Goal: Information Seeking & Learning: Learn about a topic

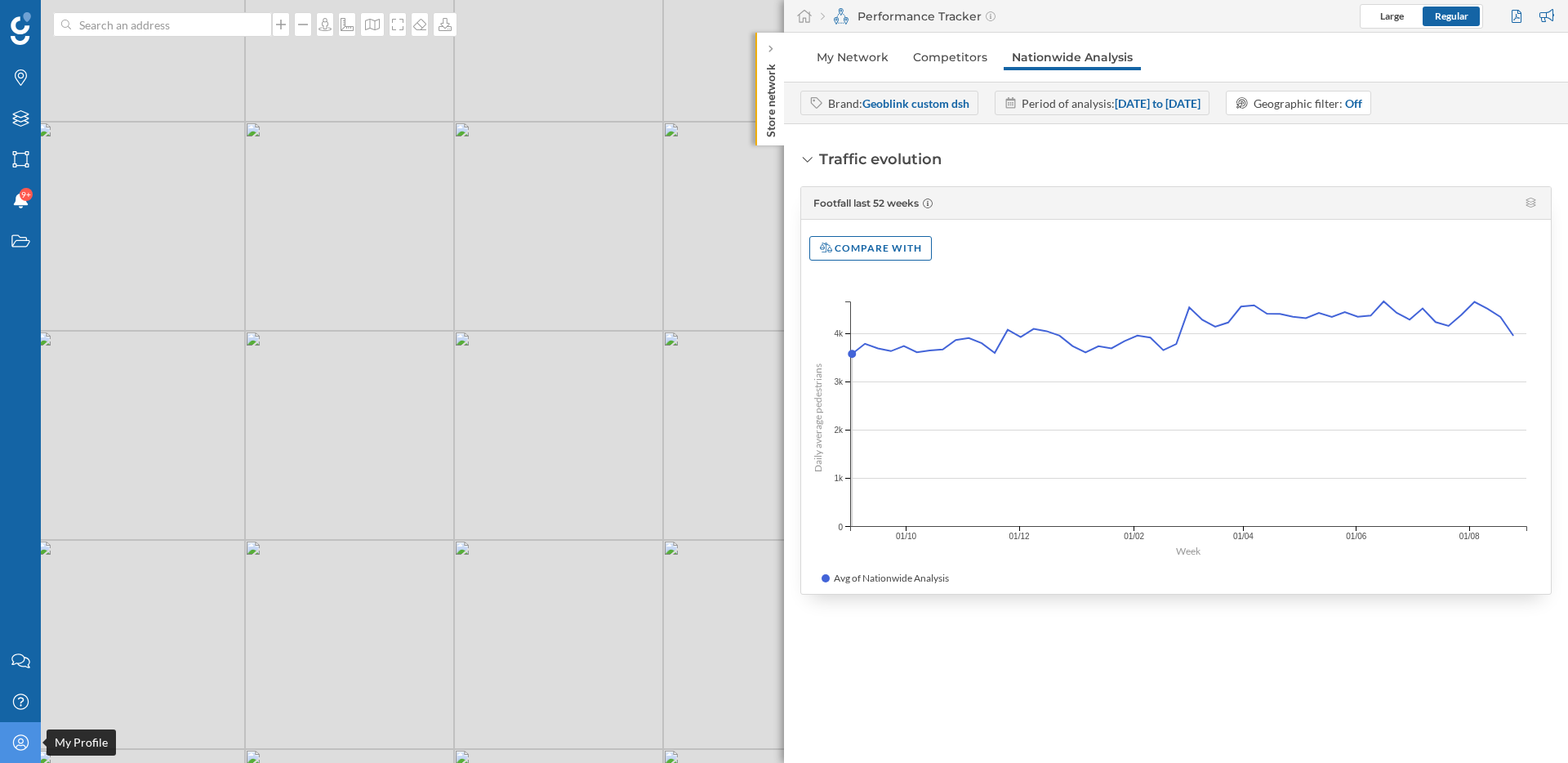
click at [21, 740] on icon "My Profile" at bounding box center [21, 742] width 20 height 16
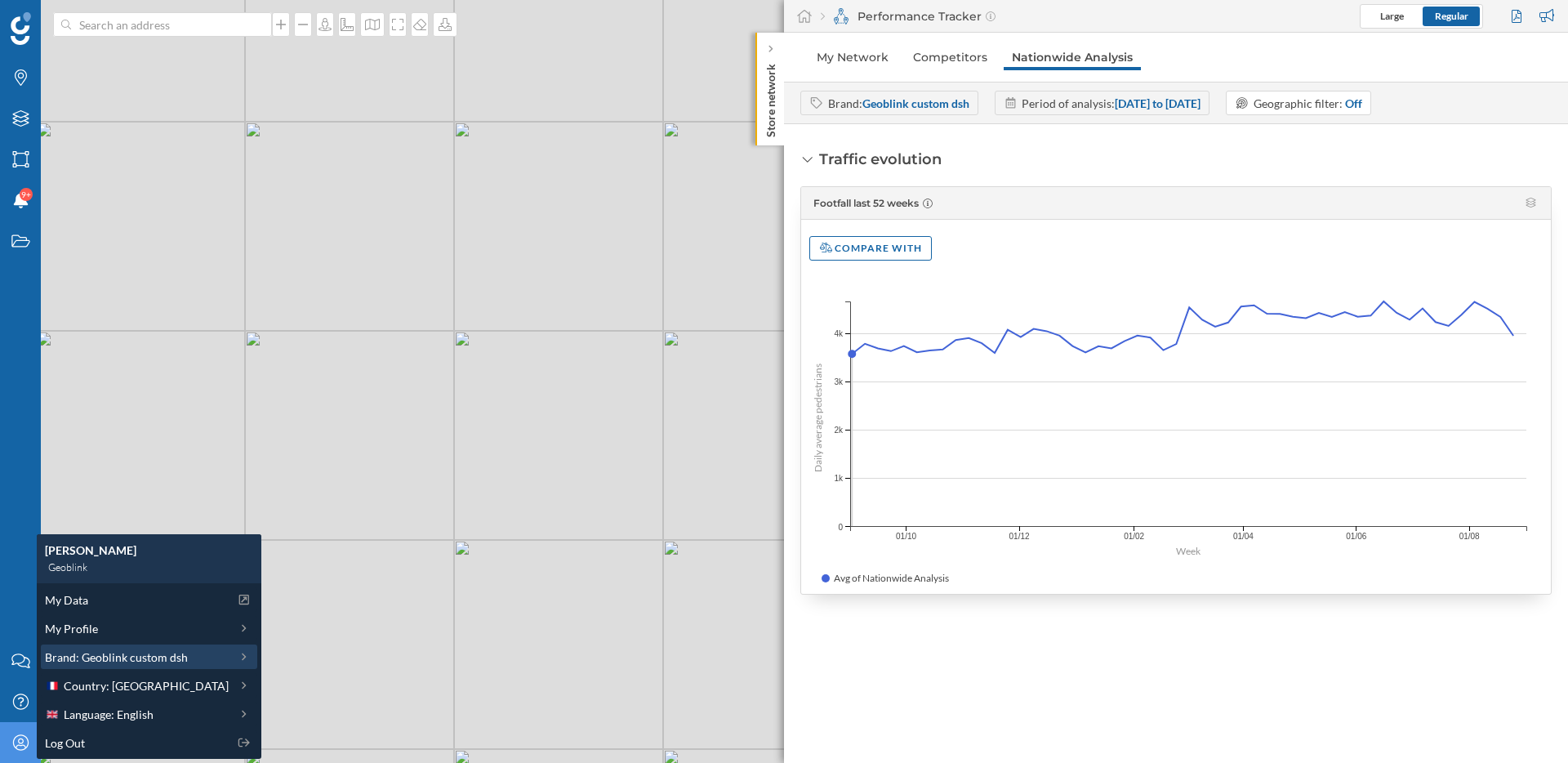
click at [111, 657] on span "Brand: Geoblink custom dsh" at bounding box center [116, 656] width 142 height 17
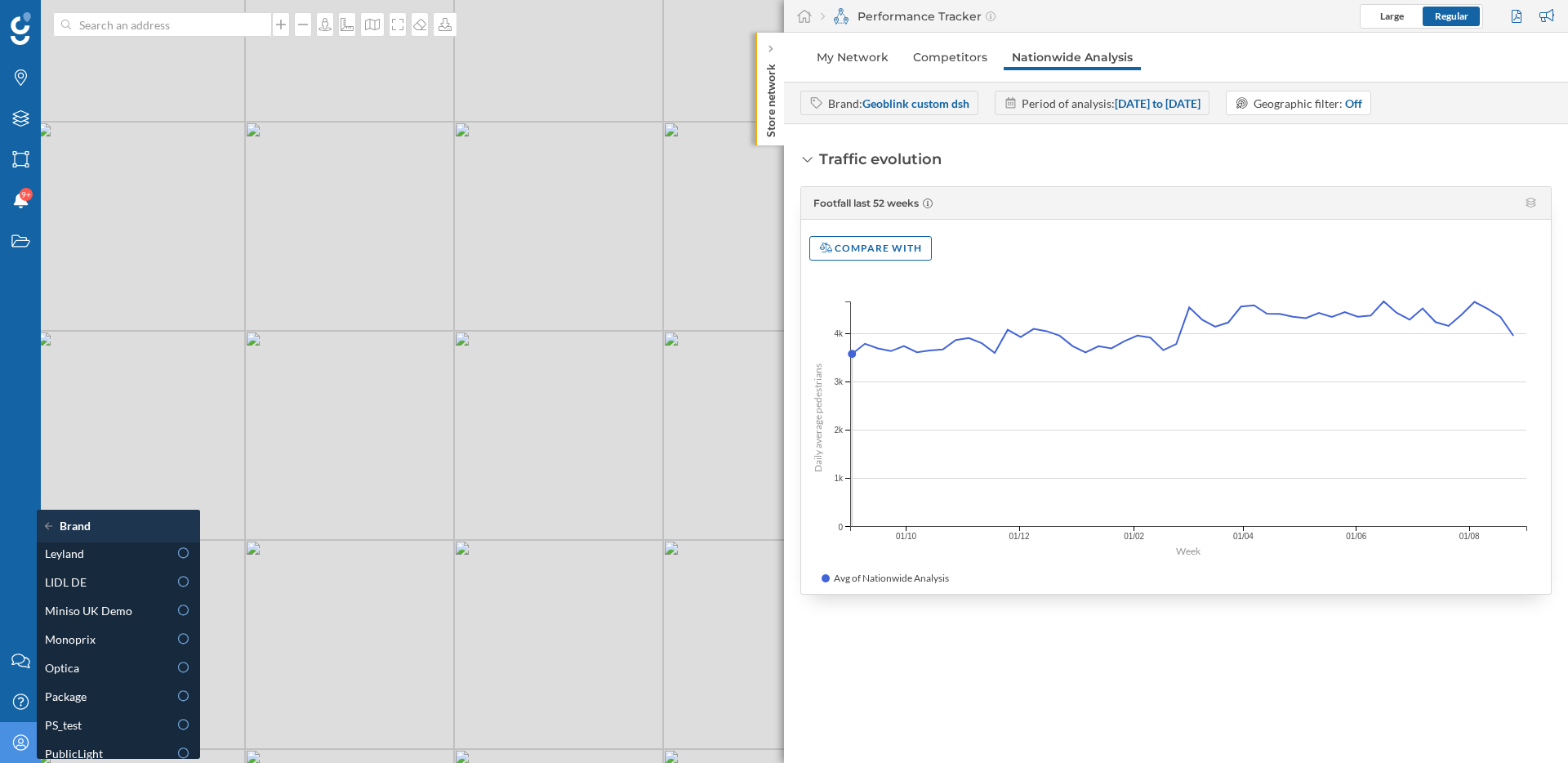
scroll to position [675, 0]
click at [110, 686] on div "Package" at bounding box center [107, 683] width 124 height 17
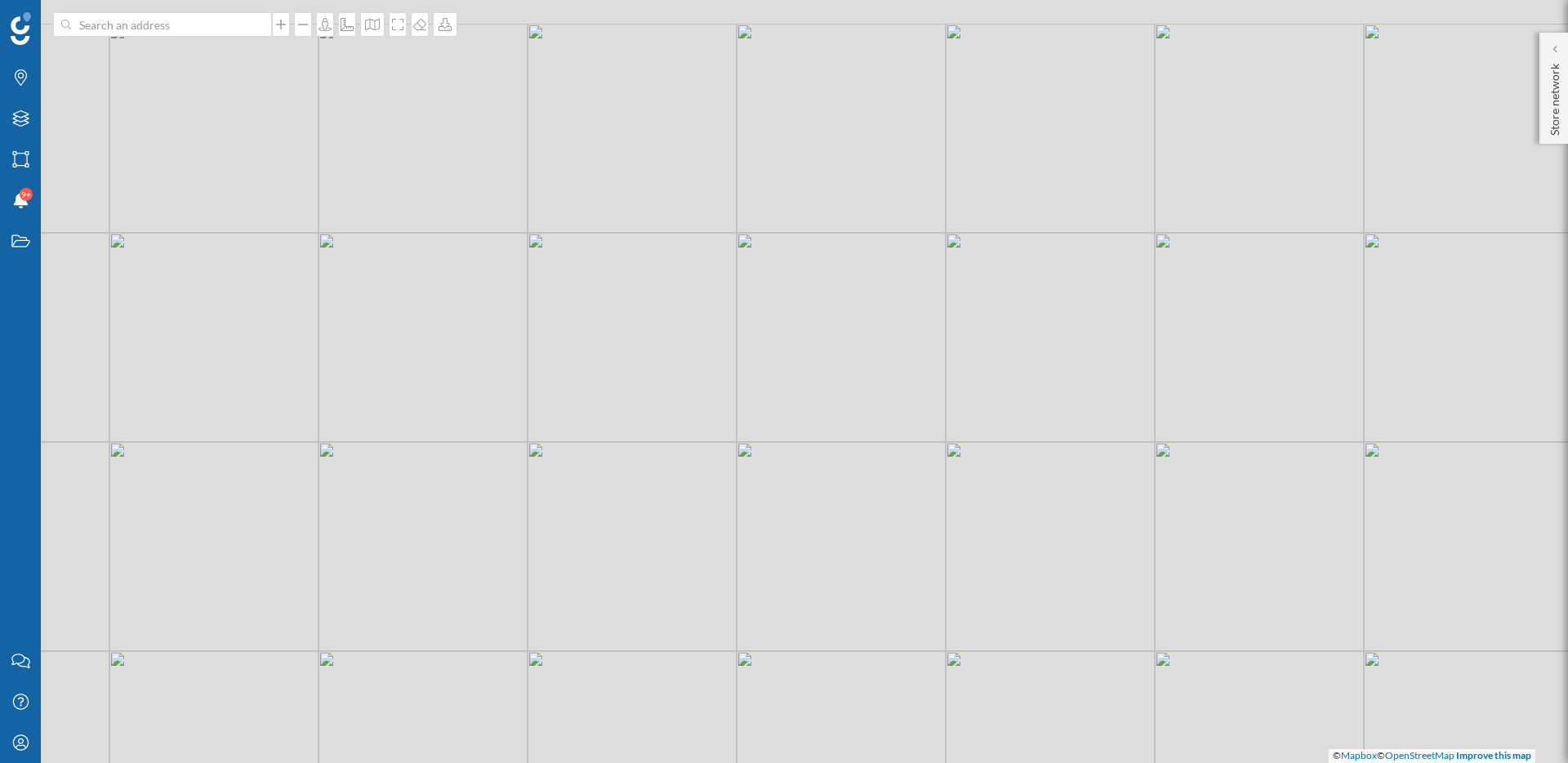
drag, startPoint x: 329, startPoint y: 232, endPoint x: 394, endPoint y: 363, distance: 146.2
click at [416, 366] on div "© Mapbox © OpenStreetMap Improve this map" at bounding box center [784, 382] width 1568 height 763
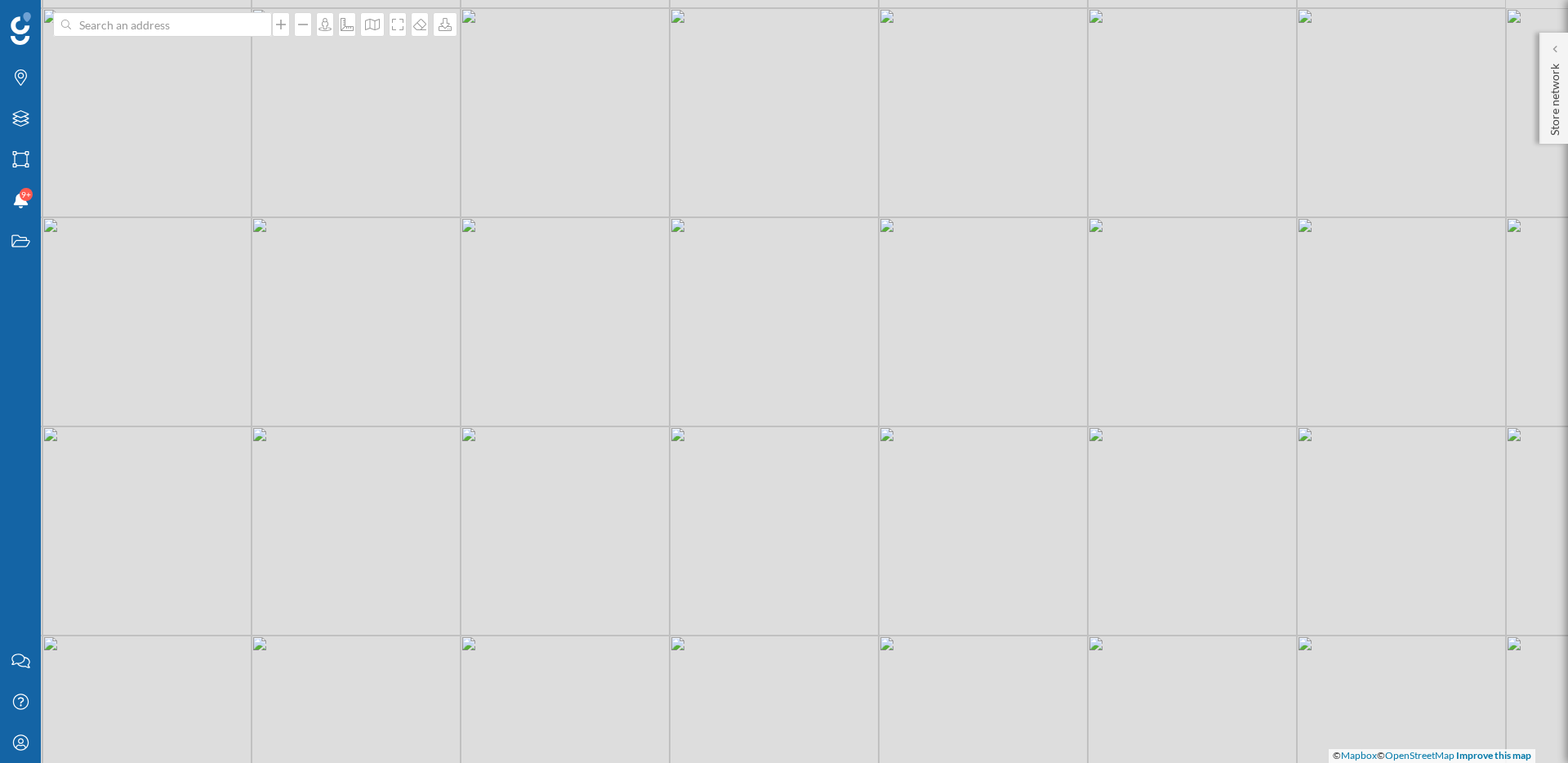
drag, startPoint x: 389, startPoint y: 360, endPoint x: 288, endPoint y: 298, distance: 118.5
click at [288, 298] on div "© Mapbox © OpenStreetMap Improve this map" at bounding box center [784, 382] width 1568 height 763
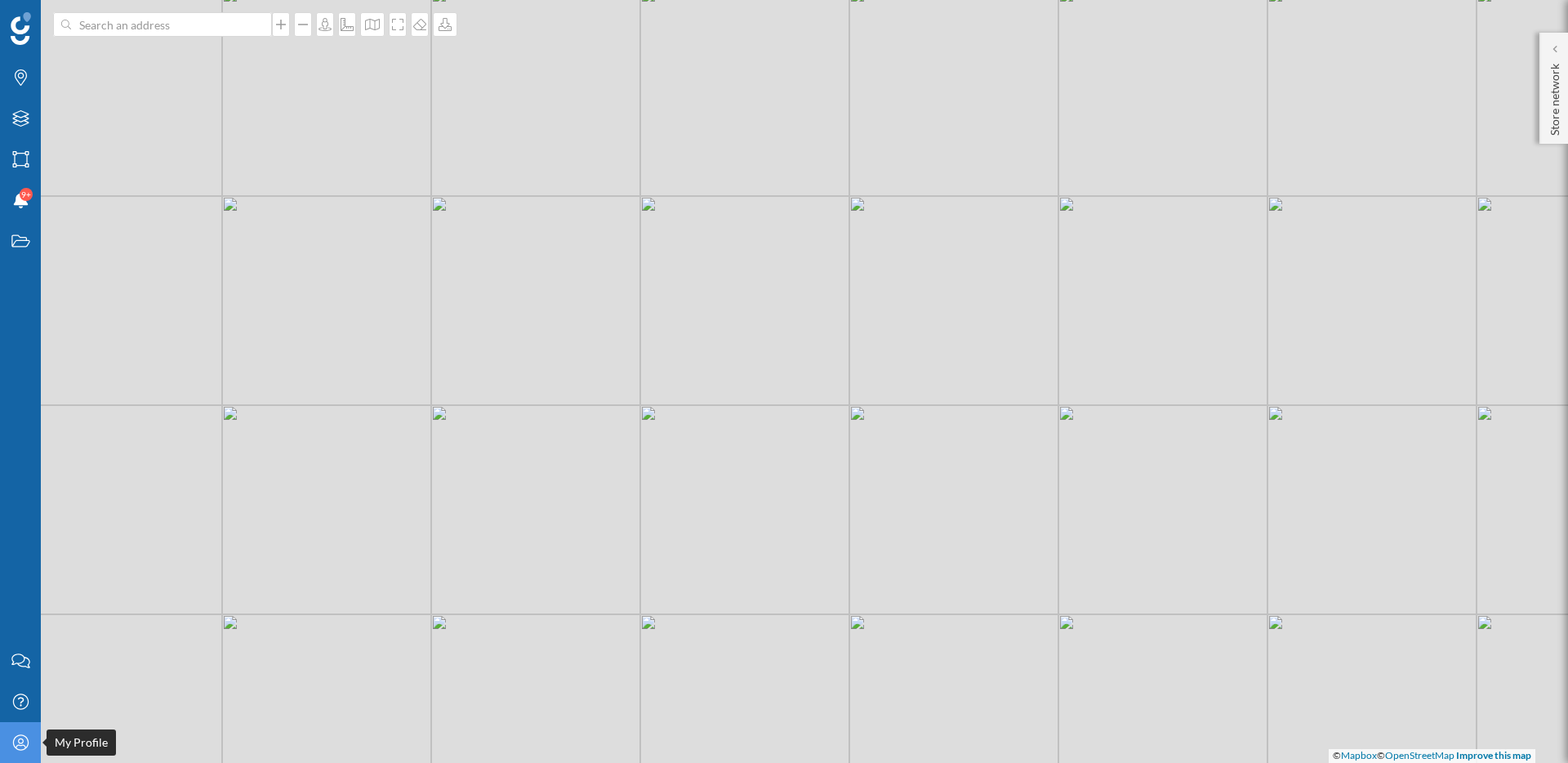
click at [22, 743] on icon "My Profile" at bounding box center [21, 742] width 20 height 16
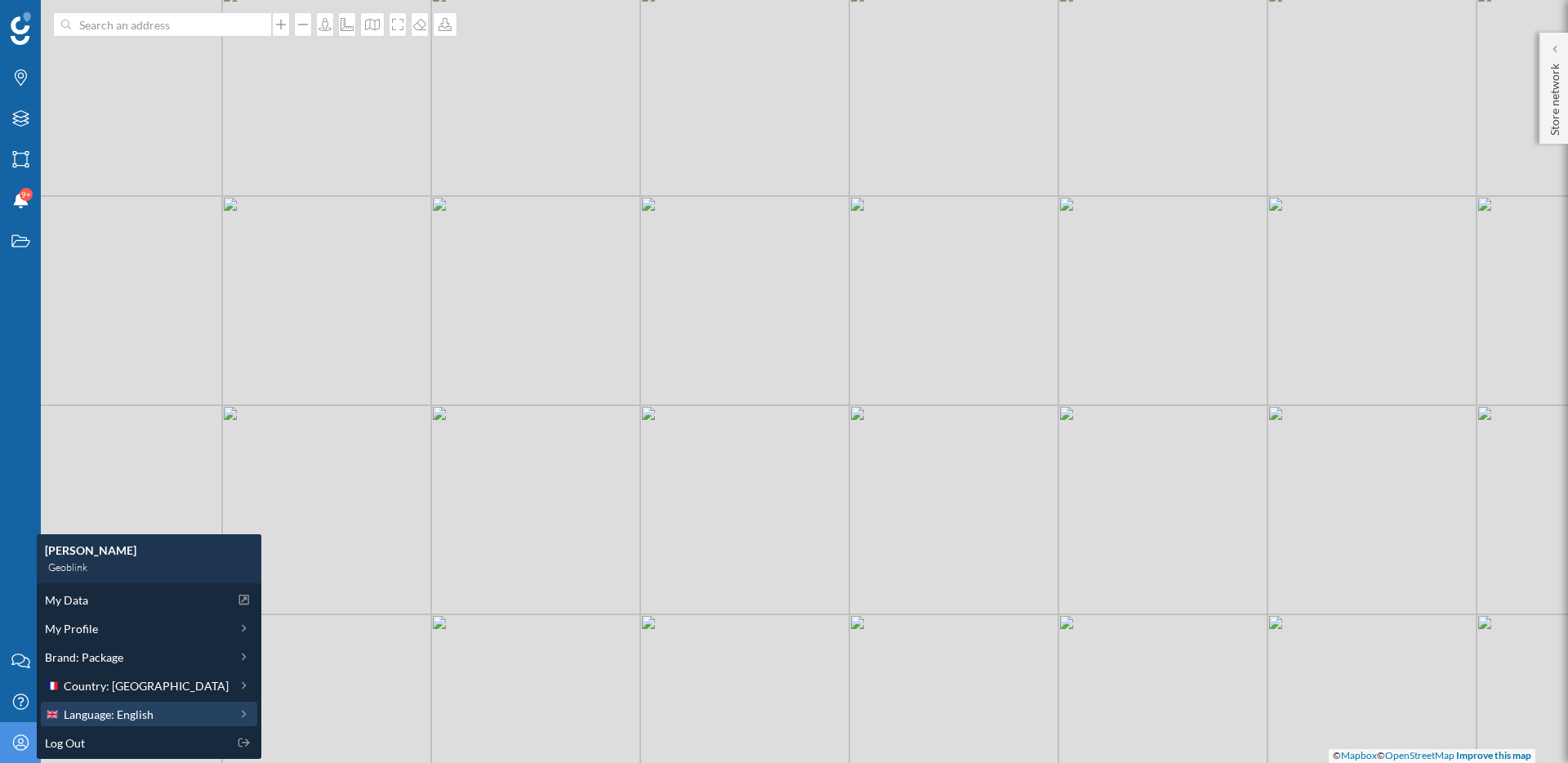
click at [125, 719] on span "Language: English" at bounding box center [109, 713] width 90 height 17
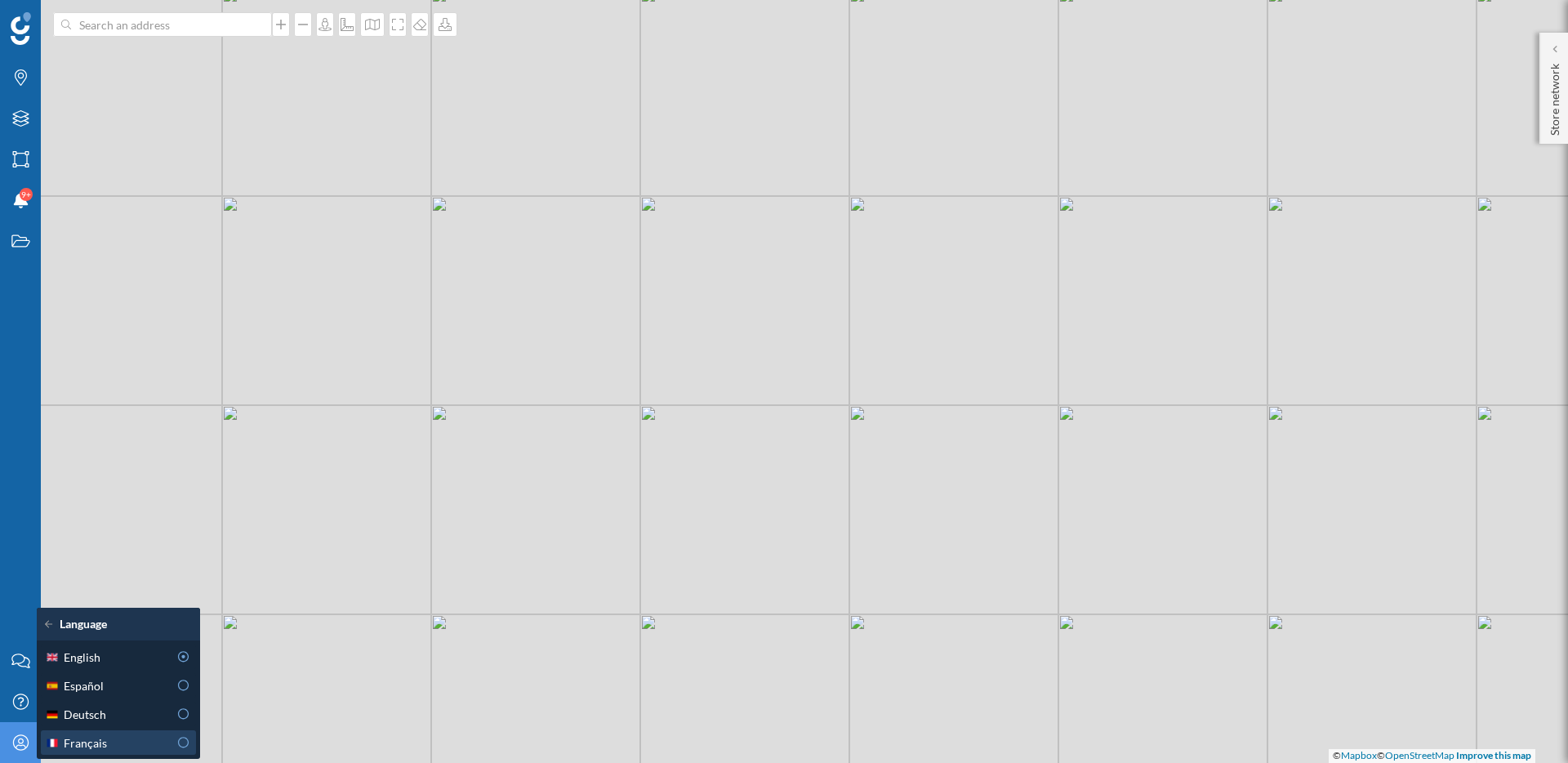
click at [108, 744] on div "Français" at bounding box center [107, 742] width 124 height 17
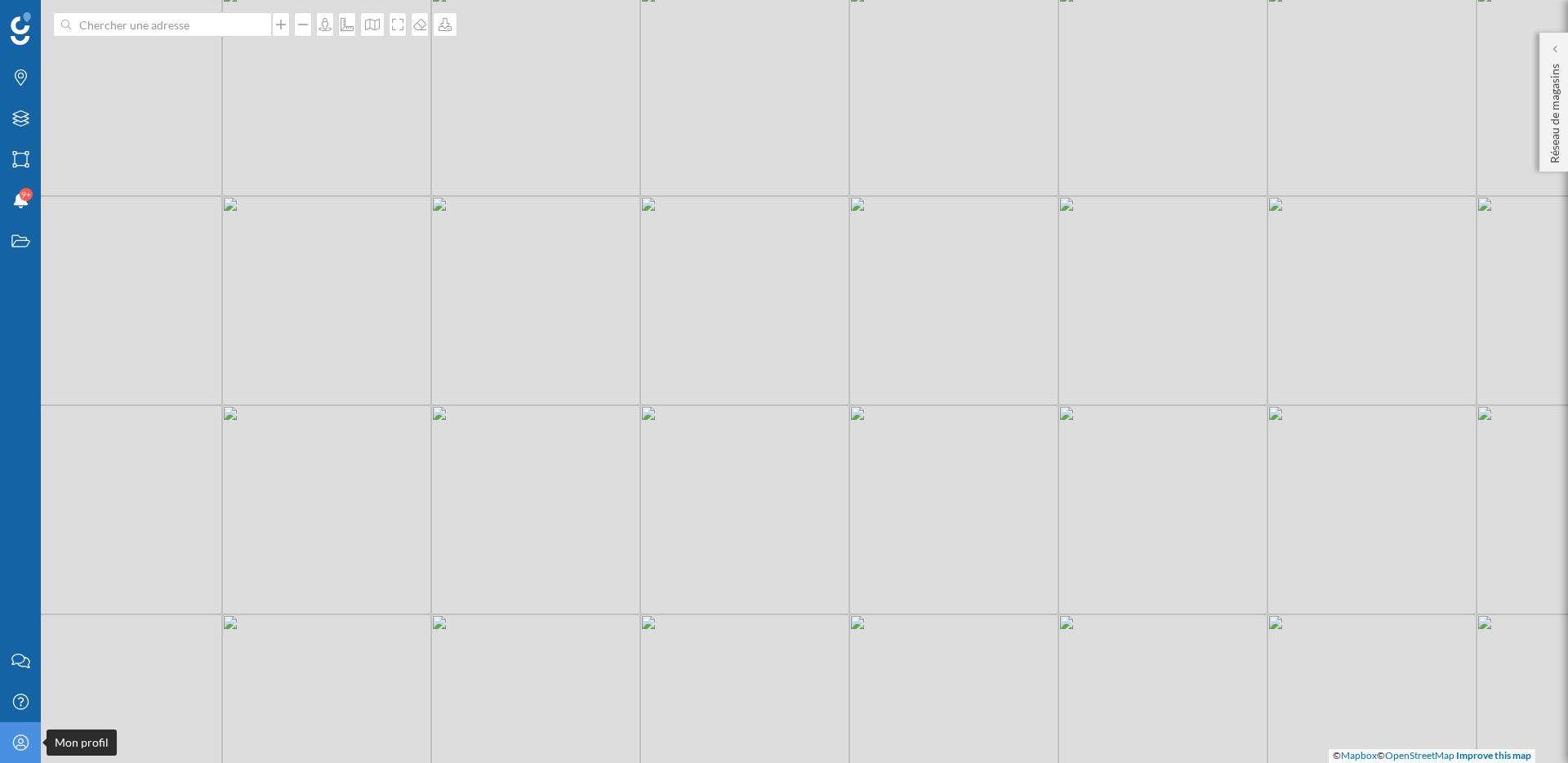
click at [28, 742] on icon "Mon profil" at bounding box center [21, 742] width 20 height 16
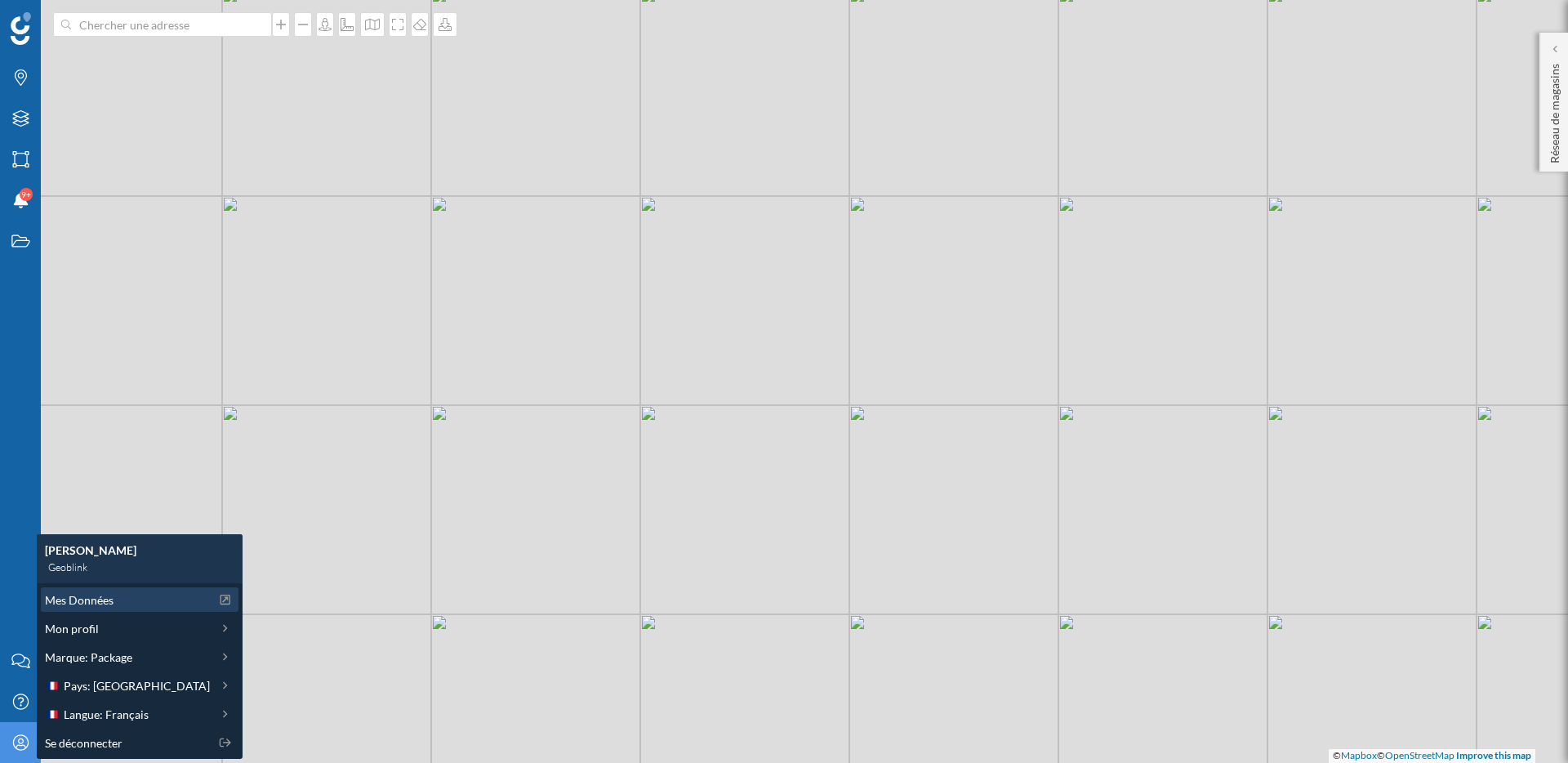
click at [98, 596] on span "Mes Données" at bounding box center [79, 599] width 69 height 17
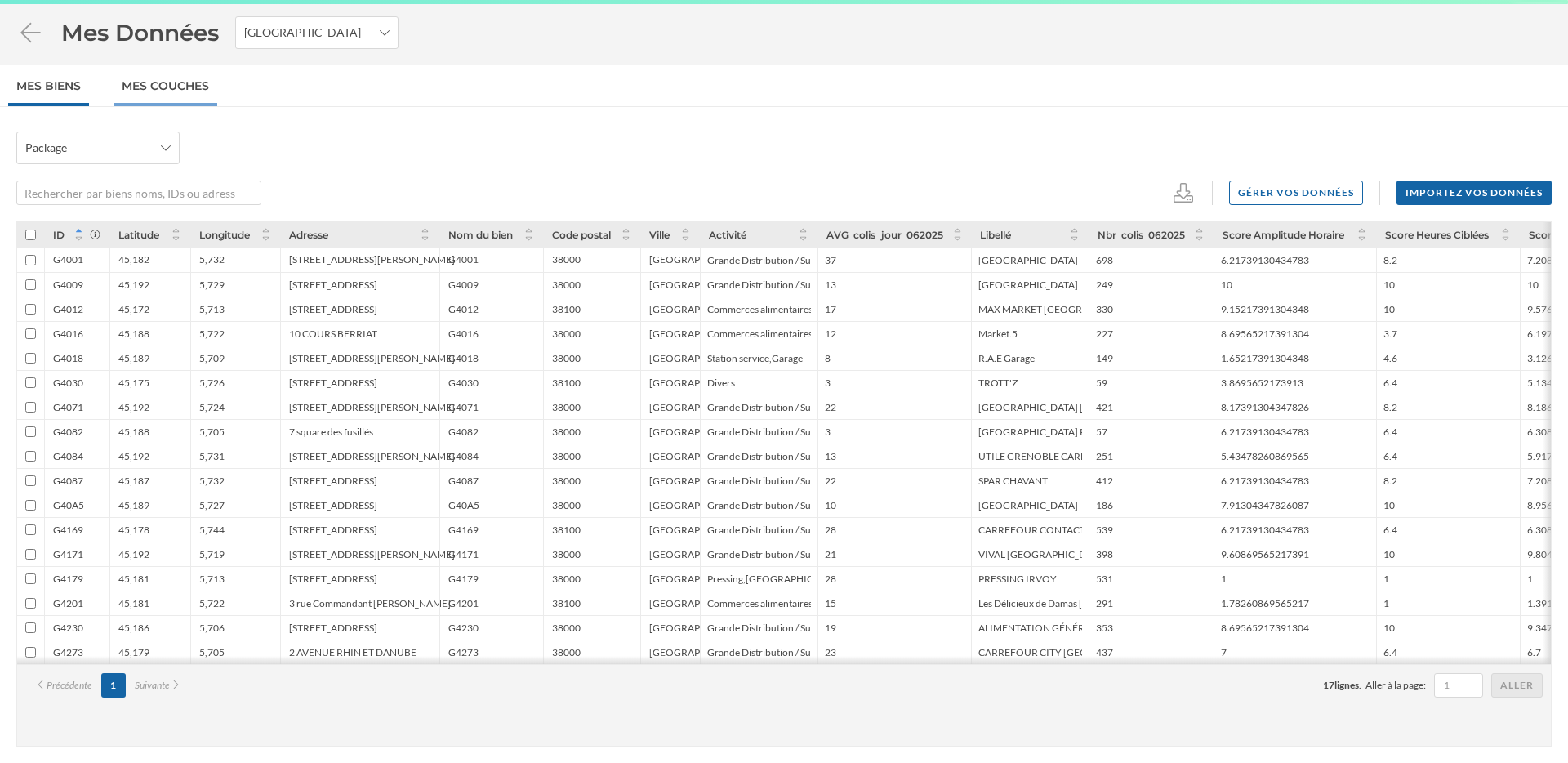
click at [170, 93] on link "Mes Couches" at bounding box center [165, 86] width 104 height 41
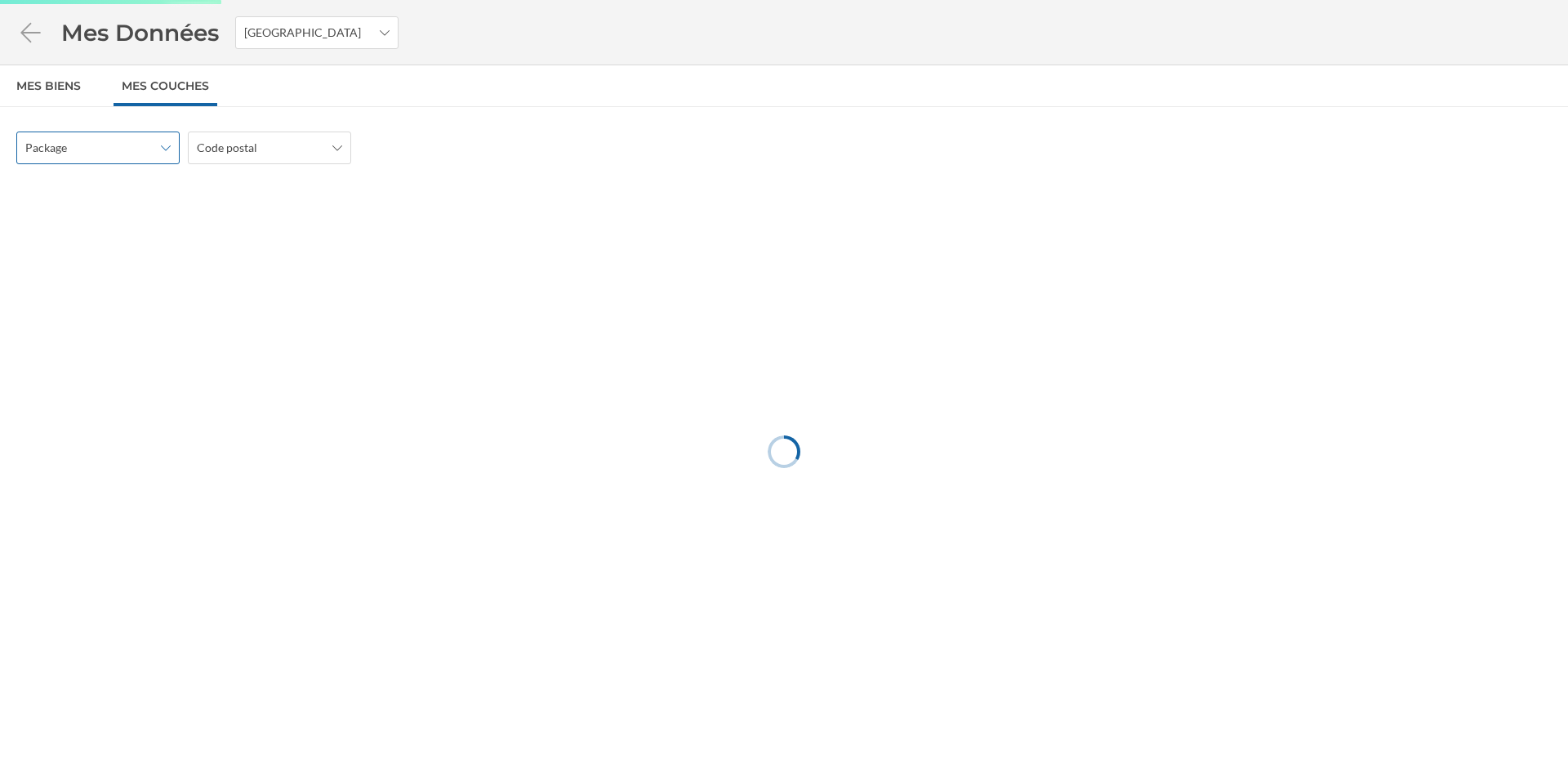
click at [136, 143] on span "Package" at bounding box center [89, 147] width 128 height 16
click at [265, 141] on span "Code postal" at bounding box center [261, 147] width 128 height 16
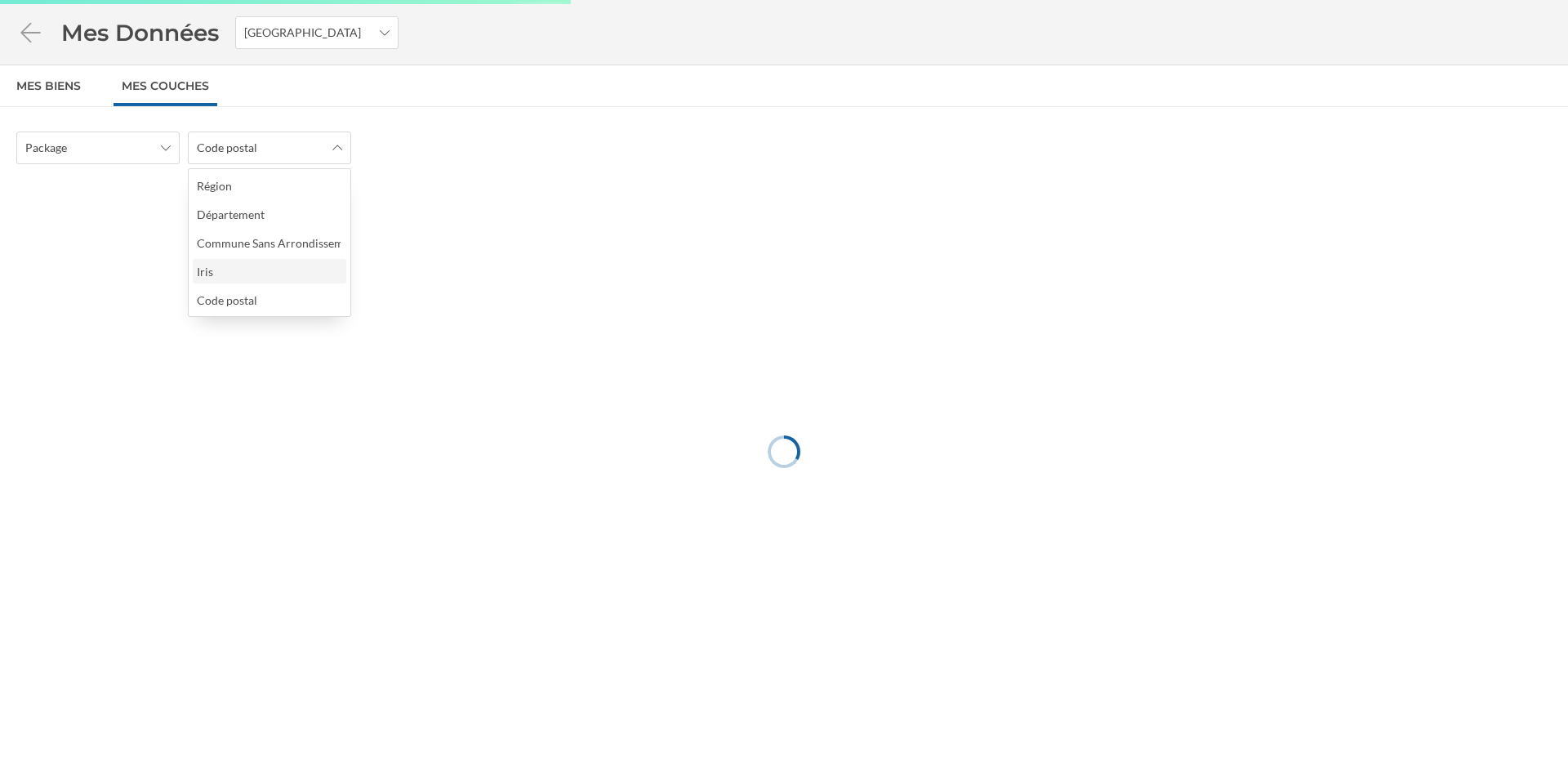
click at [252, 263] on div "Iris" at bounding box center [269, 271] width 143 height 17
click at [152, 149] on div "Package" at bounding box center [98, 147] width 163 height 33
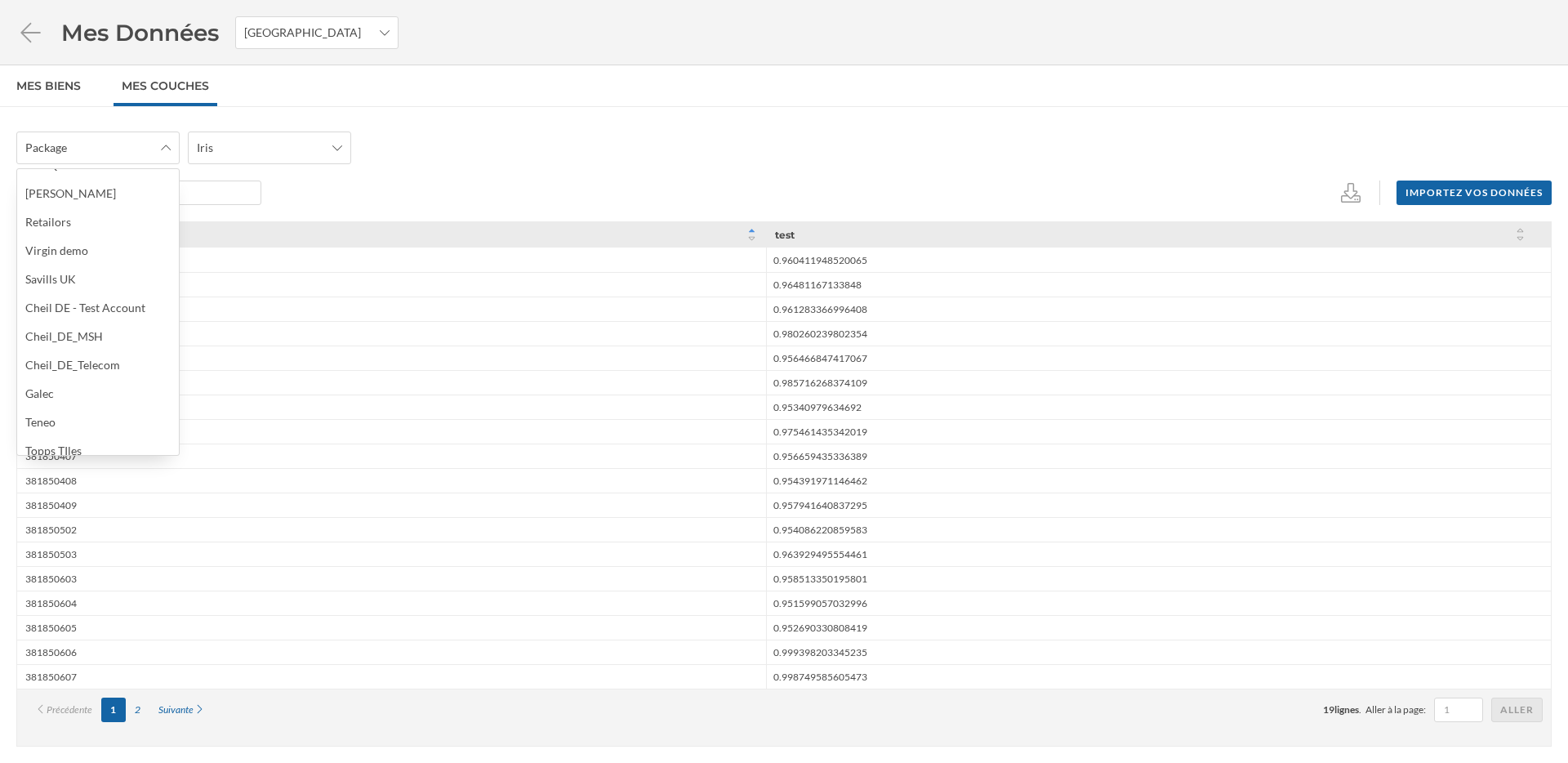
scroll to position [664, 0]
click at [569, 128] on div "Package Iris Importez vos données Référence test 381850103 0.960411948520065 38…" at bounding box center [784, 434] width 1568 height 655
click at [142, 710] on div "2" at bounding box center [137, 709] width 24 height 25
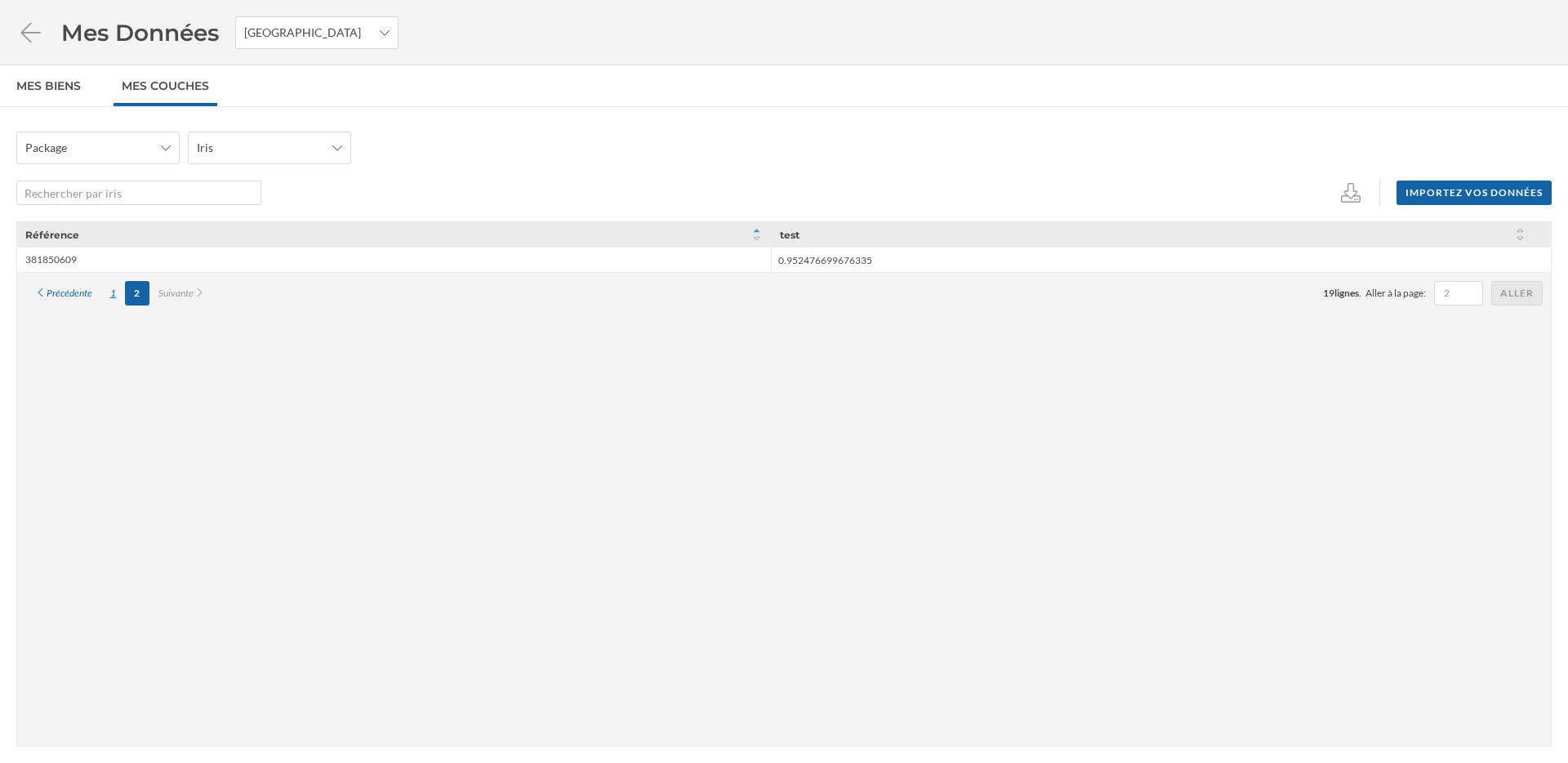
click at [116, 292] on div "1" at bounding box center [114, 293] width 24 height 25
type input "0.960411948520065"
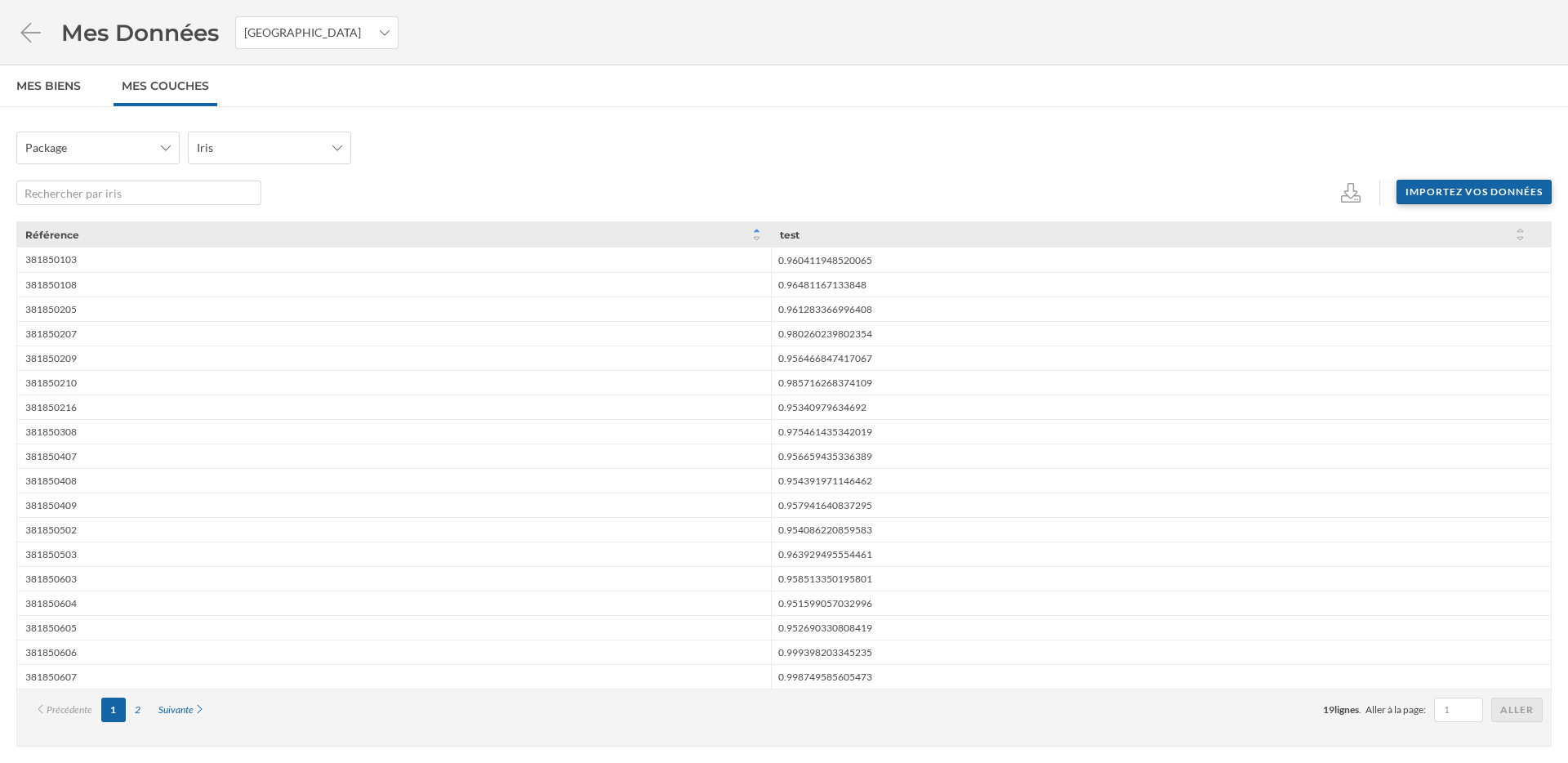
click at [1487, 196] on div "Importez vos données" at bounding box center [1474, 191] width 155 height 25
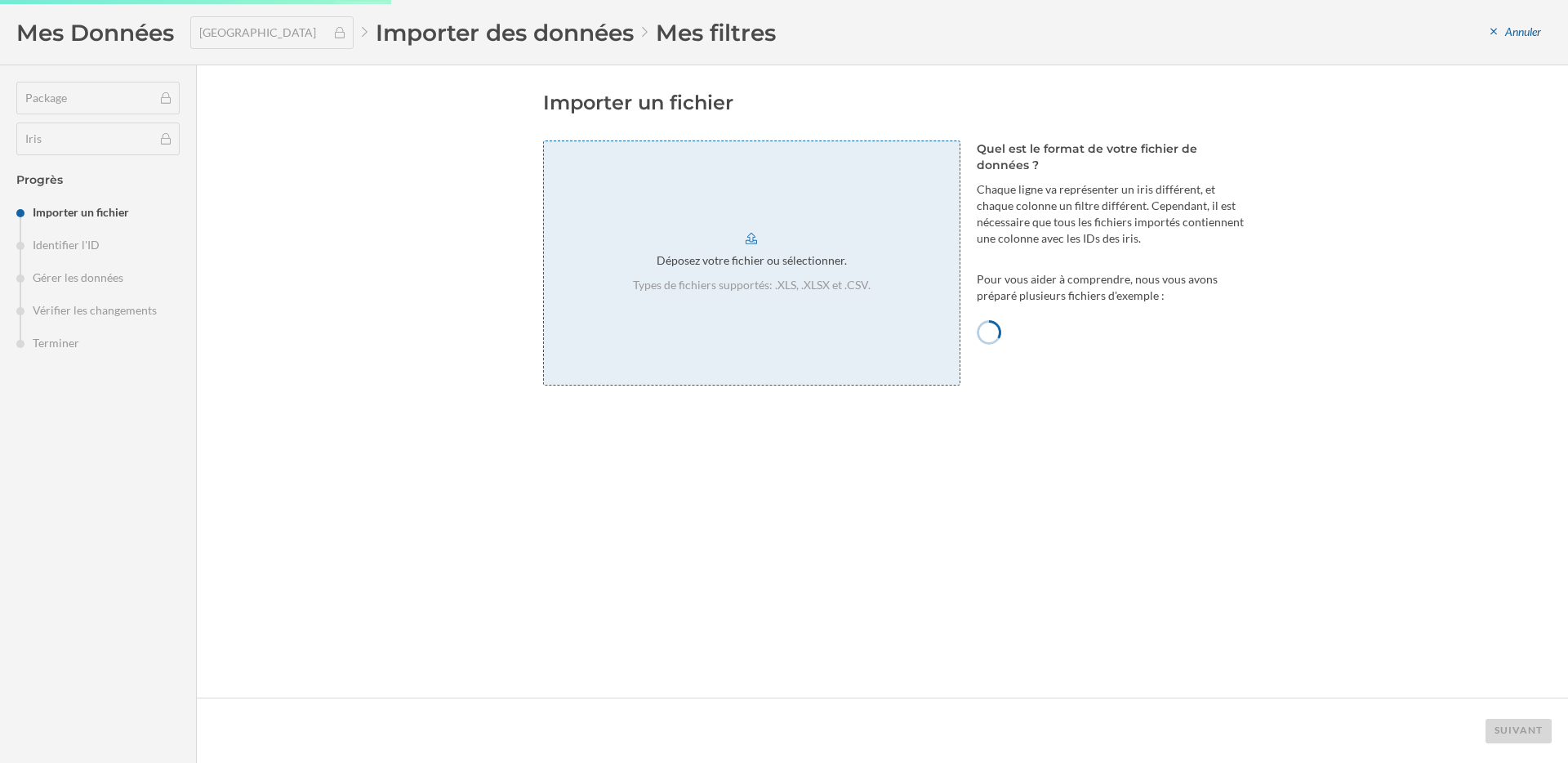
click at [809, 279] on p "Types de fichiers supportés: .XLS, .XLSX et .CSV." at bounding box center [751, 285] width 238 height 16
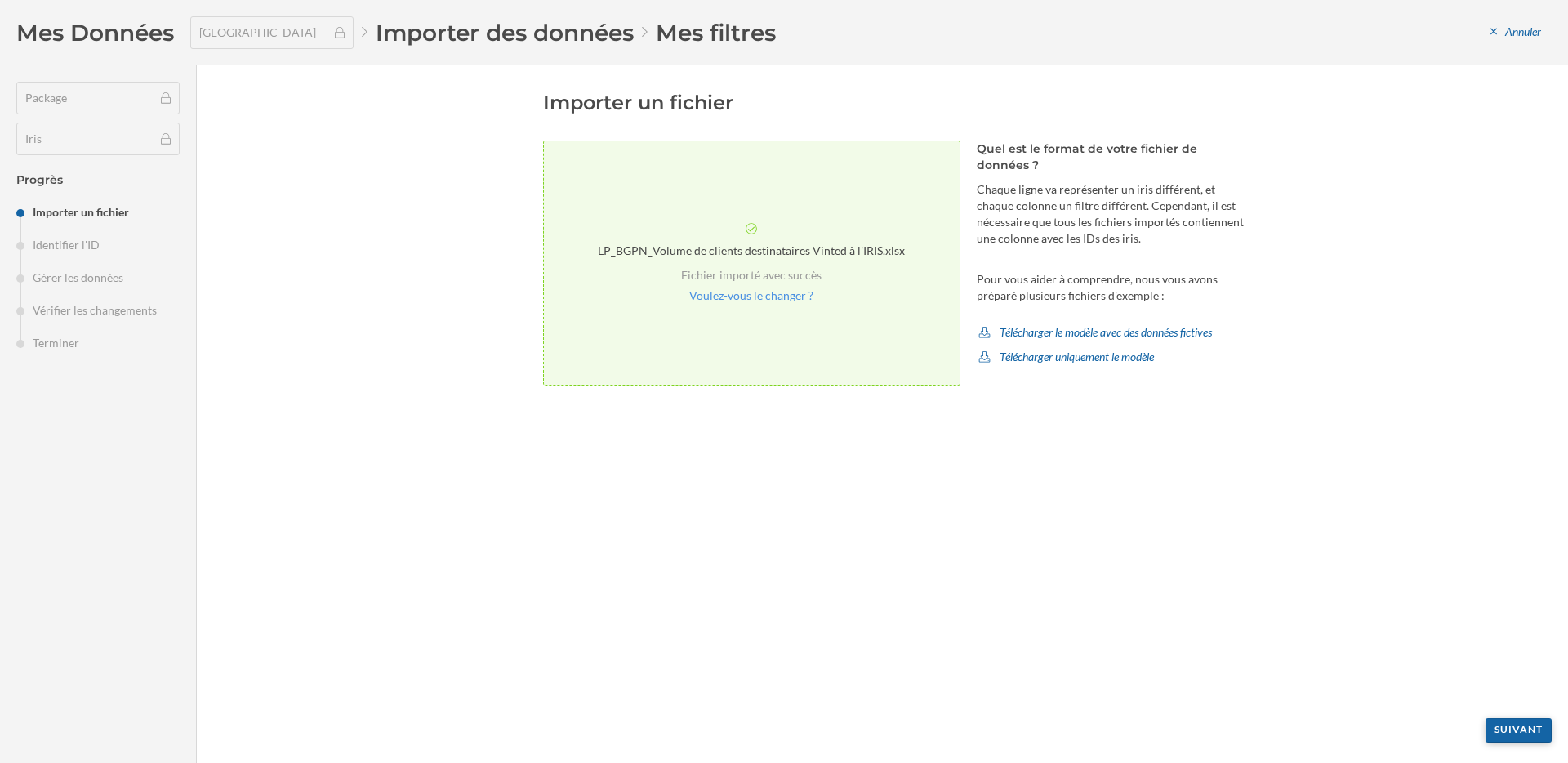
click at [1519, 730] on div "Suivant" at bounding box center [1518, 730] width 66 height 25
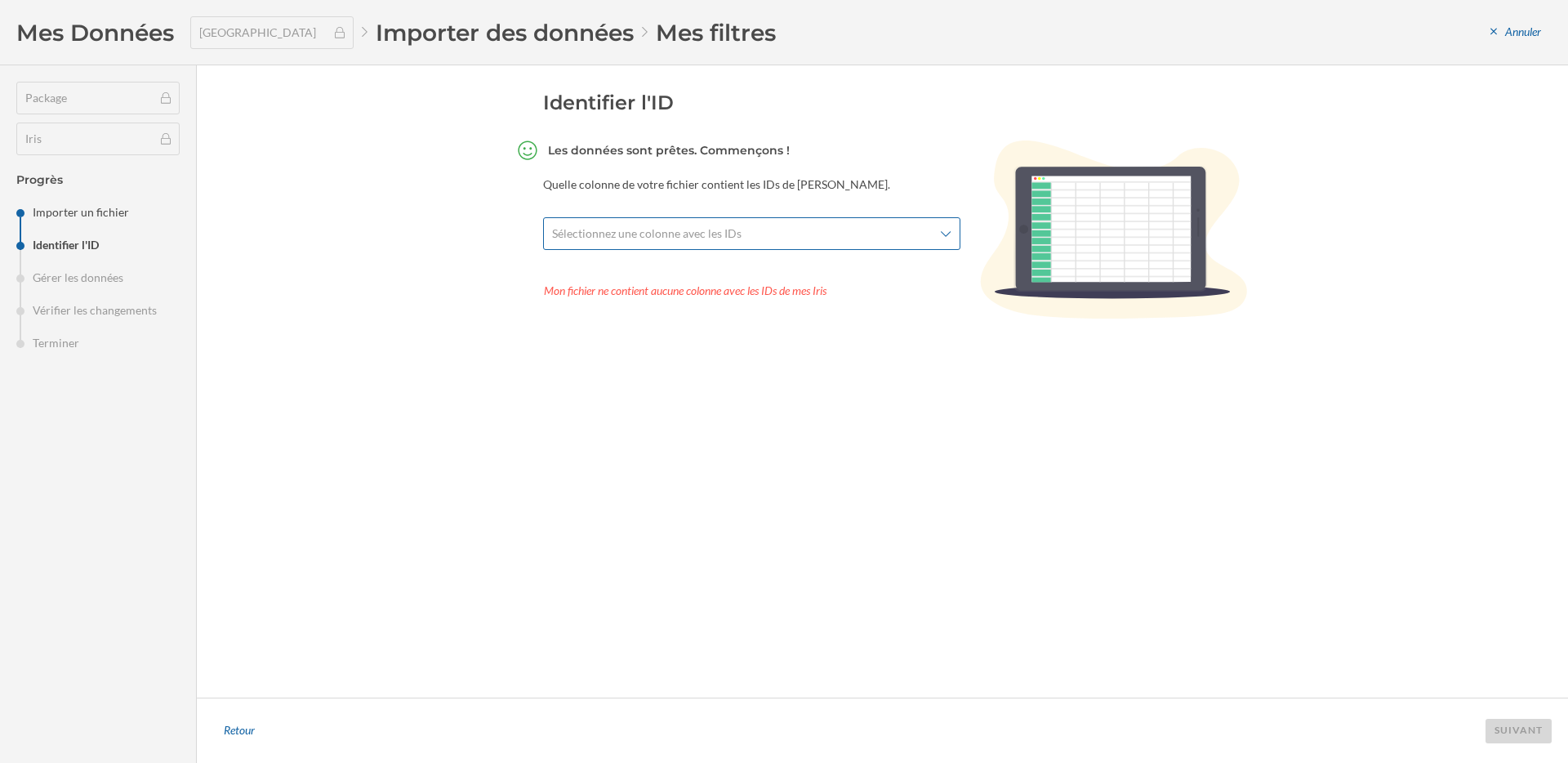
click at [849, 245] on div "Sélectionnez une colonne avec les IDs" at bounding box center [751, 233] width 417 height 33
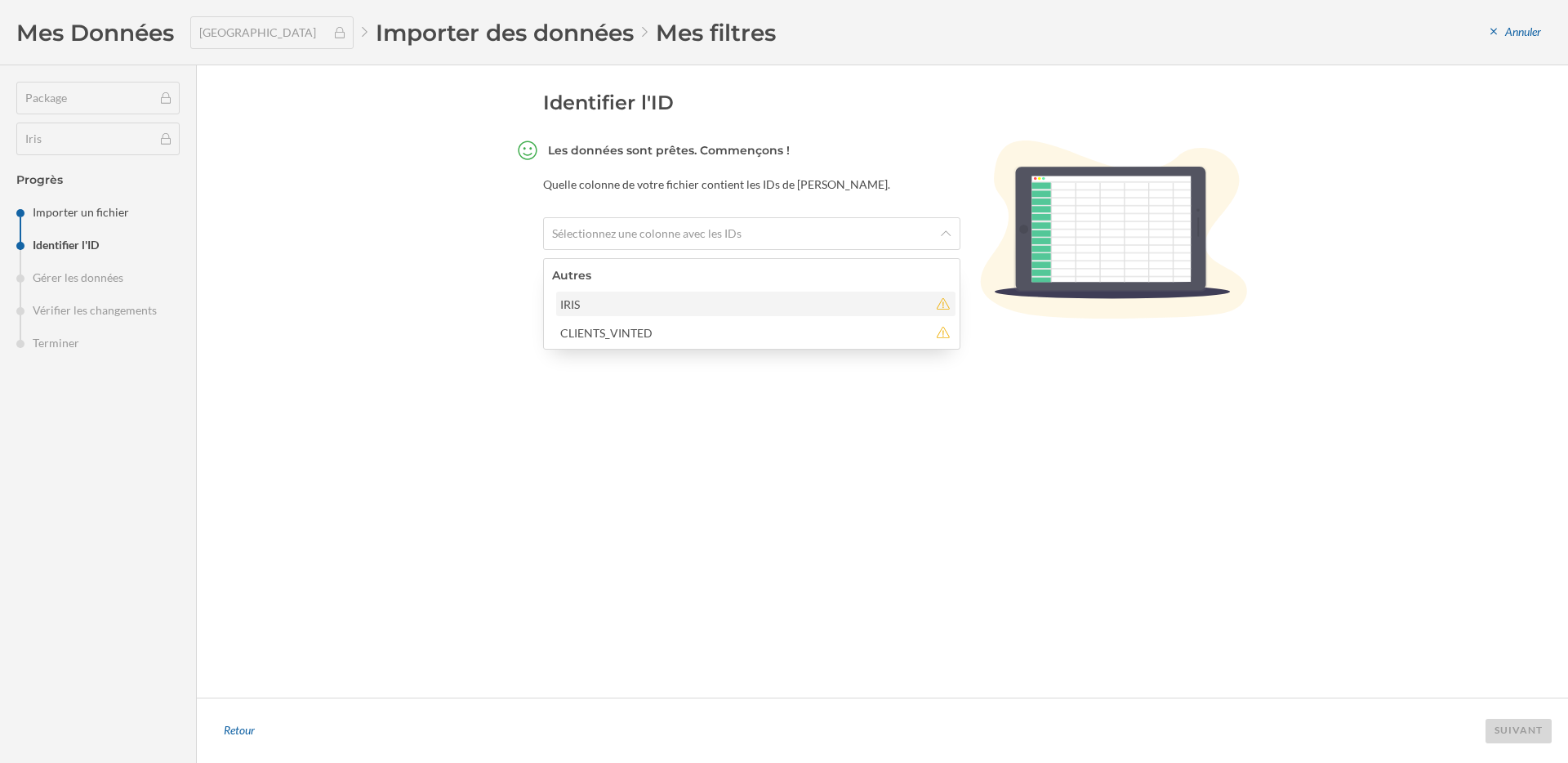
click at [832, 298] on div "IRIS" at bounding box center [744, 304] width 369 height 17
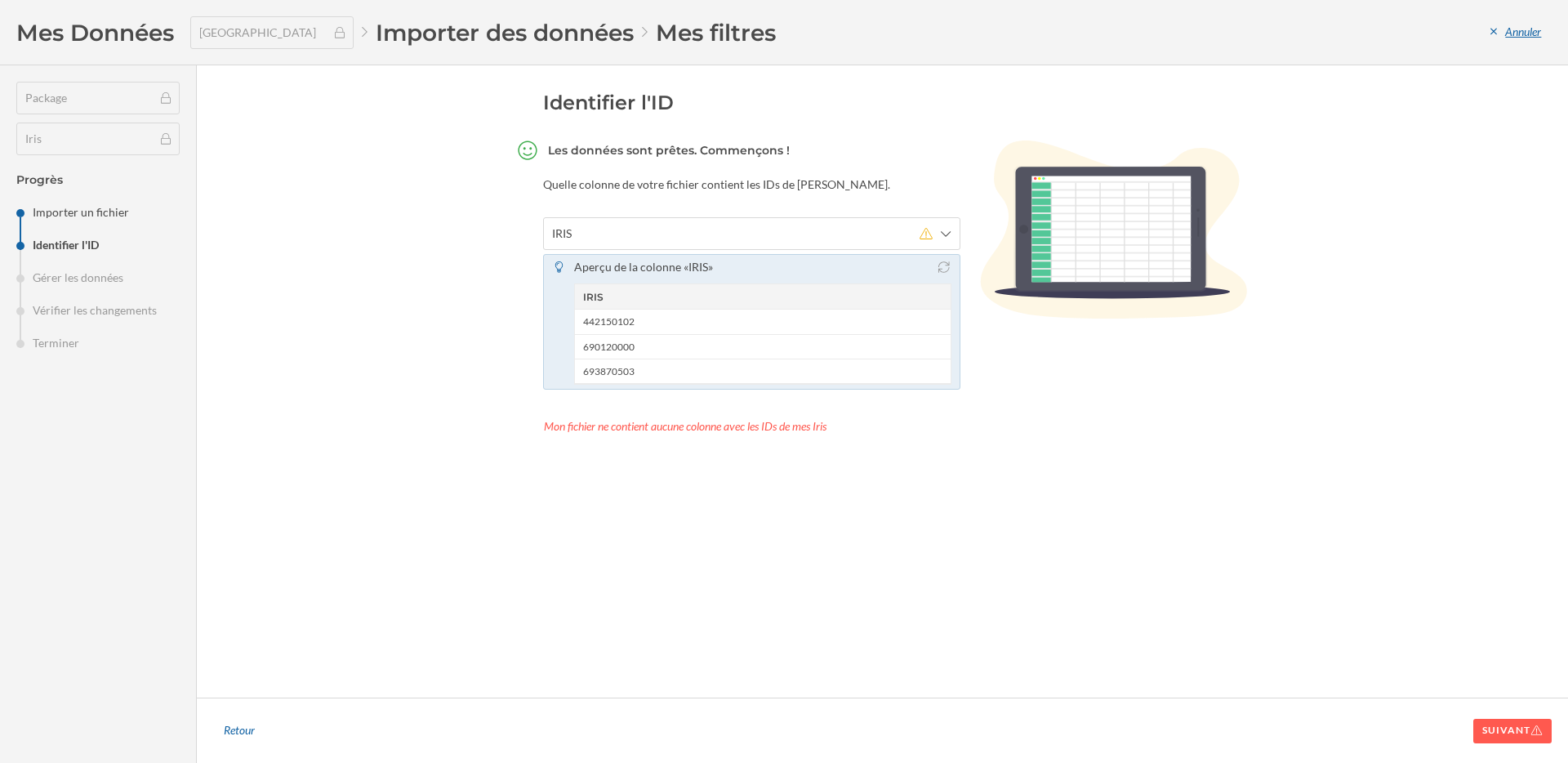
click at [1515, 35] on div "Annuler" at bounding box center [1515, 32] width 72 height 25
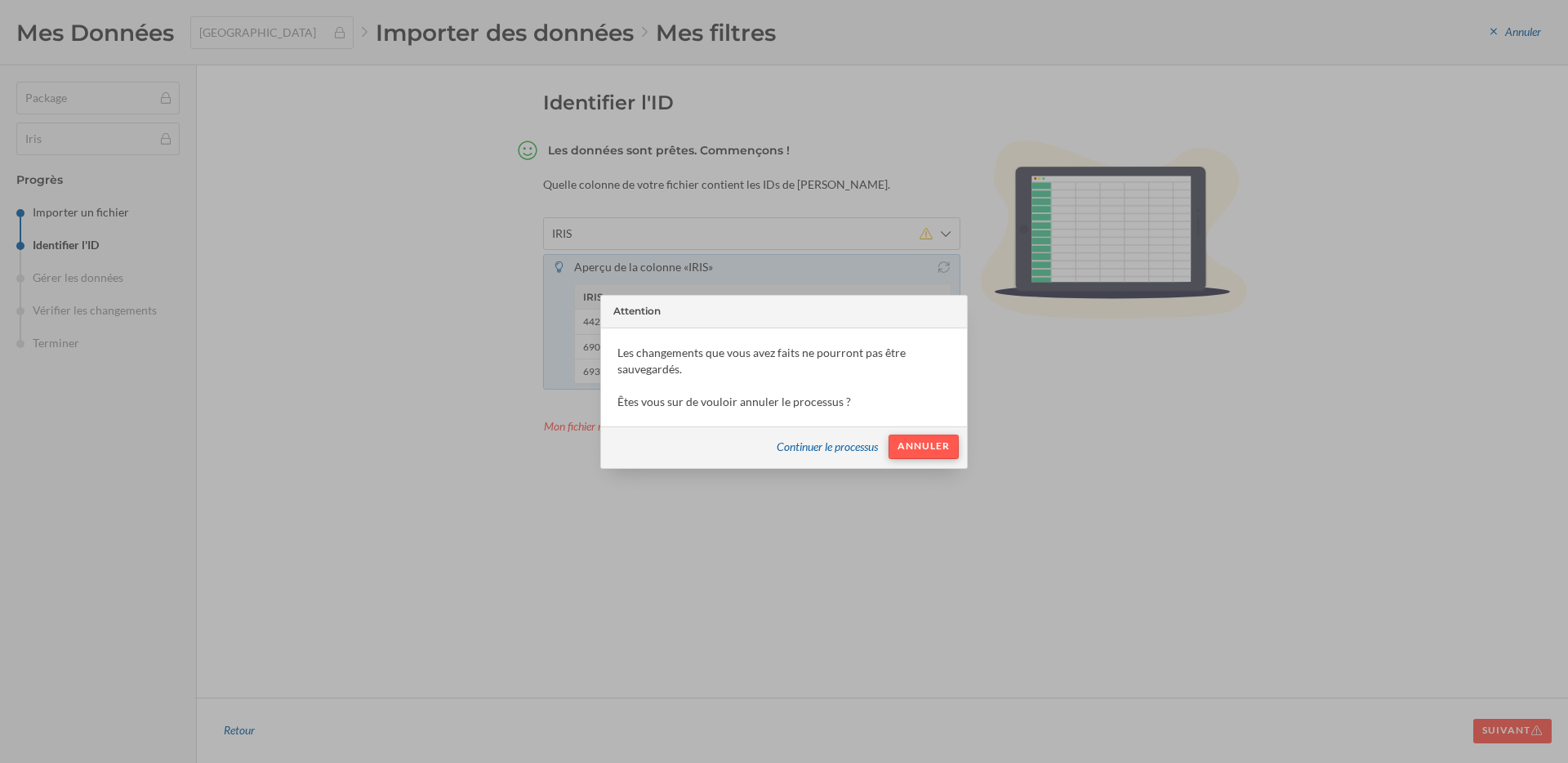
click at [911, 446] on div "Annuler" at bounding box center [923, 446] width 70 height 25
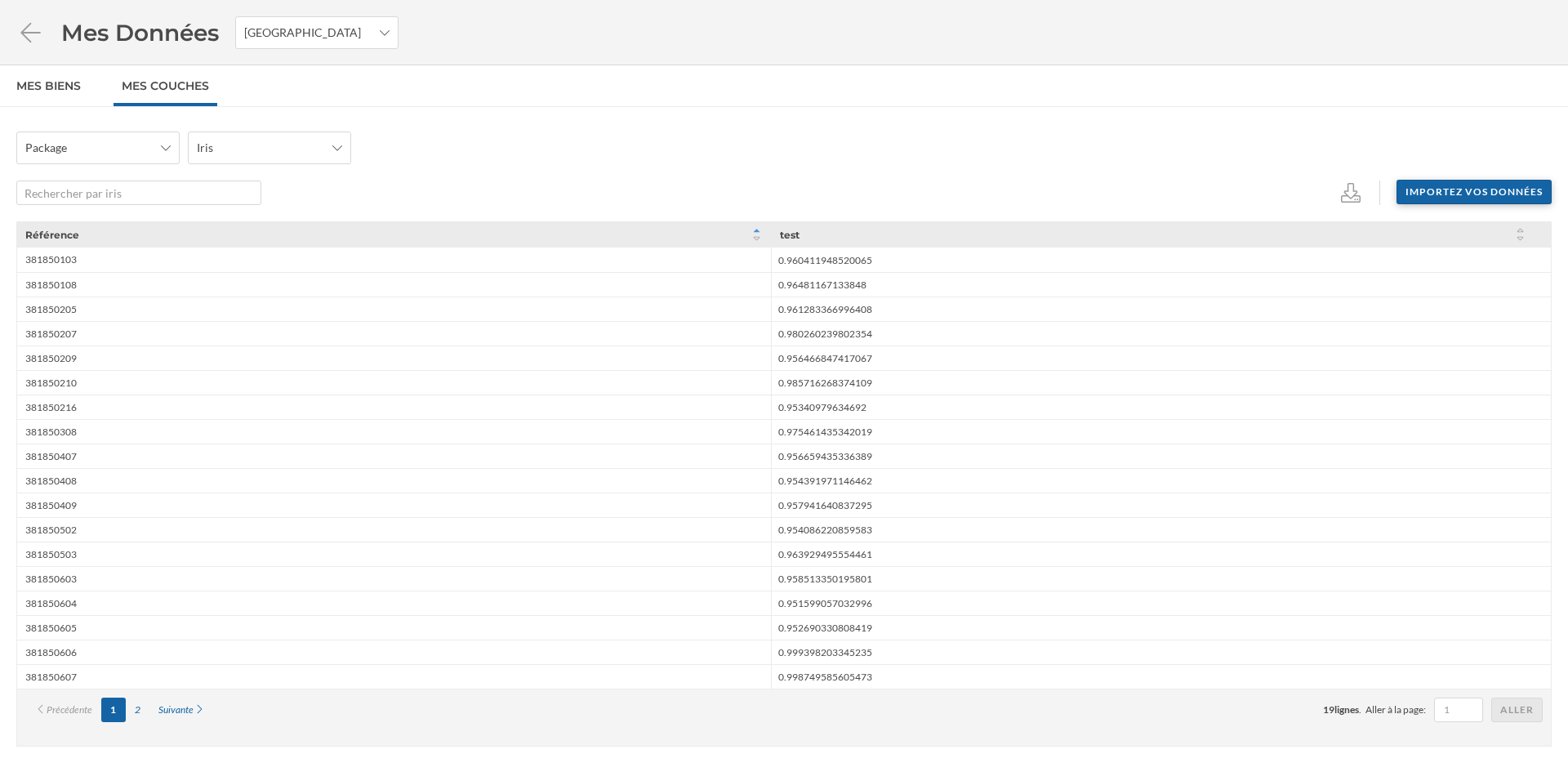
click at [1494, 180] on div "Importez vos données" at bounding box center [1474, 191] width 155 height 25
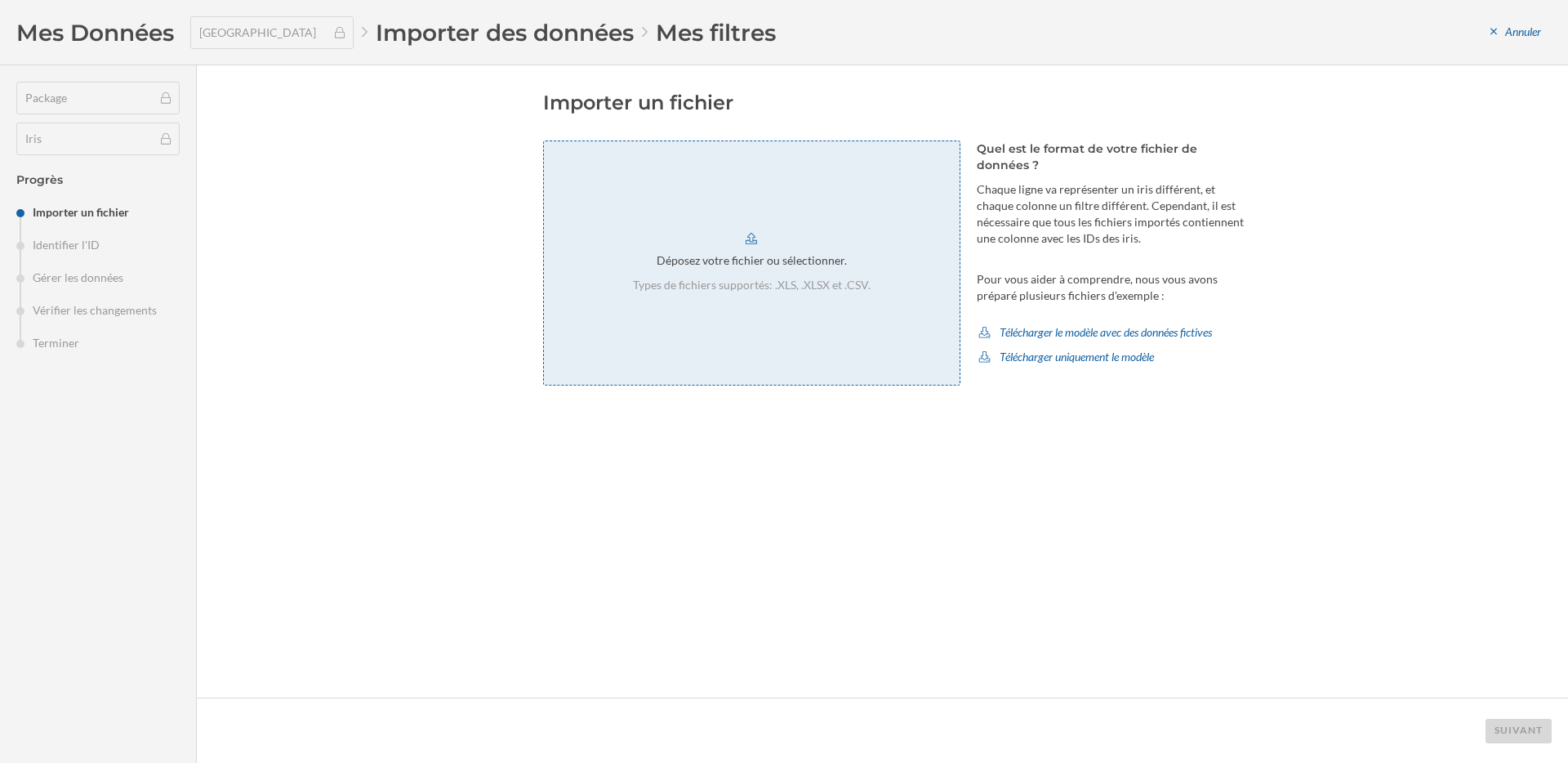
click at [820, 283] on p "Types de fichiers supportés: .XLS, .XLSX et .CSV." at bounding box center [751, 285] width 238 height 16
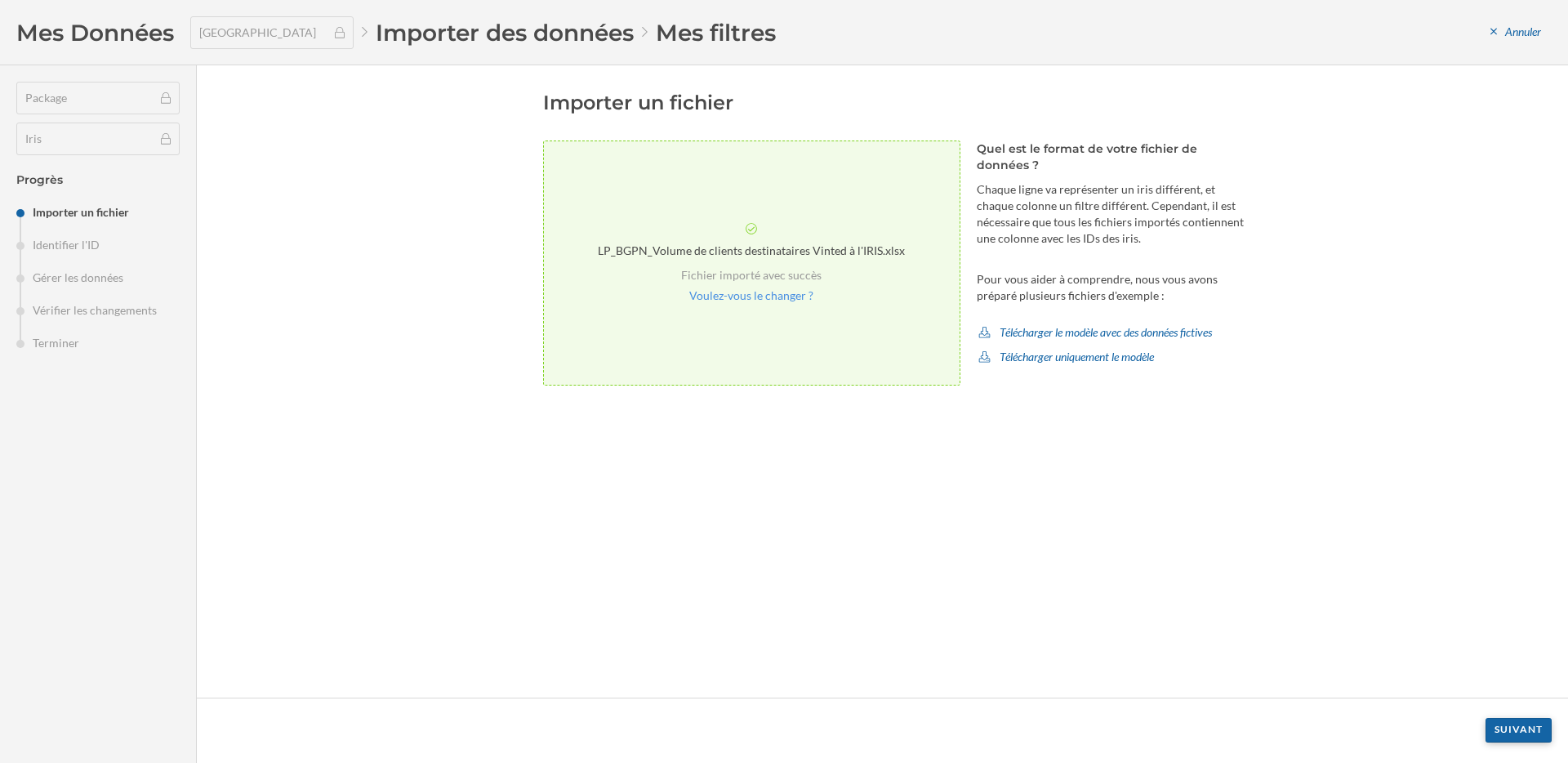
click at [1525, 721] on div "Suivant" at bounding box center [1518, 730] width 66 height 25
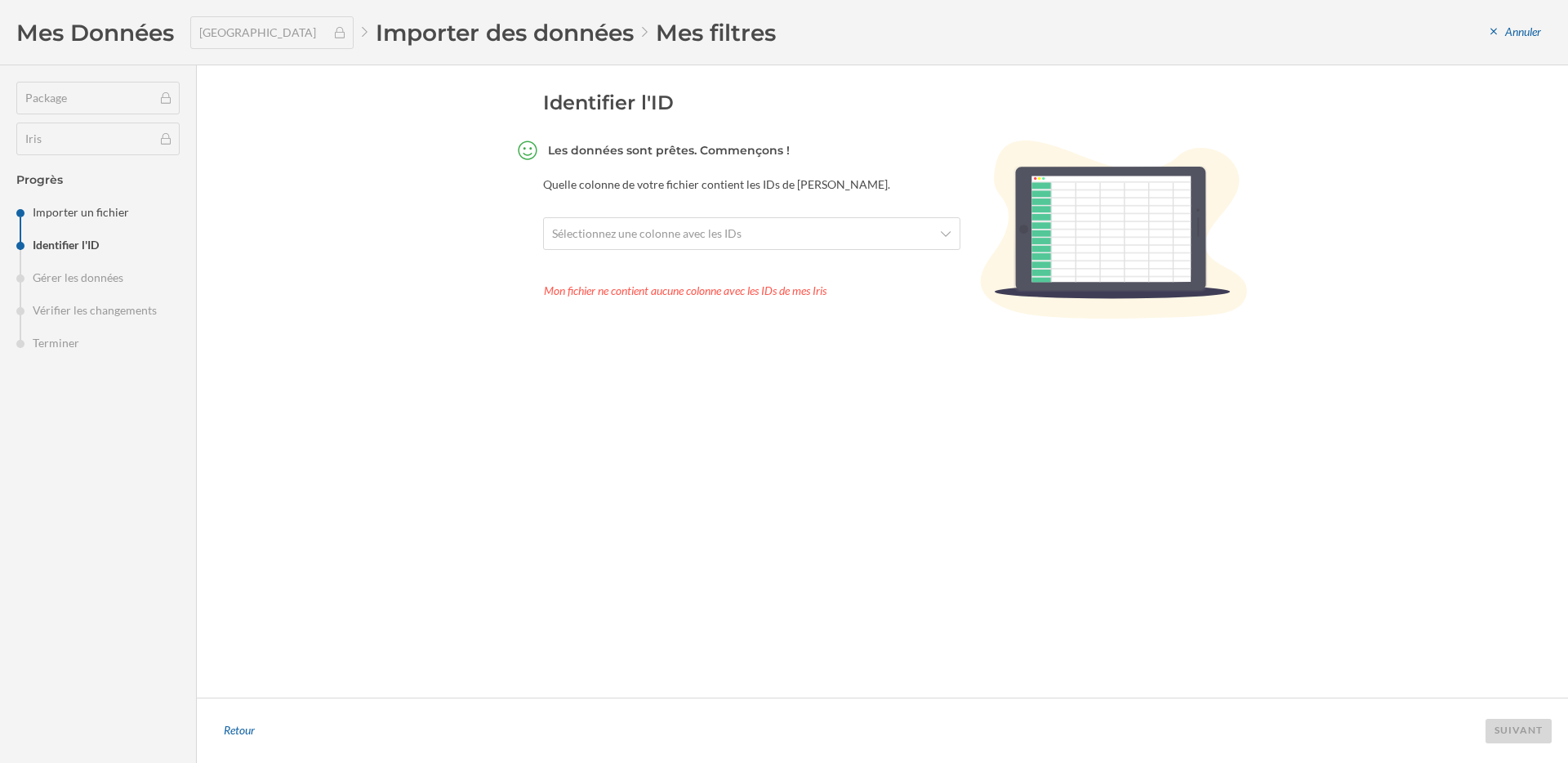
click at [908, 258] on section "Les données sont prêtes. Commençons ! Quelle colonne de votre fichier contient …" at bounding box center [751, 231] width 417 height 182
click at [878, 234] on span "Sélectionnez une colonne avec les IDs" at bounding box center [742, 233] width 382 height 16
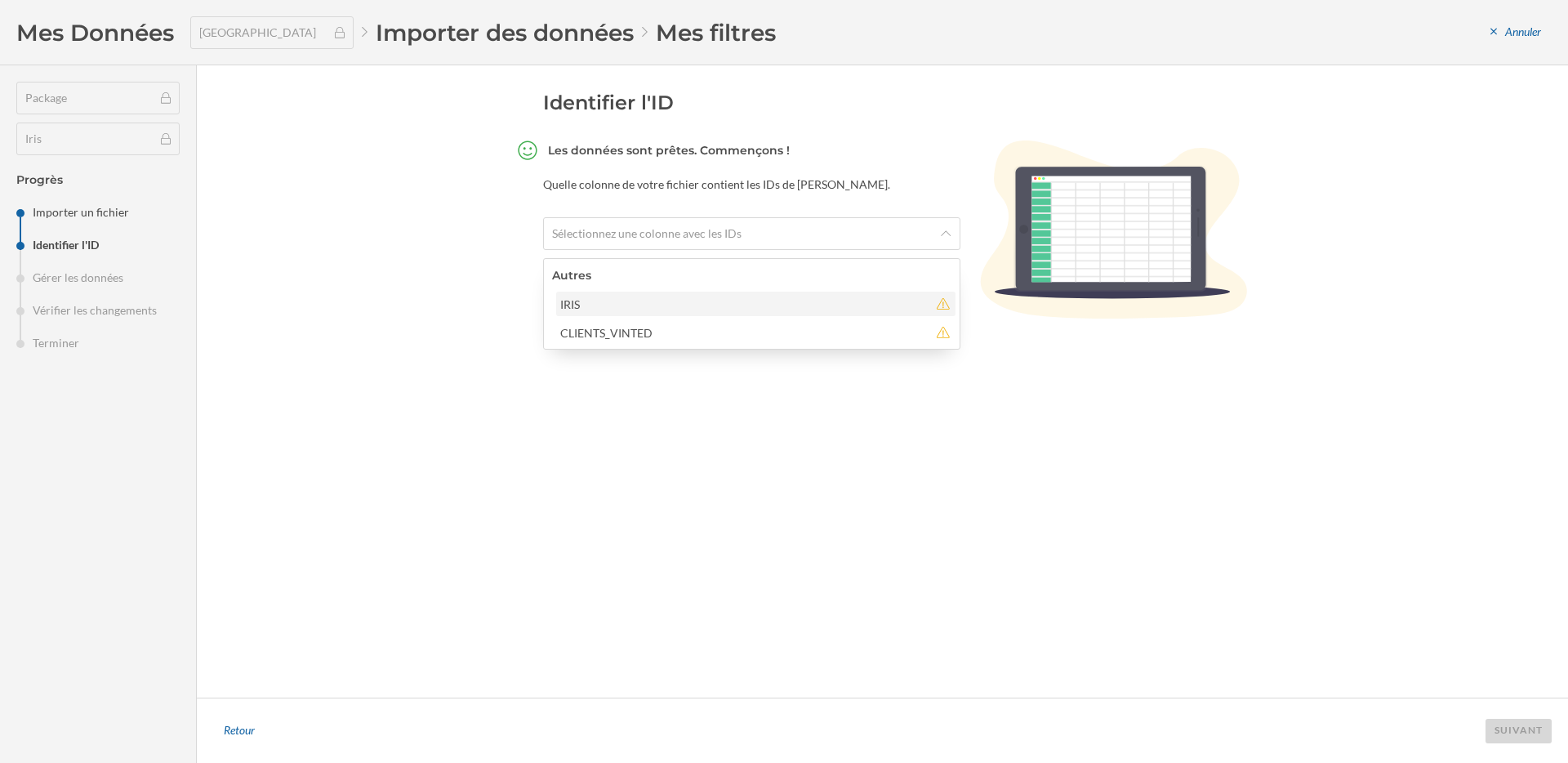
click at [734, 302] on div "IRIS" at bounding box center [744, 304] width 369 height 17
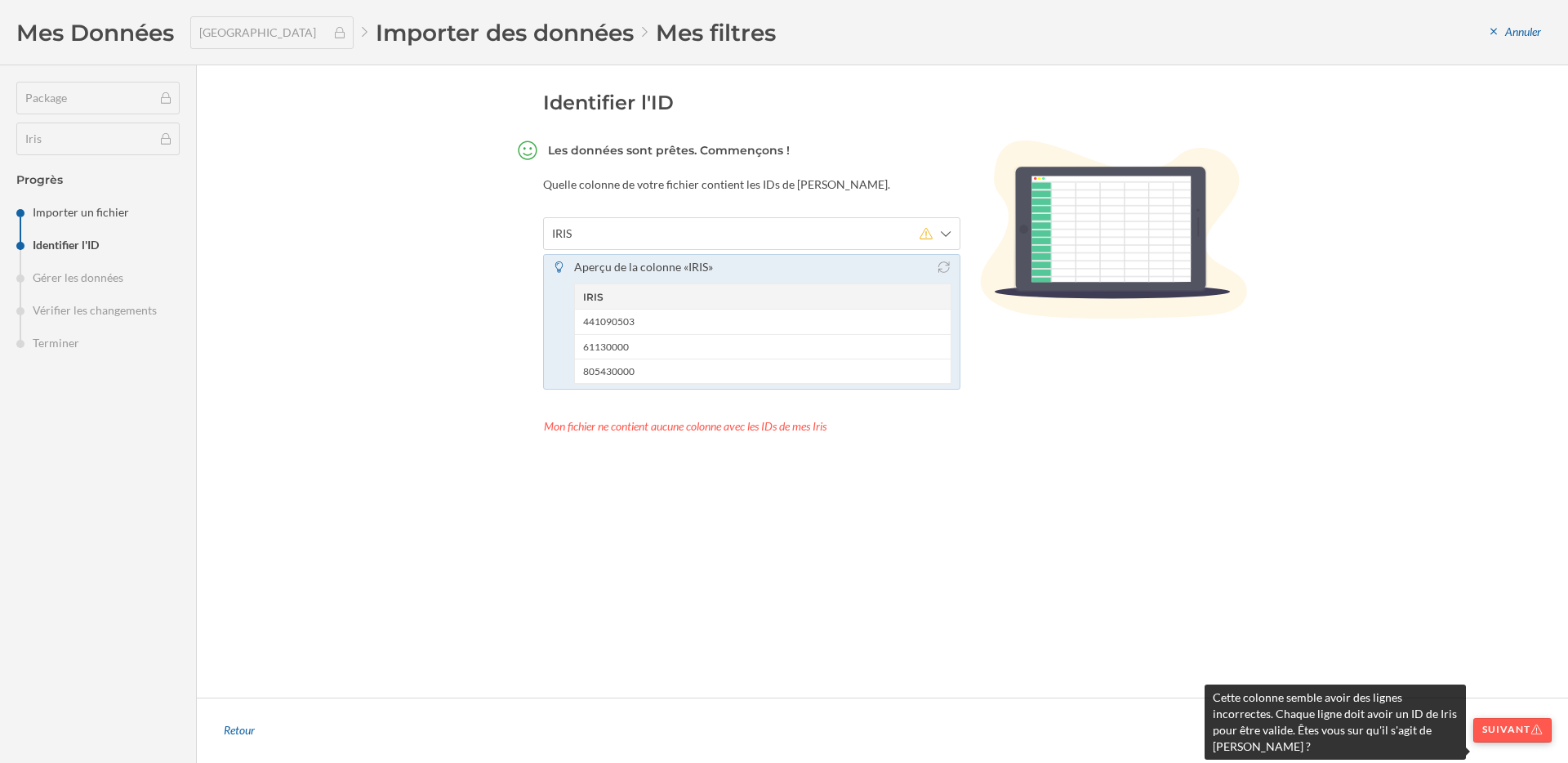
click at [1501, 734] on div "Suivant" at bounding box center [1512, 730] width 79 height 25
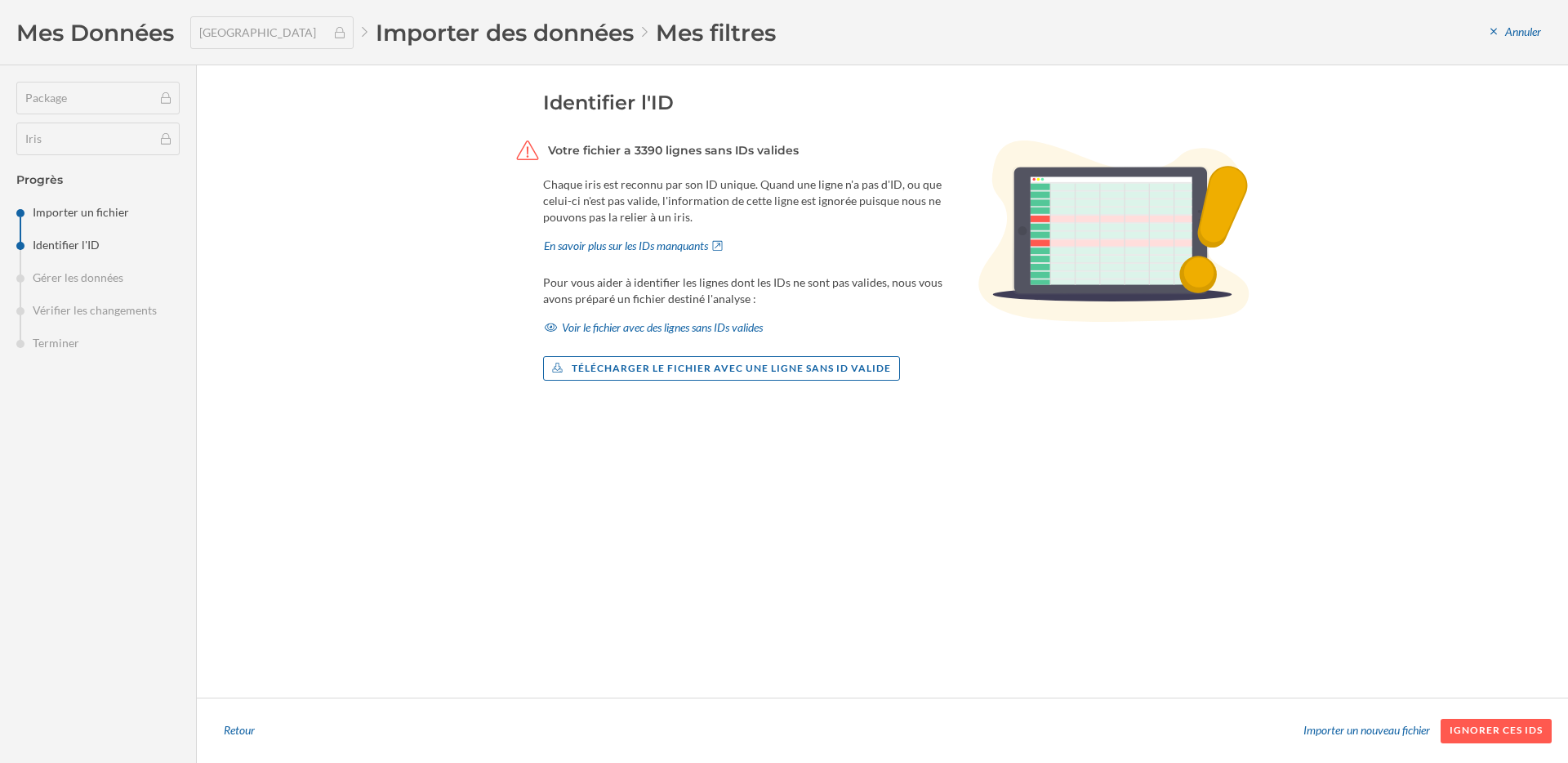
click at [782, 437] on div "Identifier l'ID Votre fichier a 3390 lignes sans IDs valides Chaque iris est re…" at bounding box center [897, 381] width 707 height 583
click at [618, 324] on div "Voir le fichier avec des lignes sans IDs valides" at bounding box center [653, 327] width 221 height 25
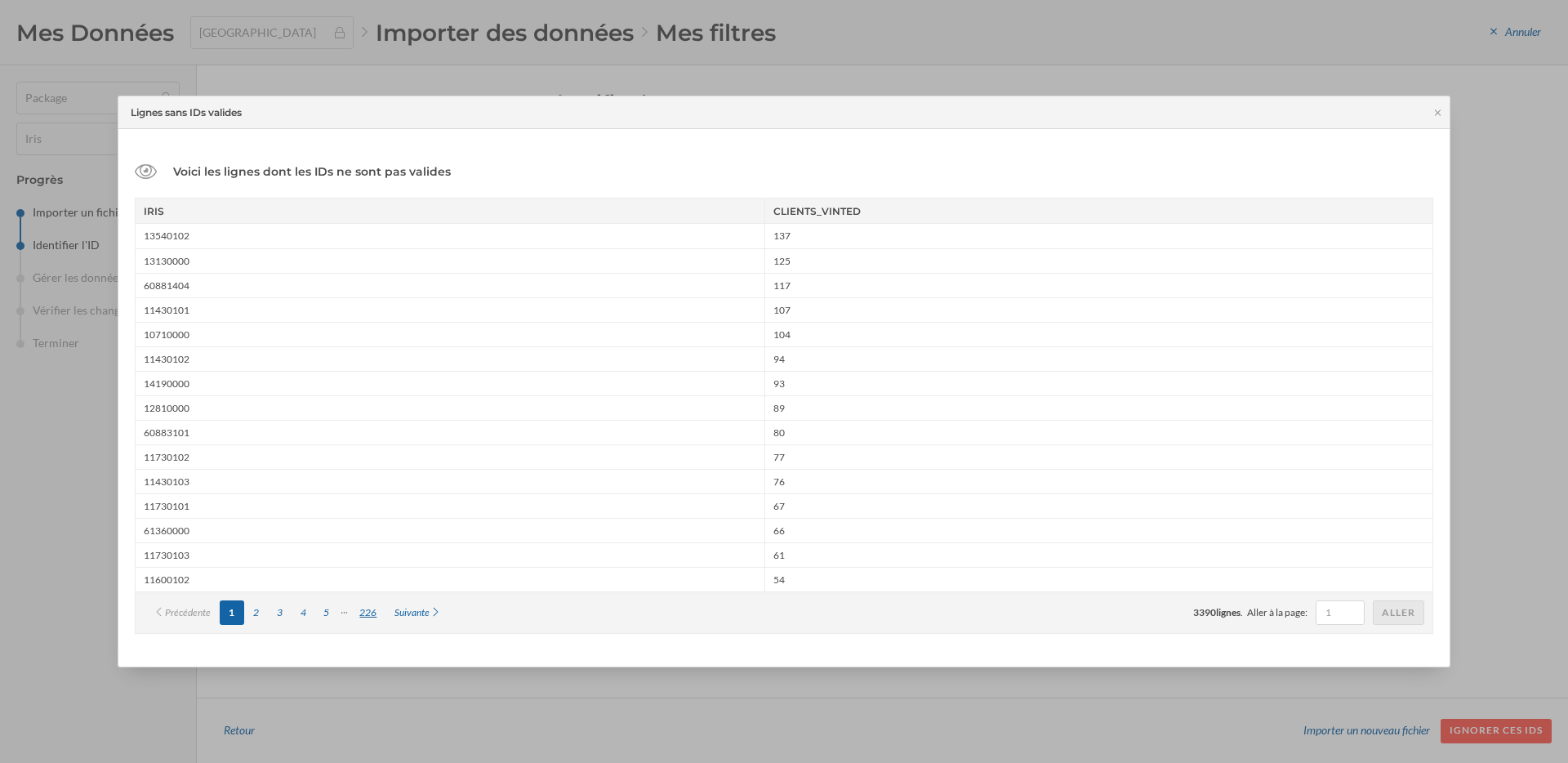
click at [372, 615] on div "226" at bounding box center [368, 612] width 35 height 25
click at [302, 610] on div "225" at bounding box center [308, 612] width 35 height 25
click at [276, 614] on div "223" at bounding box center [273, 612] width 35 height 25
click at [260, 614] on div "221" at bounding box center [273, 612] width 35 height 25
click at [253, 617] on icon at bounding box center [249, 613] width 12 height 10
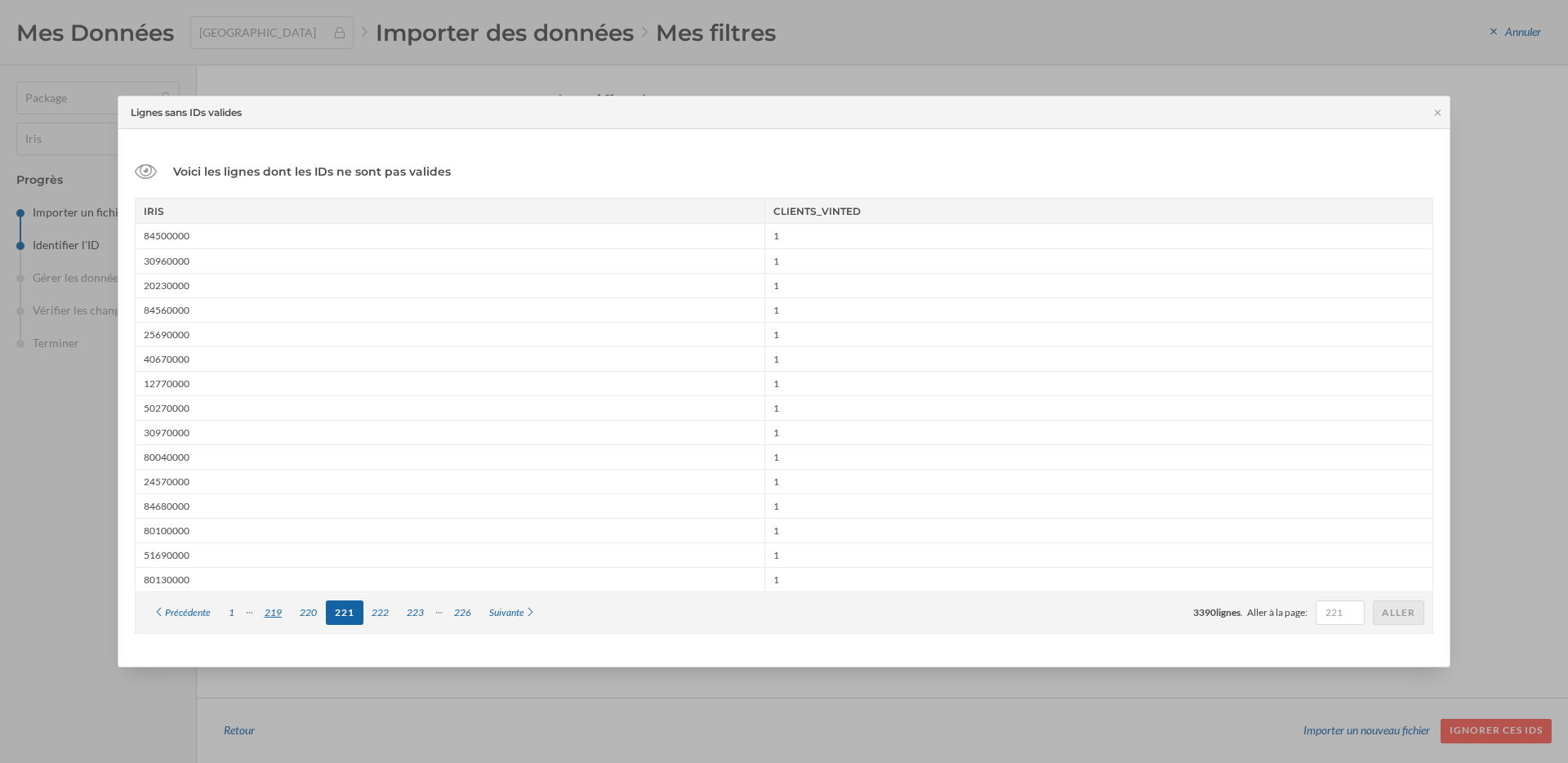
click at [277, 613] on div "219" at bounding box center [273, 612] width 35 height 25
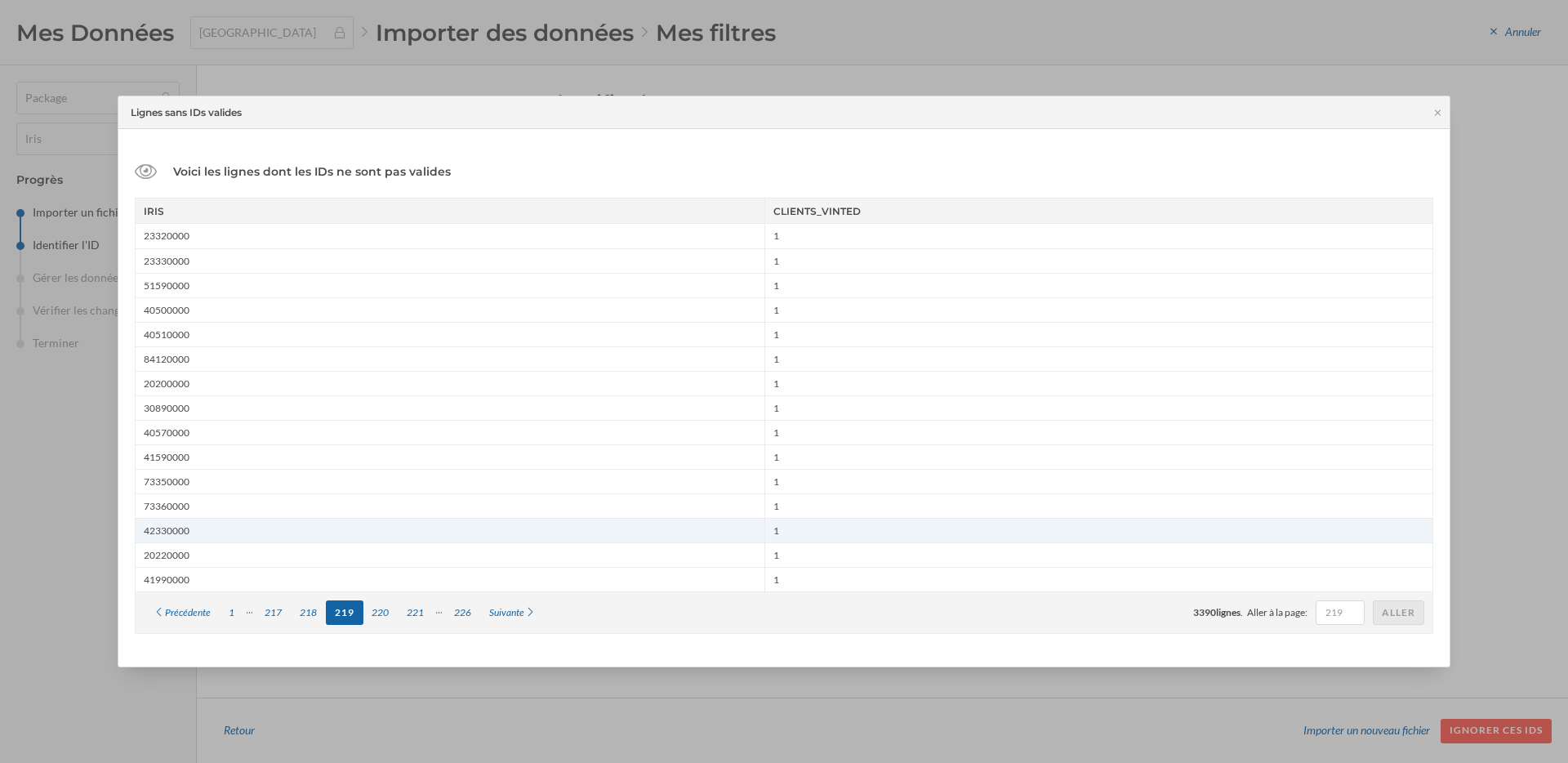
drag, startPoint x: 234, startPoint y: 613, endPoint x: 261, endPoint y: 537, distance: 80.7
click at [261, 537] on div "IRIS CLIENTS_VINTED 23320000 1 23330000 1 51590000 1 40500000 1 40510000 1 8412…" at bounding box center [783, 415] width 1298 height 436
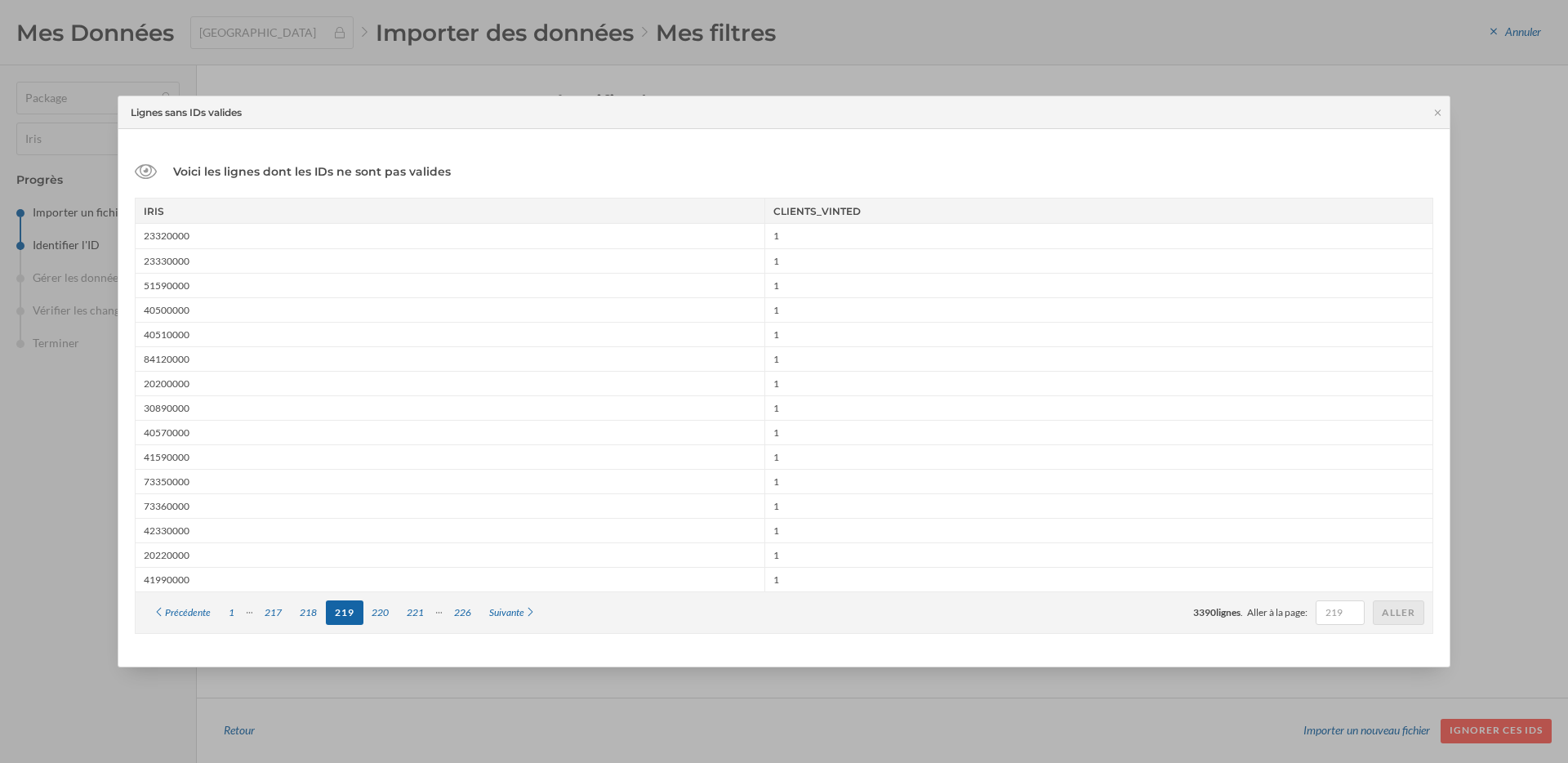
drag, startPoint x: 197, startPoint y: 481, endPoint x: 118, endPoint y: 478, distance: 79.1
click at [119, 478] on div "Voici les lignes dont les IDs ne sont pas valides IRIS CLIENTS_VINTED 23320000 …" at bounding box center [784, 397] width 1331 height 537
copy div "73350000"
click at [1502, 223] on div at bounding box center [784, 382] width 1568 height 763
click at [1453, 328] on div at bounding box center [784, 382] width 1568 height 763
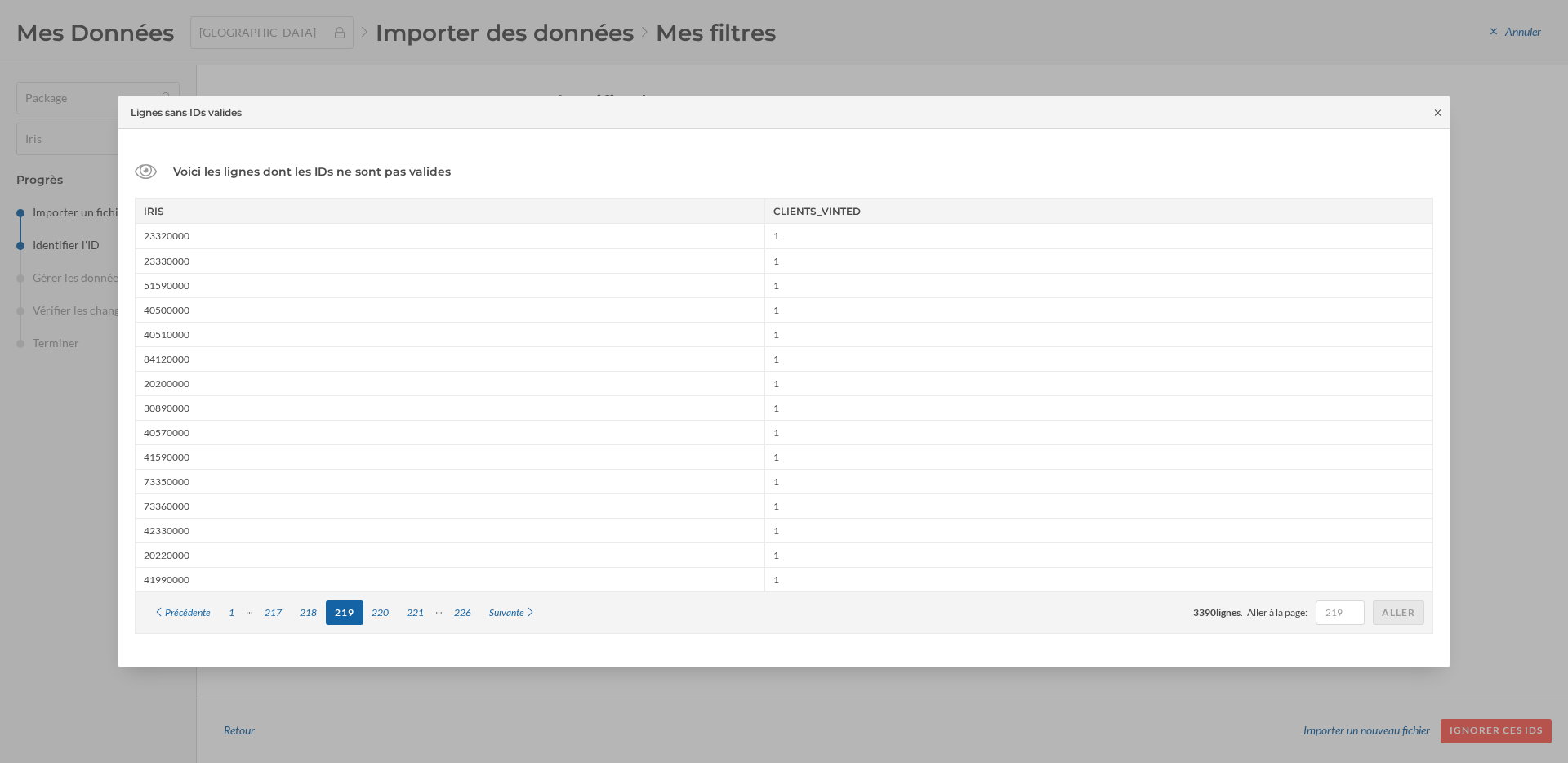
click at [1438, 112] on icon at bounding box center [1437, 113] width 12 height 10
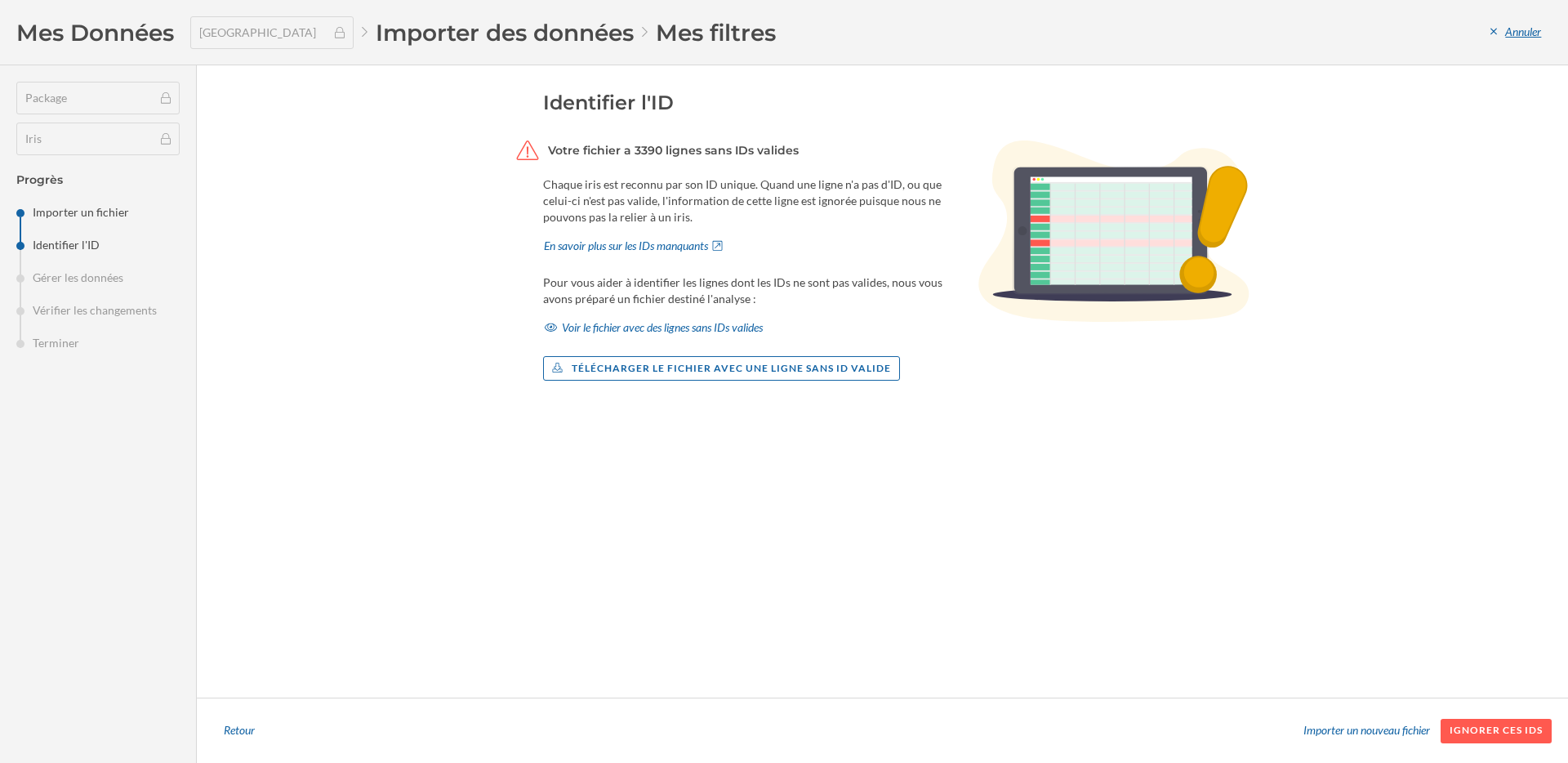
click at [1505, 30] on div "Annuler" at bounding box center [1515, 32] width 72 height 25
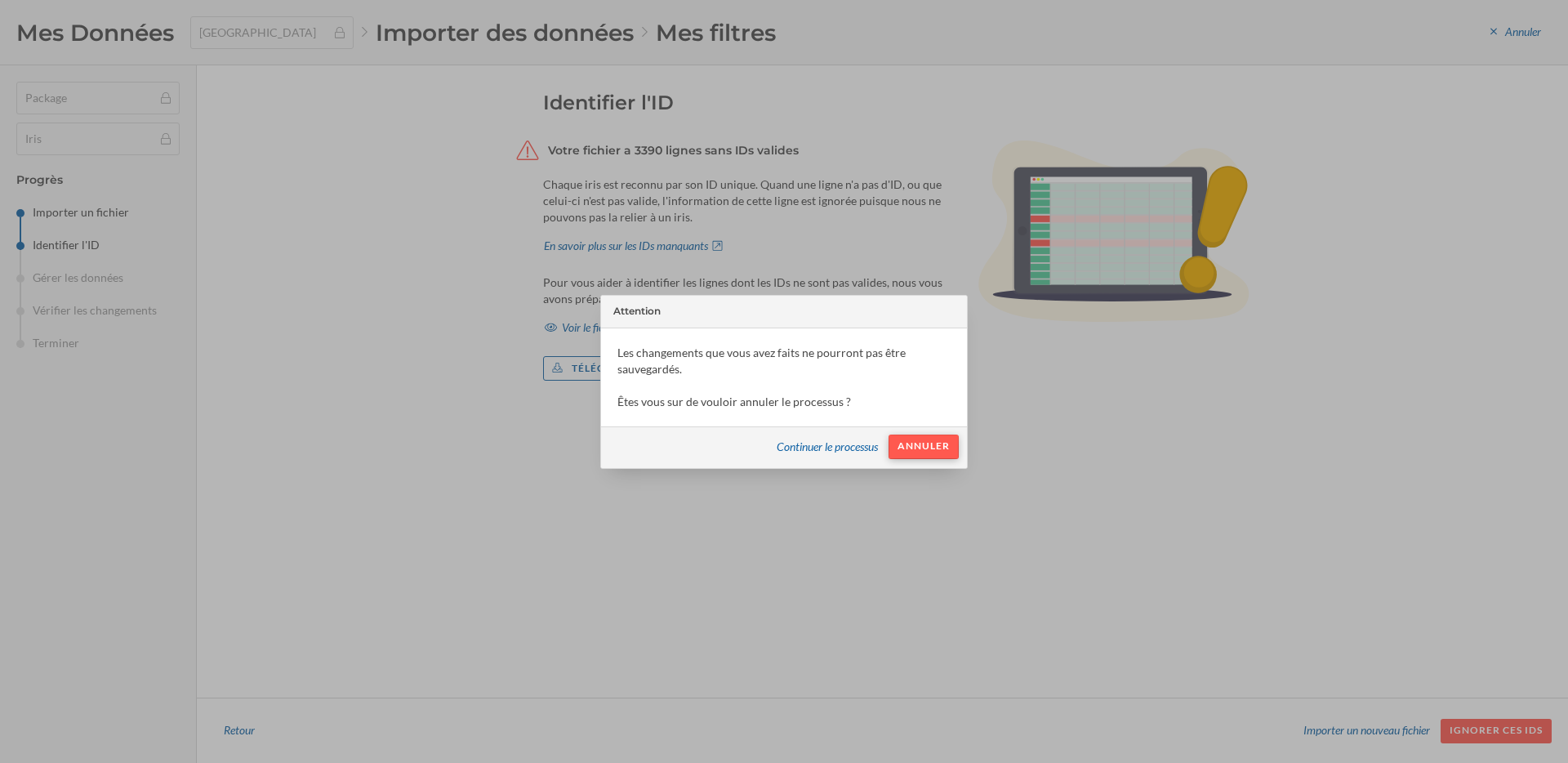
click at [909, 450] on div "Annuler" at bounding box center [923, 446] width 70 height 25
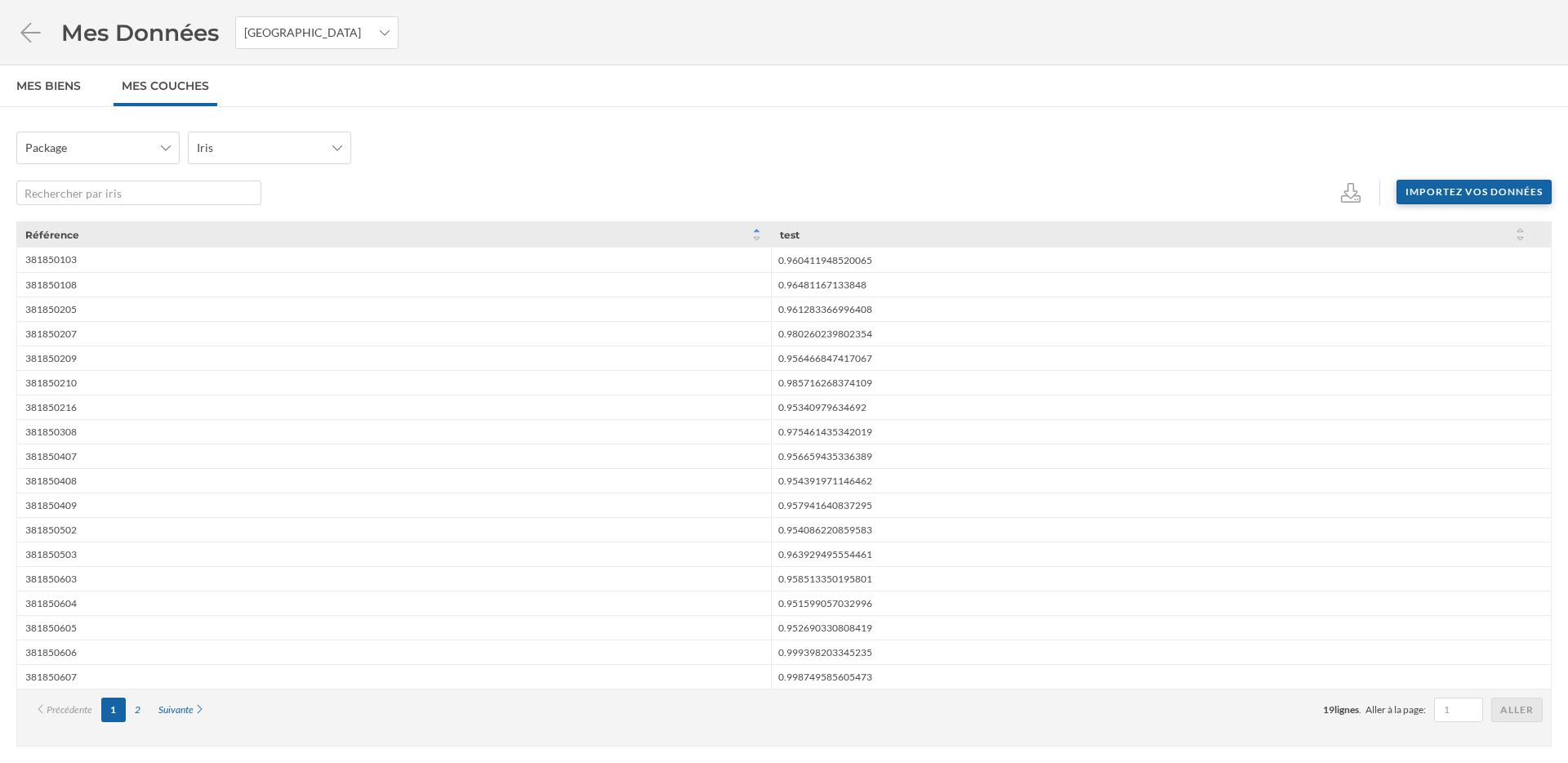
click at [1456, 194] on div "Importez vos données" at bounding box center [1474, 191] width 155 height 25
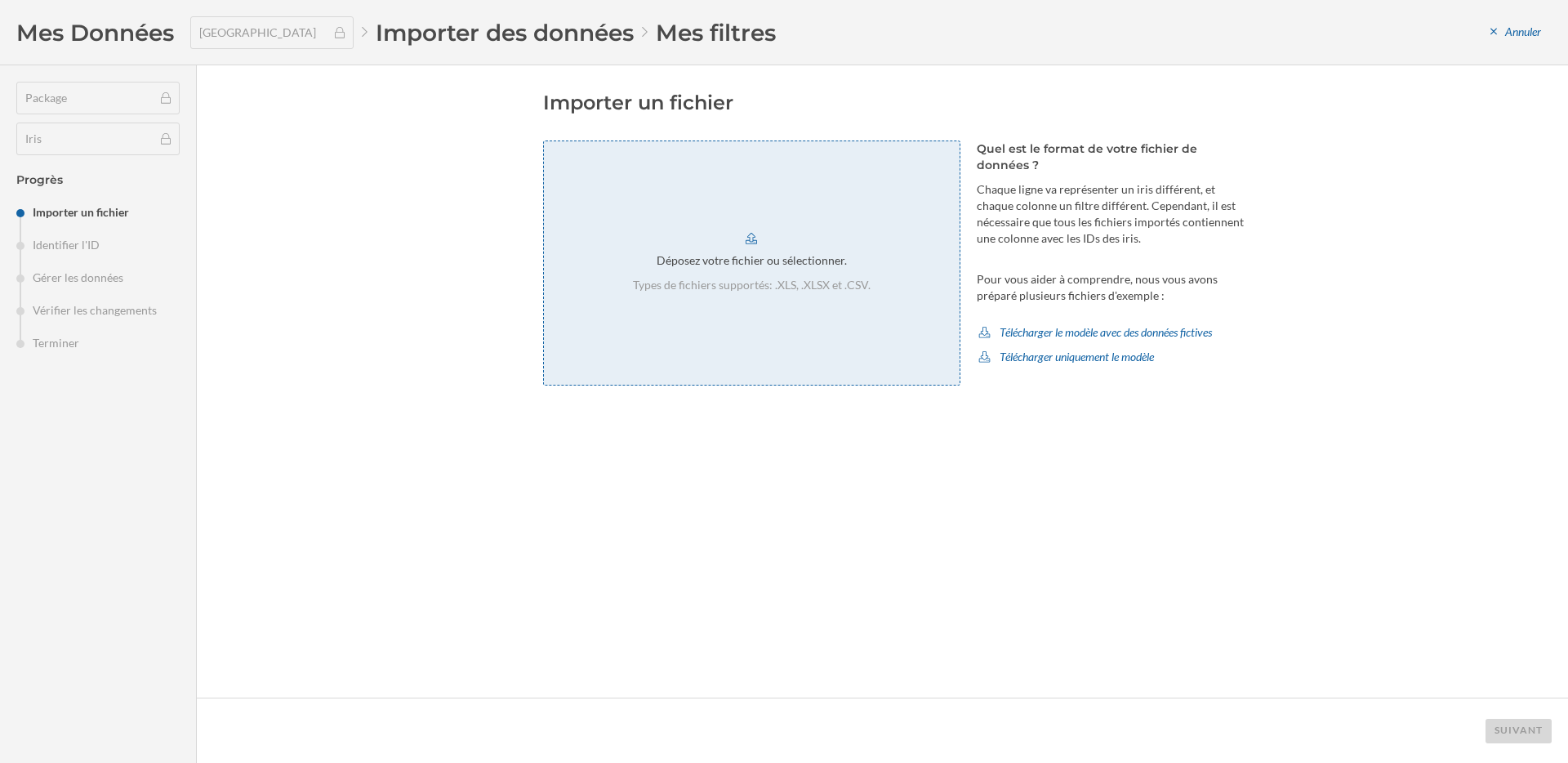
click at [764, 309] on div "Déposez votre fichier ou sélectionner. Types de fichiers supportés: .XLS, .XLSX…" at bounding box center [751, 263] width 417 height 245
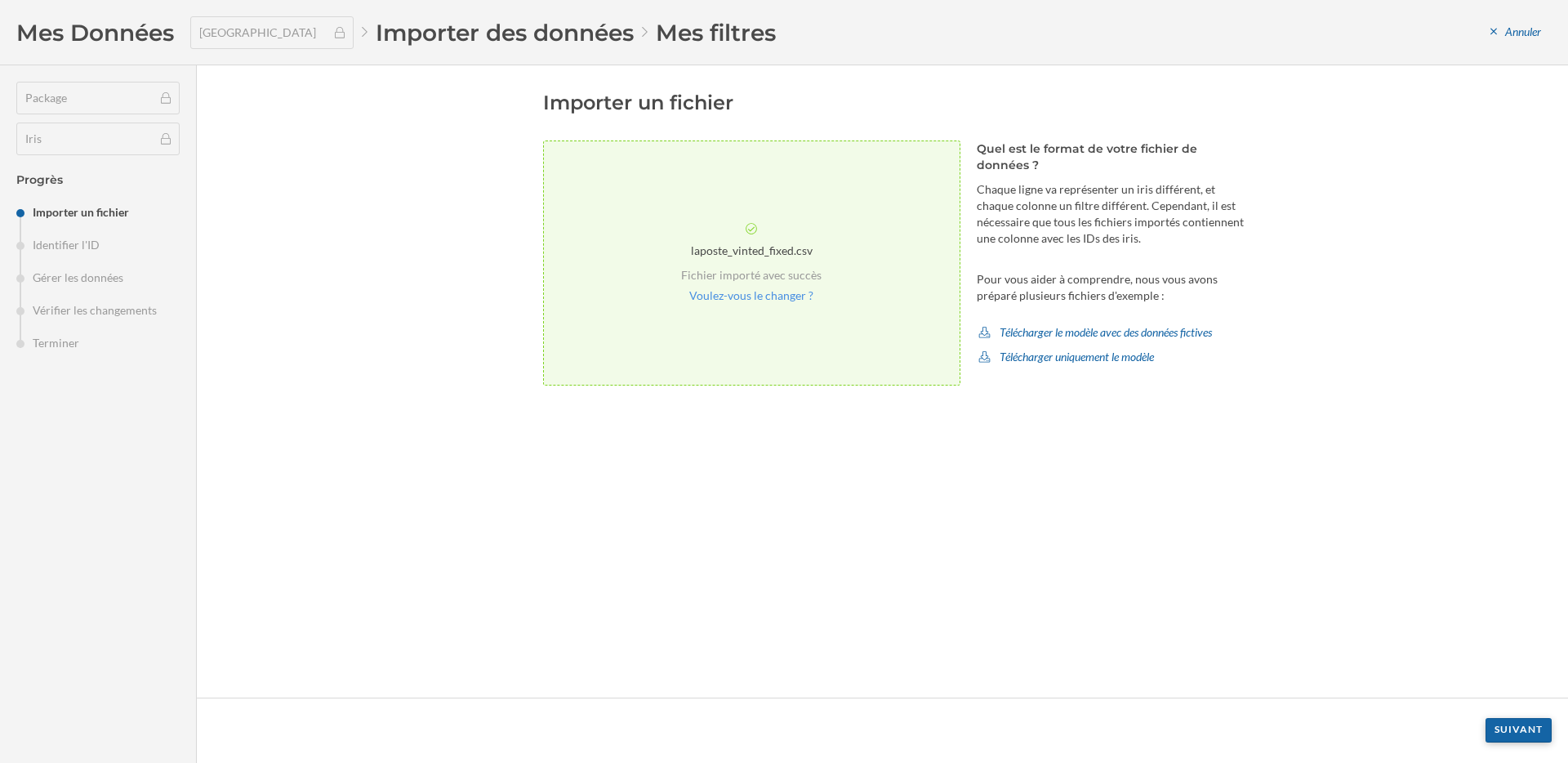
click at [1526, 734] on div "Suivant" at bounding box center [1518, 730] width 66 height 25
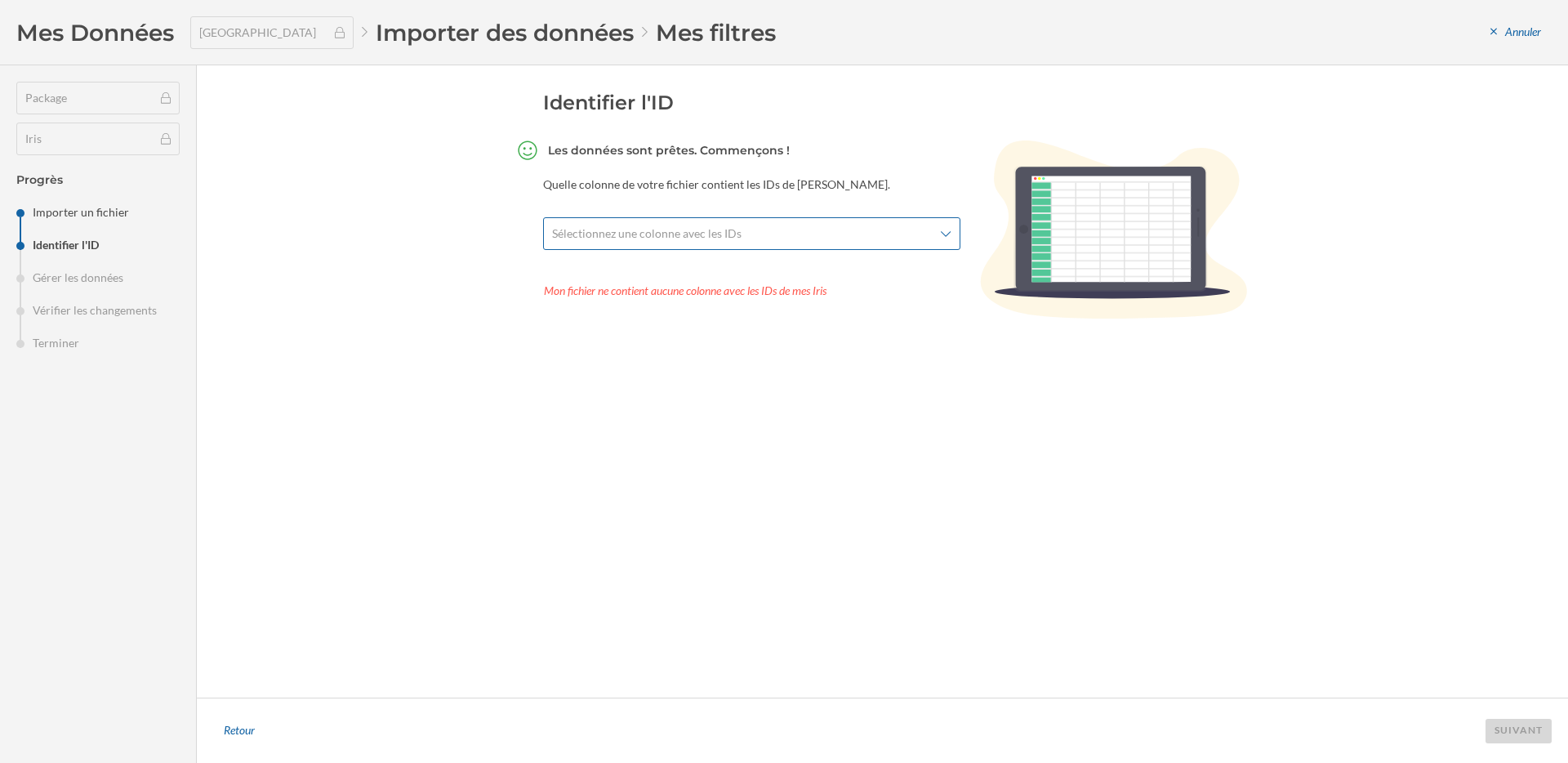
click at [865, 240] on span "Sélectionnez une colonne avec les IDs" at bounding box center [742, 233] width 382 height 16
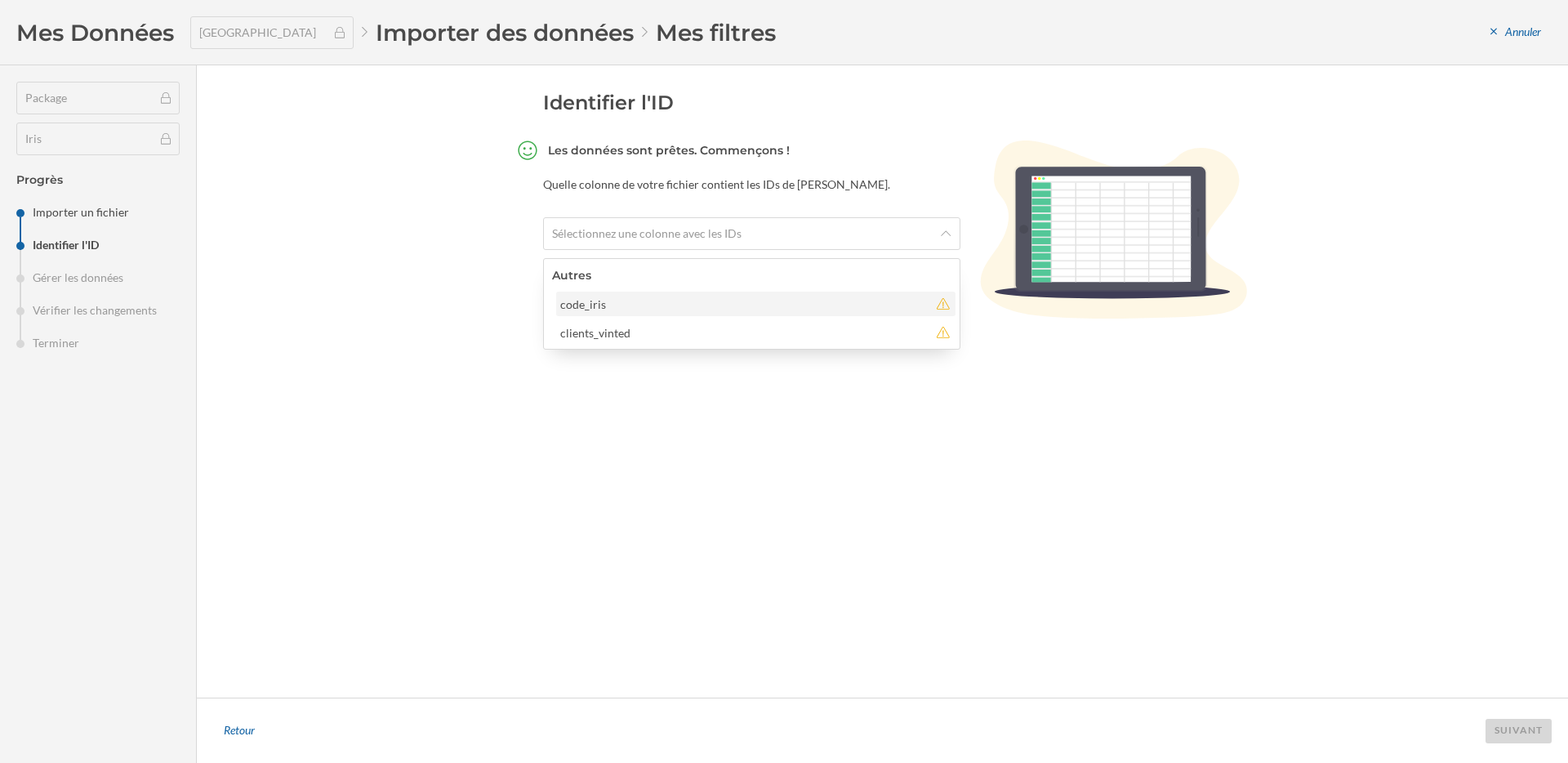
click at [757, 300] on div "code_iris" at bounding box center [744, 304] width 369 height 17
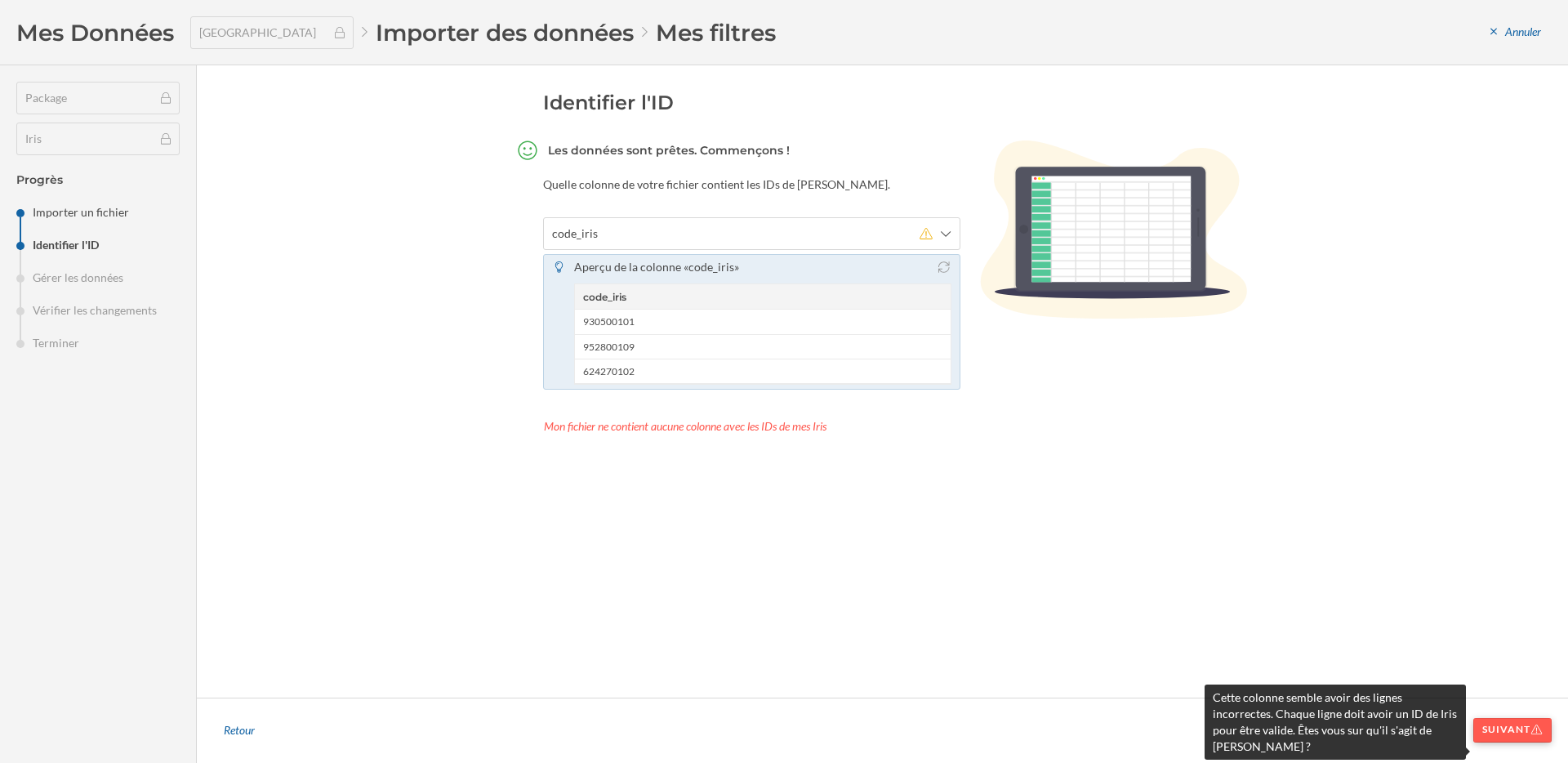
click at [1533, 728] on div "Suivant" at bounding box center [1512, 730] width 79 height 25
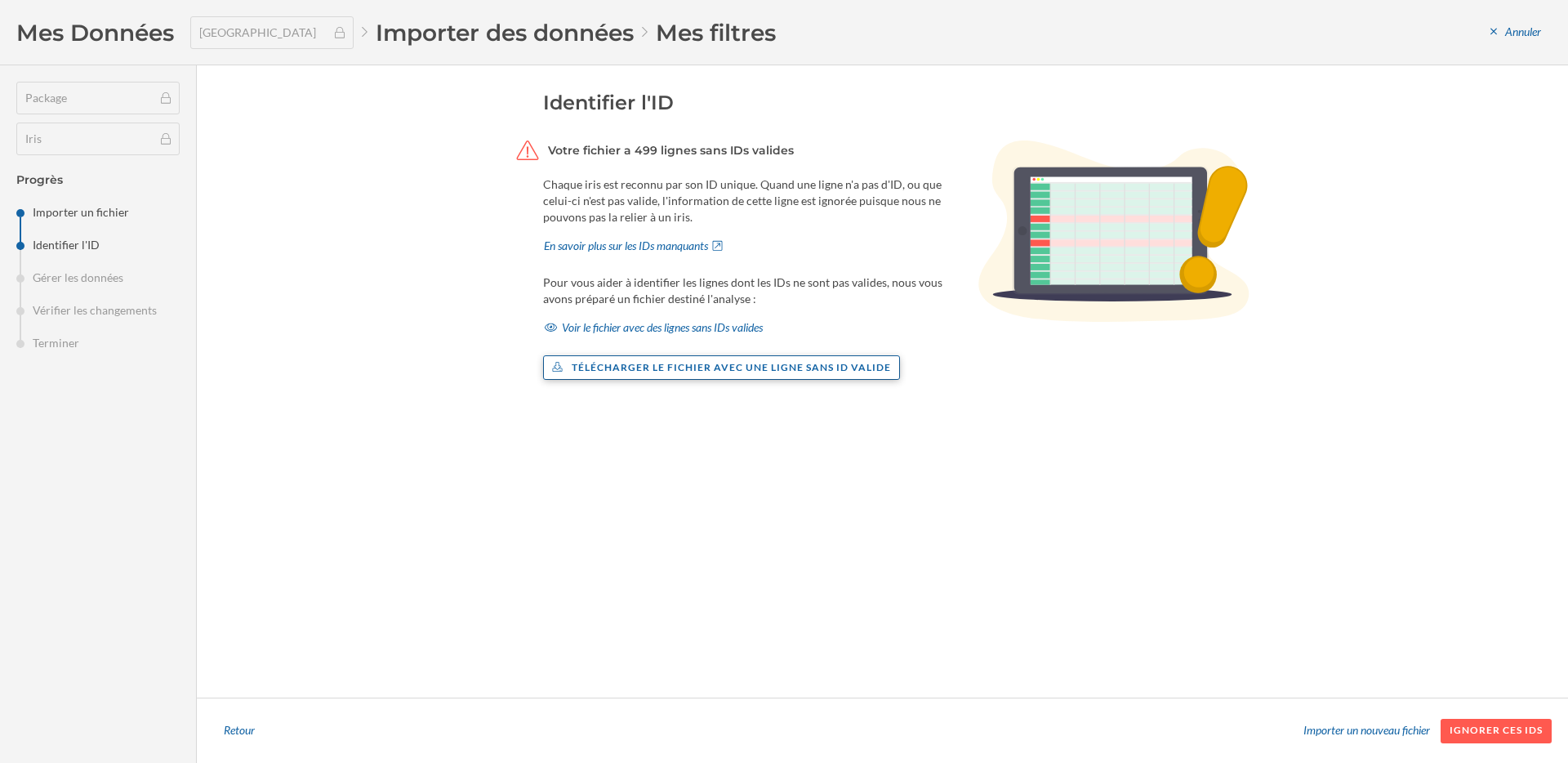
click at [809, 374] on div "Télécharger le fichier avec une ligne sans ID valide" at bounding box center [721, 368] width 358 height 25
click at [766, 430] on div "Identifier l'ID Votre fichier a 499 lignes sans IDs valides Chaque iris est rec…" at bounding box center [897, 381] width 707 height 583
click at [718, 323] on div "Voir le fichier avec des lignes sans IDs valides" at bounding box center [653, 327] width 221 height 25
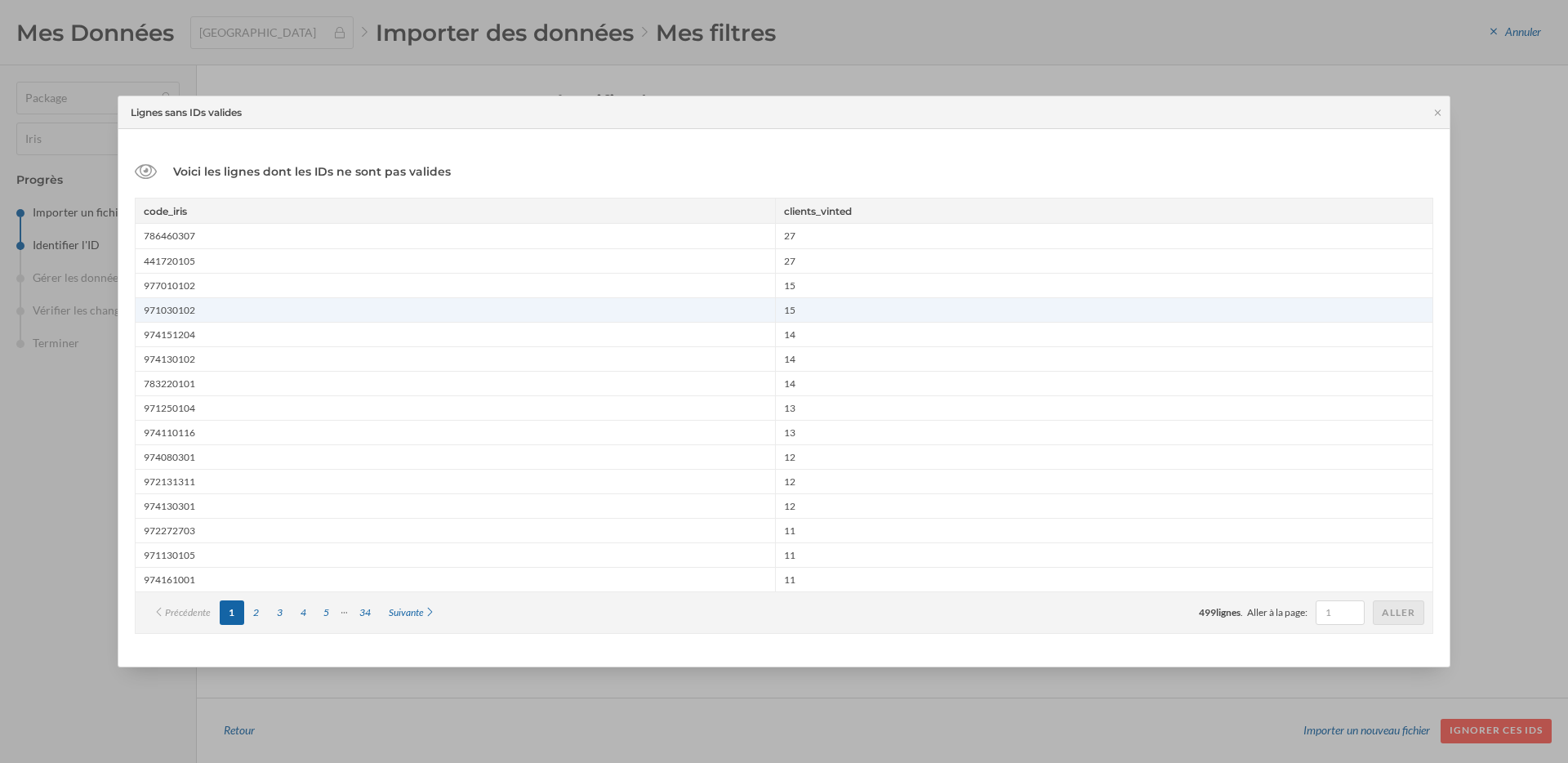
click at [299, 300] on div "971030102" at bounding box center [455, 309] width 640 height 25
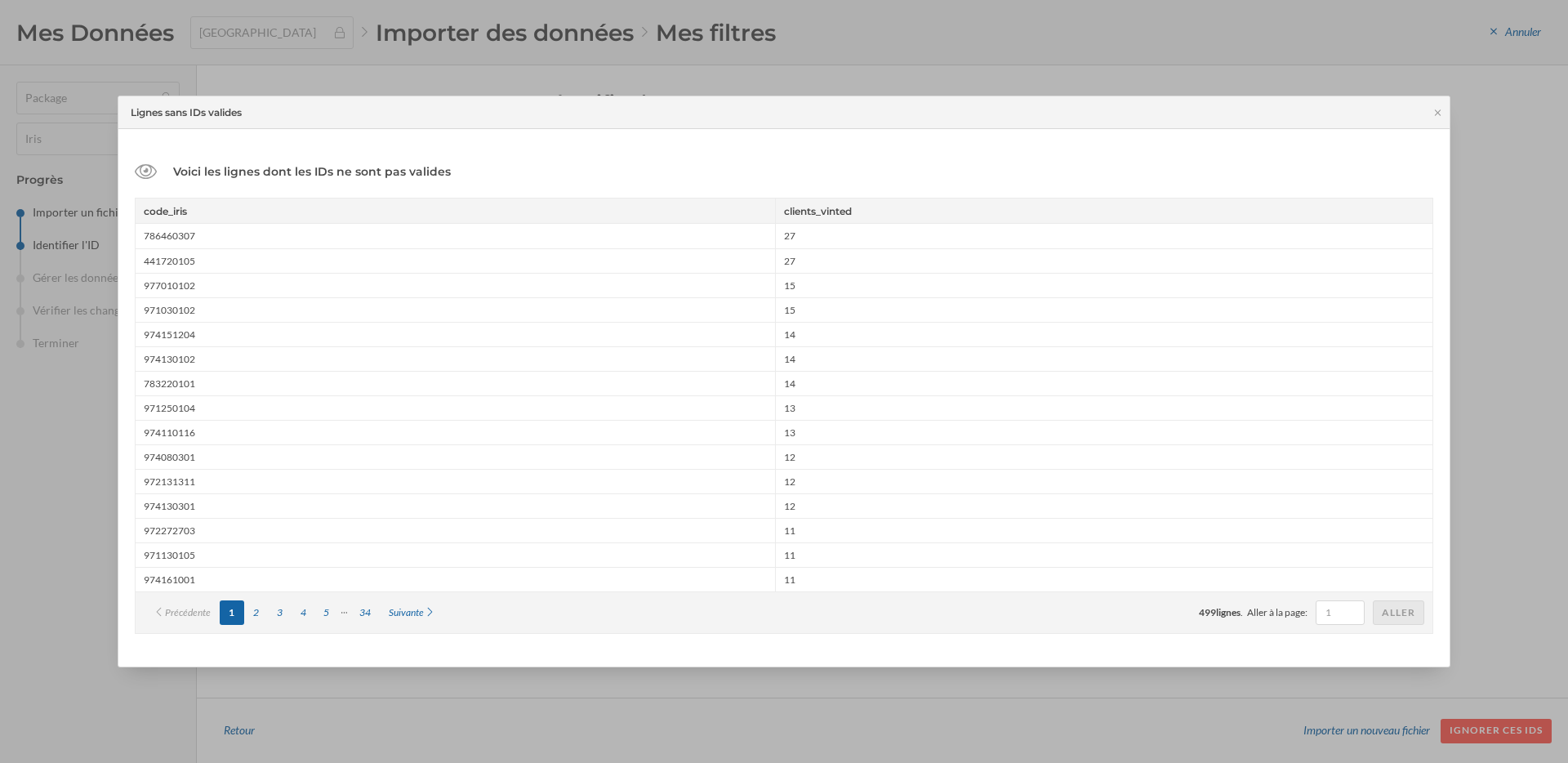
drag, startPoint x: 206, startPoint y: 310, endPoint x: 133, endPoint y: 310, distance: 73.0
click at [133, 310] on div "Voici les lignes dont les IDs ne sont pas valides code_iris clients_vinted 7864…" at bounding box center [784, 397] width 1331 height 537
copy div "971030102"
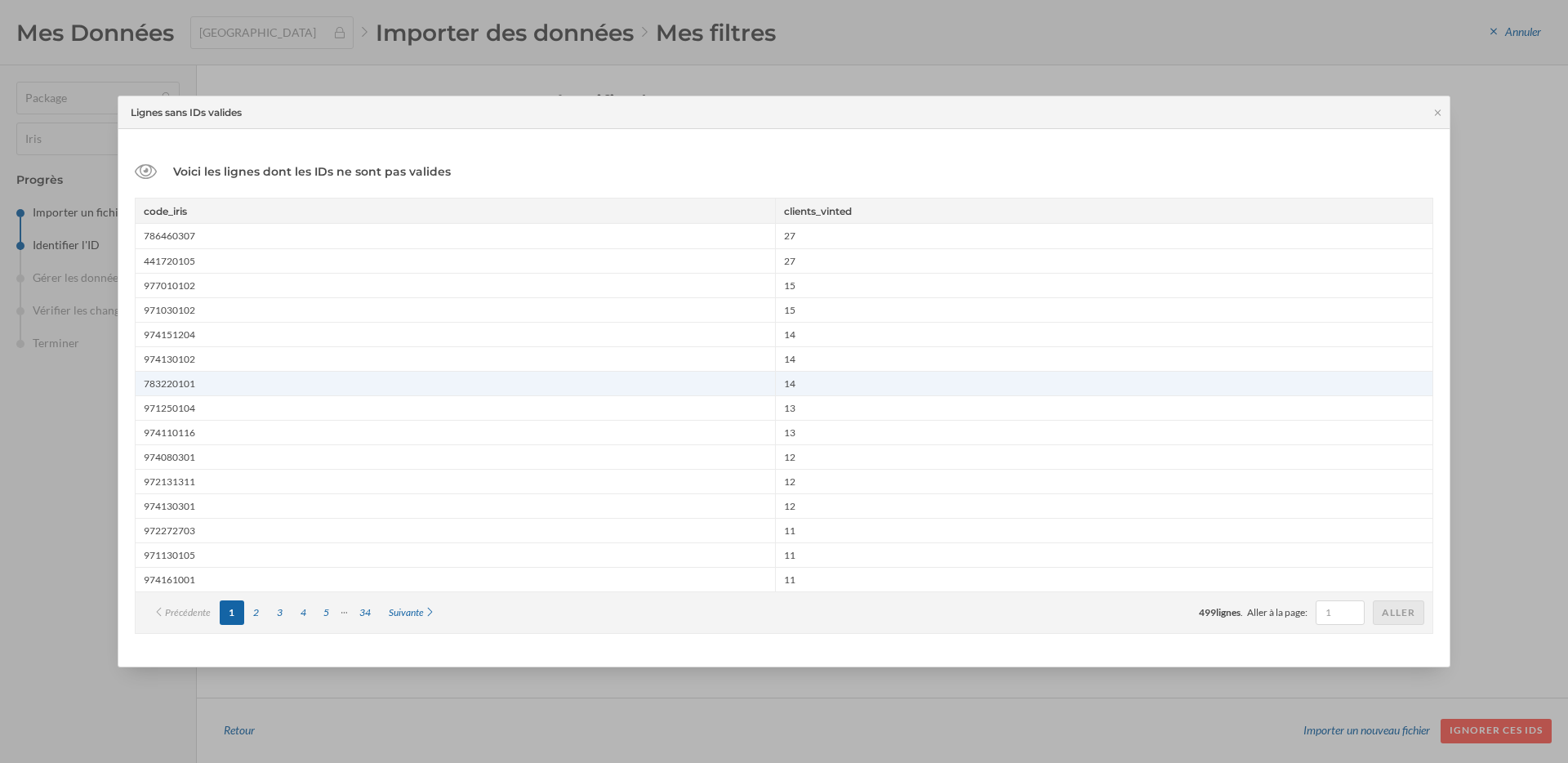
drag, startPoint x: 197, startPoint y: 383, endPoint x: 139, endPoint y: 384, distance: 58.0
click at [139, 384] on div "783220101" at bounding box center [455, 382] width 640 height 25
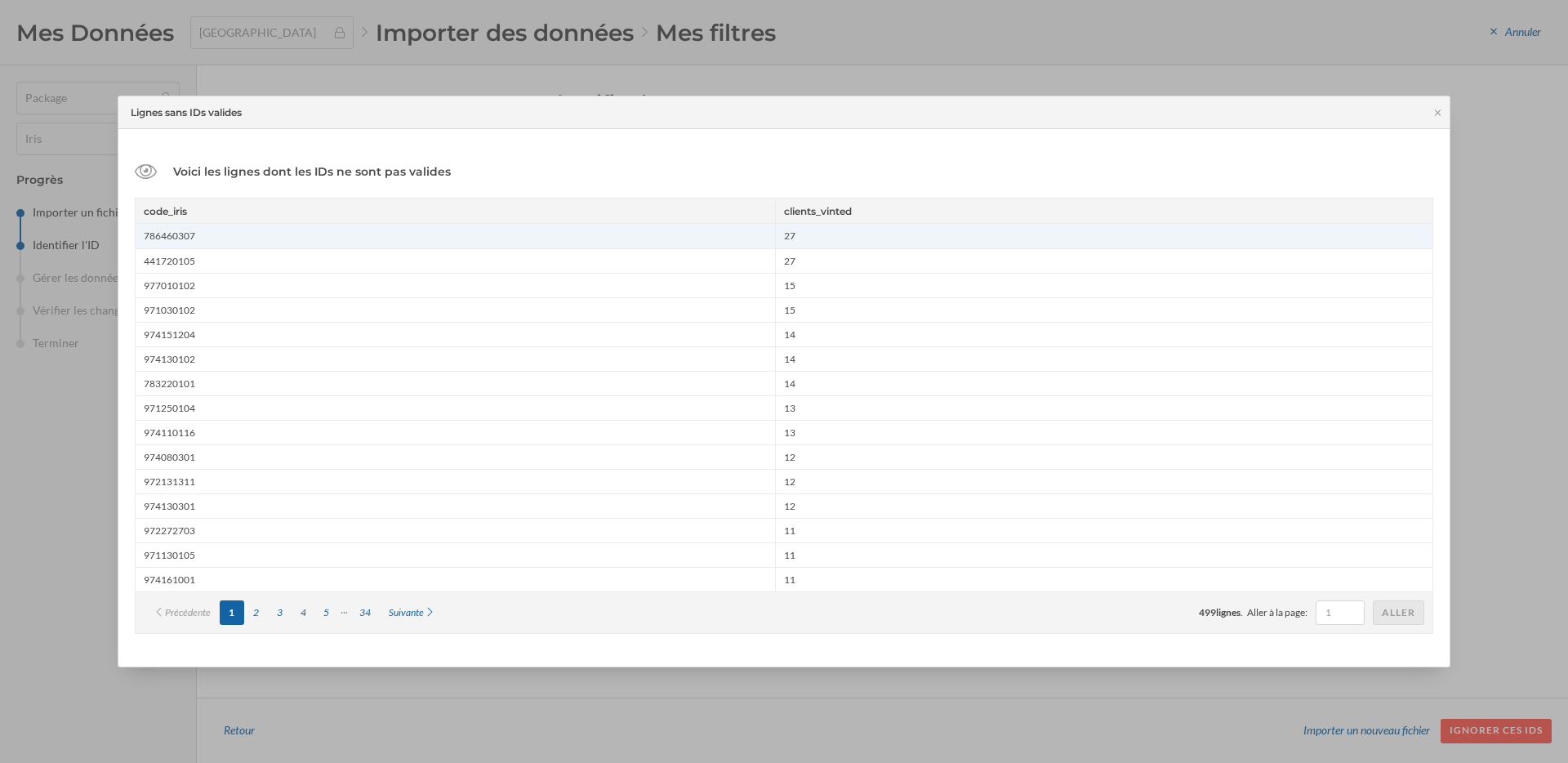
copy div "783220101"
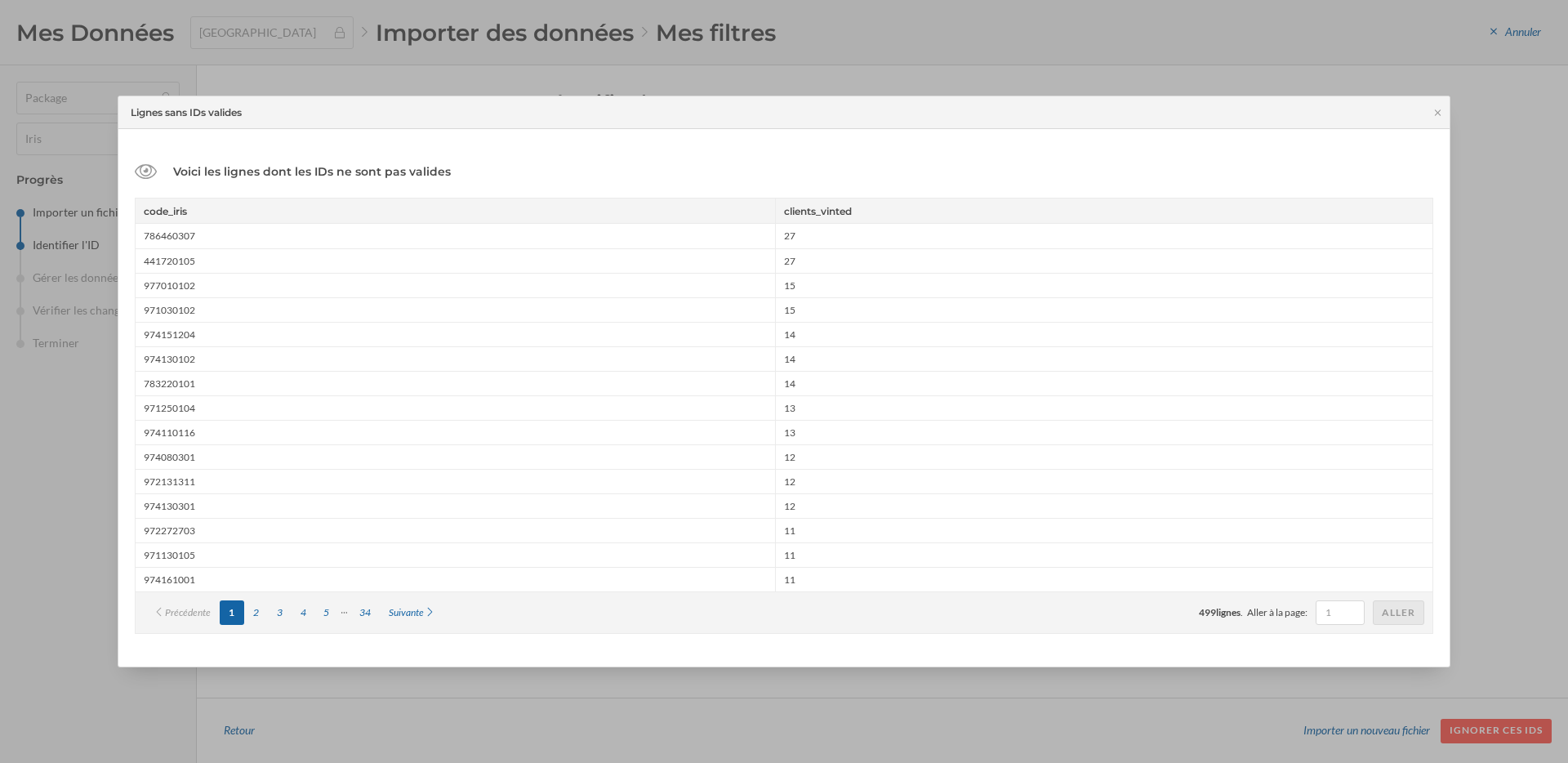
click at [1389, 659] on div "Voici les lignes dont les IDs ne sont pas valides code_iris clients_vinted 7864…" at bounding box center [784, 397] width 1331 height 537
click at [1488, 642] on div at bounding box center [784, 382] width 1568 height 763
click at [1437, 113] on icon at bounding box center [1437, 113] width 6 height 6
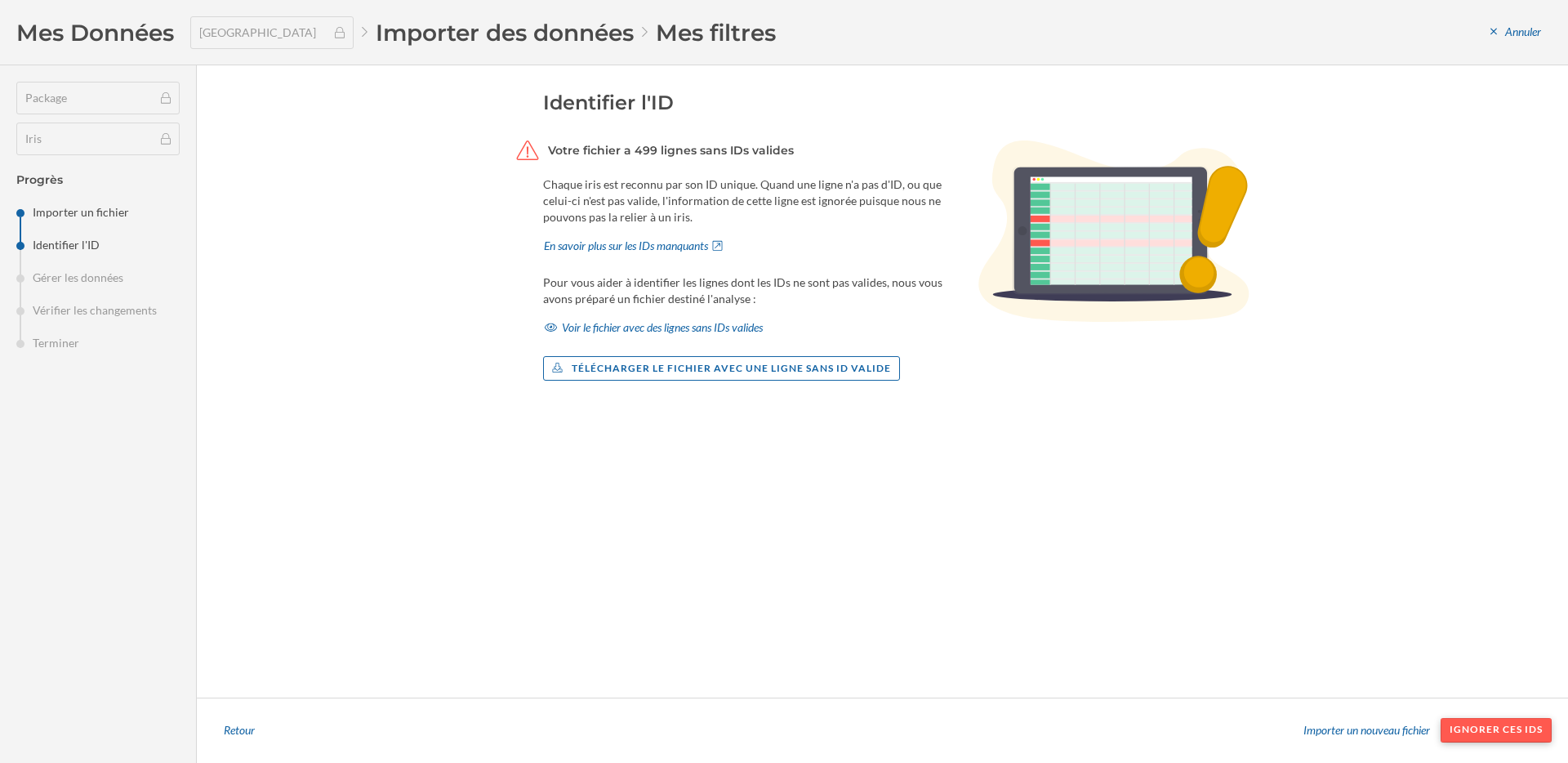
click at [1505, 725] on div "Ignorer ces IDs" at bounding box center [1495, 730] width 111 height 25
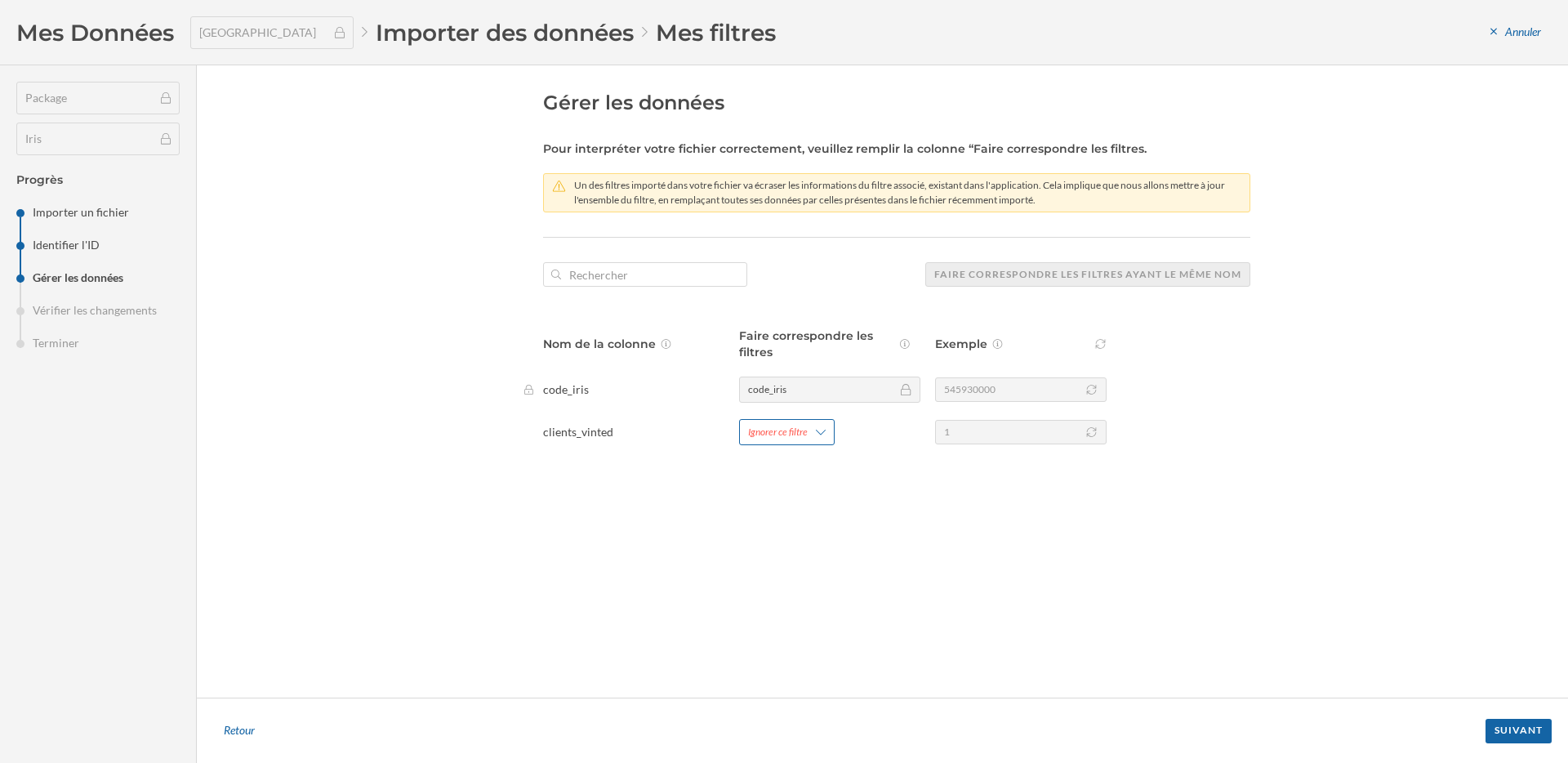
click at [823, 443] on div "Ignorer ce filtre" at bounding box center [787, 432] width 96 height 26
click at [827, 501] on div "Ajouter un nouveau filtre" at bounding box center [829, 499] width 162 height 17
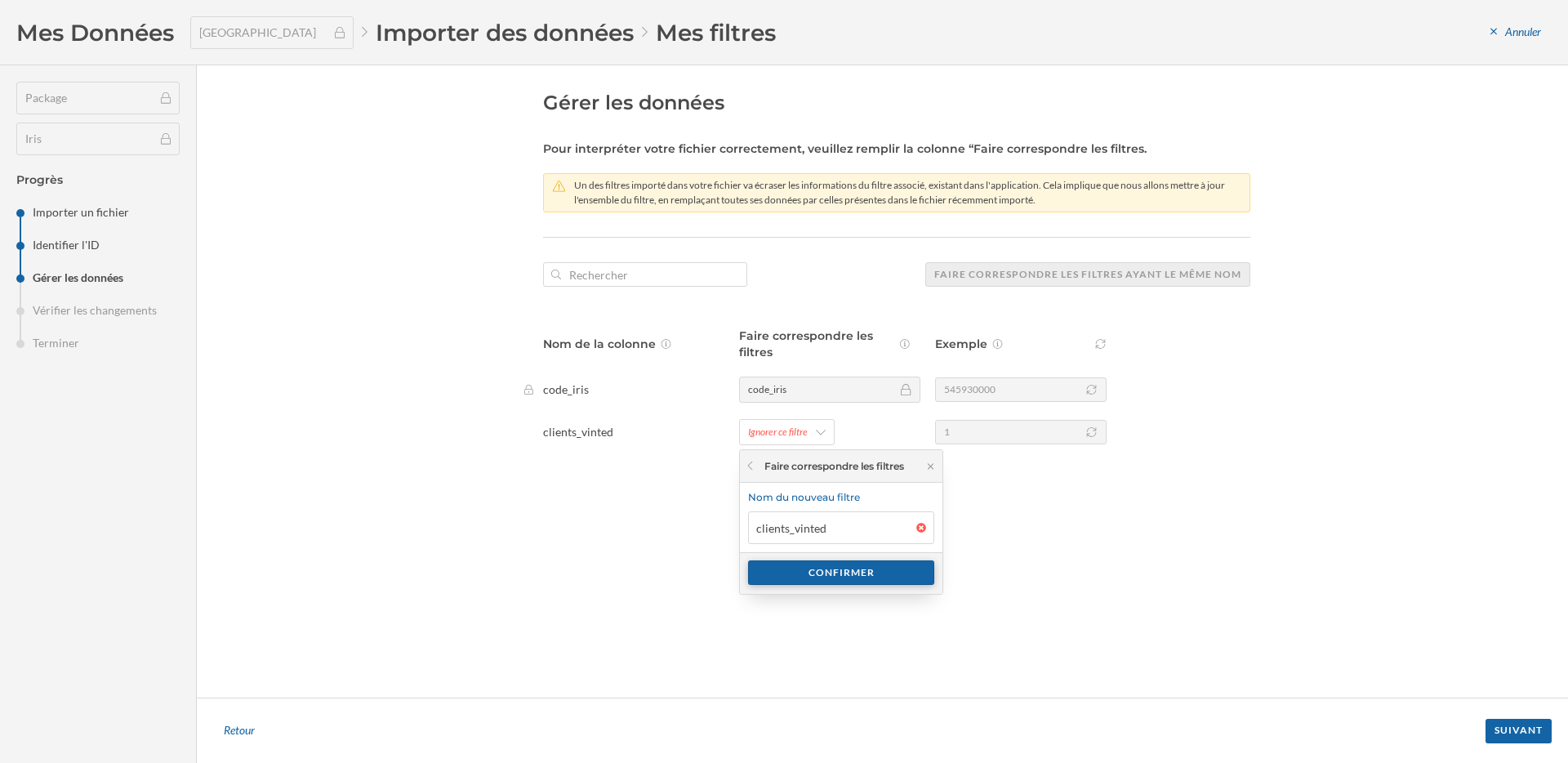
click at [852, 582] on div "Confirmer" at bounding box center [841, 572] width 186 height 25
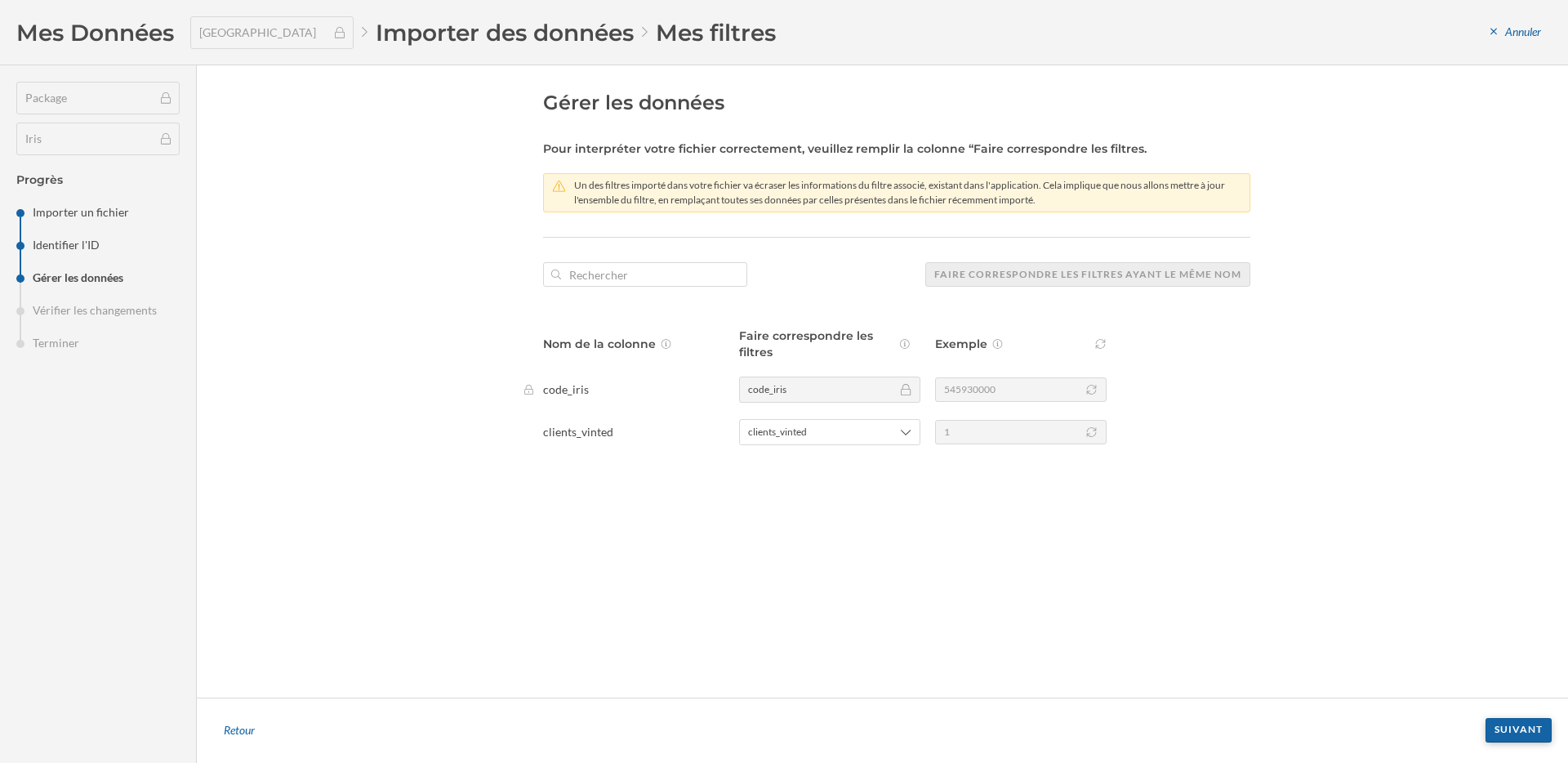
click at [1522, 731] on div "Suivant" at bounding box center [1518, 730] width 66 height 25
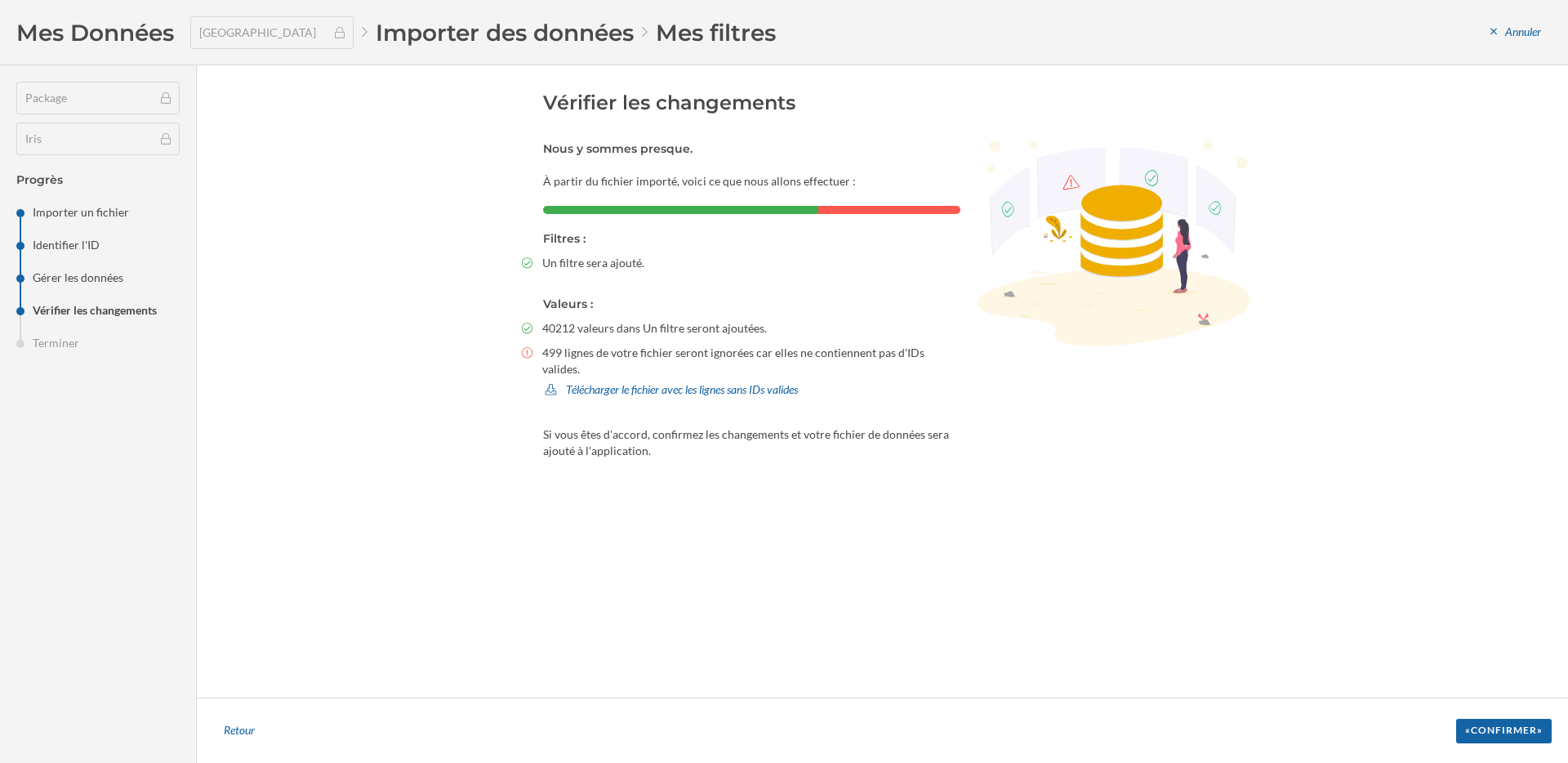
click at [1522, 731] on div "«Confirmer»" at bounding box center [1504, 730] width 96 height 25
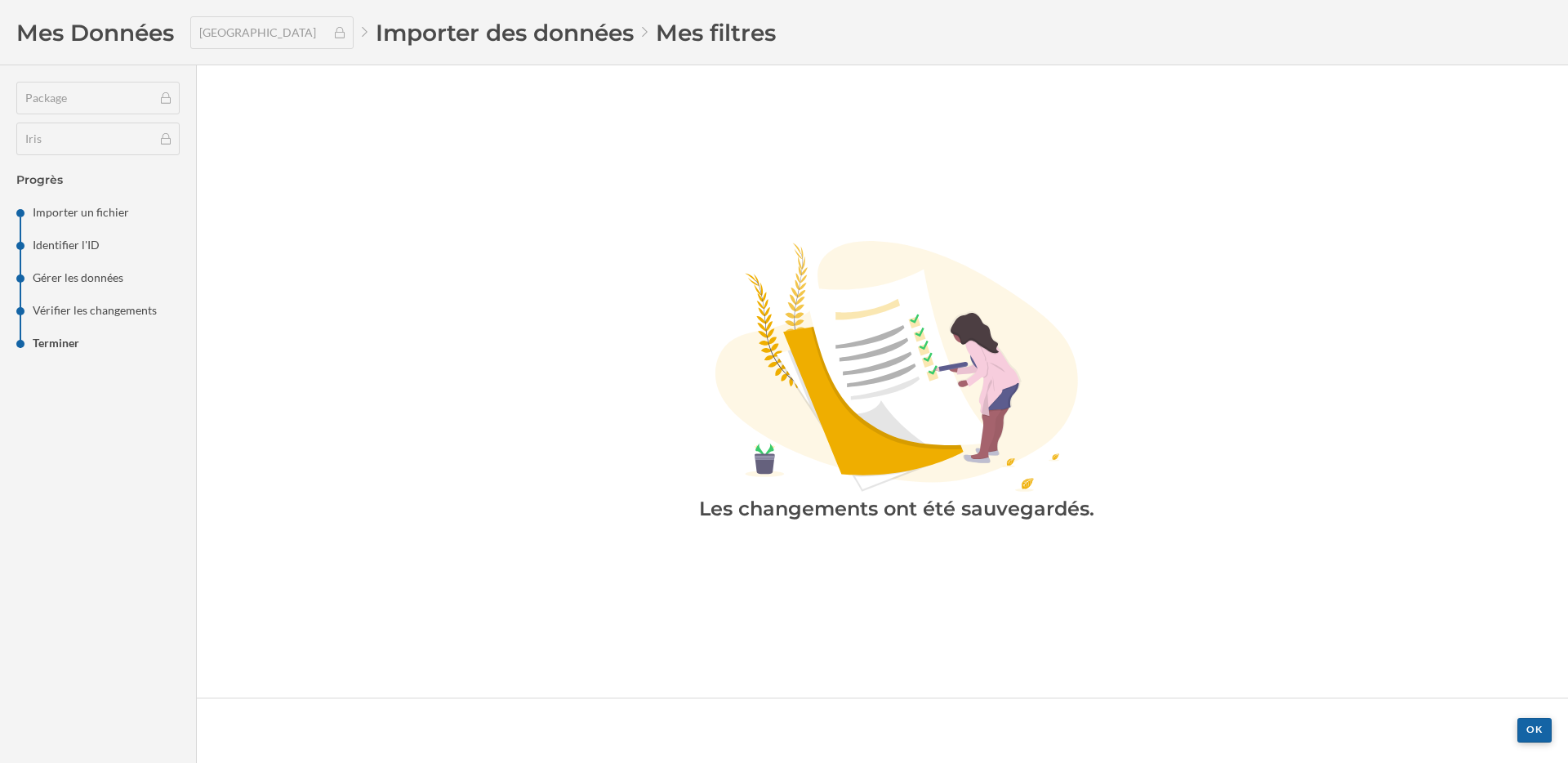
click at [1527, 725] on div "OK" at bounding box center [1534, 730] width 34 height 25
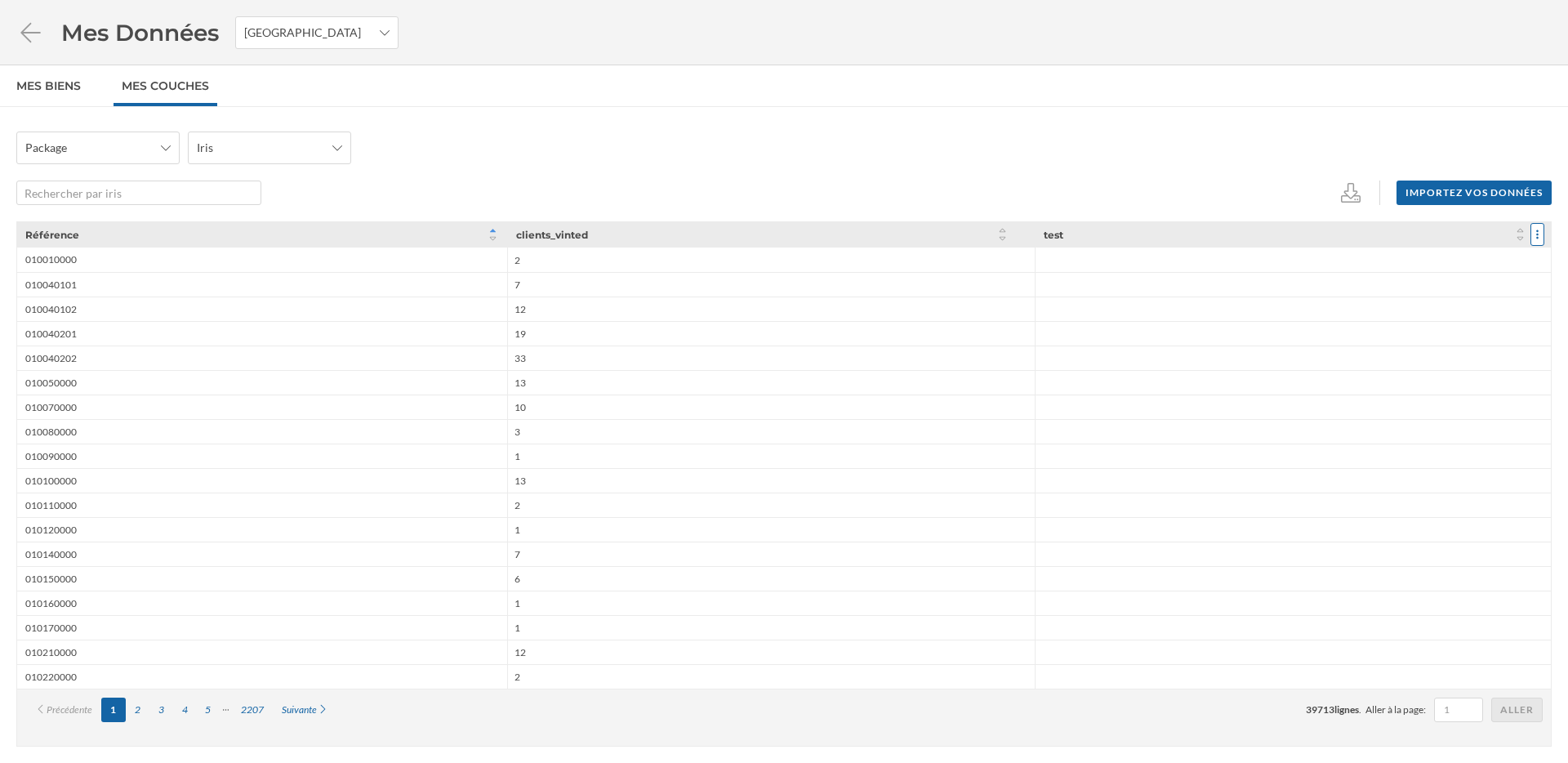
click at [1533, 232] on div at bounding box center [1537, 234] width 14 height 23
click at [1461, 299] on div "Supprimer la colonne" at bounding box center [1477, 296] width 114 height 17
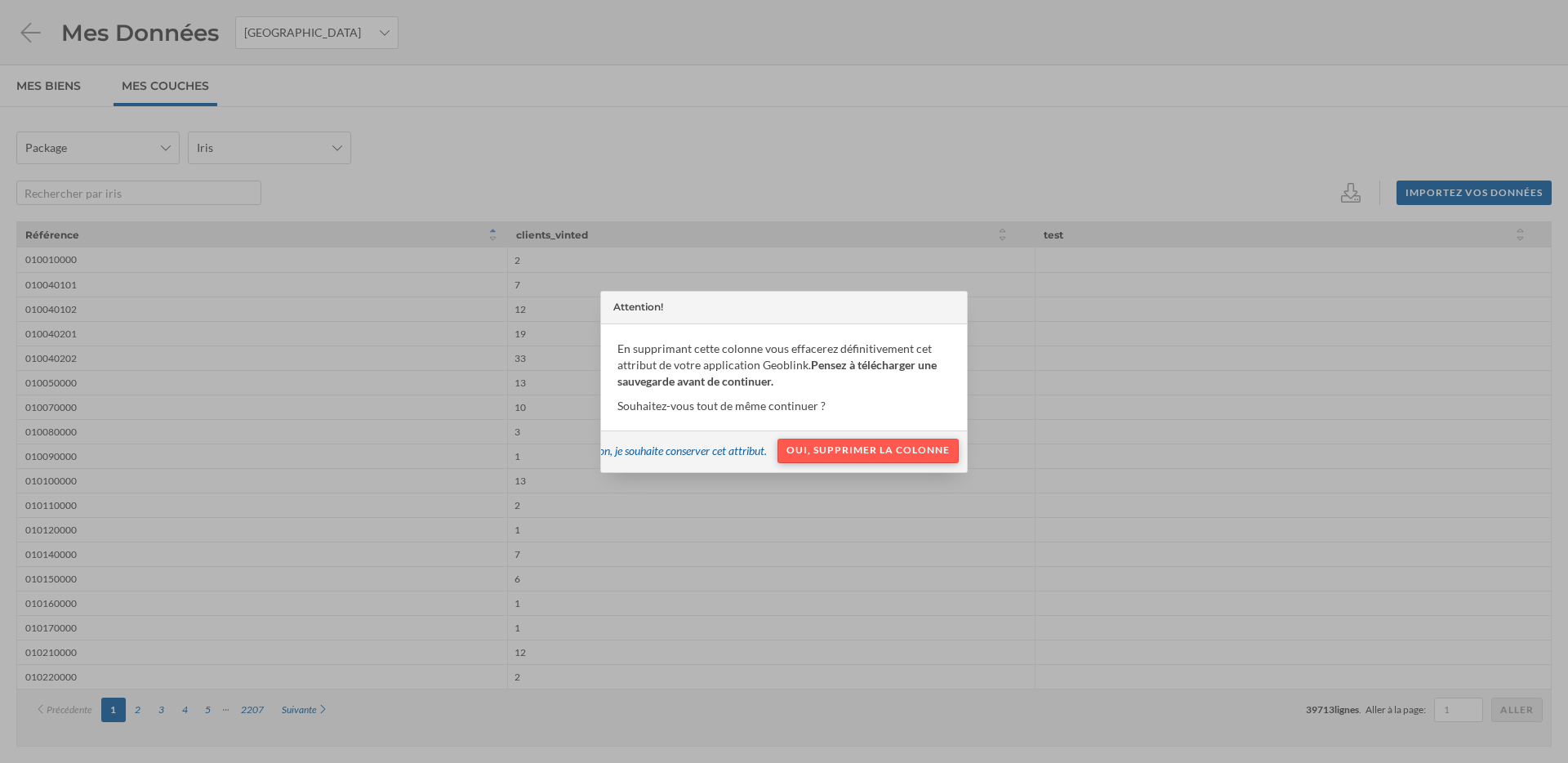
click at [935, 448] on div "Oui, supprimer la colonne" at bounding box center [868, 450] width 181 height 25
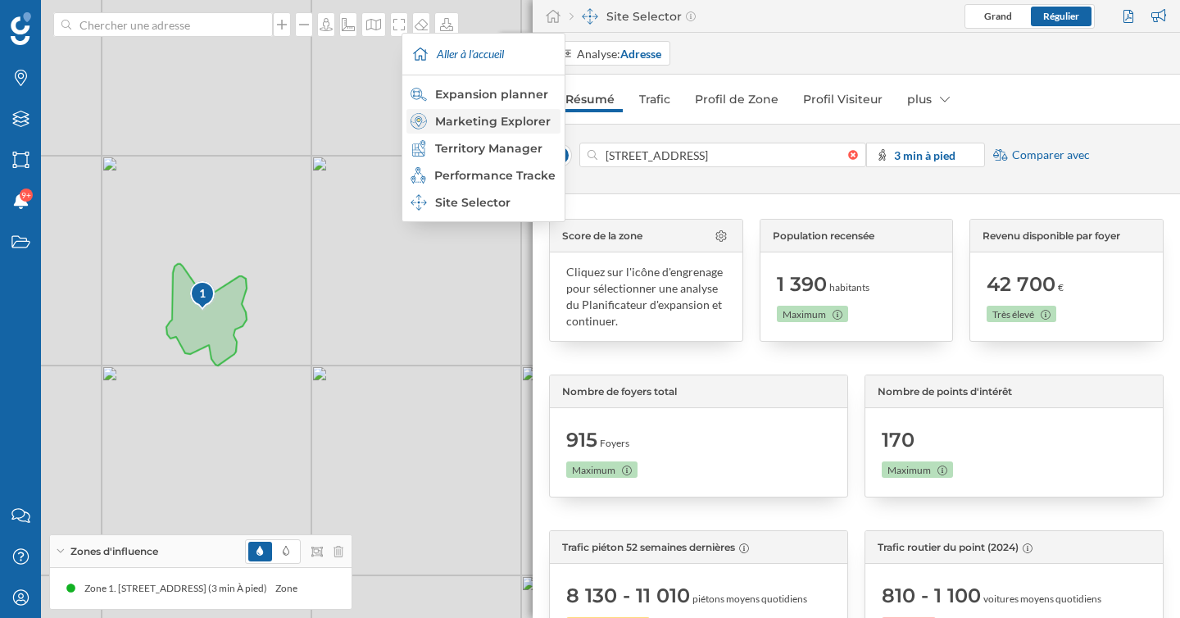
click at [526, 125] on div "Marketing Explorer" at bounding box center [483, 121] width 144 height 16
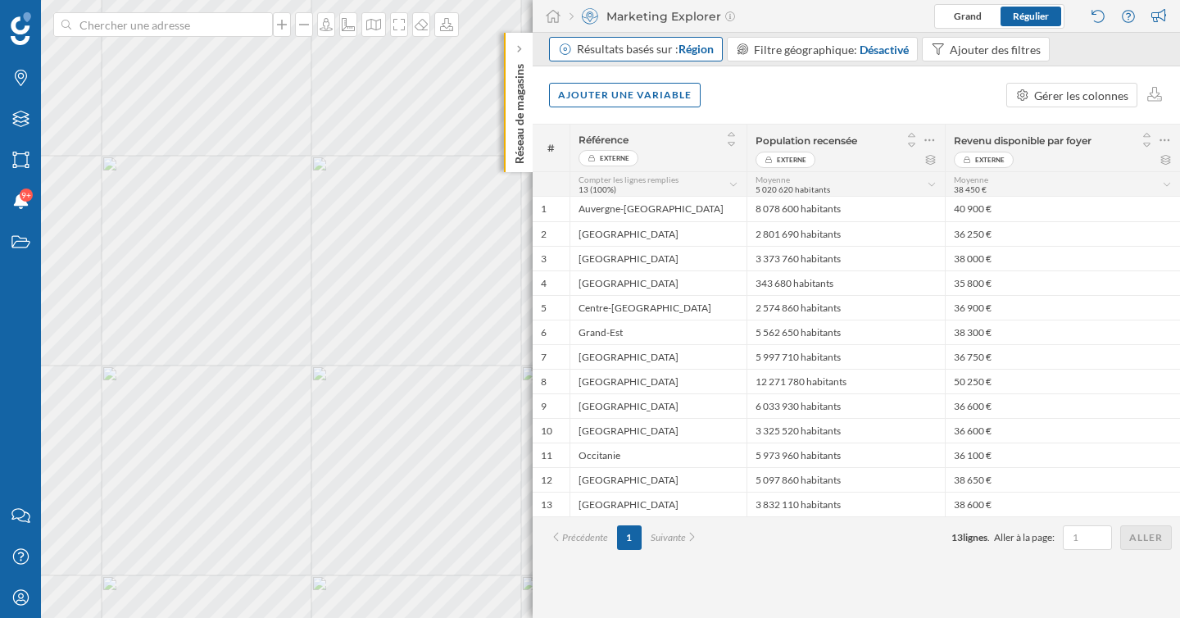
click at [703, 57] on div "Résultats basés sur : Région" at bounding box center [645, 49] width 137 height 16
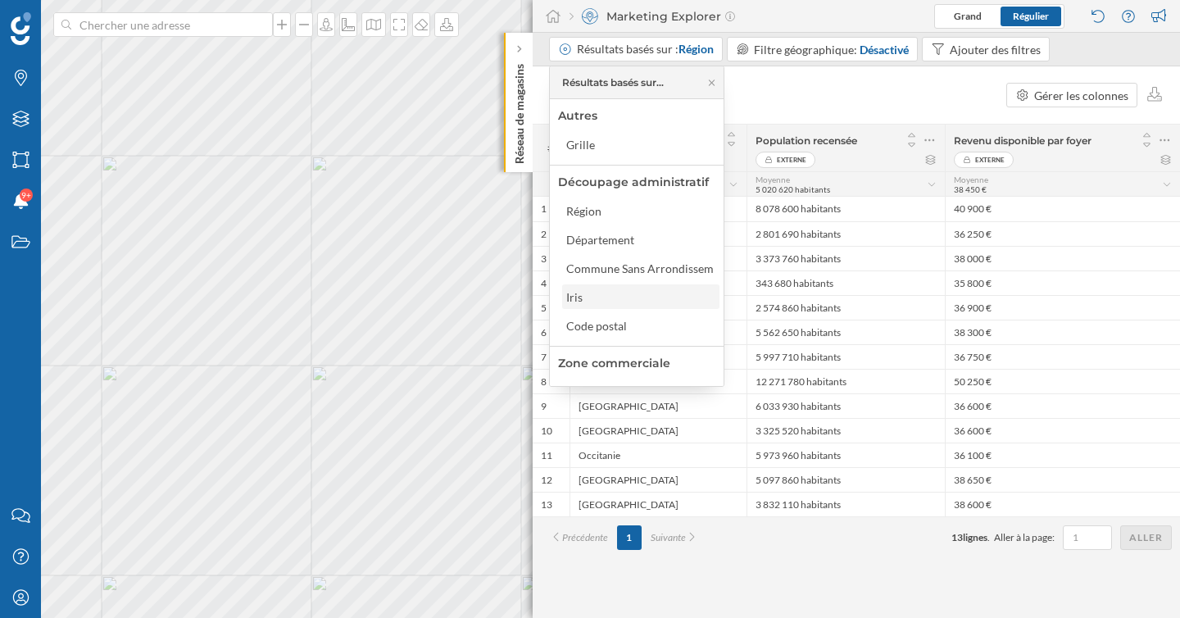
click at [608, 293] on div "Iris" at bounding box center [640, 297] width 148 height 17
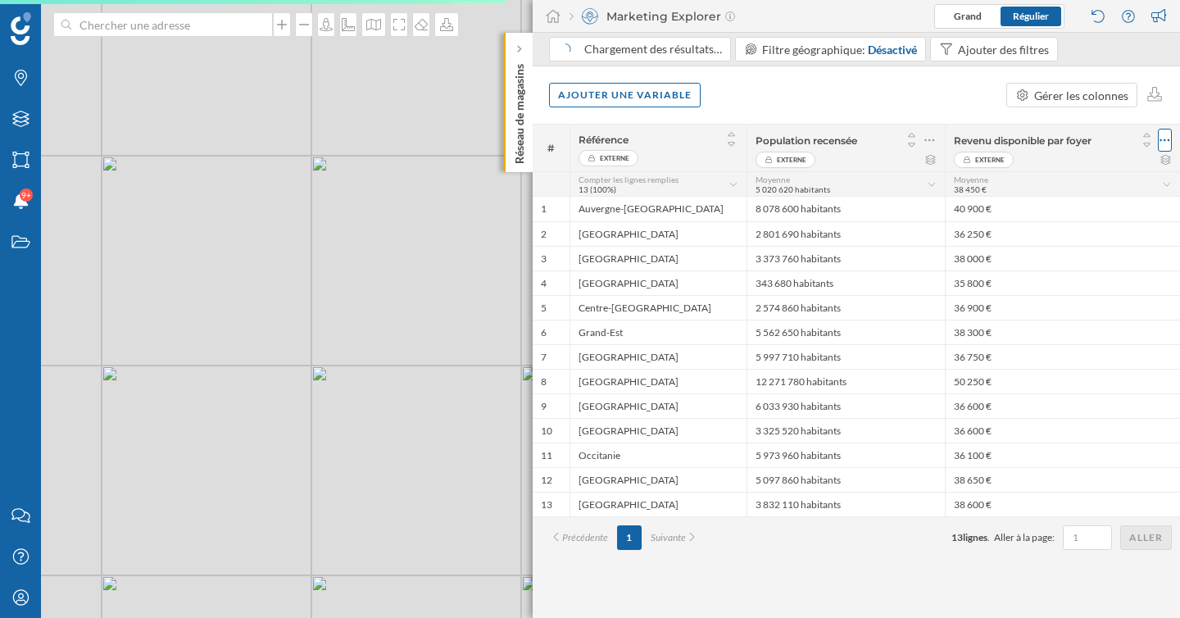
click at [1169, 138] on icon at bounding box center [1165, 140] width 11 height 16
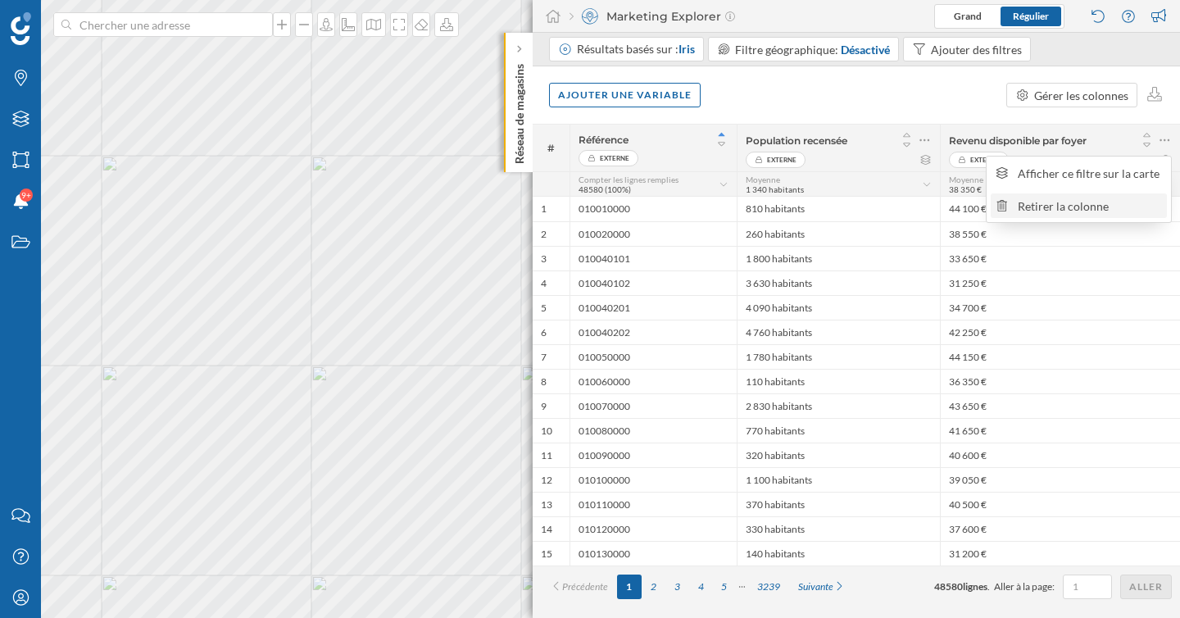
click at [1076, 207] on div "Retirer la colonne" at bounding box center [1090, 206] width 144 height 17
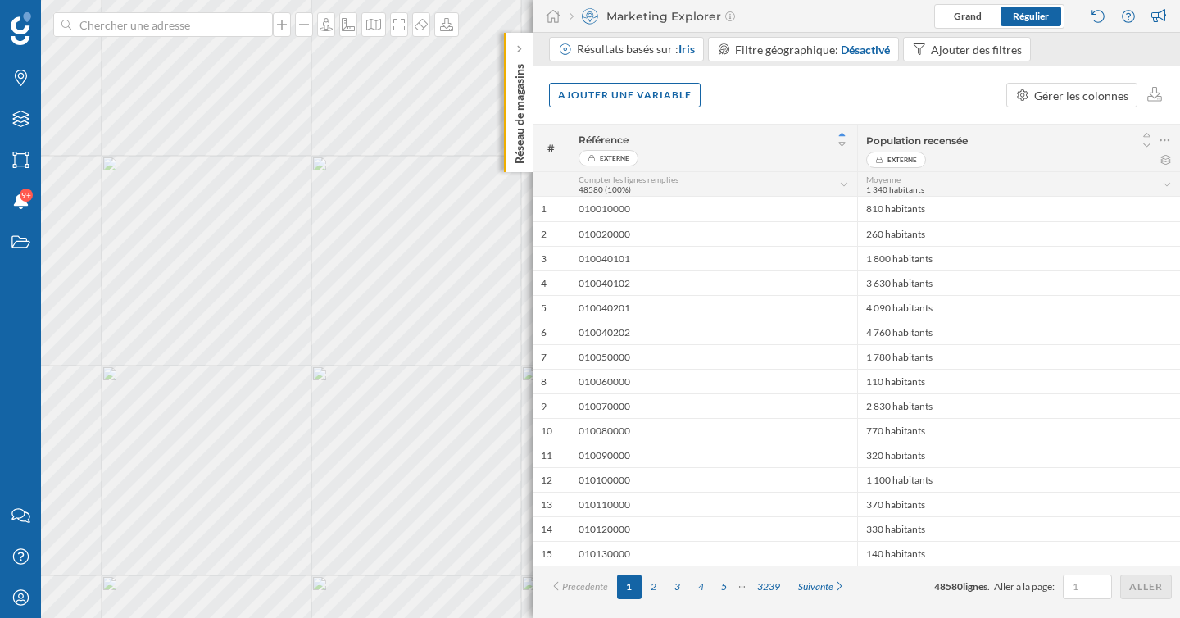
click at [1172, 139] on div "Population recensée Externe" at bounding box center [1018, 148] width 323 height 47
click at [1164, 139] on icon at bounding box center [1165, 140] width 11 height 16
click at [1066, 210] on div "Retirer la colonne" at bounding box center [1090, 206] width 144 height 17
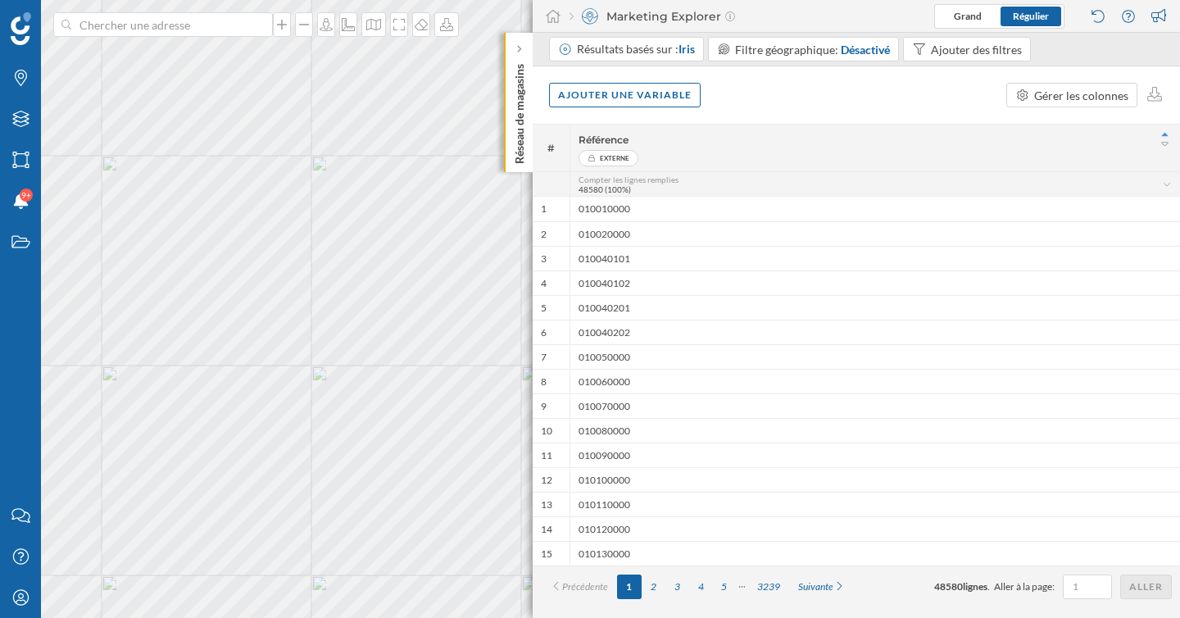
click at [908, 85] on div "Ajouter une variable Gérer les colonnes" at bounding box center [857, 94] width 648 height 57
click at [957, 49] on div "Ajouter des filtres" at bounding box center [976, 49] width 91 height 17
click at [941, 115] on div "Référence" at bounding box center [931, 116] width 52 height 14
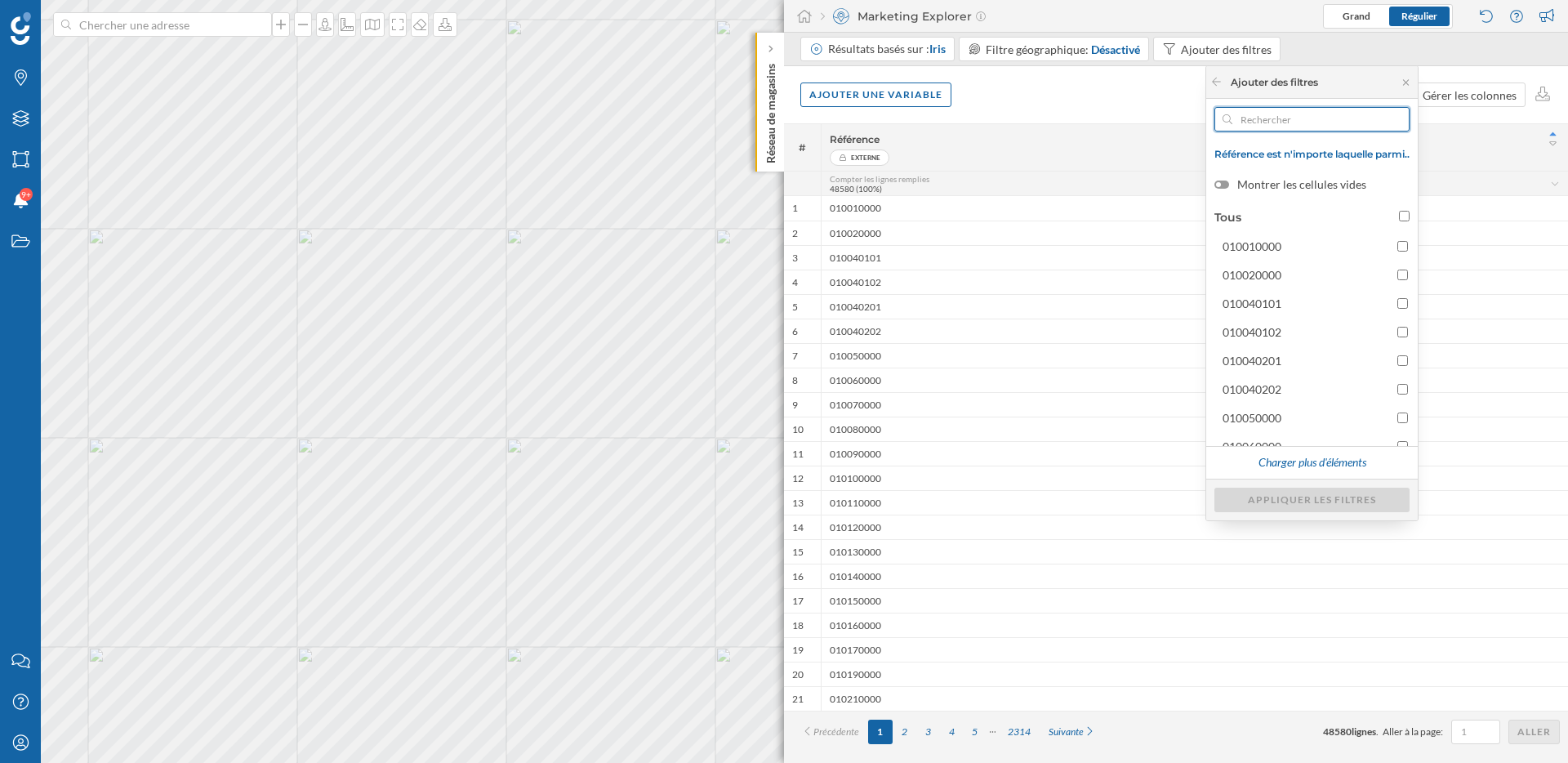
click at [1278, 122] on input "text" at bounding box center [1312, 119] width 159 height 25
paste input "751010202"
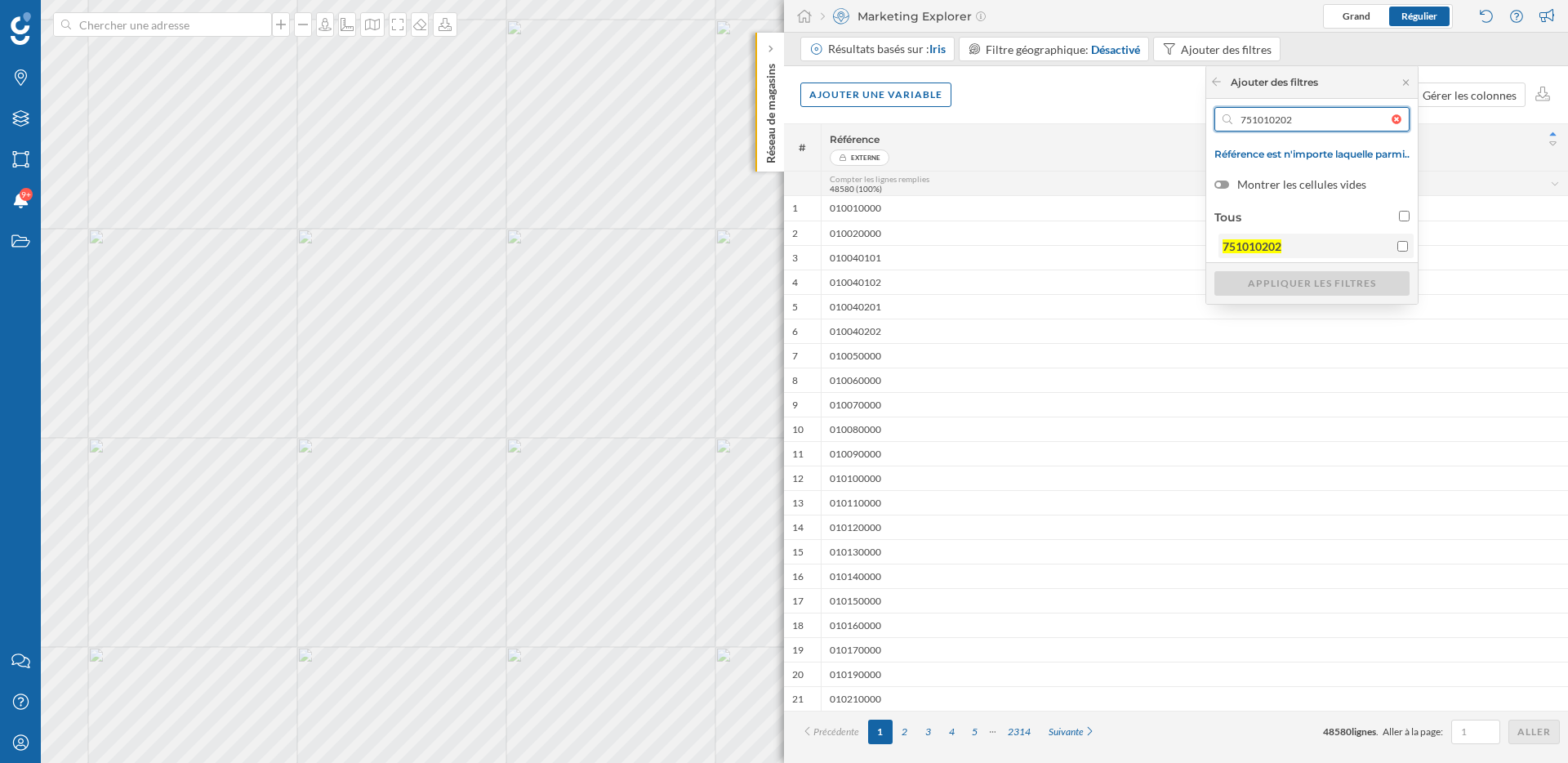
type input "751010202"
click at [1407, 243] on input "751010202" at bounding box center [1403, 246] width 11 height 11
checkbox input "true"
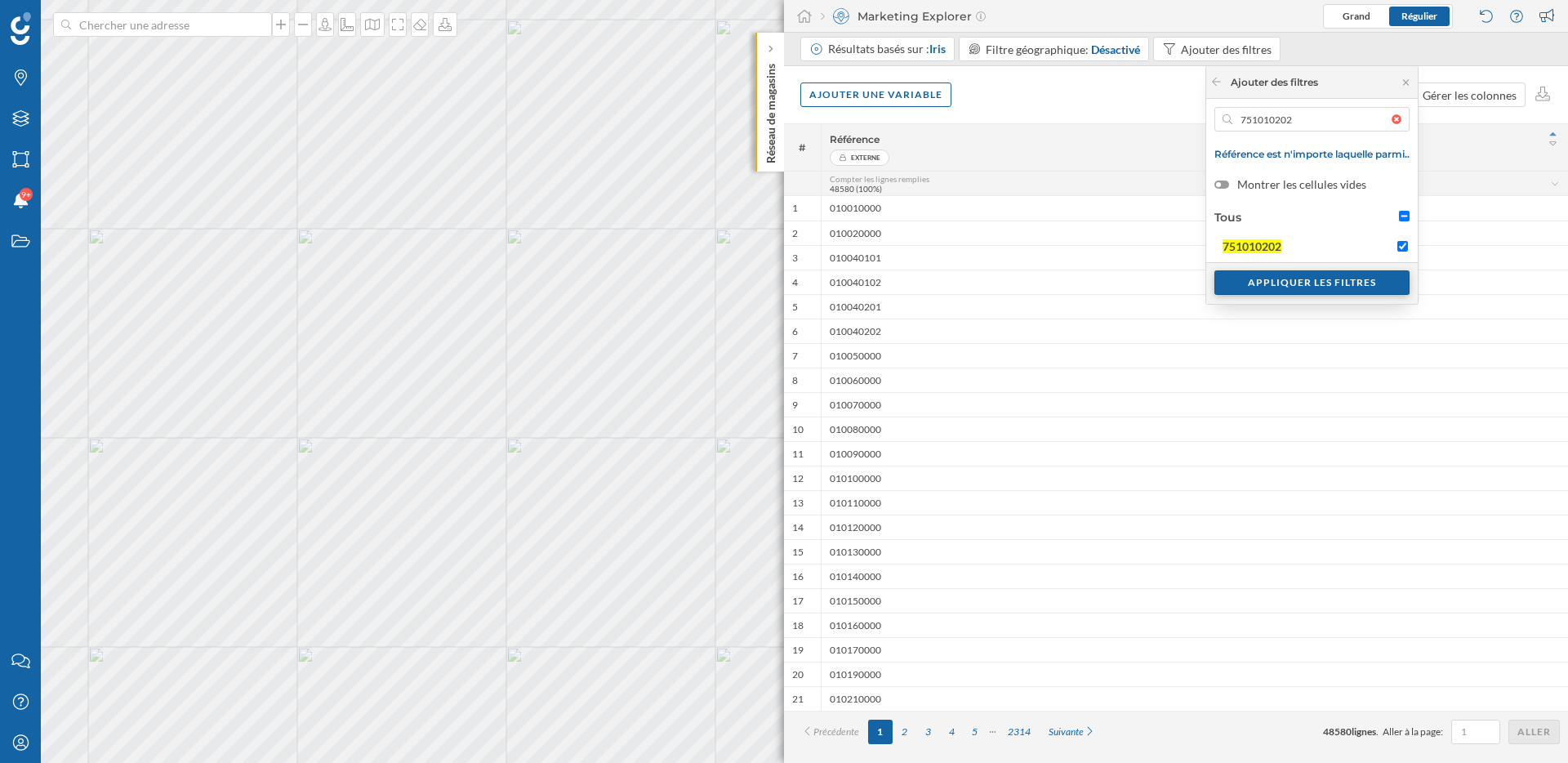
click at [1353, 288] on div "Appliquer les filtres" at bounding box center [1312, 282] width 195 height 25
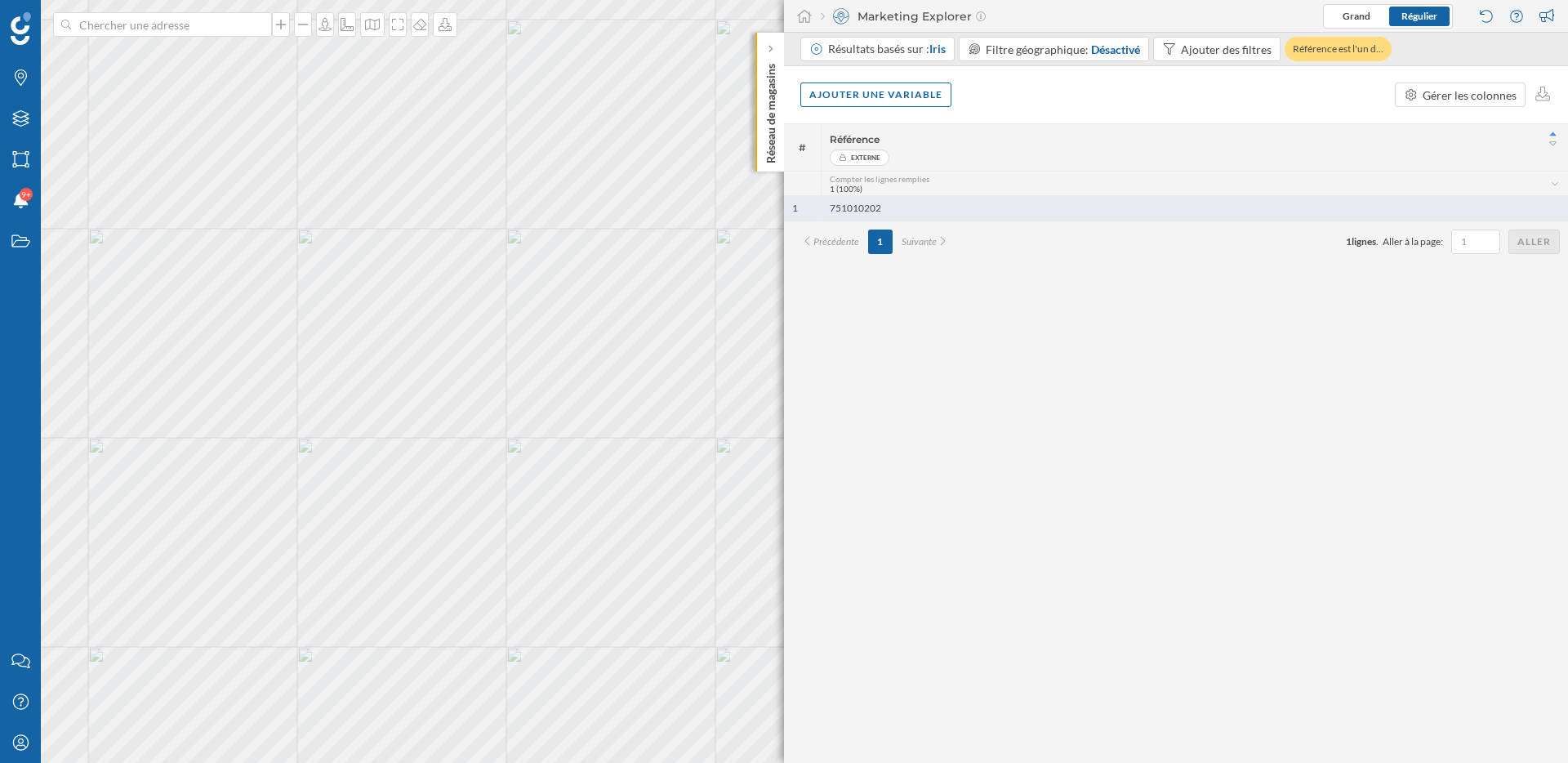
click at [932, 206] on div "751010202" at bounding box center [1194, 208] width 747 height 25
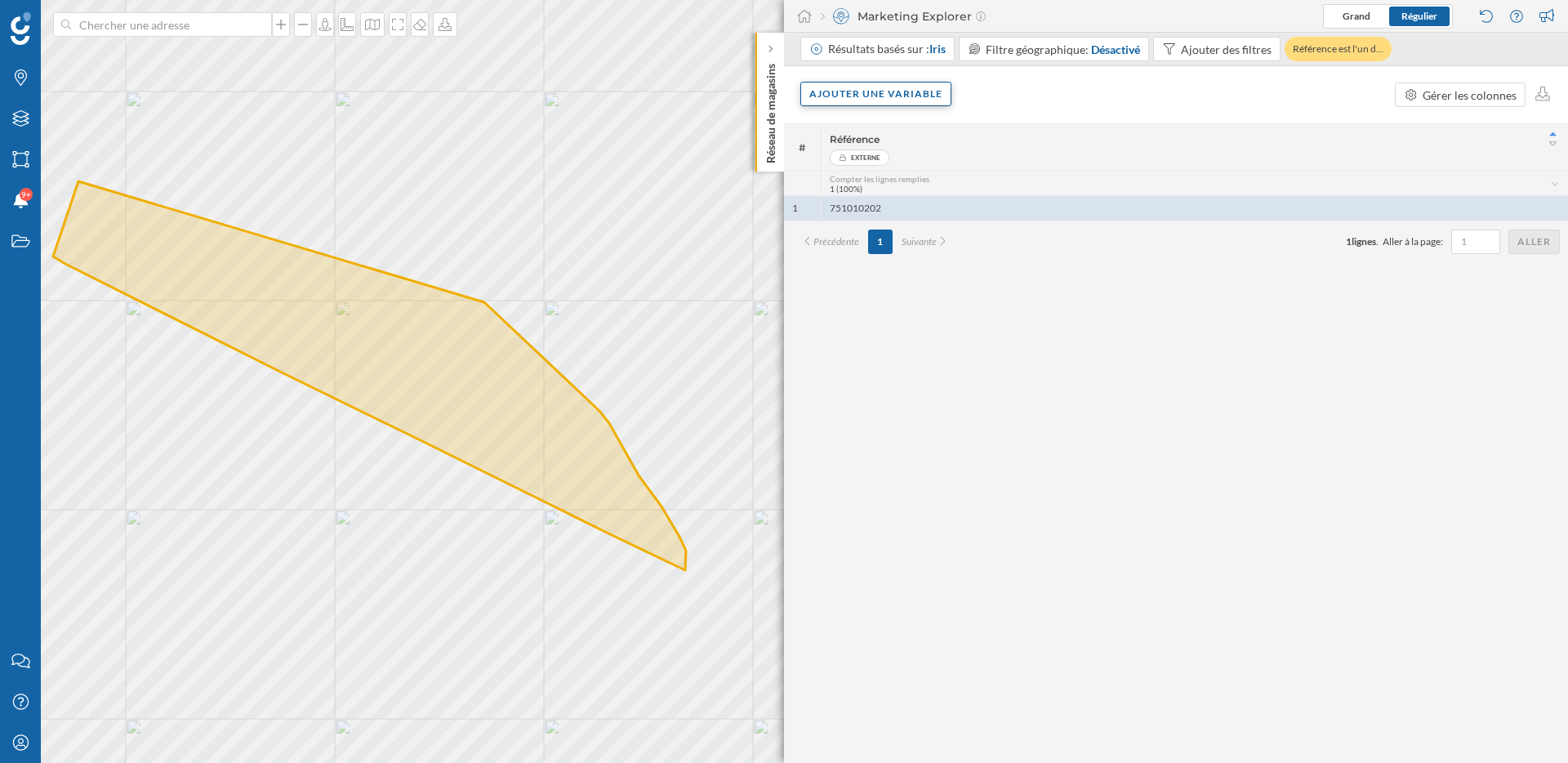
click at [870, 94] on div "Ajouter une variable" at bounding box center [876, 94] width 151 height 25
click at [877, 156] on div "Variable externe" at bounding box center [890, 160] width 162 height 17
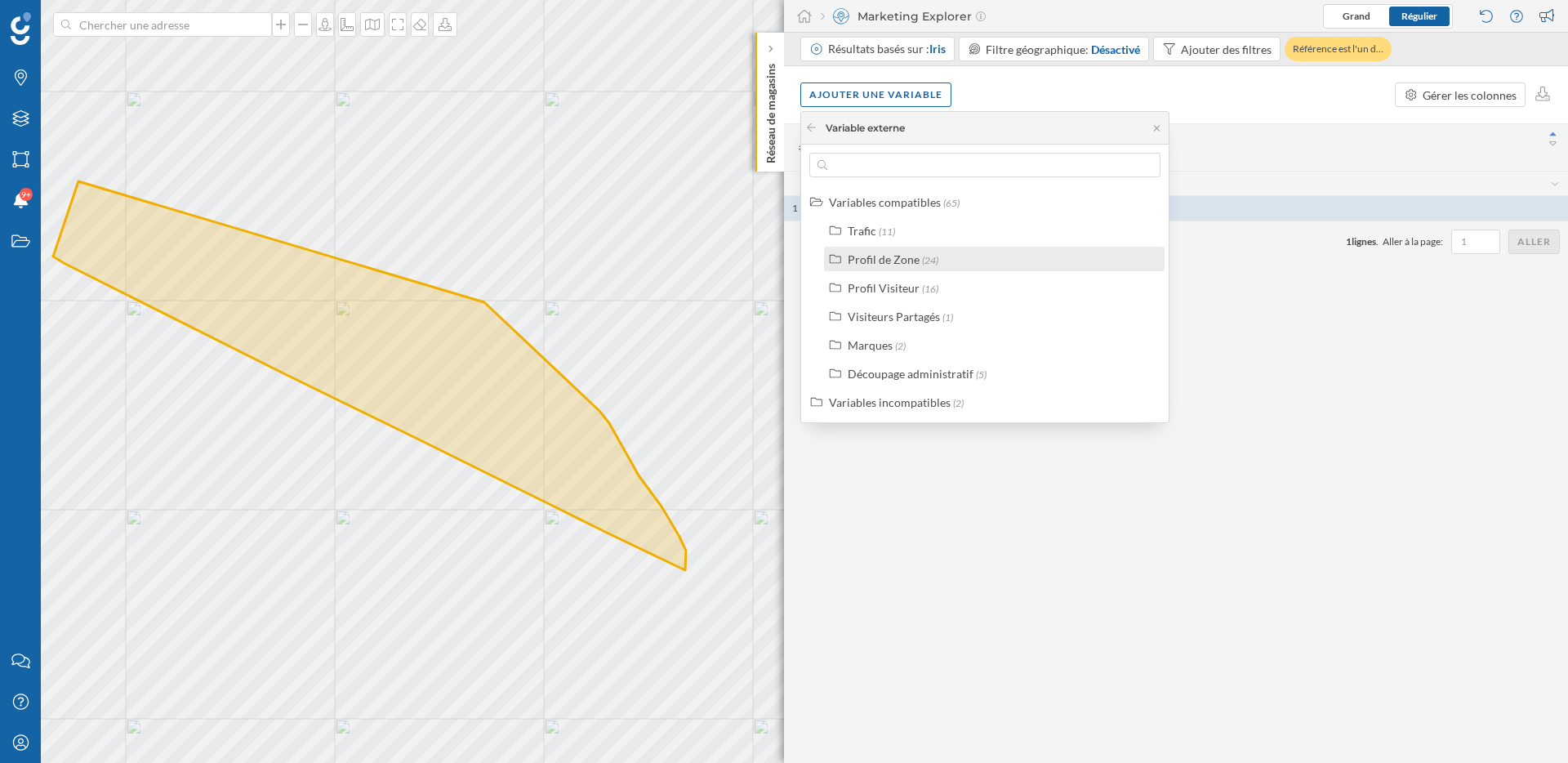
click at [881, 261] on div "Profil de Zone" at bounding box center [884, 259] width 72 height 14
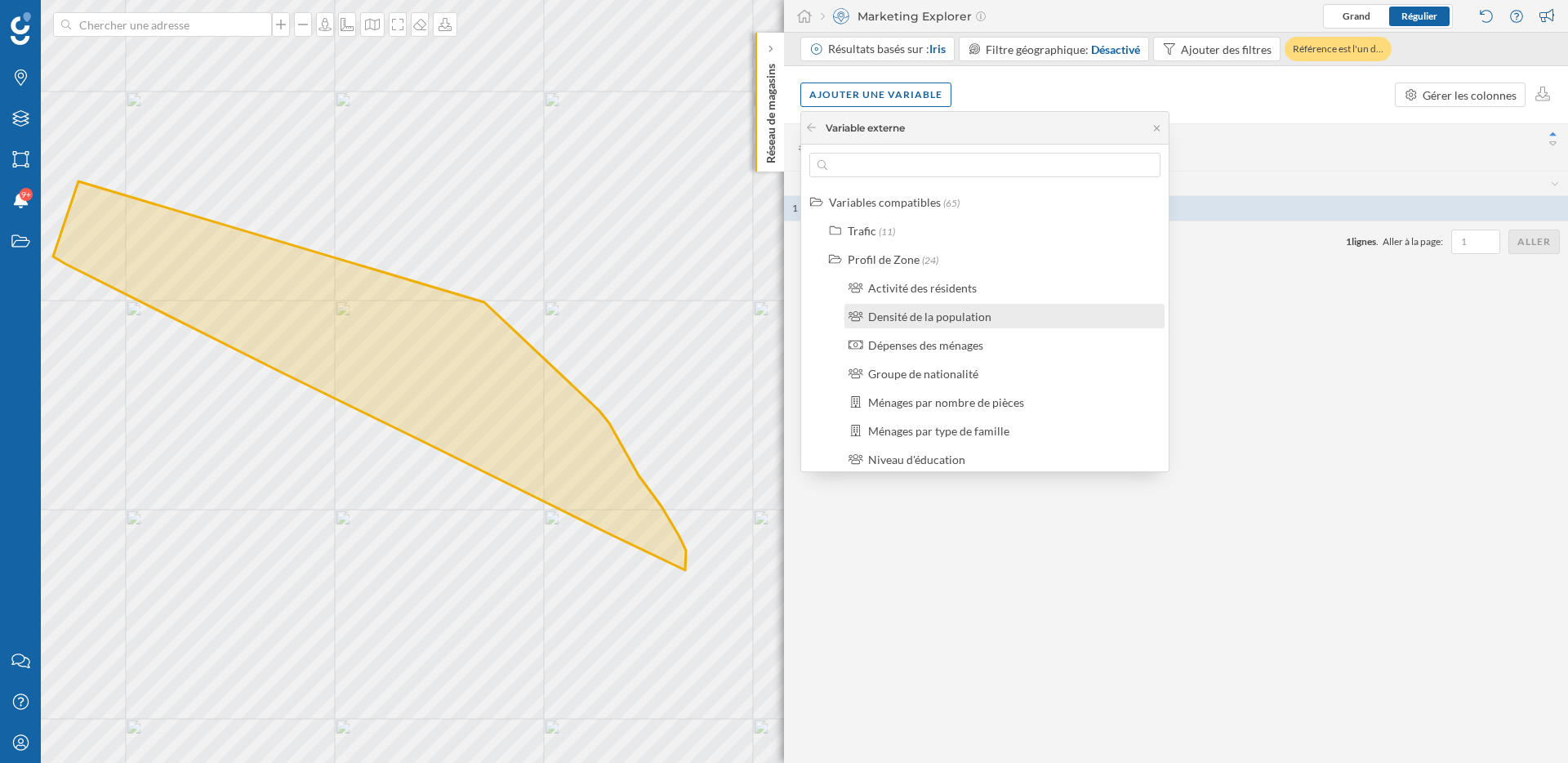
click at [947, 322] on div "Densité de la population" at bounding box center [929, 317] width 124 height 14
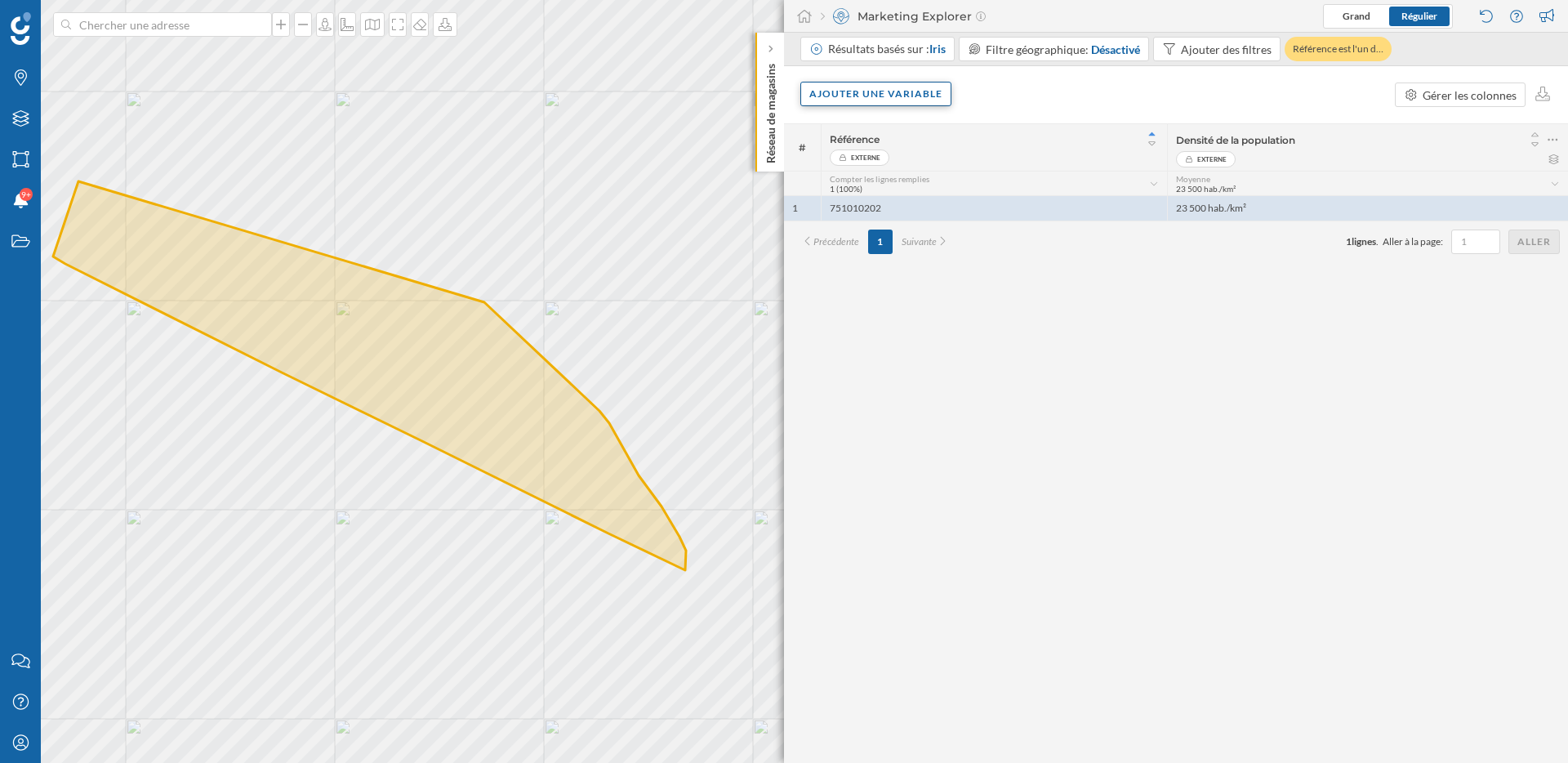
click at [862, 94] on div "Ajouter une variable" at bounding box center [876, 94] width 151 height 25
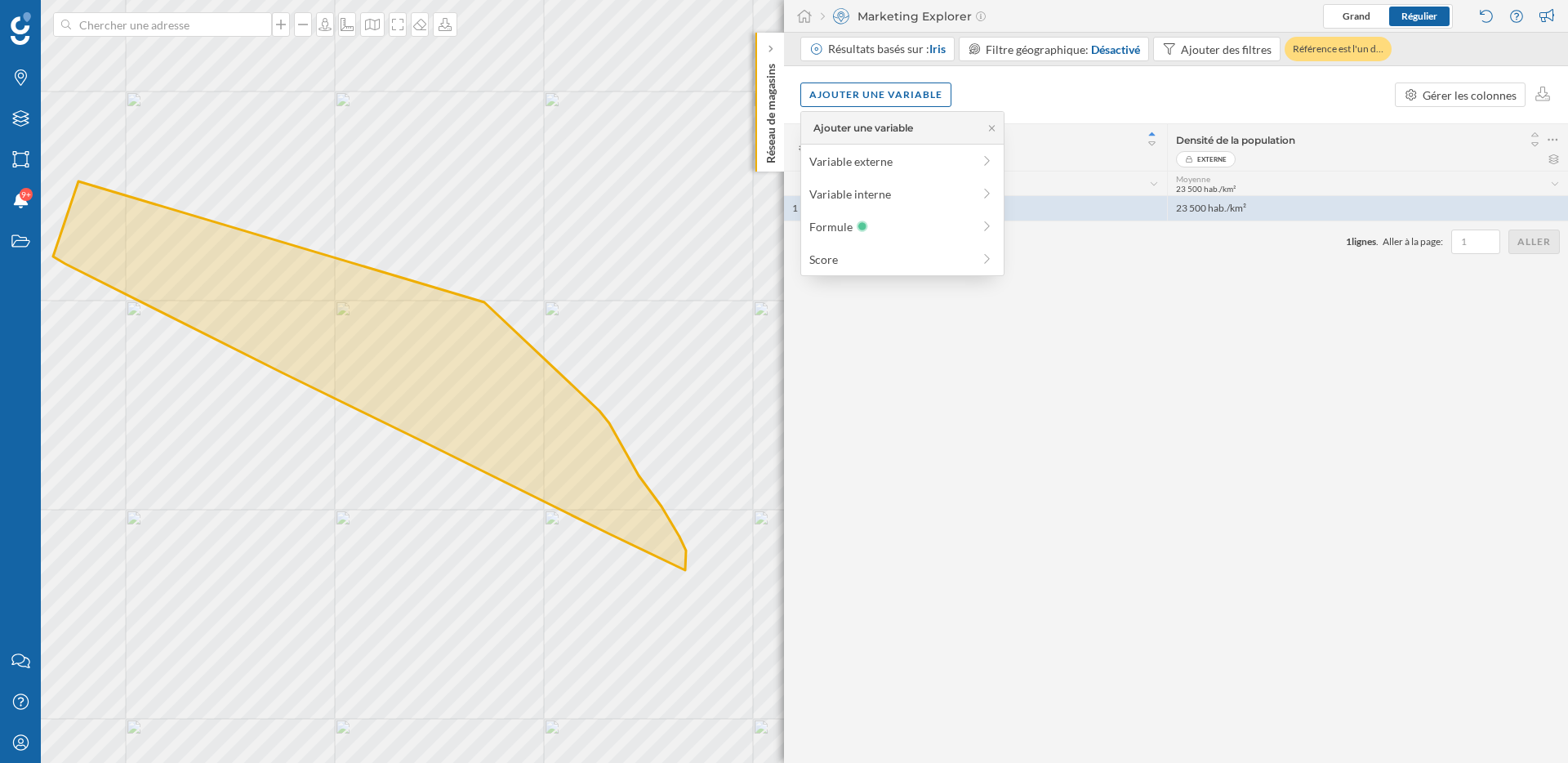
click at [862, 174] on div "Ajouter une variable Variable externe Variable interne Formule Score" at bounding box center [902, 193] width 204 height 165
click at [862, 168] on div "Variable externe" at bounding box center [890, 160] width 162 height 17
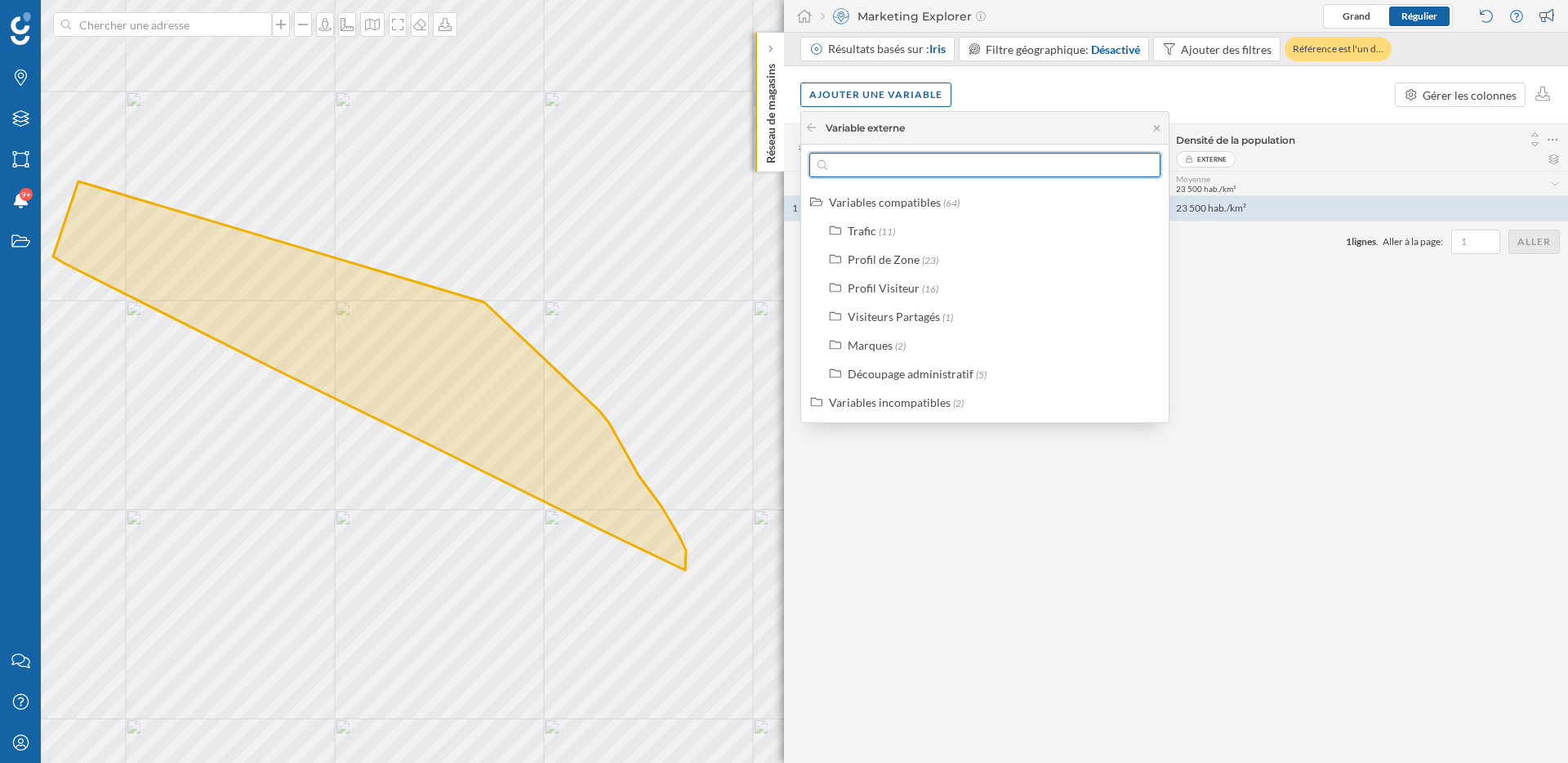
click at [921, 162] on input "text" at bounding box center [984, 164] width 315 height 25
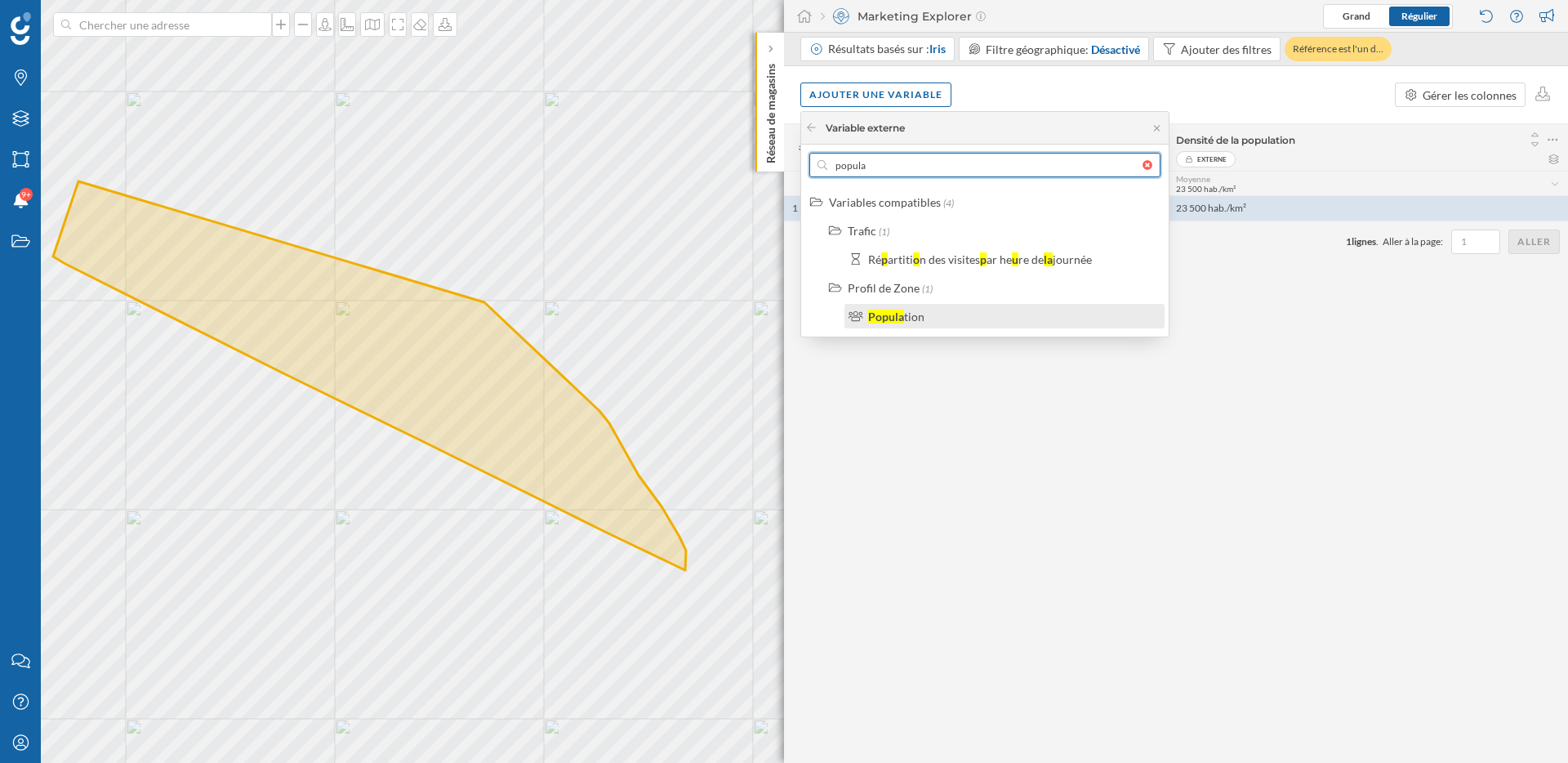
type input "popula"
click at [899, 315] on div "Popula" at bounding box center [886, 317] width 36 height 14
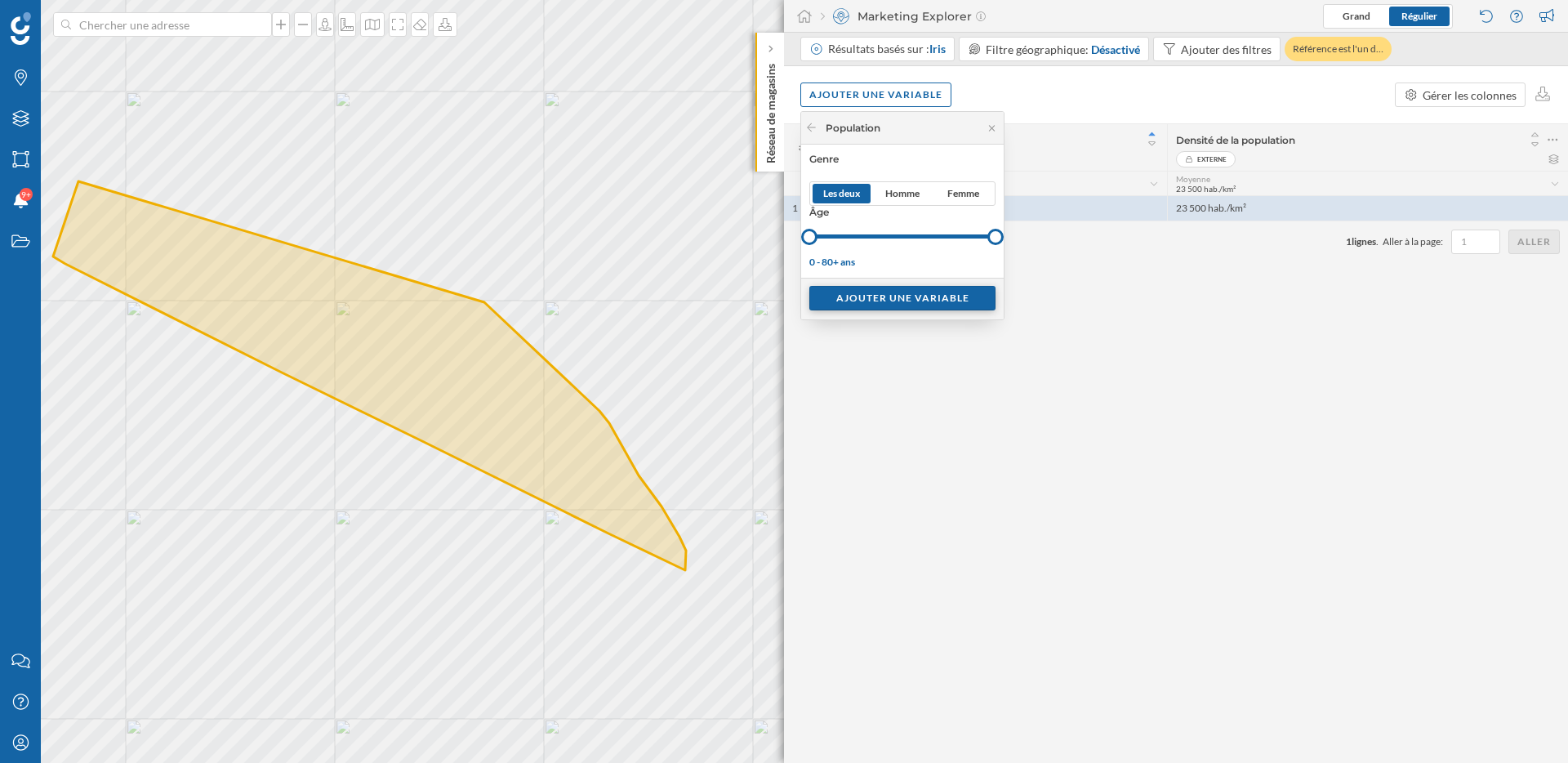
click at [925, 305] on div "Ajouter une variable" at bounding box center [902, 298] width 186 height 25
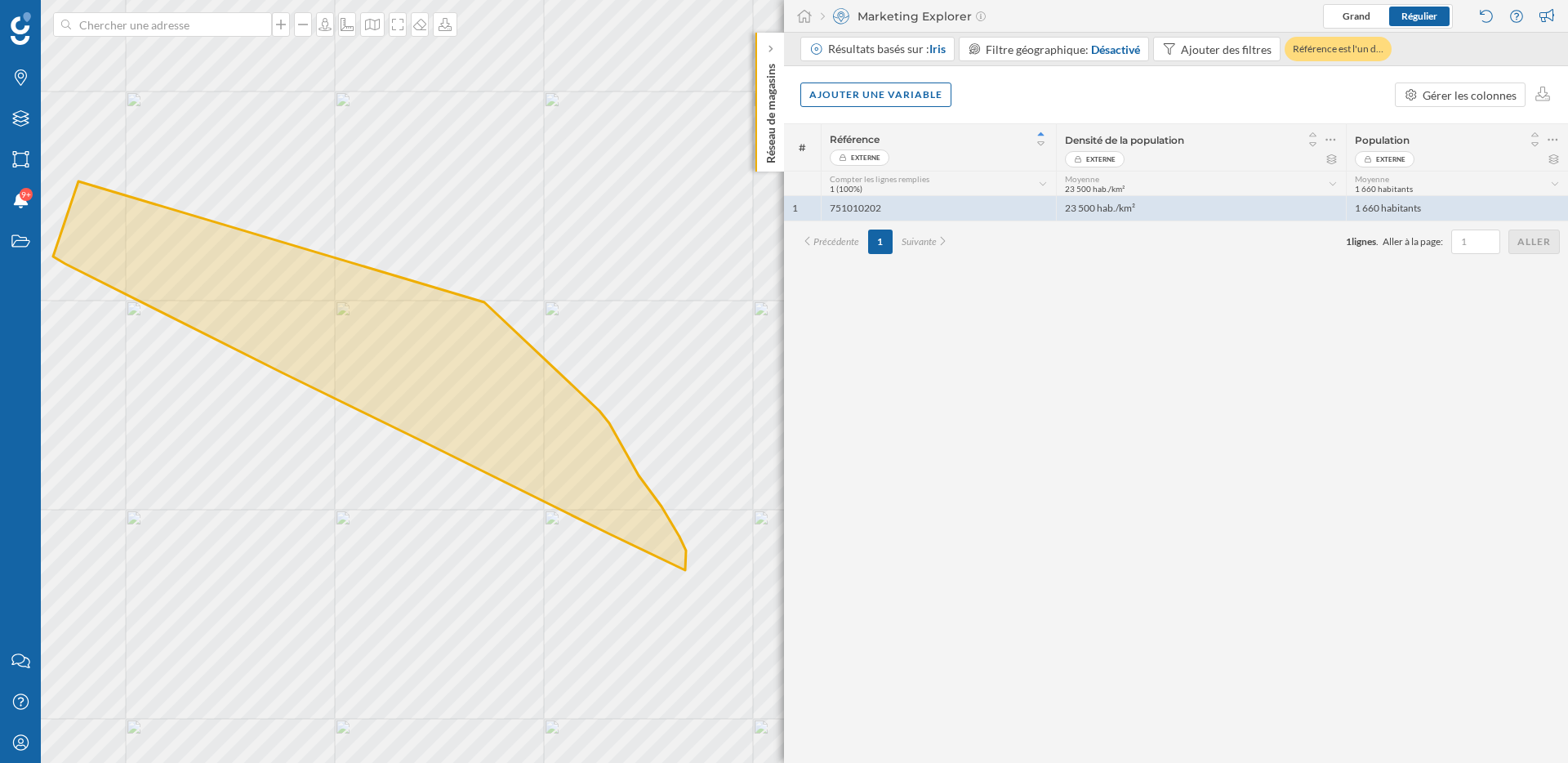
click at [1103, 336] on div "# Référence Externe Densité de la population Externe Population Externe Compter…" at bounding box center [1176, 443] width 784 height 639
click at [1362, 50] on icon at bounding box center [1366, 49] width 10 height 10
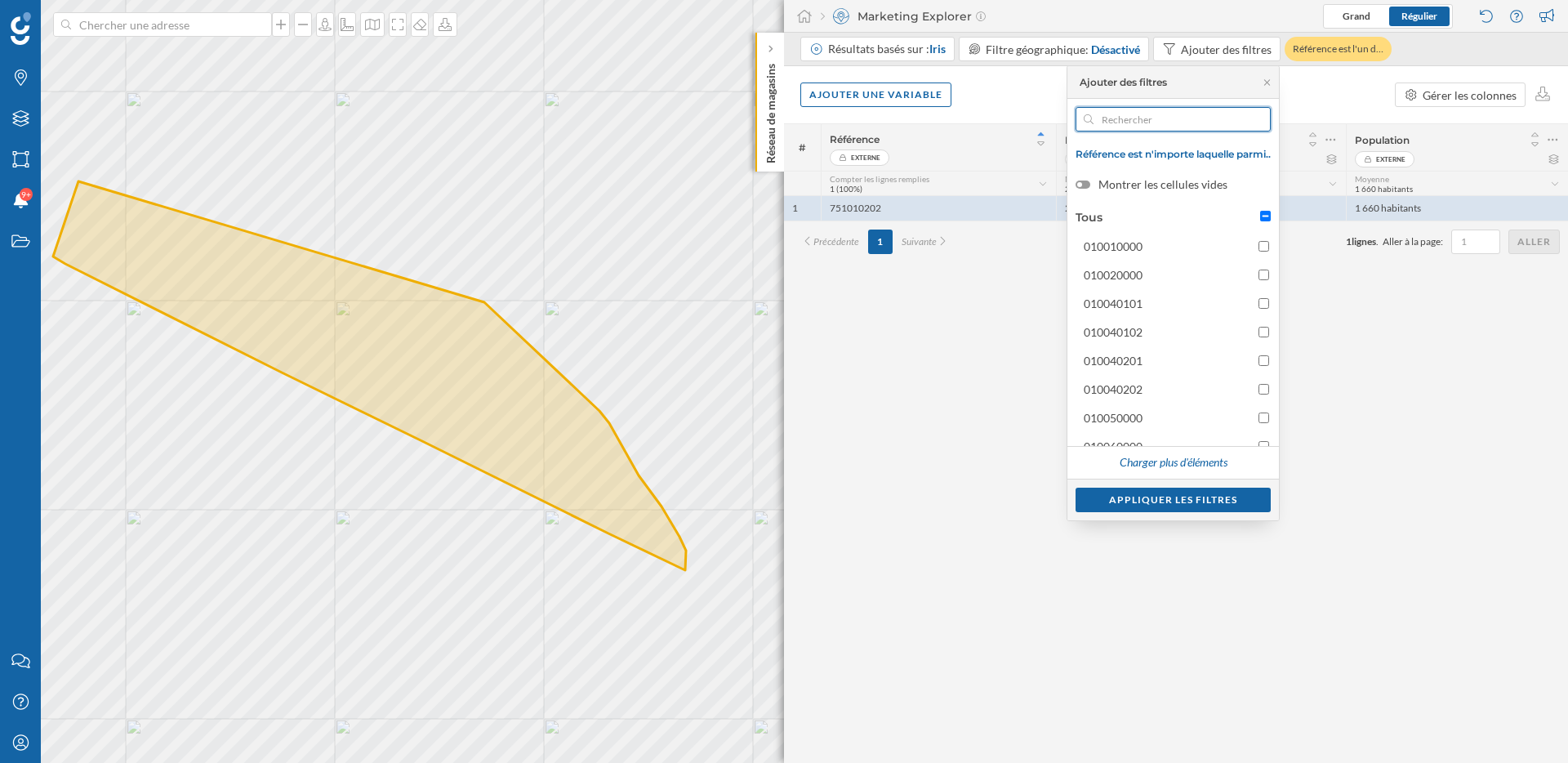
click at [1171, 121] on input "text" at bounding box center [1174, 119] width 159 height 25
paste input "751166112"
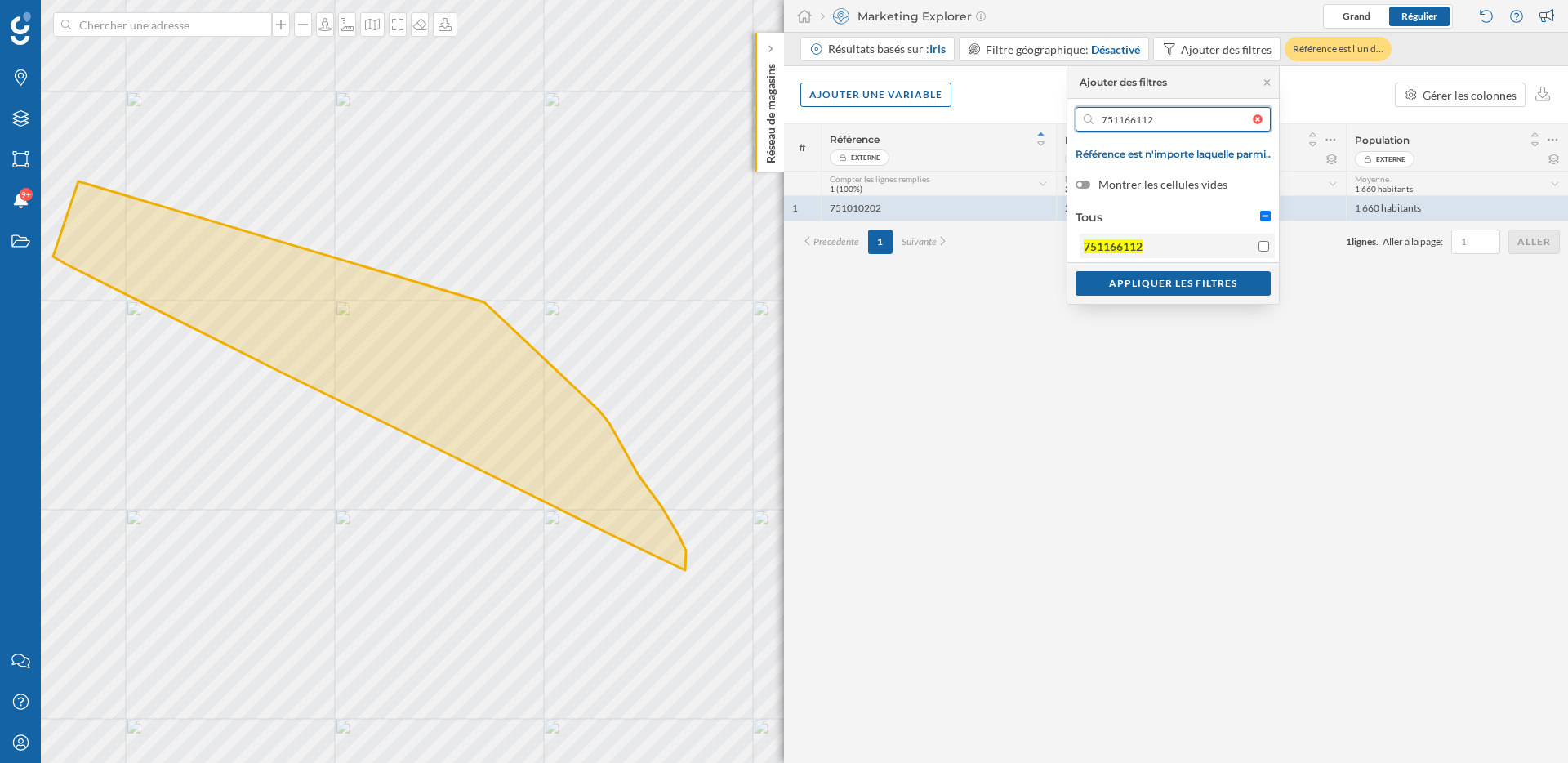
type input "751166112"
click at [1266, 247] on input "751166112" at bounding box center [1263, 246] width 11 height 11
checkbox input "true"
click at [1220, 286] on div "Appliquer les filtres" at bounding box center [1174, 282] width 195 height 25
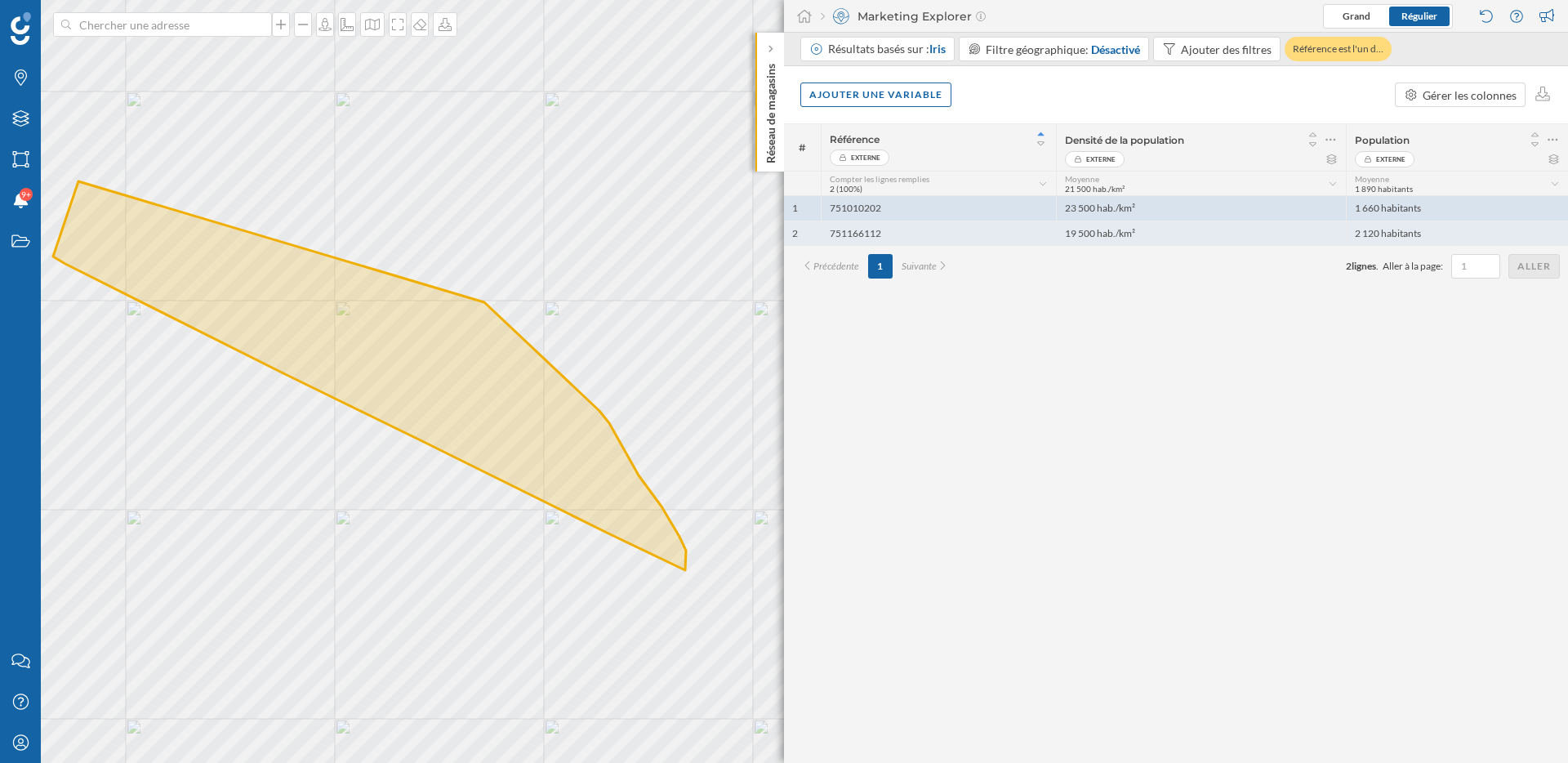
click at [998, 229] on div "751166112" at bounding box center [938, 232] width 235 height 25
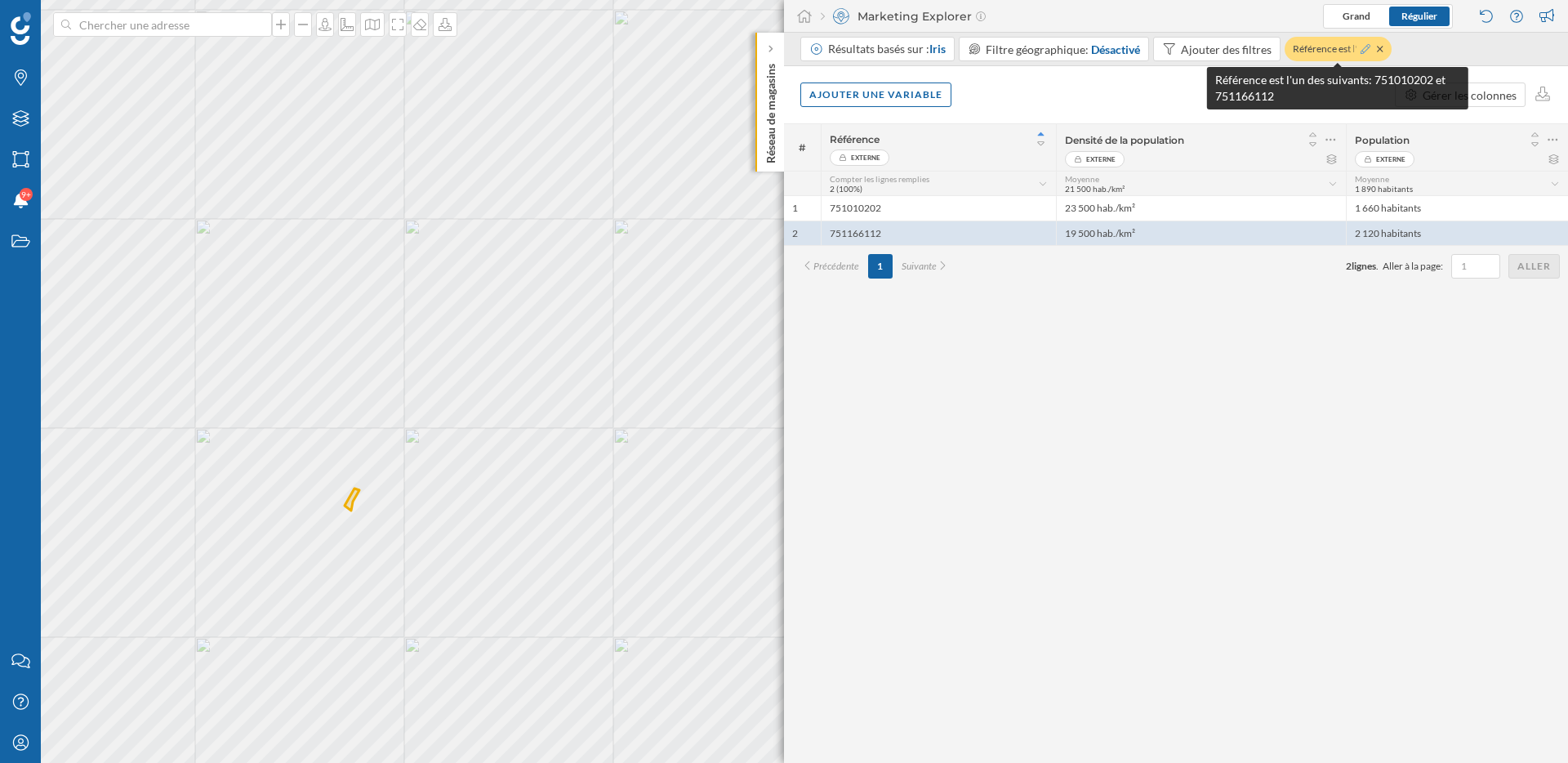
click at [1362, 46] on icon at bounding box center [1366, 49] width 10 height 10
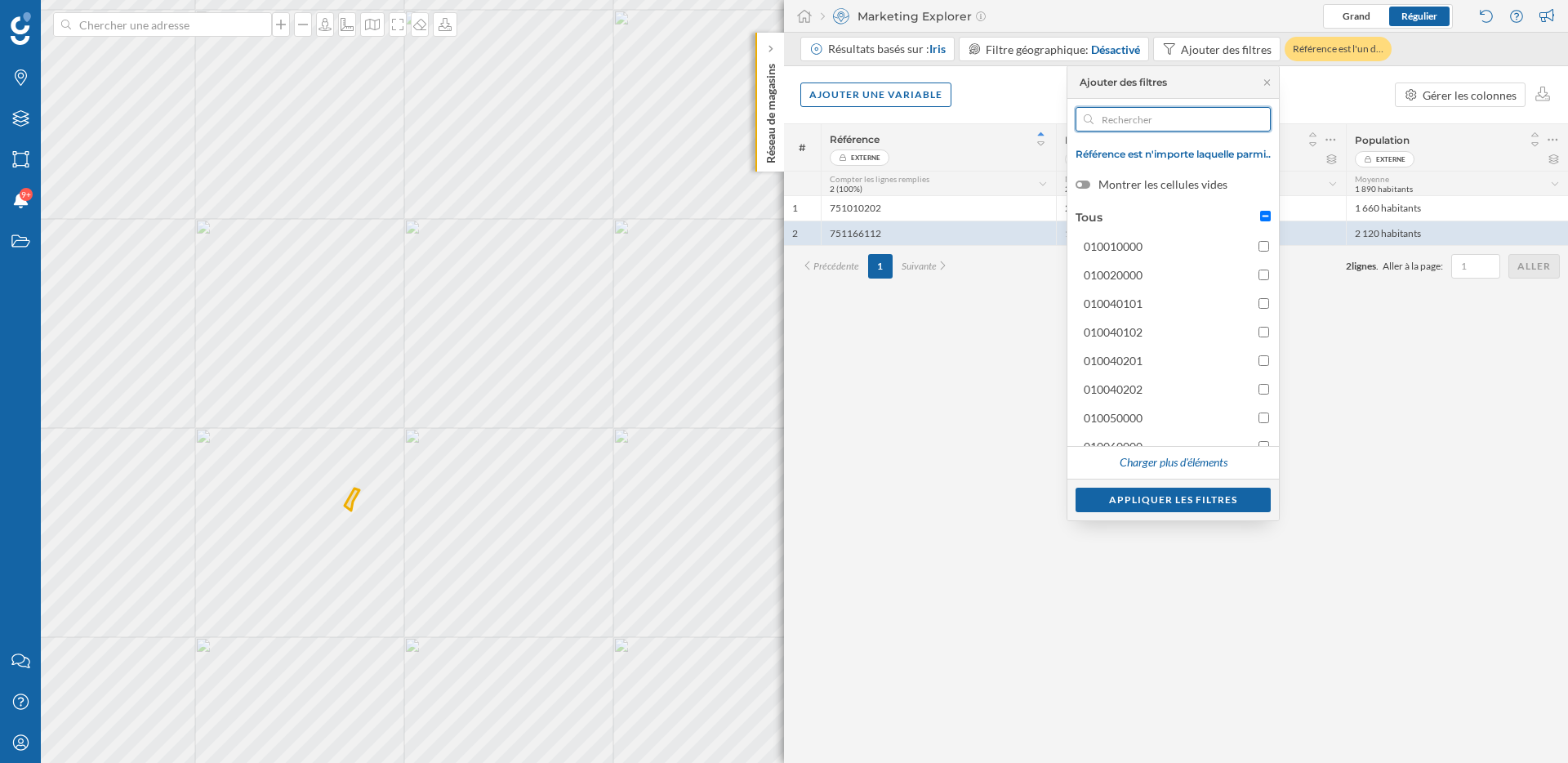
click at [1134, 119] on input "text" at bounding box center [1174, 119] width 159 height 25
paste input "751010101 751010102 751010103 751010104 751010201 751010202 751010203 751010204…"
type input "751010101 751010102 751010103 751010104 751010201 751010202 751010203 751010204…"
click at [1330, 400] on div "# Référence Externe Densité de la population Externe Population Externe Compter…" at bounding box center [1176, 443] width 784 height 639
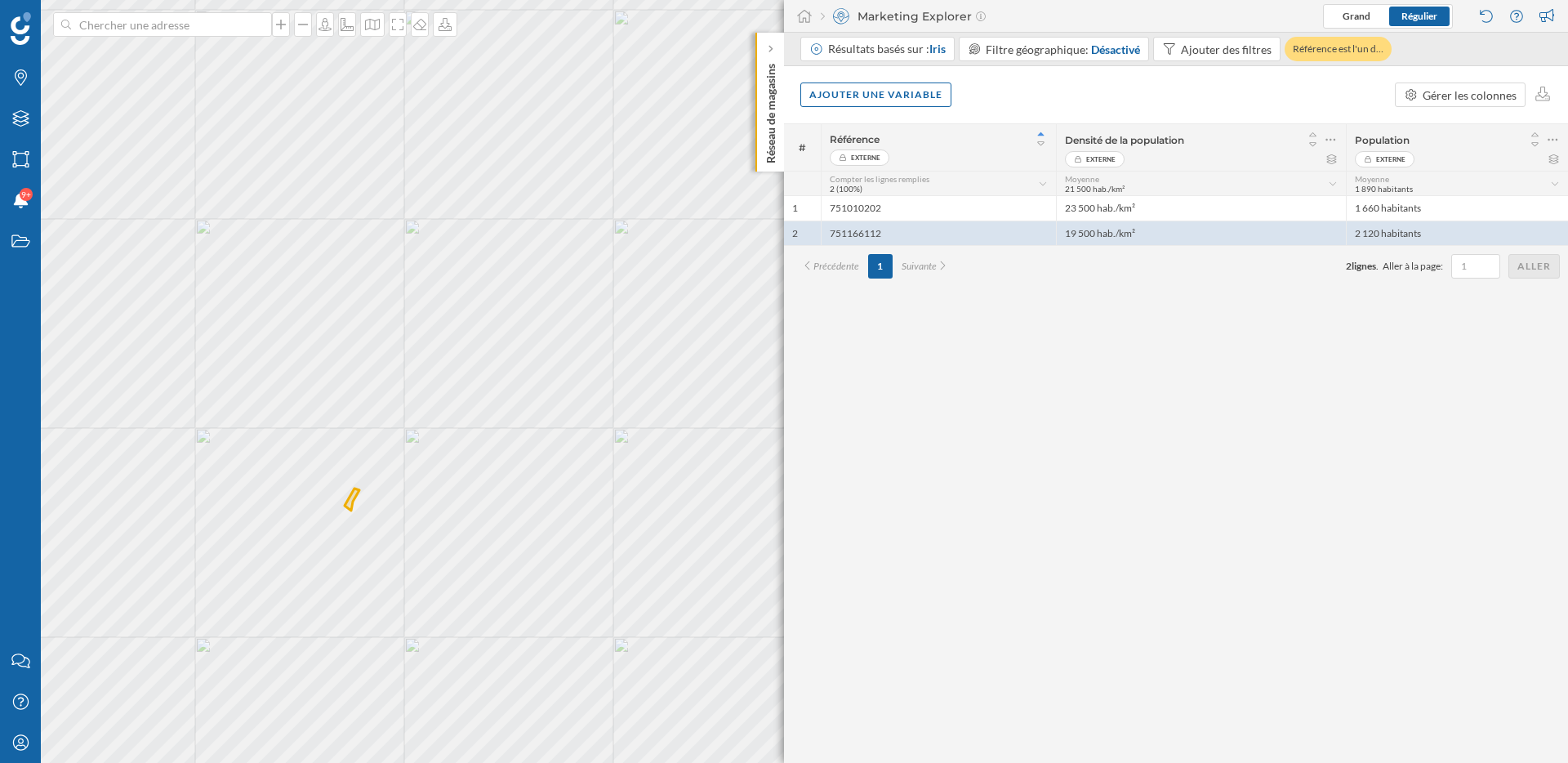
click at [1051, 292] on div "# Référence Externe Densité de la population Externe Population Externe Compter…" at bounding box center [1176, 443] width 784 height 639
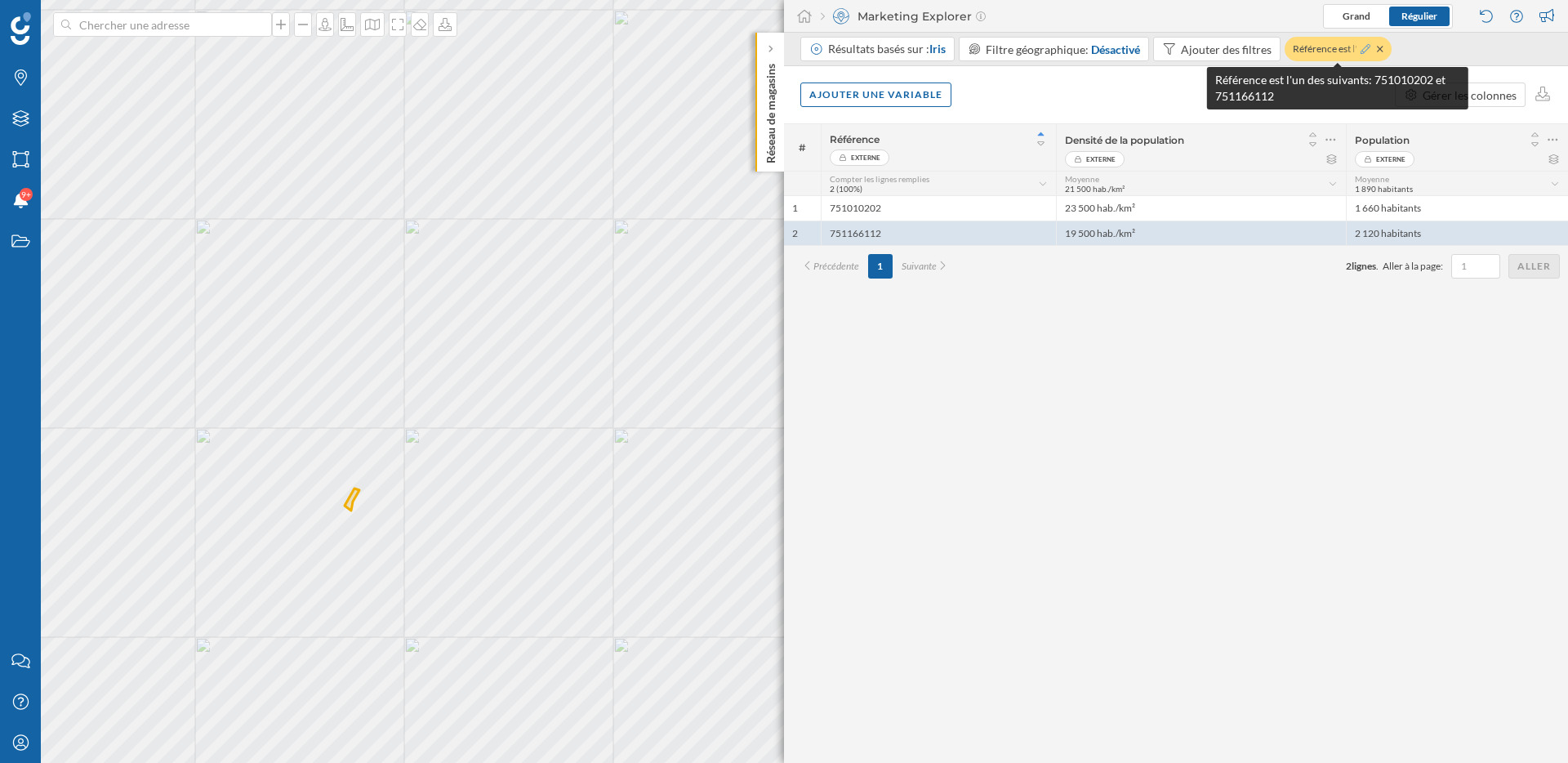
click at [1366, 50] on icon at bounding box center [1366, 49] width 10 height 10
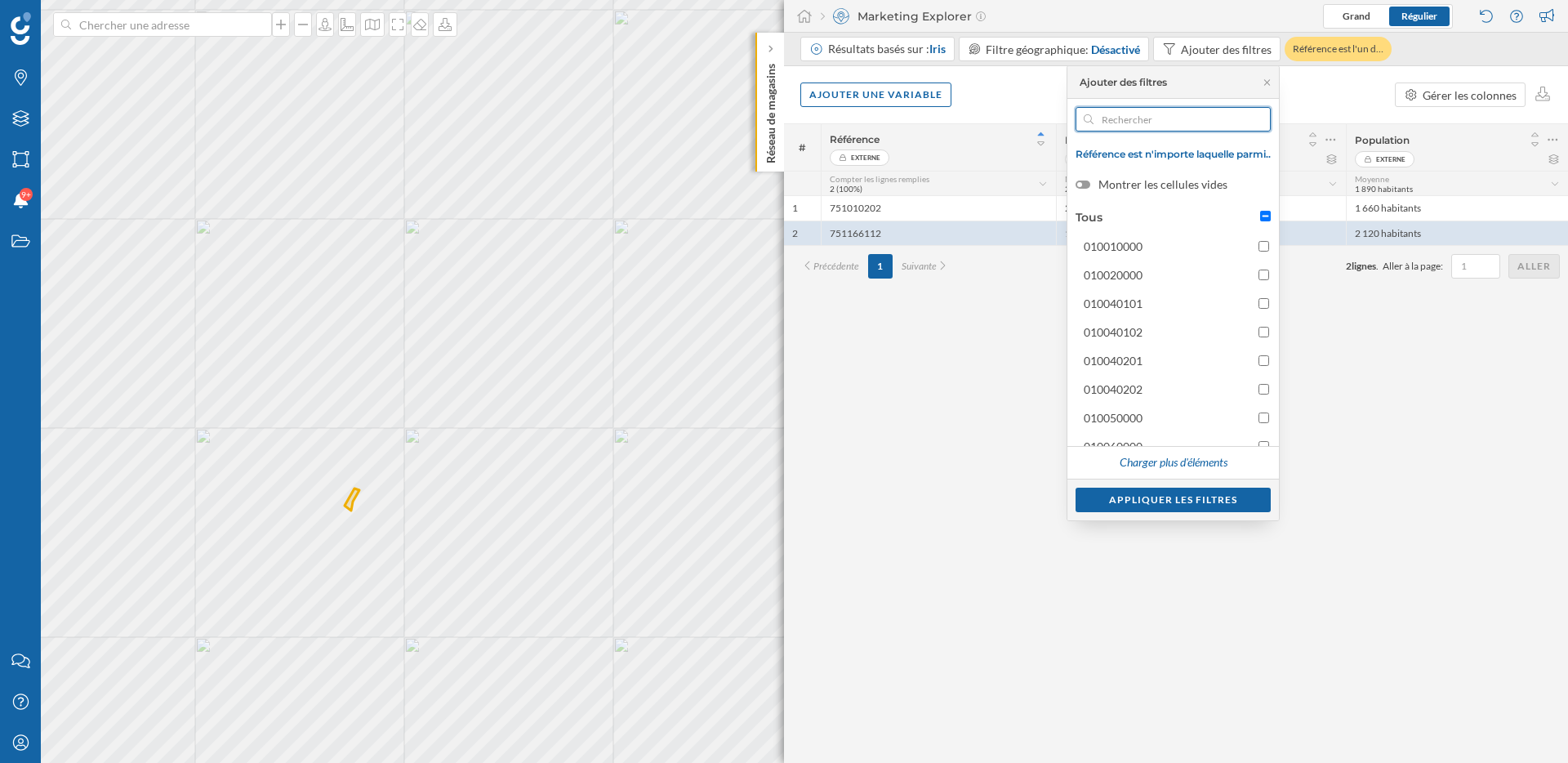
click at [1184, 125] on input "text" at bounding box center [1174, 119] width 159 height 25
paste input "73350000"
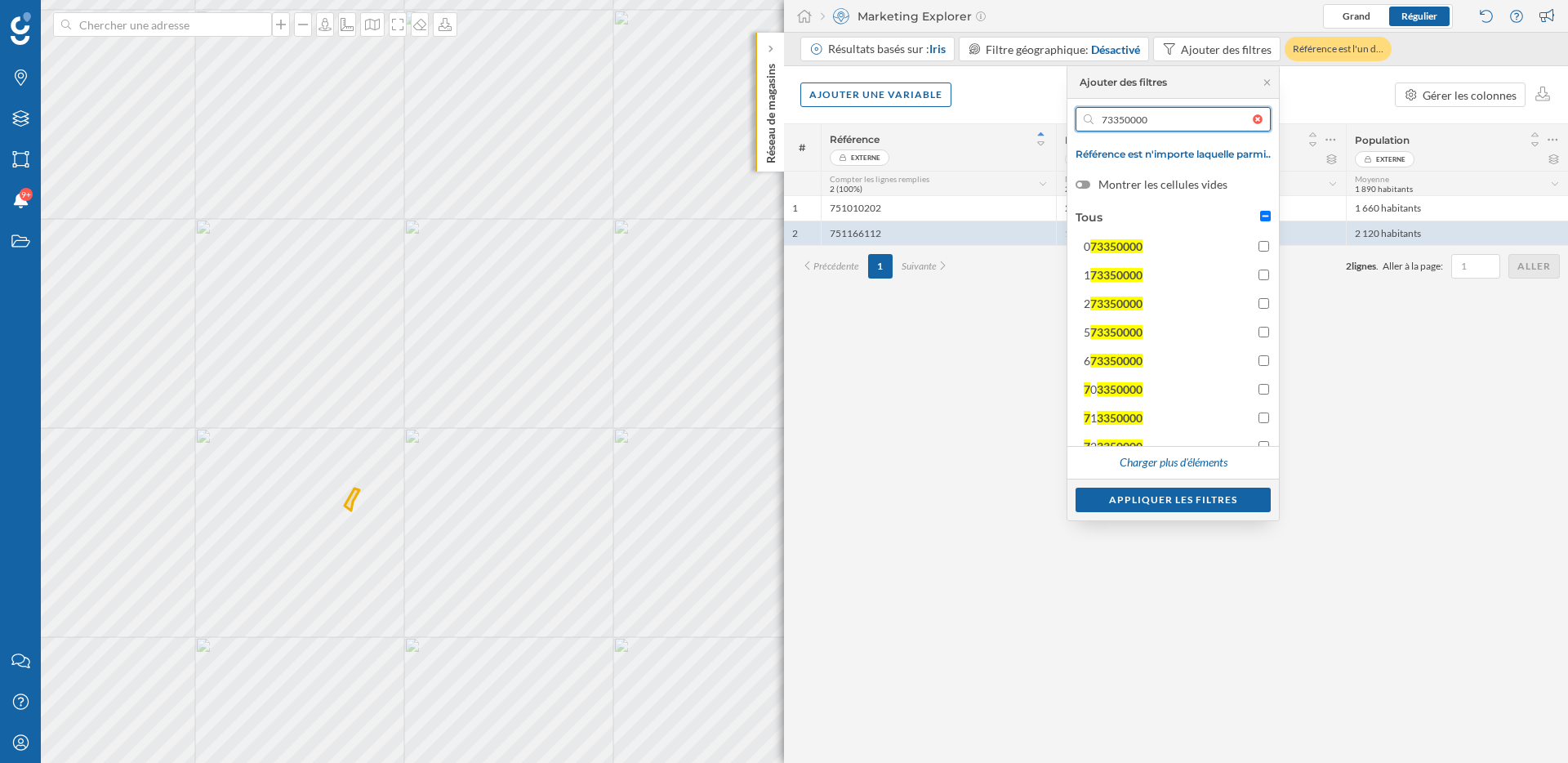
click at [1163, 118] on input "73350000" at bounding box center [1174, 119] width 159 height 25
paste input "2191"
click at [1179, 119] on input "21910000" at bounding box center [1174, 119] width 159 height 25
paste input "971030102"
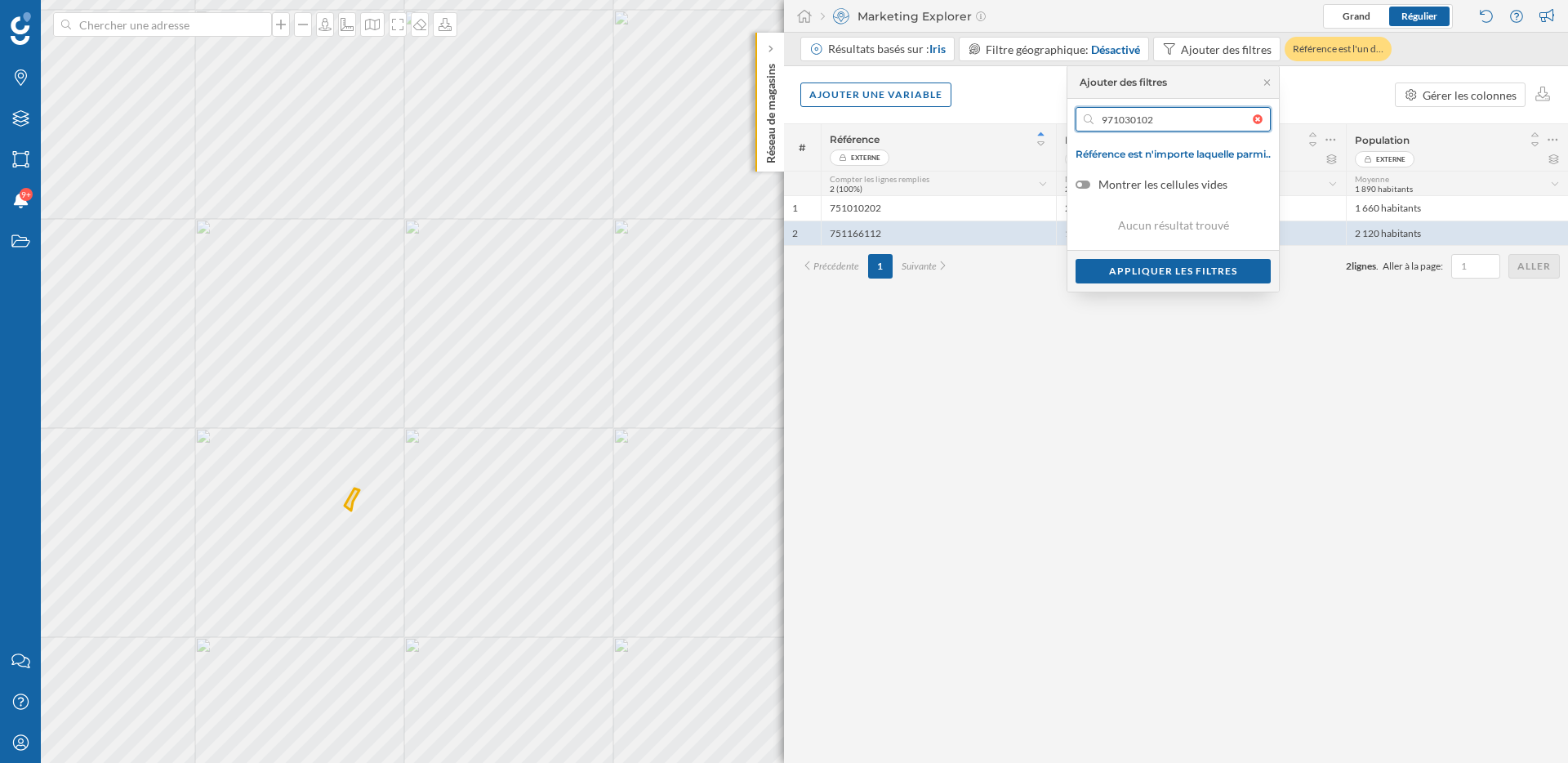
click at [1187, 119] on input "971030102" at bounding box center [1174, 119] width 159 height 25
paste input "783220101"
type input "783220101"
click at [1173, 183] on label "Montrer les cellules vides" at bounding box center [1173, 184] width 193 height 16
click at [0, 0] on input "Montrer les cellules vides" at bounding box center [0, 0] width 0 height 0
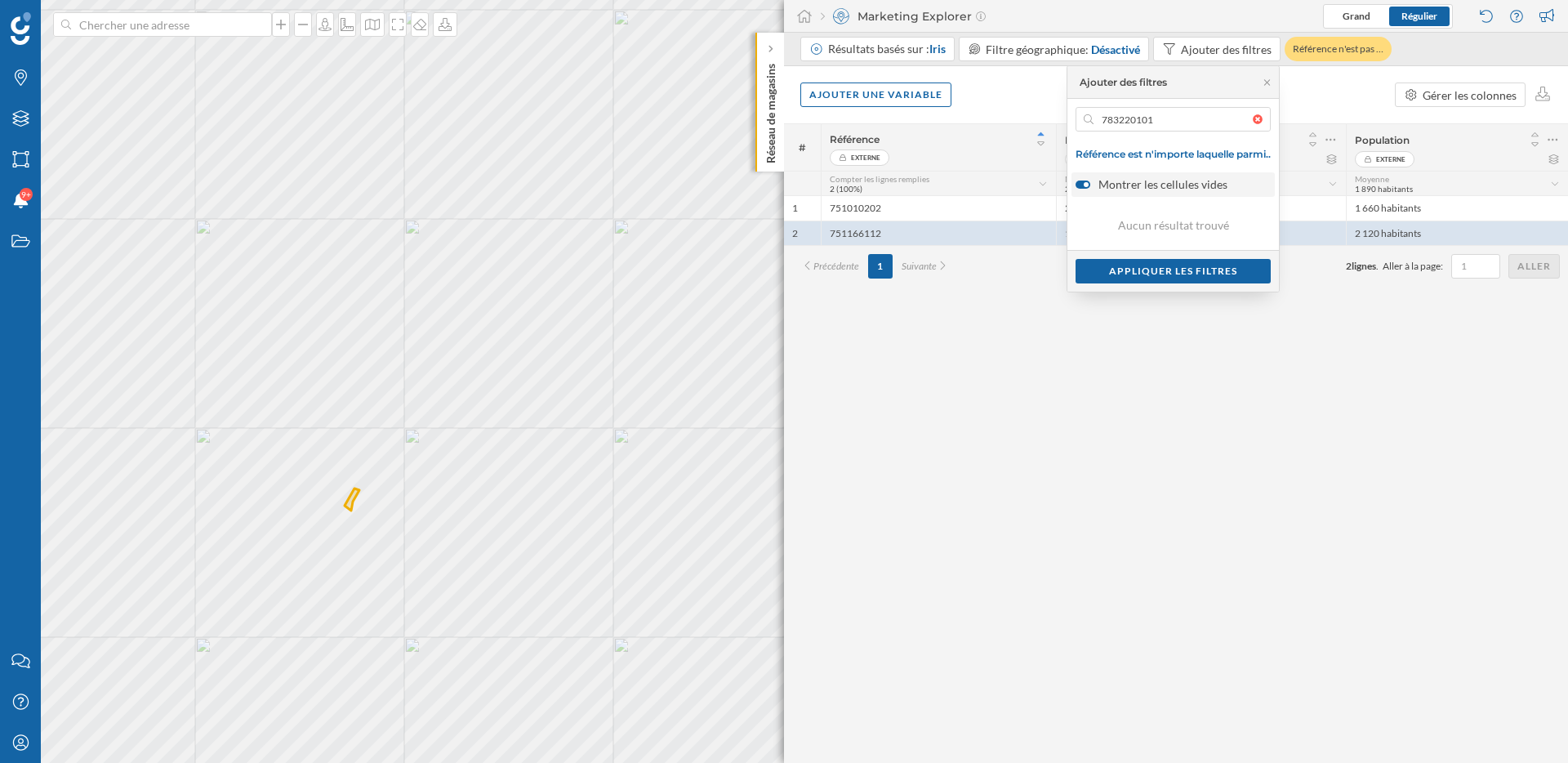
click at [1173, 183] on label "Montrer les cellules vides" at bounding box center [1173, 184] width 193 height 16
click at [0, 0] on input "Montrer les cellules vides" at bounding box center [0, 0] width 0 height 0
click at [1259, 121] on div at bounding box center [1261, 120] width 18 height 10
click at [1252, 121] on input "783220101" at bounding box center [1174, 119] width 159 height 25
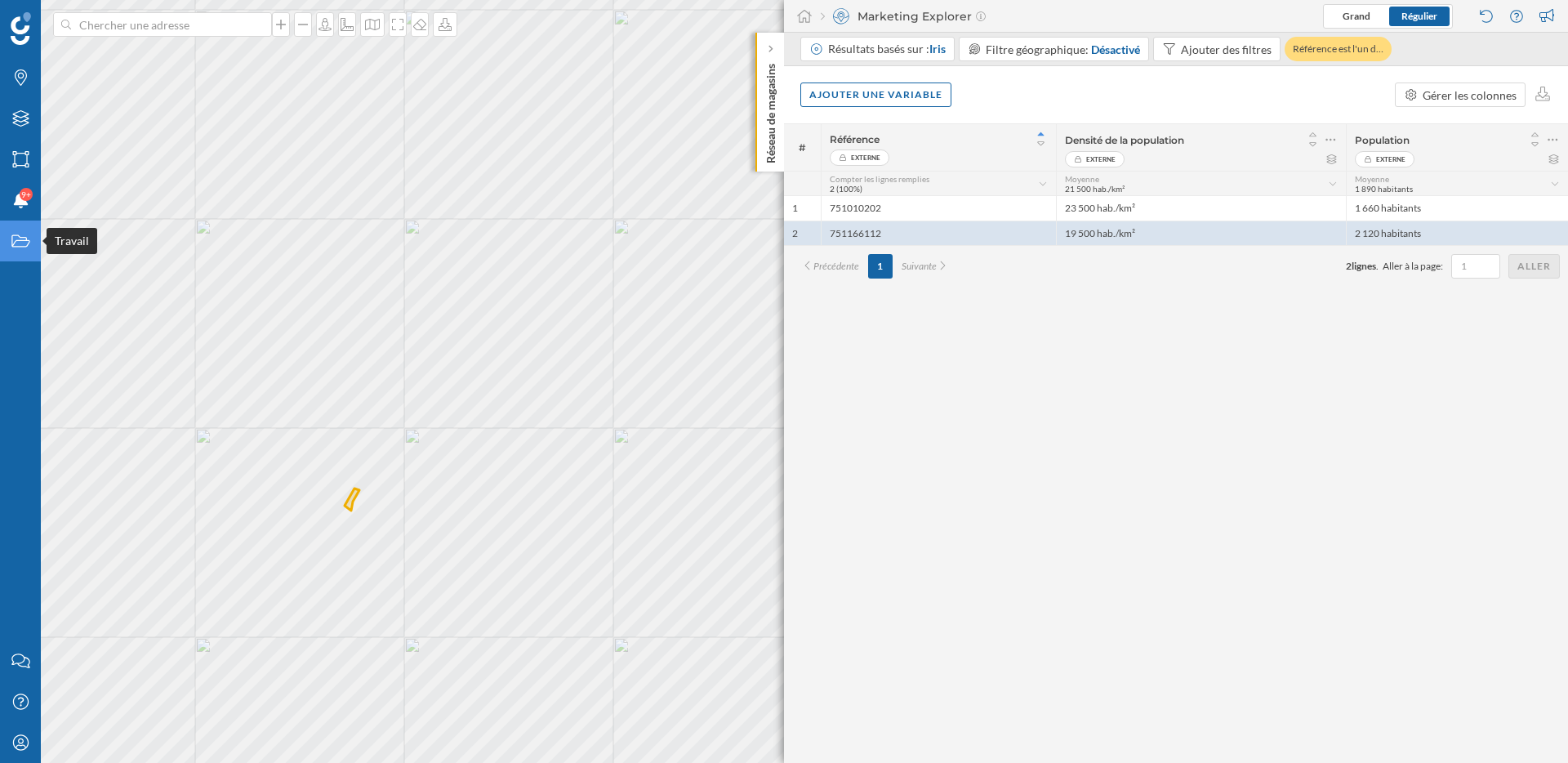
click at [26, 238] on icon at bounding box center [20, 241] width 18 height 12
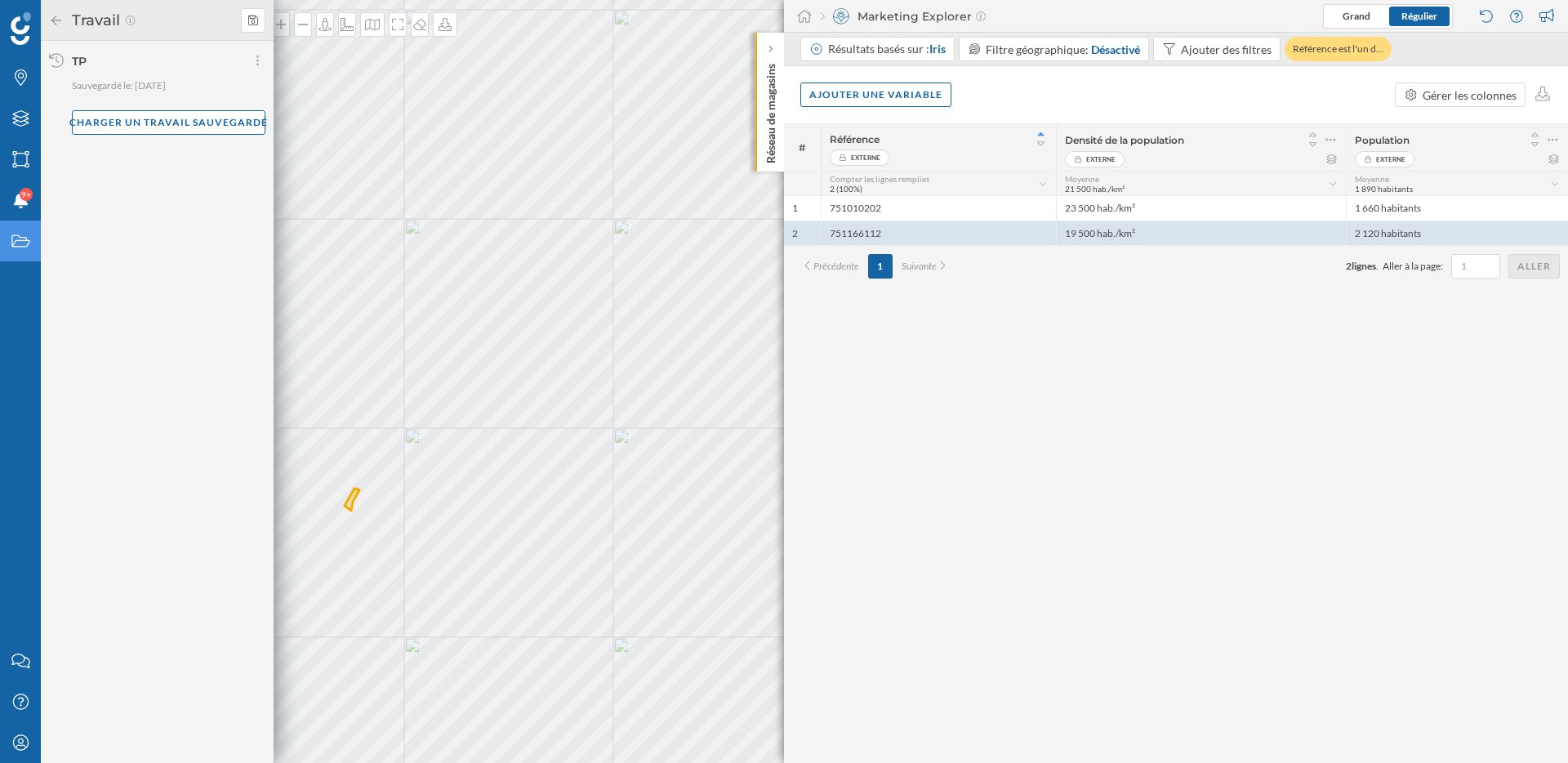
click at [26, 238] on icon at bounding box center [20, 241] width 18 height 12
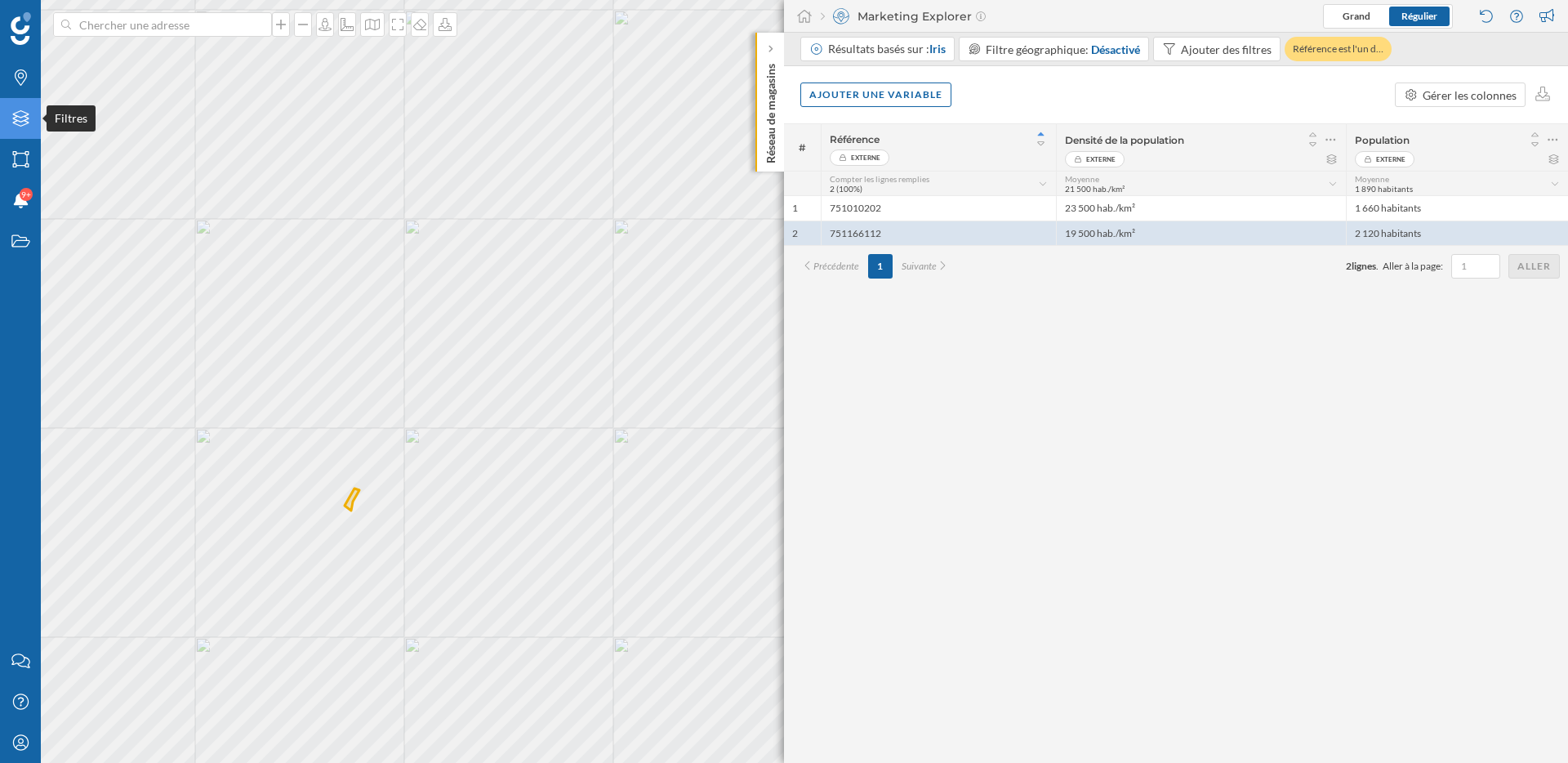
click at [16, 106] on div "Filtres" at bounding box center [20, 118] width 41 height 41
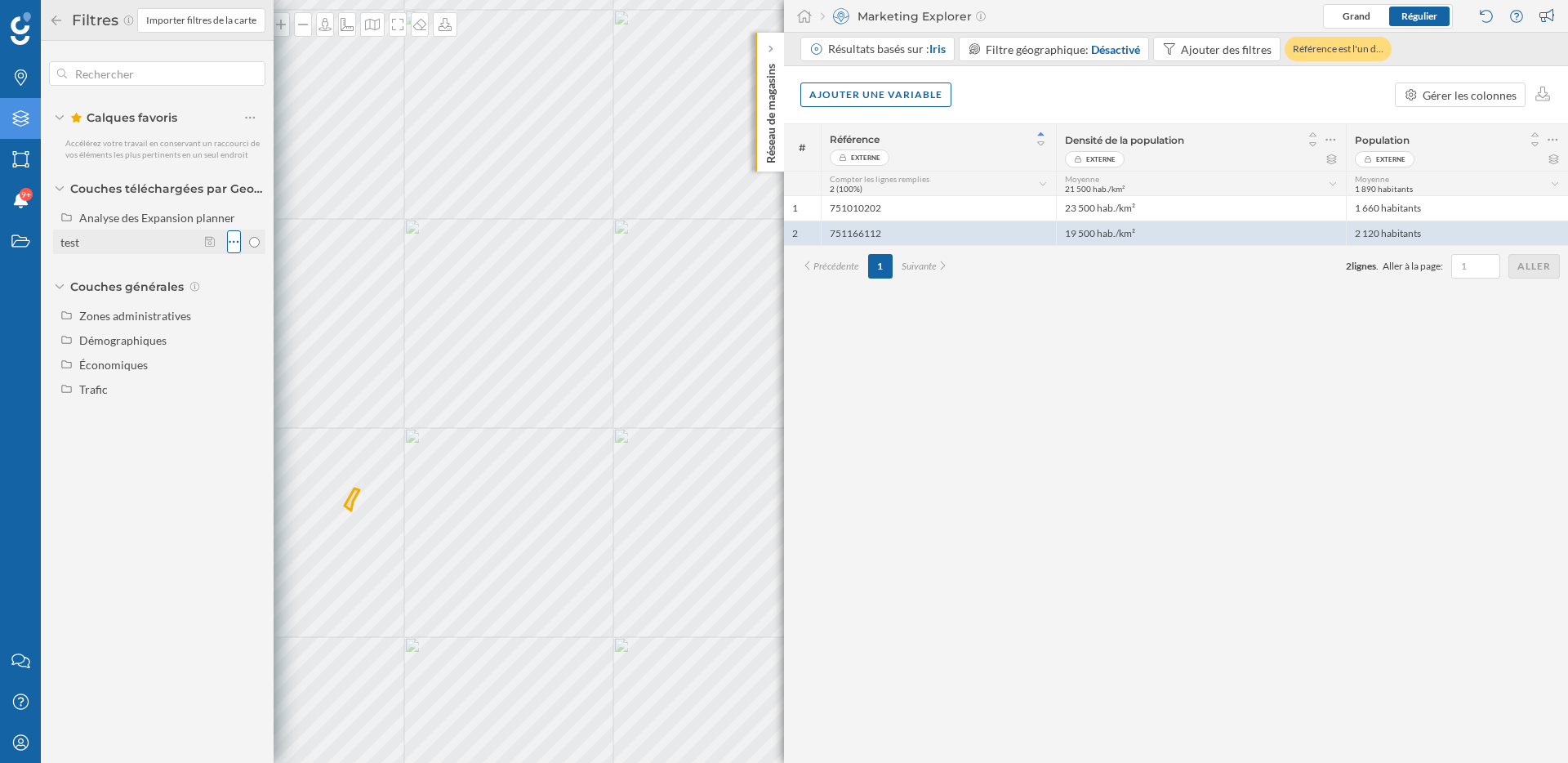
click at [235, 239] on icon at bounding box center [234, 241] width 11 height 16
click at [98, 243] on div "test" at bounding box center [129, 241] width 136 height 17
click at [249, 243] on input "test" at bounding box center [254, 242] width 11 height 11
radio input "true"
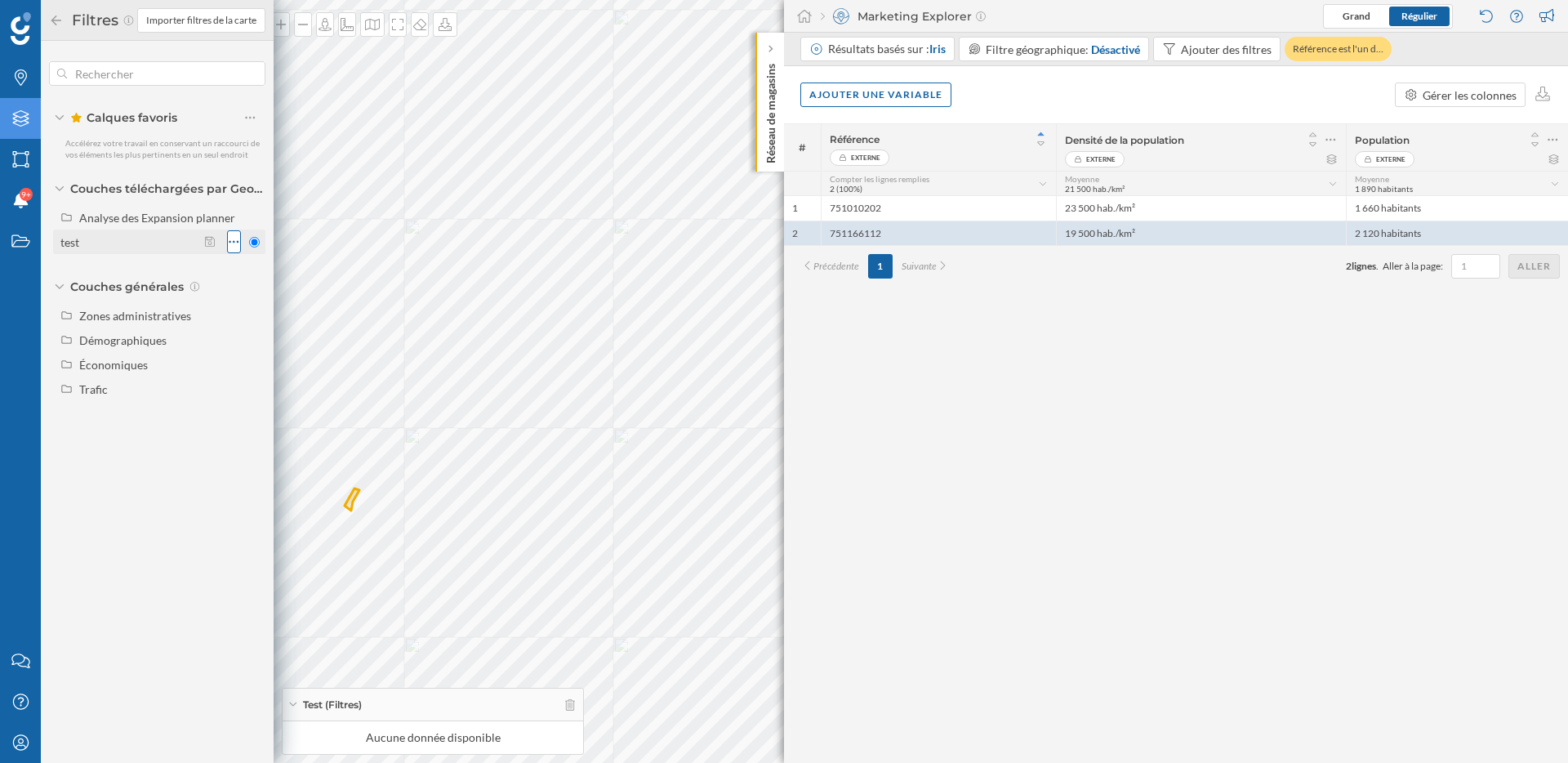
click at [238, 238] on icon at bounding box center [234, 241] width 11 height 16
click at [269, 335] on div "Supprimer le calque" at bounding box center [311, 340] width 104 height 17
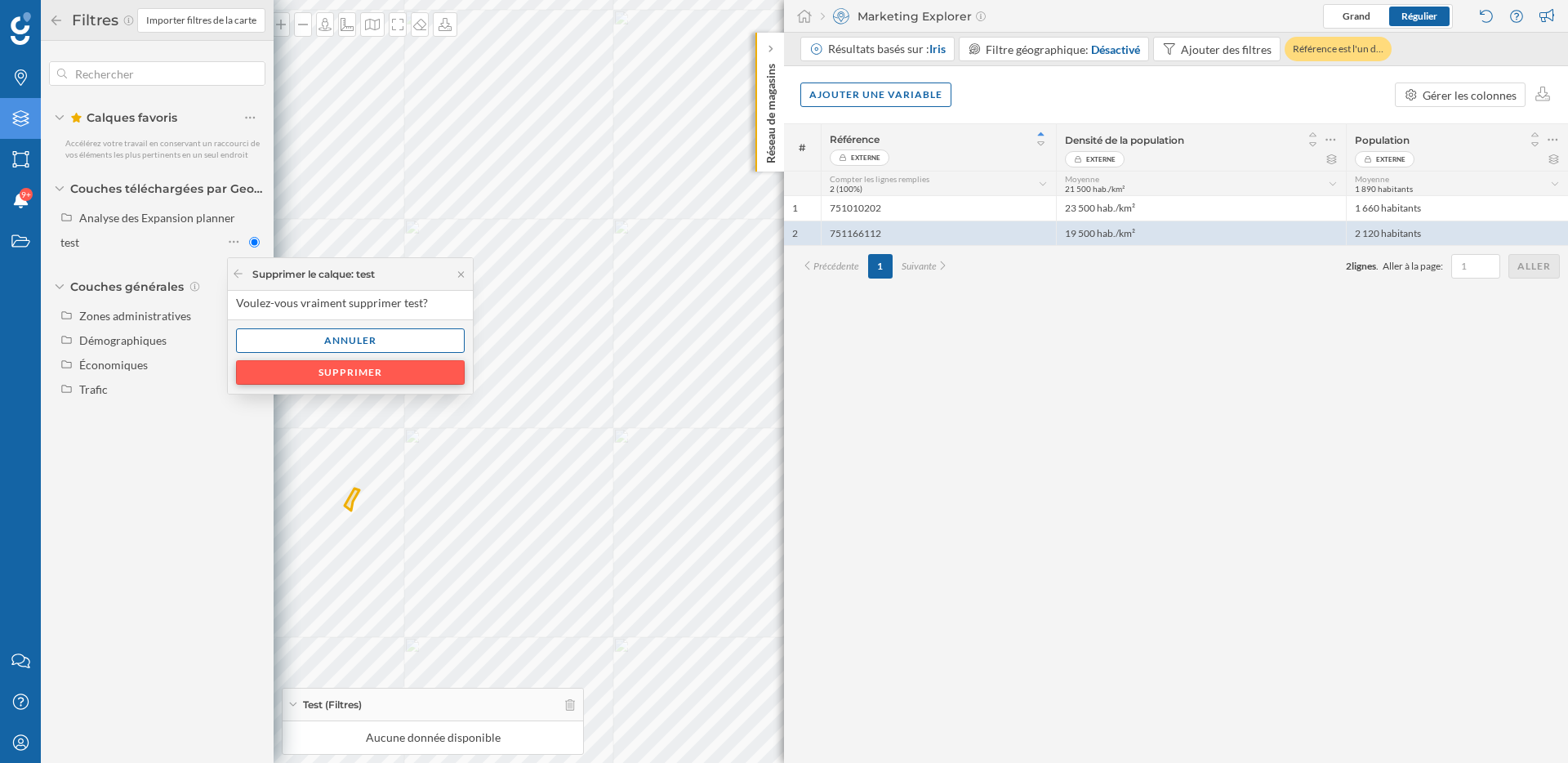
click at [291, 382] on div "Supprimer" at bounding box center [351, 372] width 229 height 25
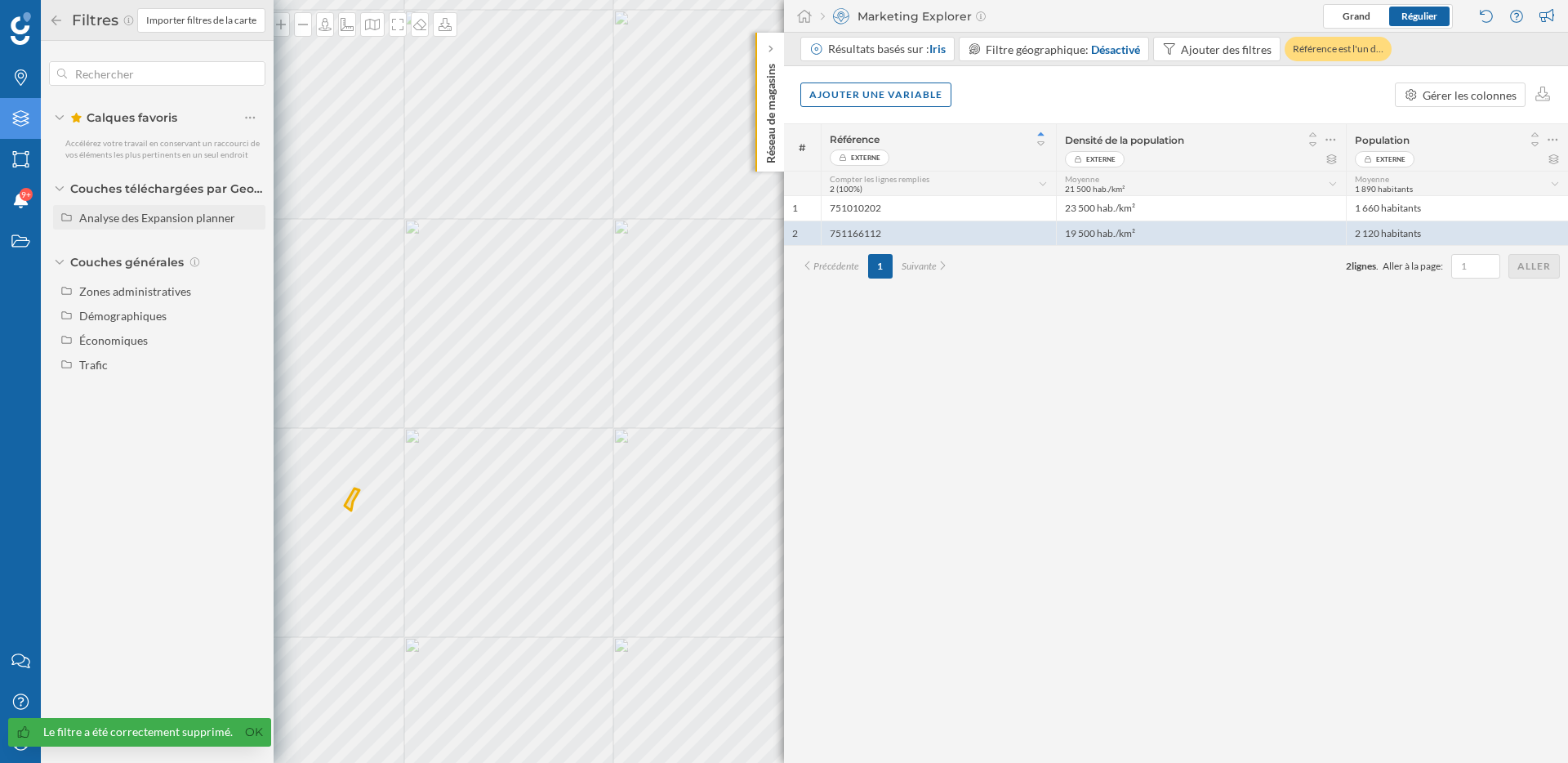
click at [168, 213] on div "Analyse des Expansion planner" at bounding box center [157, 217] width 156 height 14
click at [168, 216] on div "Analyse des Expansion planner" at bounding box center [157, 217] width 156 height 14
click at [19, 122] on icon at bounding box center [20, 119] width 16 height 16
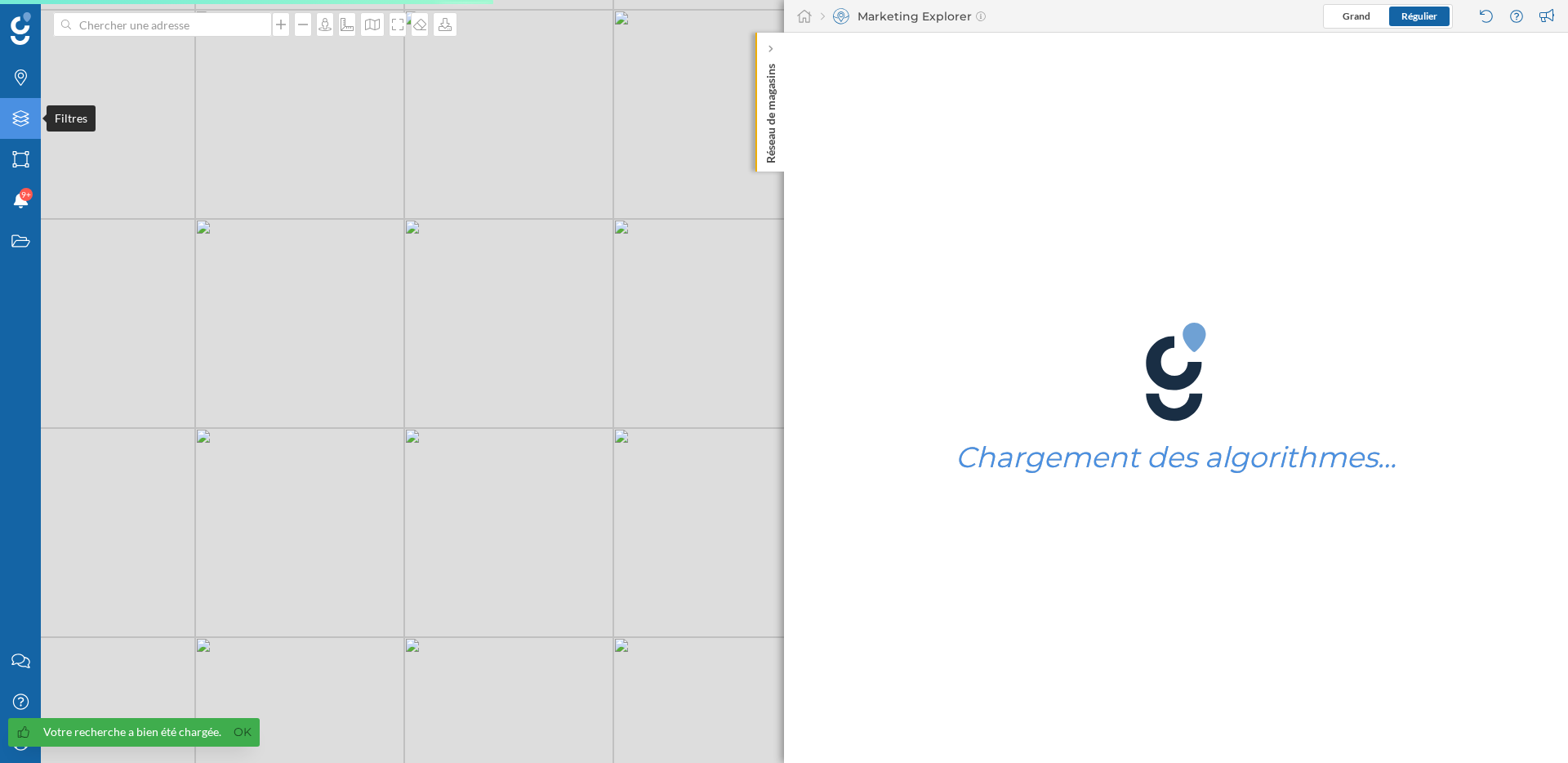
click at [16, 118] on icon "Filtres" at bounding box center [21, 119] width 20 height 16
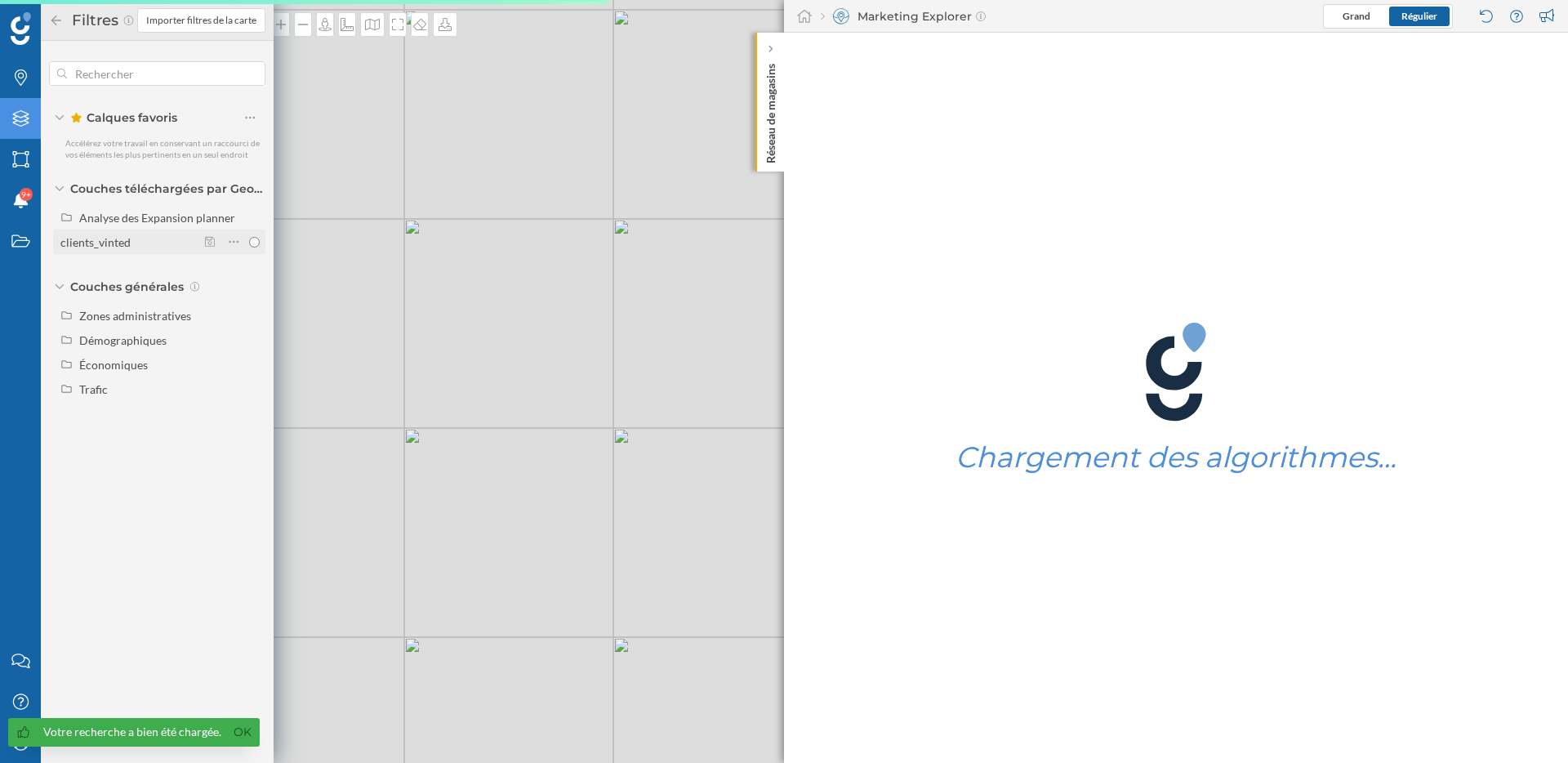
click at [123, 240] on div "clients_vinted" at bounding box center [96, 242] width 70 height 14
click at [249, 240] on input "clients_vinted" at bounding box center [254, 242] width 11 height 11
radio input "true"
click at [256, 242] on input "clients_vinted" at bounding box center [254, 242] width 11 height 11
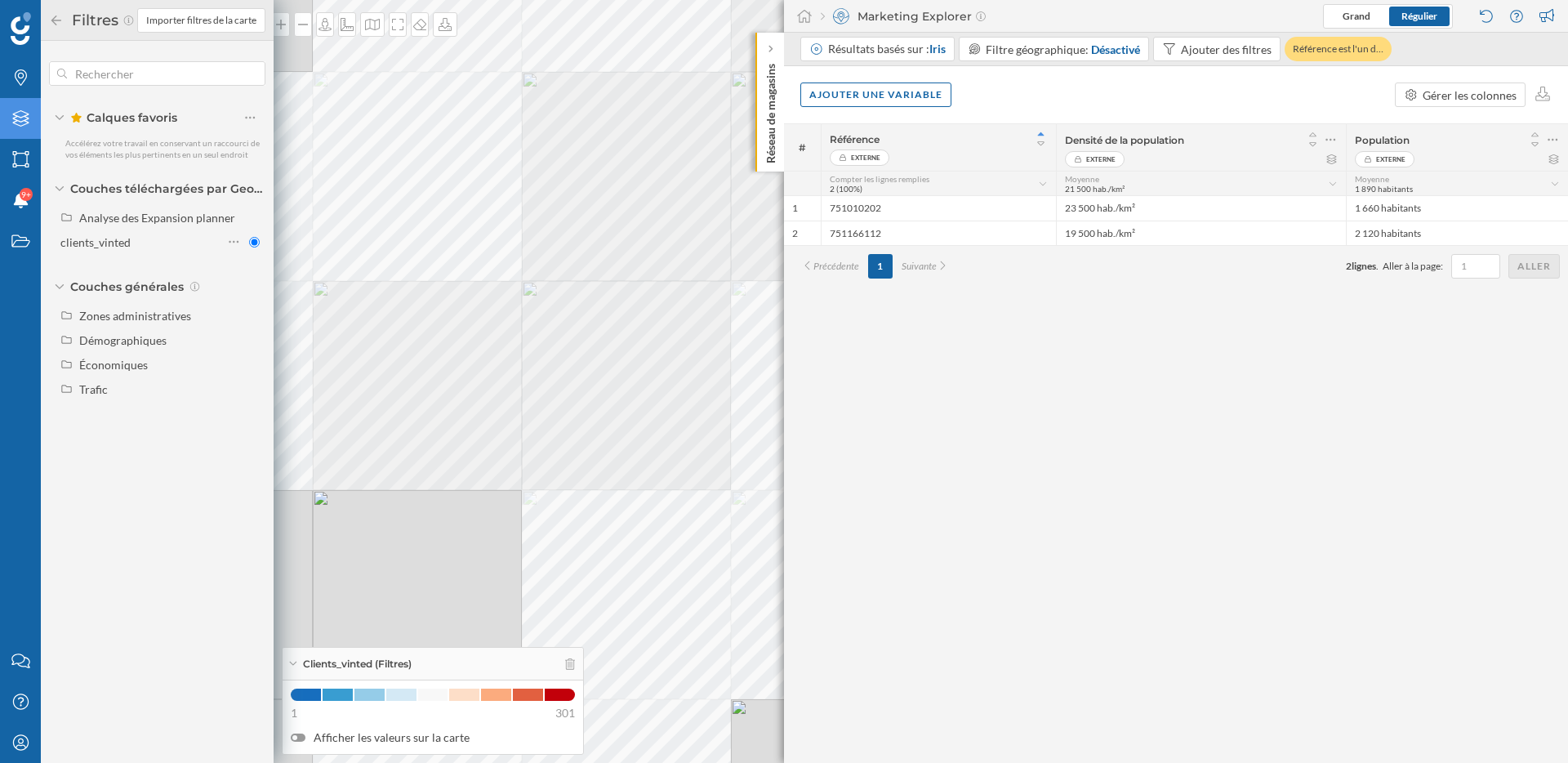
click at [58, 22] on icon at bounding box center [56, 20] width 15 height 11
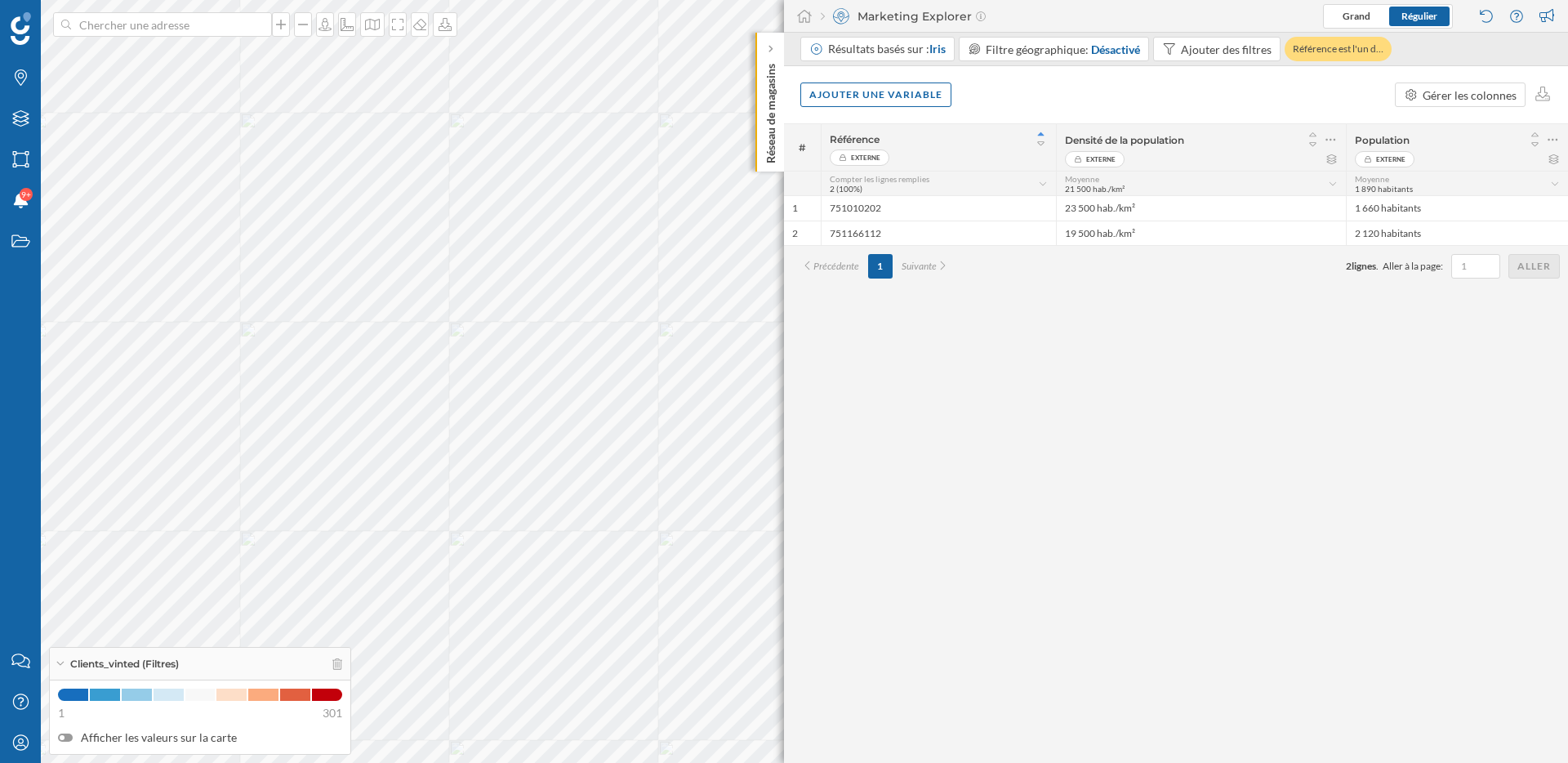
click at [1121, 437] on div "# Référence Externe Densité de la population Externe Population Externe Compter…" at bounding box center [1176, 443] width 784 height 639
click at [859, 509] on div "# Référence Externe Densité de la population Externe Population Externe Compter…" at bounding box center [1176, 443] width 784 height 639
click at [895, 93] on div "Ajouter une variable" at bounding box center [876, 94] width 151 height 25
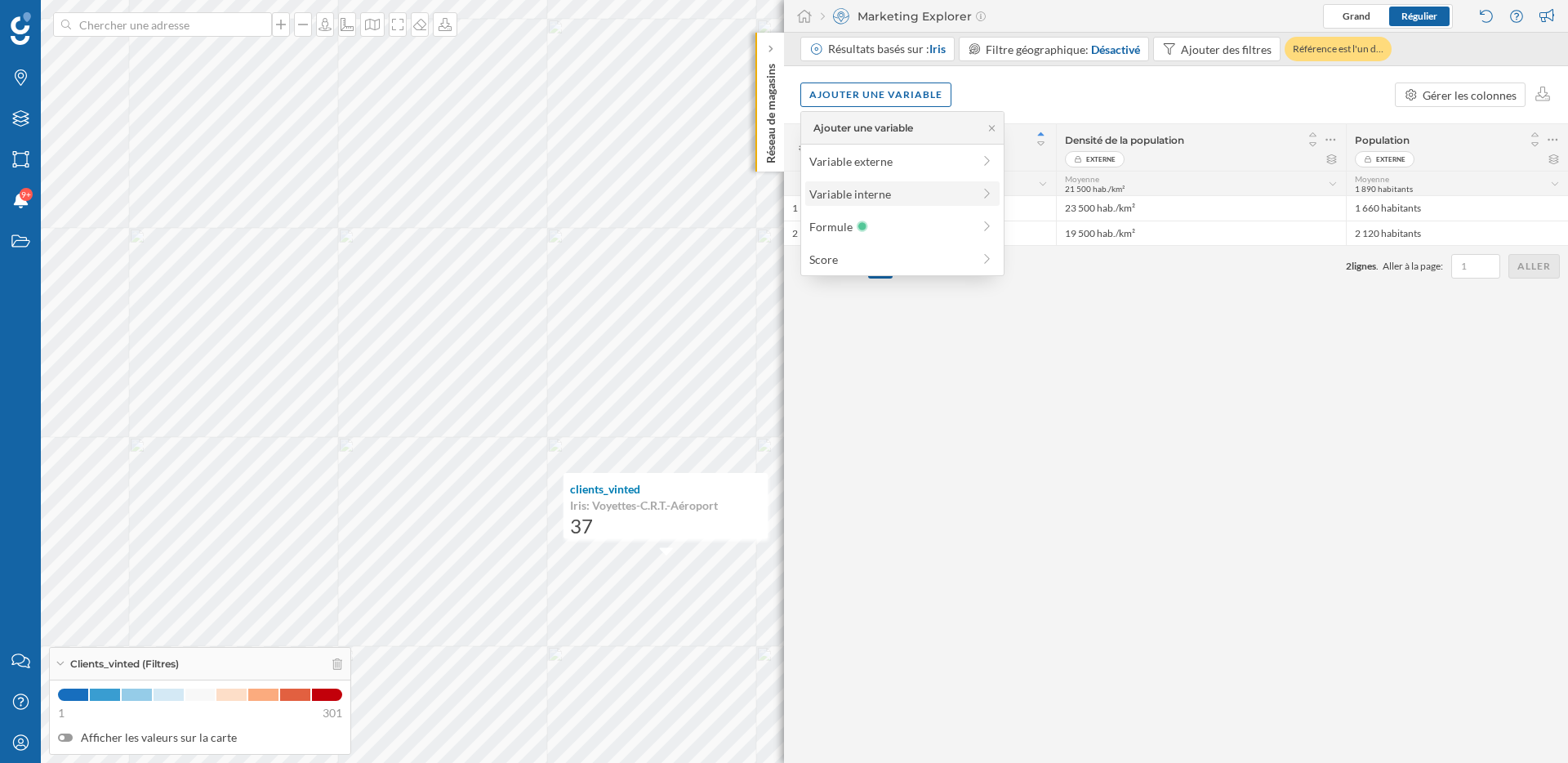
click at [865, 189] on div "Variable interne" at bounding box center [890, 193] width 162 height 17
click at [895, 188] on div "clients_vinted" at bounding box center [906, 189] width 176 height 17
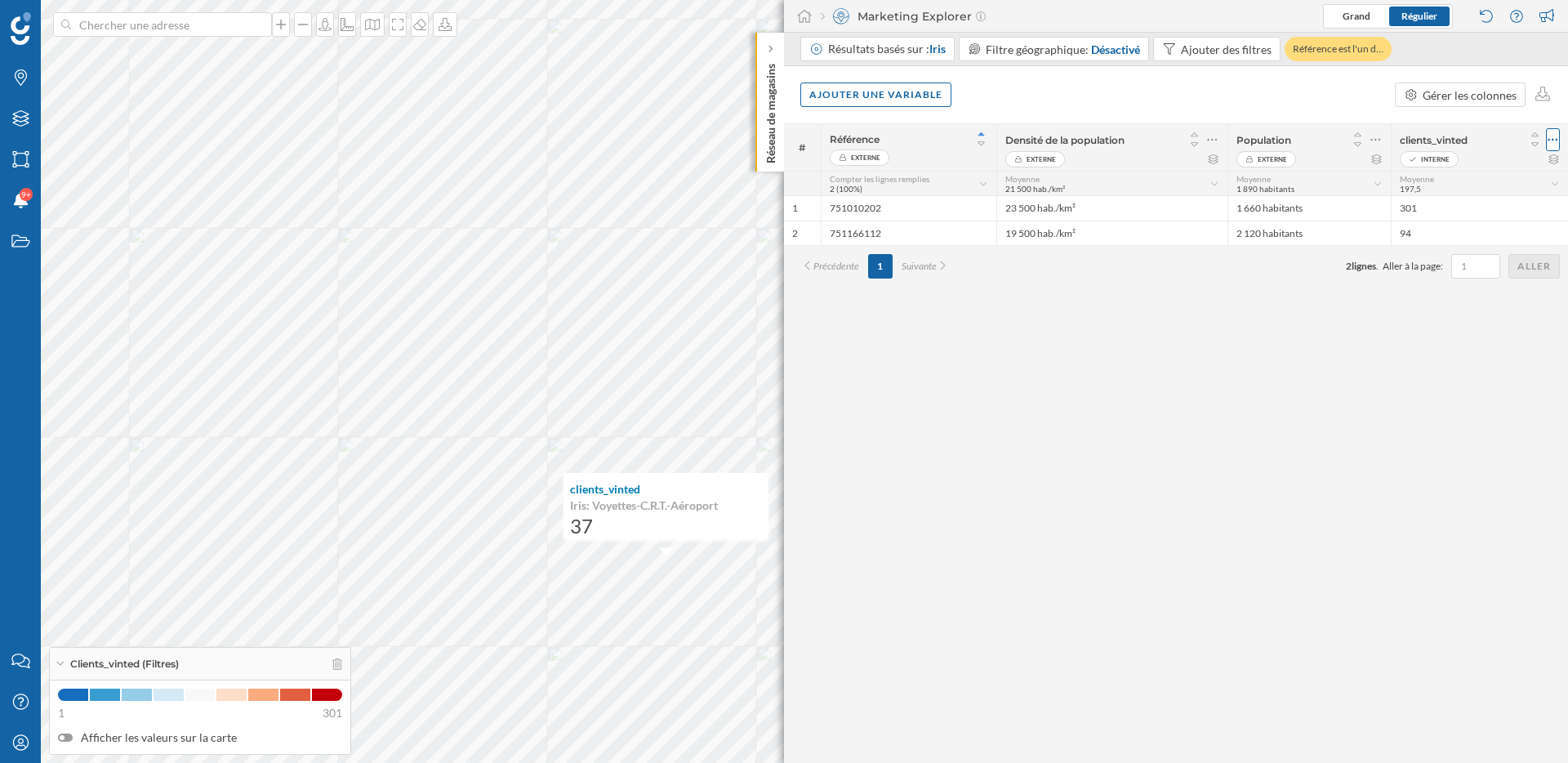
click at [1555, 138] on icon at bounding box center [1552, 139] width 11 height 16
click at [1497, 98] on div "Gérer les colonnes" at bounding box center [1469, 95] width 94 height 17
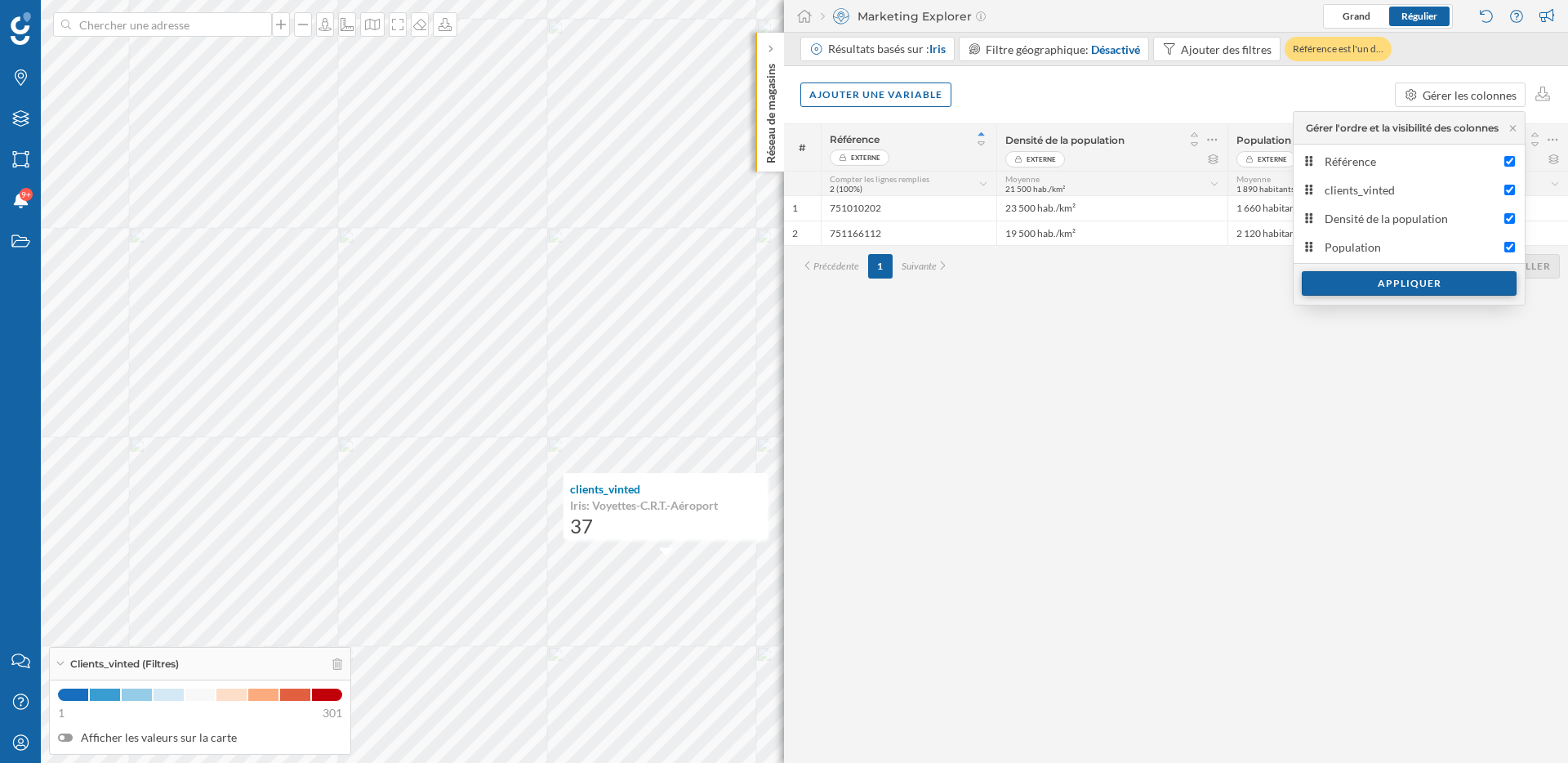
click at [1371, 287] on div "Appliquer" at bounding box center [1410, 283] width 215 height 25
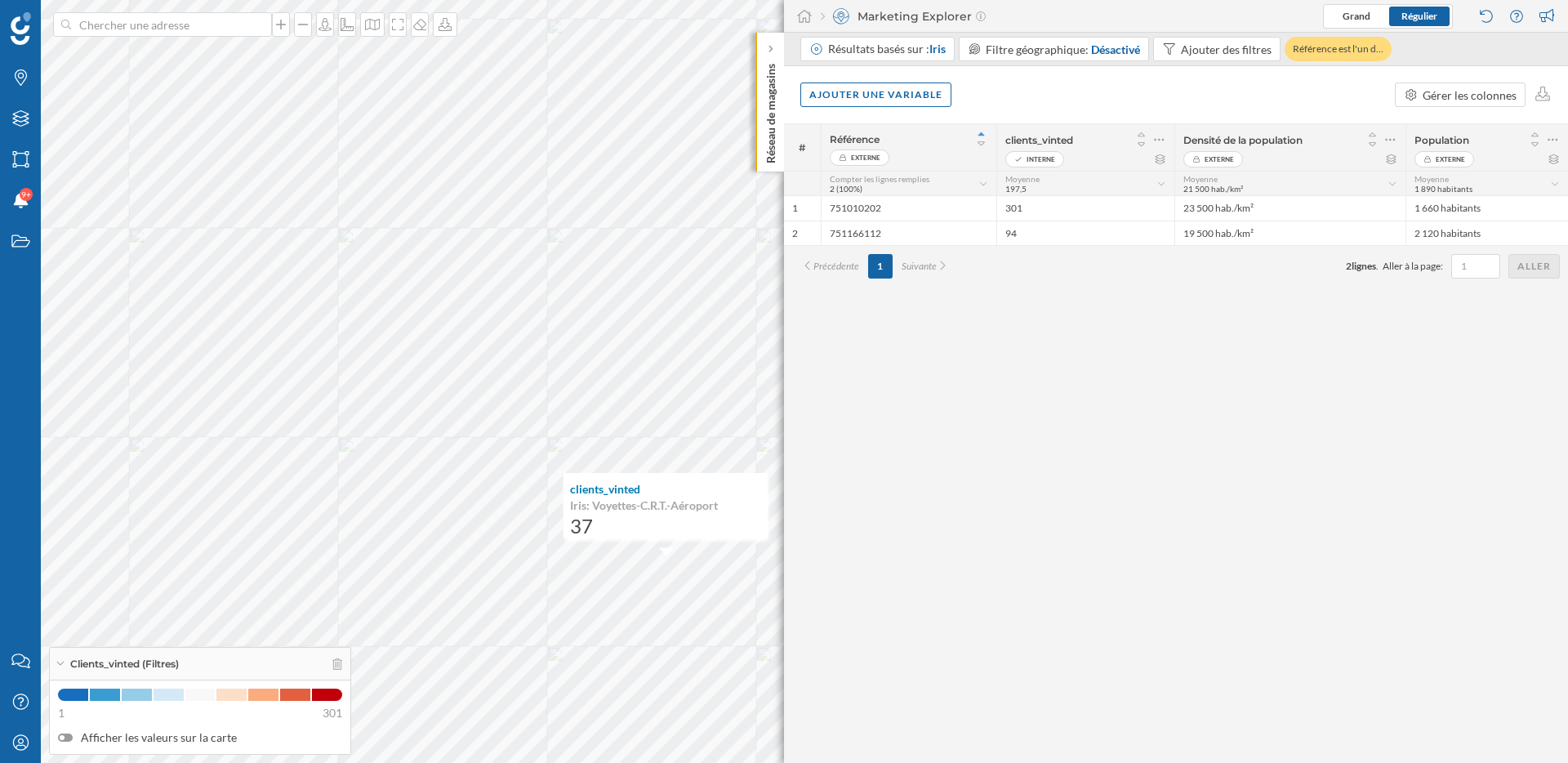
click at [1135, 553] on div "# Référence Externe clients_vinted Interne Densité de la population Externe Pop…" at bounding box center [1176, 443] width 784 height 639
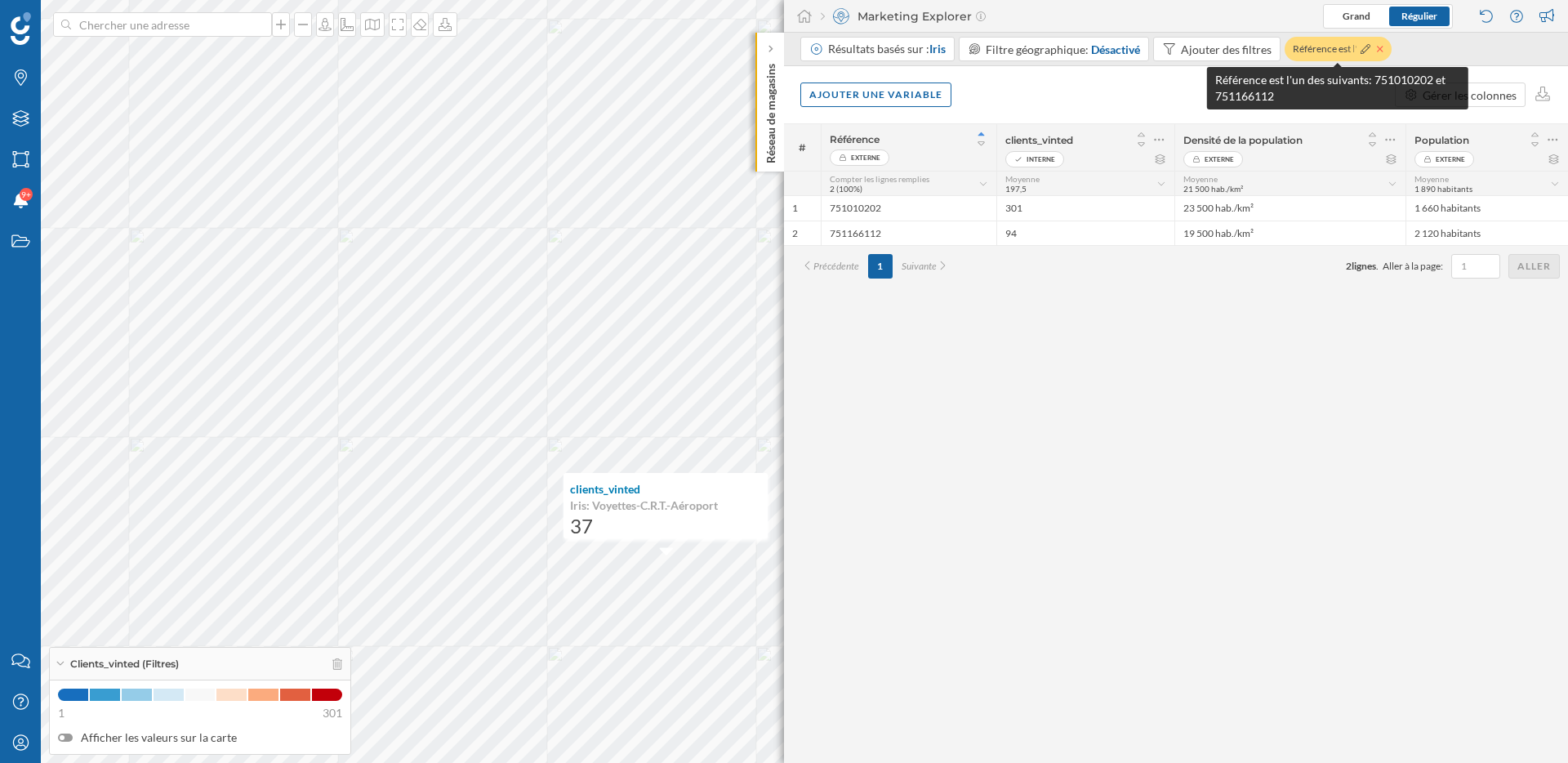
click at [1381, 48] on icon at bounding box center [1380, 49] width 7 height 10
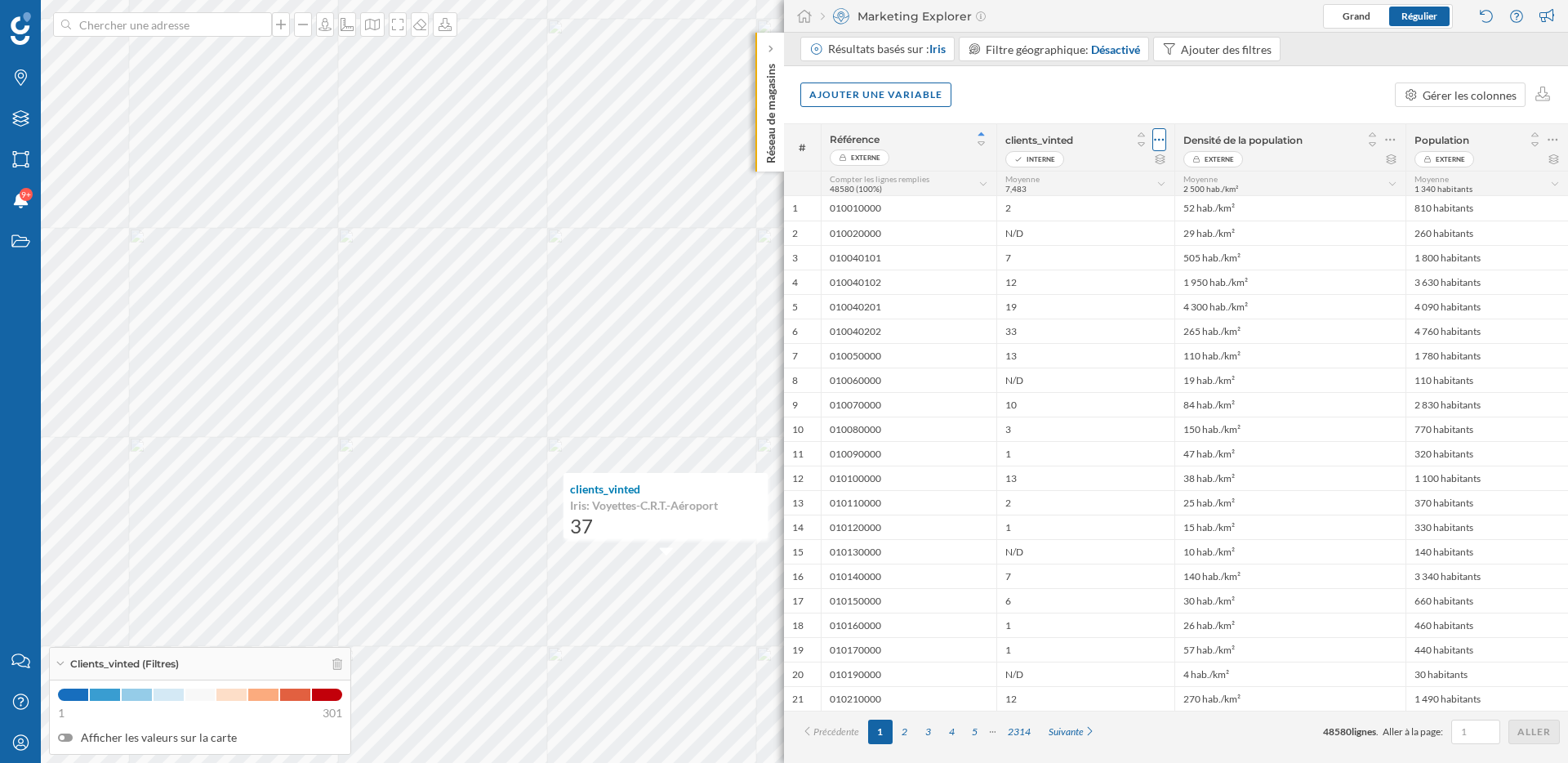
click at [1158, 139] on icon at bounding box center [1159, 139] width 11 height 16
click at [1121, 102] on div "Ajouter une variable Gérer les colonnes" at bounding box center [1176, 94] width 784 height 57
click at [749, 147] on div "Territory Manager" at bounding box center [734, 147] width 143 height 16
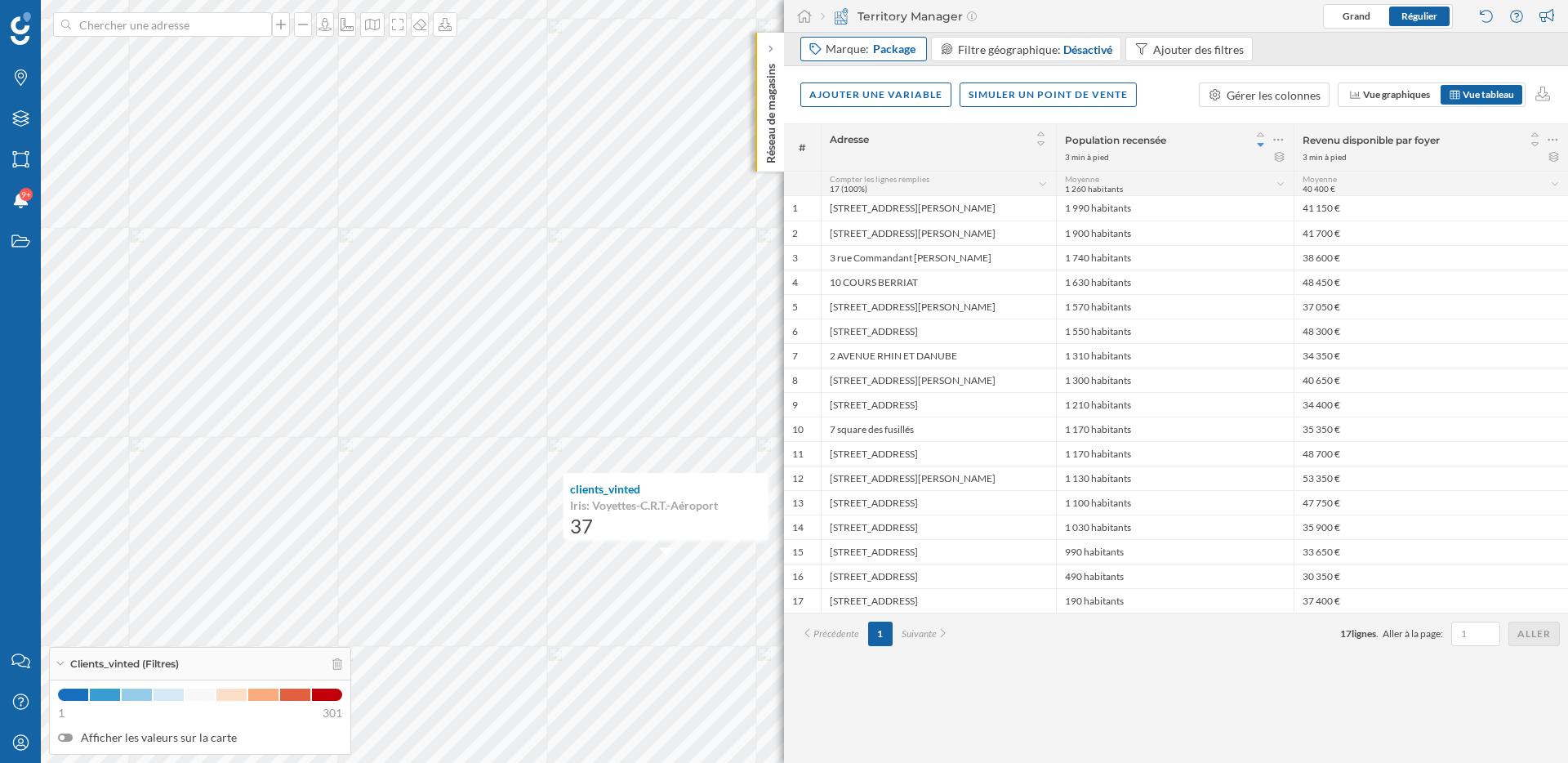
click at [890, 59] on div "Marque: Package" at bounding box center [863, 49] width 127 height 25
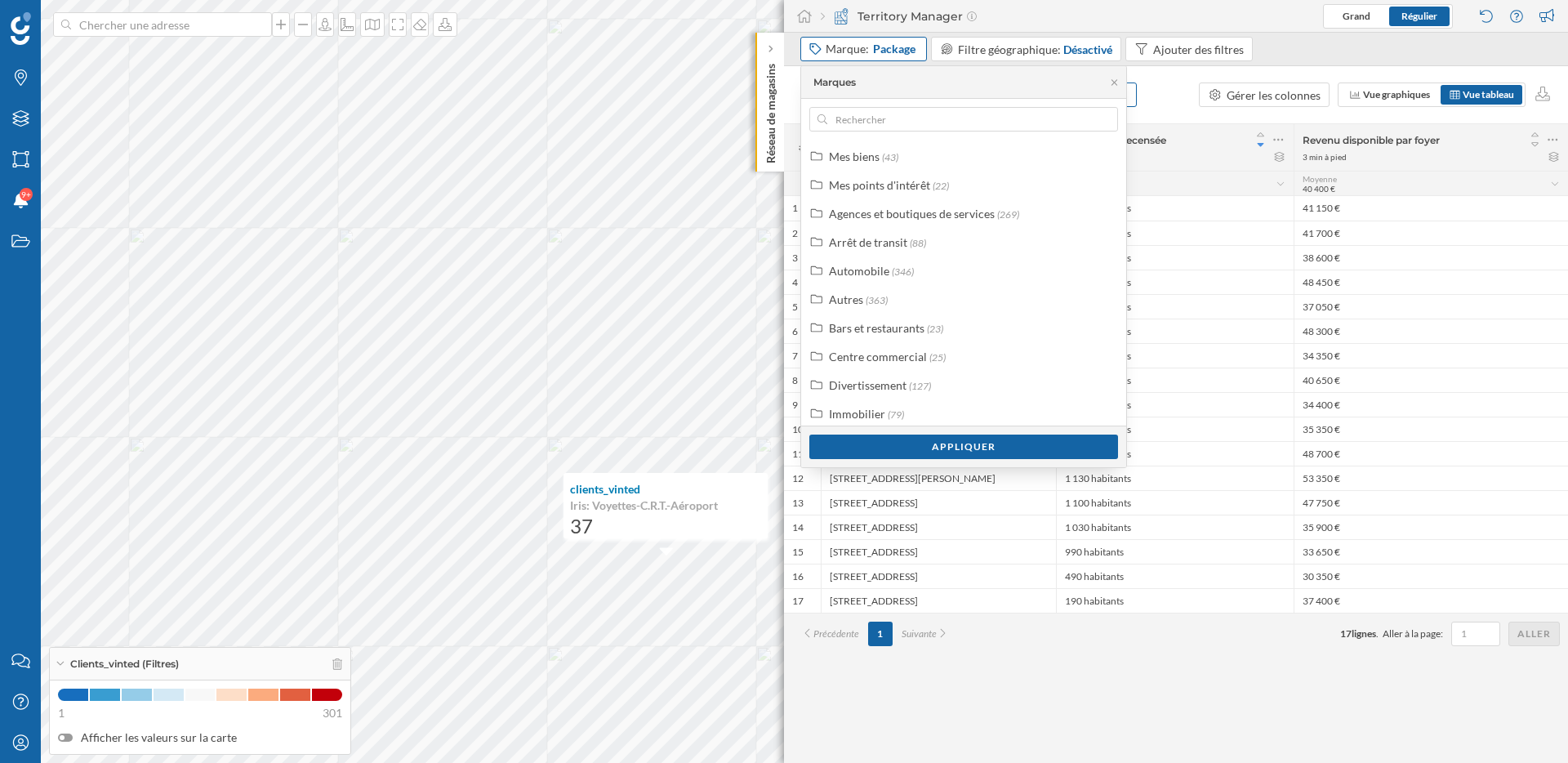
click at [890, 55] on span "Package" at bounding box center [894, 49] width 43 height 16
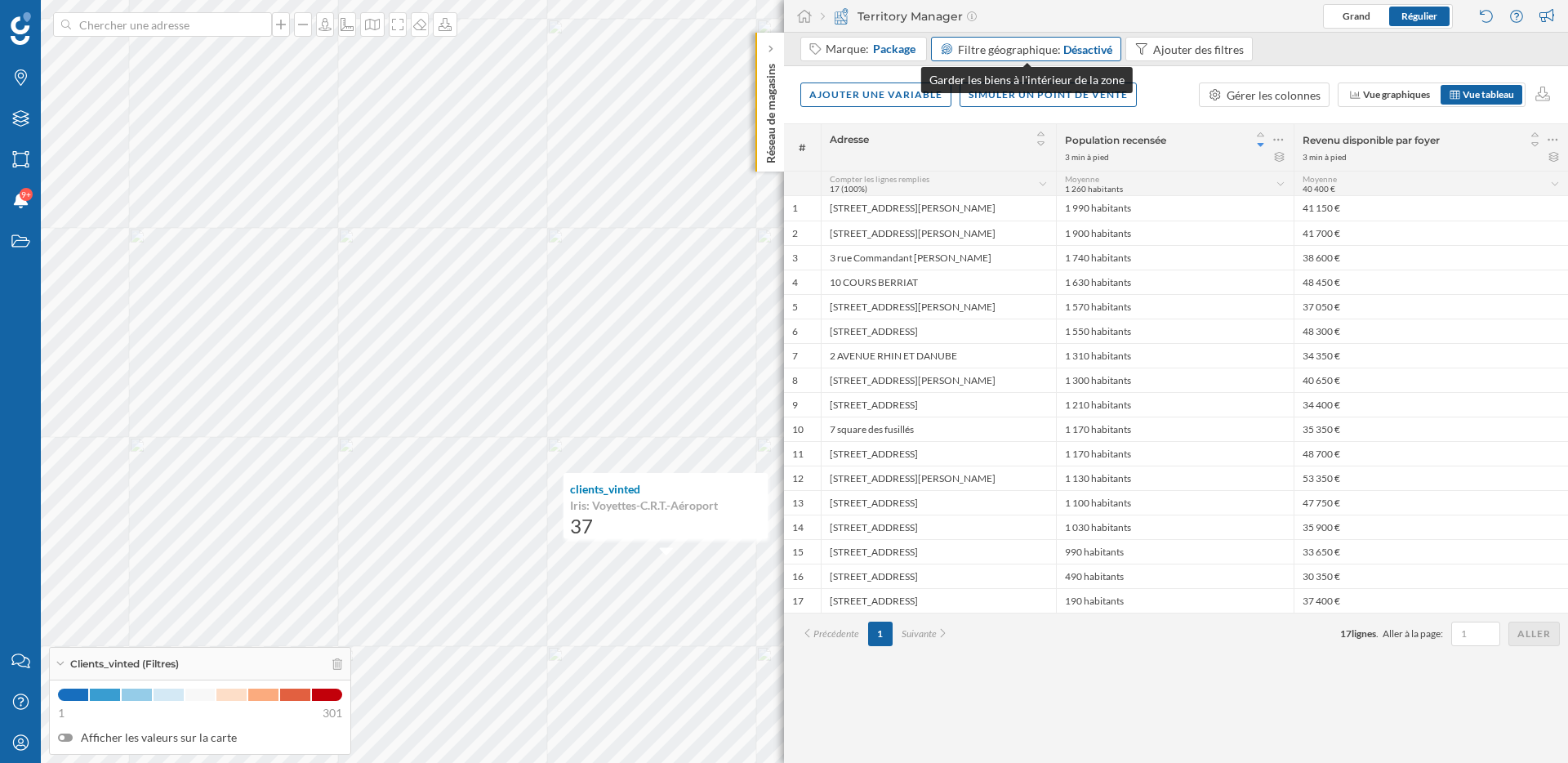
click at [975, 50] on span "Filtre géographique:" at bounding box center [1009, 50] width 103 height 14
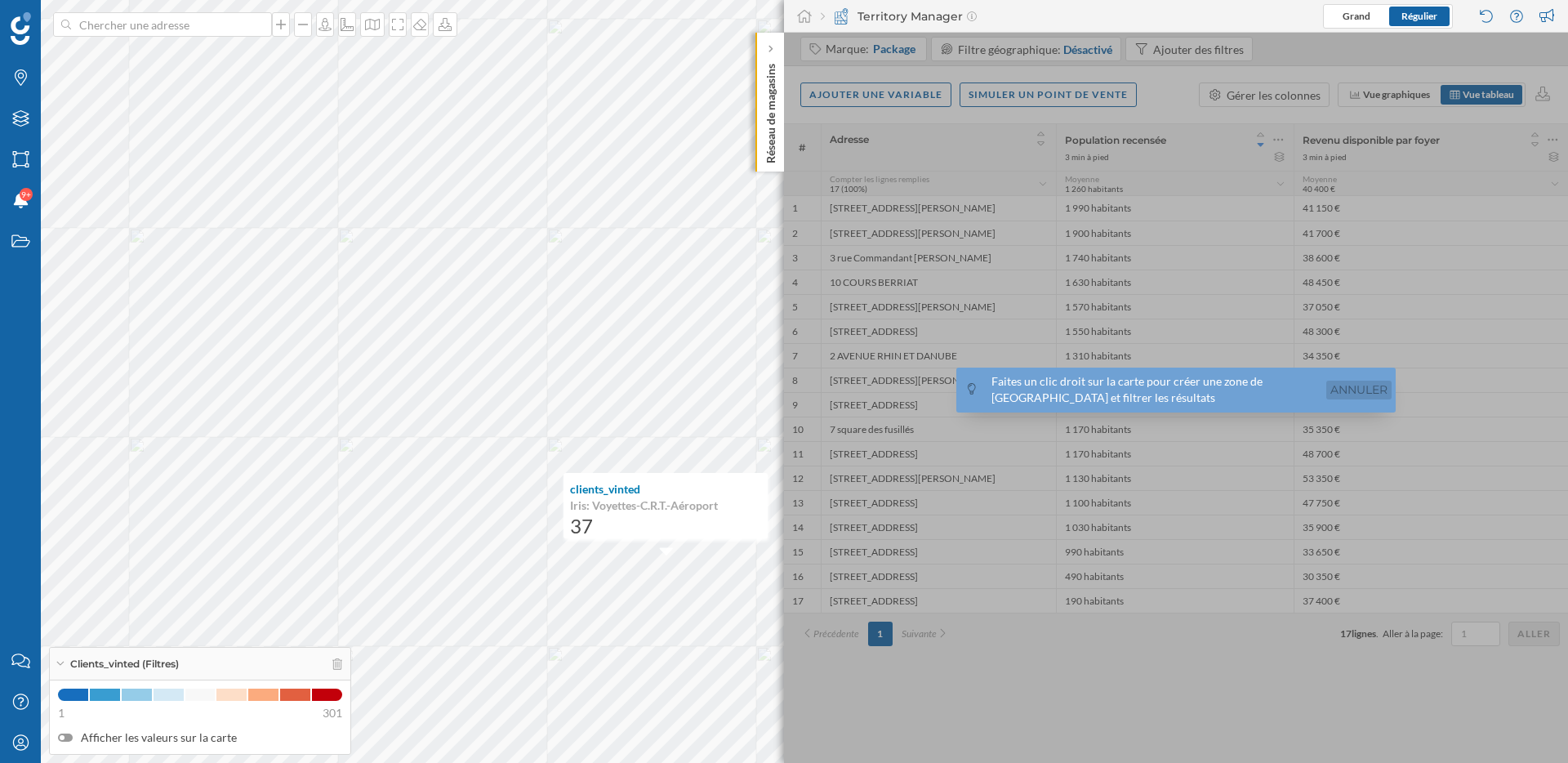
click at [1374, 386] on link "Annuler" at bounding box center [1359, 389] width 66 height 19
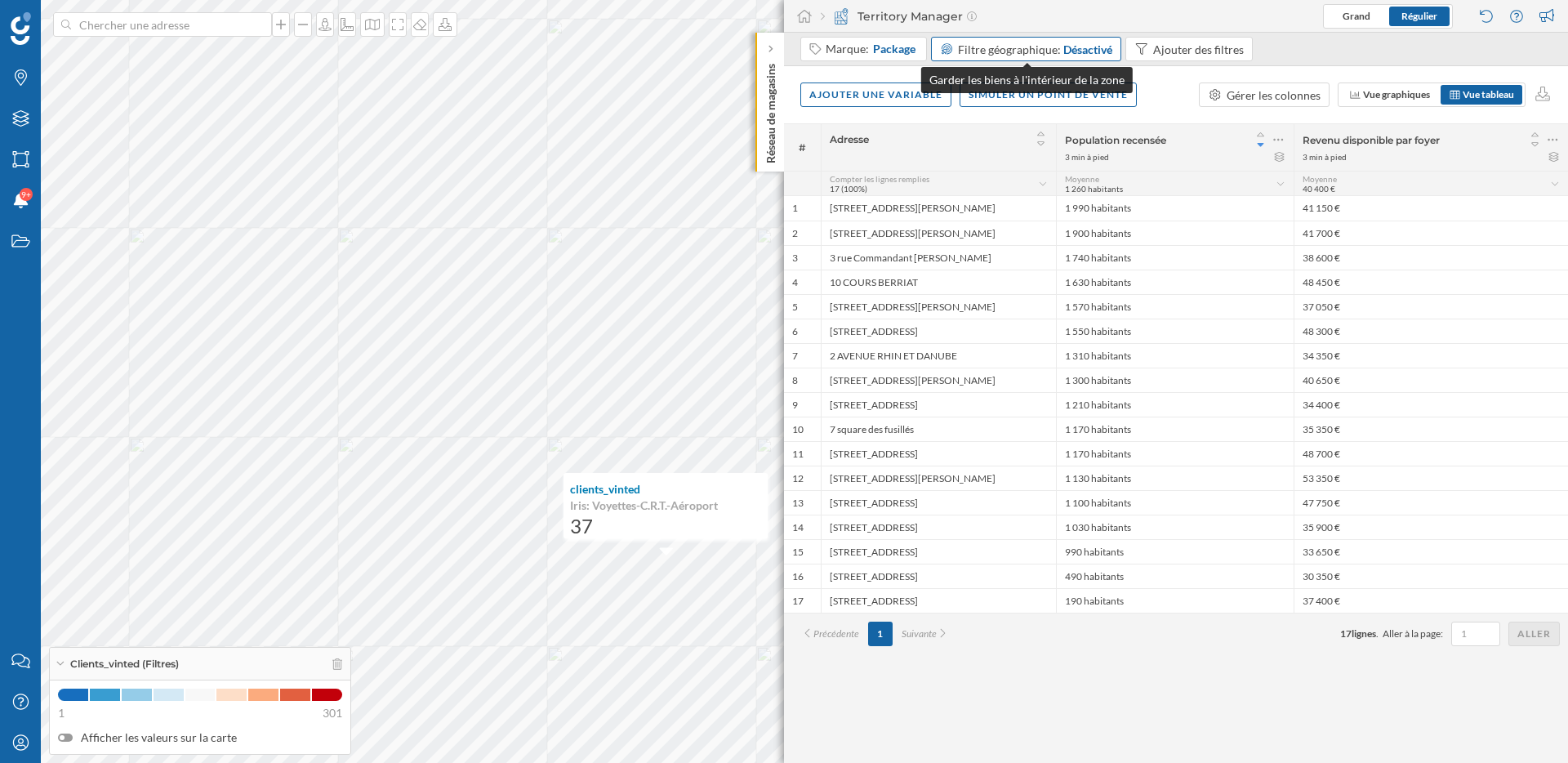
click at [1037, 55] on span "Filtre géographique:" at bounding box center [1009, 50] width 103 height 14
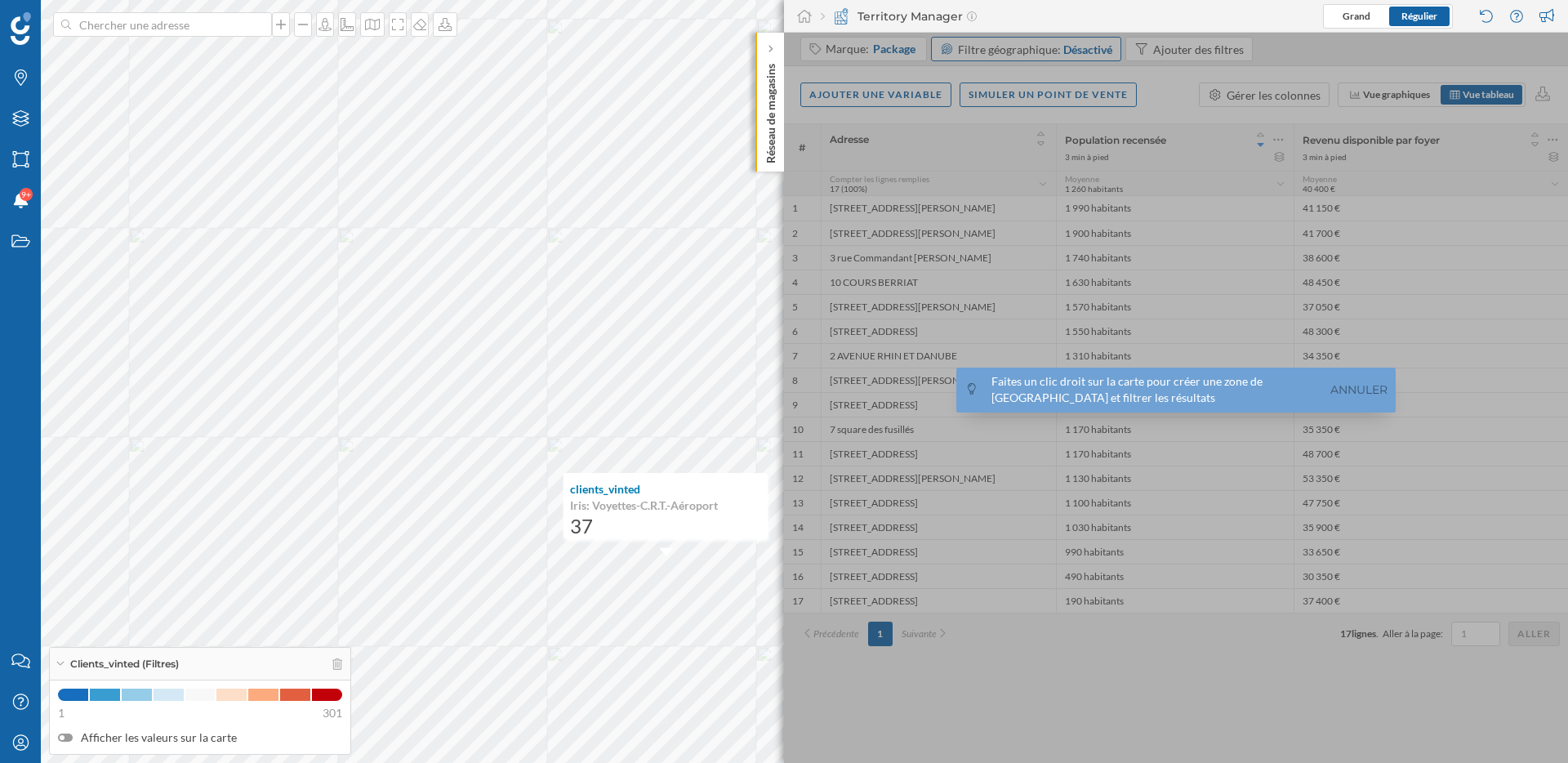
click at [1037, 55] on div at bounding box center [1176, 397] width 784 height 730
click at [1153, 93] on div at bounding box center [1176, 397] width 784 height 730
click at [1356, 391] on link "Annuler" at bounding box center [1359, 389] width 66 height 19
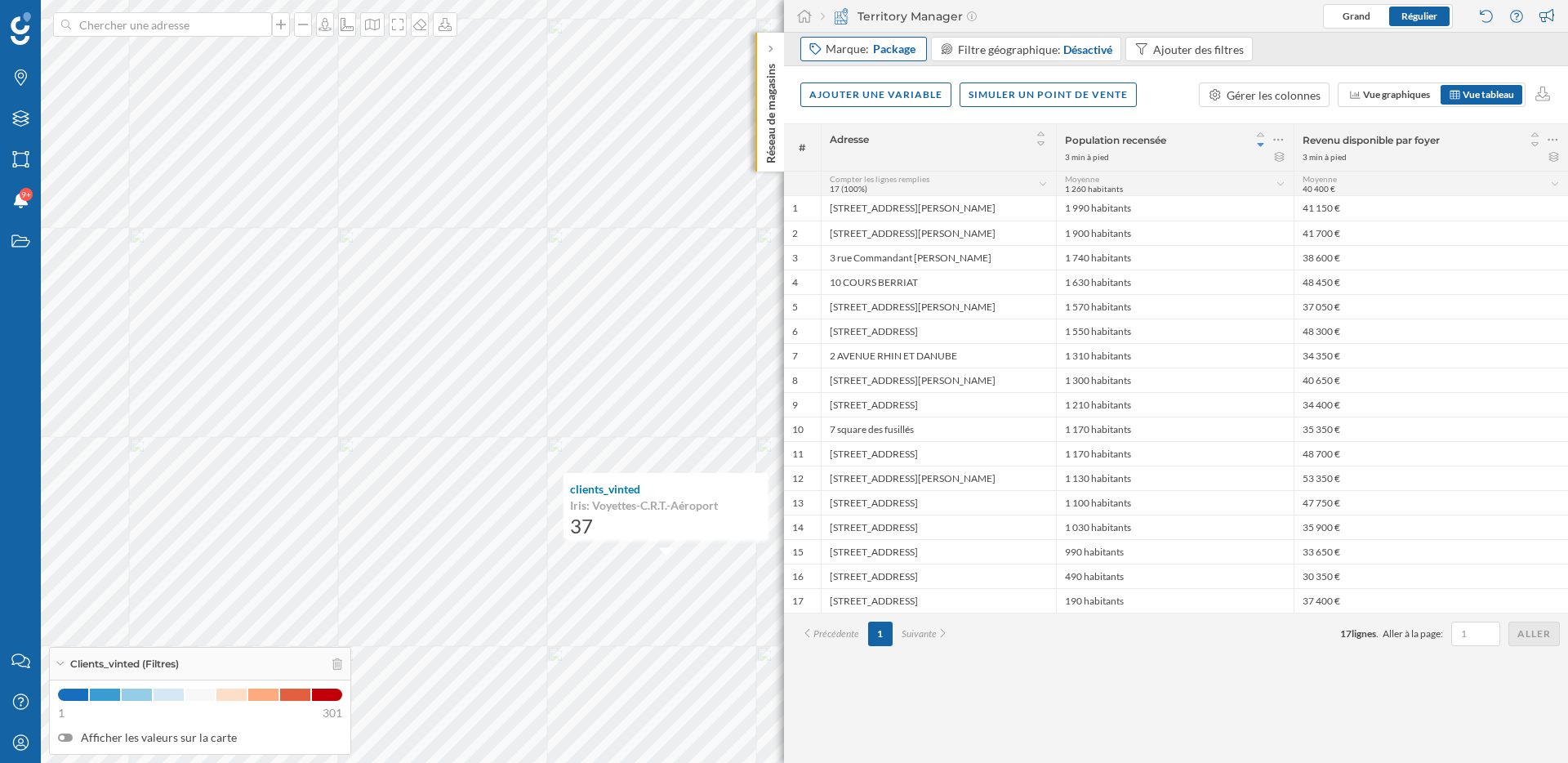
click at [857, 44] on div "Marque: Package" at bounding box center [872, 49] width 93 height 16
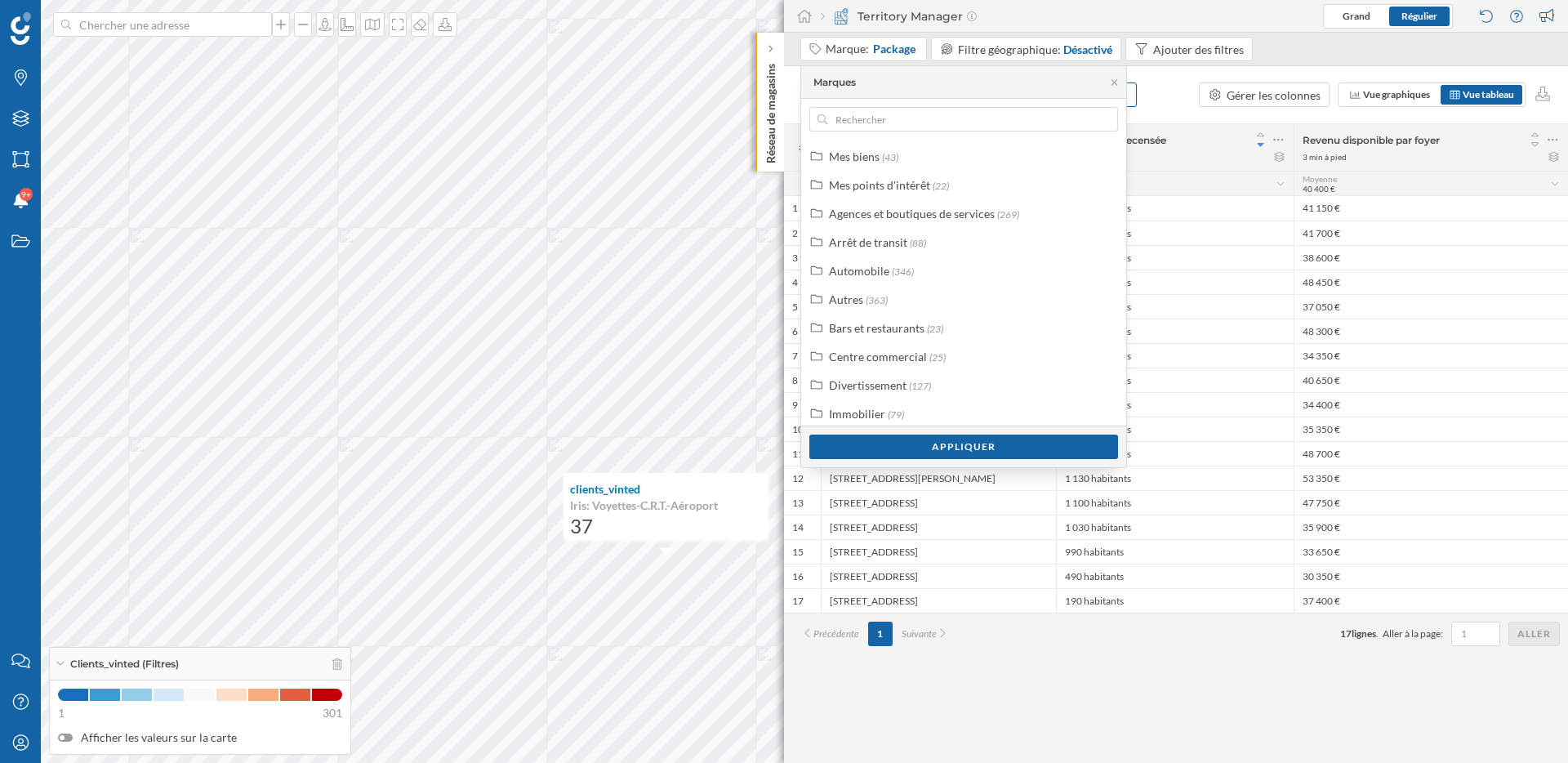
click at [825, 82] on div "Marques" at bounding box center [834, 82] width 43 height 15
click at [1162, 89] on div "Ajouter une variable Simuler un point de vente Gérer les colonnes Vue graphique…" at bounding box center [1176, 94] width 784 height 57
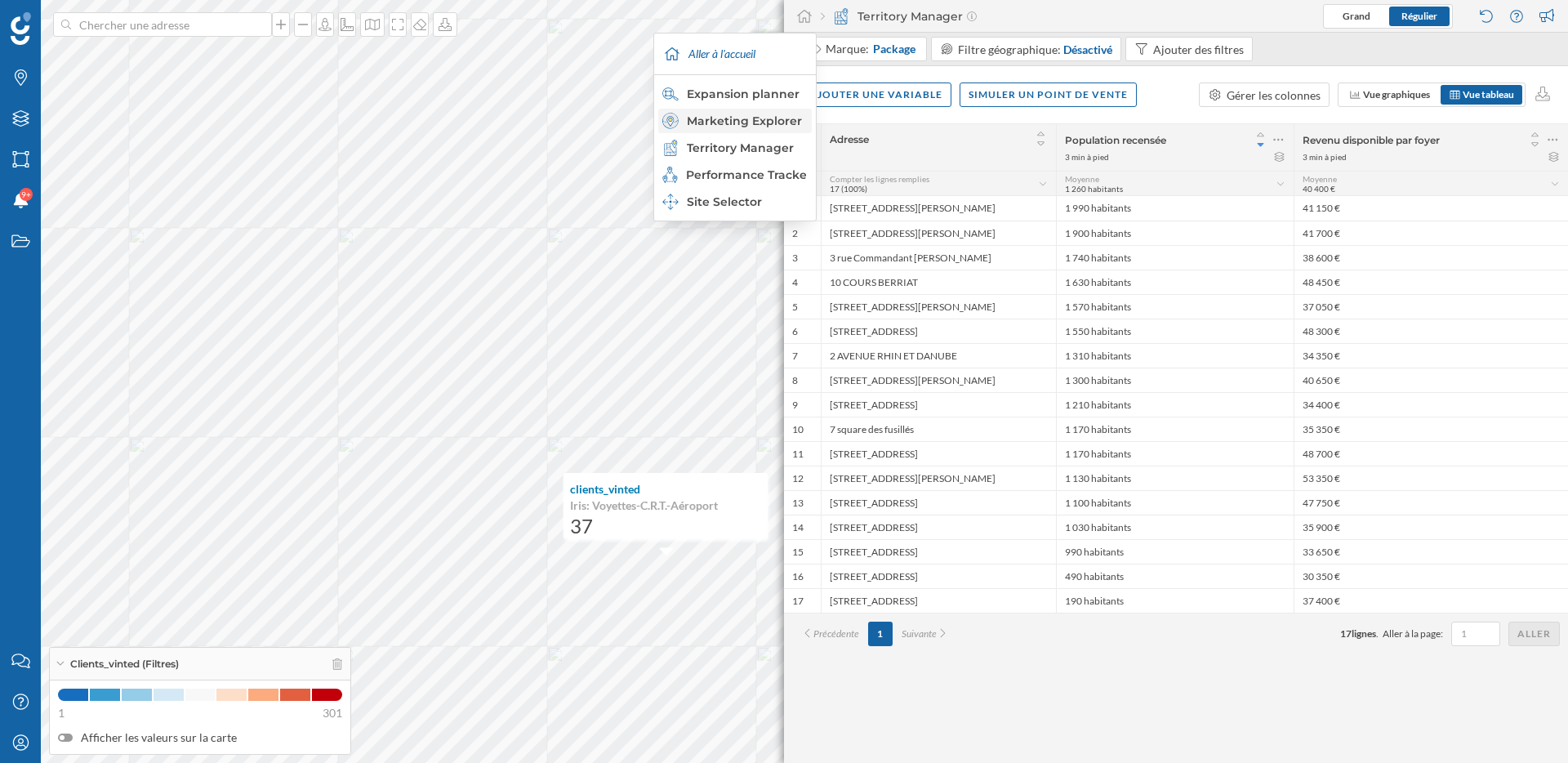
click at [768, 125] on div "Marketing Explorer" at bounding box center [734, 121] width 143 height 16
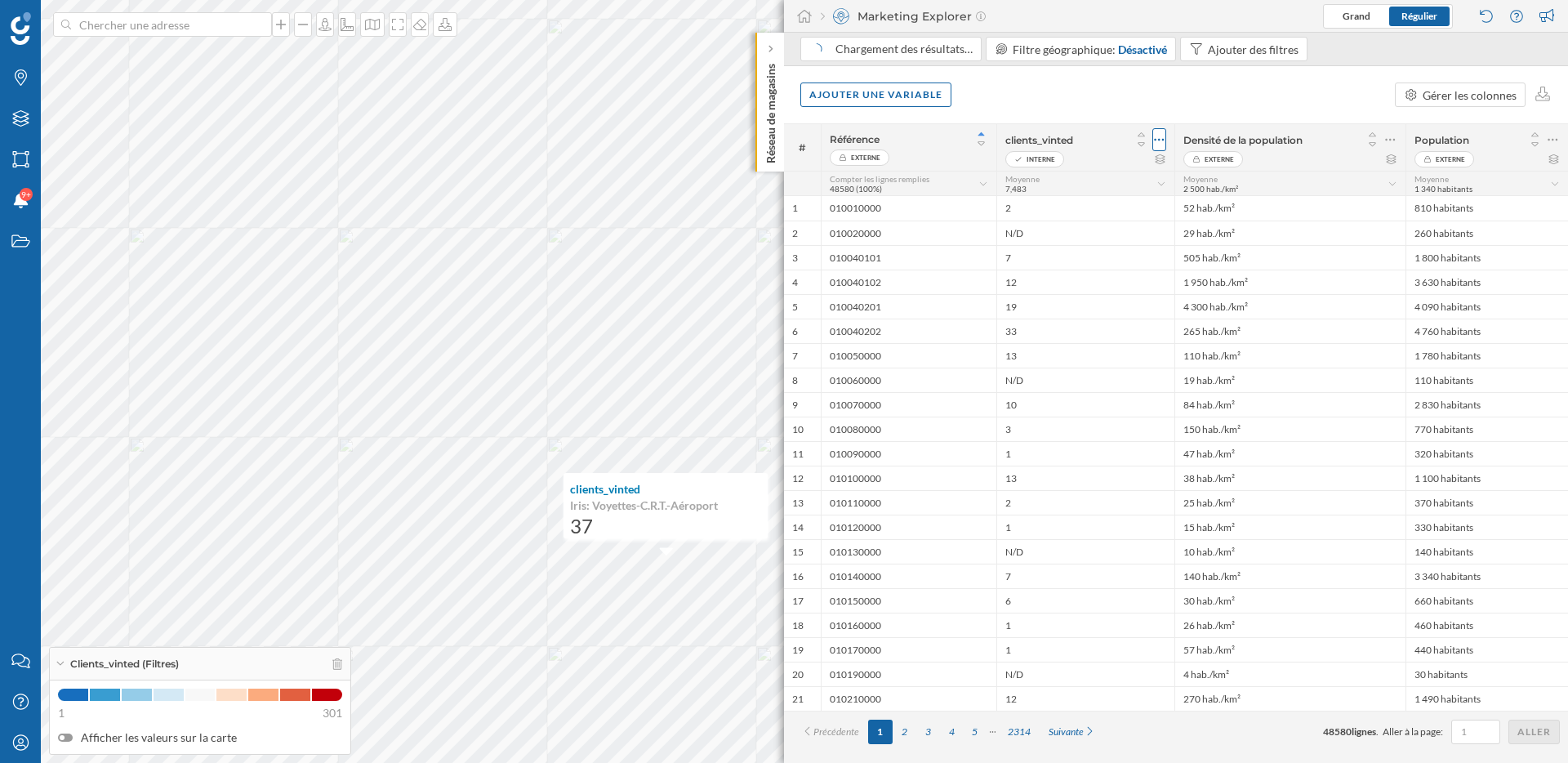
click at [1162, 135] on icon at bounding box center [1159, 139] width 11 height 16
click at [1117, 111] on div "Ajouter une variable Gérer les colonnes" at bounding box center [1176, 94] width 784 height 57
click at [1147, 72] on div "Ajouter une variable Gérer les colonnes" at bounding box center [1176, 94] width 784 height 57
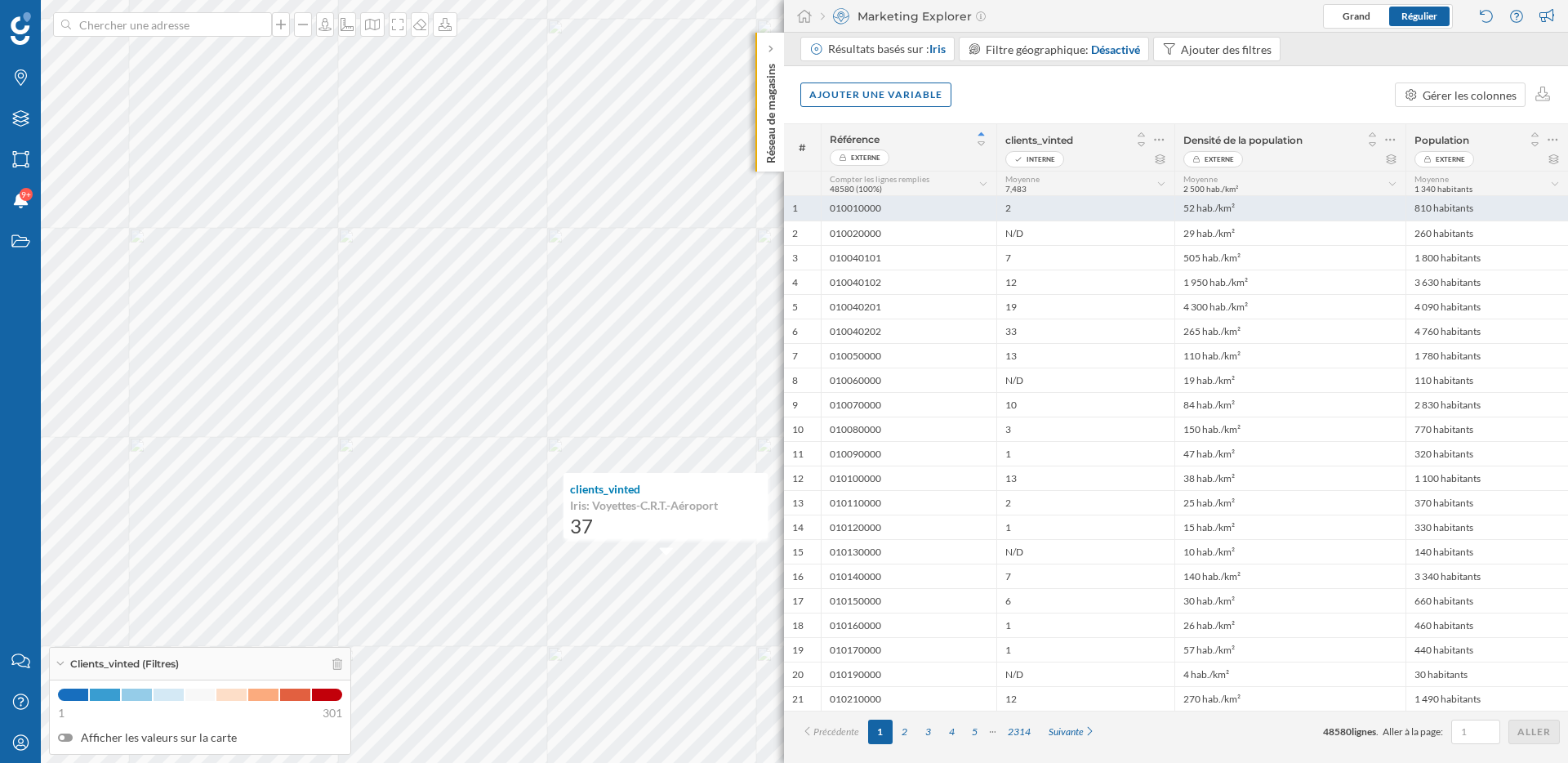
click at [1030, 196] on div "2" at bounding box center [1085, 208] width 178 height 25
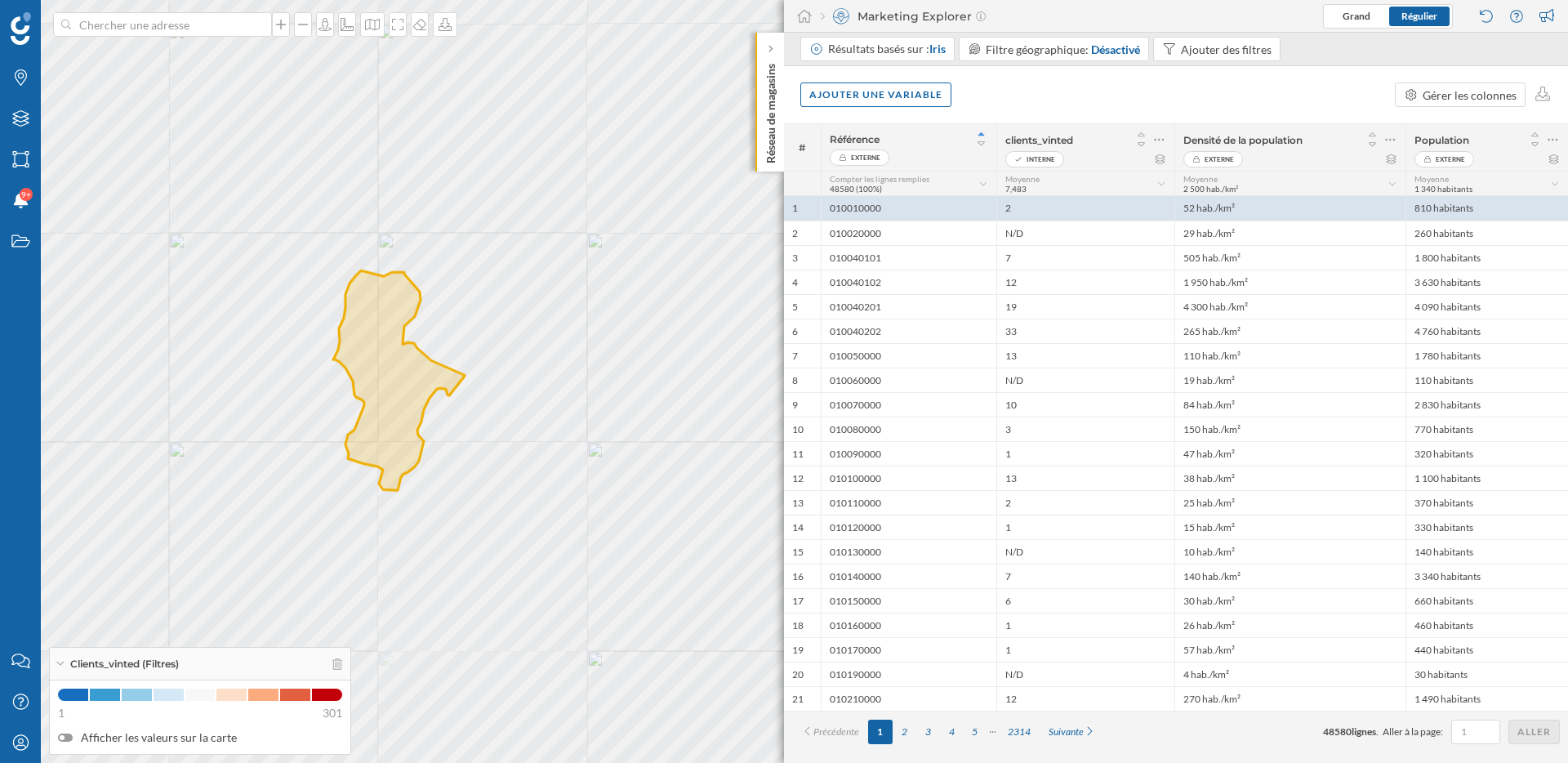
click at [1162, 183] on icon at bounding box center [1162, 183] width 11 height 8
click at [1116, 146] on div "clients_vinted" at bounding box center [1085, 139] width 160 height 23
click at [1158, 143] on icon at bounding box center [1159, 139] width 11 height 16
click at [1144, 142] on icon at bounding box center [1141, 144] width 7 height 4
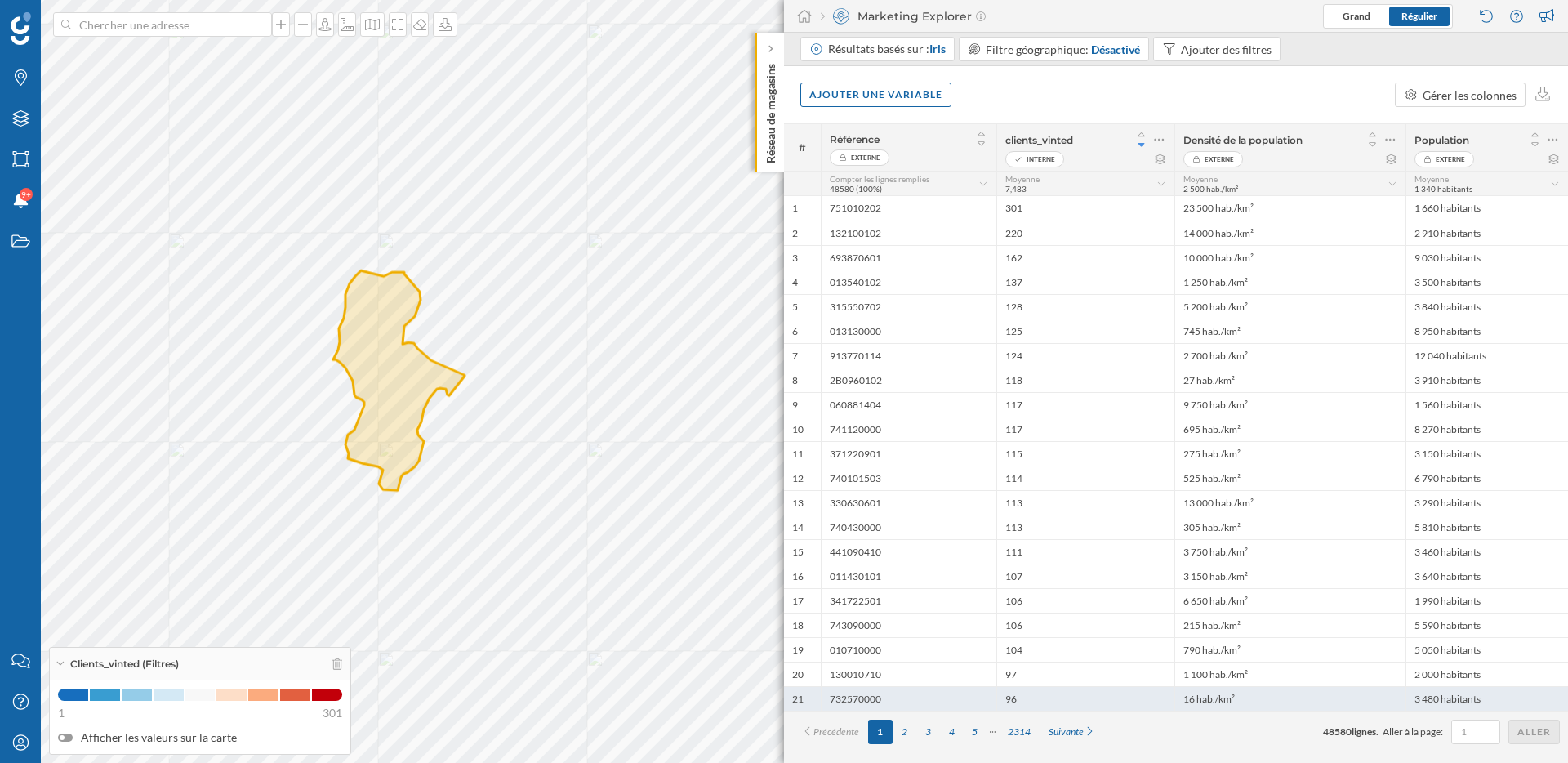
click at [1124, 694] on div "96" at bounding box center [1085, 698] width 178 height 25
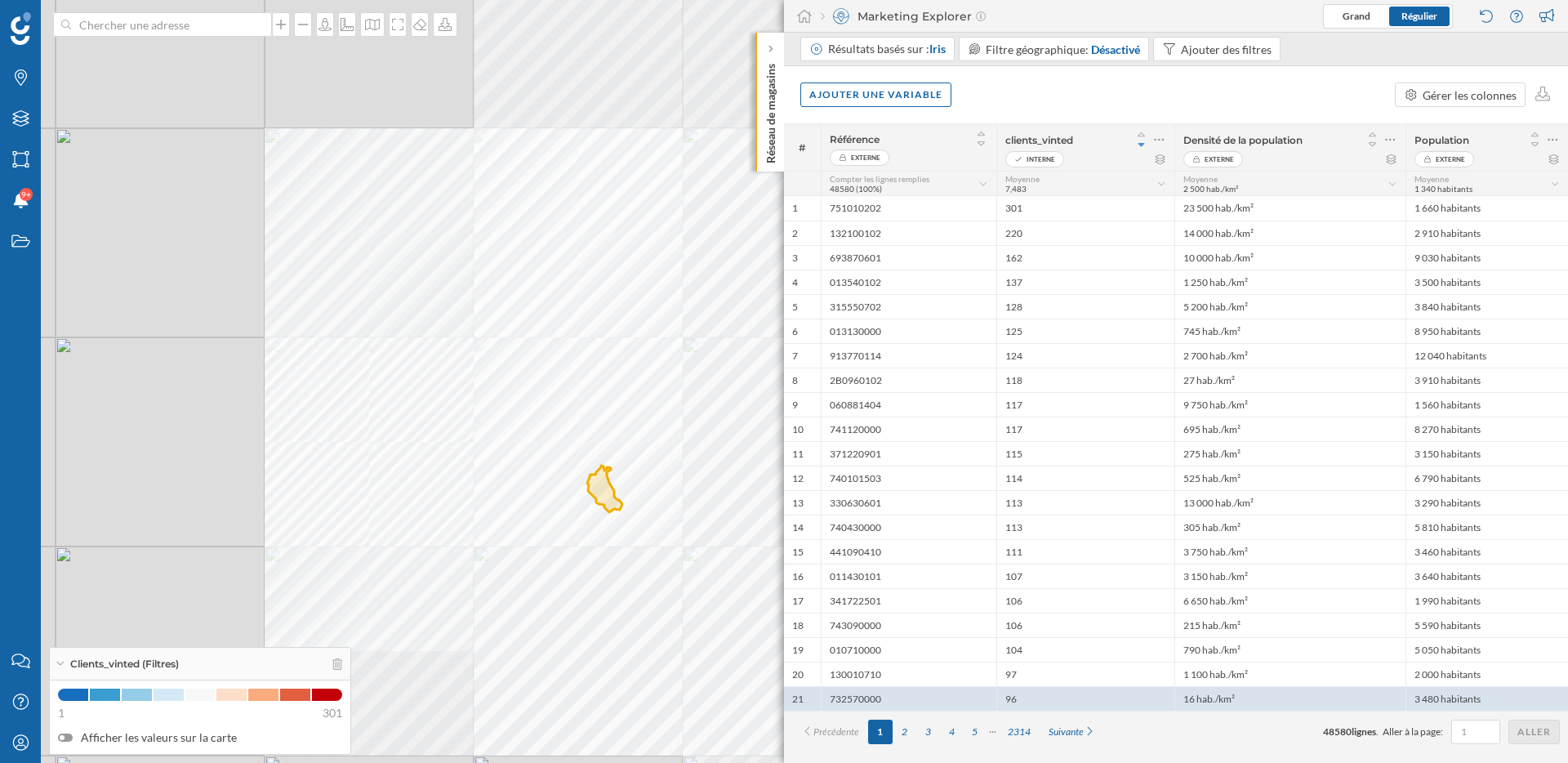
click at [883, 113] on div "Ajouter une variable Gérer les colonnes" at bounding box center [1176, 94] width 784 height 57
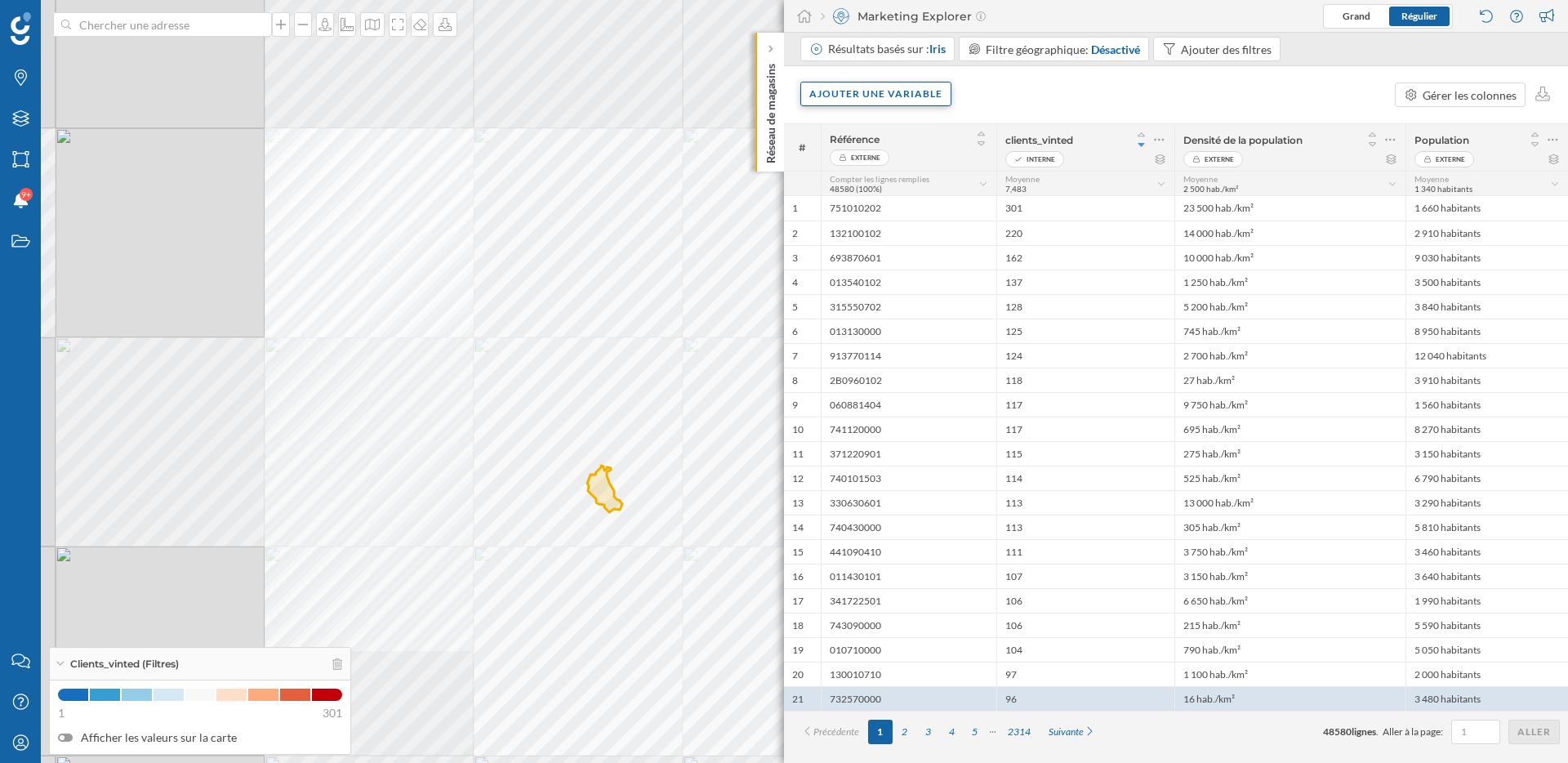
click at [884, 95] on div "Ajouter une variable" at bounding box center [876, 94] width 151 height 25
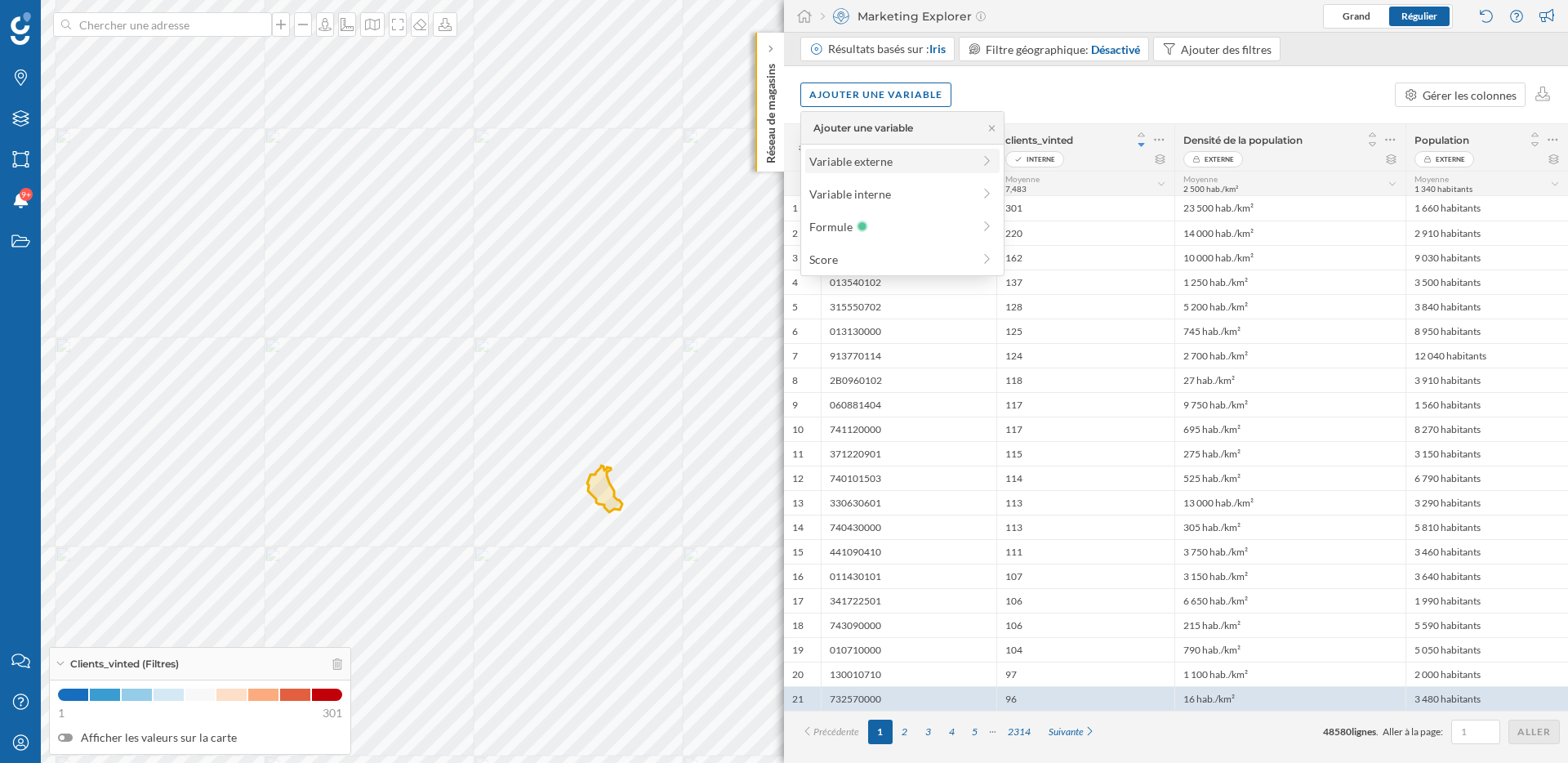
click at [866, 160] on div "Variable externe" at bounding box center [890, 160] width 162 height 17
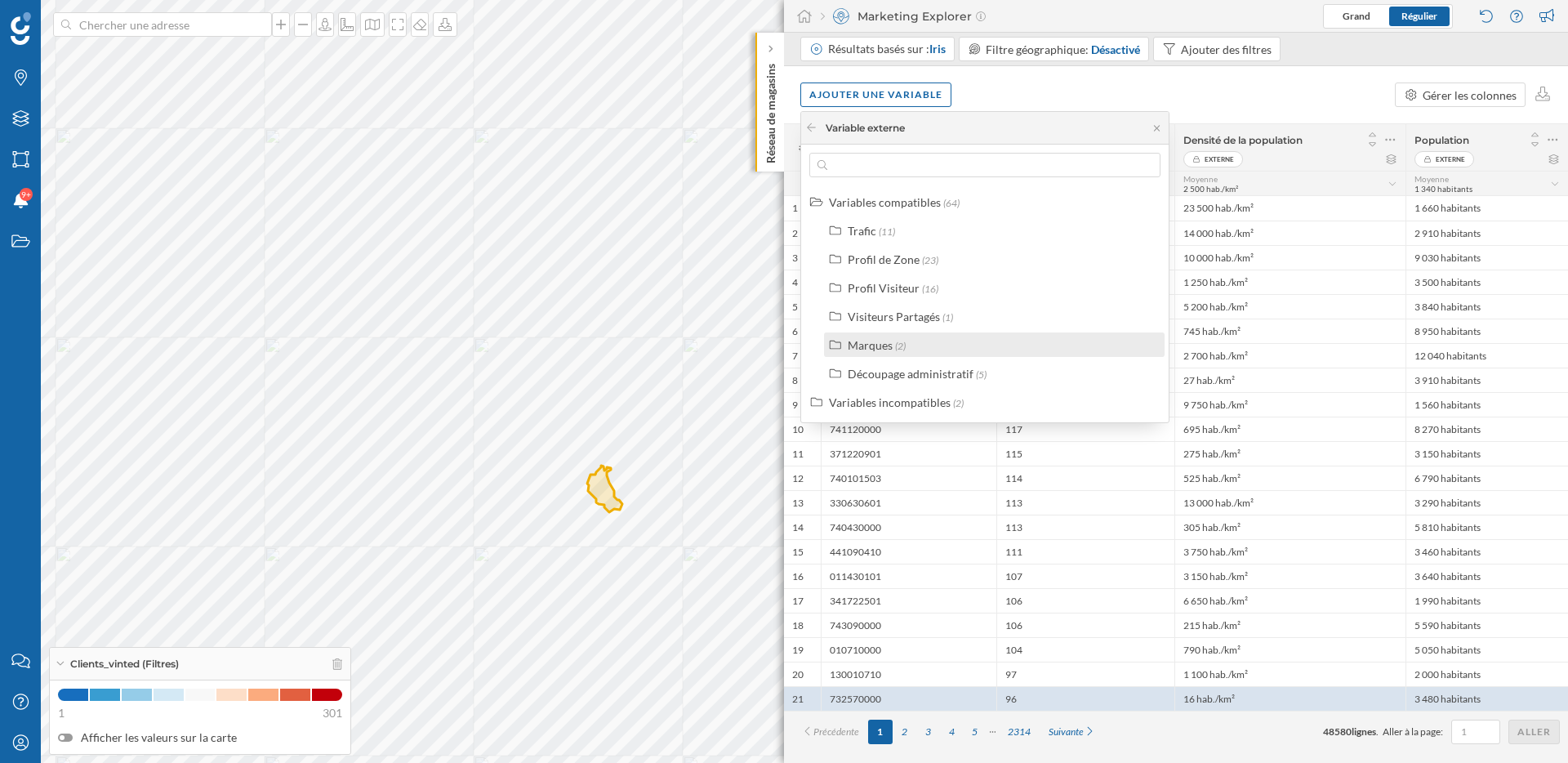
click at [881, 347] on div "Marques" at bounding box center [870, 345] width 45 height 14
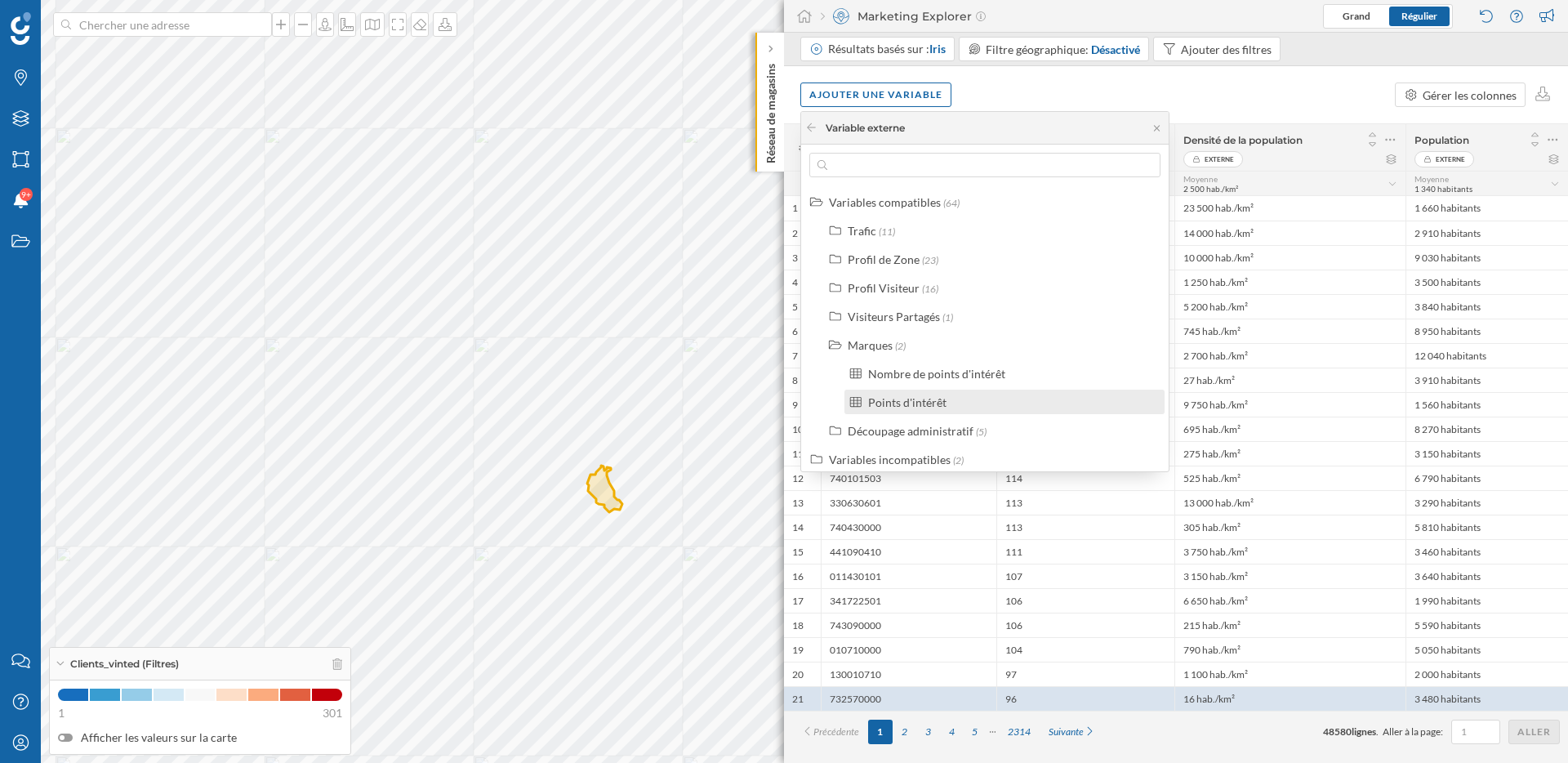
click at [903, 400] on div "Points d'intérêt" at bounding box center [907, 402] width 79 height 14
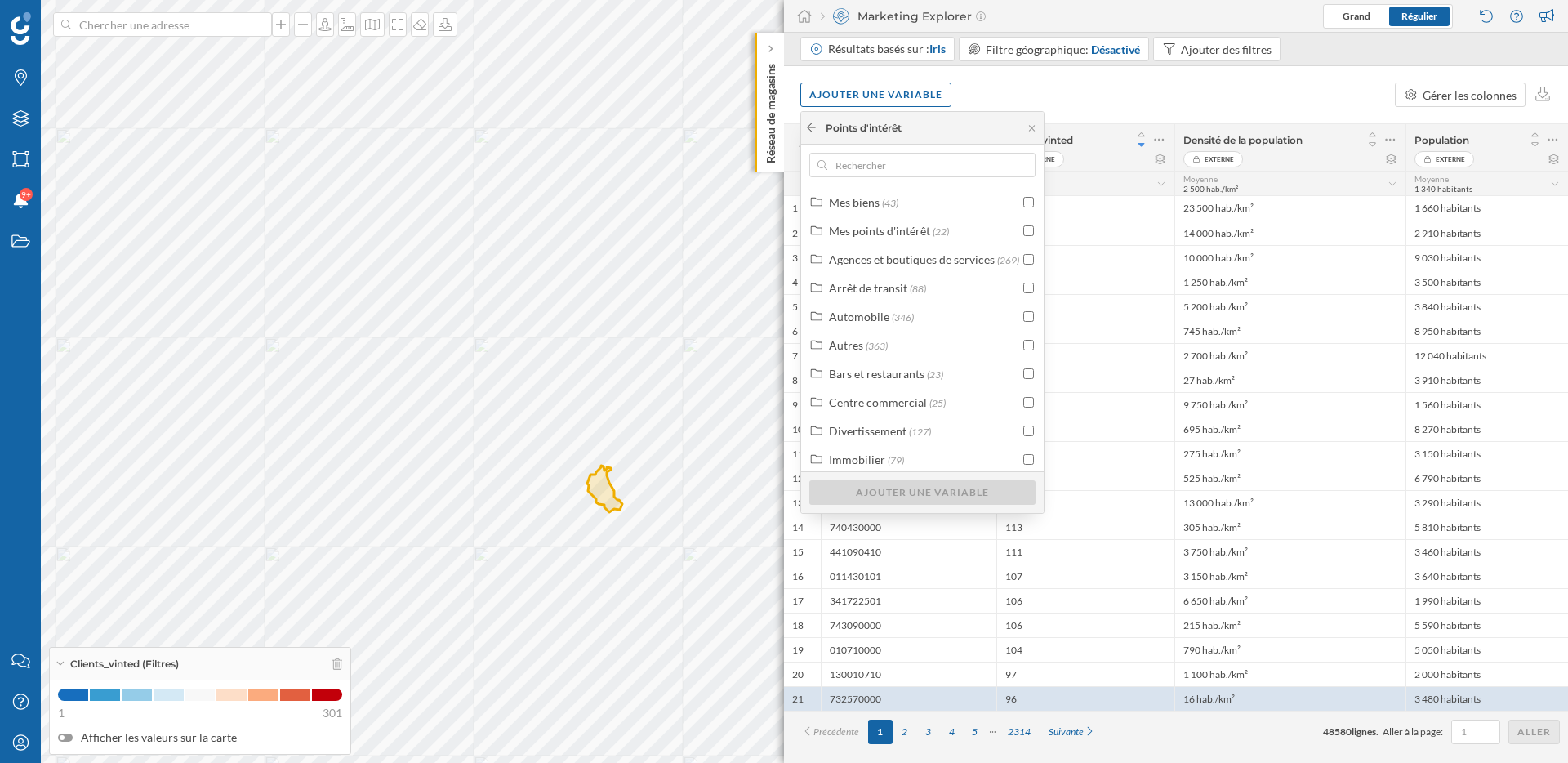
click at [809, 129] on icon at bounding box center [811, 127] width 12 height 10
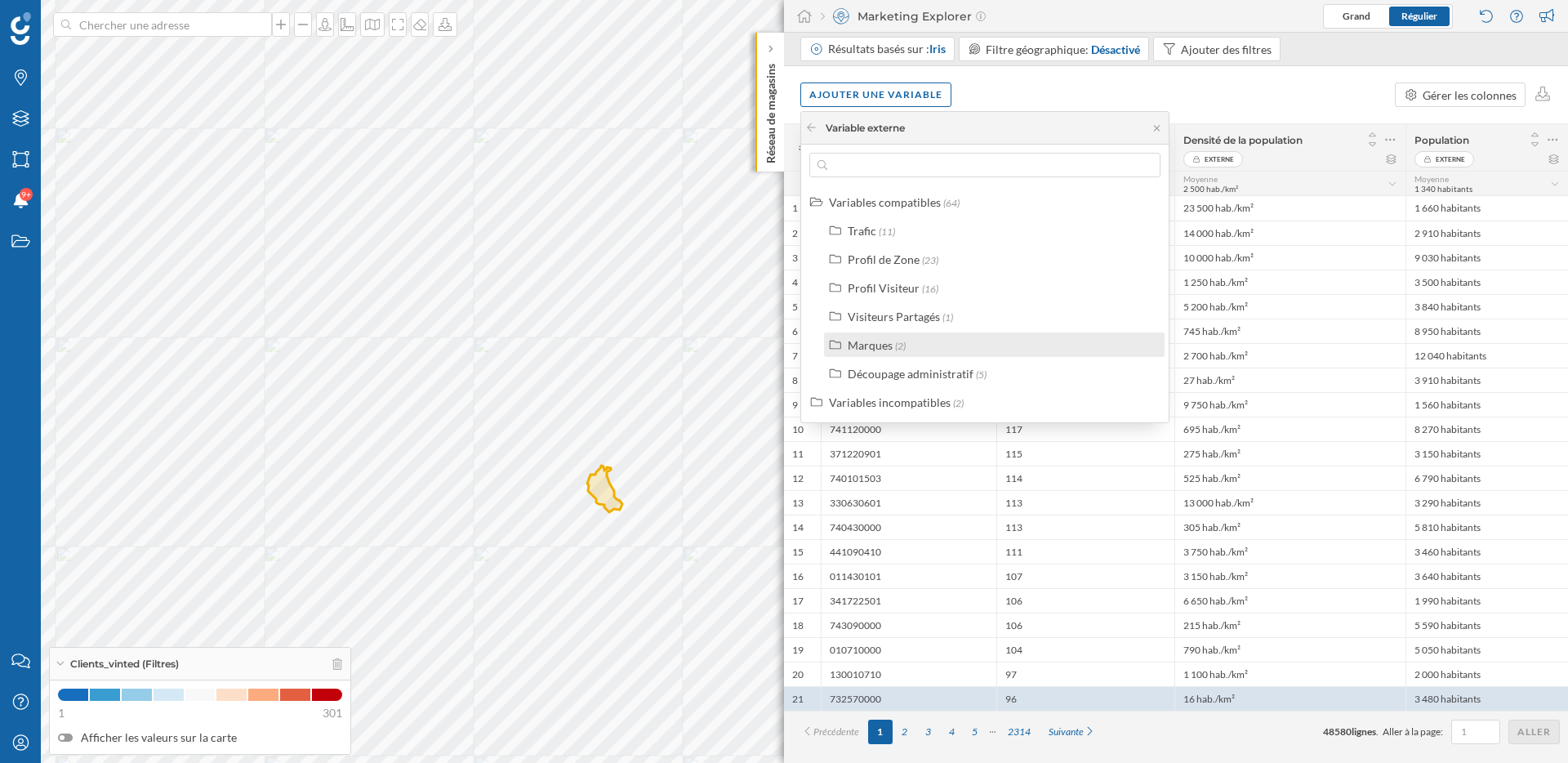
click at [856, 342] on div "Marques" at bounding box center [870, 345] width 45 height 14
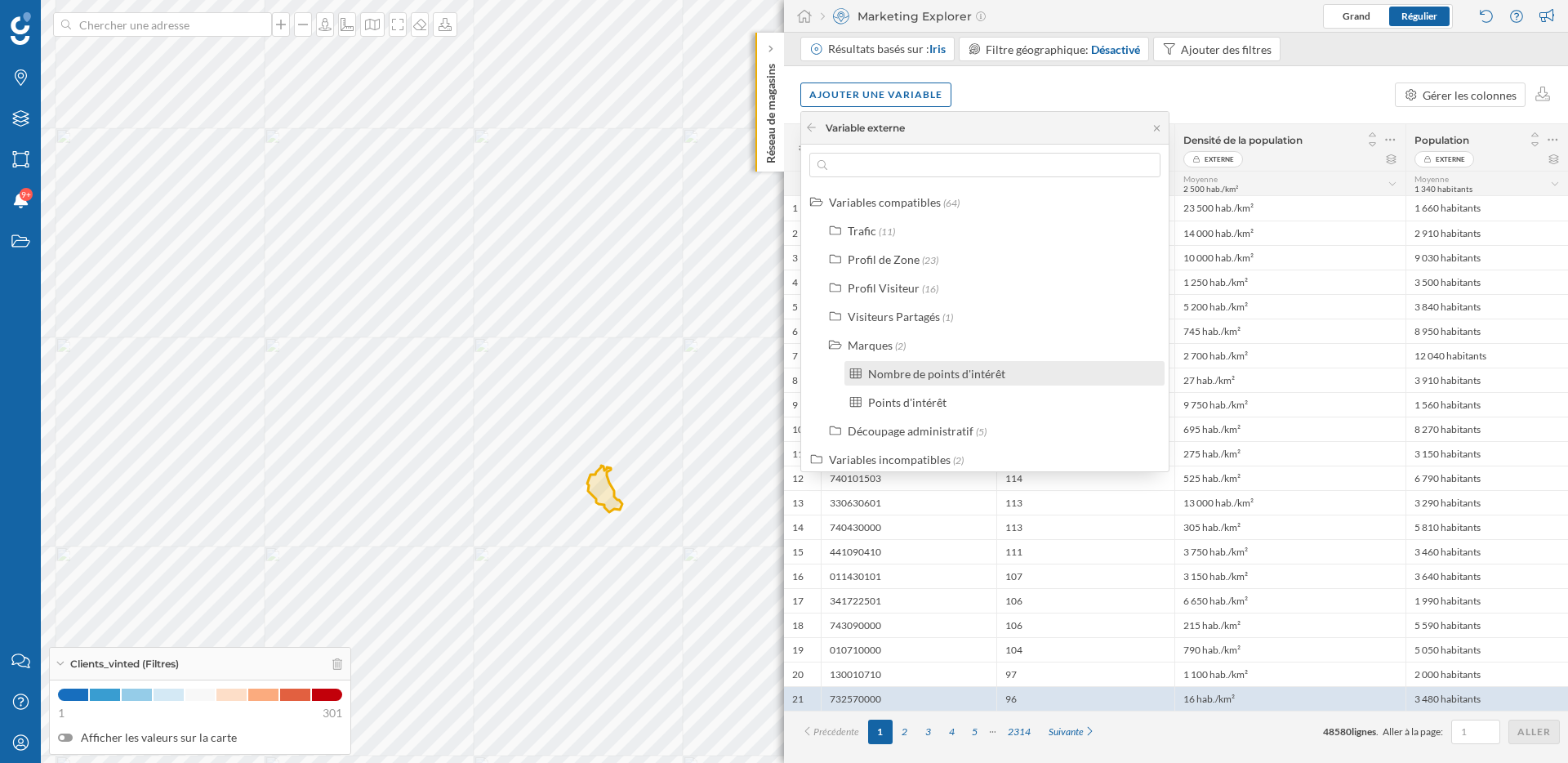
click at [877, 381] on label "Nombre de points d'intérêt" at bounding box center [936, 373] width 137 height 17
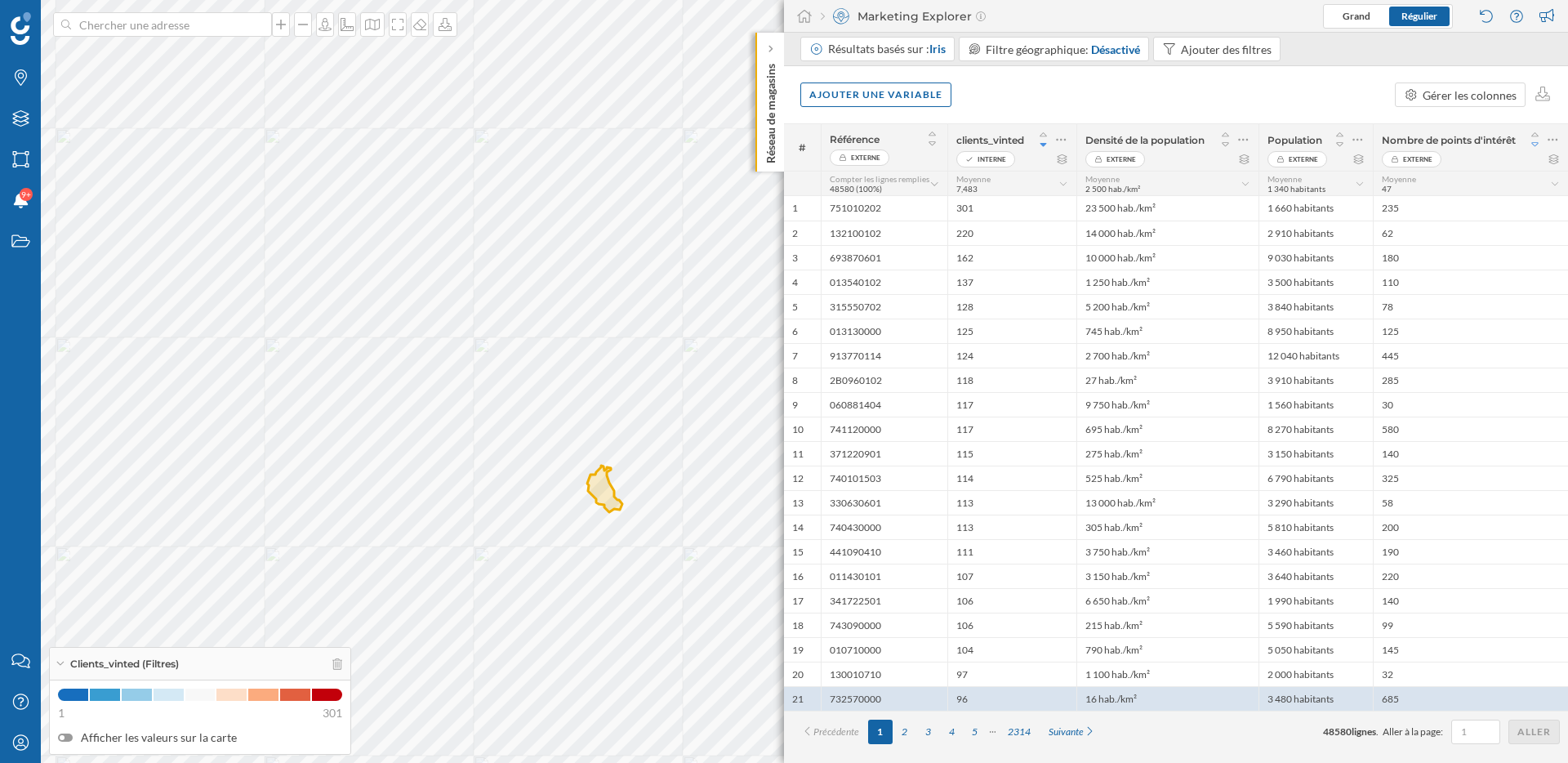
click at [1536, 142] on icon at bounding box center [1535, 143] width 15 height 11
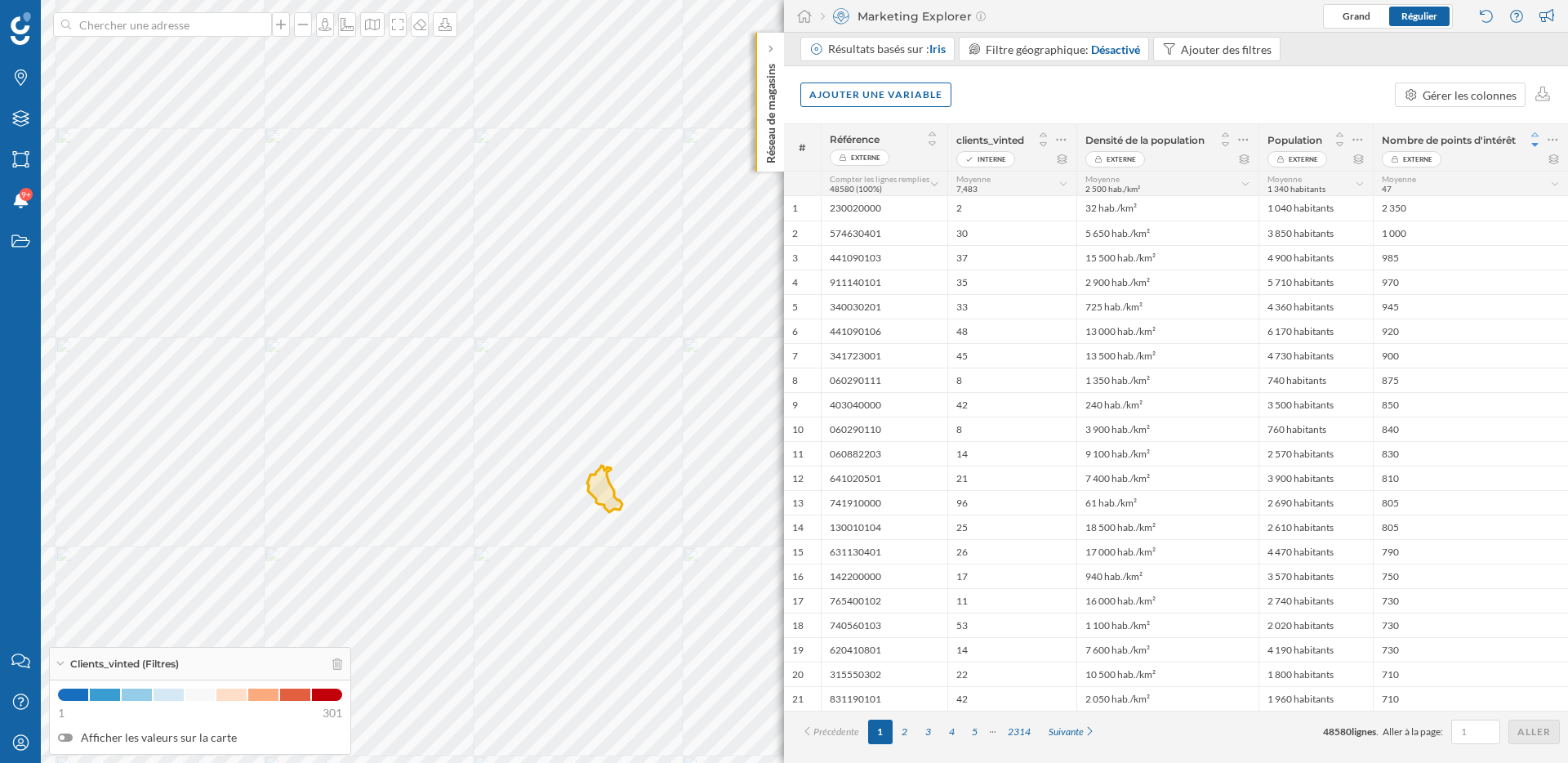
click at [1538, 133] on icon at bounding box center [1535, 134] width 15 height 11
click at [974, 728] on div "5" at bounding box center [975, 731] width 24 height 25
click at [1012, 732] on div "7" at bounding box center [1010, 731] width 24 height 25
click at [1013, 729] on div "9" at bounding box center [1010, 731] width 24 height 25
click at [1021, 731] on div "11" at bounding box center [1019, 731] width 30 height 25
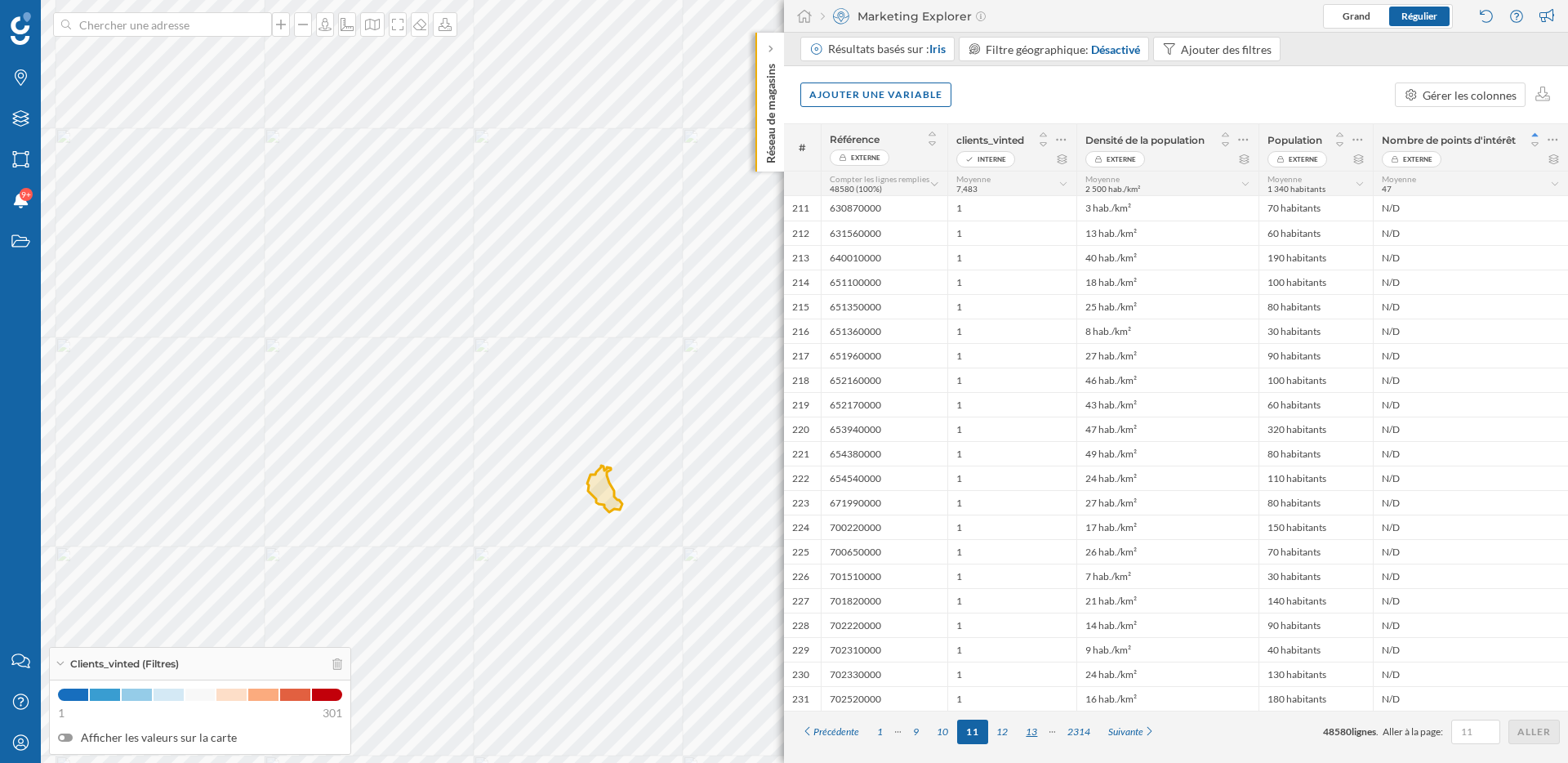
click at [1039, 730] on div "13" at bounding box center [1032, 731] width 30 height 25
click at [1040, 730] on div "15" at bounding box center [1037, 731] width 30 height 25
click at [1043, 730] on div "17" at bounding box center [1037, 731] width 30 height 25
click at [1043, 730] on div "19" at bounding box center [1037, 731] width 30 height 25
click at [1043, 730] on div "21" at bounding box center [1037, 731] width 30 height 25
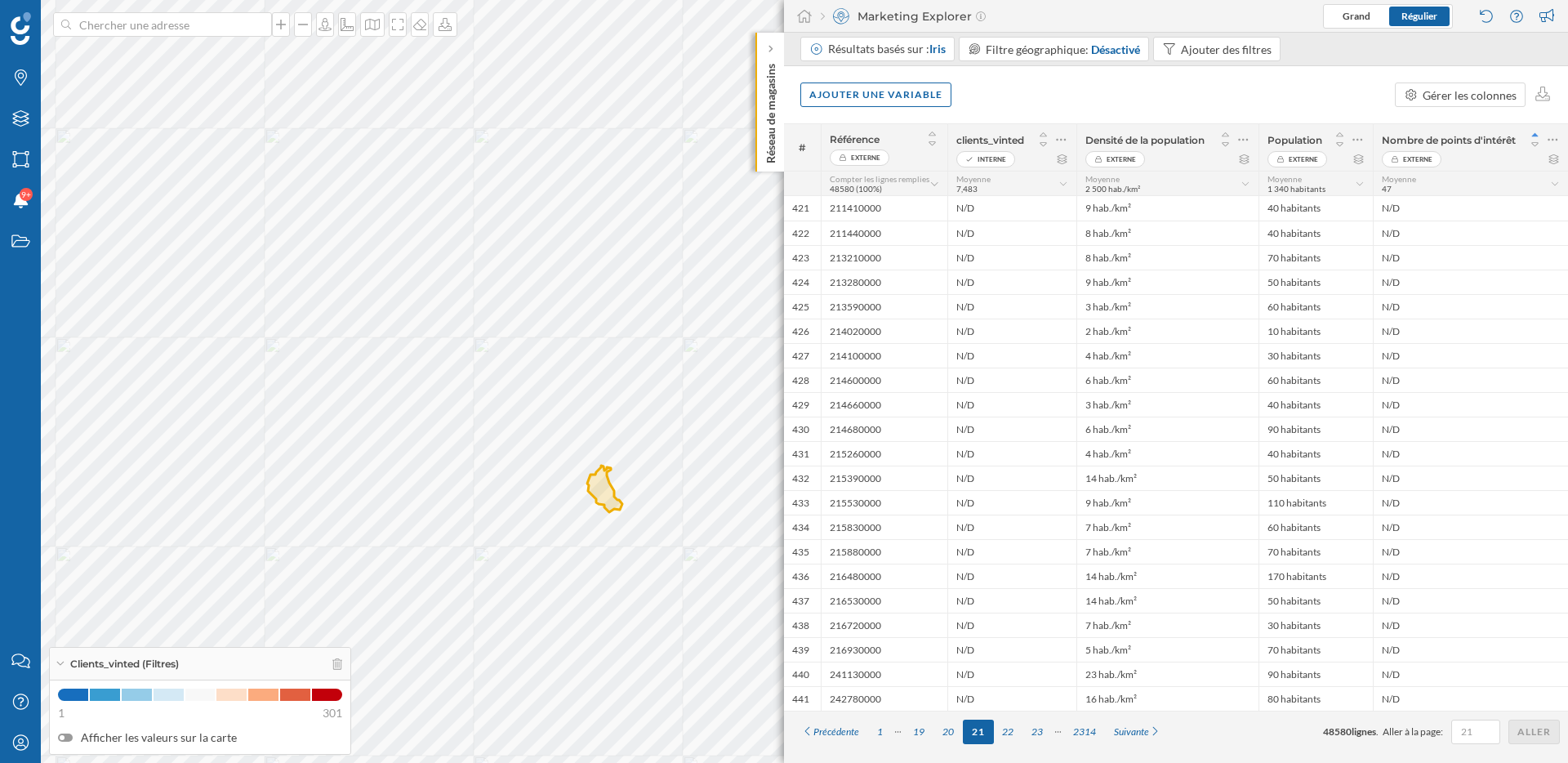
click at [1043, 730] on div "23" at bounding box center [1037, 731] width 30 height 25
click at [1043, 730] on div "27" at bounding box center [1037, 731] width 30 height 25
click at [1043, 730] on div "31" at bounding box center [1037, 731] width 30 height 25
click at [1043, 730] on div "33" at bounding box center [1037, 731] width 30 height 25
click at [1043, 730] on div "35" at bounding box center [1037, 731] width 30 height 25
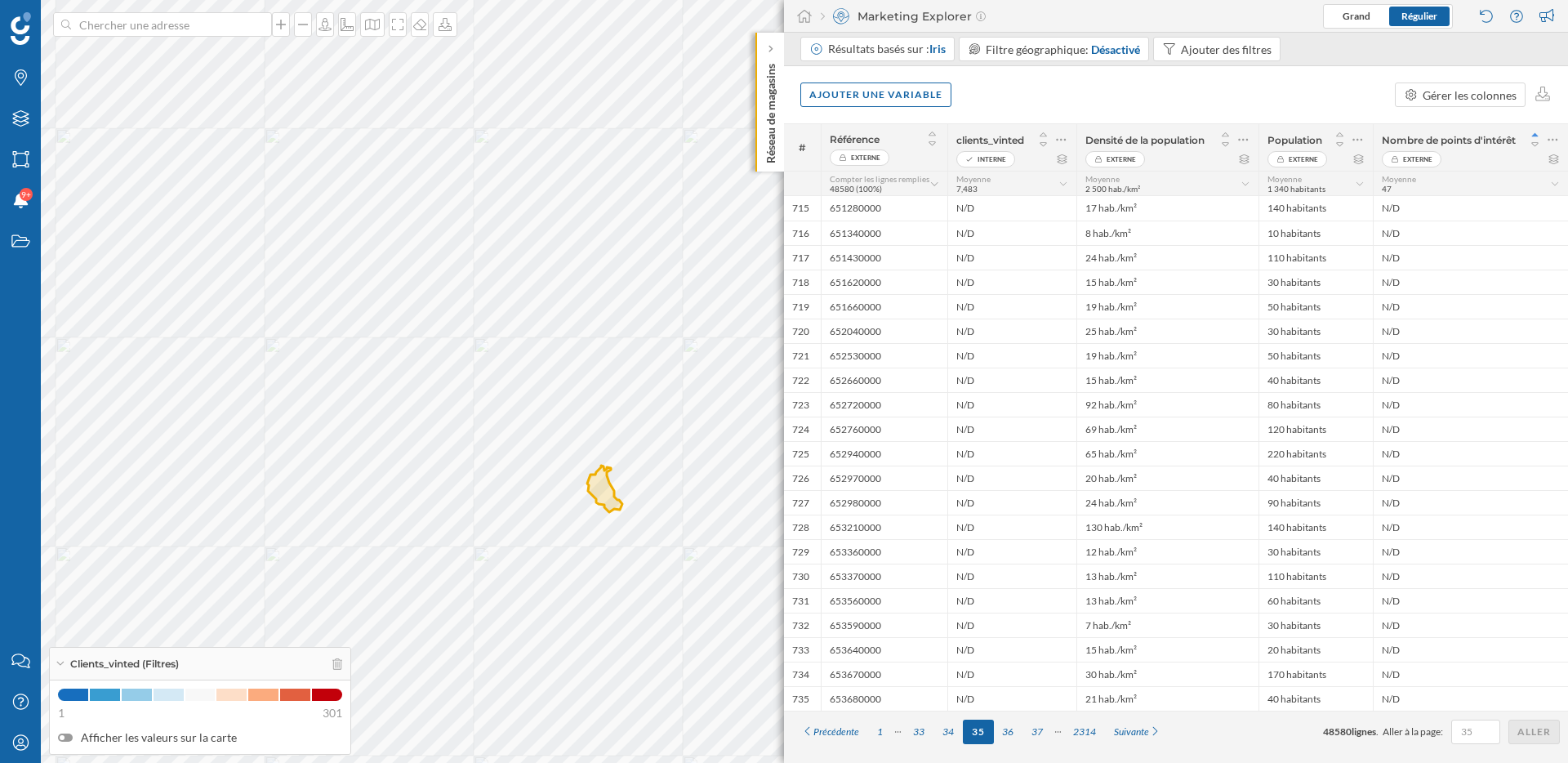
click at [1043, 730] on div "37" at bounding box center [1037, 731] width 30 height 25
click at [1043, 730] on div "39" at bounding box center [1037, 731] width 30 height 25
click at [1043, 730] on div "43" at bounding box center [1037, 731] width 30 height 25
click at [1043, 730] on div "45" at bounding box center [1037, 731] width 30 height 25
click at [1043, 730] on div "47" at bounding box center [1037, 731] width 30 height 25
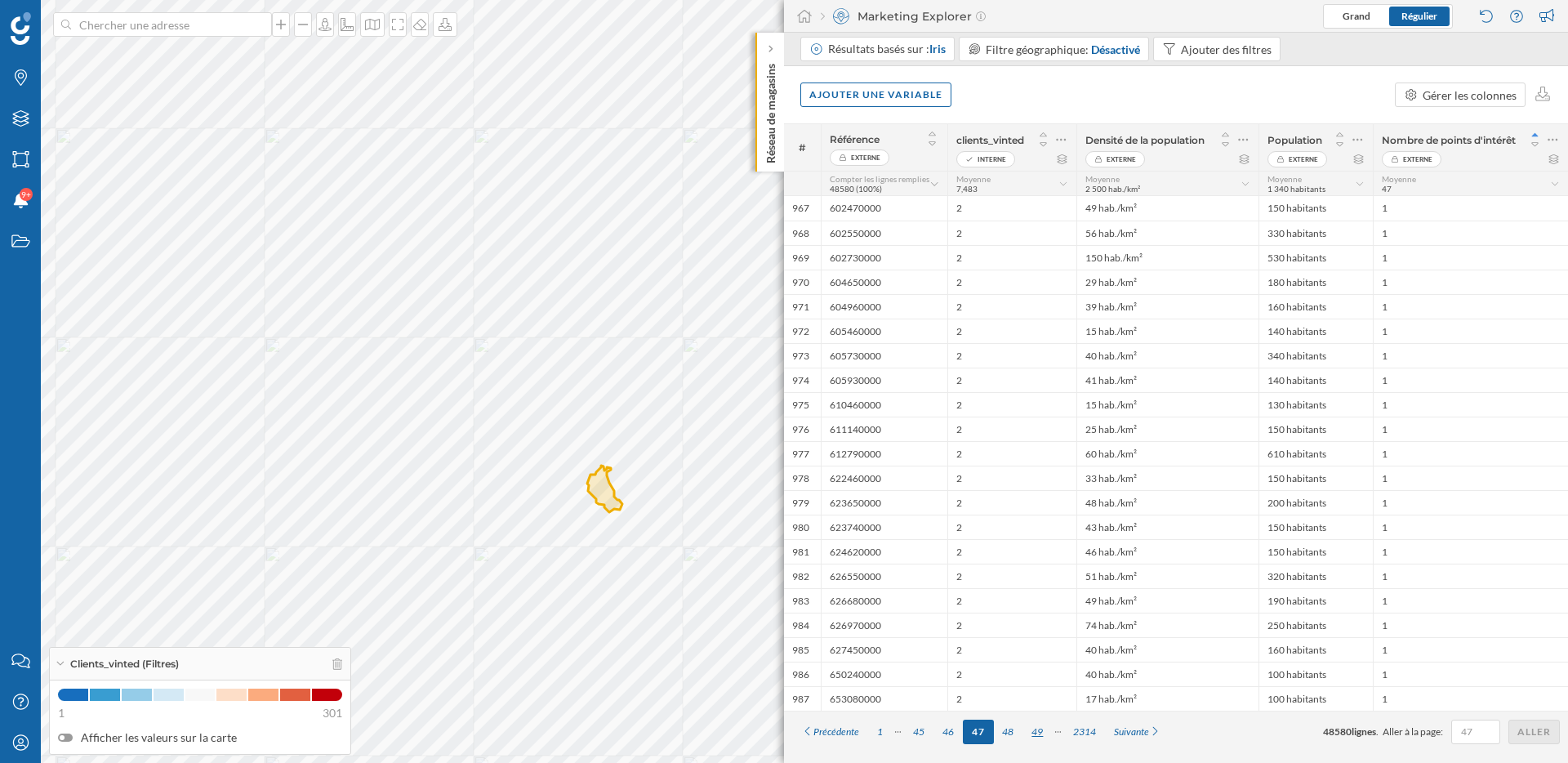
click at [1040, 731] on div "49" at bounding box center [1037, 731] width 30 height 25
click at [1040, 731] on div "53" at bounding box center [1037, 731] width 30 height 25
click at [1040, 731] on div "55" at bounding box center [1037, 731] width 30 height 25
click at [1040, 731] on div "57" at bounding box center [1037, 731] width 30 height 25
click at [1040, 731] on div "59" at bounding box center [1037, 731] width 30 height 25
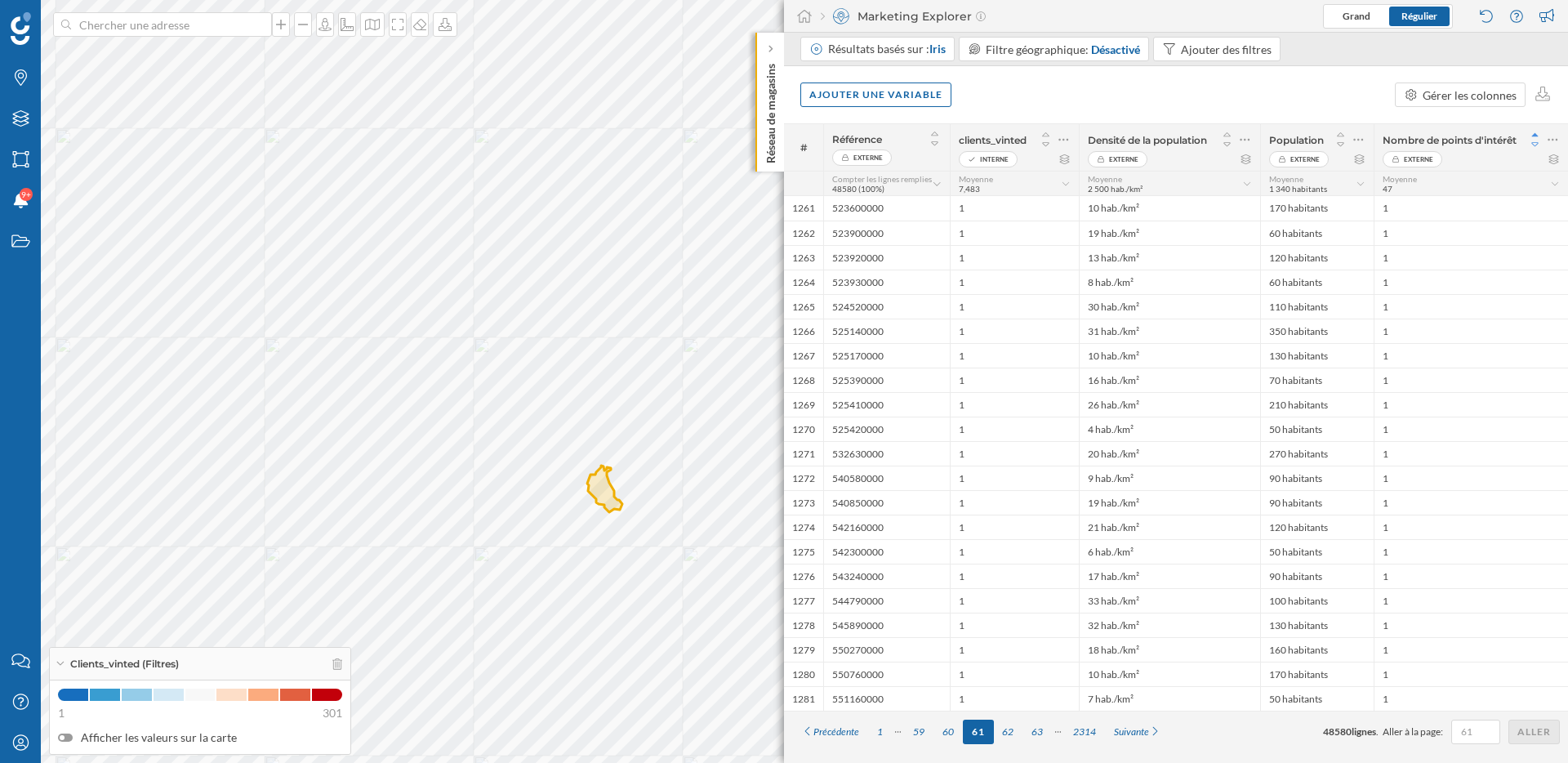
click at [1534, 144] on icon at bounding box center [1535, 143] width 15 height 11
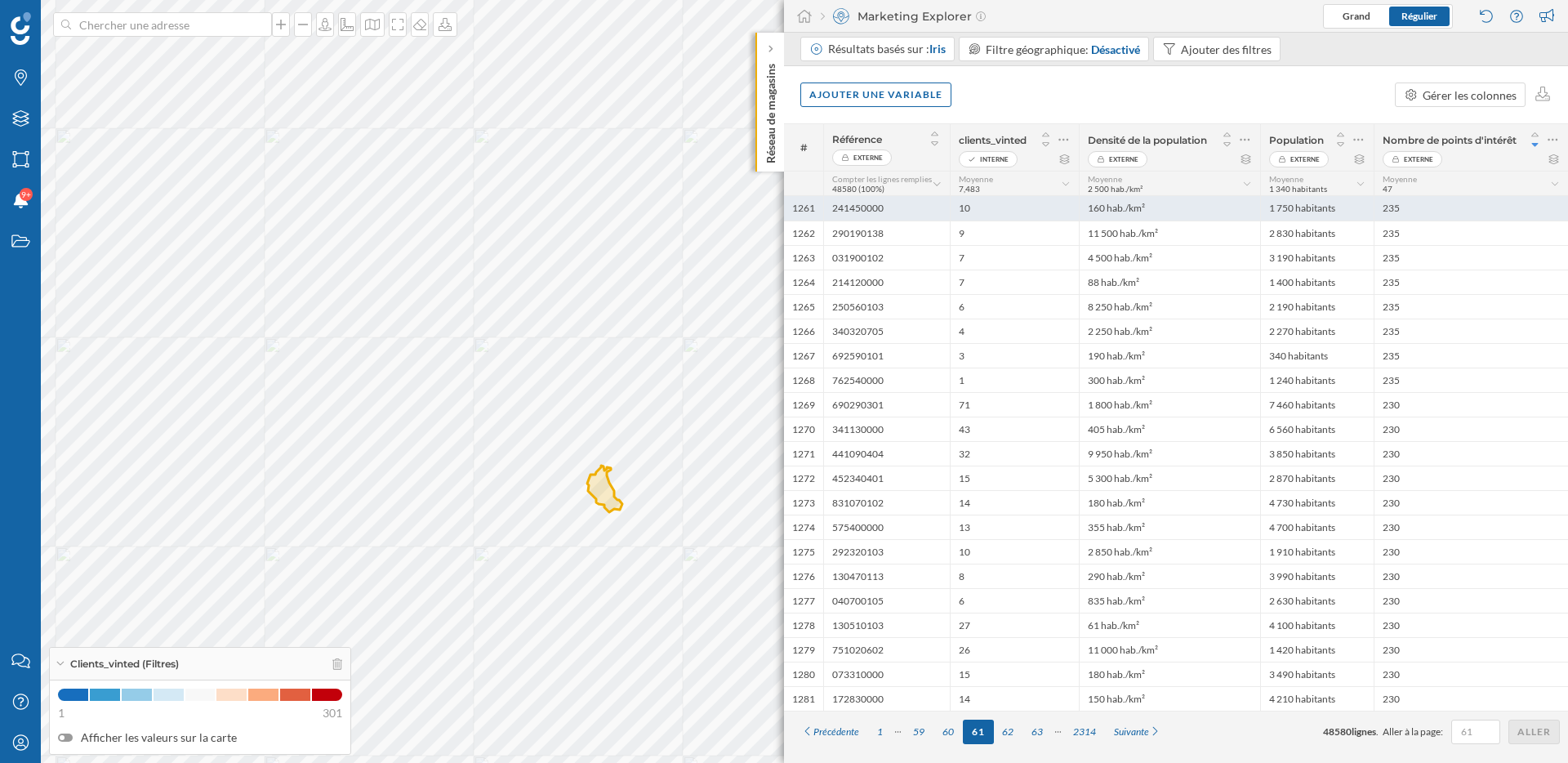
click at [1332, 211] on div "1 750 habitants" at bounding box center [1317, 208] width 114 height 25
click at [1537, 133] on icon at bounding box center [1535, 134] width 15 height 11
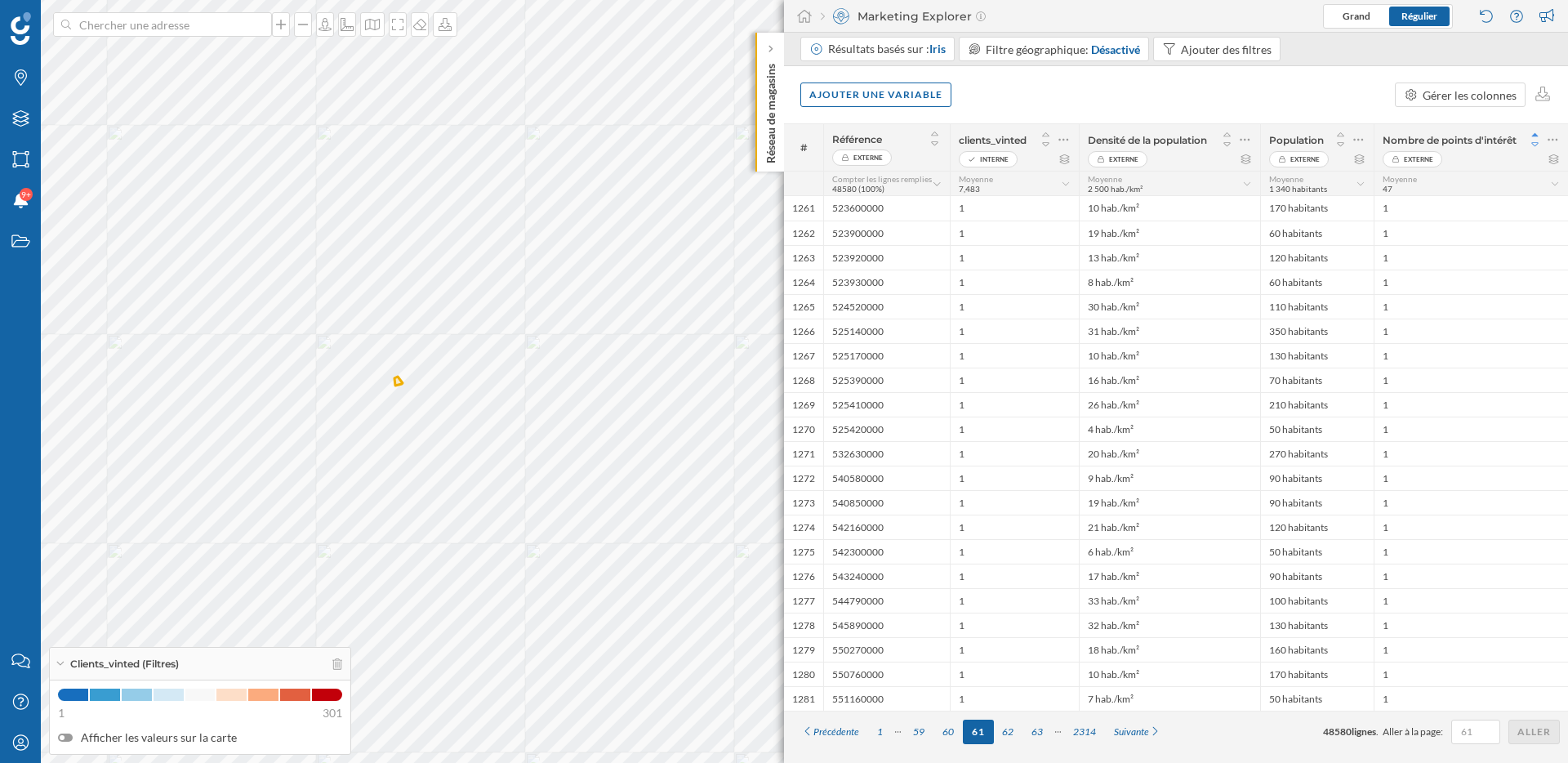
click at [1536, 142] on icon at bounding box center [1535, 143] width 15 height 11
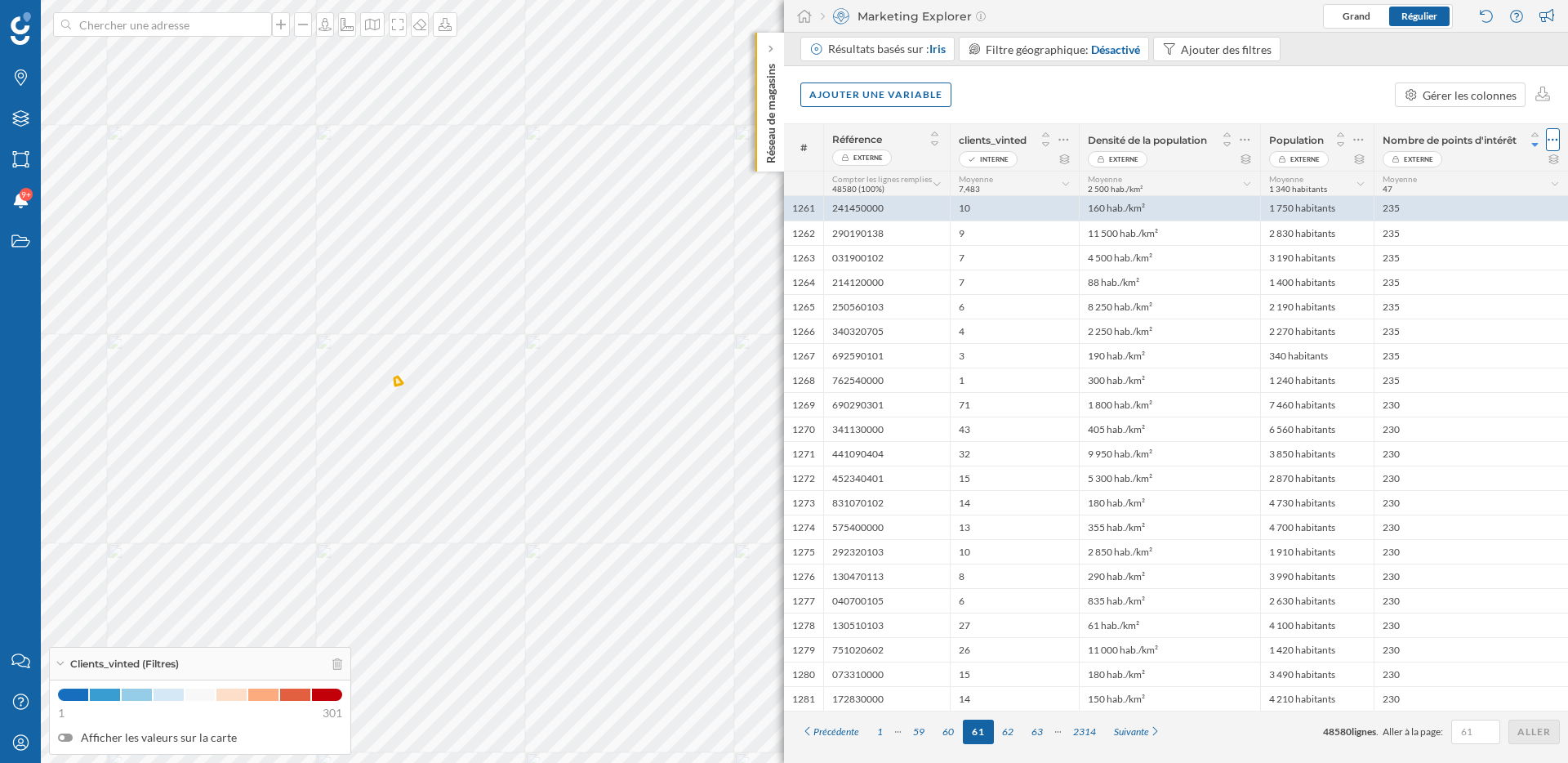
click at [1557, 137] on icon at bounding box center [1552, 139] width 11 height 16
click at [1476, 207] on div "Retirer la colonne" at bounding box center [1478, 205] width 143 height 17
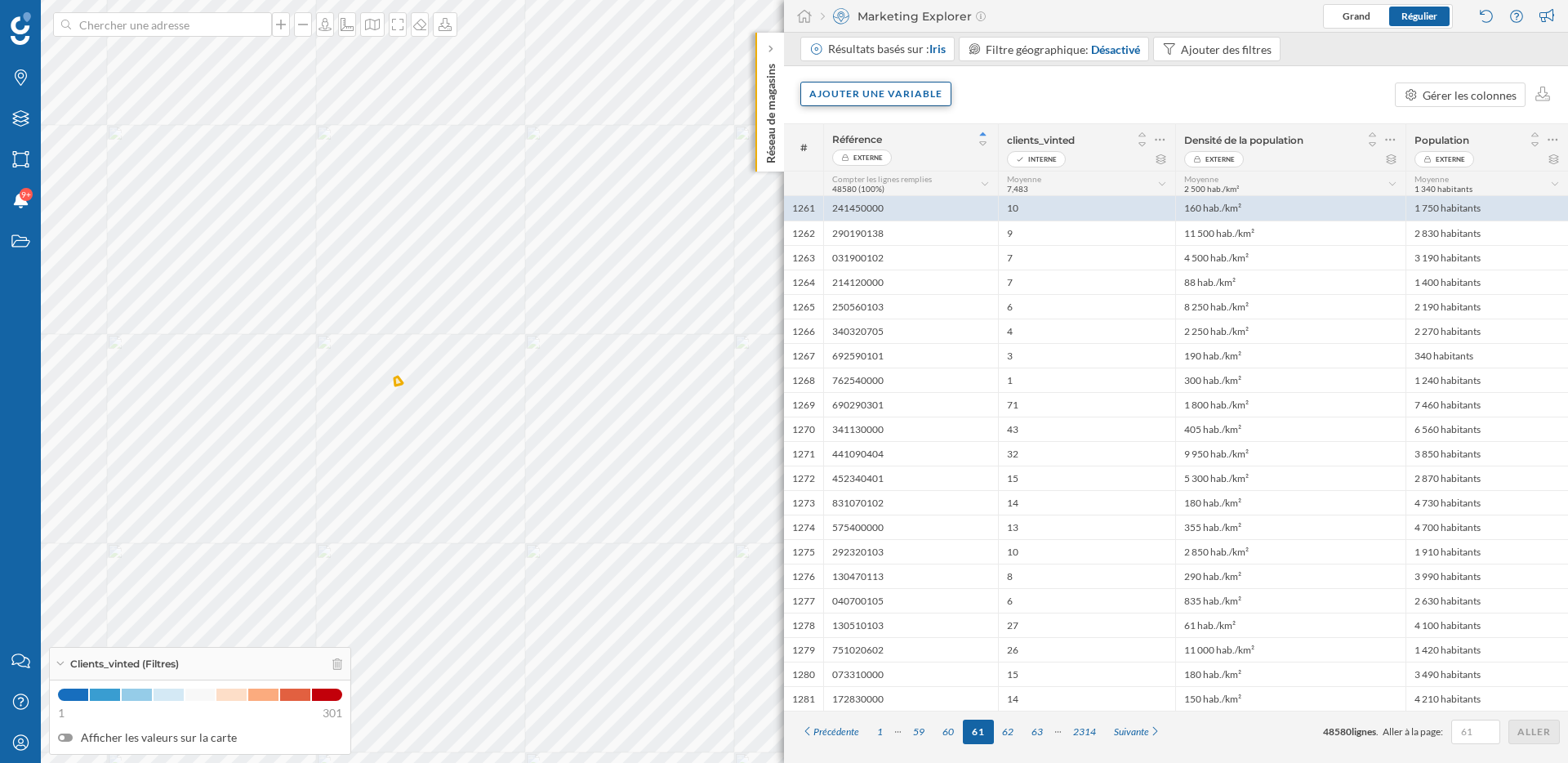
click at [859, 107] on div "Ajouter une variable" at bounding box center [876, 94] width 149 height 25
click at [855, 163] on div "Variable externe" at bounding box center [890, 160] width 162 height 17
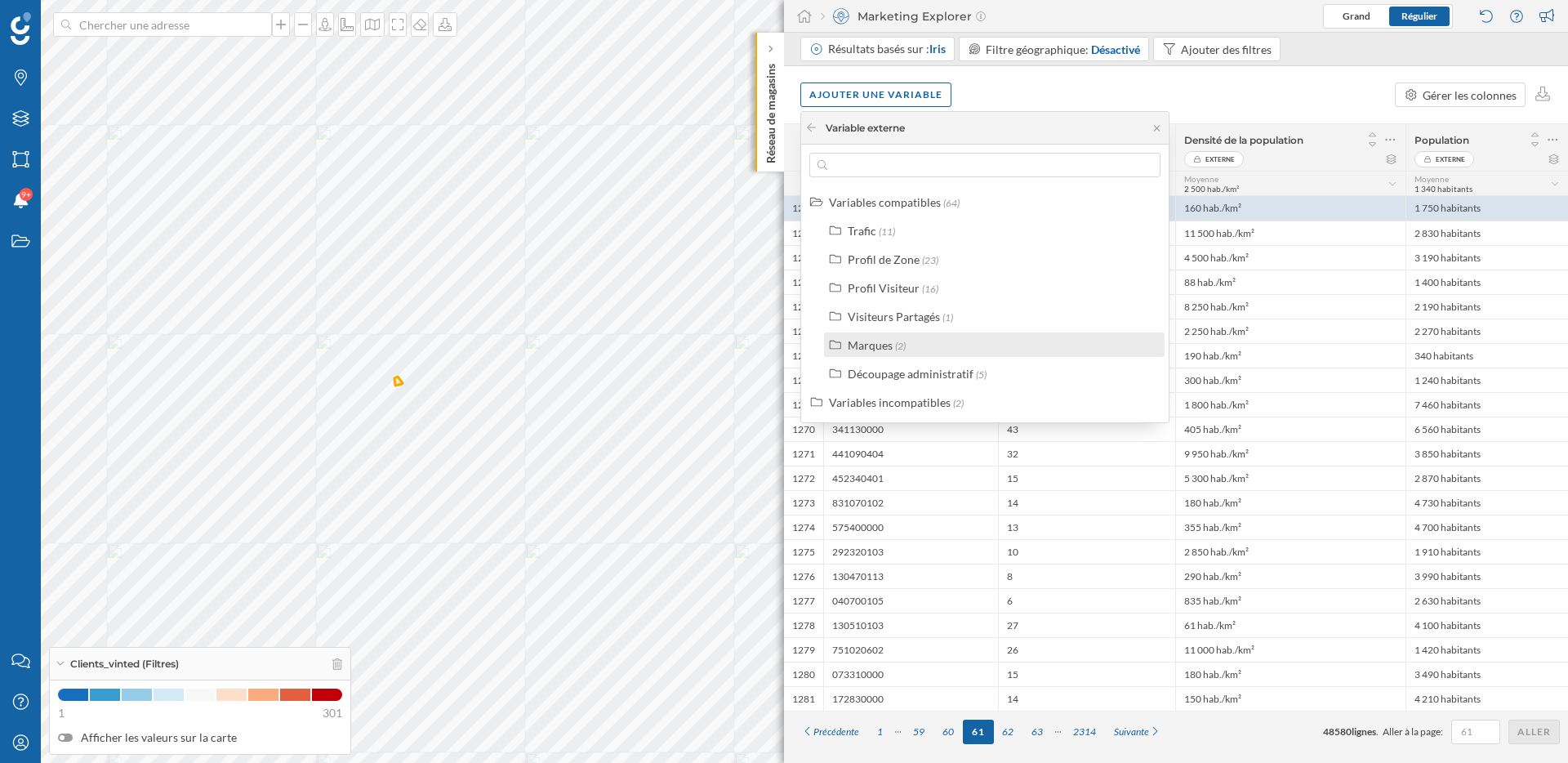
click at [886, 345] on div "Marques" at bounding box center [870, 345] width 45 height 14
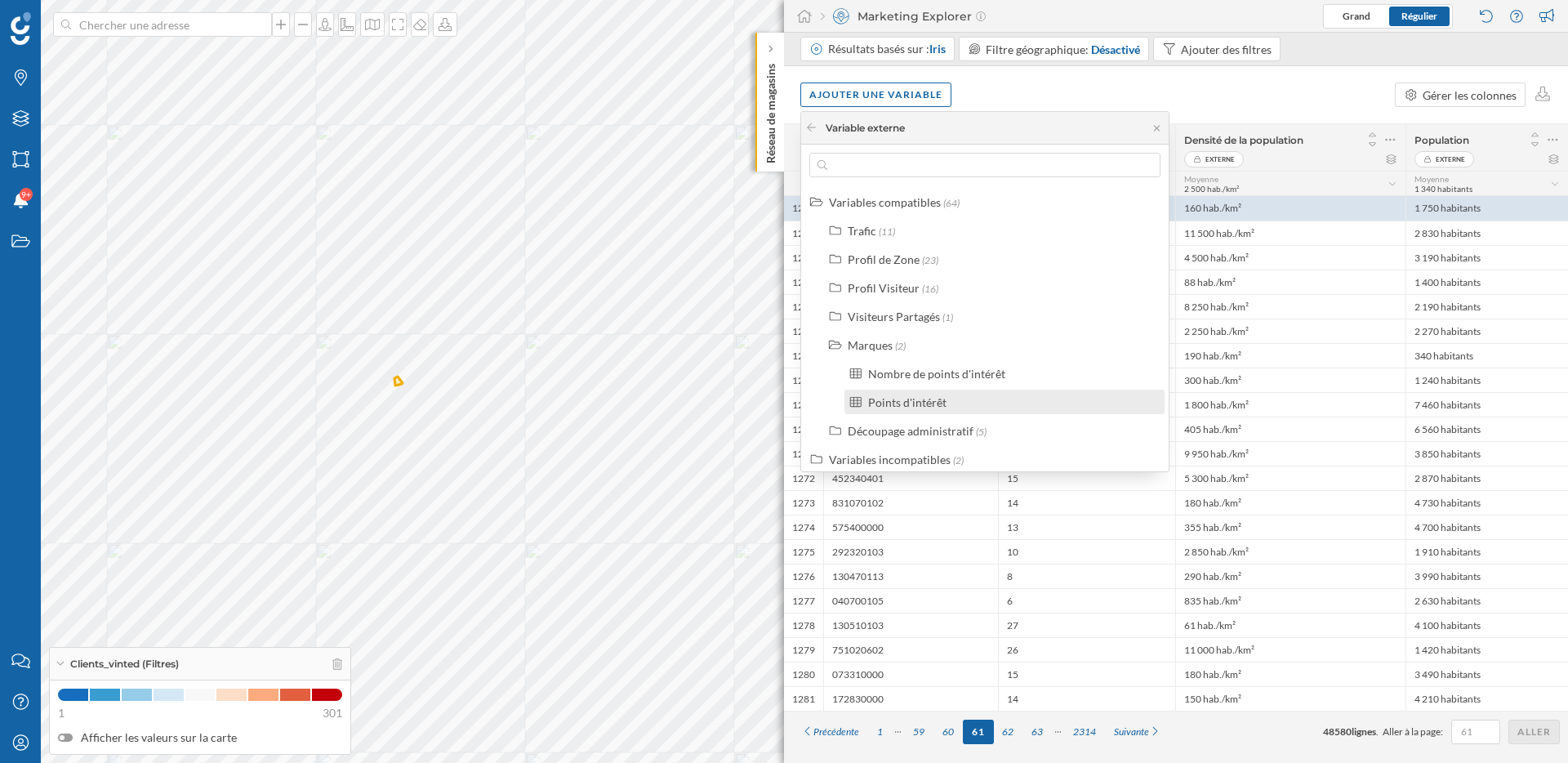
click at [901, 400] on div "Points d'intérêt" at bounding box center [907, 402] width 79 height 14
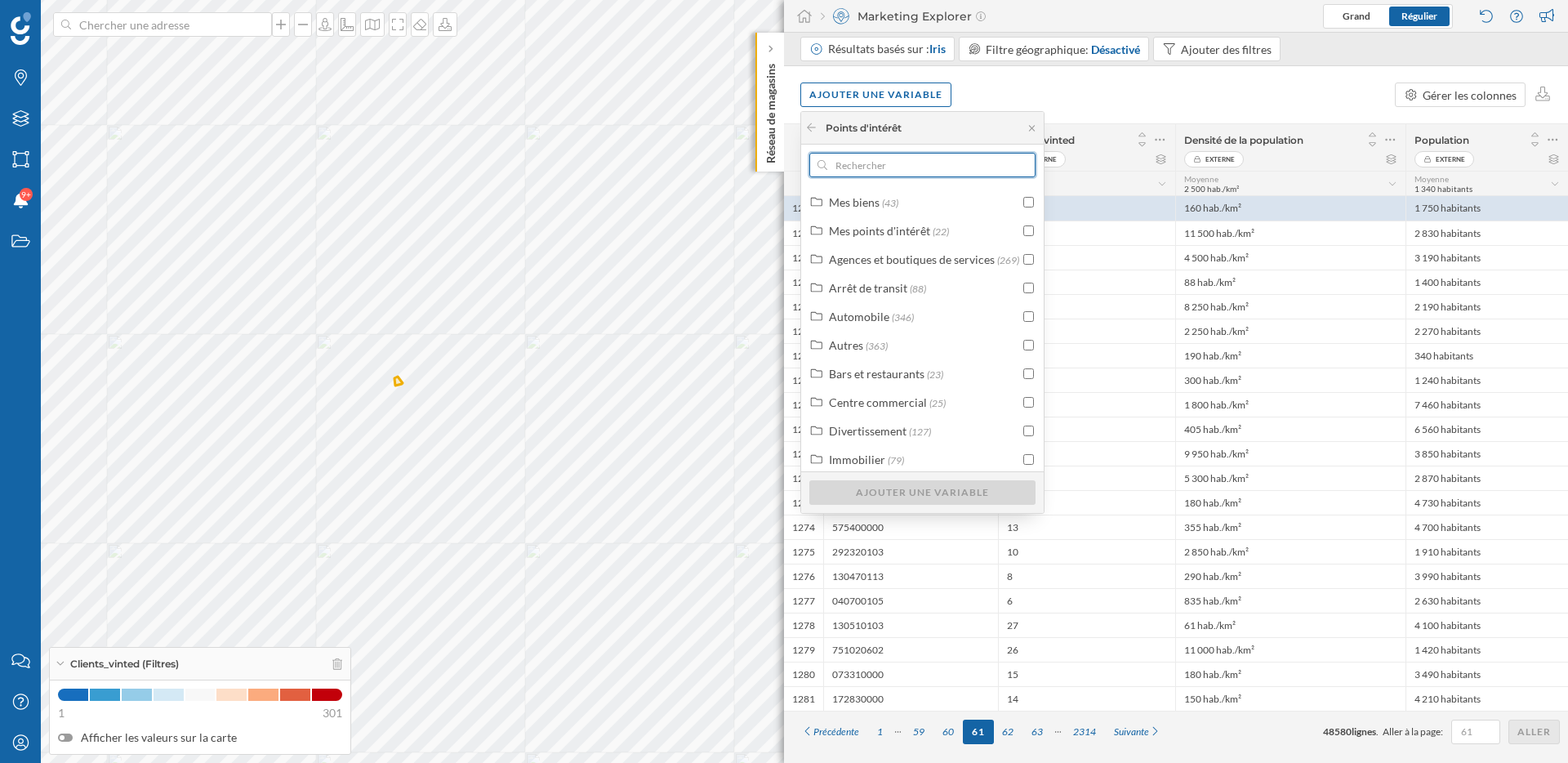
click at [908, 163] on input "text" at bounding box center [921, 164] width 190 height 25
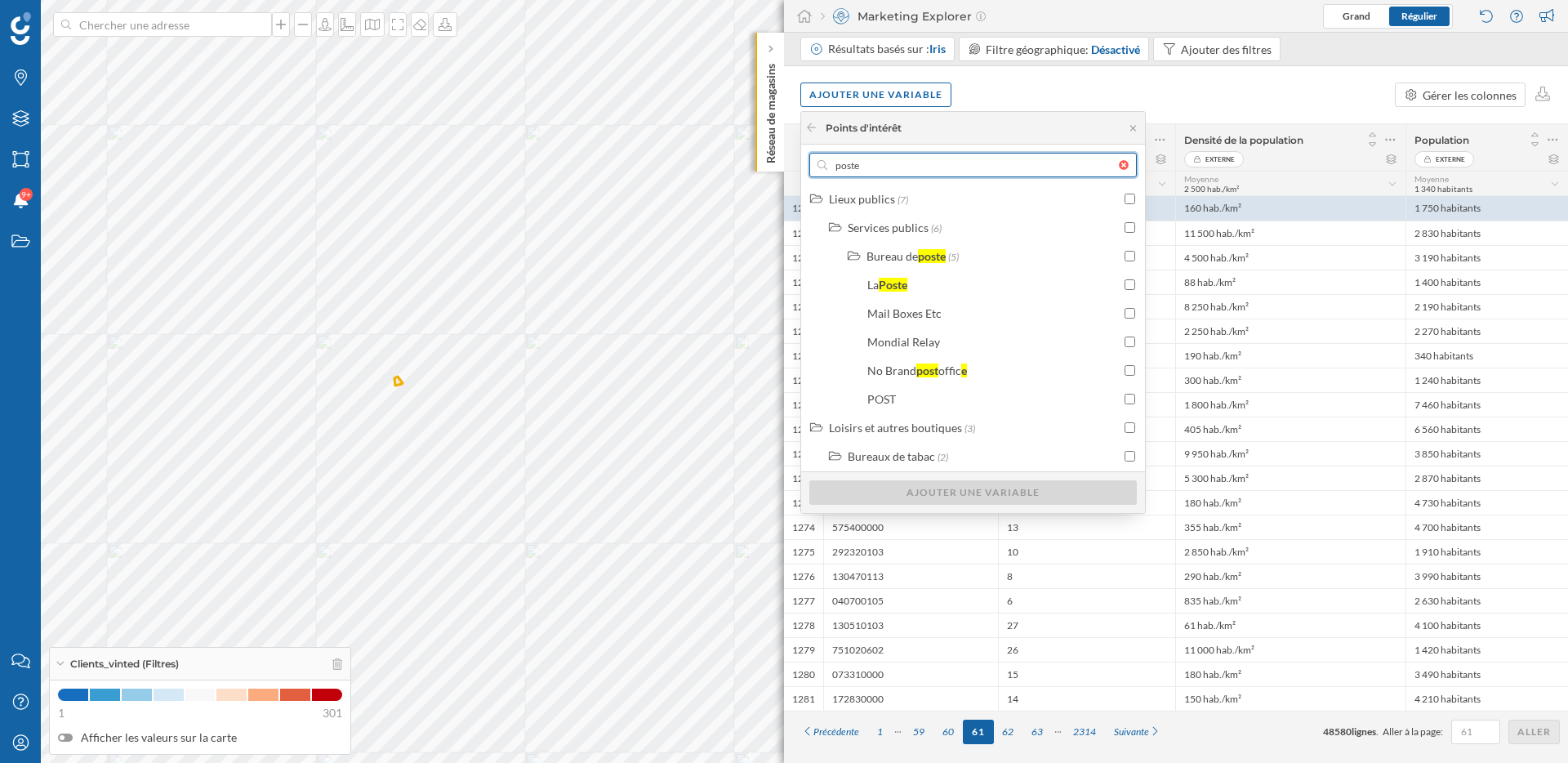
scroll to position [1180, 0]
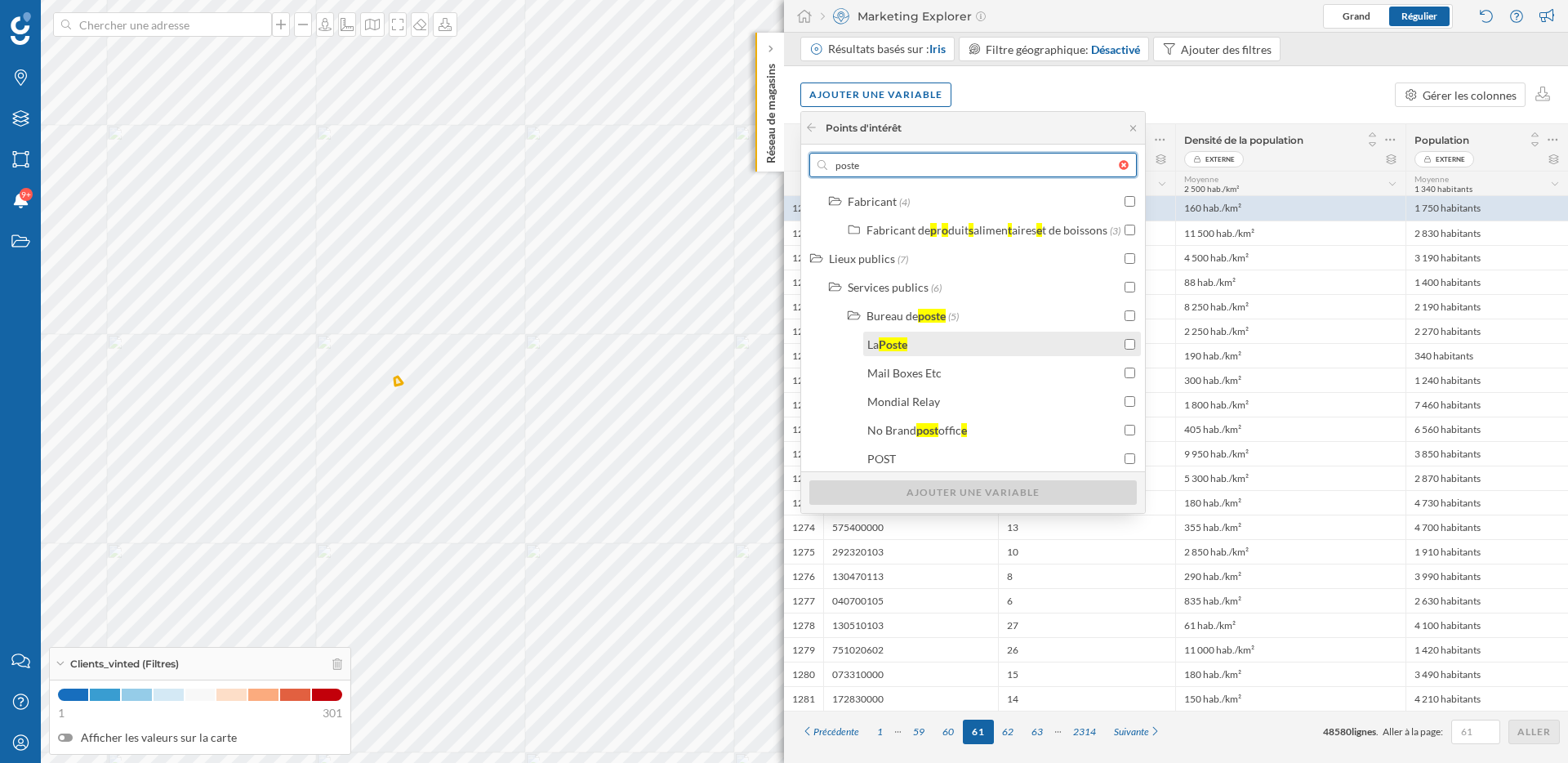
type input "poste"
click at [1133, 342] on input "checkbox" at bounding box center [1130, 344] width 11 height 11
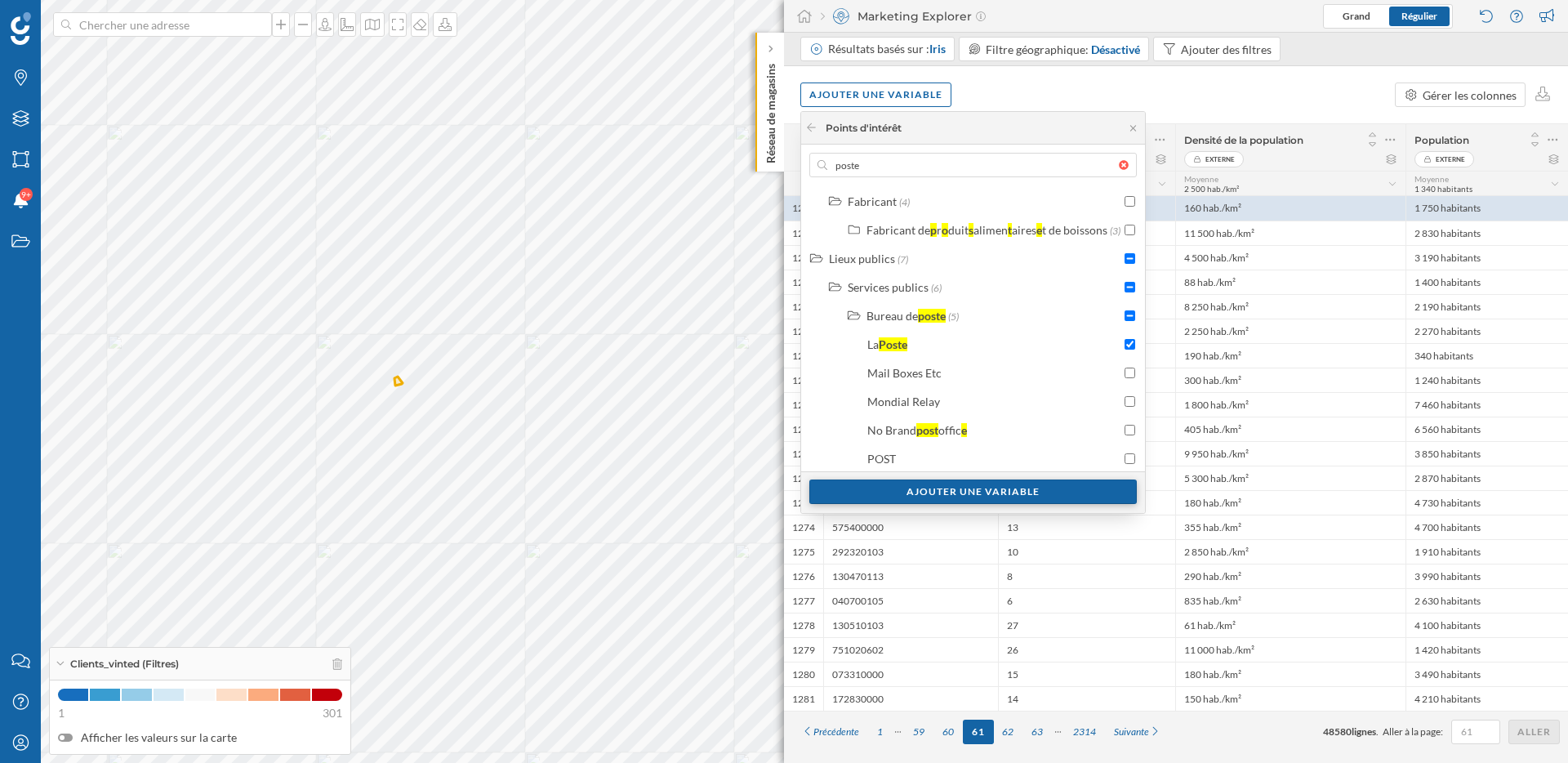
click at [1071, 496] on div "Ajouter une variable" at bounding box center [972, 491] width 328 height 25
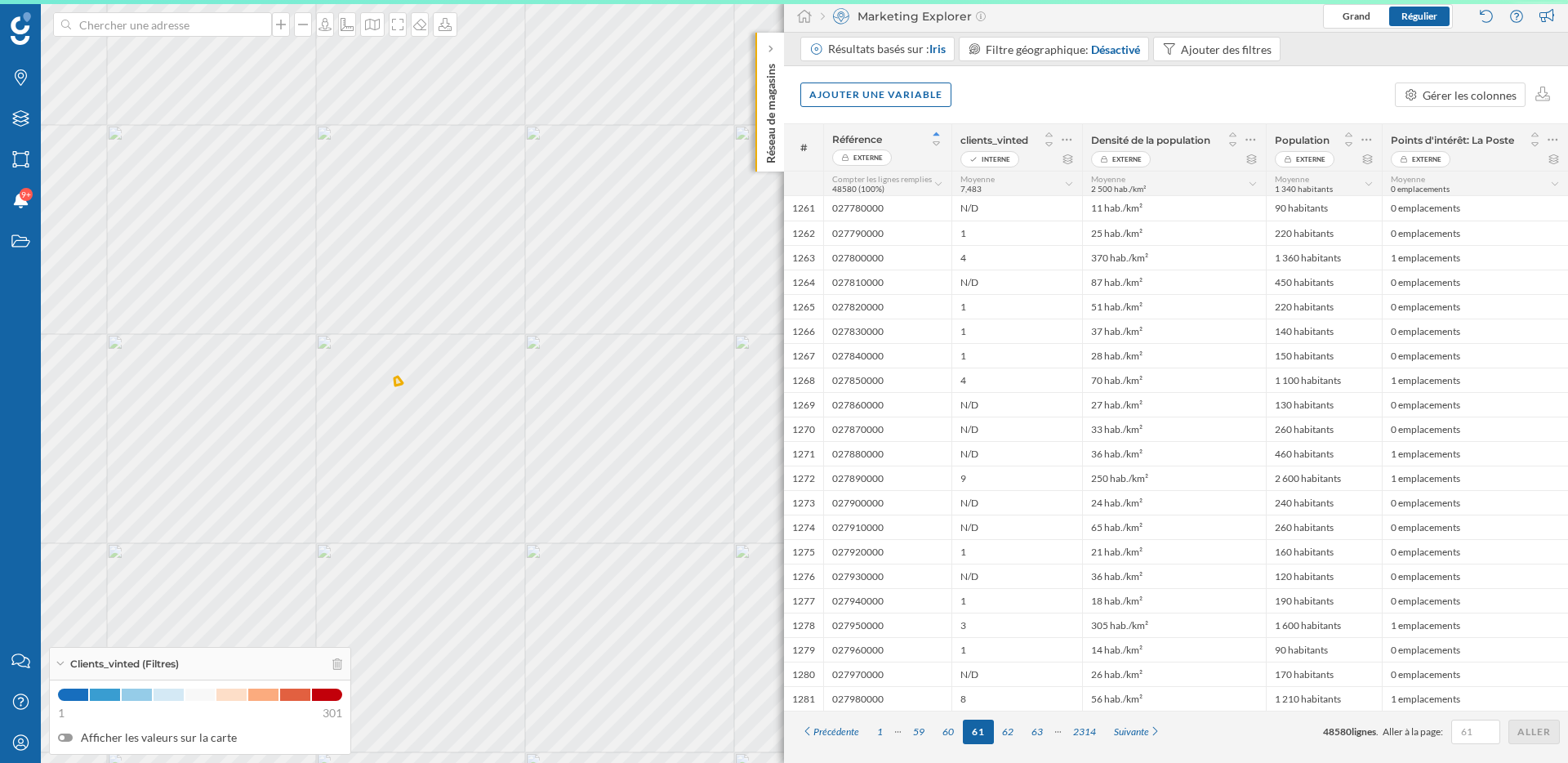
scroll to position [0, 0]
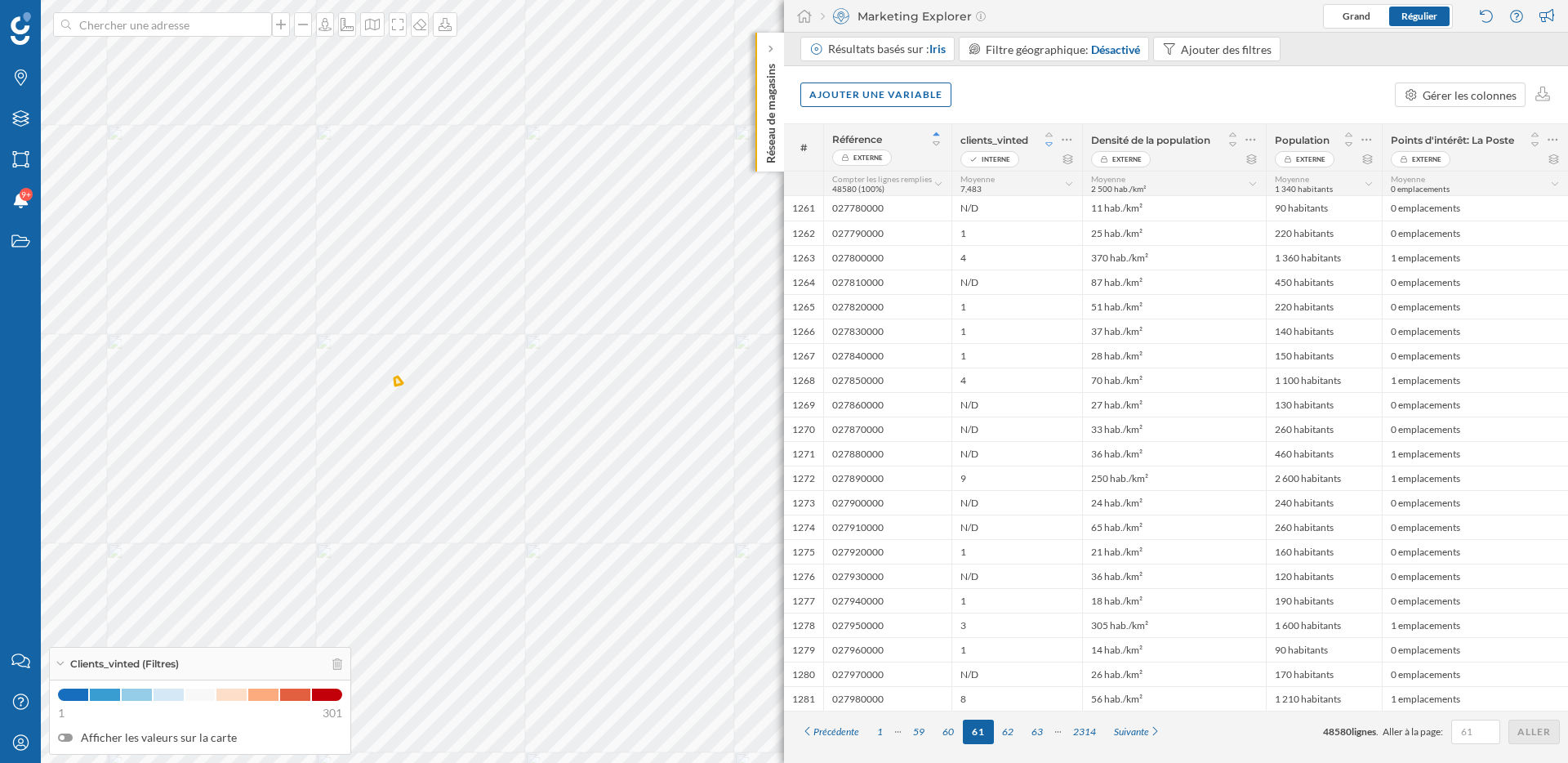
click at [1049, 141] on icon at bounding box center [1049, 143] width 15 height 11
click at [883, 730] on div "1" at bounding box center [880, 731] width 24 height 25
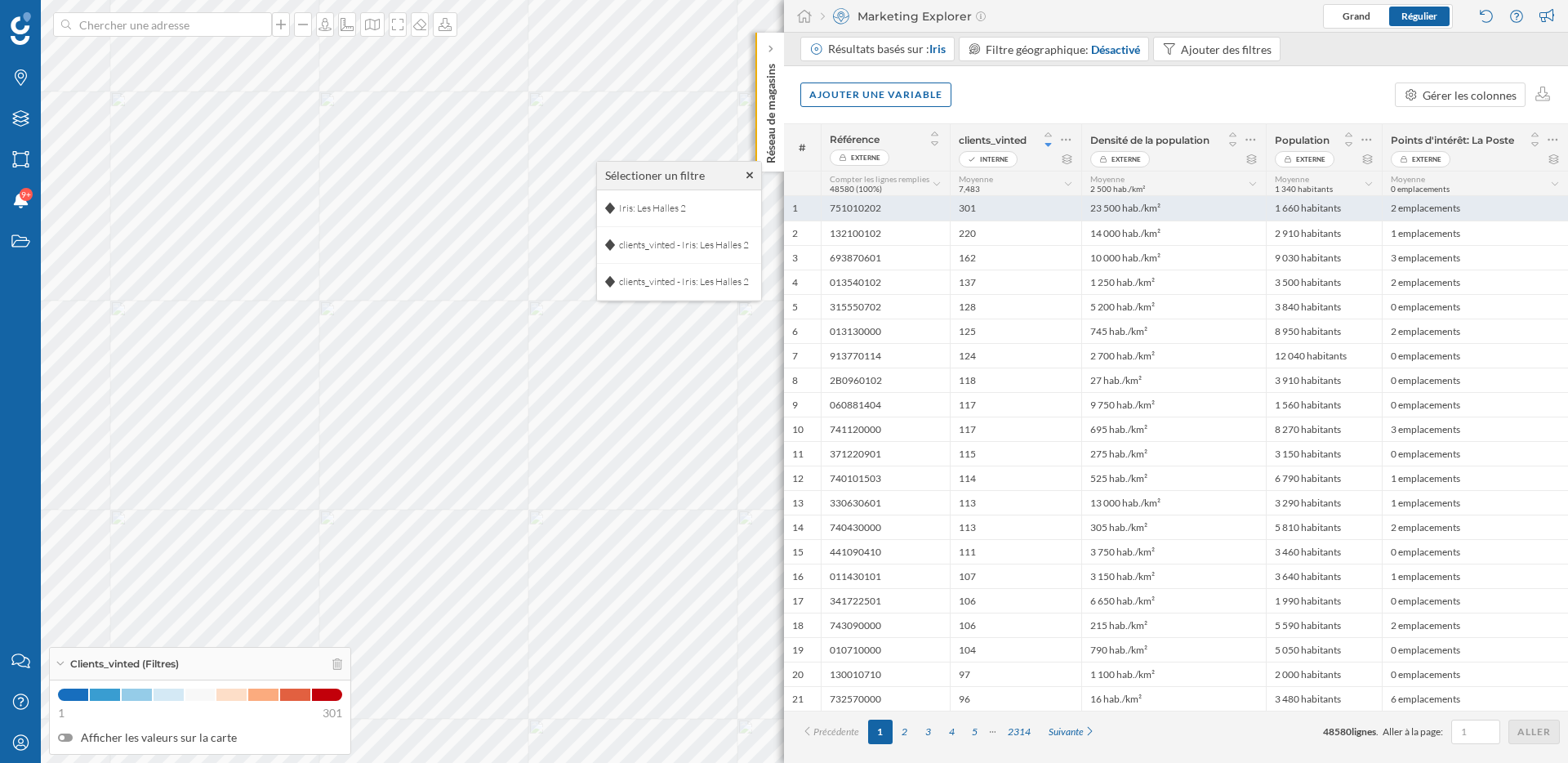
click at [935, 204] on div "751010202" at bounding box center [886, 208] width 130 height 25
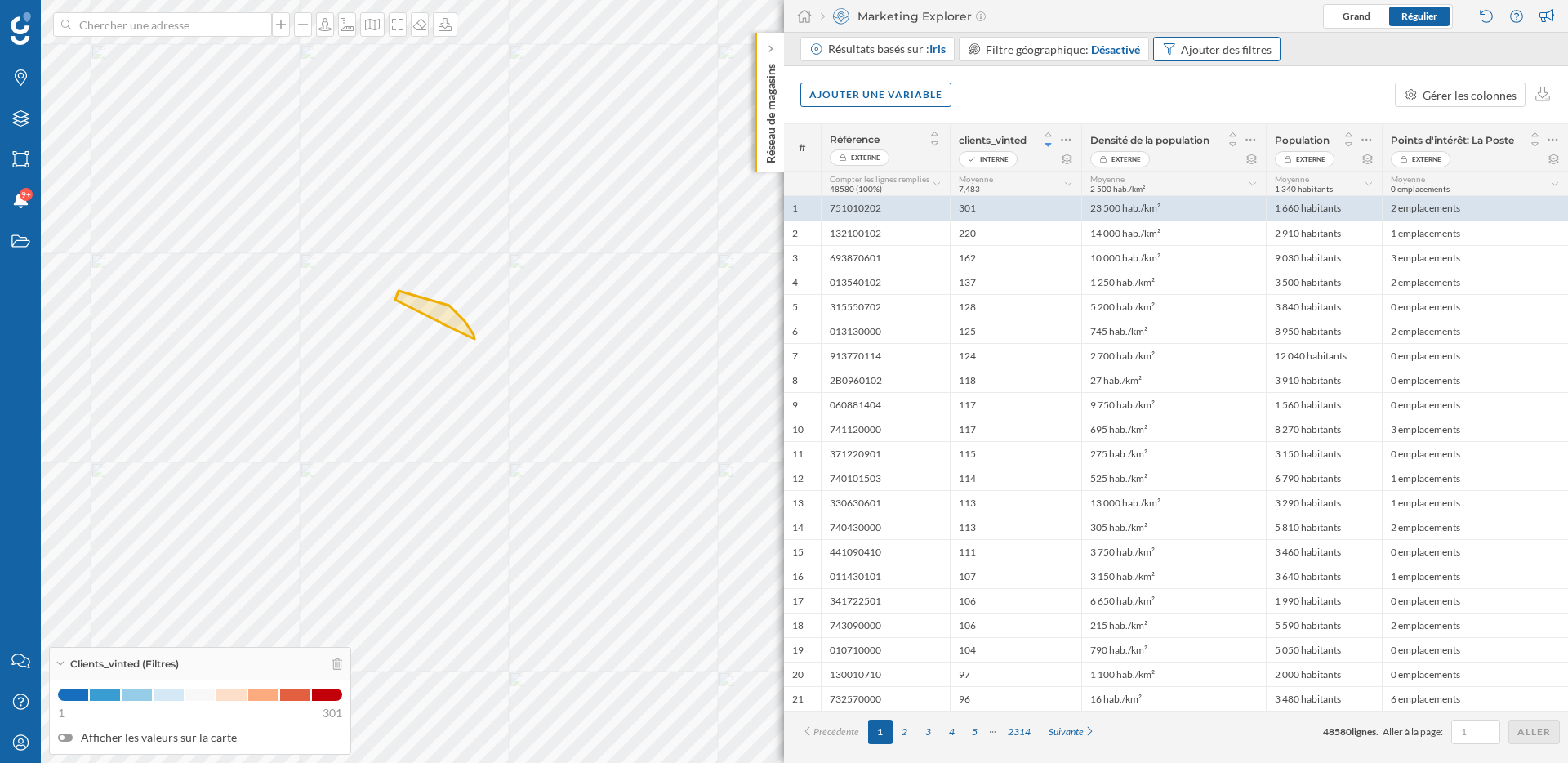
click at [1225, 41] on div "Ajouter des filtres" at bounding box center [1225, 49] width 91 height 17
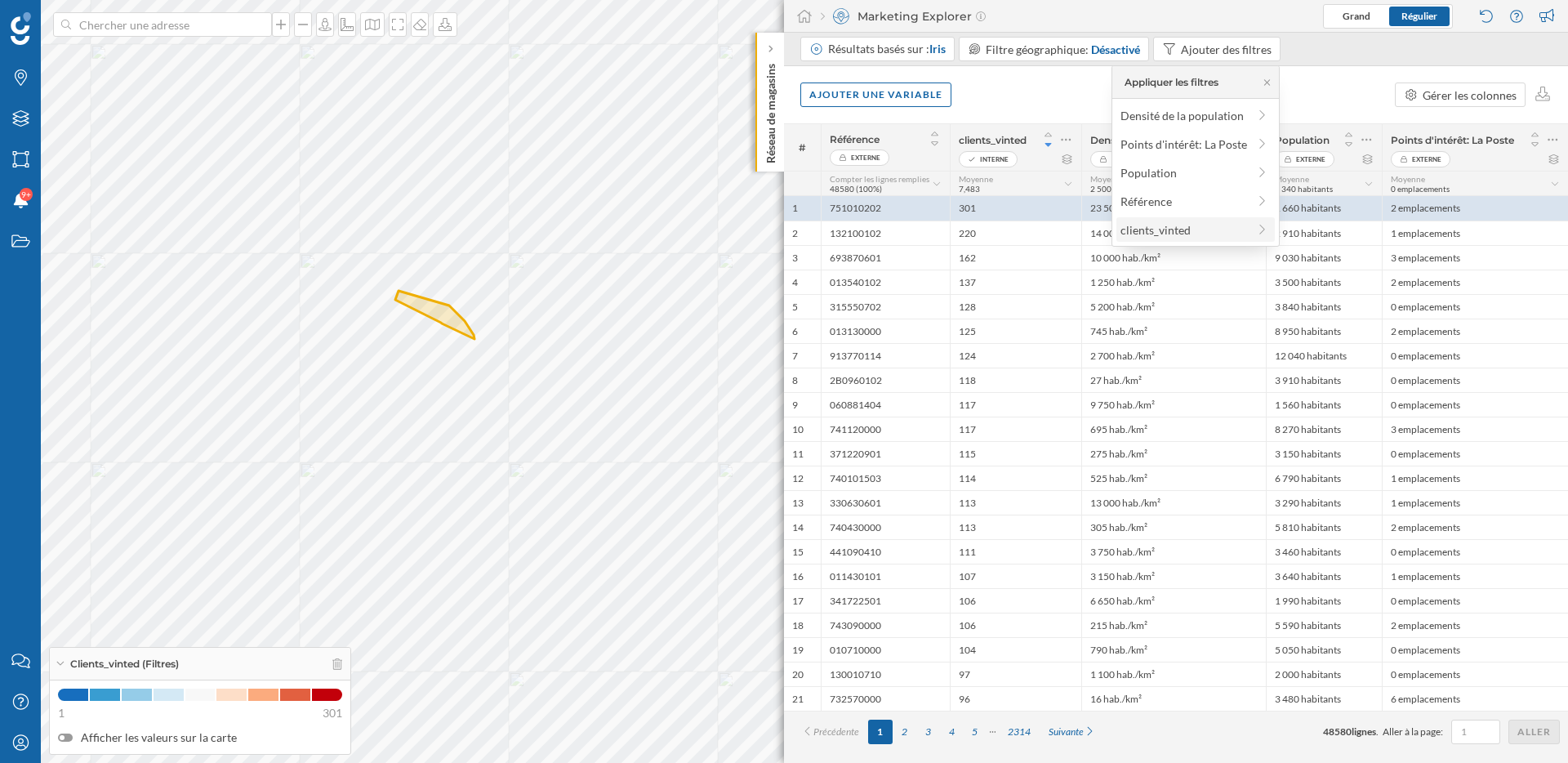
click at [1208, 226] on span "clients_vinted" at bounding box center [1183, 229] width 127 height 17
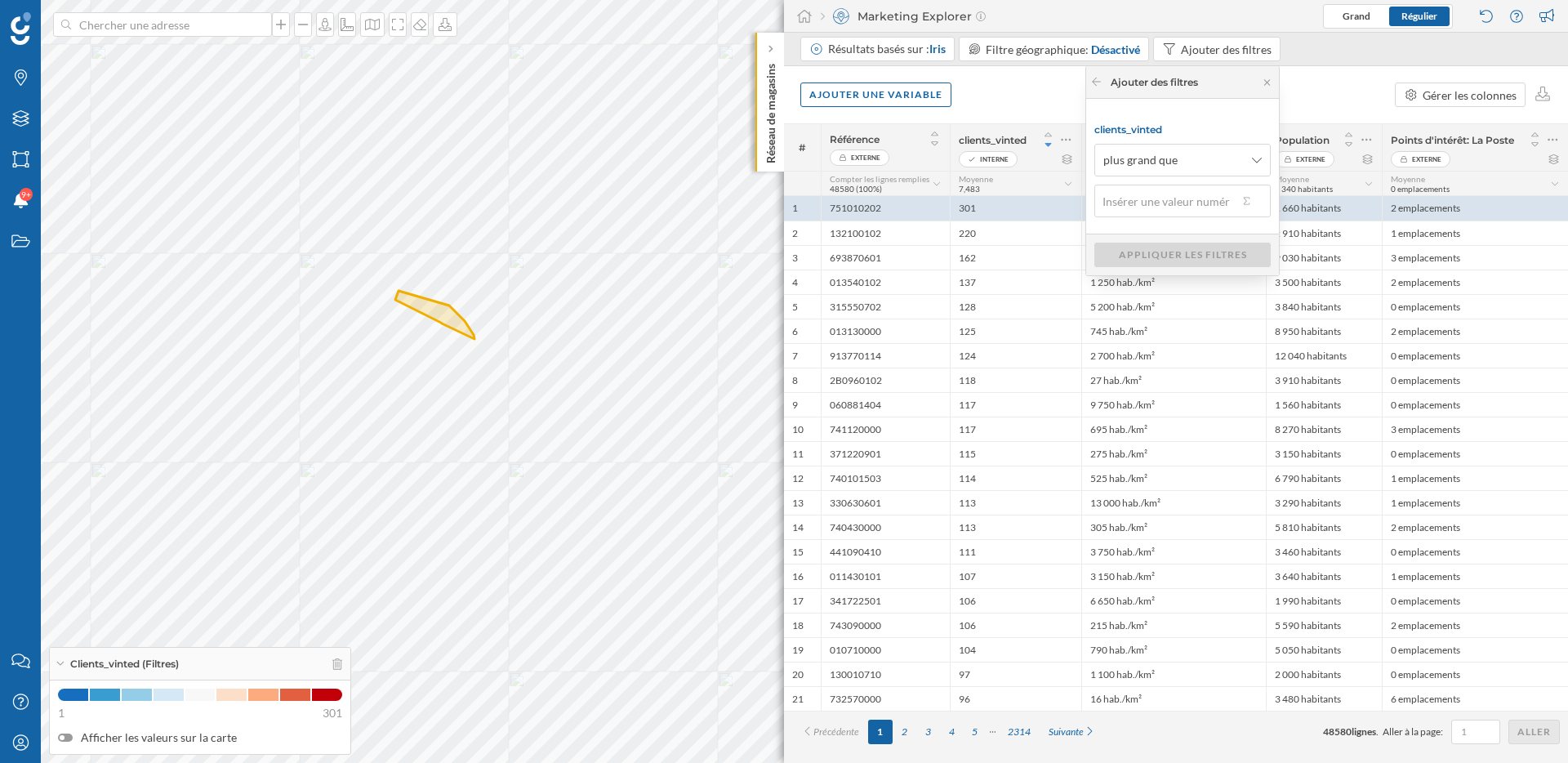
click at [1185, 208] on input "text" at bounding box center [1166, 200] width 143 height 33
type input "50"
click at [1191, 247] on div "Appliquer les filtres" at bounding box center [1181, 254] width 176 height 25
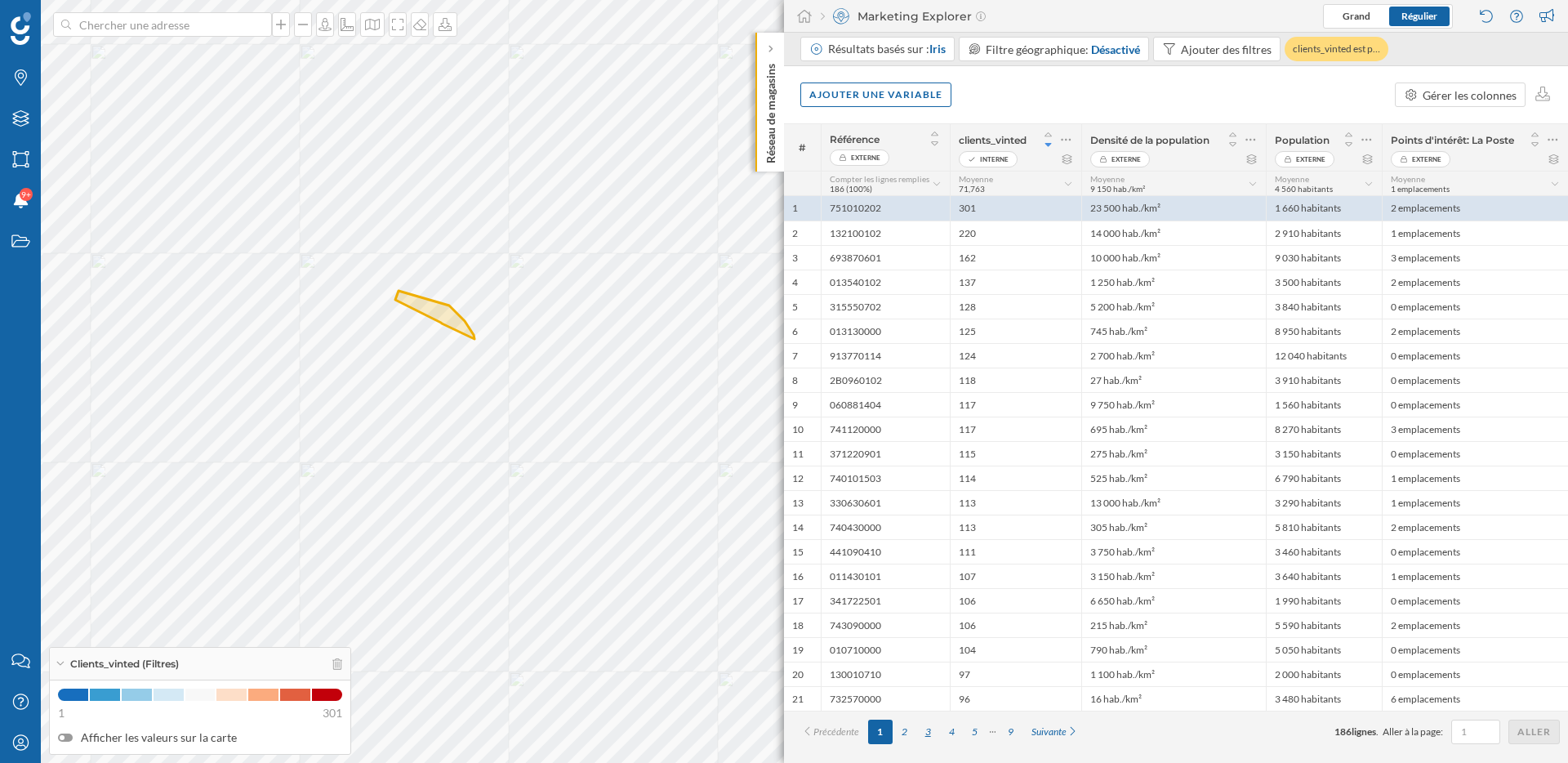
click at [931, 728] on div "3" at bounding box center [928, 731] width 24 height 25
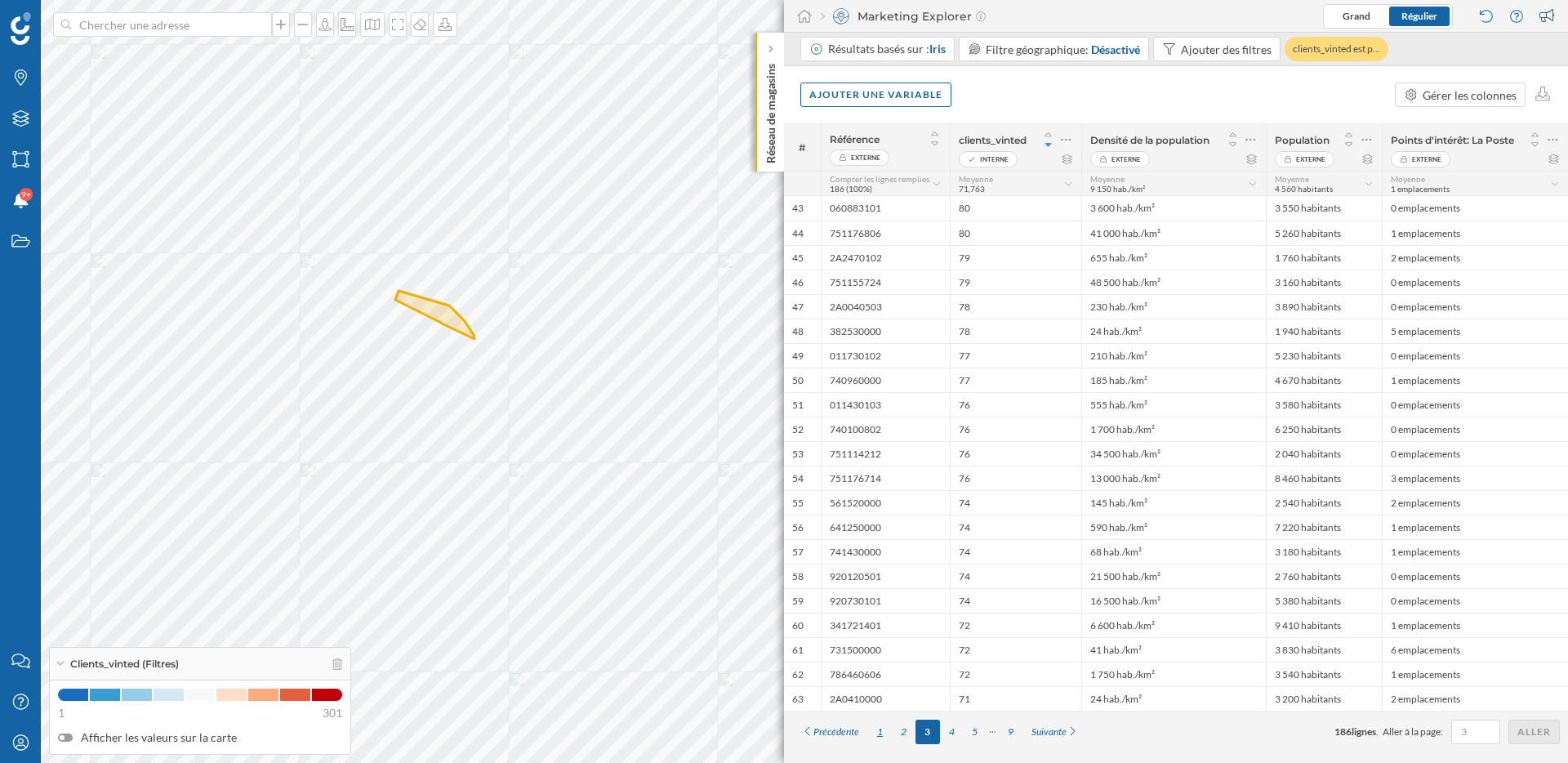
click at [884, 729] on div "1" at bounding box center [880, 731] width 24 height 25
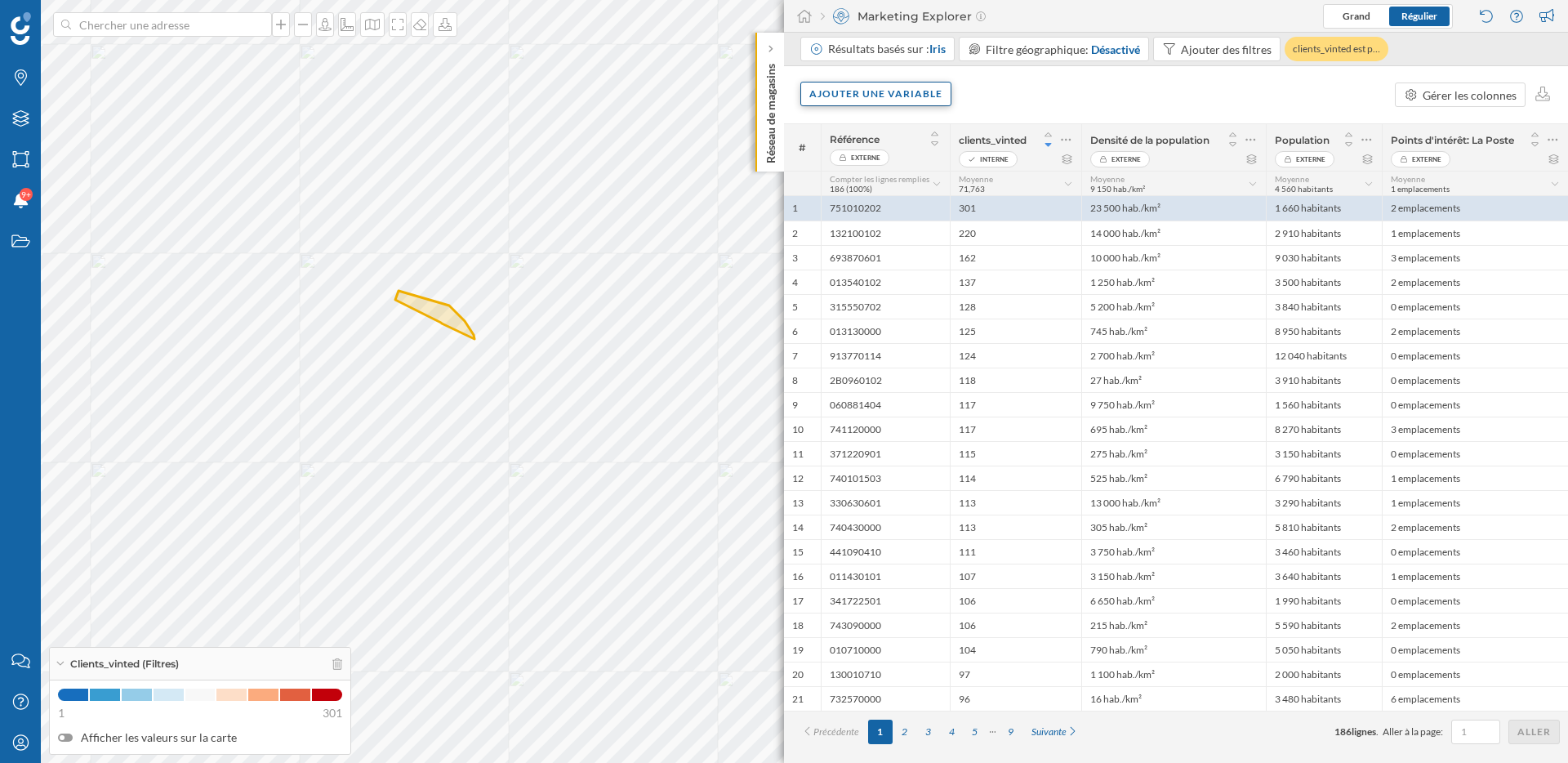
click at [890, 86] on div "Ajouter une variable" at bounding box center [876, 94] width 151 height 25
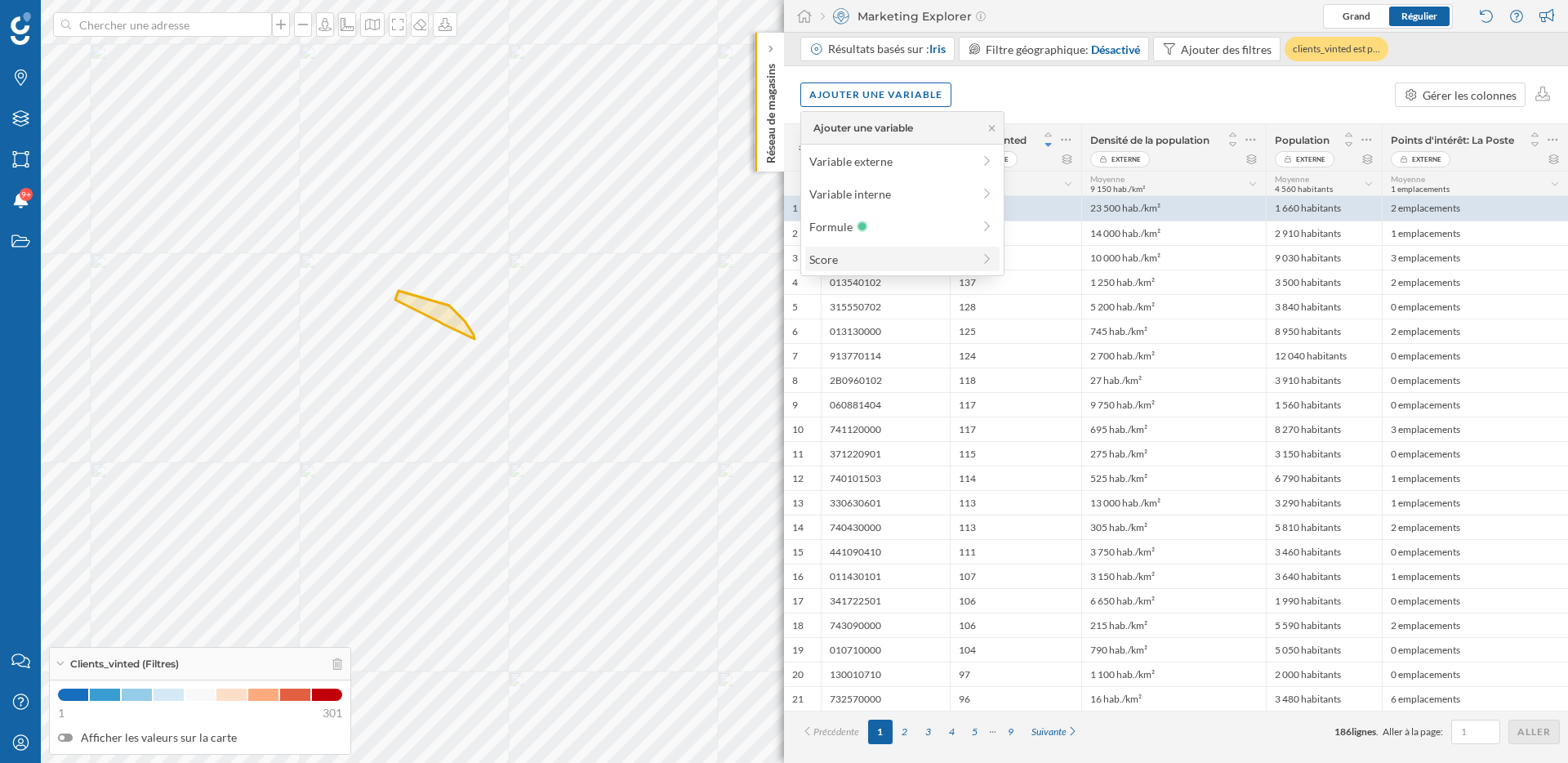
click at [855, 260] on div "Score" at bounding box center [890, 259] width 162 height 17
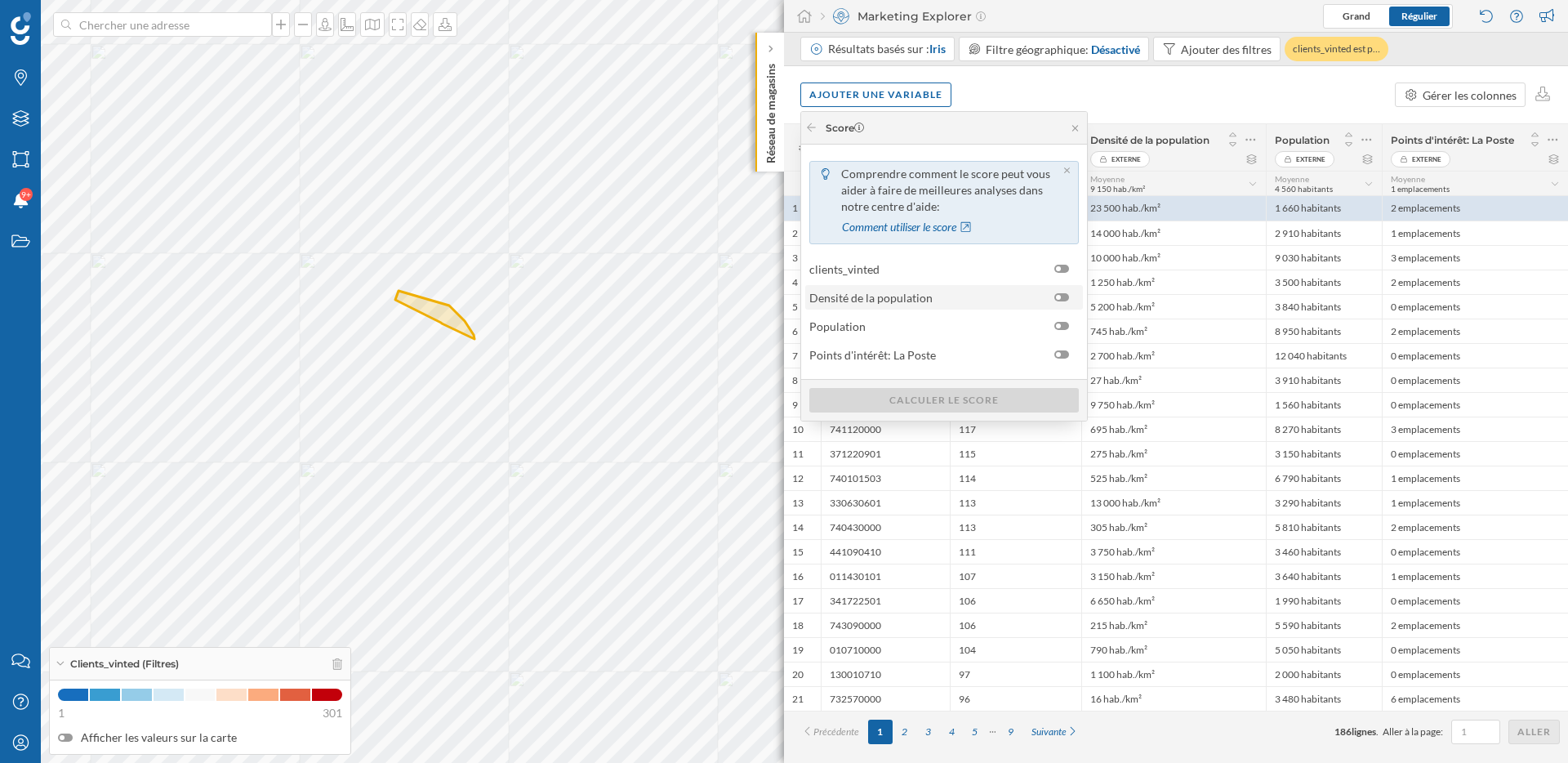
click at [896, 296] on span "Densité de la population" at bounding box center [871, 297] width 124 height 17
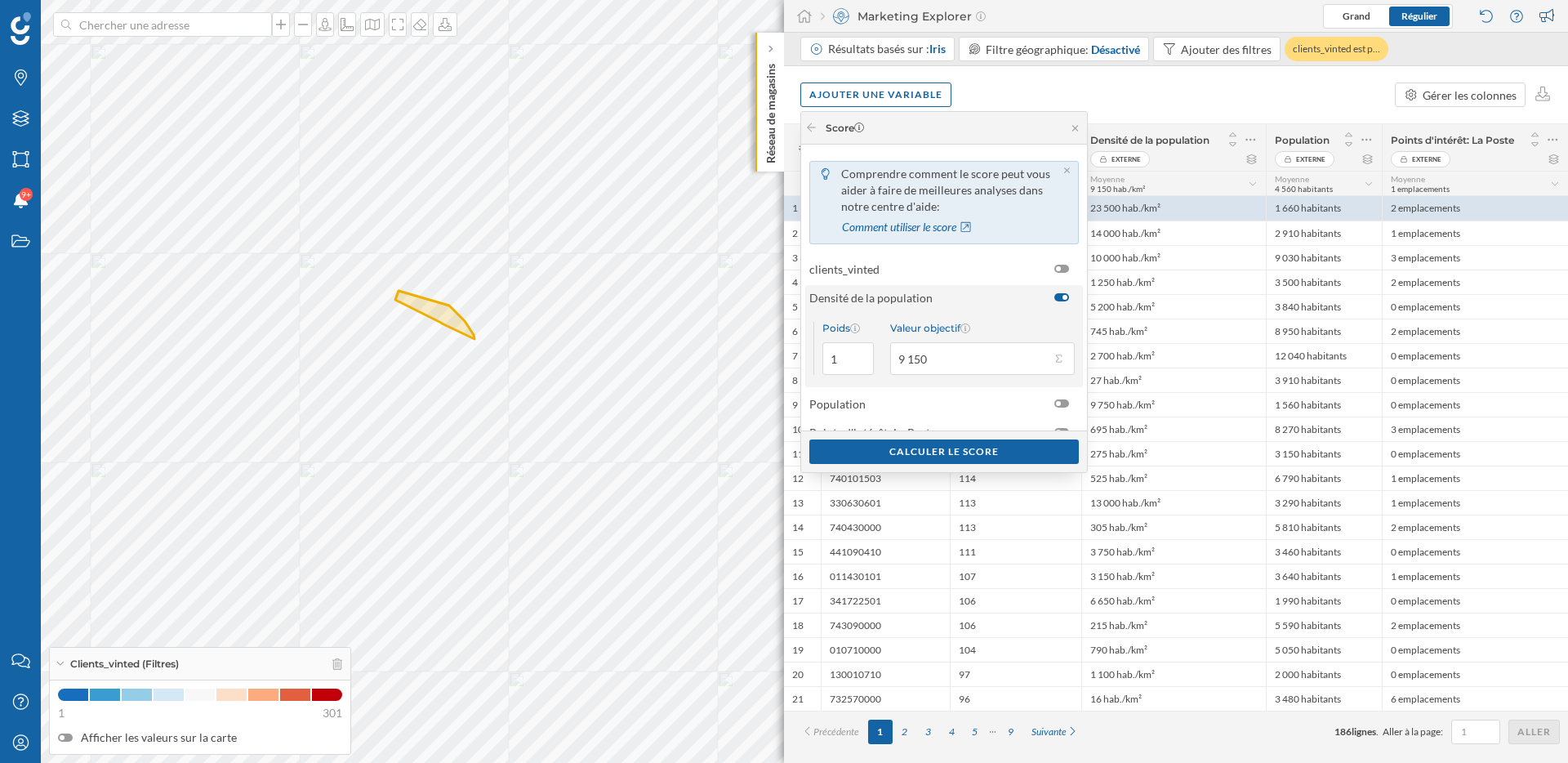
scroll to position [26, 0]
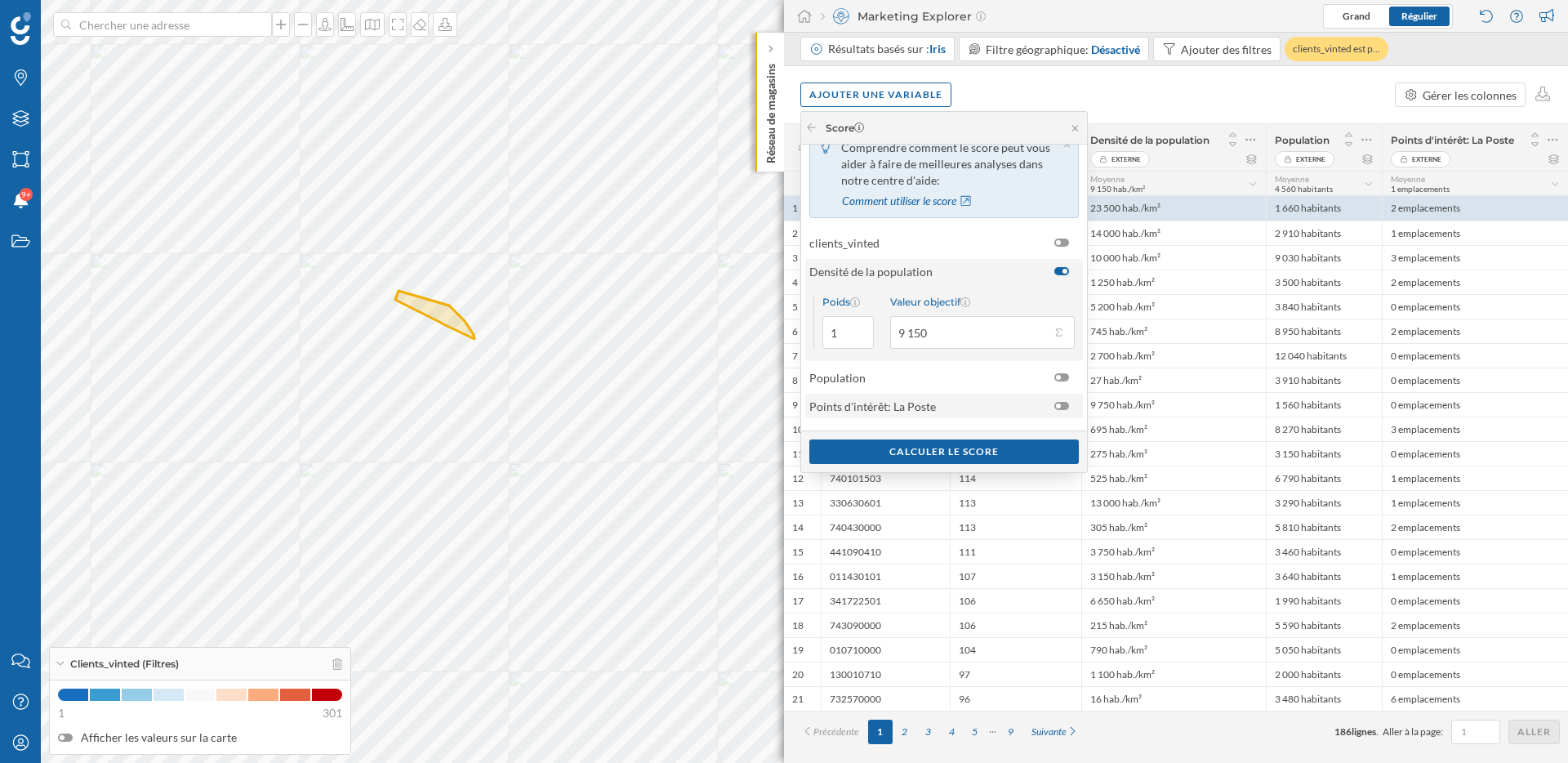
click at [963, 404] on span "Points d'intérêt: La Poste" at bounding box center [927, 405] width 237 height 17
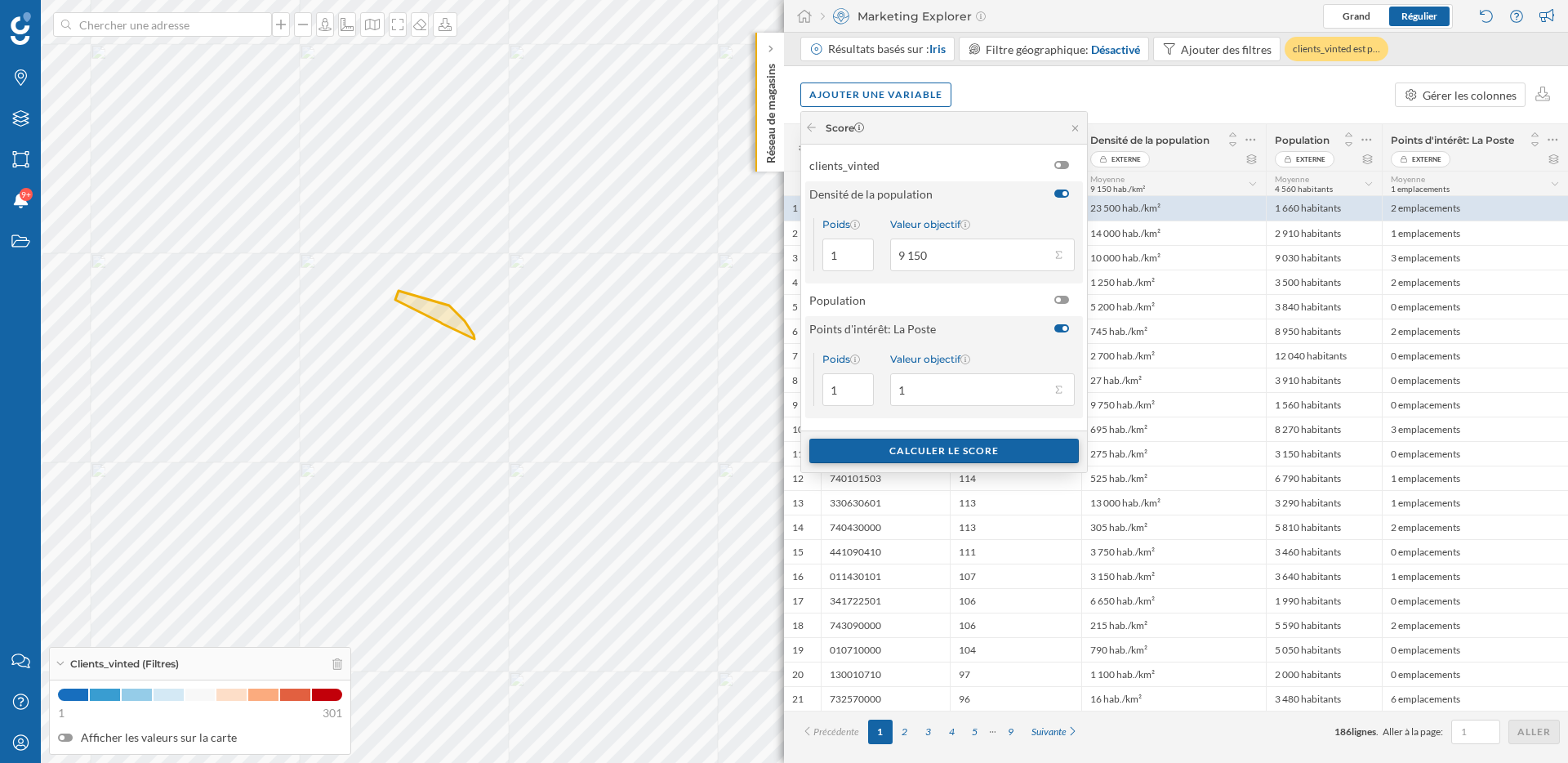
click at [942, 448] on div "Calculer le score" at bounding box center [943, 450] width 270 height 25
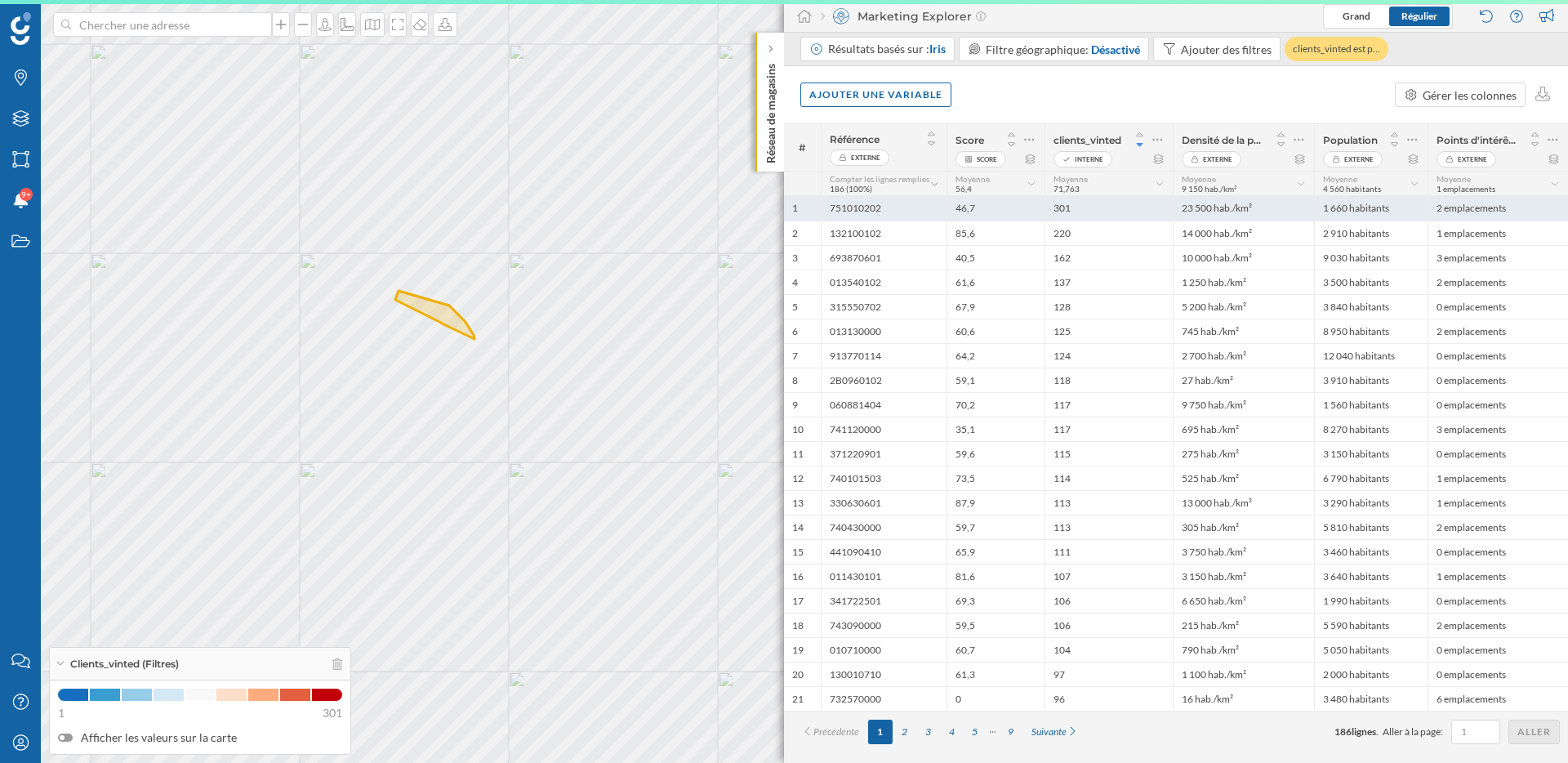
scroll to position [0, 0]
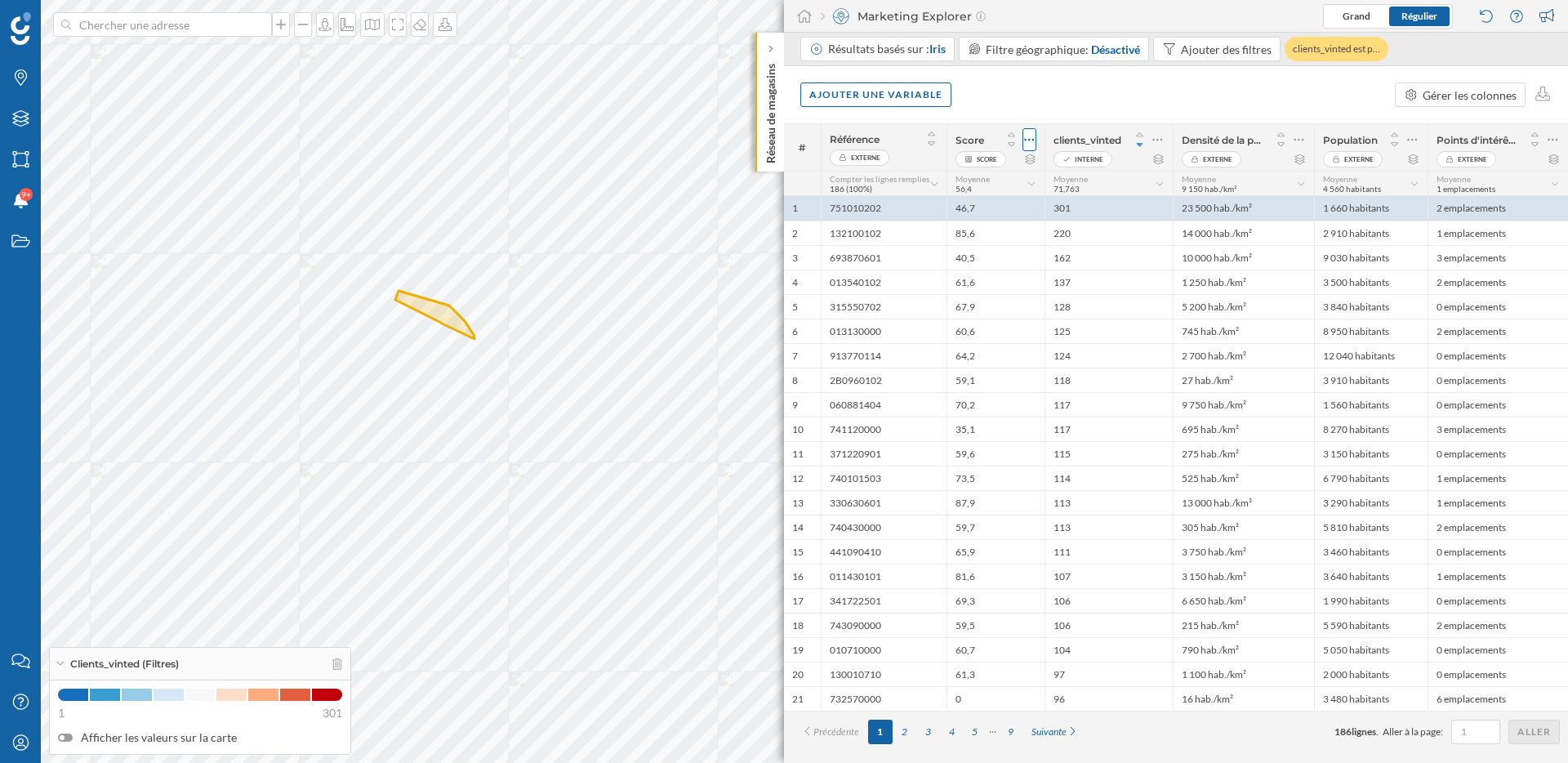
click at [1031, 139] on icon at bounding box center [1029, 139] width 11 height 16
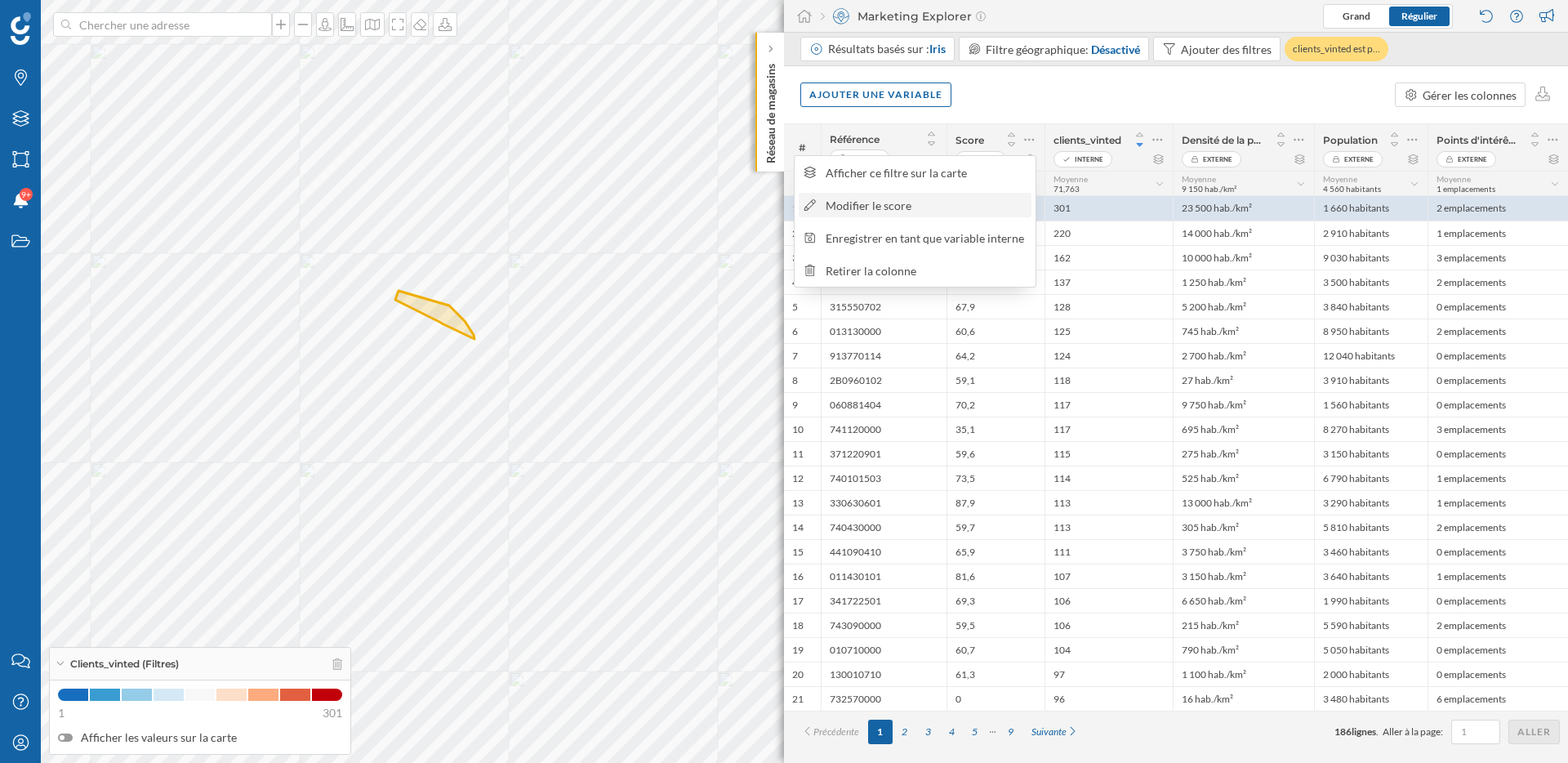
click at [998, 201] on div "Modifier le score" at bounding box center [925, 205] width 200 height 17
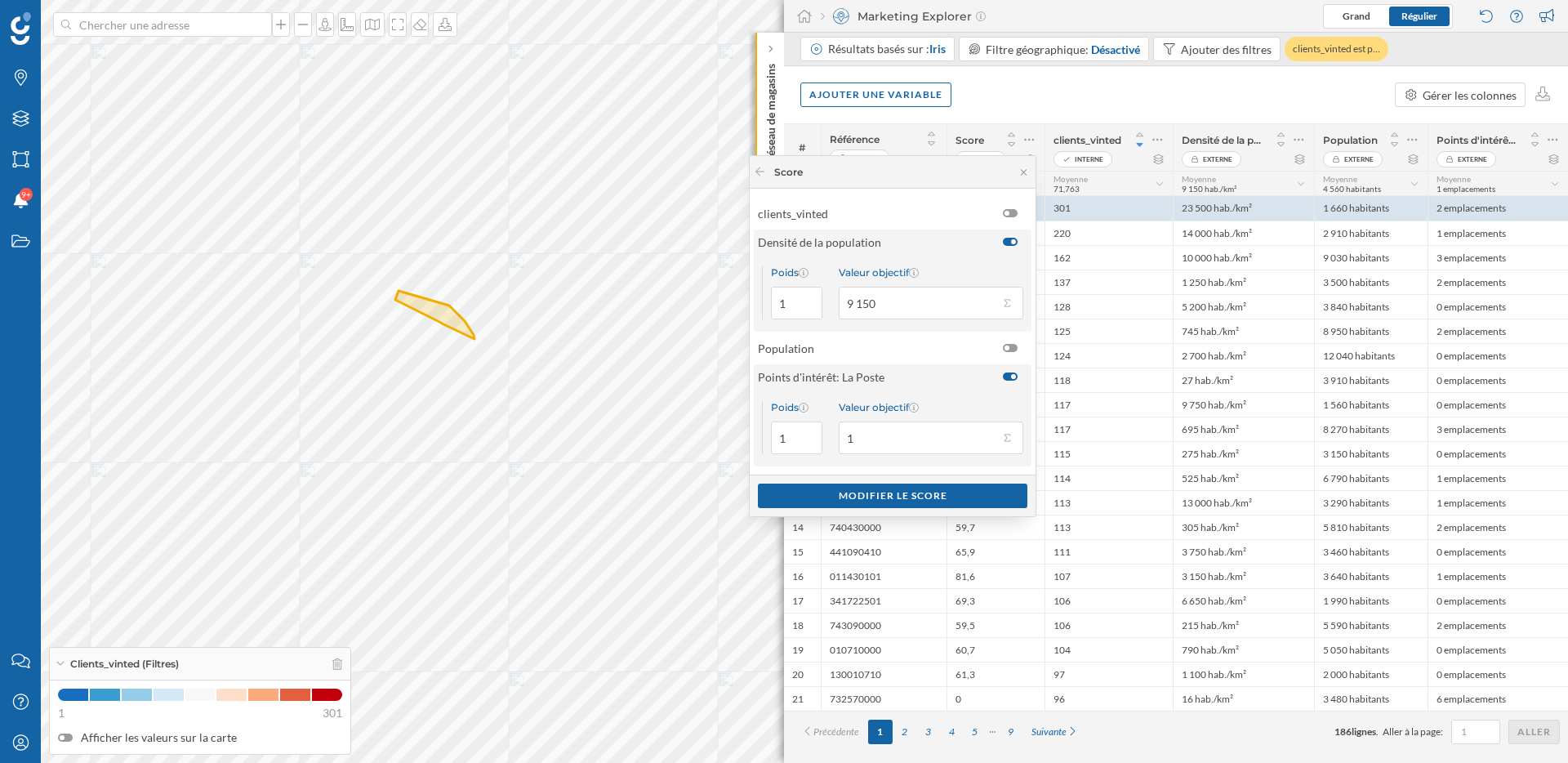
click at [1012, 436] on div at bounding box center [1010, 437] width 25 height 16
click at [998, 436] on input "1" at bounding box center [918, 437] width 160 height 33
click at [1013, 298] on div at bounding box center [1010, 303] width 25 height 16
click at [998, 298] on input "9 150" at bounding box center [918, 303] width 160 height 33
click at [1003, 300] on button "Valeur objectif 9 150" at bounding box center [1006, 303] width 16 height 16
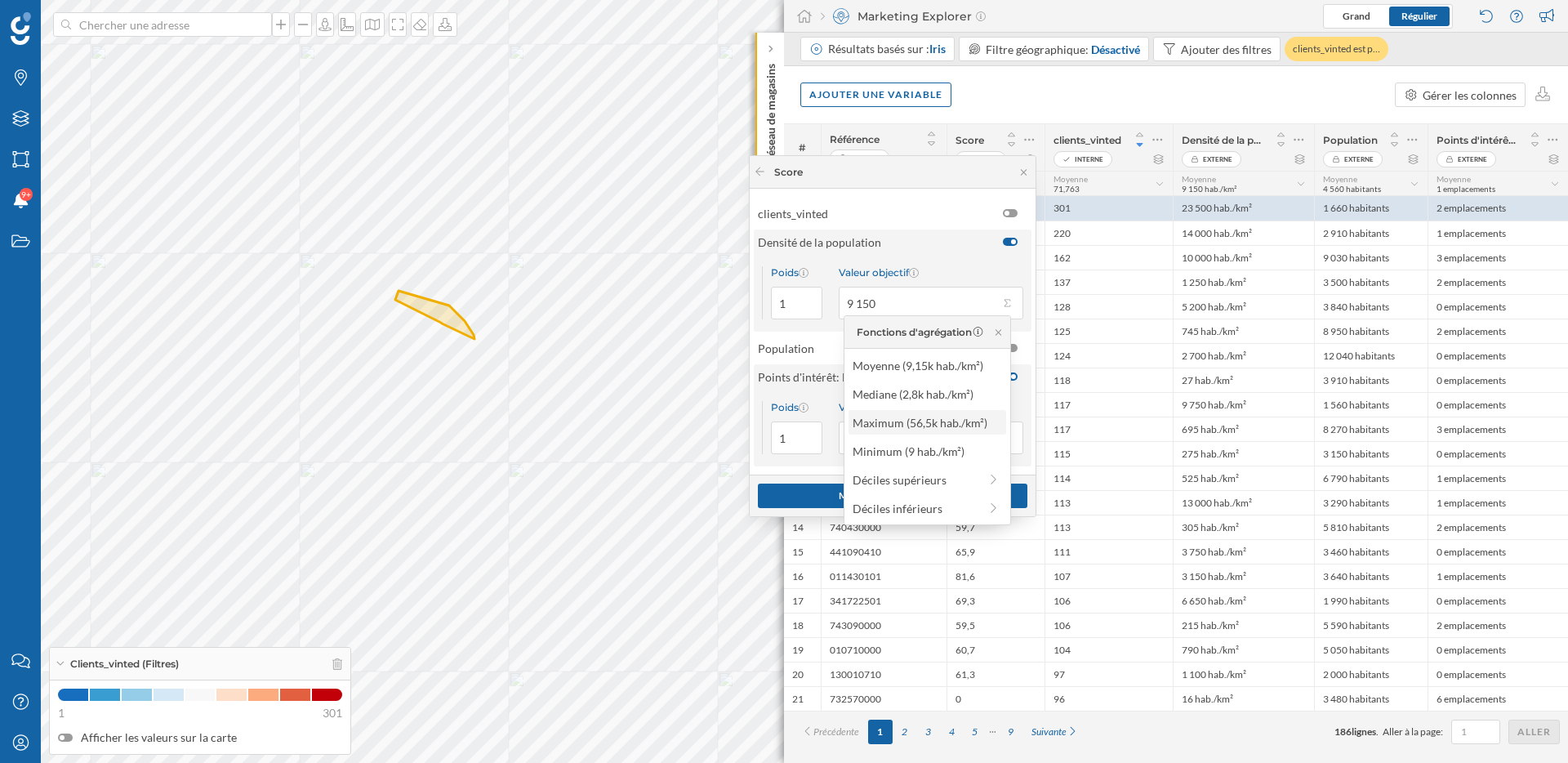
click at [944, 424] on div "Maximum (56,5k hab./km²)" at bounding box center [926, 422] width 147 height 17
type input "56 500"
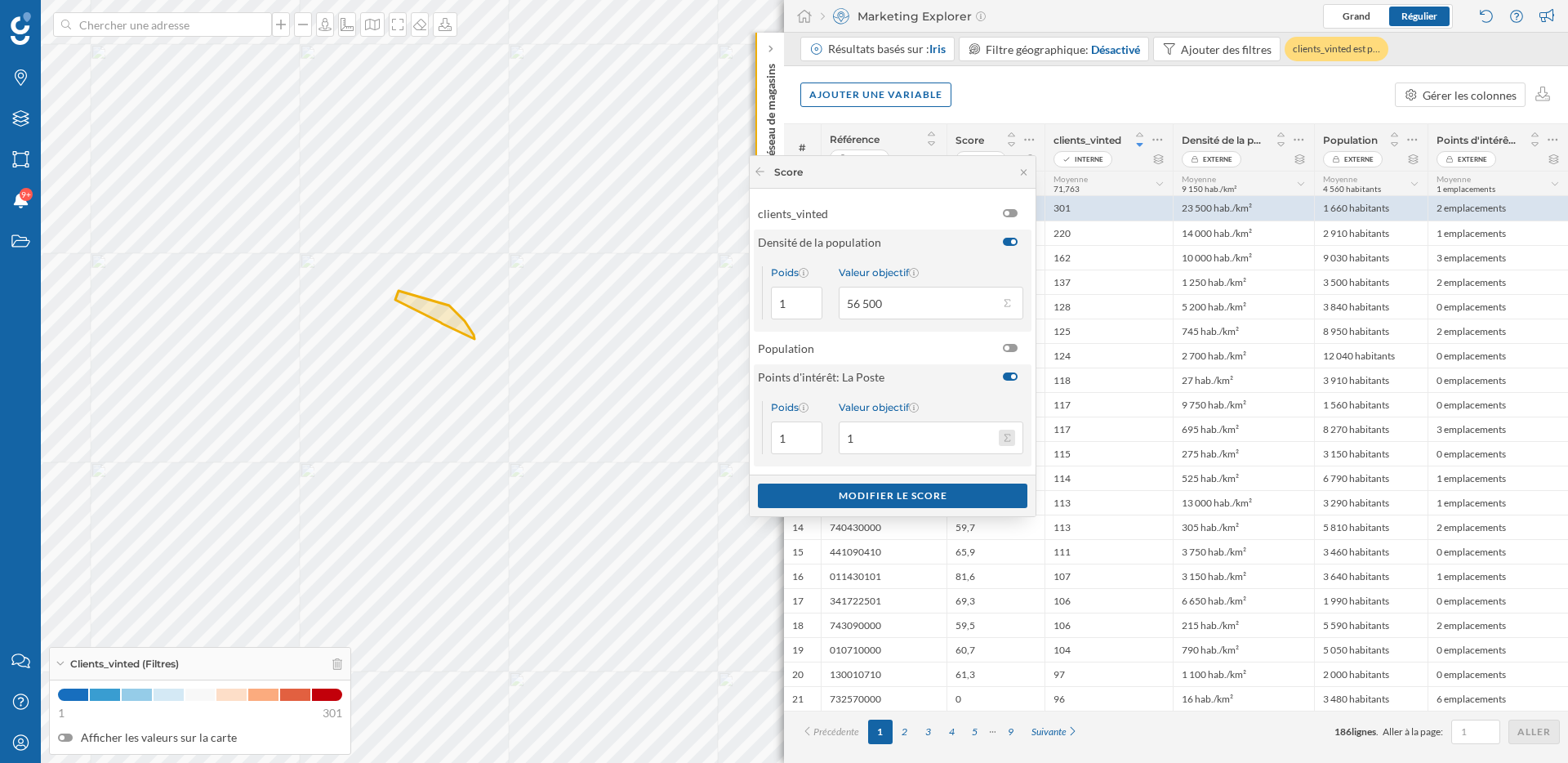
click at [1002, 435] on button "Valeur objectif 1" at bounding box center [1006, 437] width 16 height 16
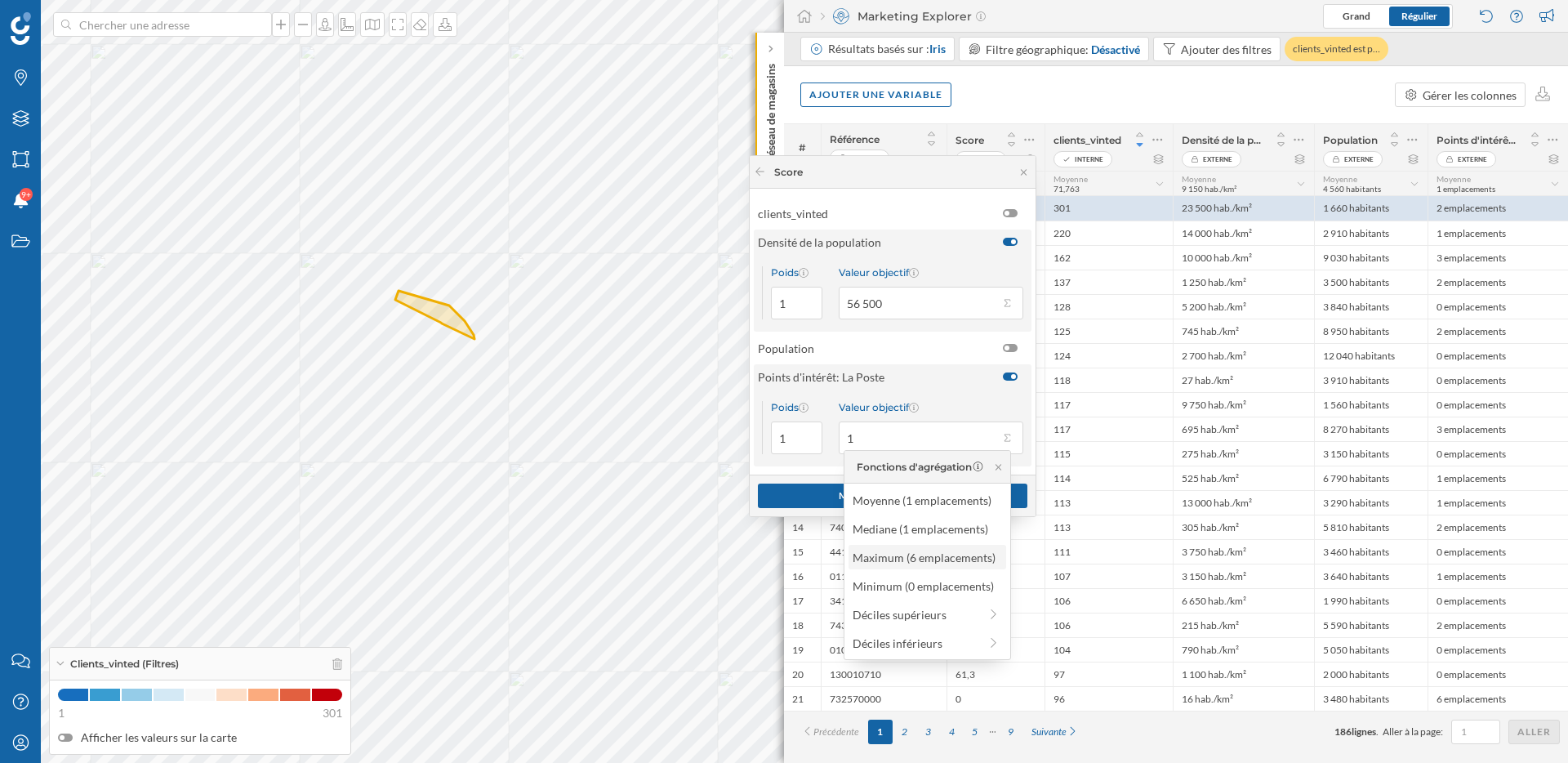
click at [915, 559] on div "Maximum (6 emplacements)" at bounding box center [926, 557] width 147 height 17
type input "6"
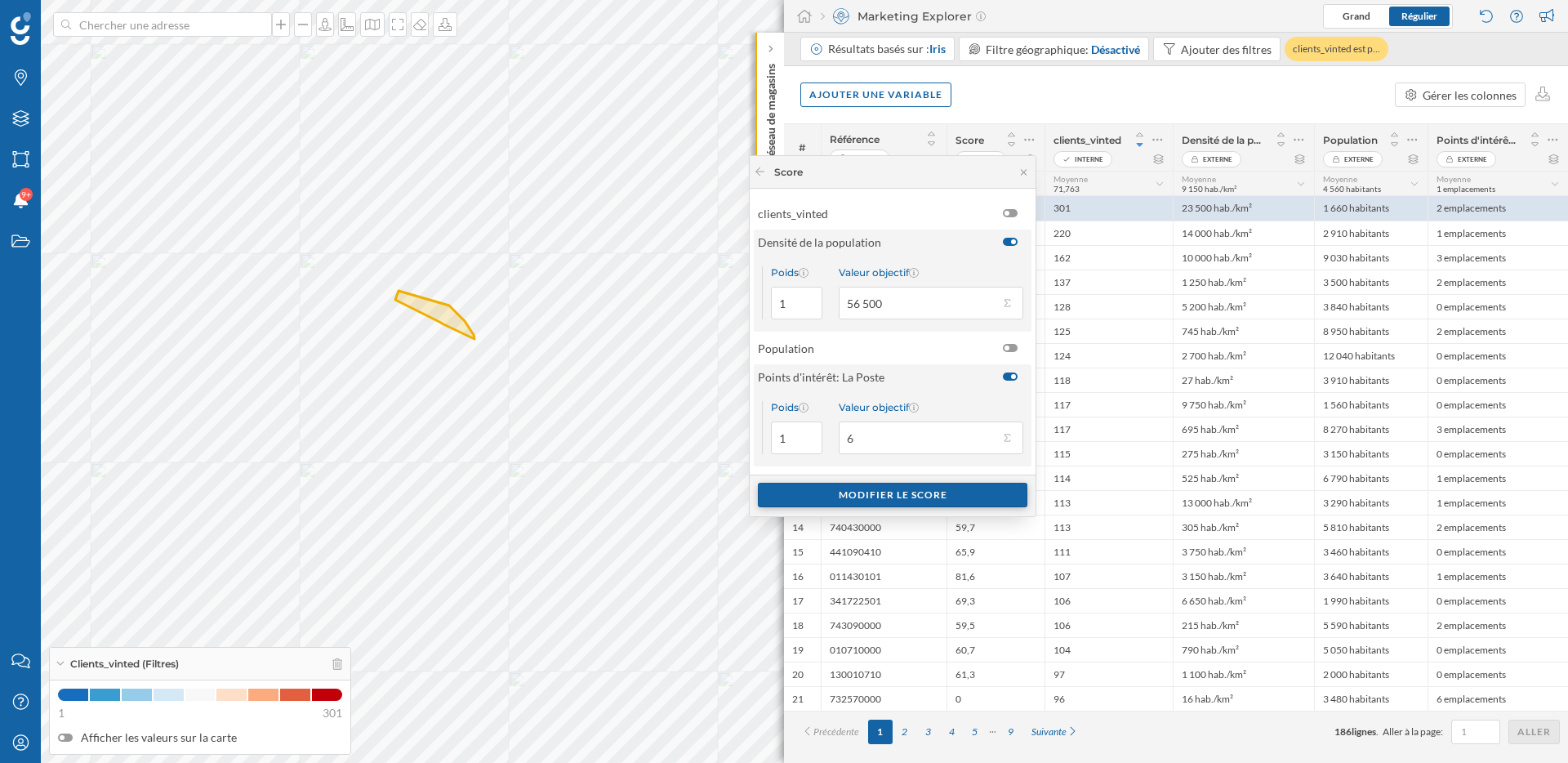
click at [907, 493] on div "Modifier le score" at bounding box center [893, 494] width 270 height 25
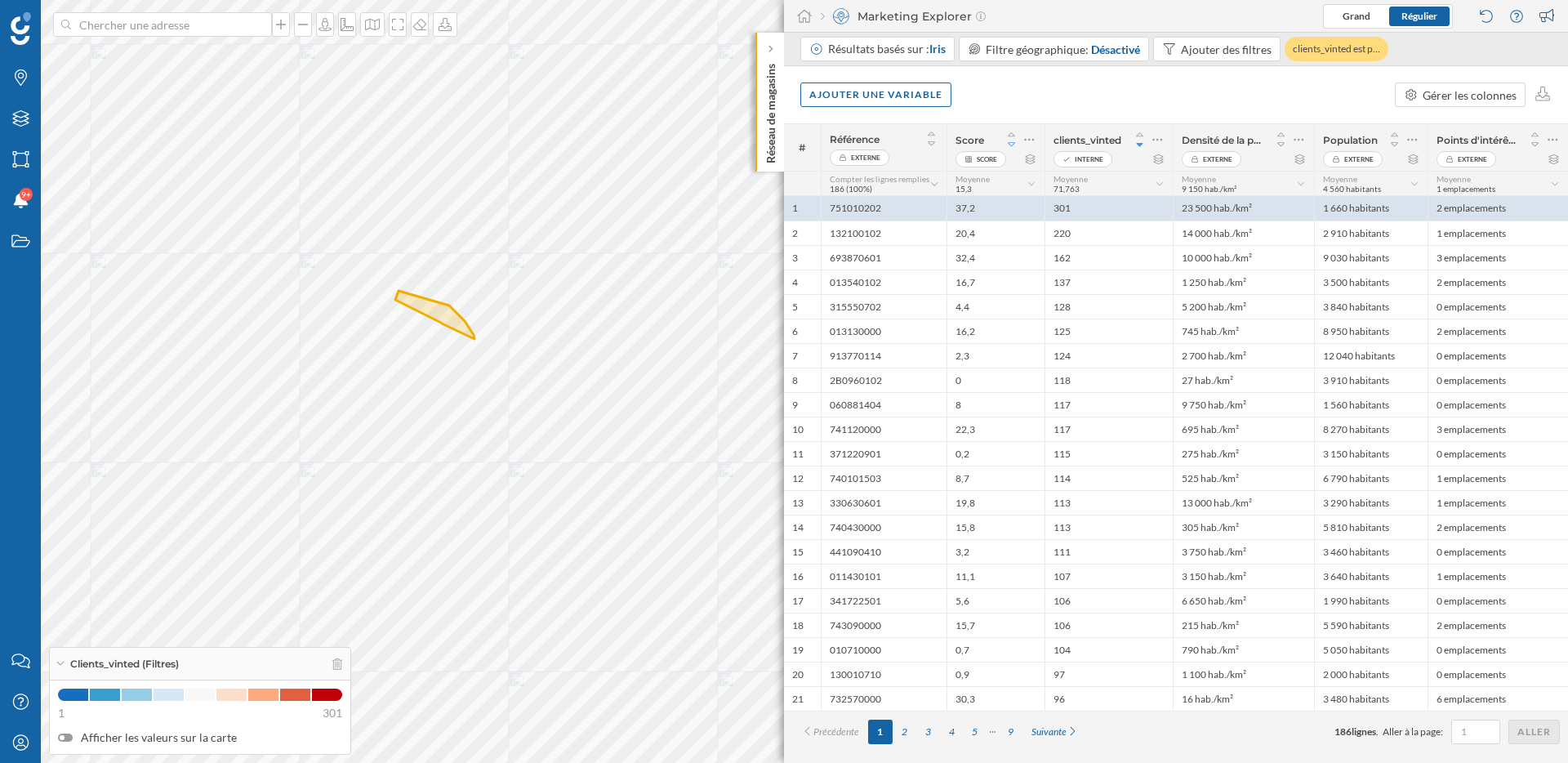
click at [1013, 143] on icon at bounding box center [1011, 144] width 7 height 4
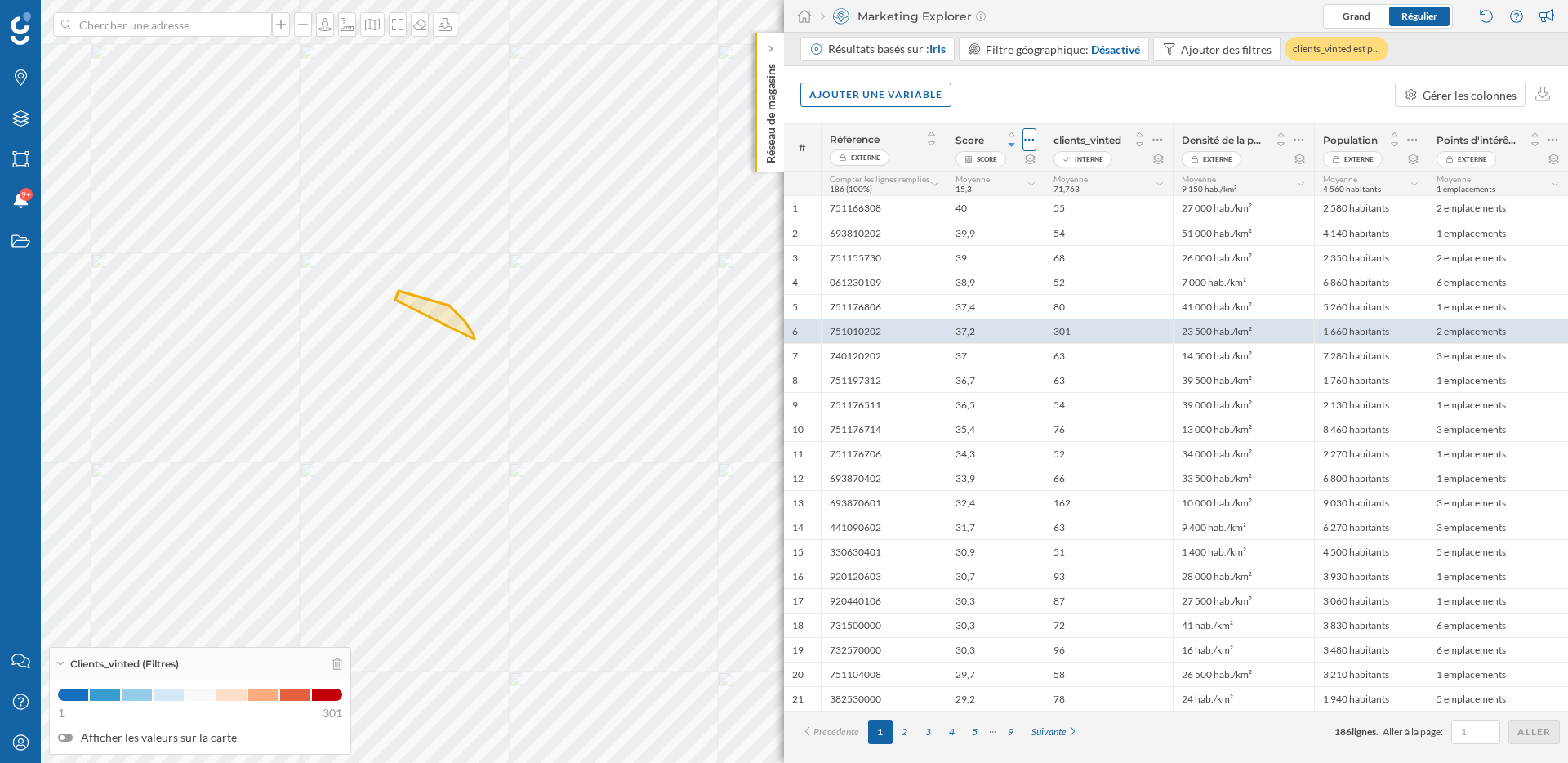
click at [1030, 143] on icon at bounding box center [1029, 139] width 11 height 16
click at [979, 213] on div "Modifier le score" at bounding box center [925, 205] width 200 height 17
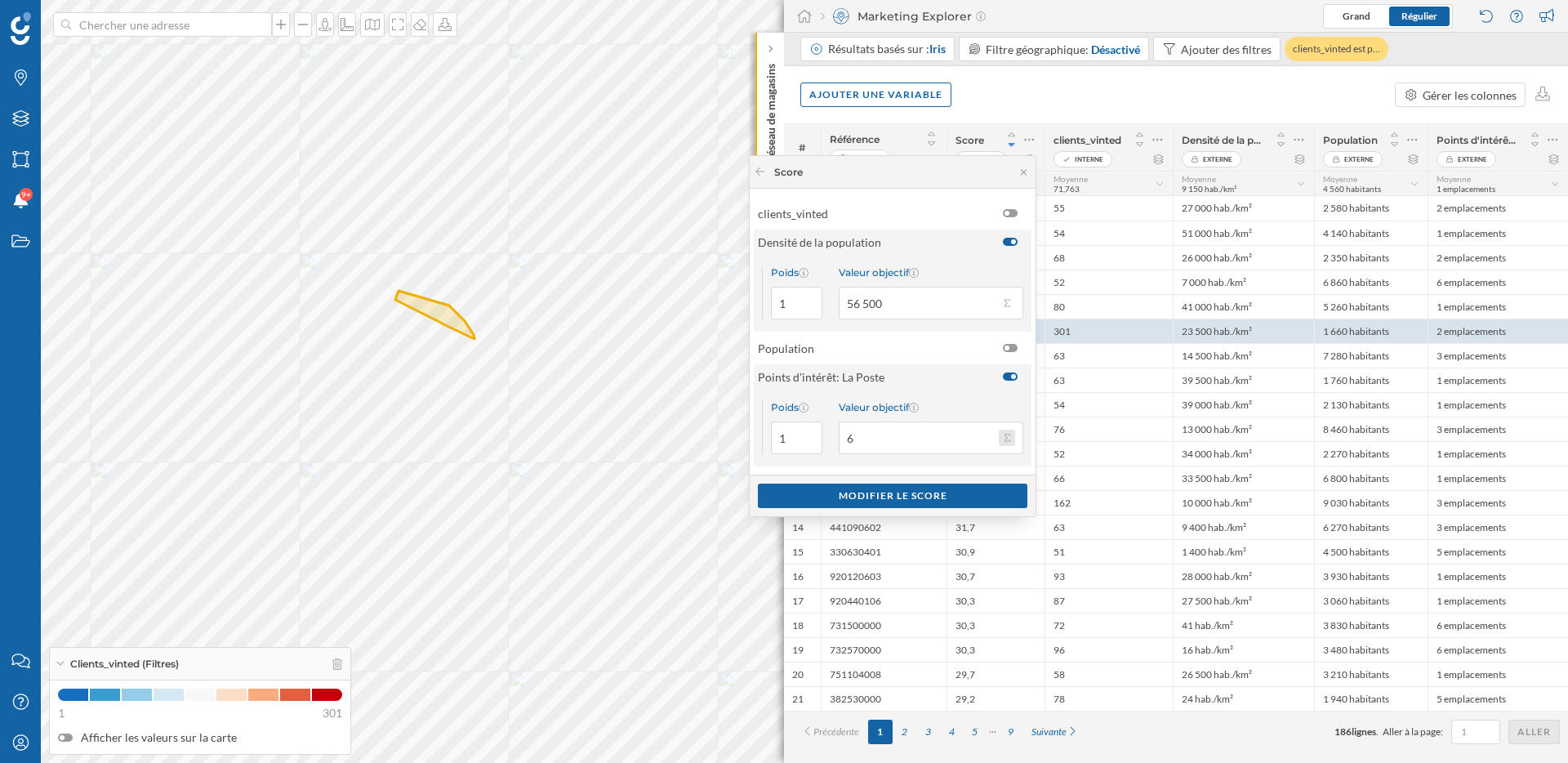
click at [1003, 440] on button "Valeur objectif 6" at bounding box center [1006, 437] width 16 height 16
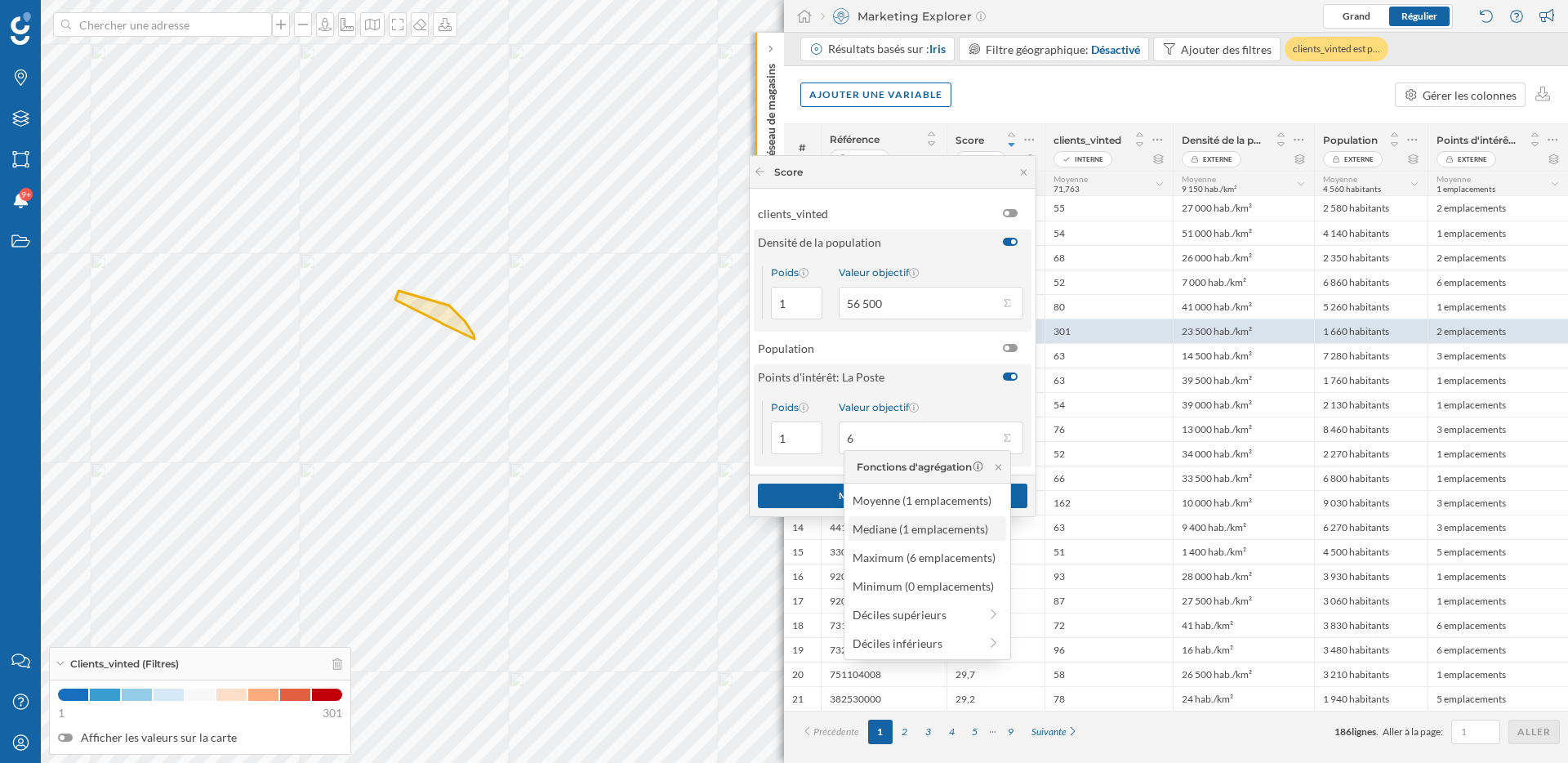
click at [942, 536] on div "Mediane (1 emplacements)" at bounding box center [926, 528] width 147 height 17
type input "1"
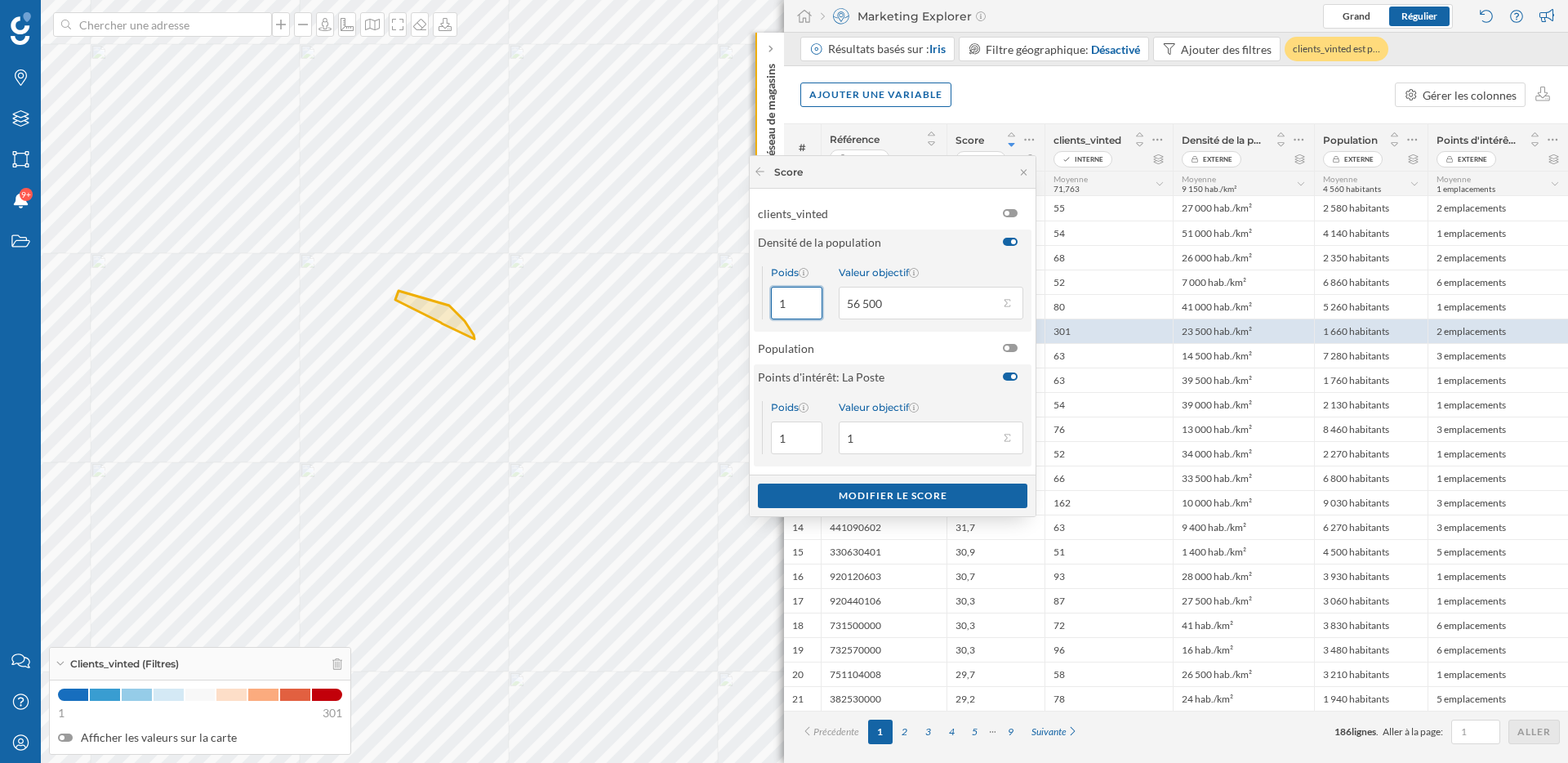
click at [779, 307] on input "1" at bounding box center [797, 303] width 52 height 33
drag, startPoint x: 784, startPoint y: 306, endPoint x: 775, endPoint y: 306, distance: 9.0
click at [775, 306] on input "1" at bounding box center [797, 303] width 52 height 33
type input "2"
click at [952, 494] on div "Modifier le score" at bounding box center [893, 494] width 270 height 25
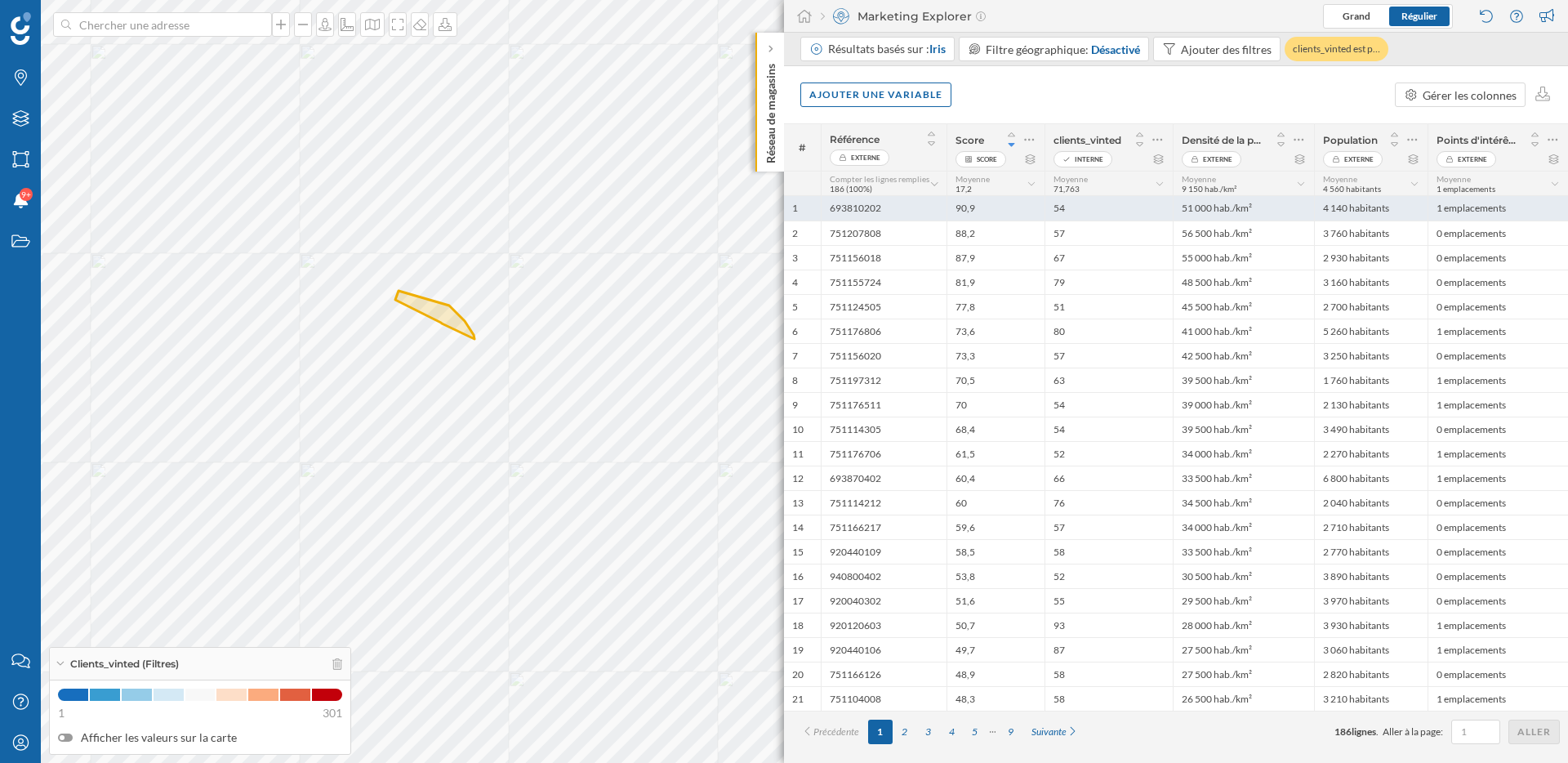
click at [1006, 213] on div "90,9" at bounding box center [995, 208] width 98 height 25
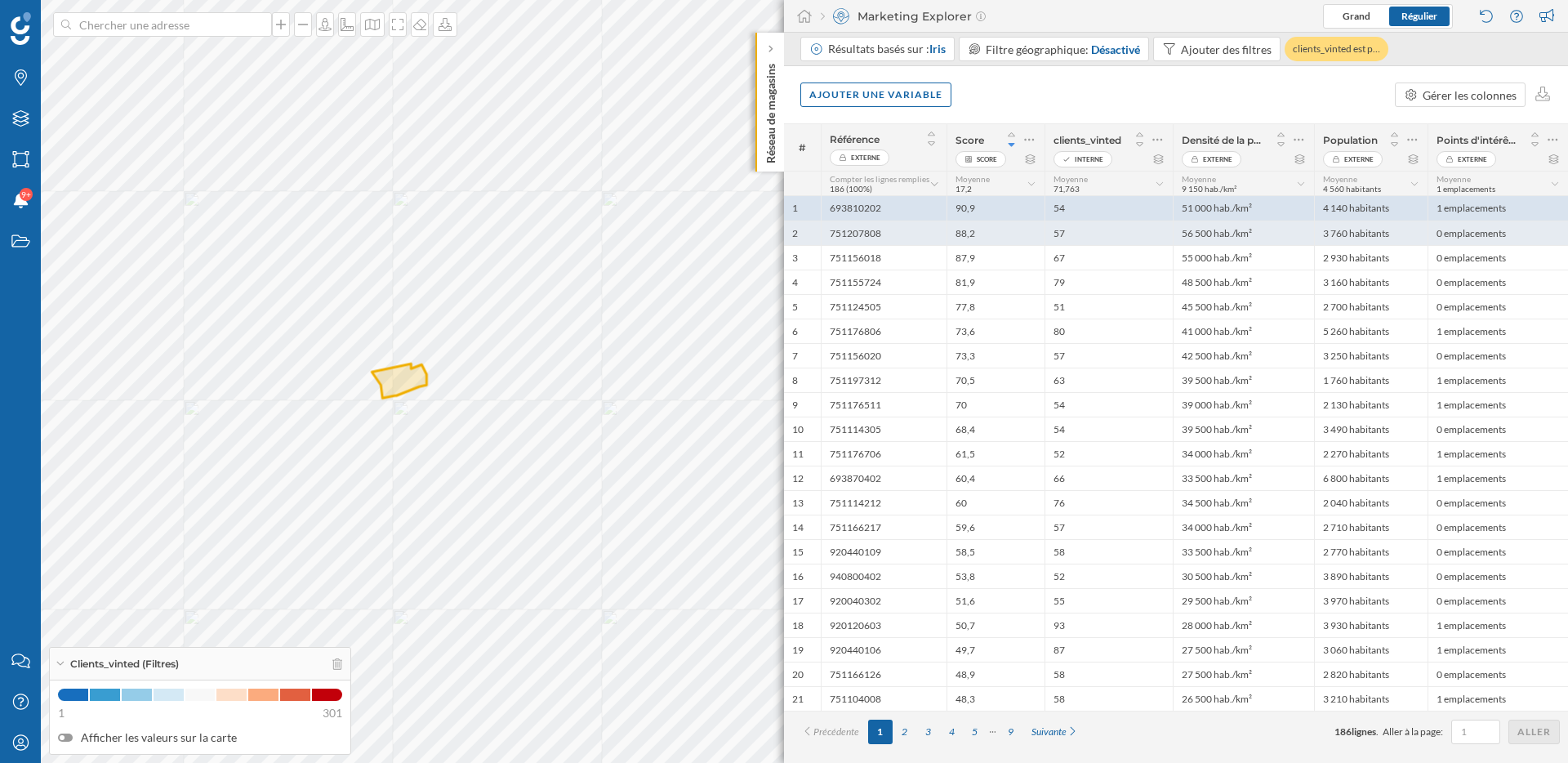
click at [1003, 231] on div "88,2" at bounding box center [995, 232] width 98 height 25
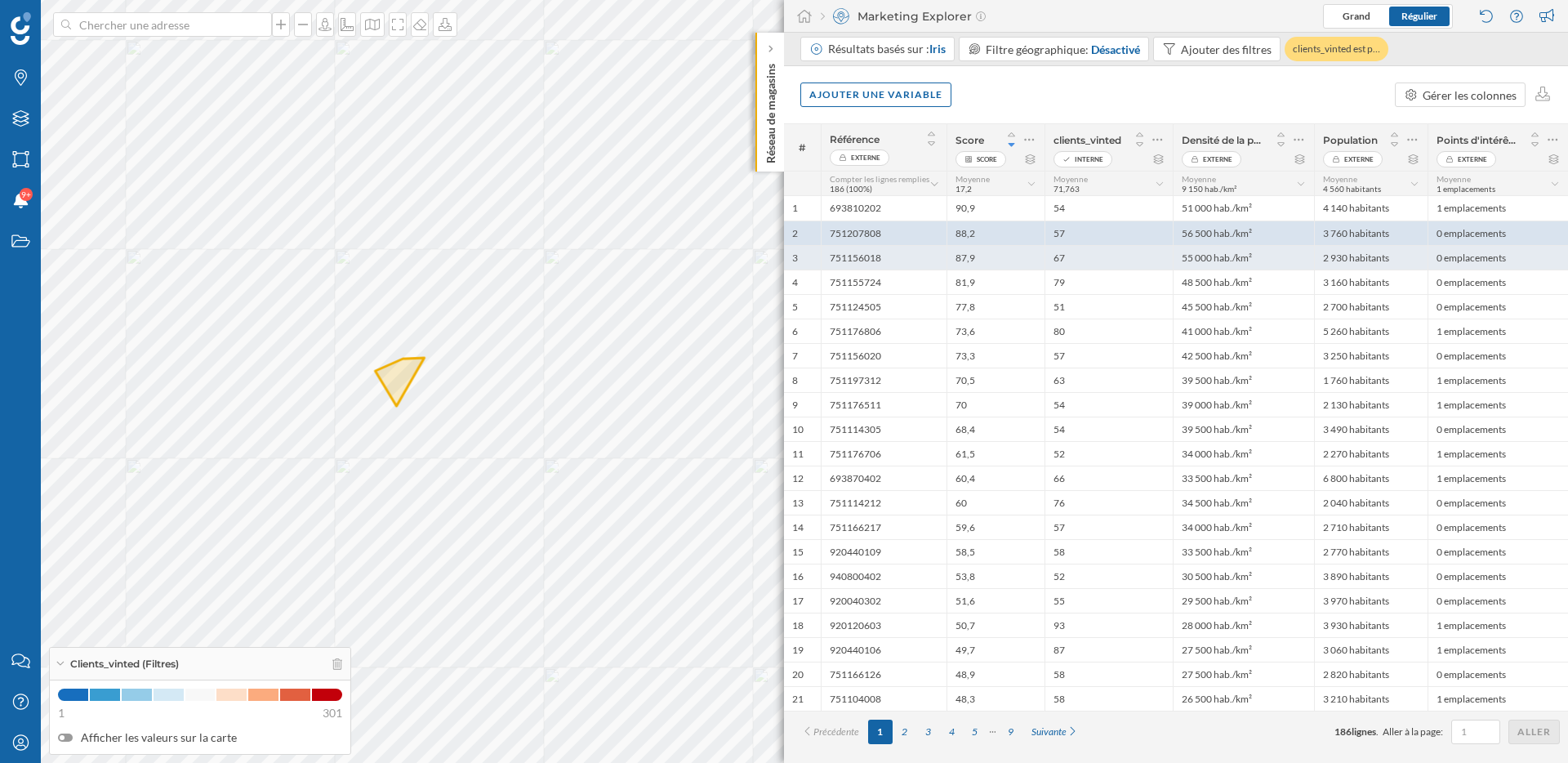
click at [999, 256] on div "87,9" at bounding box center [995, 257] width 98 height 25
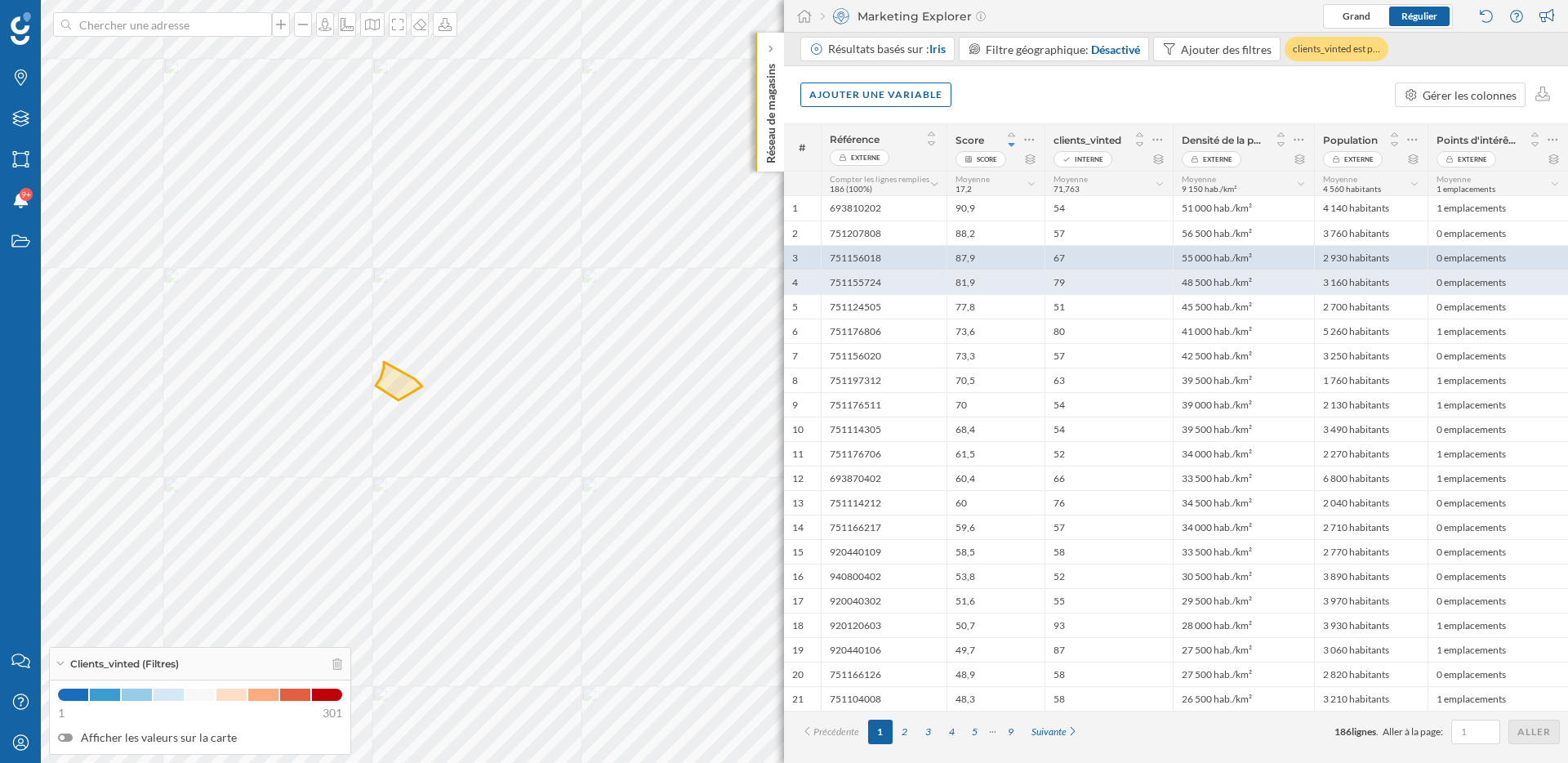
click at [999, 270] on div "81,9" at bounding box center [995, 282] width 98 height 25
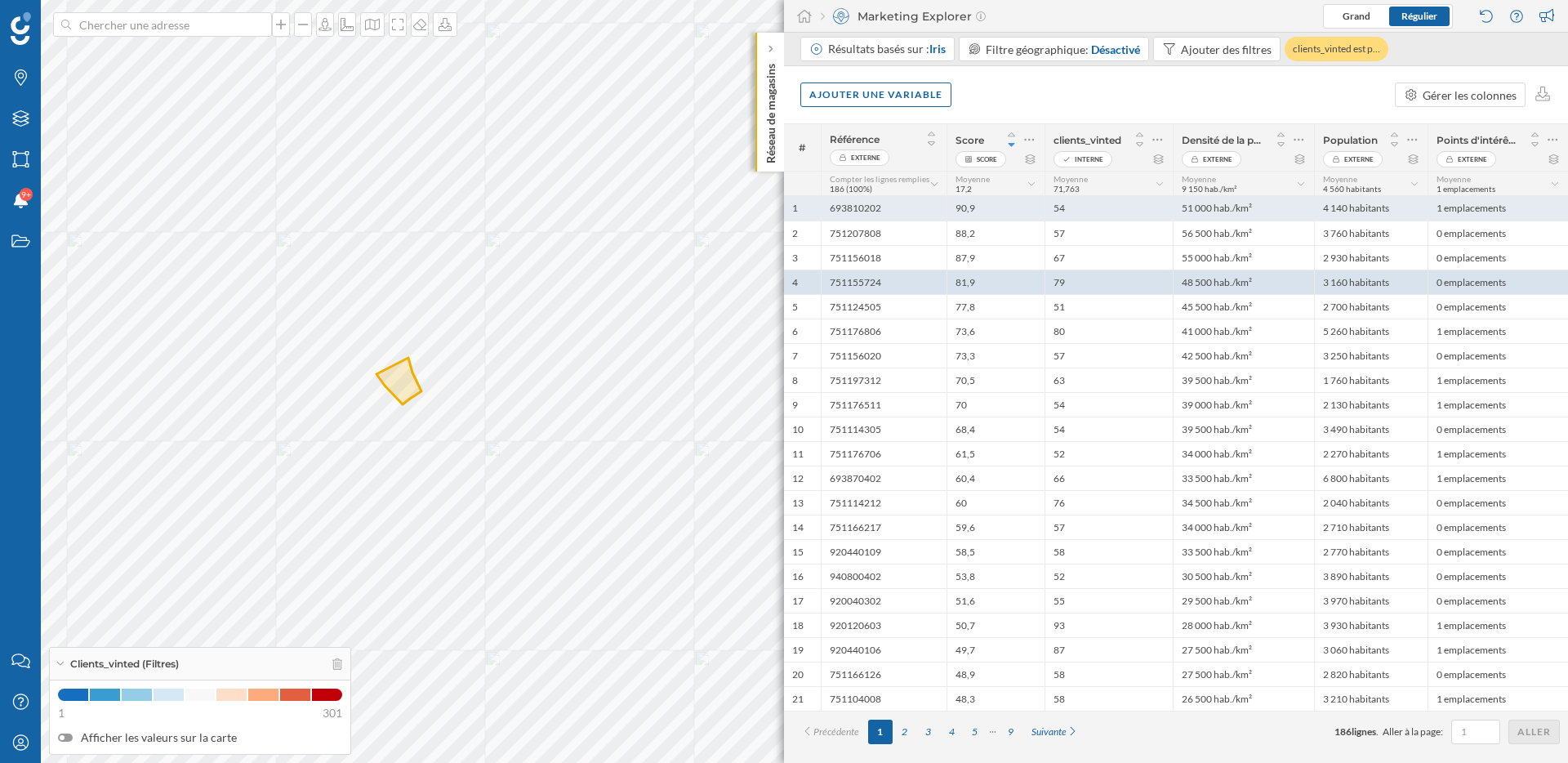
click at [987, 203] on div "90,9" at bounding box center [995, 208] width 98 height 25
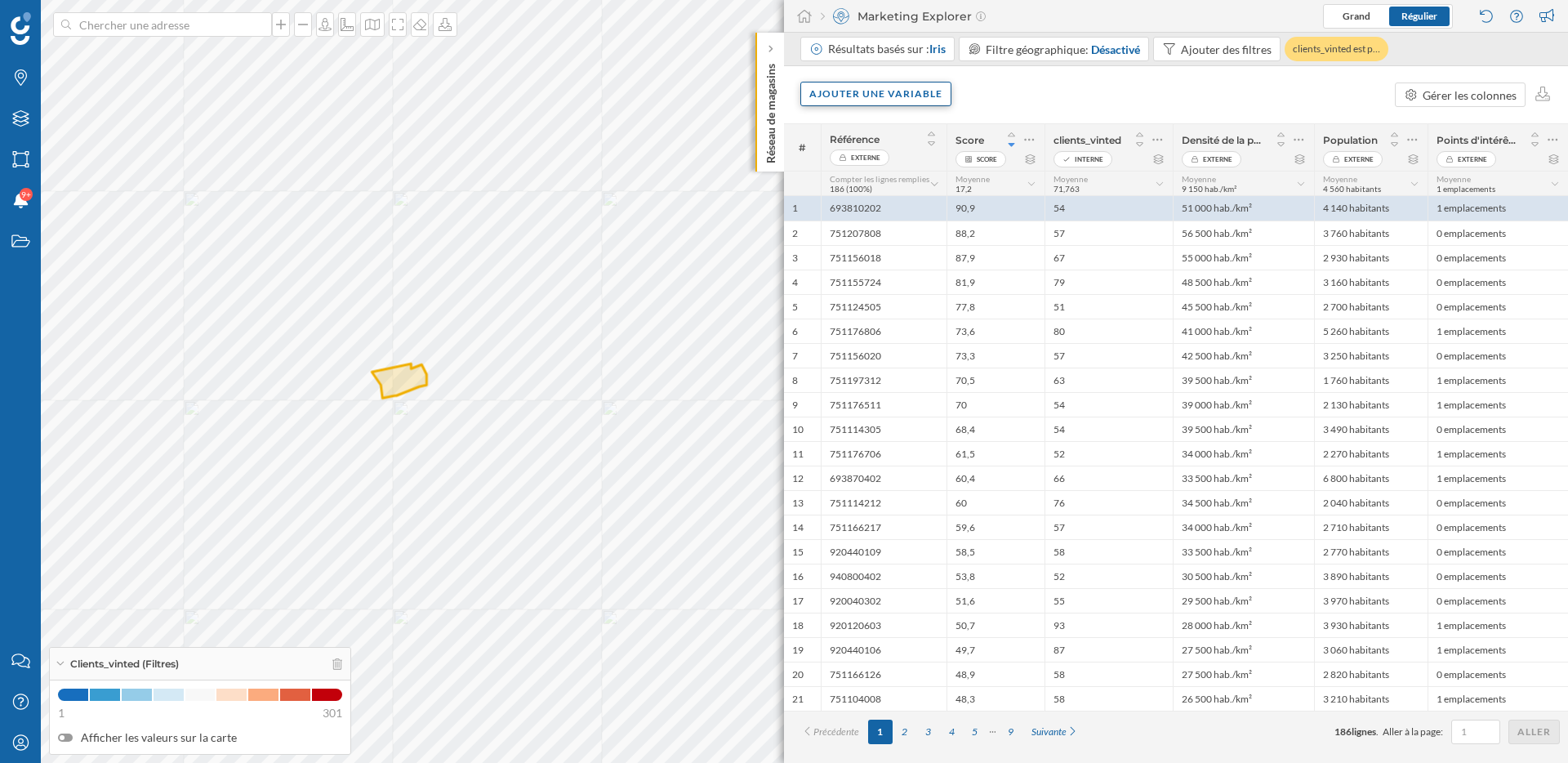
click at [920, 89] on div "Ajouter une variable" at bounding box center [876, 94] width 151 height 25
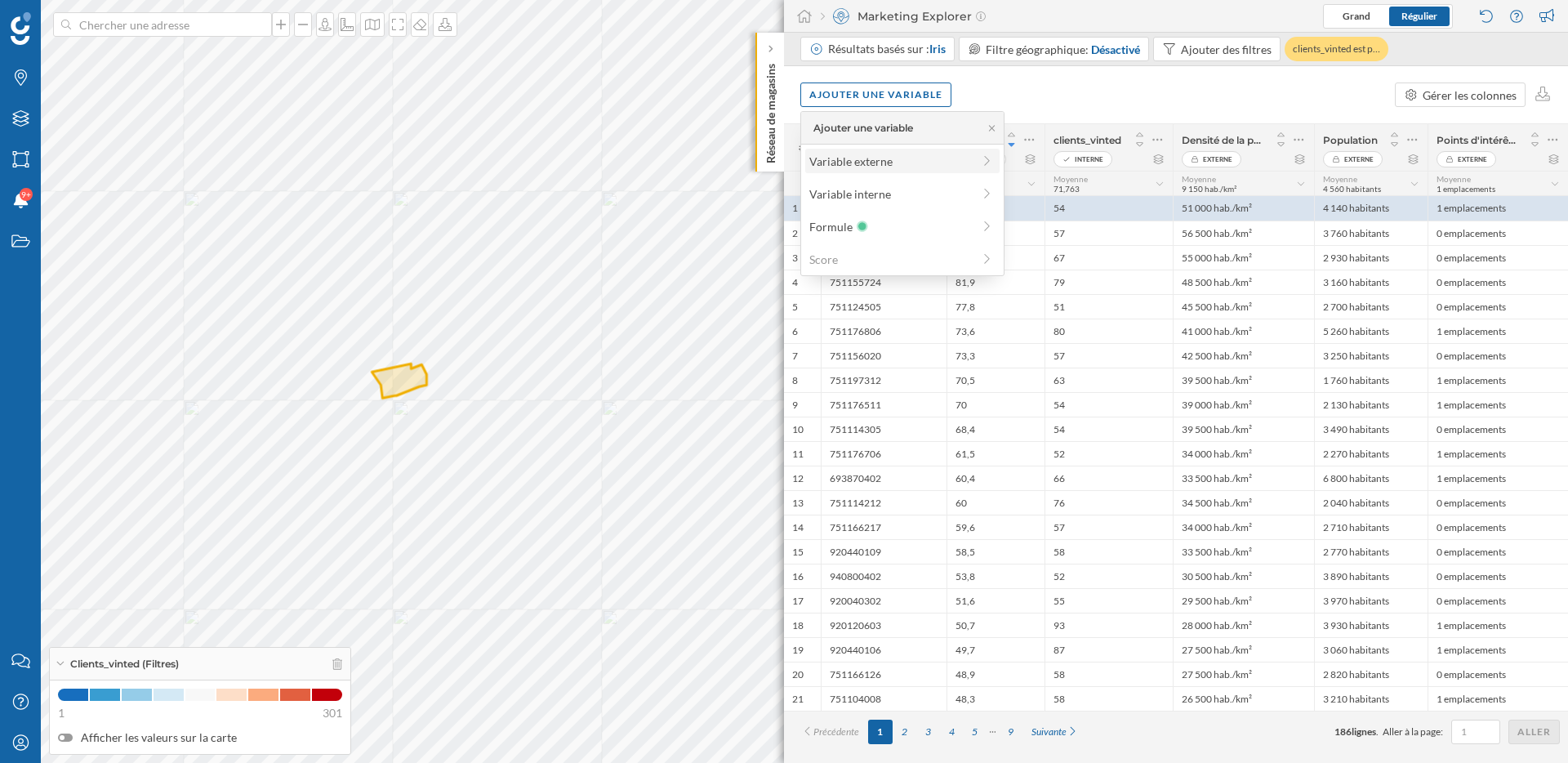
click at [913, 152] on div "Variable externe" at bounding box center [890, 160] width 162 height 17
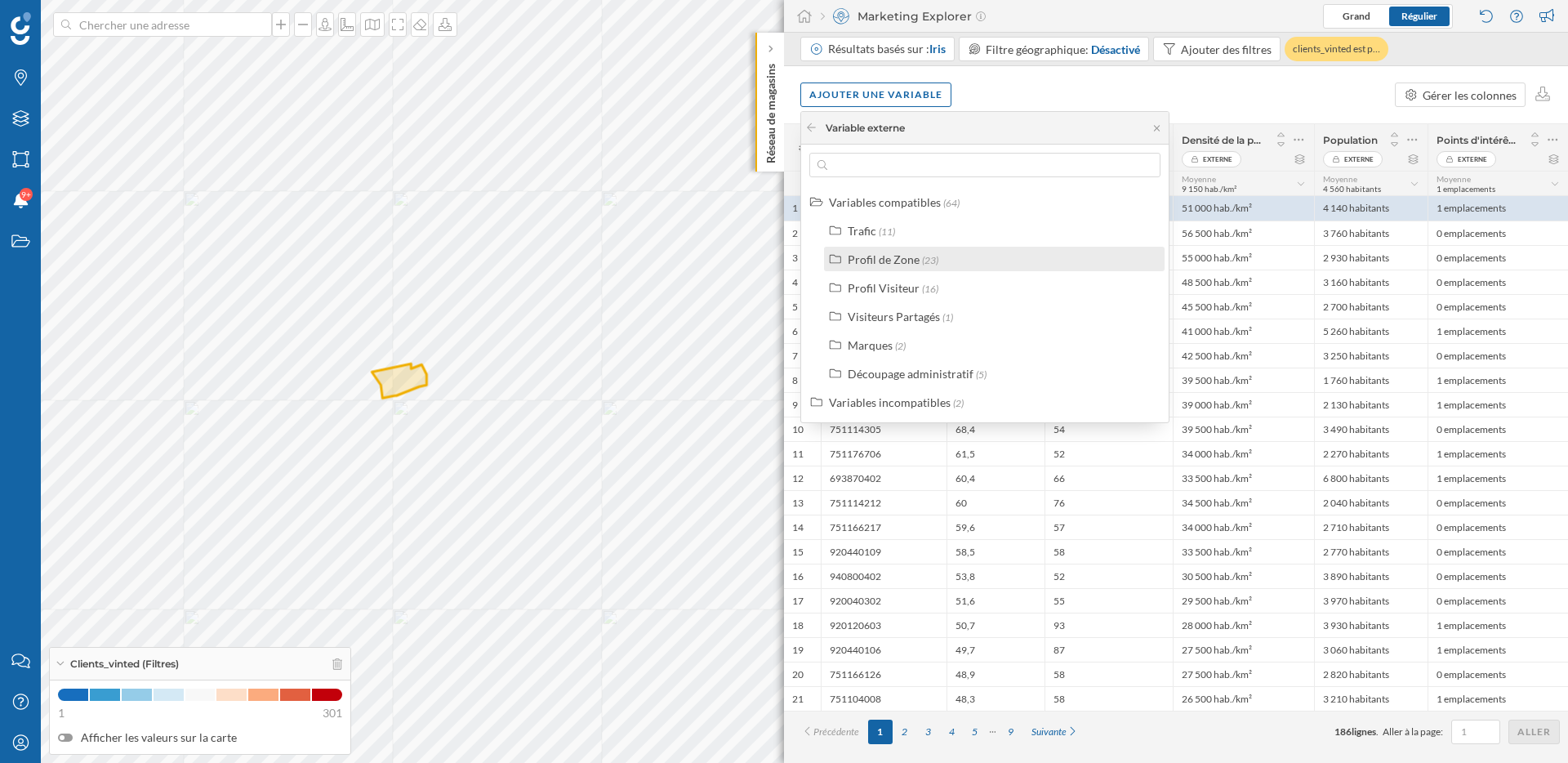
click at [922, 262] on span "(23)" at bounding box center [929, 260] width 16 height 12
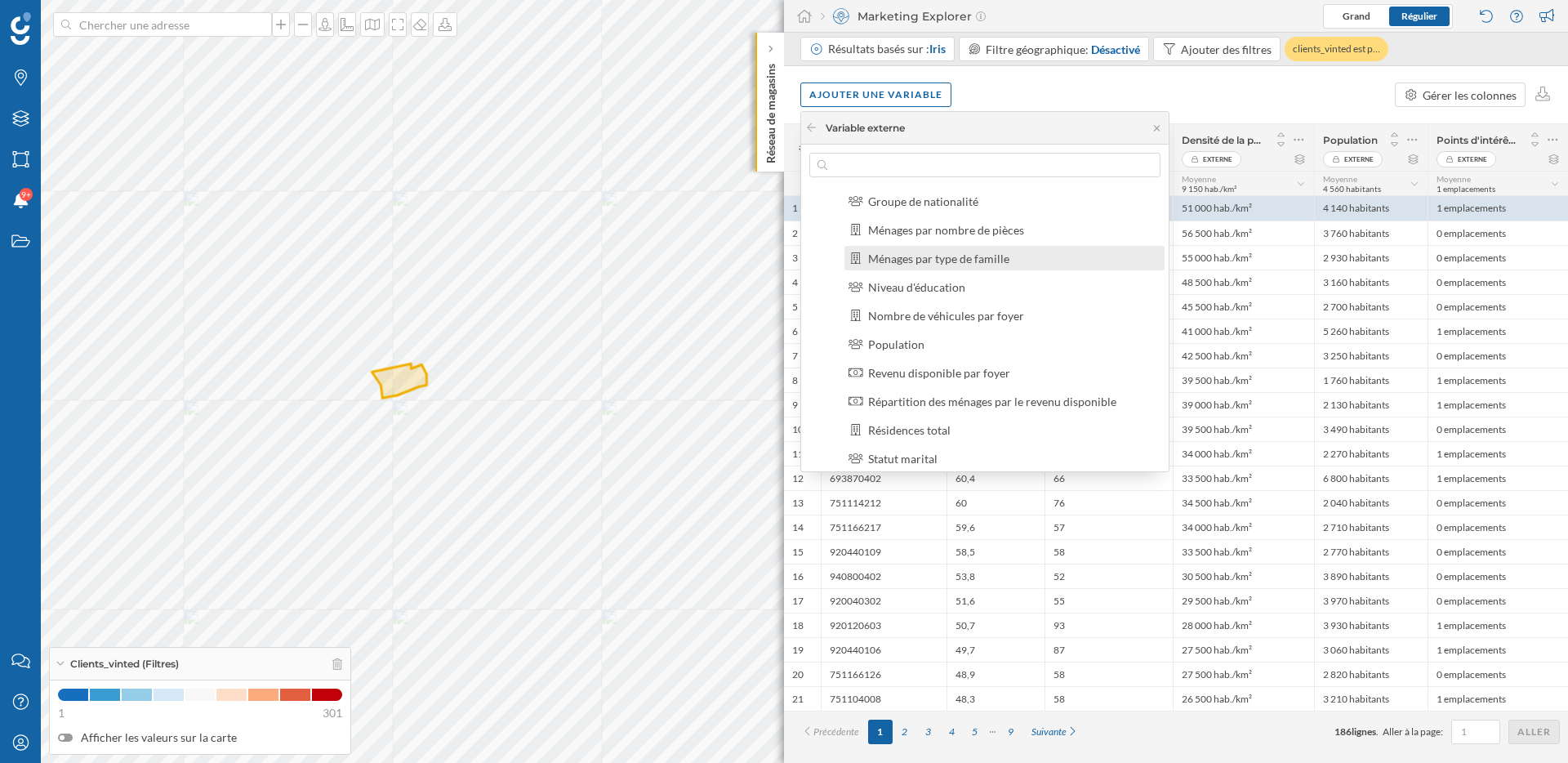
scroll to position [154, 0]
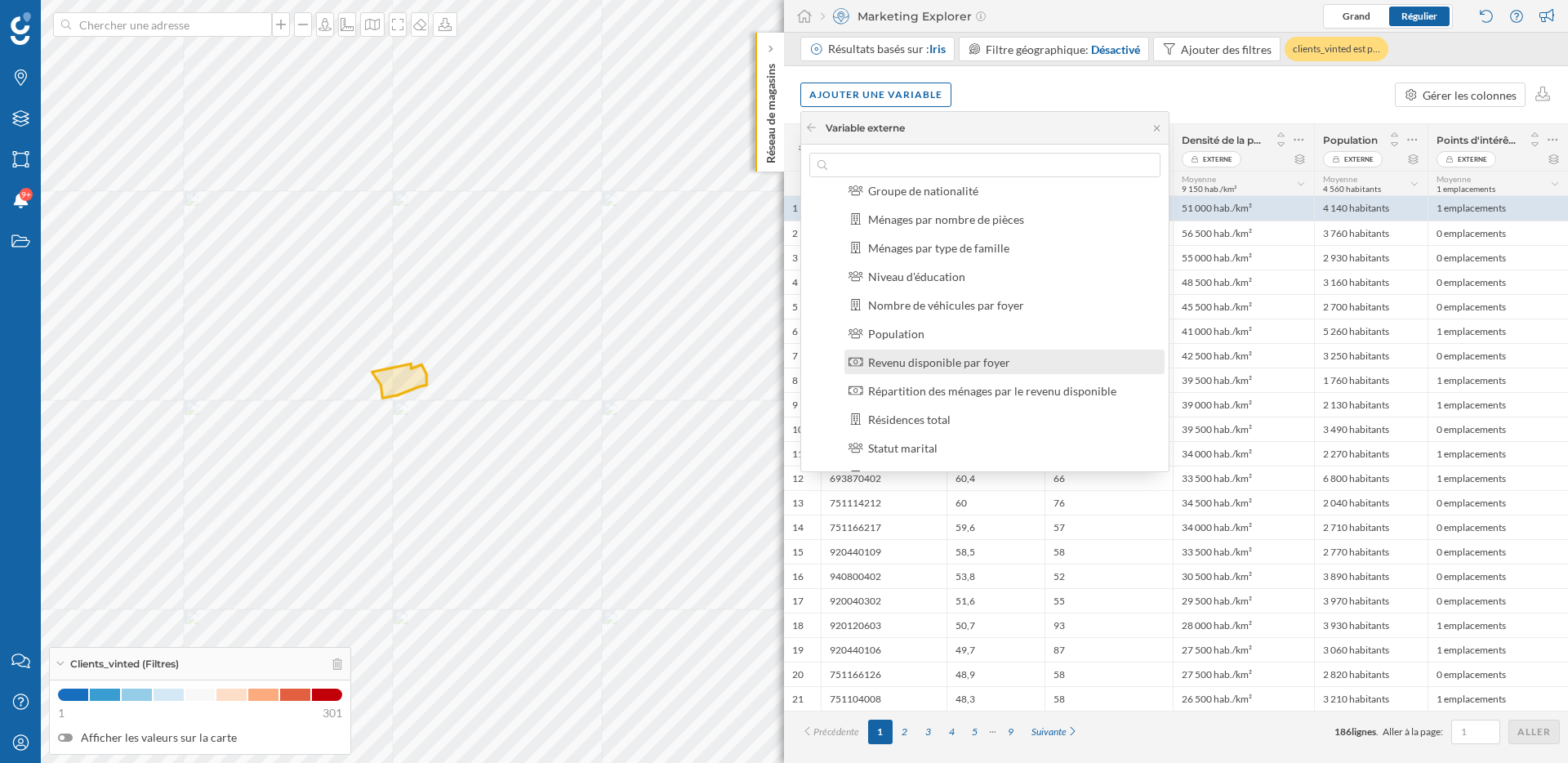
click at [981, 363] on div "Revenu disponible par foyer" at bounding box center [938, 363] width 142 height 14
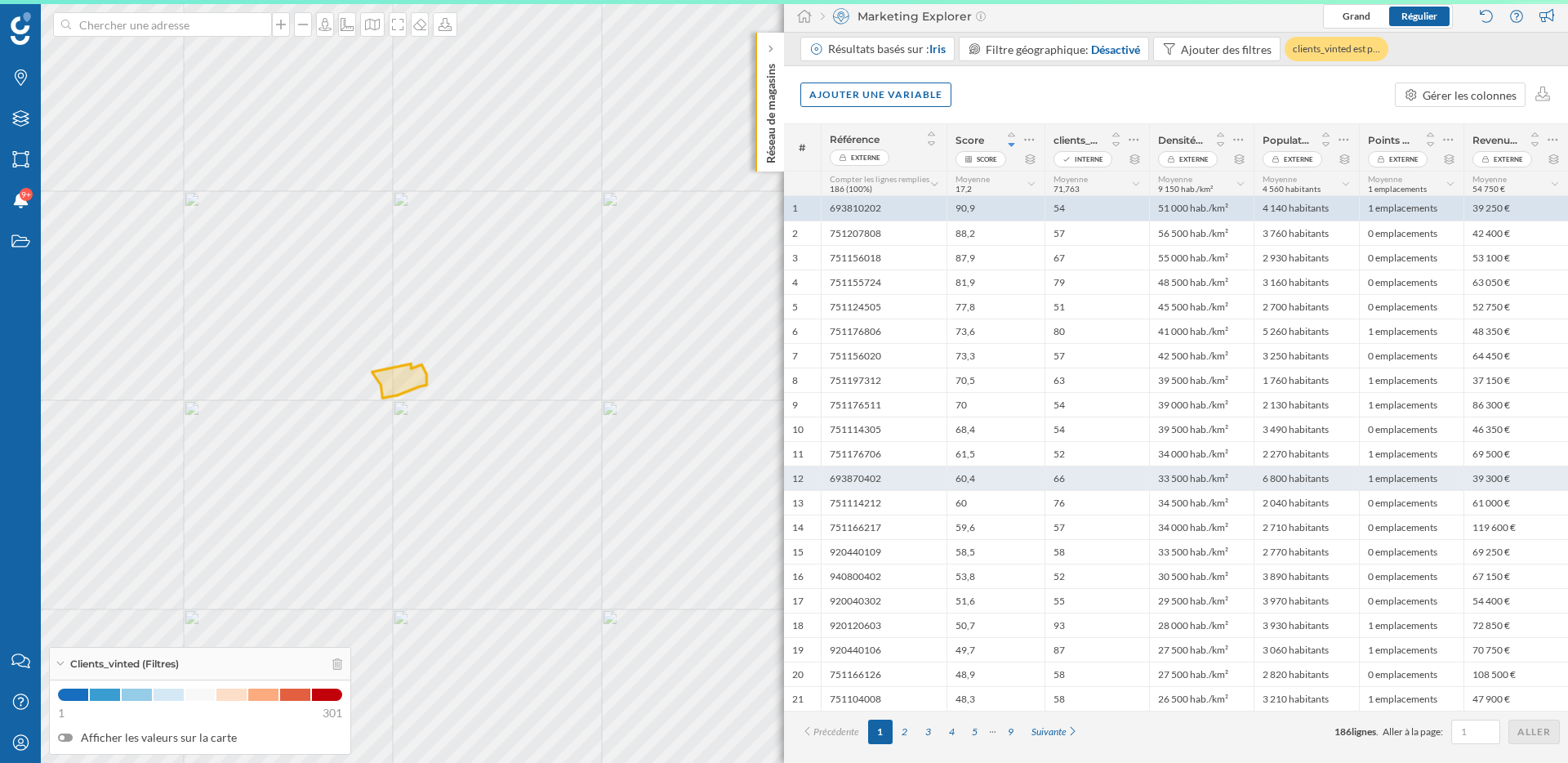
scroll to position [0, 0]
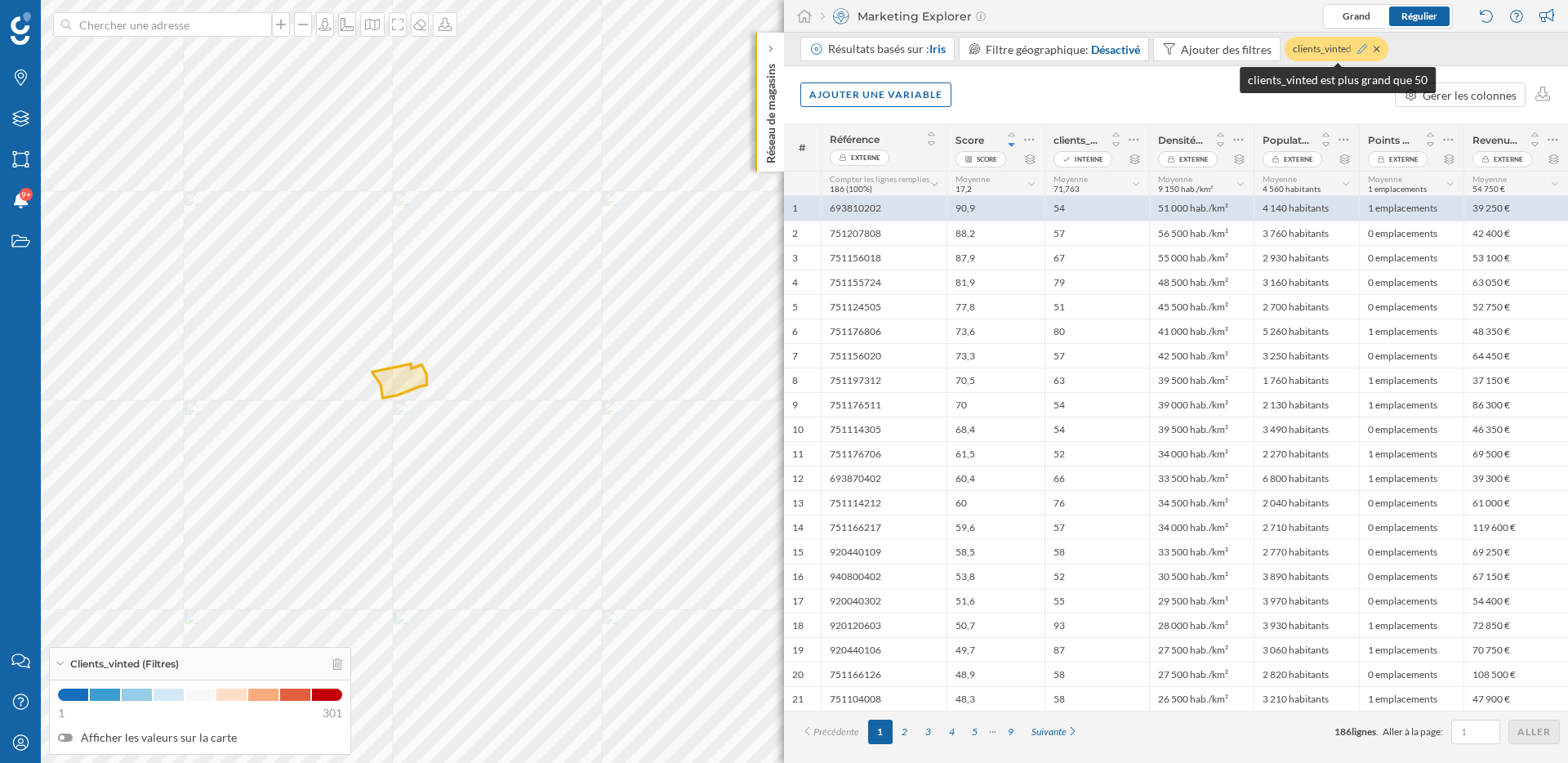
click at [1362, 52] on icon at bounding box center [1362, 49] width 10 height 10
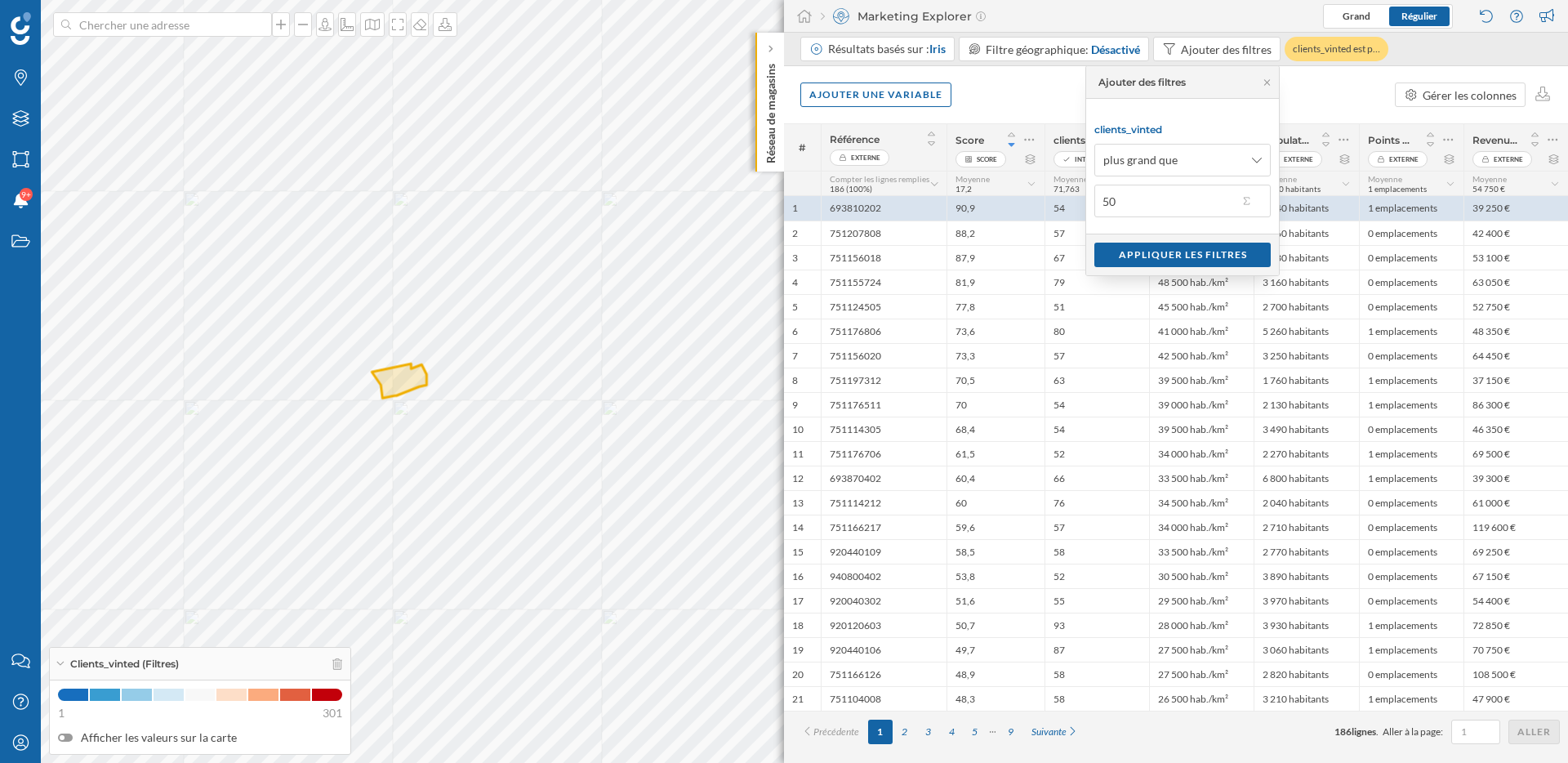
drag, startPoint x: 1144, startPoint y: 199, endPoint x: 1106, endPoint y: 199, distance: 38.0
click at [1106, 199] on input "50" at bounding box center [1166, 200] width 143 height 33
type input "40"
click at [1205, 251] on div "Appliquer les filtres" at bounding box center [1181, 254] width 176 height 25
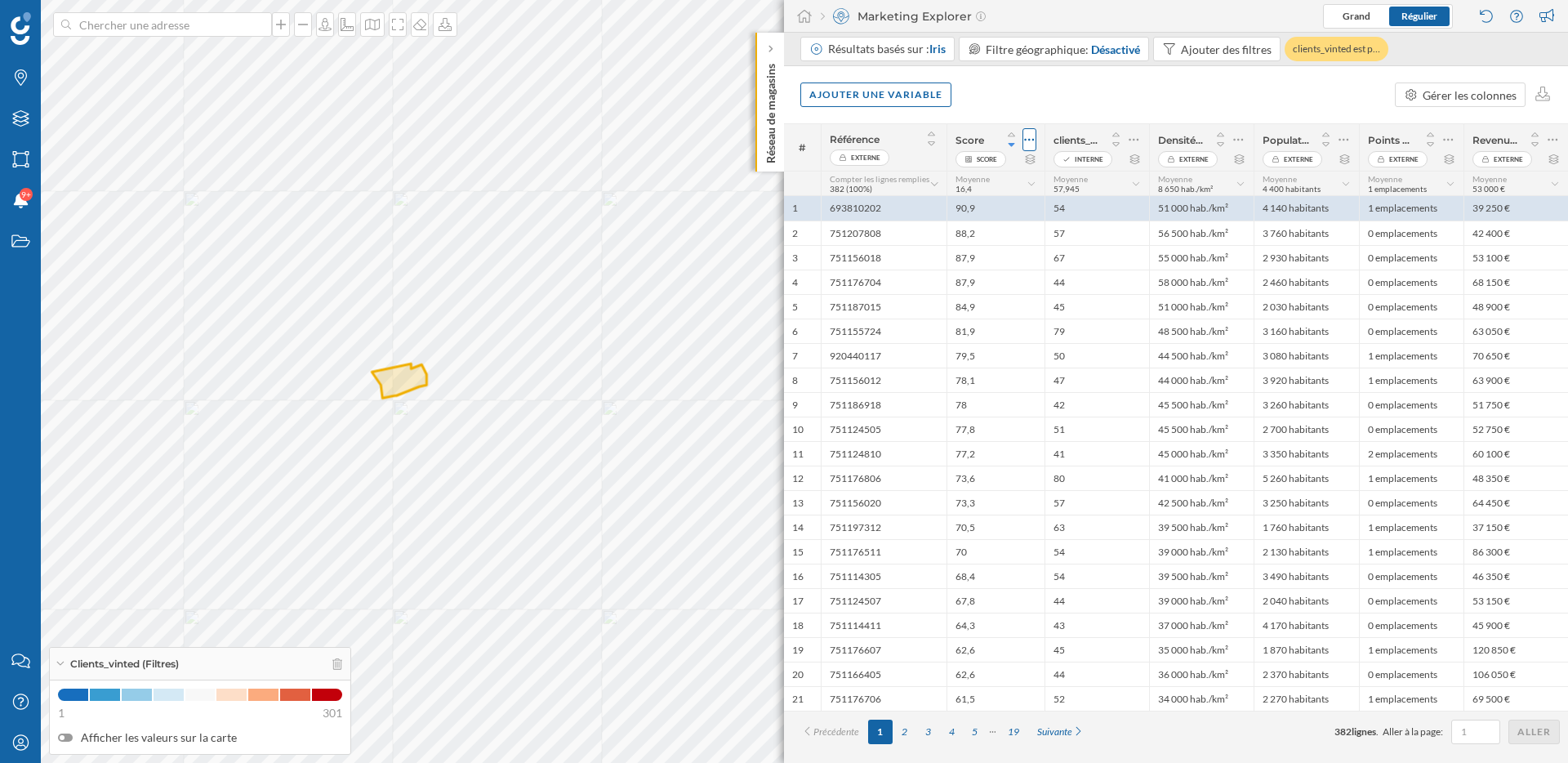
click at [1033, 139] on icon at bounding box center [1030, 139] width 10 height 2
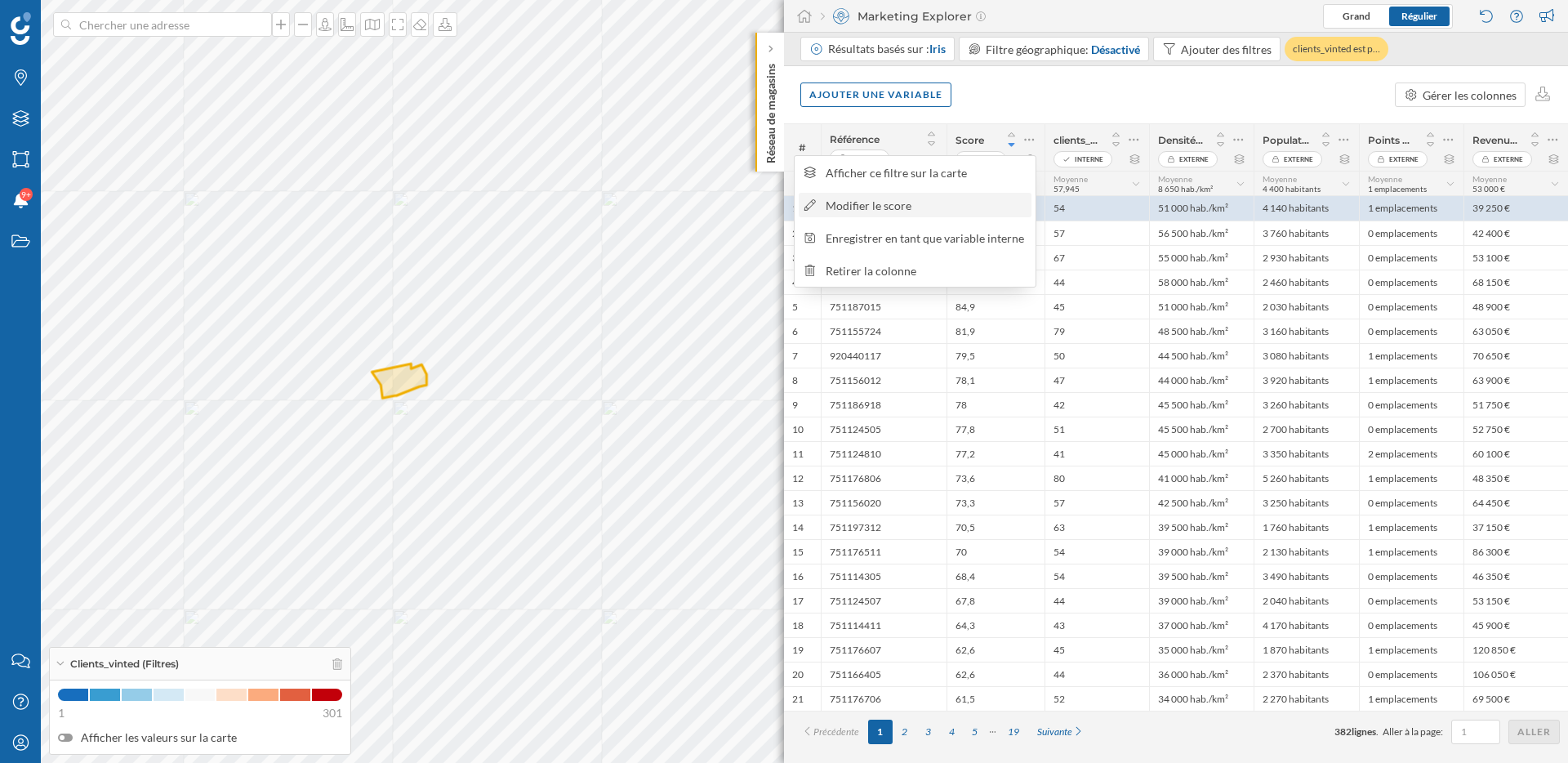
click at [976, 206] on div "Modifier le score" at bounding box center [925, 205] width 200 height 17
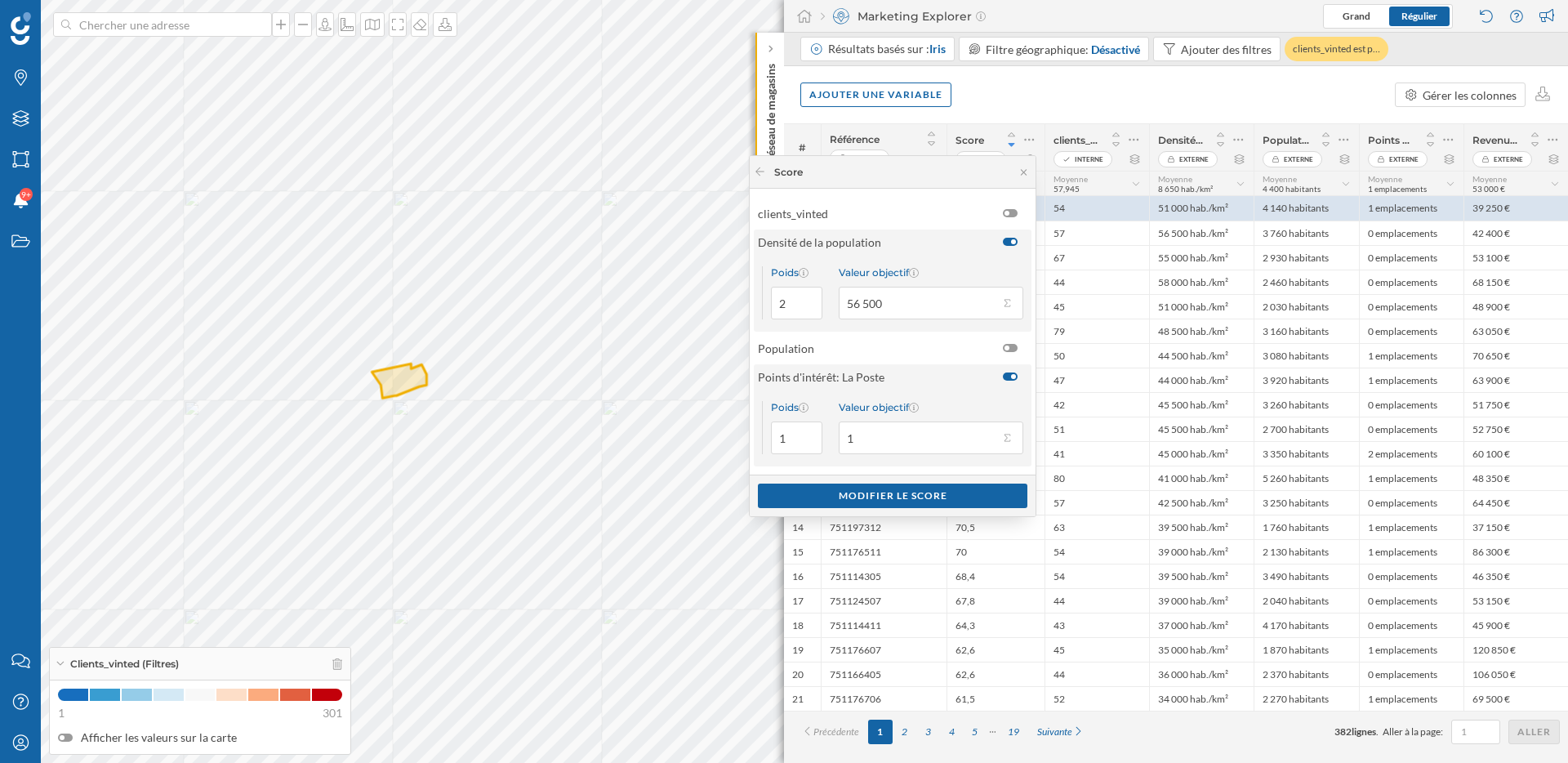
scroll to position [33, 0]
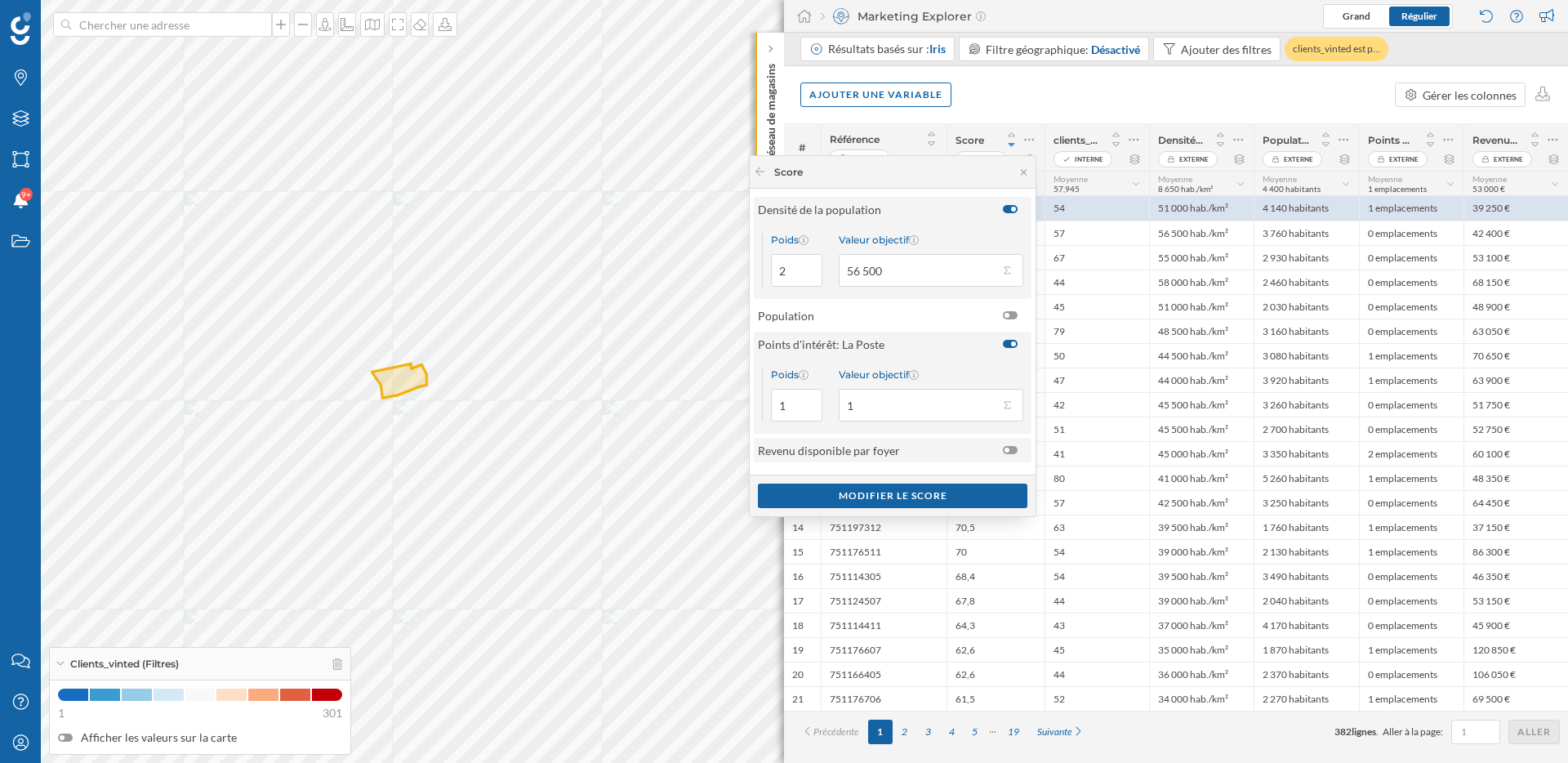
click at [881, 457] on span "Revenu disponible par foyer" at bounding box center [829, 449] width 142 height 17
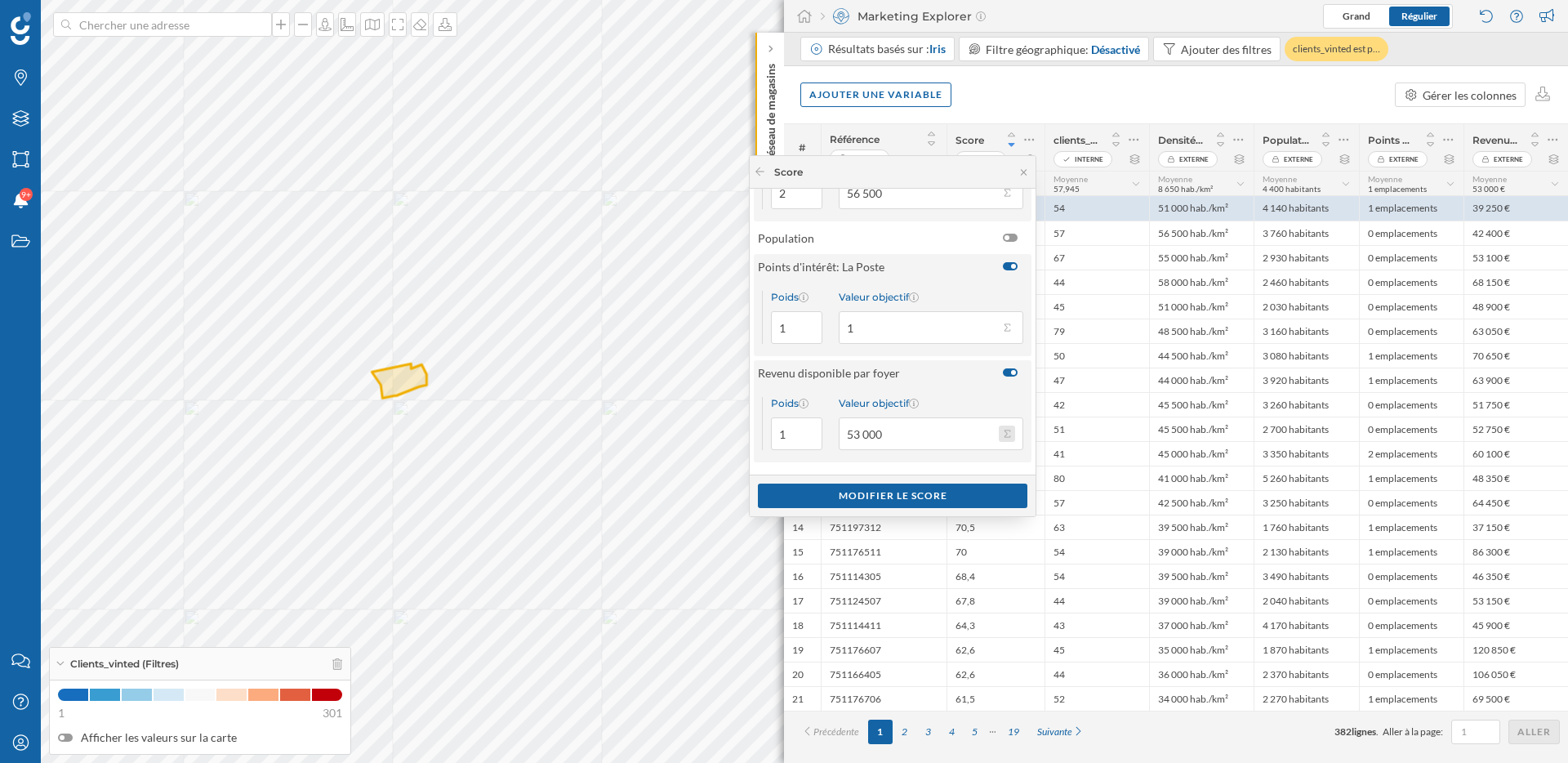
click at [1002, 432] on button "Valeur objectif 53 000" at bounding box center [1006, 433] width 16 height 16
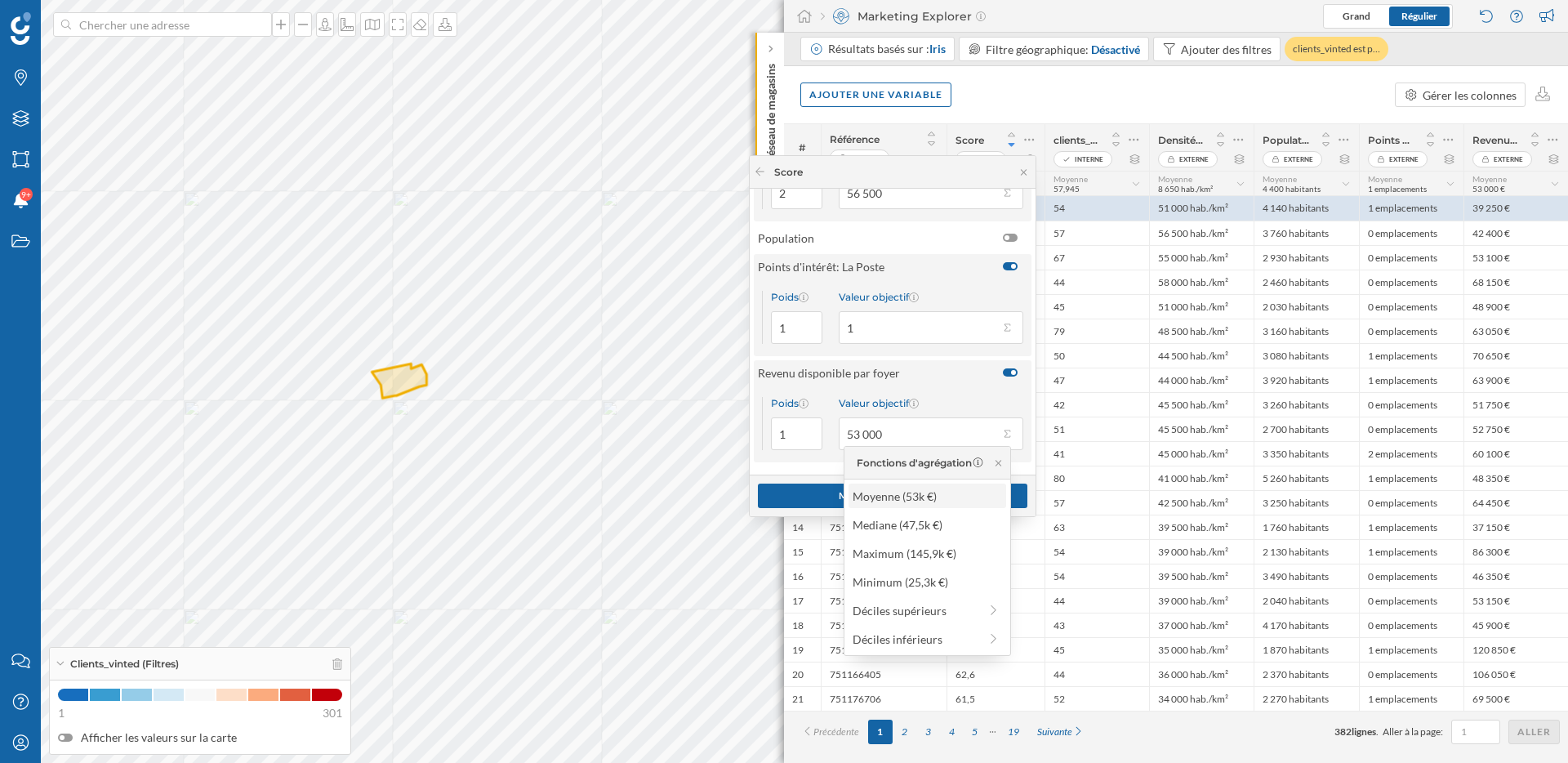
click at [922, 497] on div "Moyenne (53k €)" at bounding box center [926, 495] width 147 height 17
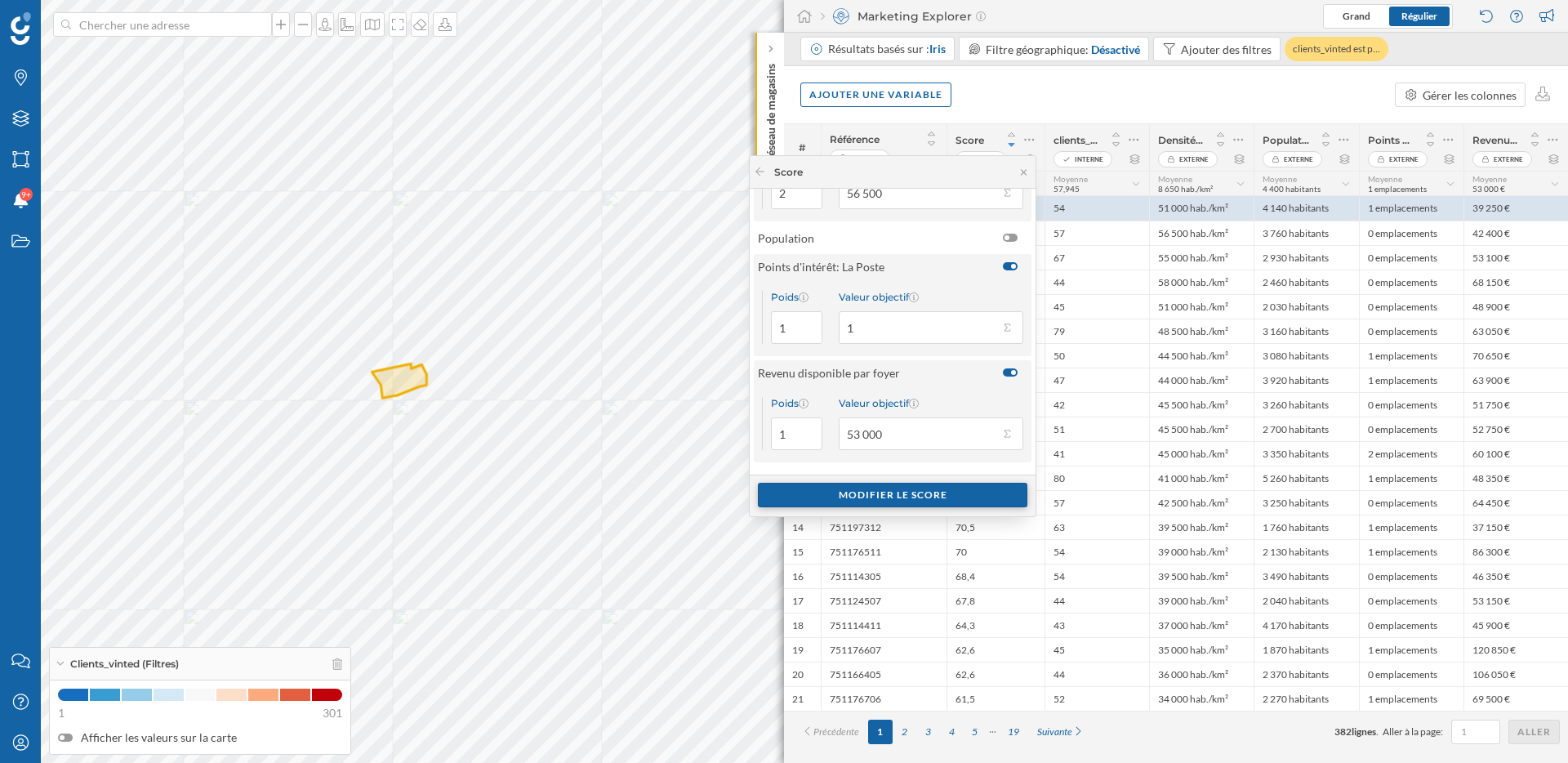
click at [898, 484] on div "Modifier le score" at bounding box center [893, 494] width 270 height 25
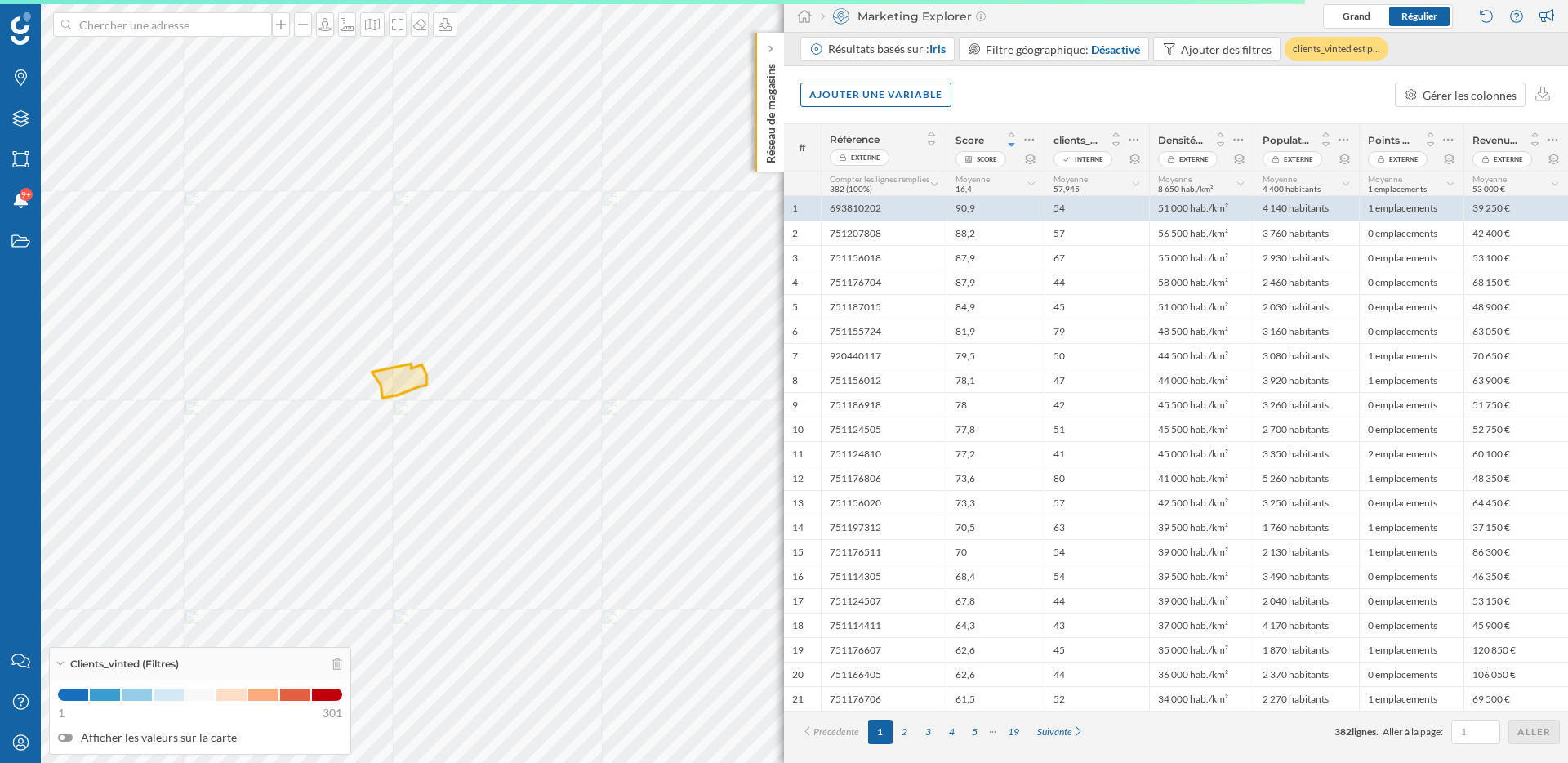
click at [1012, 133] on icon at bounding box center [1011, 134] width 7 height 4
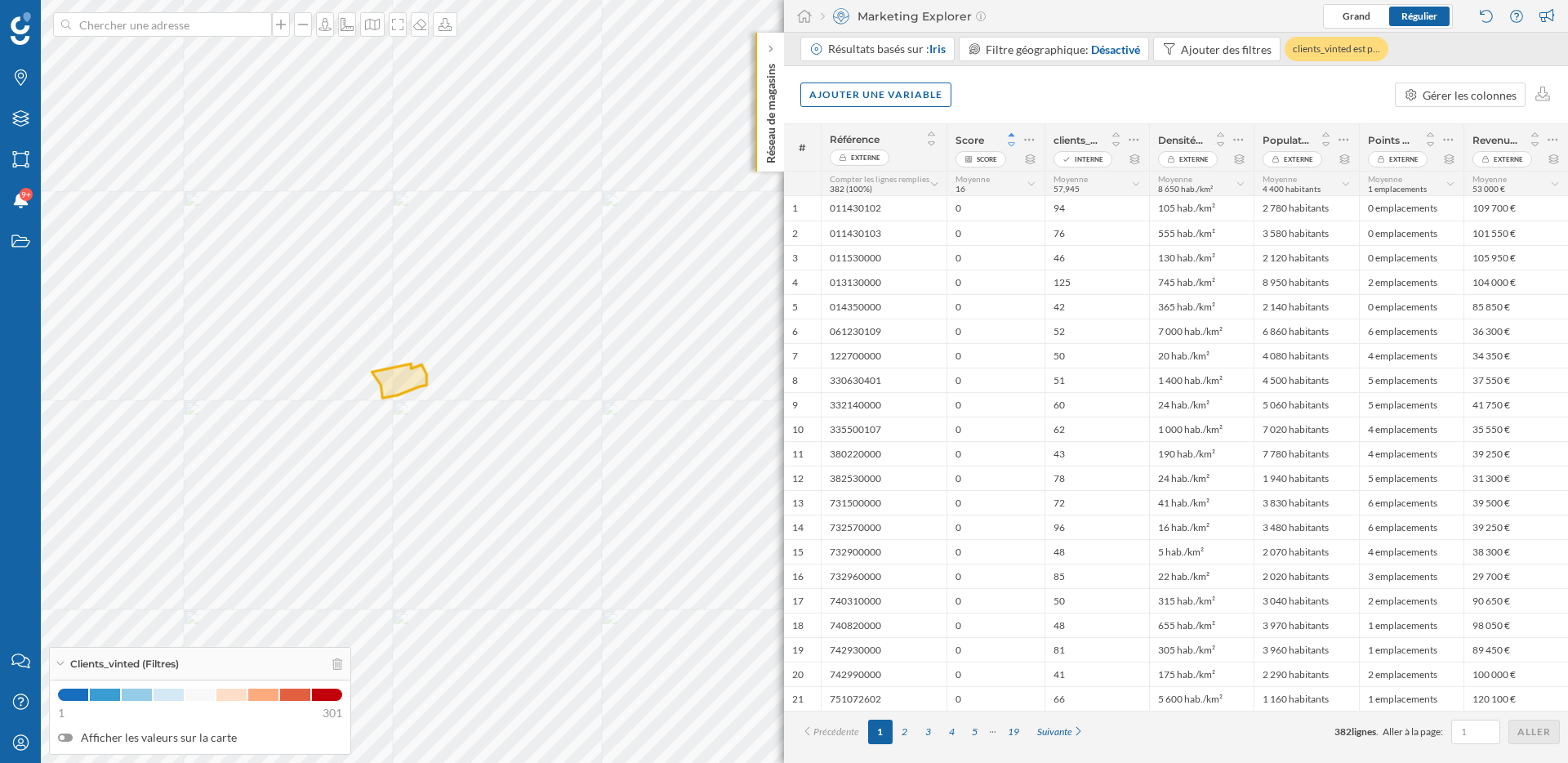
click at [1009, 145] on icon at bounding box center [1011, 143] width 15 height 11
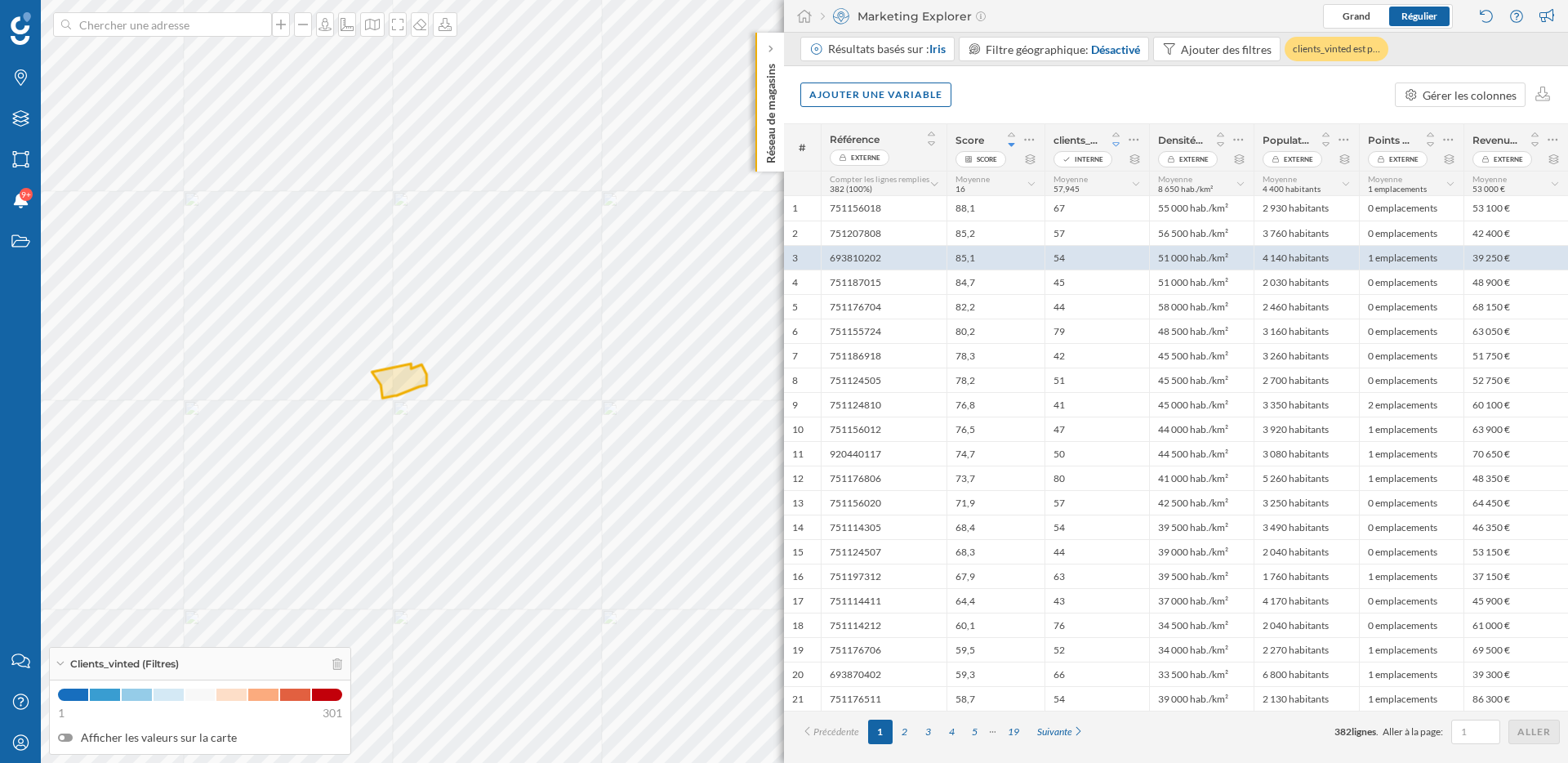
click at [1118, 146] on icon at bounding box center [1116, 143] width 15 height 11
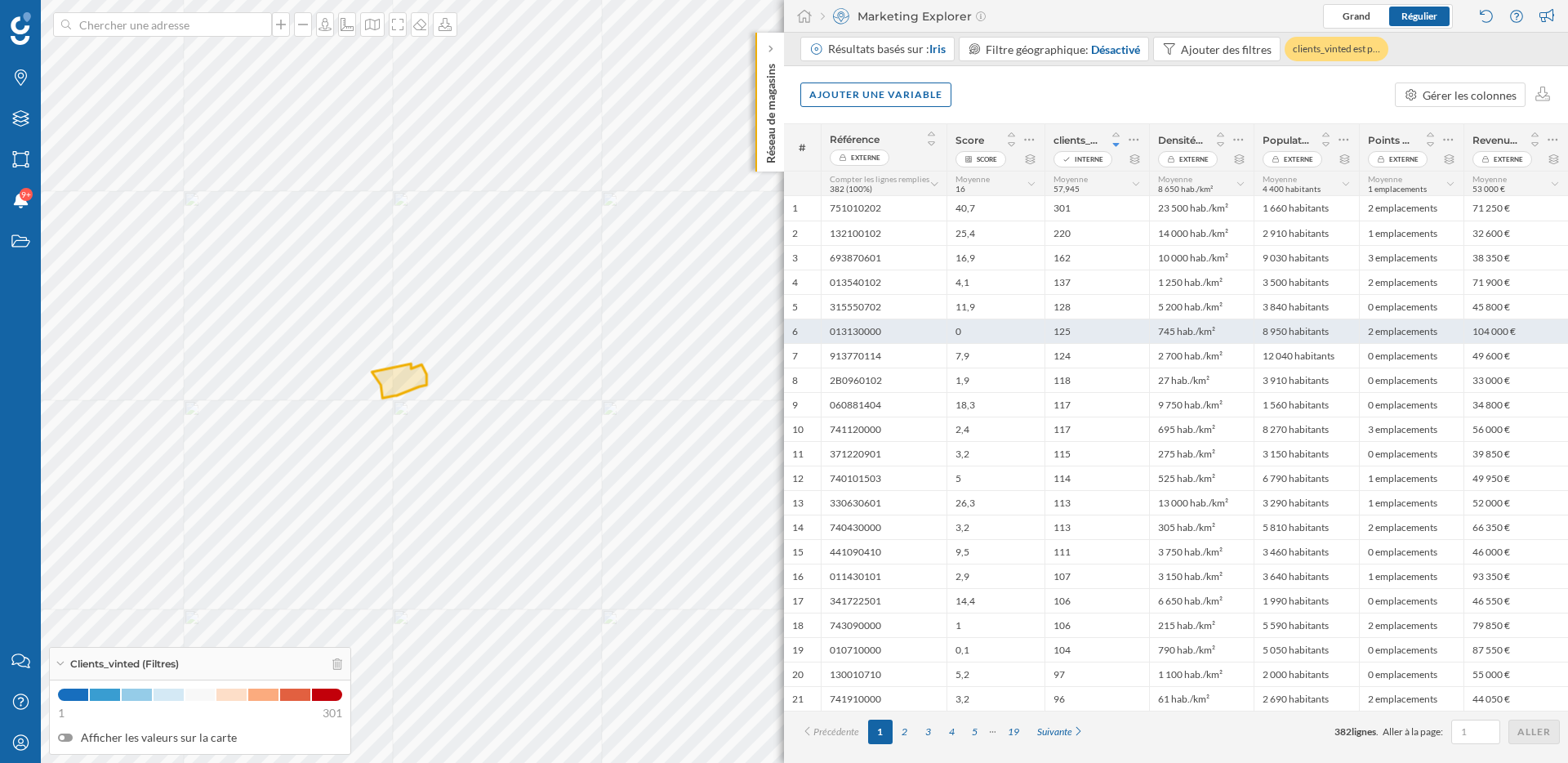
click at [1126, 331] on div "125" at bounding box center [1096, 331] width 105 height 25
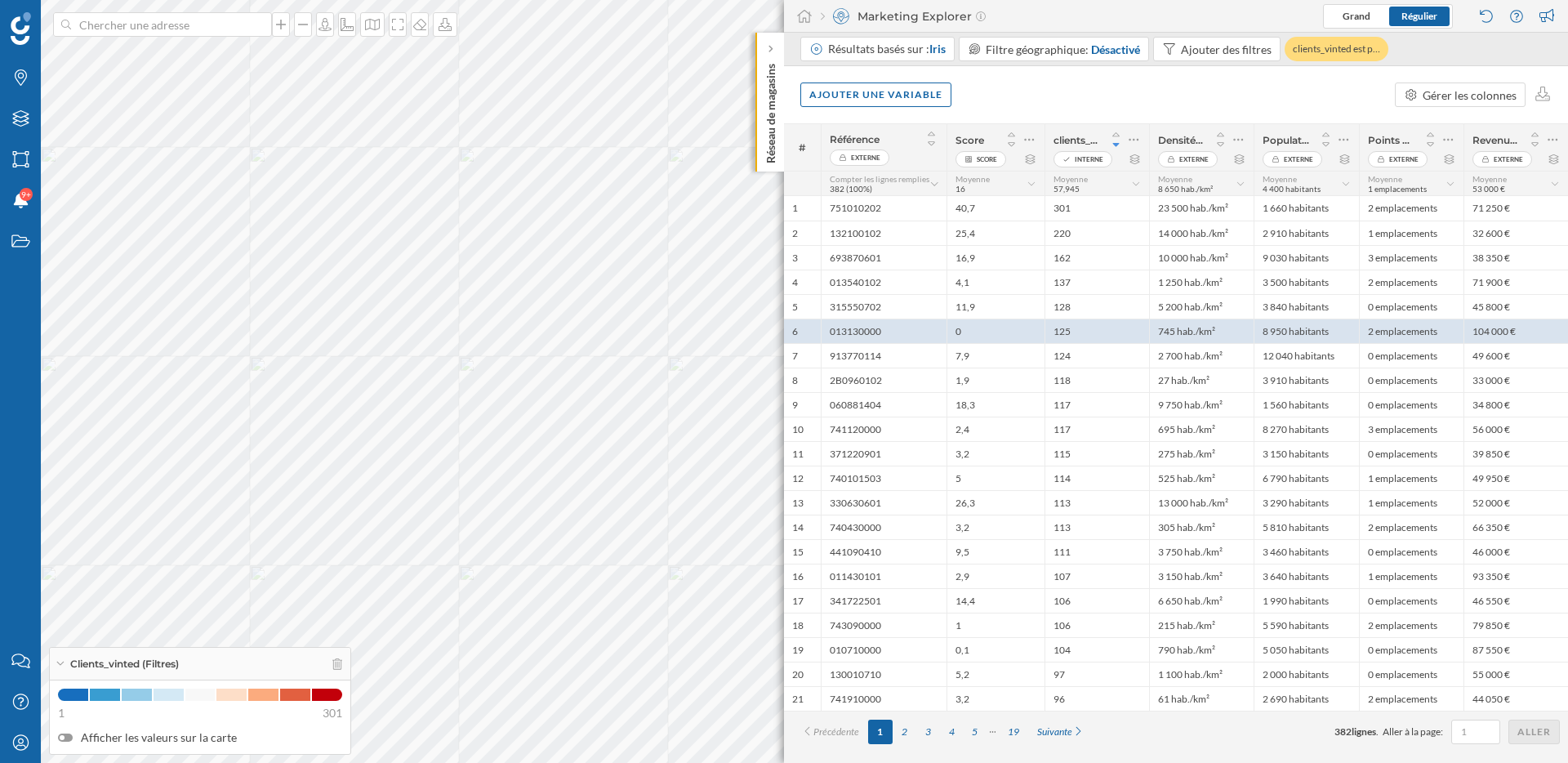
click at [505, 0] on html "Marques Filtres Zones Notifications 9+ Travail Nous contacter Centre d'aide Mon…" at bounding box center [784, 382] width 1568 height 763
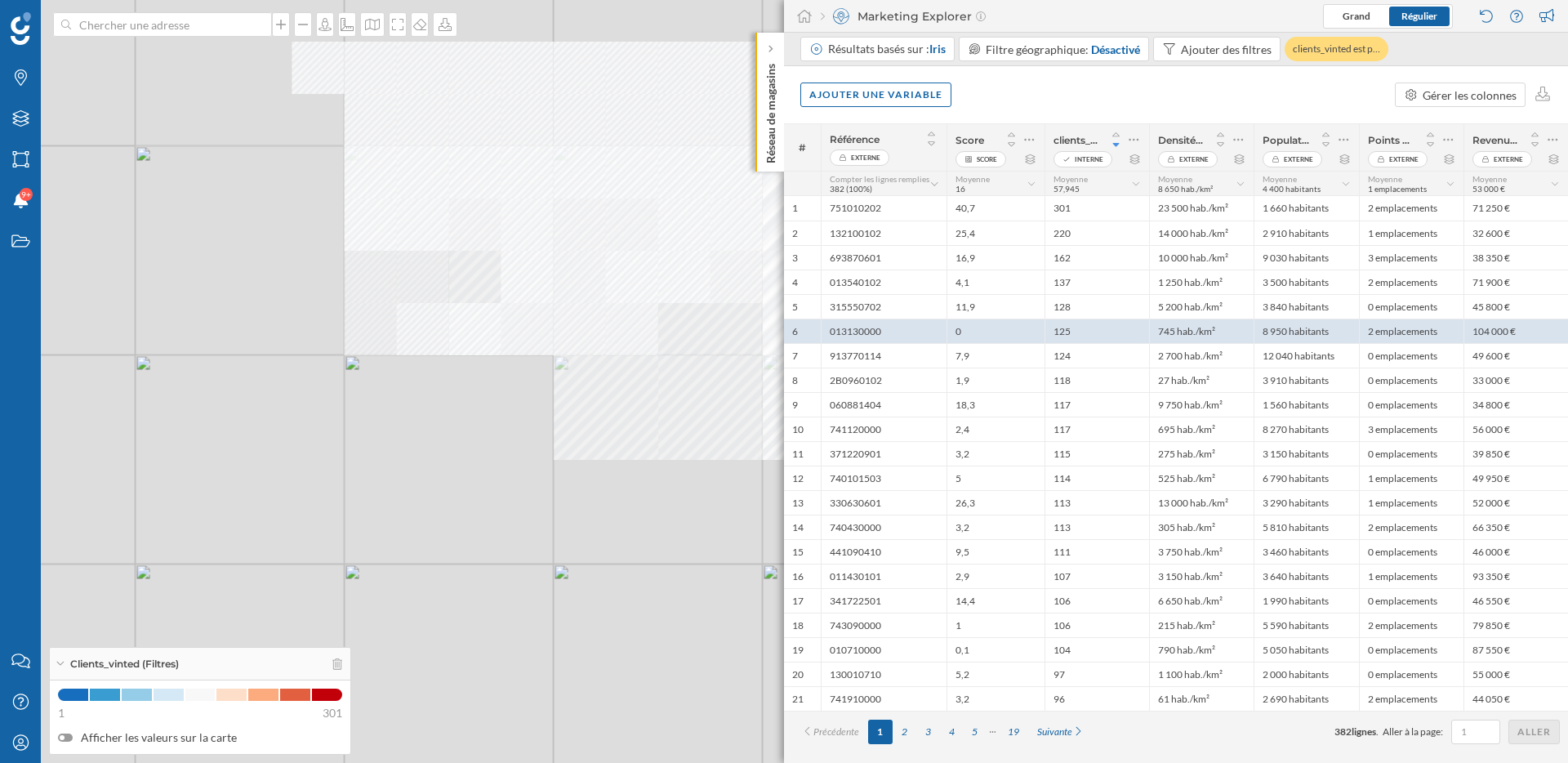
drag, startPoint x: 381, startPoint y: 410, endPoint x: 513, endPoint y: 304, distance: 169.3
click at [513, 306] on div "© Mapbox © OpenStreetMap Improve this map" at bounding box center [784, 382] width 1568 height 763
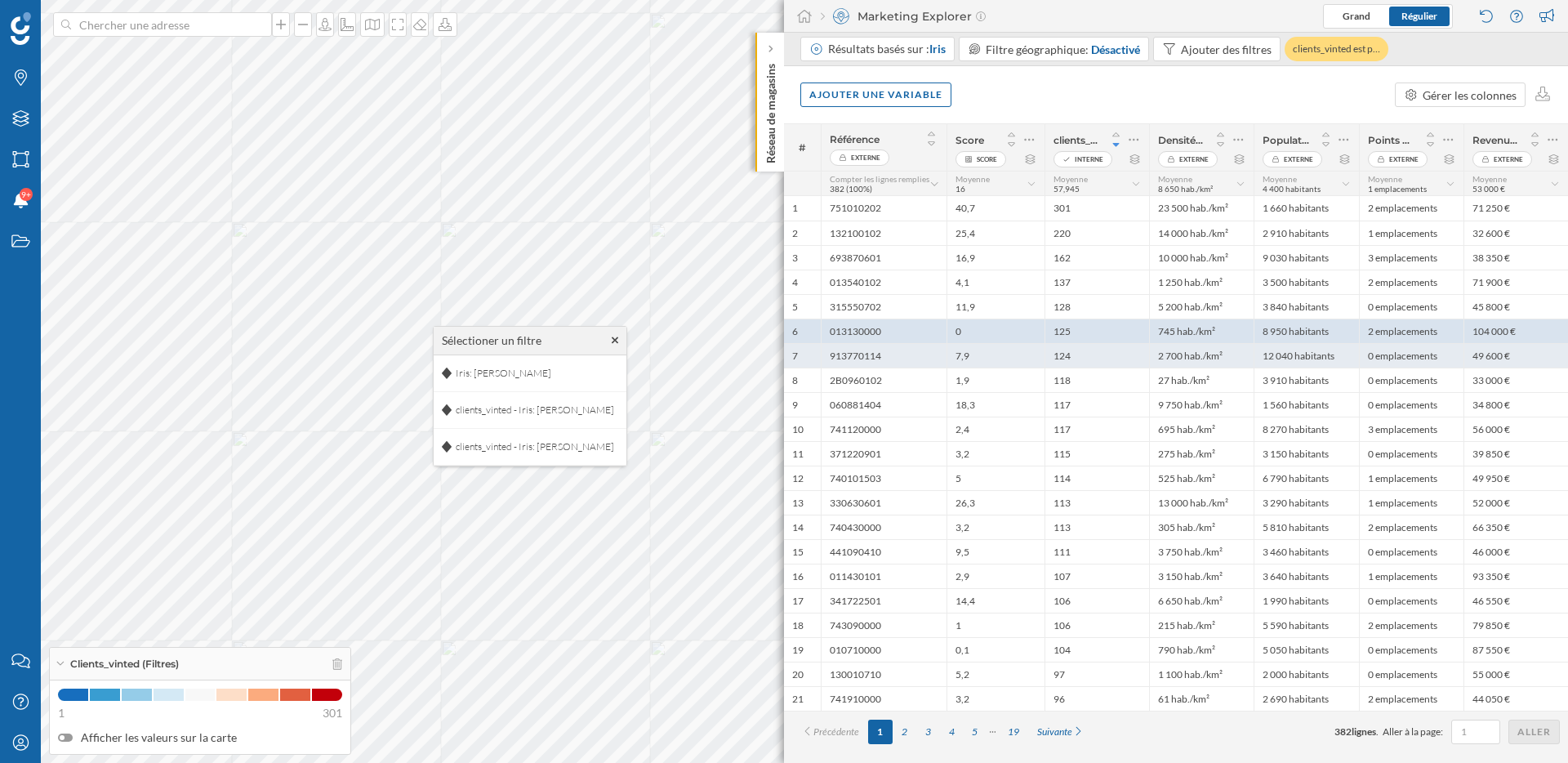
click at [973, 352] on div "7,9" at bounding box center [995, 355] width 98 height 25
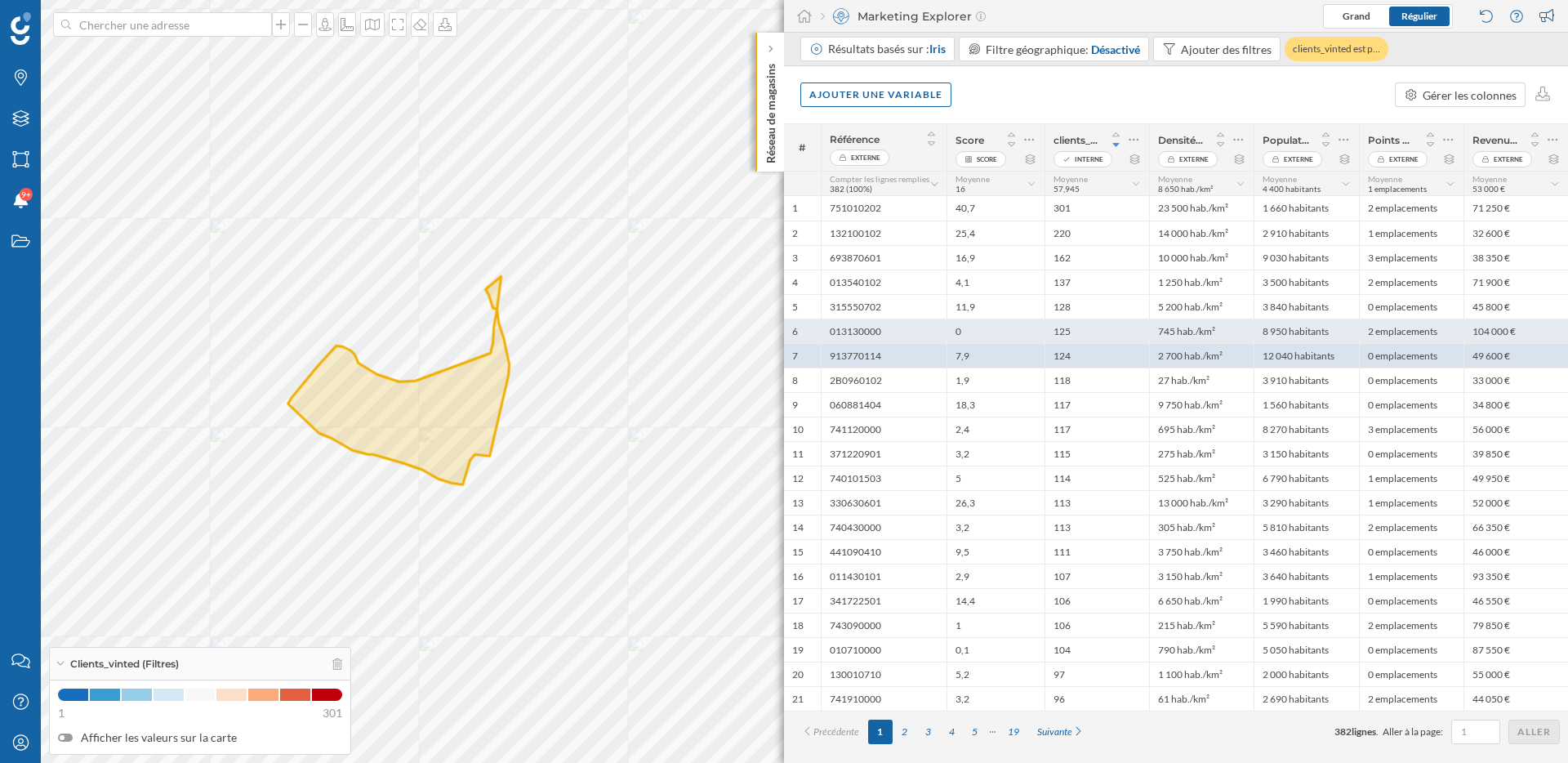
click at [979, 333] on div "0" at bounding box center [995, 331] width 98 height 25
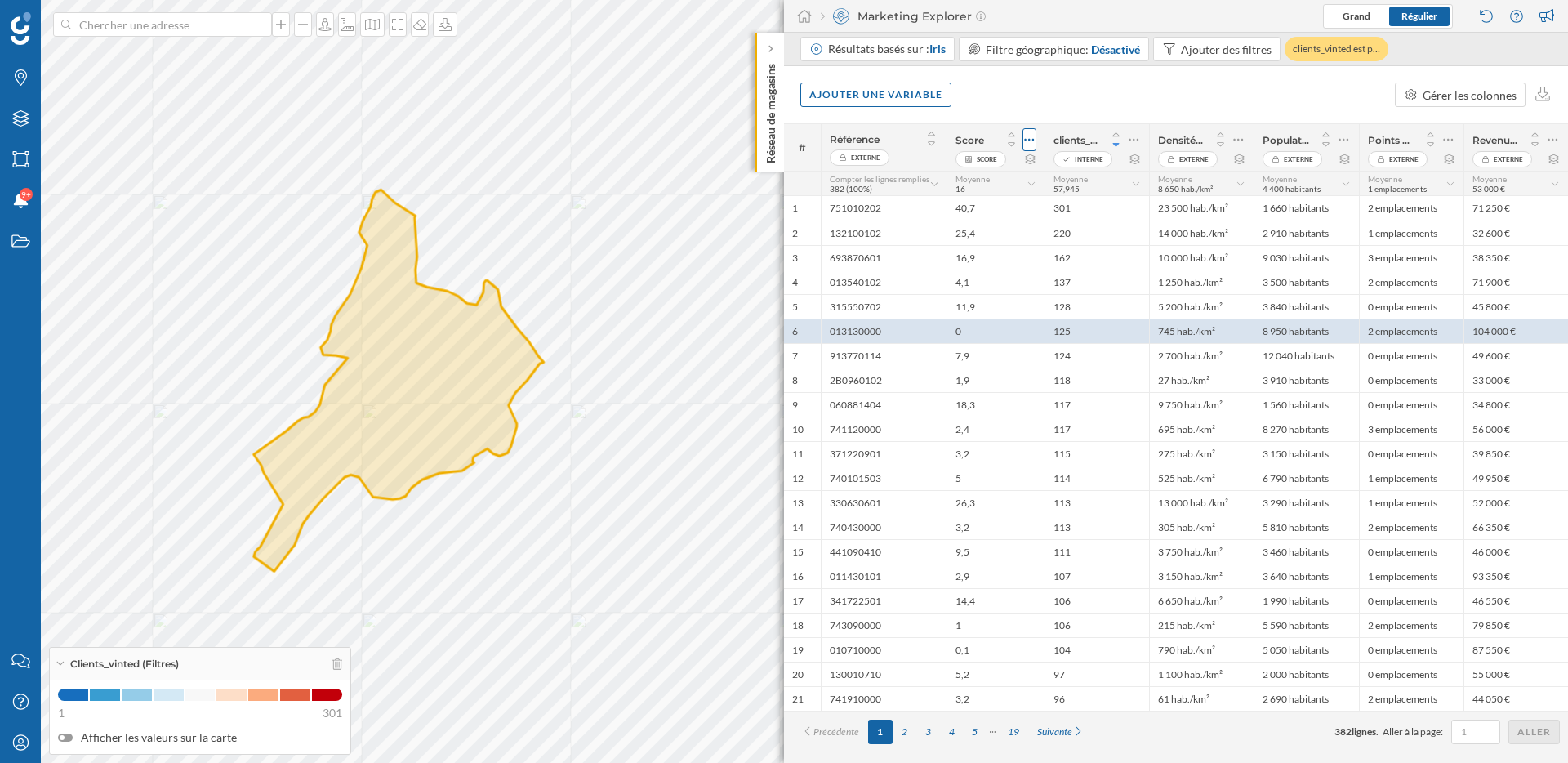
click at [1029, 138] on icon at bounding box center [1029, 139] width 11 height 16
click at [958, 209] on div "Modifier le score" at bounding box center [925, 205] width 200 height 17
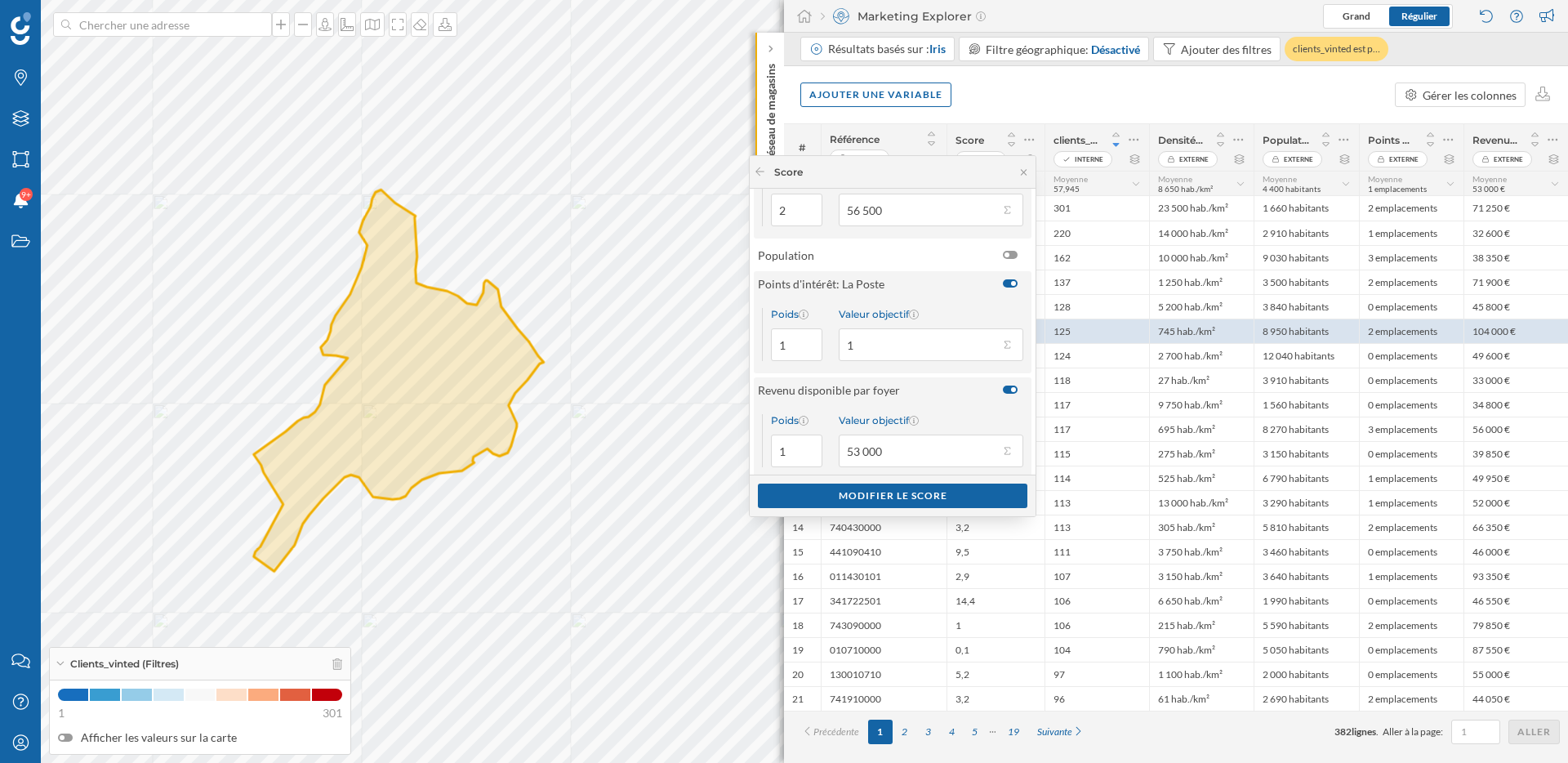
scroll to position [92, 0]
click at [1067, 112] on div "Ajouter une variable Gérer les colonnes" at bounding box center [1176, 94] width 784 height 57
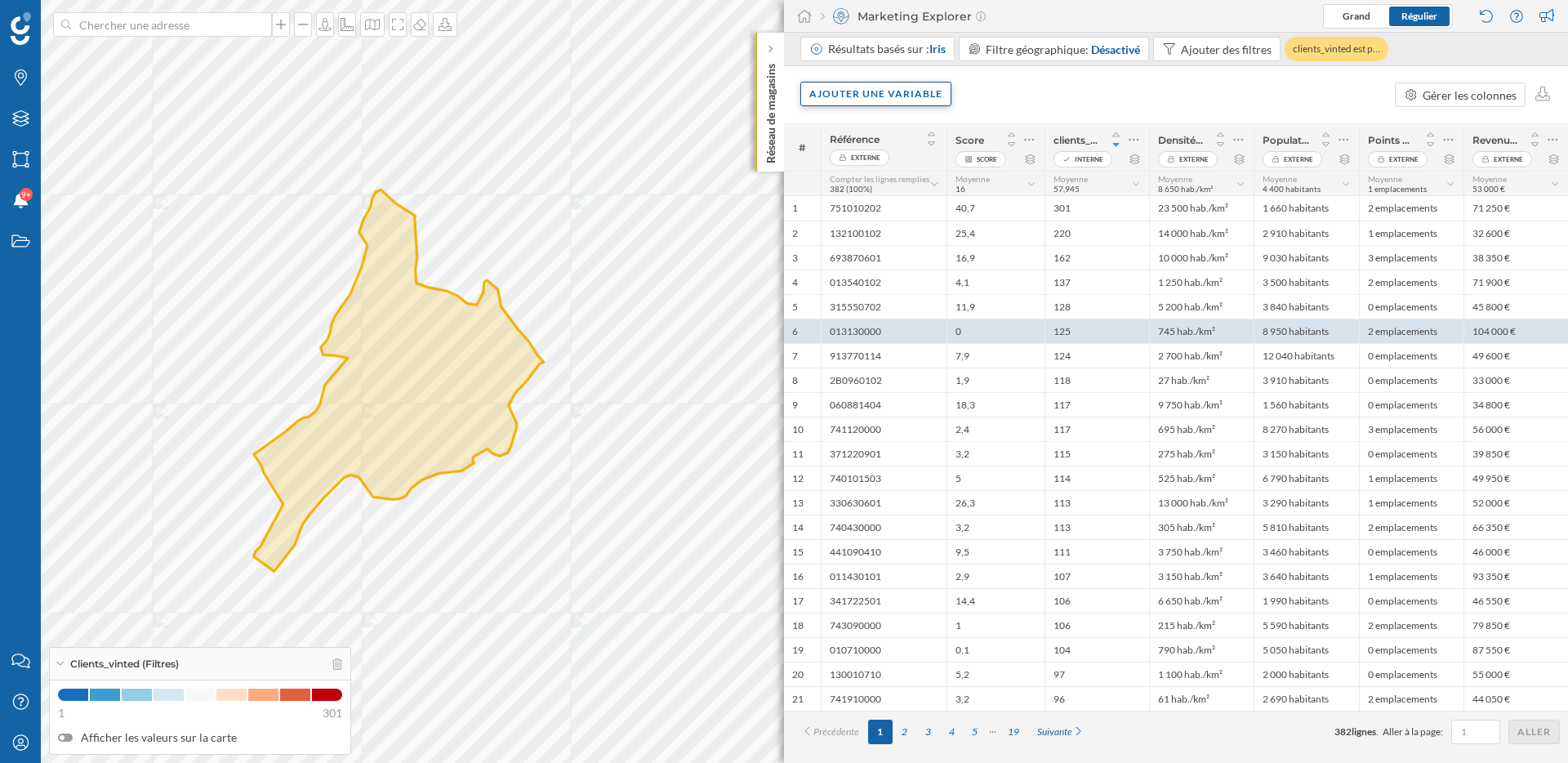
click at [937, 98] on div "Ajouter une variable" at bounding box center [876, 94] width 151 height 25
click at [878, 161] on div "Variable externe" at bounding box center [890, 160] width 162 height 17
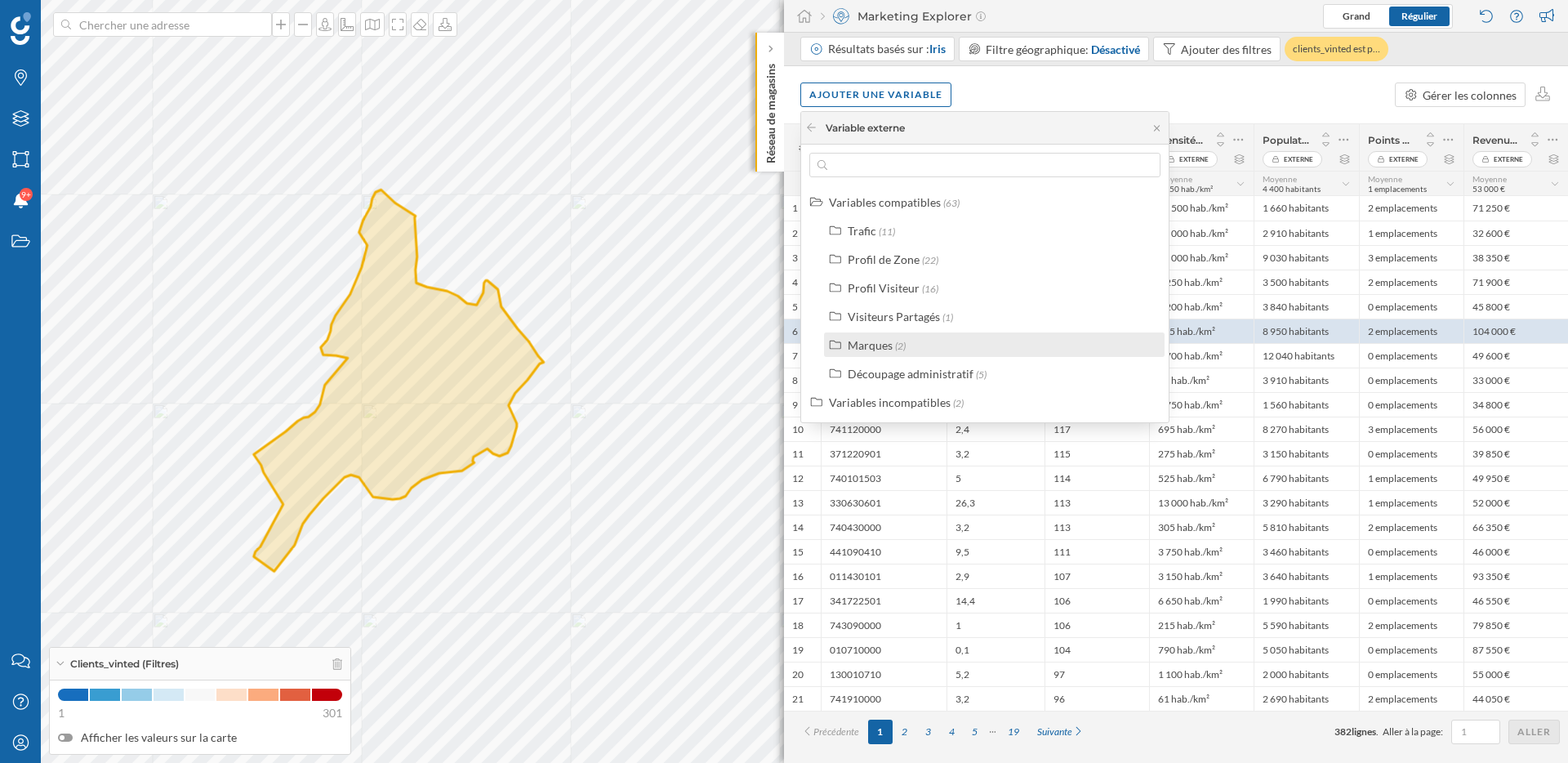
click at [899, 342] on span "(2)" at bounding box center [900, 346] width 11 height 12
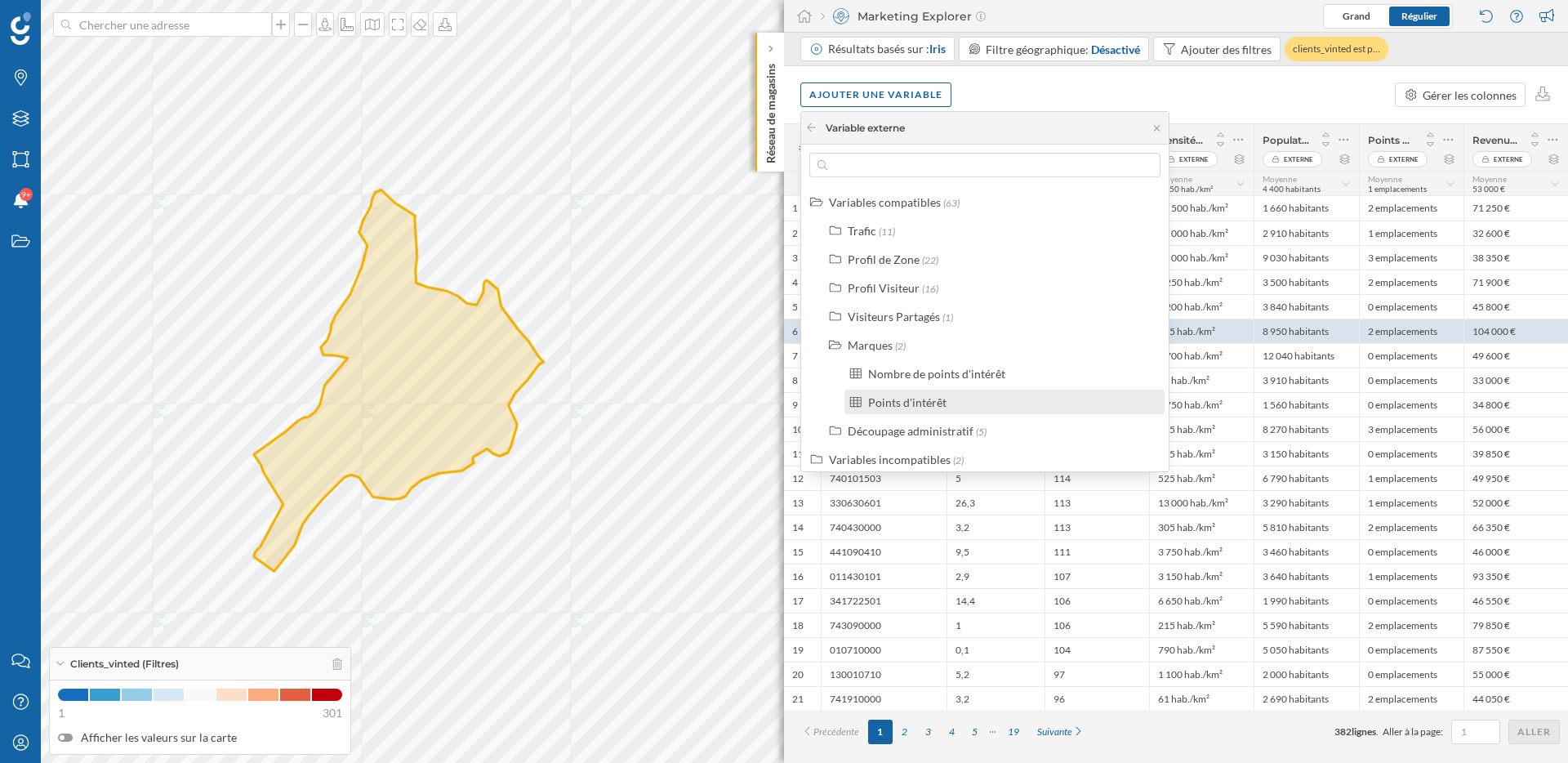
click at [914, 404] on div "Points d'intérêt" at bounding box center [907, 402] width 79 height 14
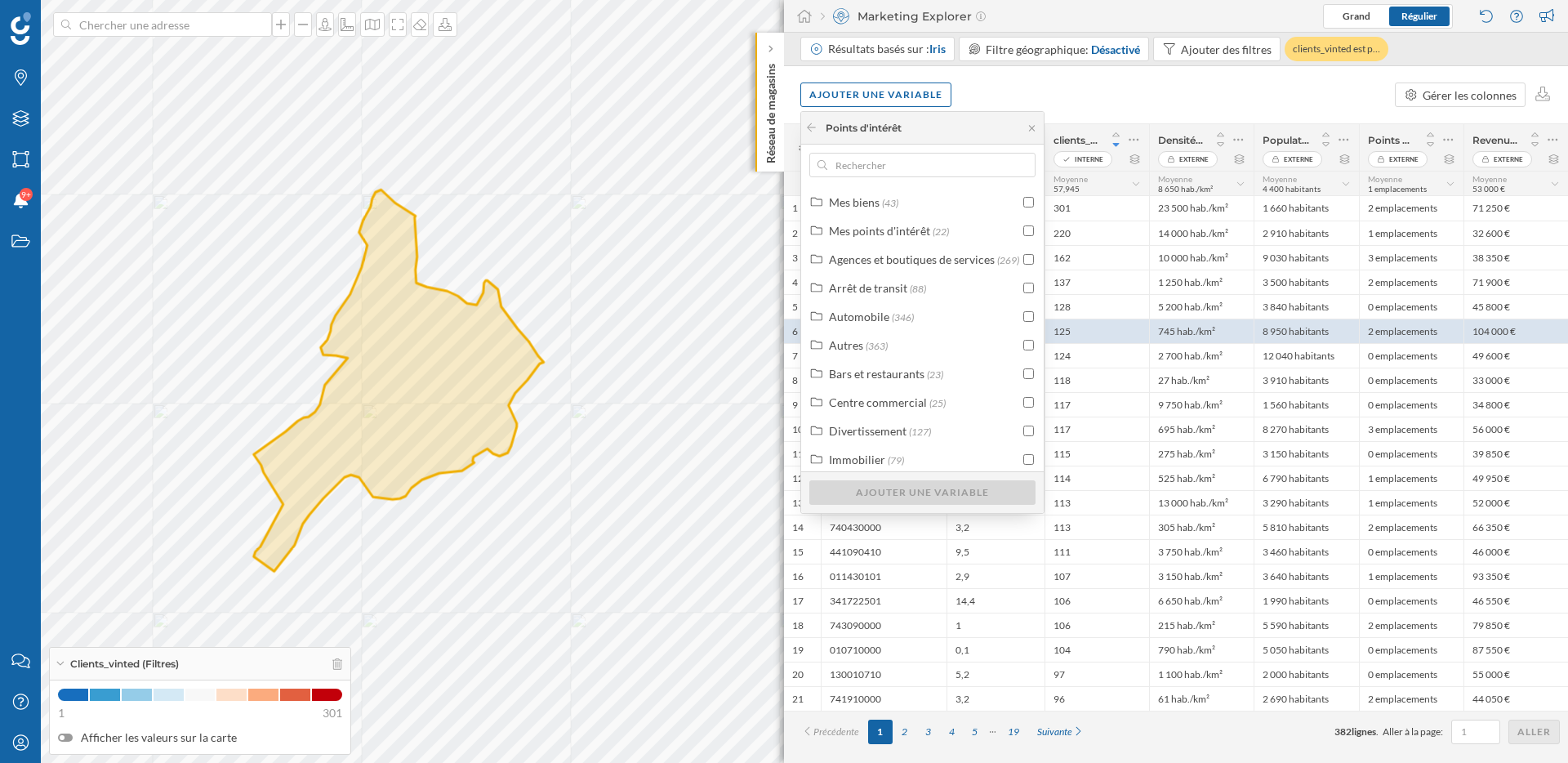
click at [884, 178] on div "Mes biens (43) Mes points d'intérêt (22) Agences et boutiques de services (269)…" at bounding box center [921, 329] width 242 height 369
click at [884, 170] on input "text" at bounding box center [921, 164] width 190 height 25
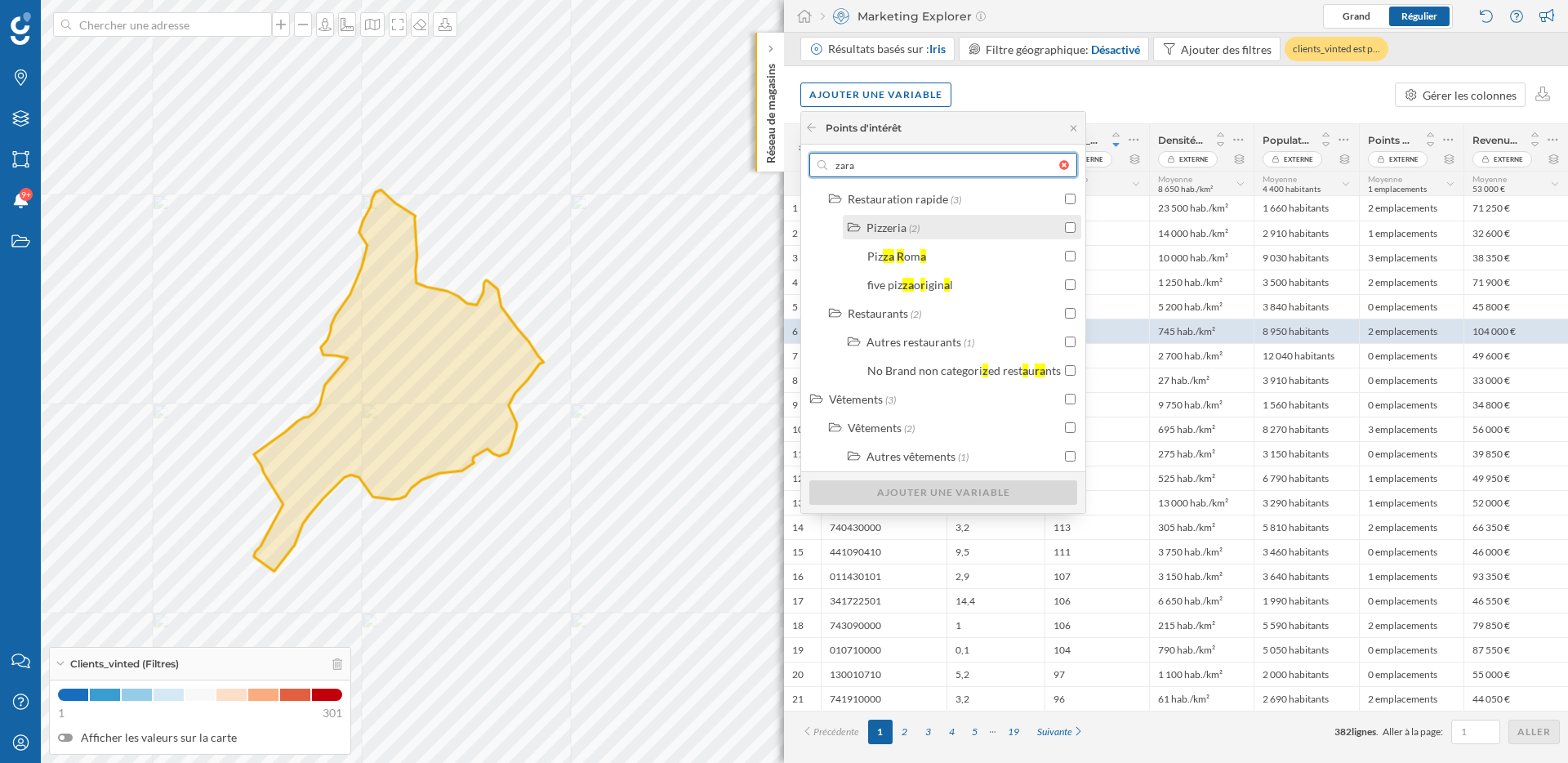
scroll to position [208, 0]
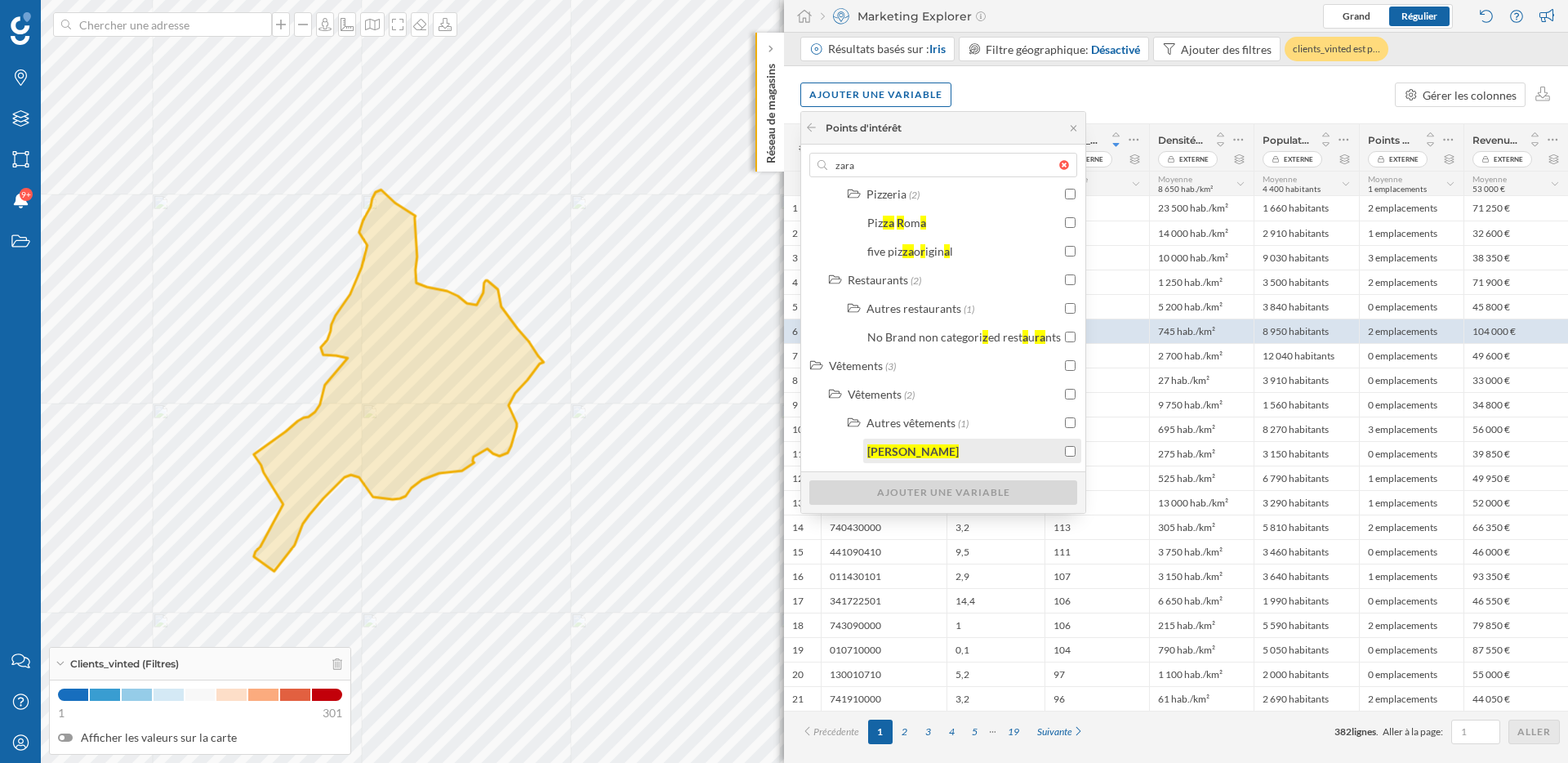
click at [1065, 452] on input "checkbox" at bounding box center [1070, 451] width 11 height 11
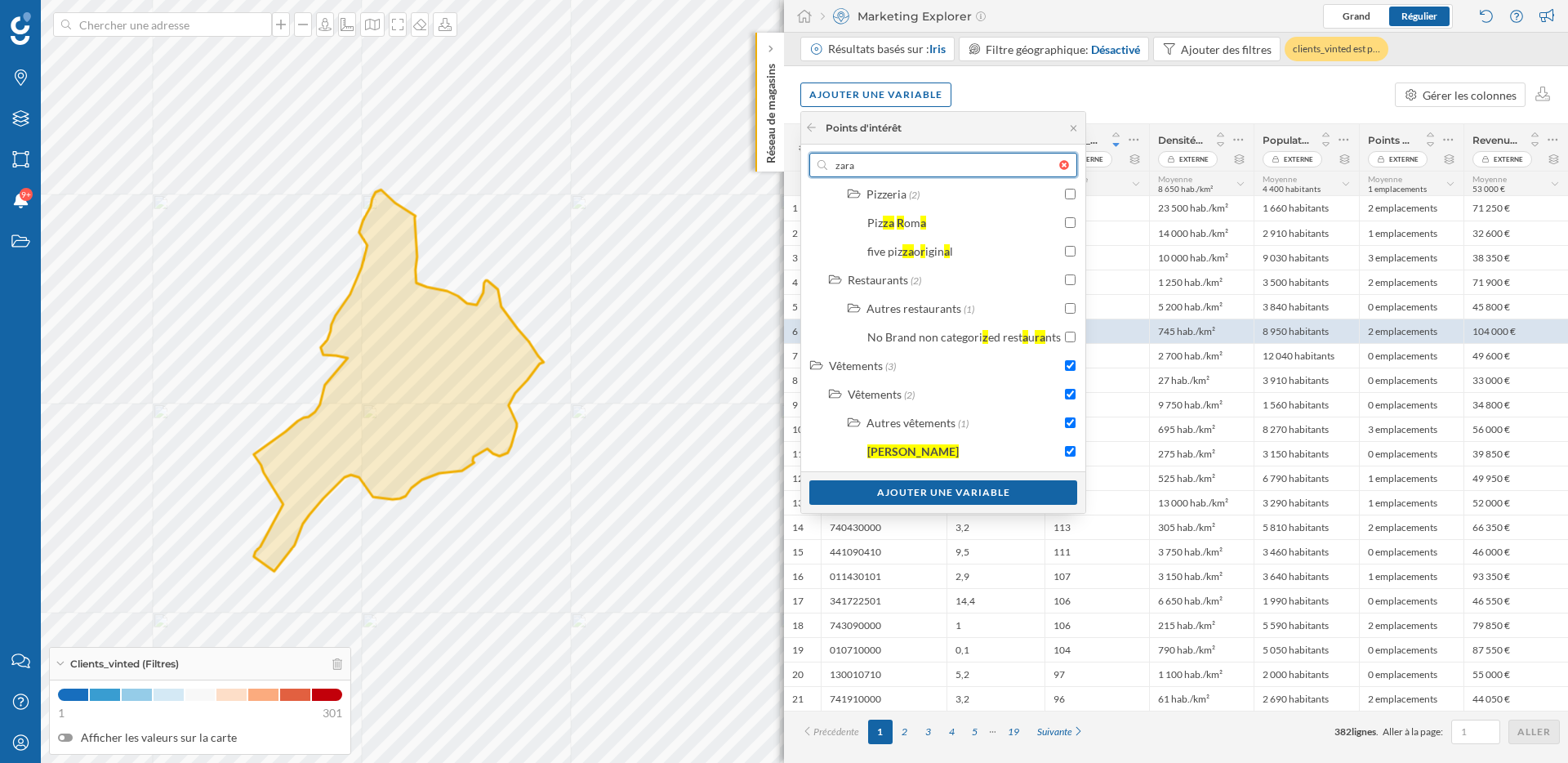
drag, startPoint x: 902, startPoint y: 160, endPoint x: 803, endPoint y: 159, distance: 99.0
click at [803, 159] on div "zara Maison (4) Meubles et décoration (3) Articles pour la maison (2) Ba zar l …" at bounding box center [942, 329] width 284 height 369
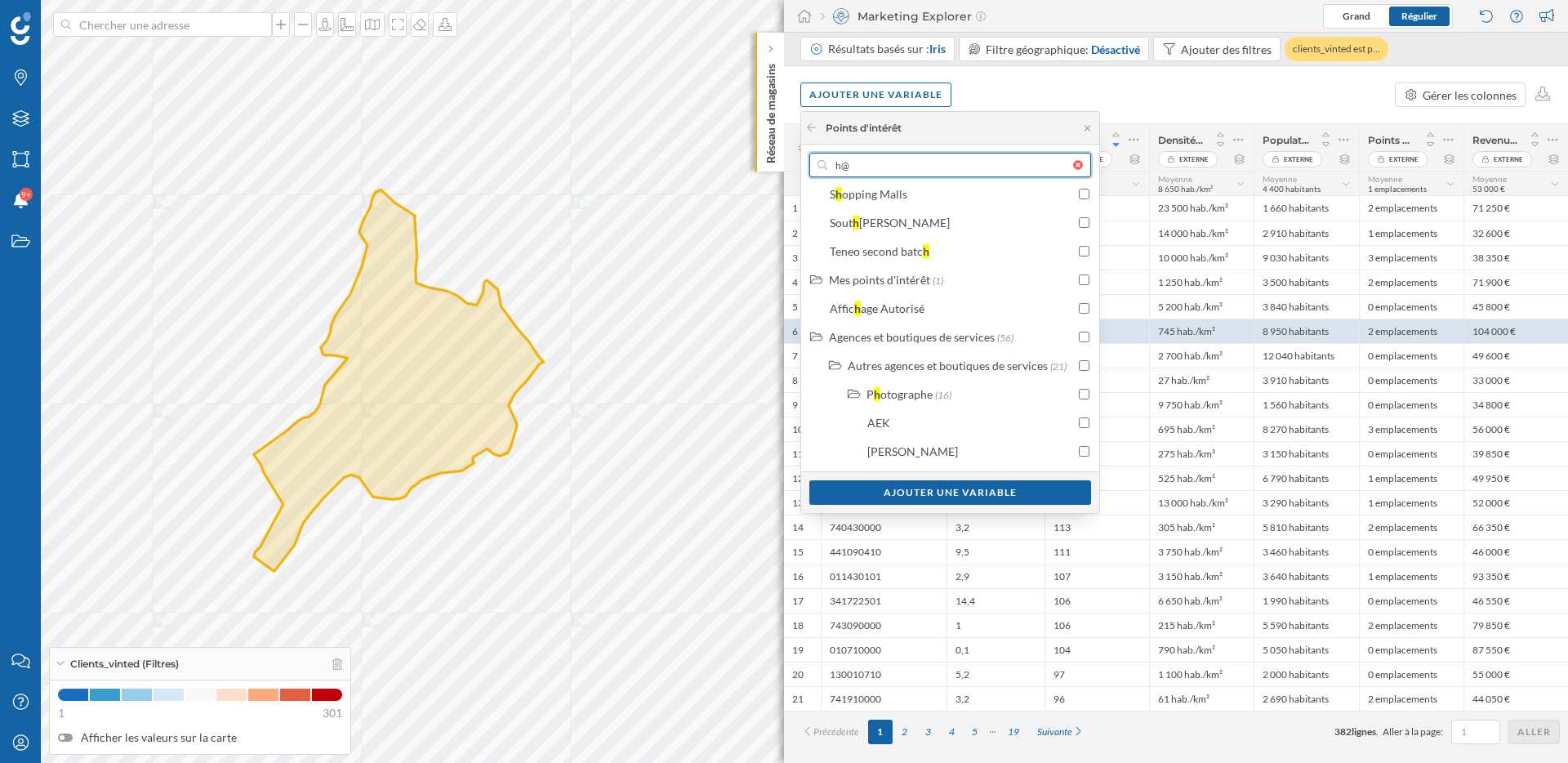
scroll to position [0, 0]
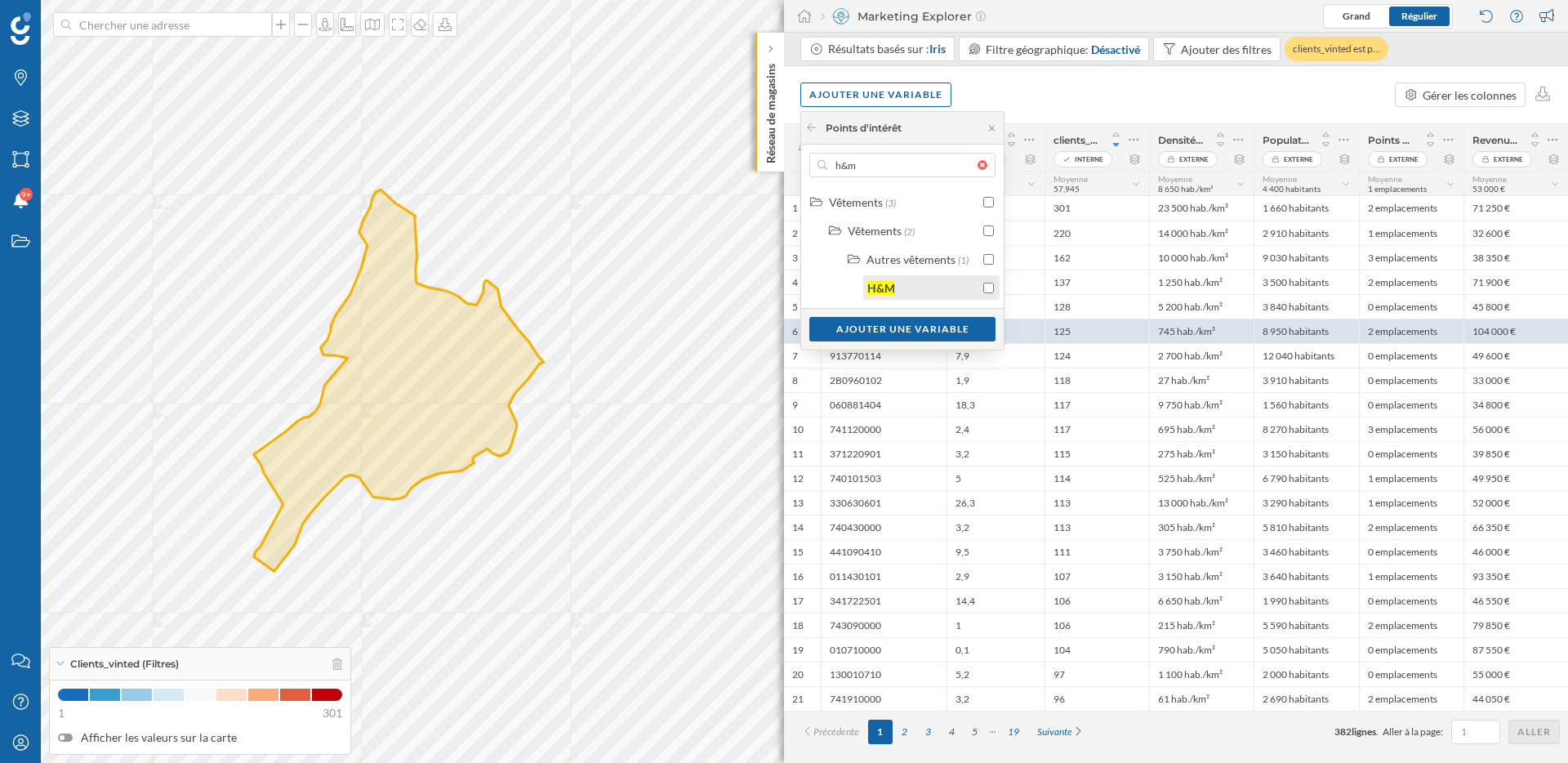
click at [990, 290] on input "checkbox" at bounding box center [988, 288] width 11 height 11
drag, startPoint x: 860, startPoint y: 168, endPoint x: 822, endPoint y: 168, distance: 38.0
click at [822, 168] on div "h&m" at bounding box center [902, 164] width 186 height 25
click at [827, 168] on input "h&m" at bounding box center [902, 164] width 150 height 25
type input "primark"
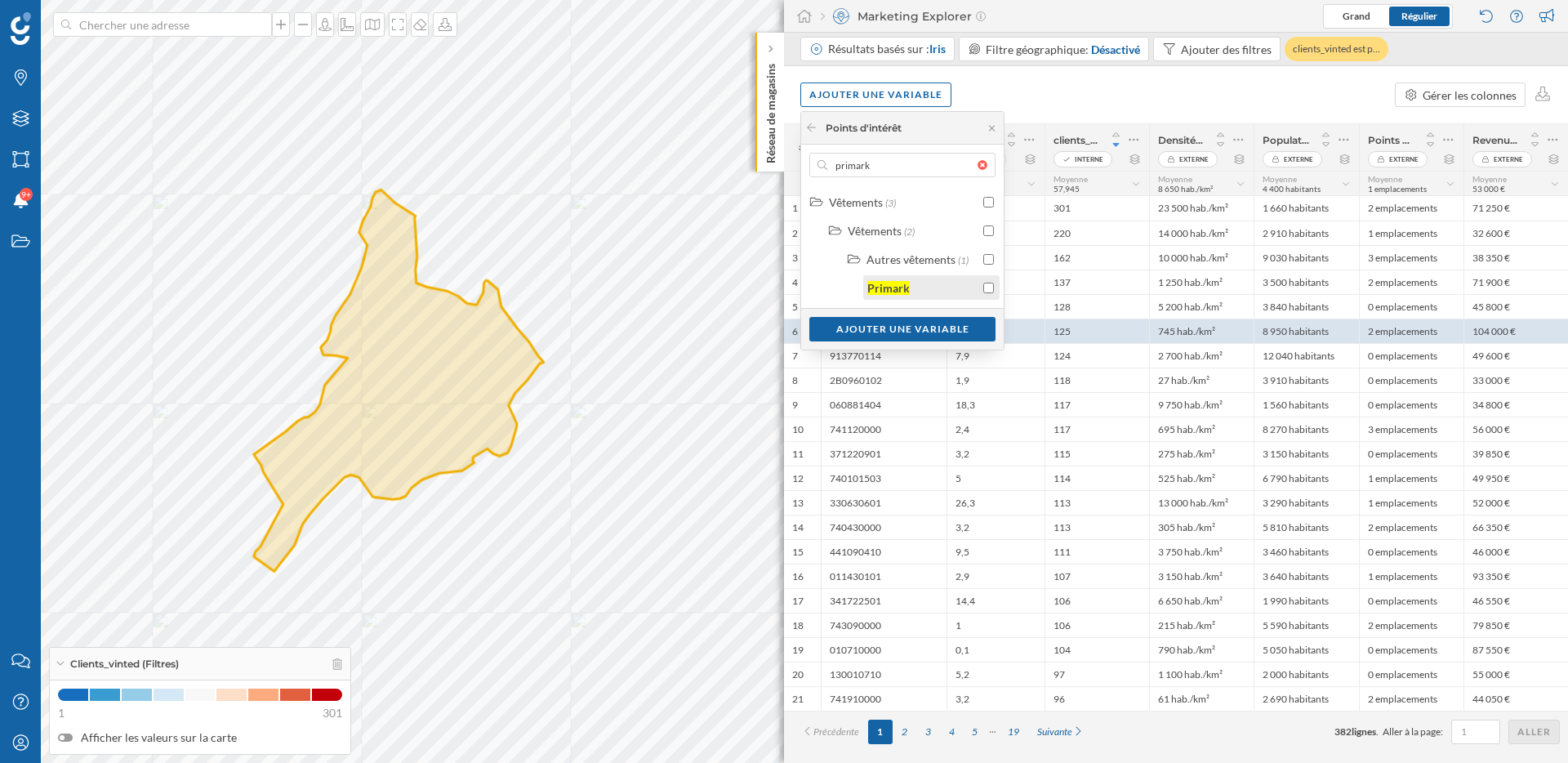
click at [990, 287] on input "checkbox" at bounding box center [988, 288] width 11 height 11
click at [931, 330] on div "Ajouter une variable" at bounding box center [902, 328] width 186 height 25
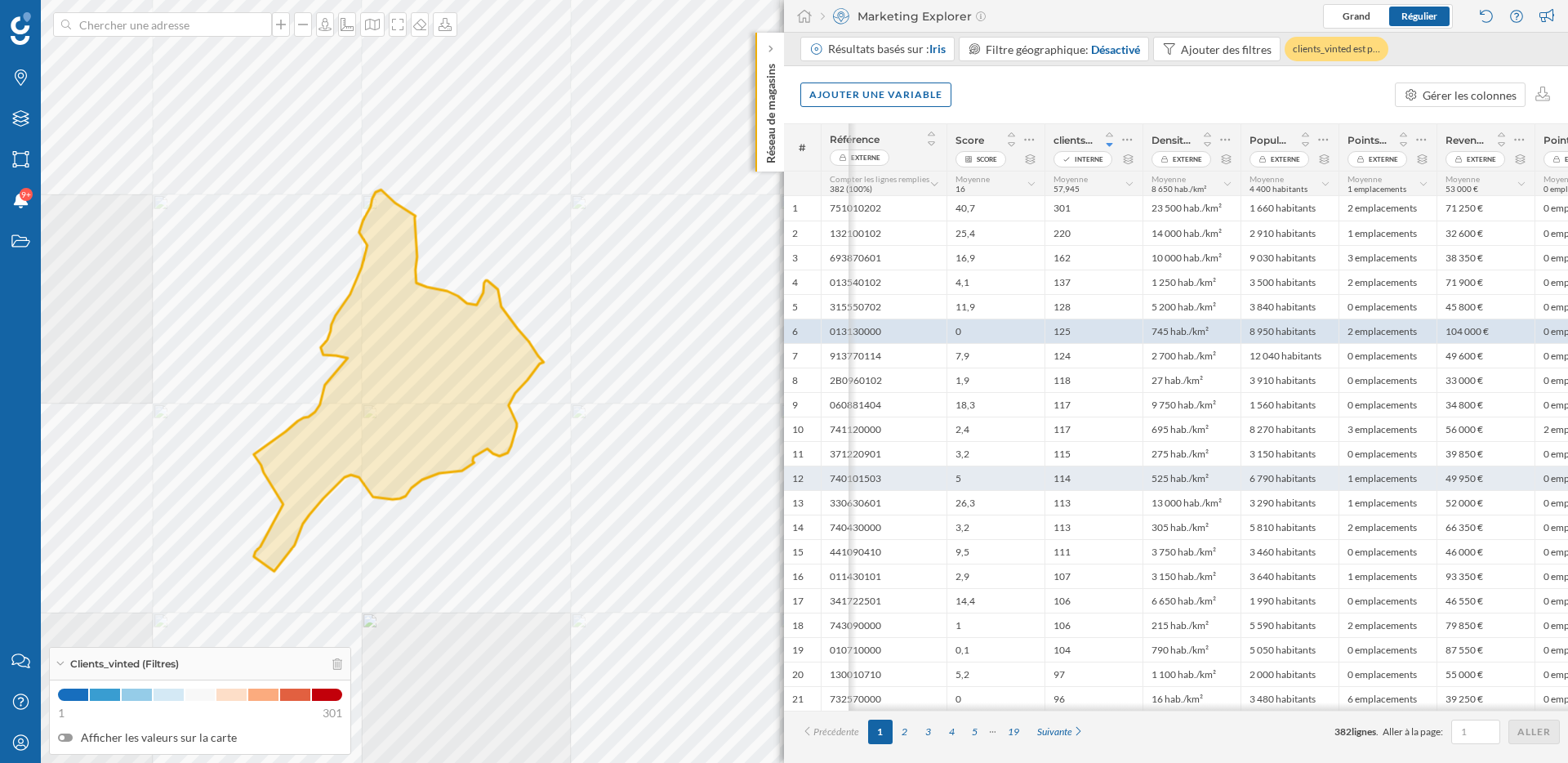
scroll to position [0, 65]
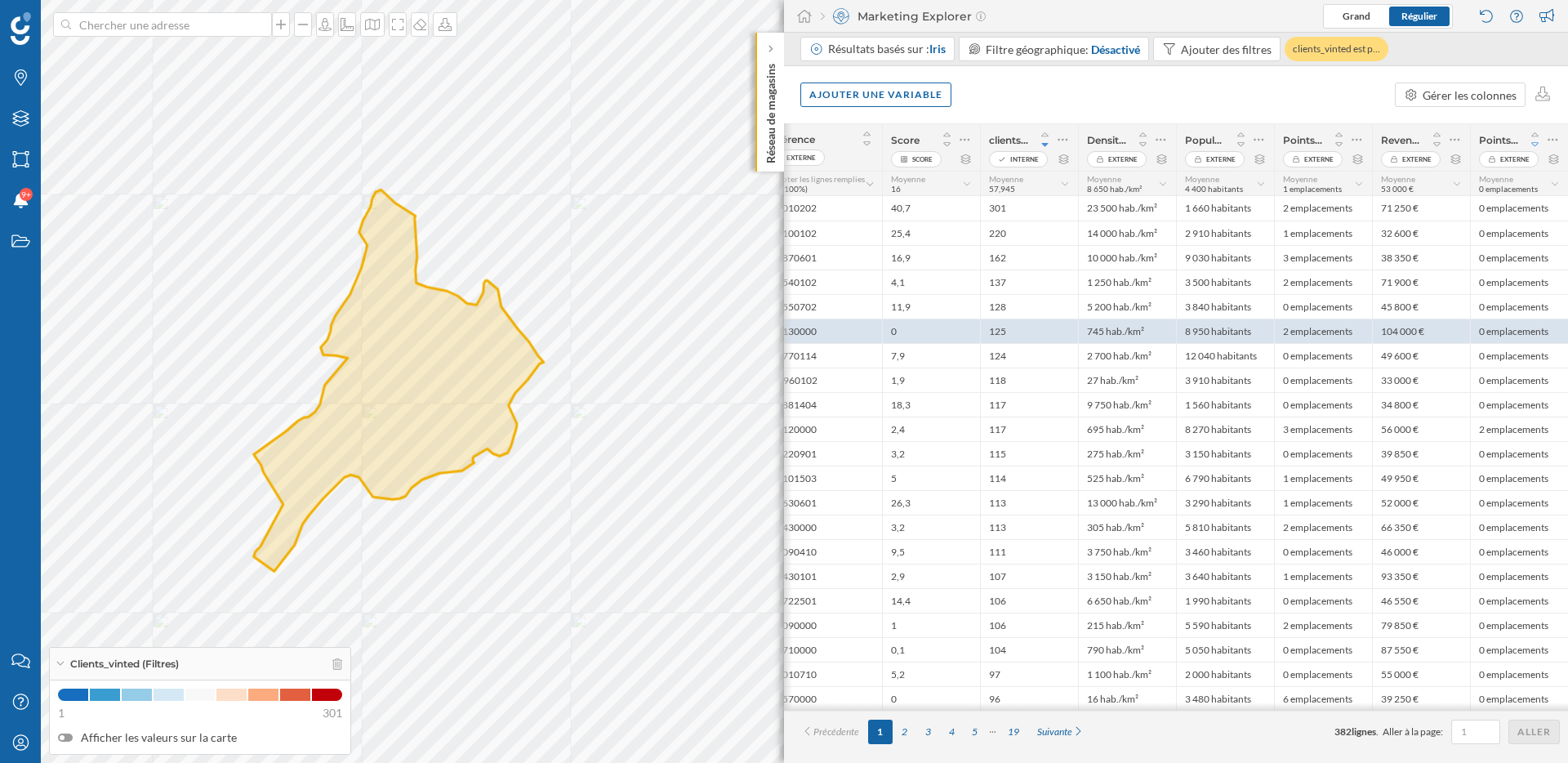
click at [1535, 142] on icon at bounding box center [1535, 143] width 15 height 11
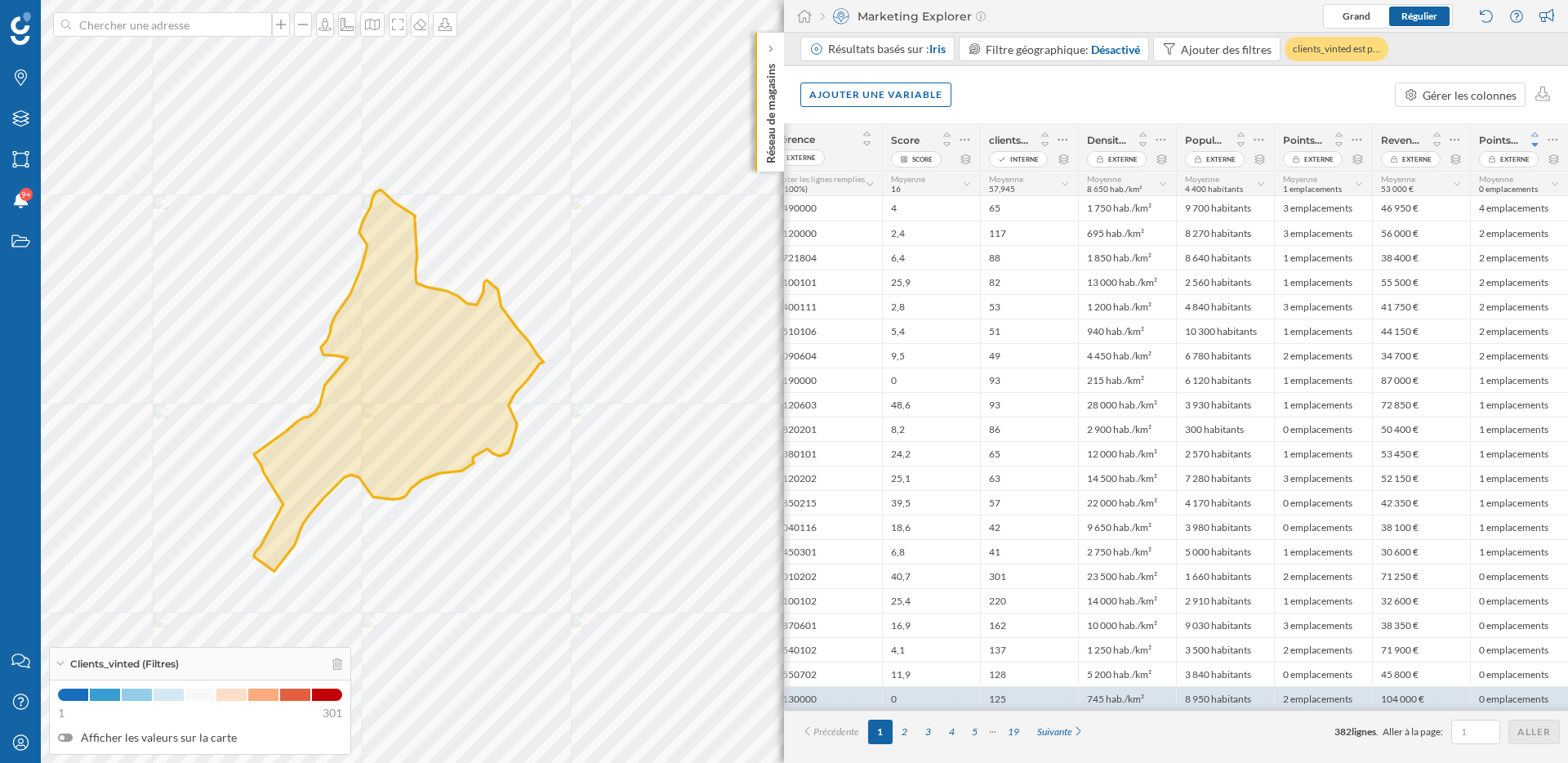
click at [1537, 132] on icon at bounding box center [1535, 134] width 15 height 11
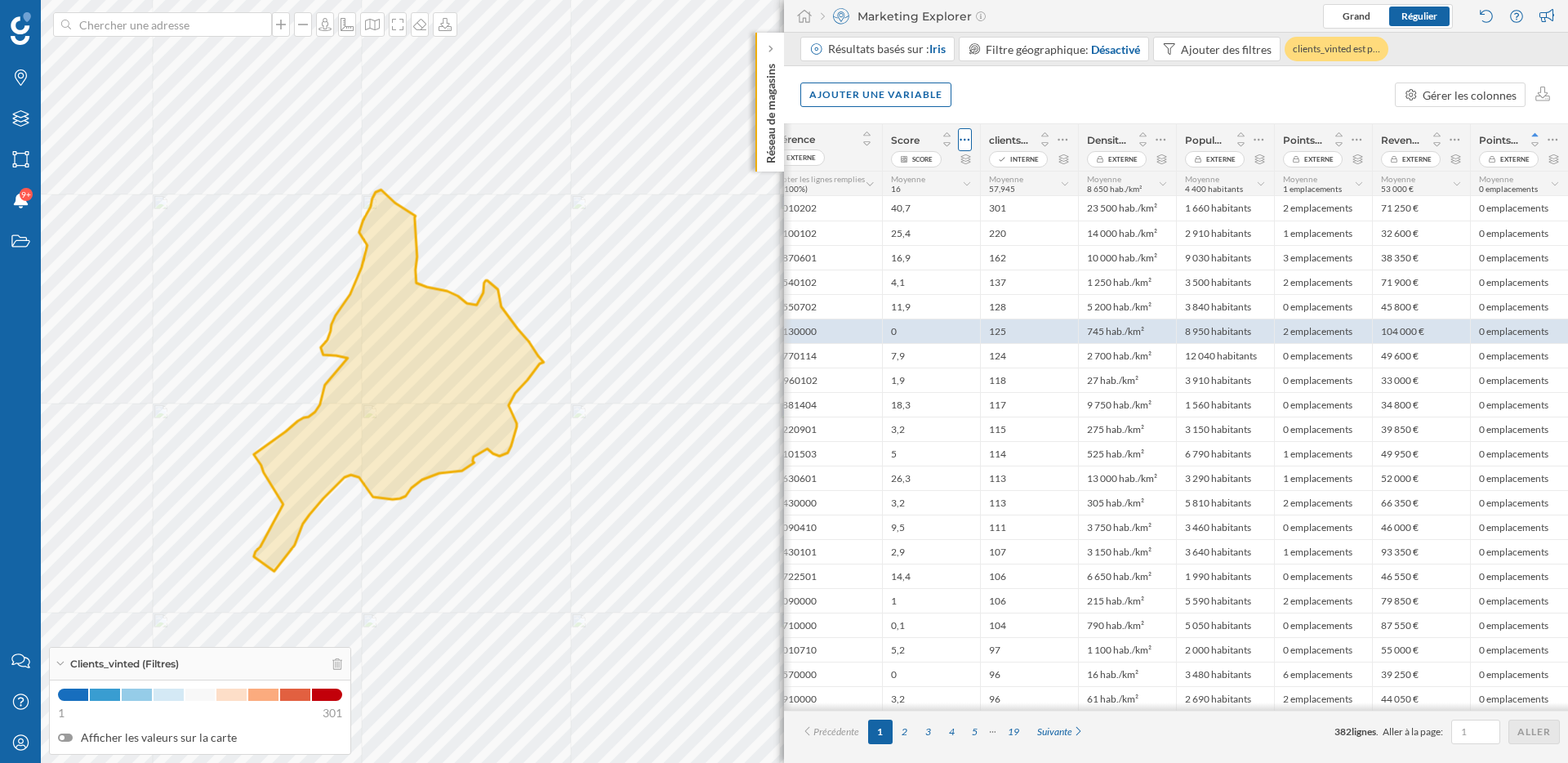
click at [959, 138] on icon at bounding box center [964, 139] width 11 height 16
click at [875, 210] on div "Modifier le score" at bounding box center [861, 205] width 200 height 17
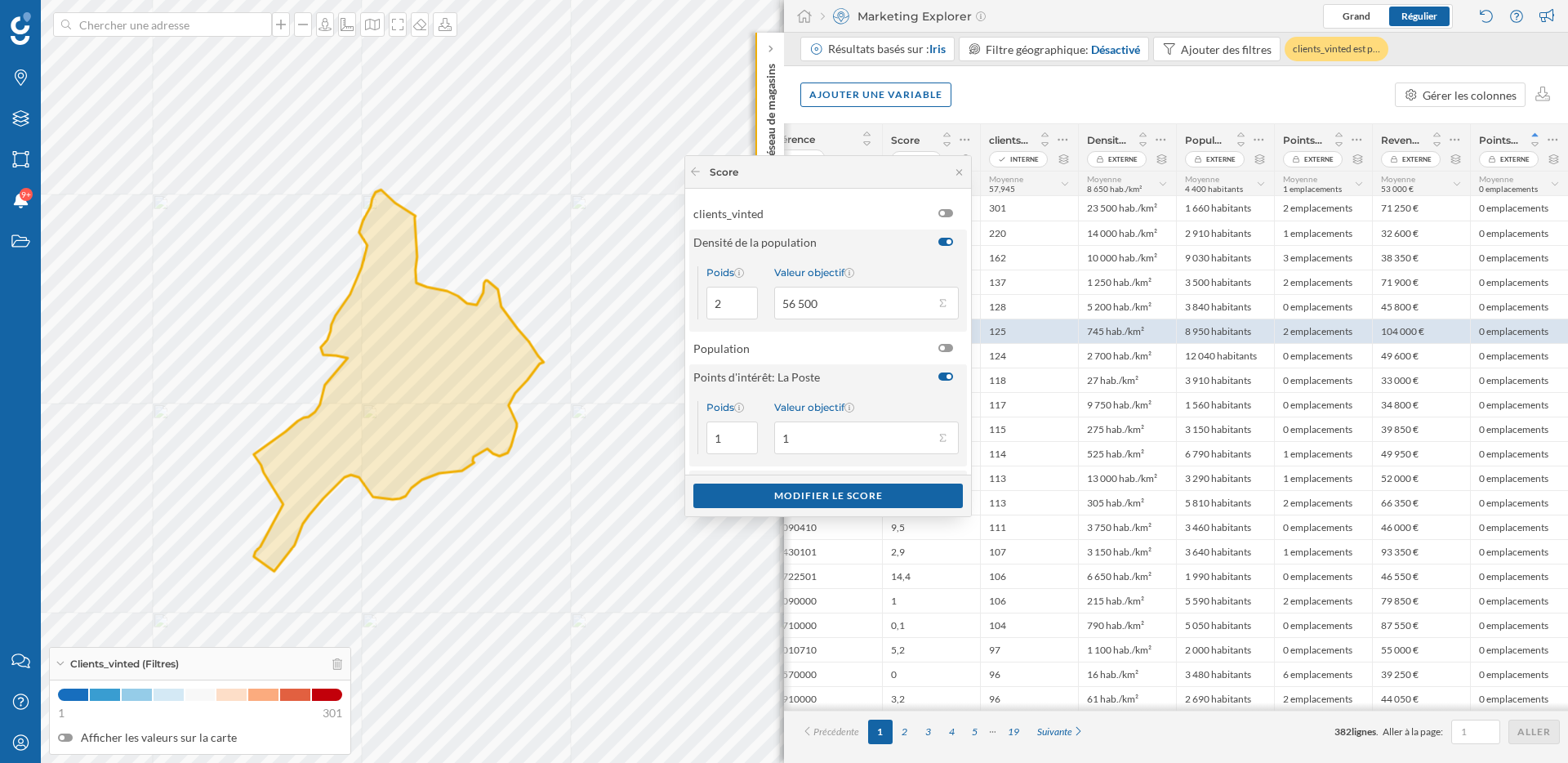
scroll to position [138, 0]
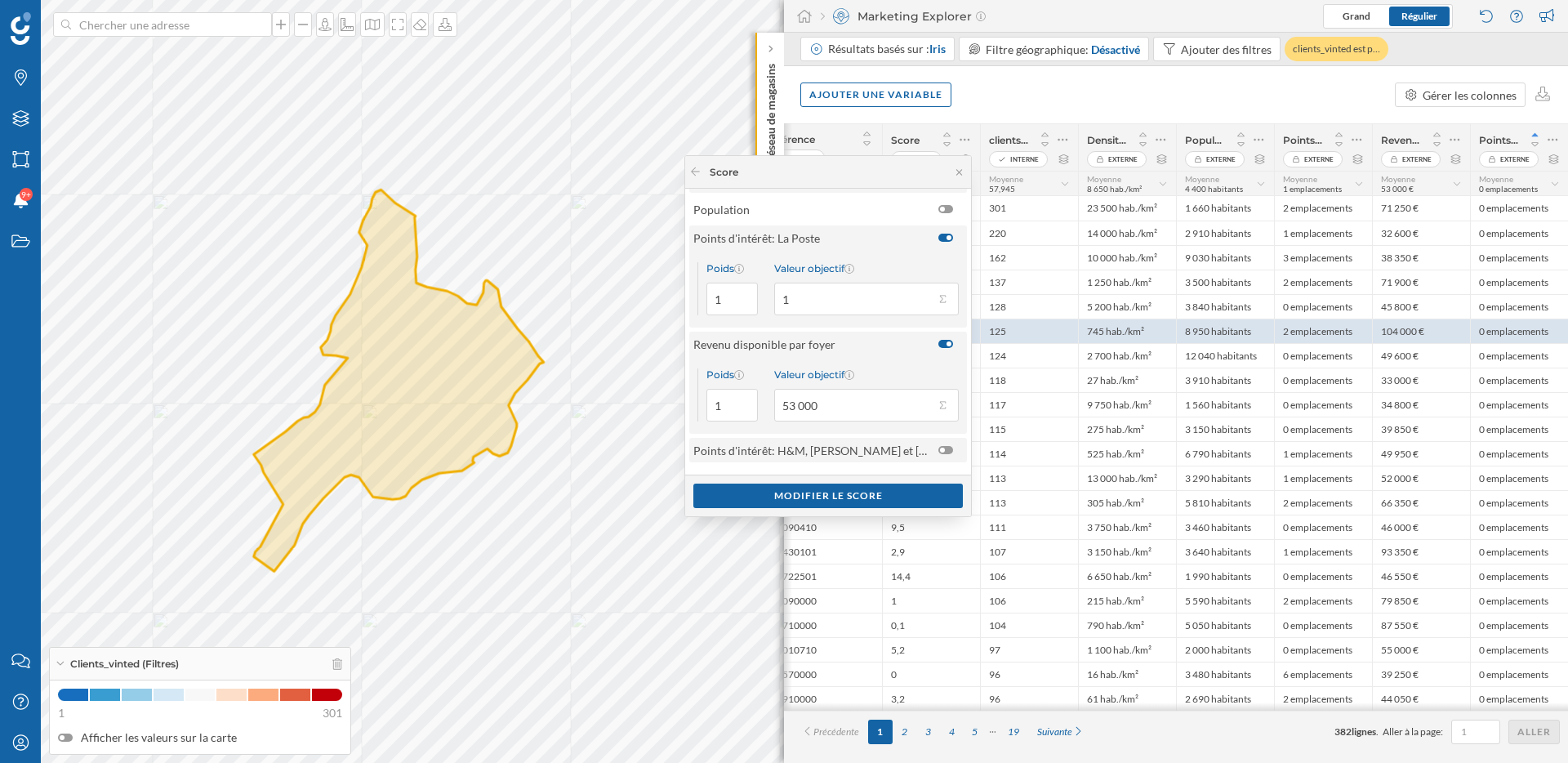
click at [944, 447] on div at bounding box center [945, 450] width 15 height 8
click at [0, 0] on input "checkbox" at bounding box center [0, 0] width 0 height 0
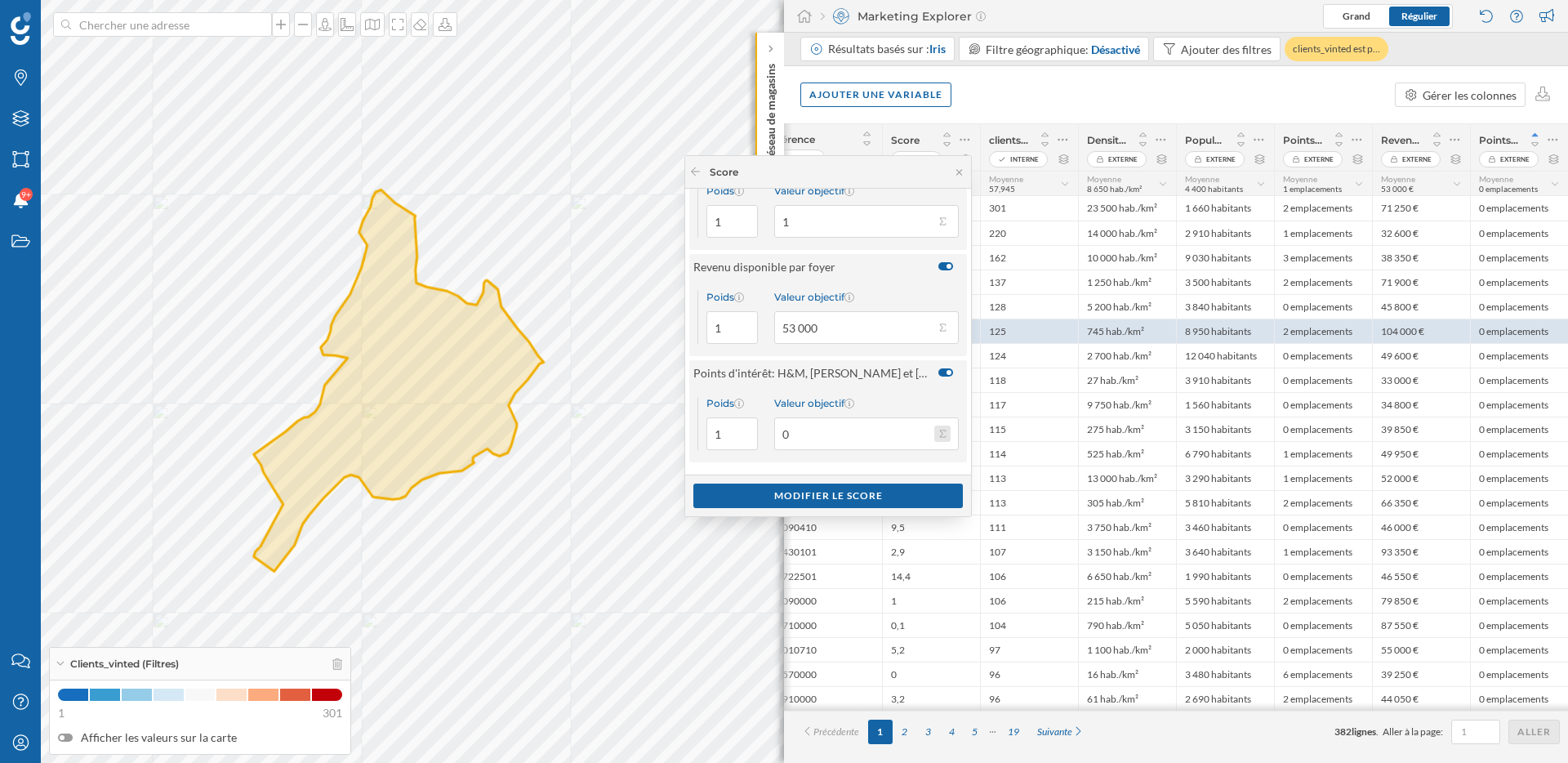
click at [939, 432] on button "Valeur objectif 0" at bounding box center [942, 433] width 16 height 16
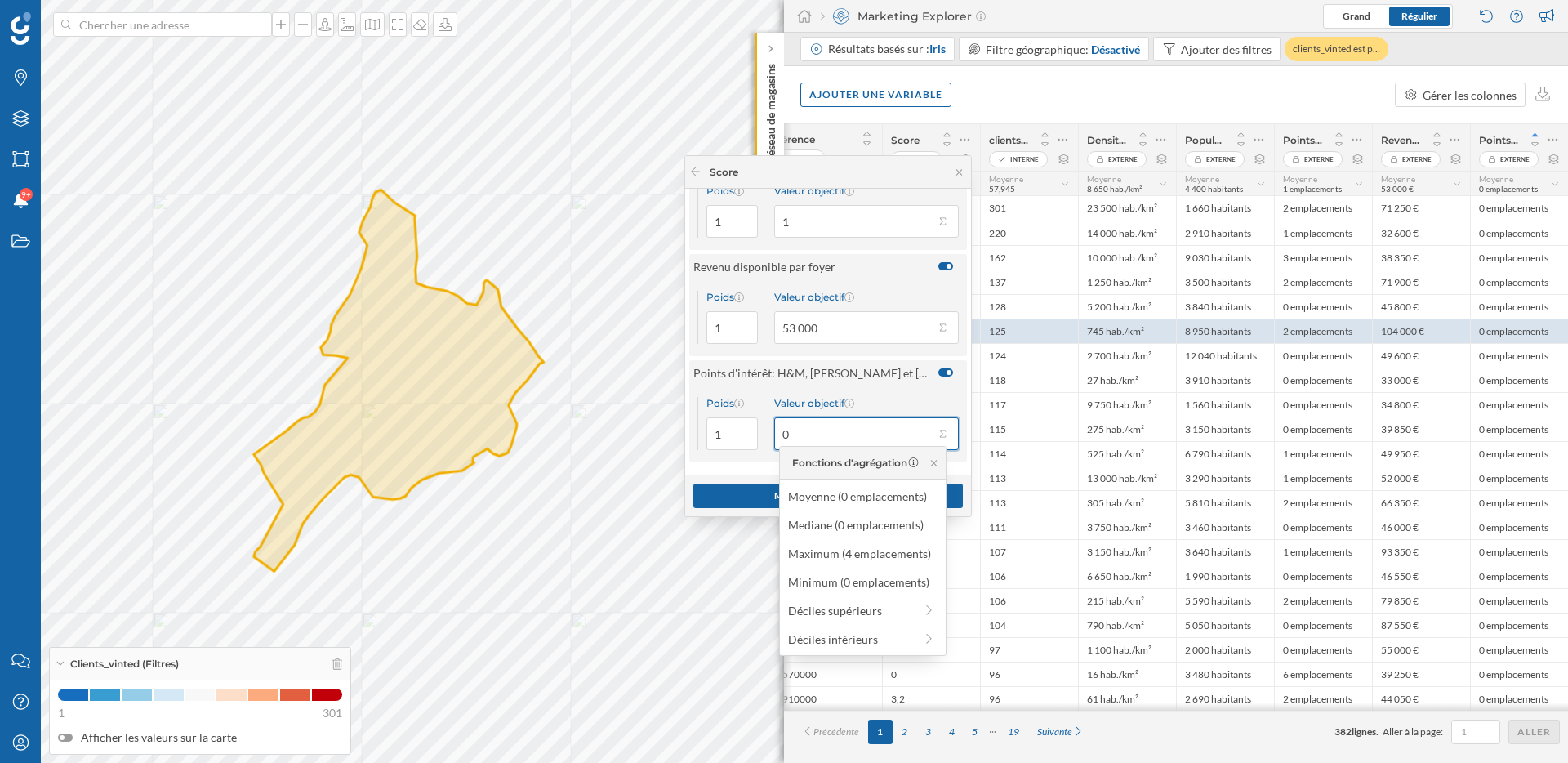
click at [824, 444] on input "0" at bounding box center [854, 433] width 160 height 33
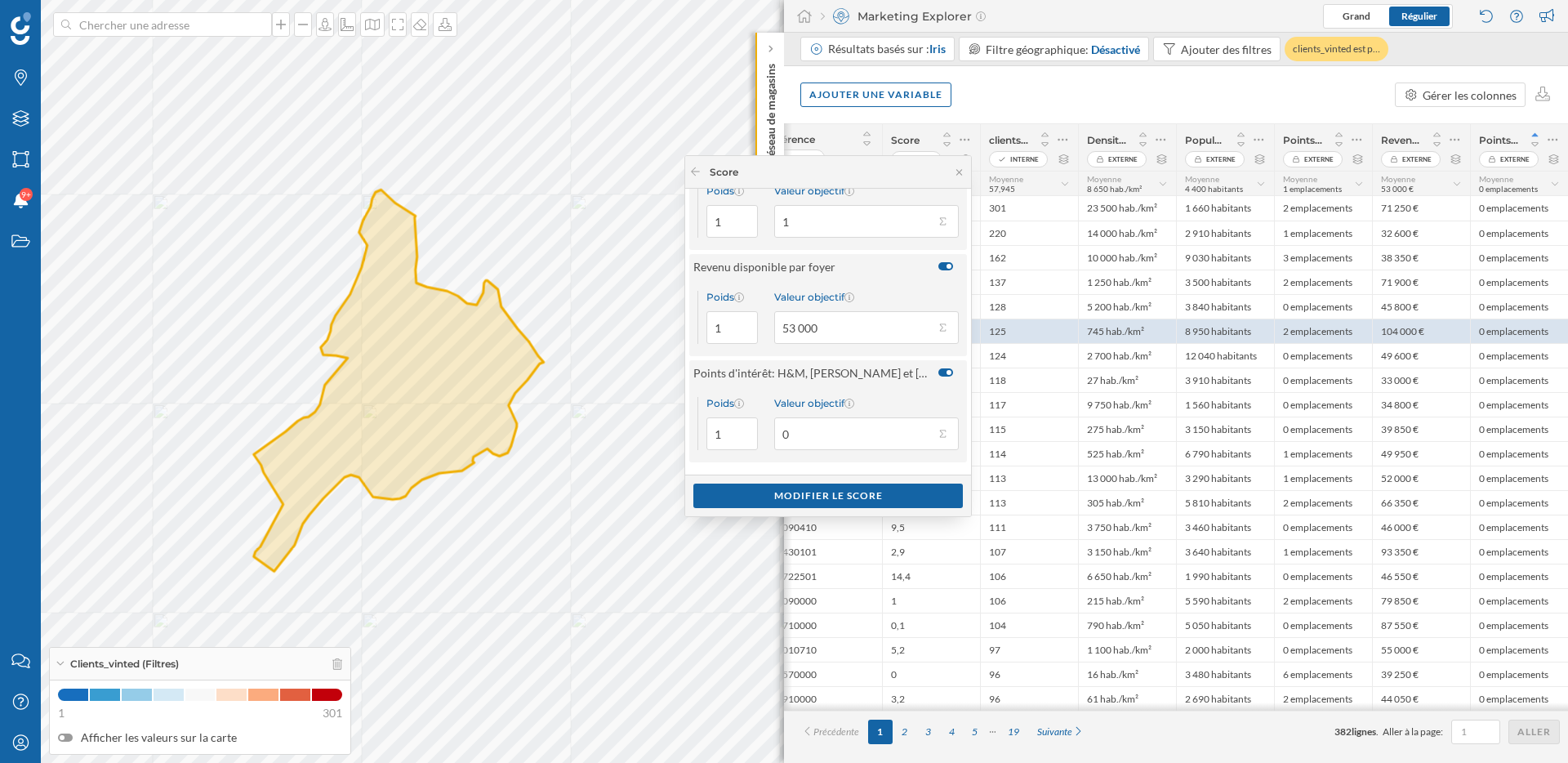
click at [874, 396] on div "Valeur objectif" at bounding box center [866, 402] width 184 height 12
click at [874, 417] on input "0" at bounding box center [854, 433] width 160 height 33
drag, startPoint x: 732, startPoint y: 426, endPoint x: 710, endPoint y: 426, distance: 22.0
click at [710, 426] on input "2" at bounding box center [732, 433] width 52 height 33
type input "3"
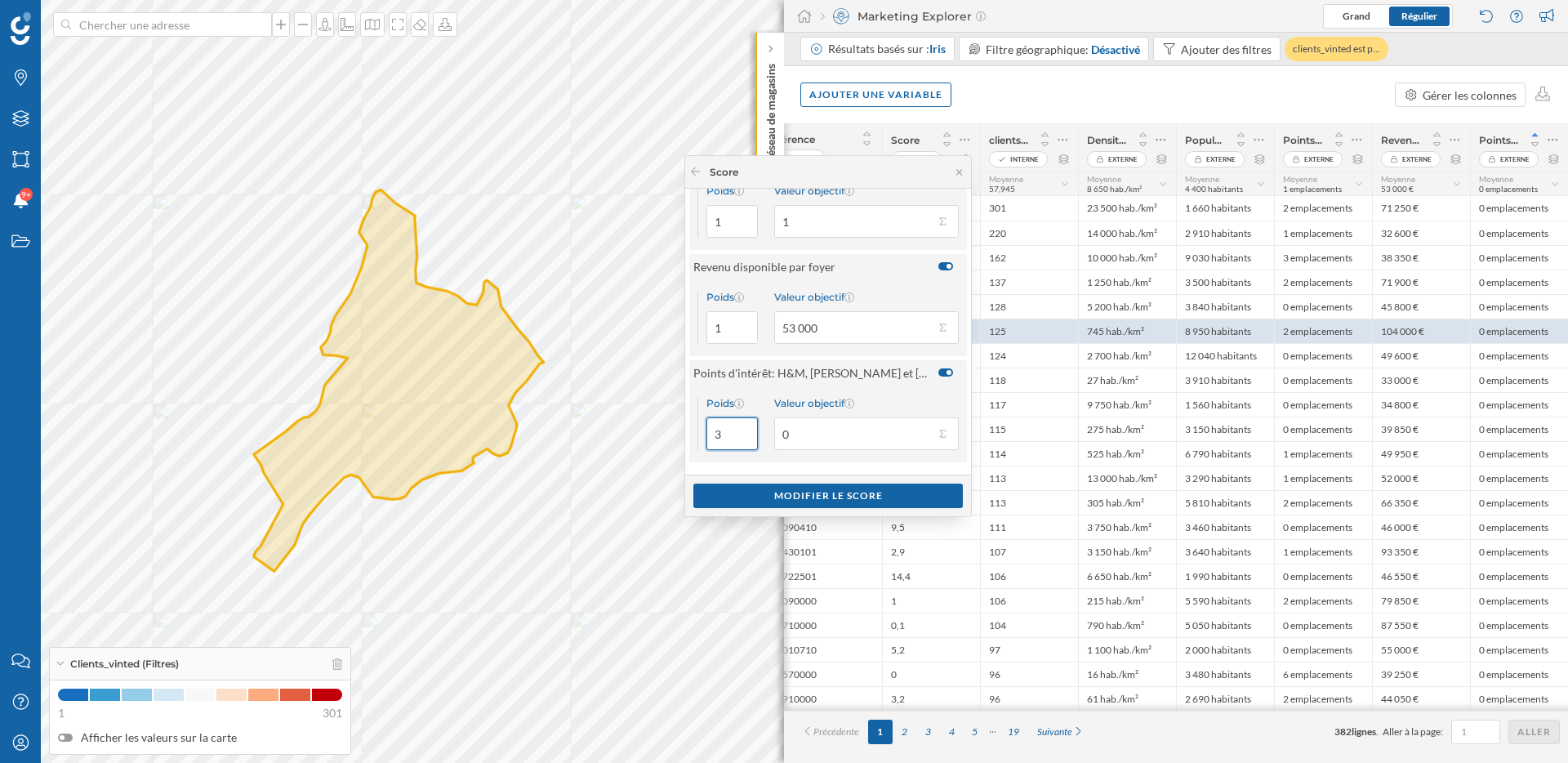
click at [736, 429] on input "3" at bounding box center [732, 433] width 52 height 33
click at [786, 496] on div "Modifier le score" at bounding box center [828, 494] width 270 height 25
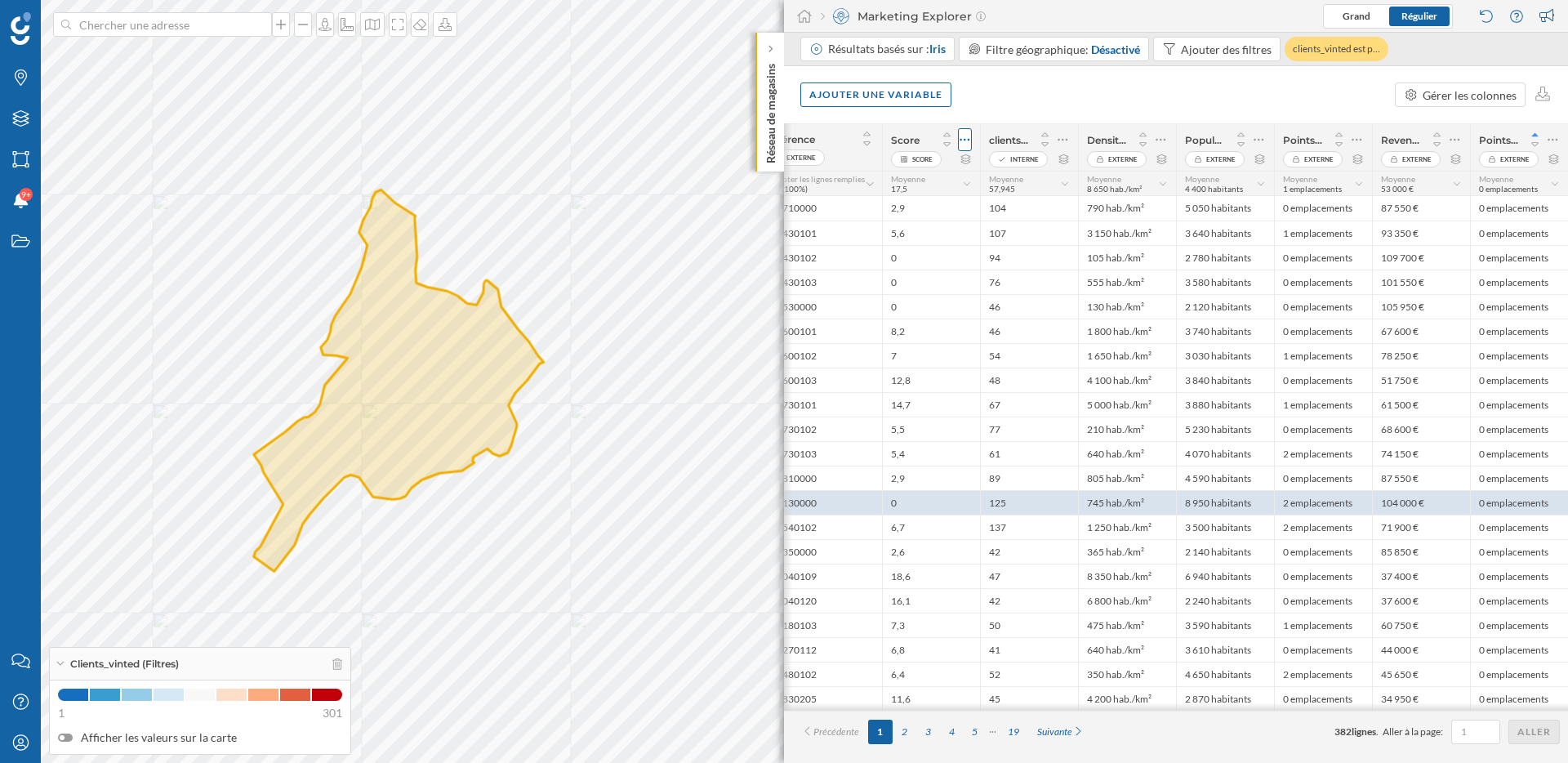
click at [958, 130] on div at bounding box center [965, 139] width 14 height 23
click at [878, 201] on div "Modifier le score" at bounding box center [861, 205] width 200 height 17
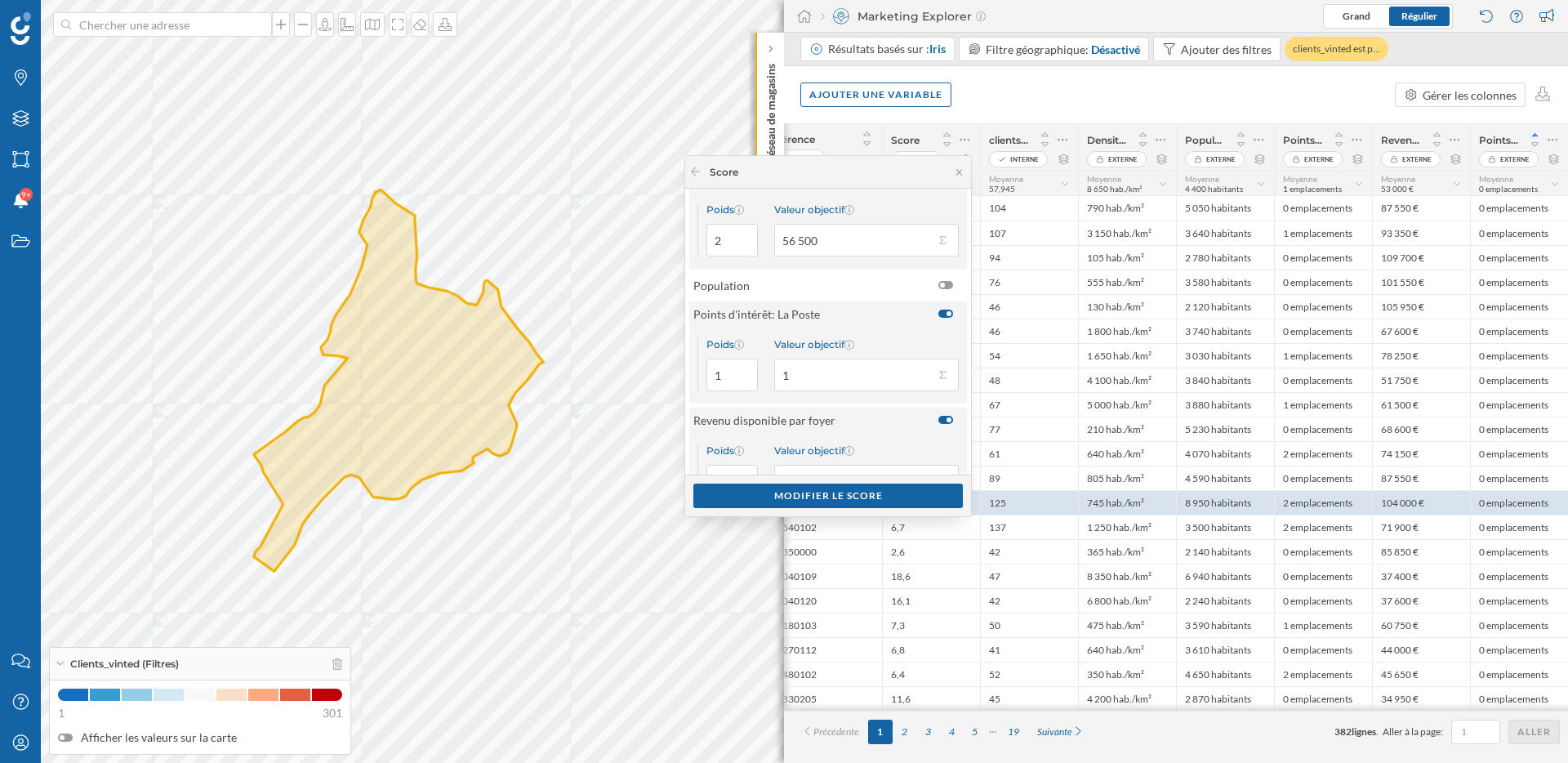
scroll to position [0, 0]
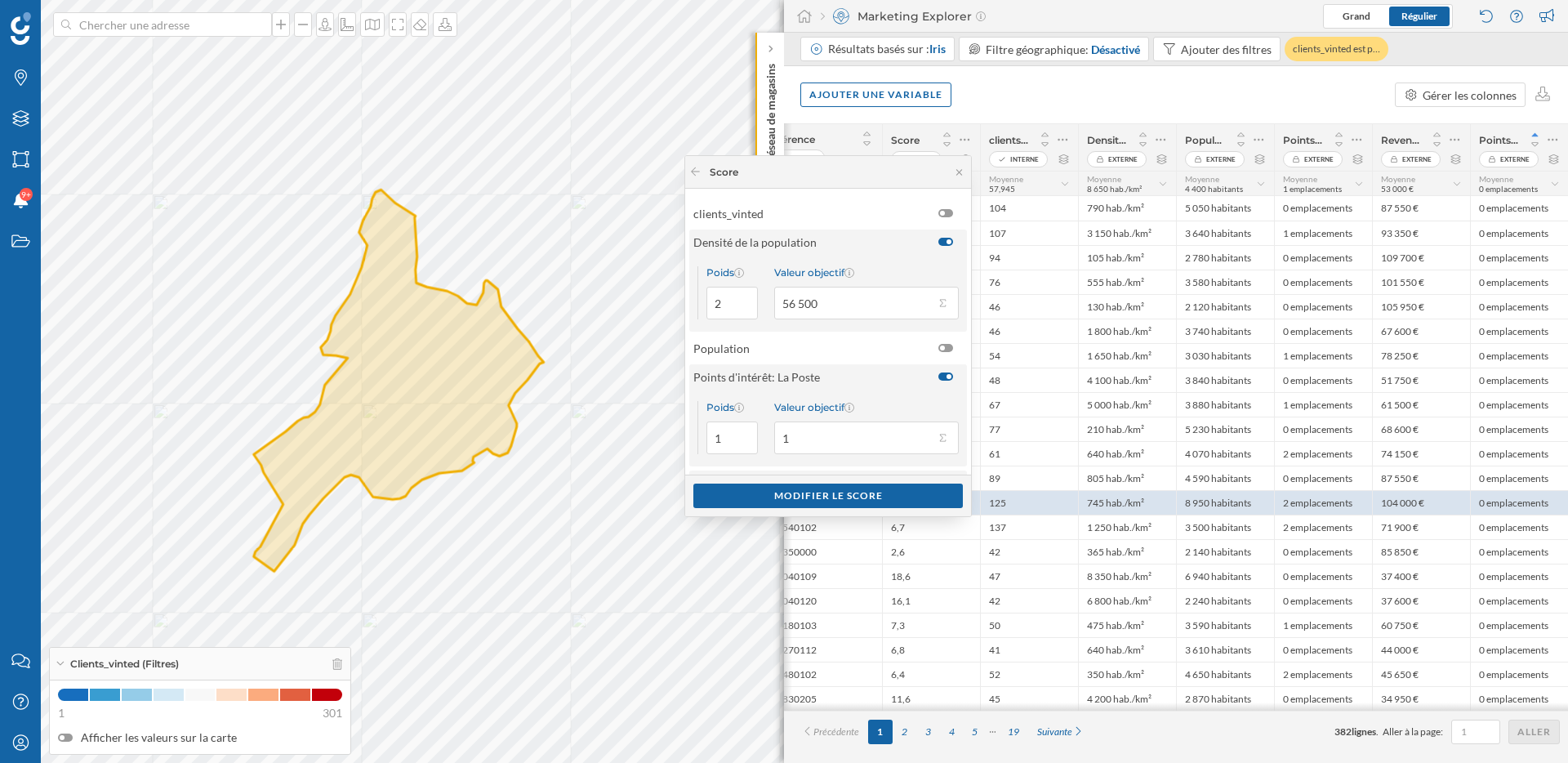
click at [946, 243] on div at bounding box center [948, 241] width 5 height 5
click at [0, 0] on input "checkbox" at bounding box center [0, 0] width 0 height 0
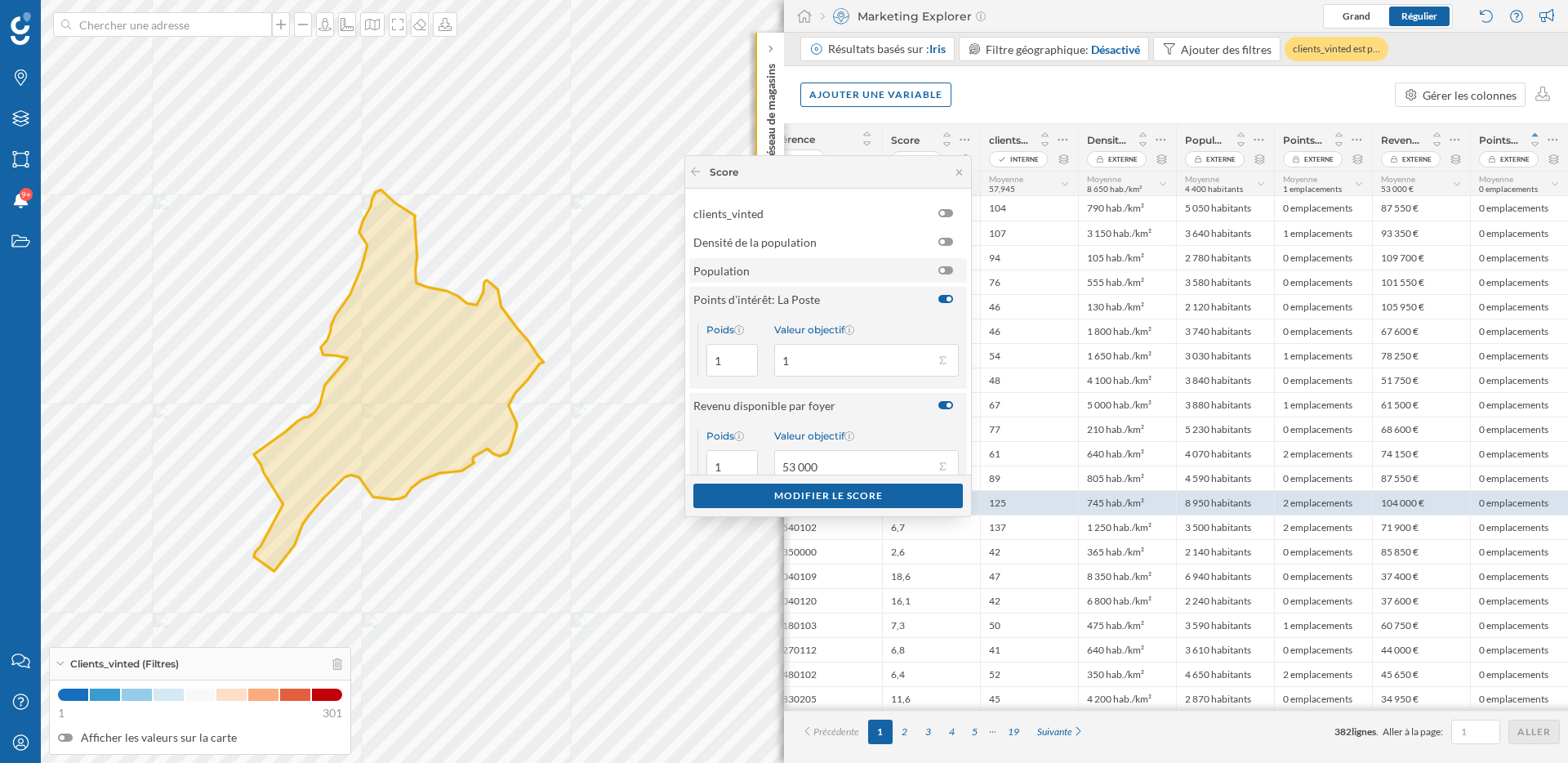
click at [942, 269] on div at bounding box center [945, 270] width 15 height 8
click at [0, 0] on input "checkbox" at bounding box center [0, 0] width 0 height 0
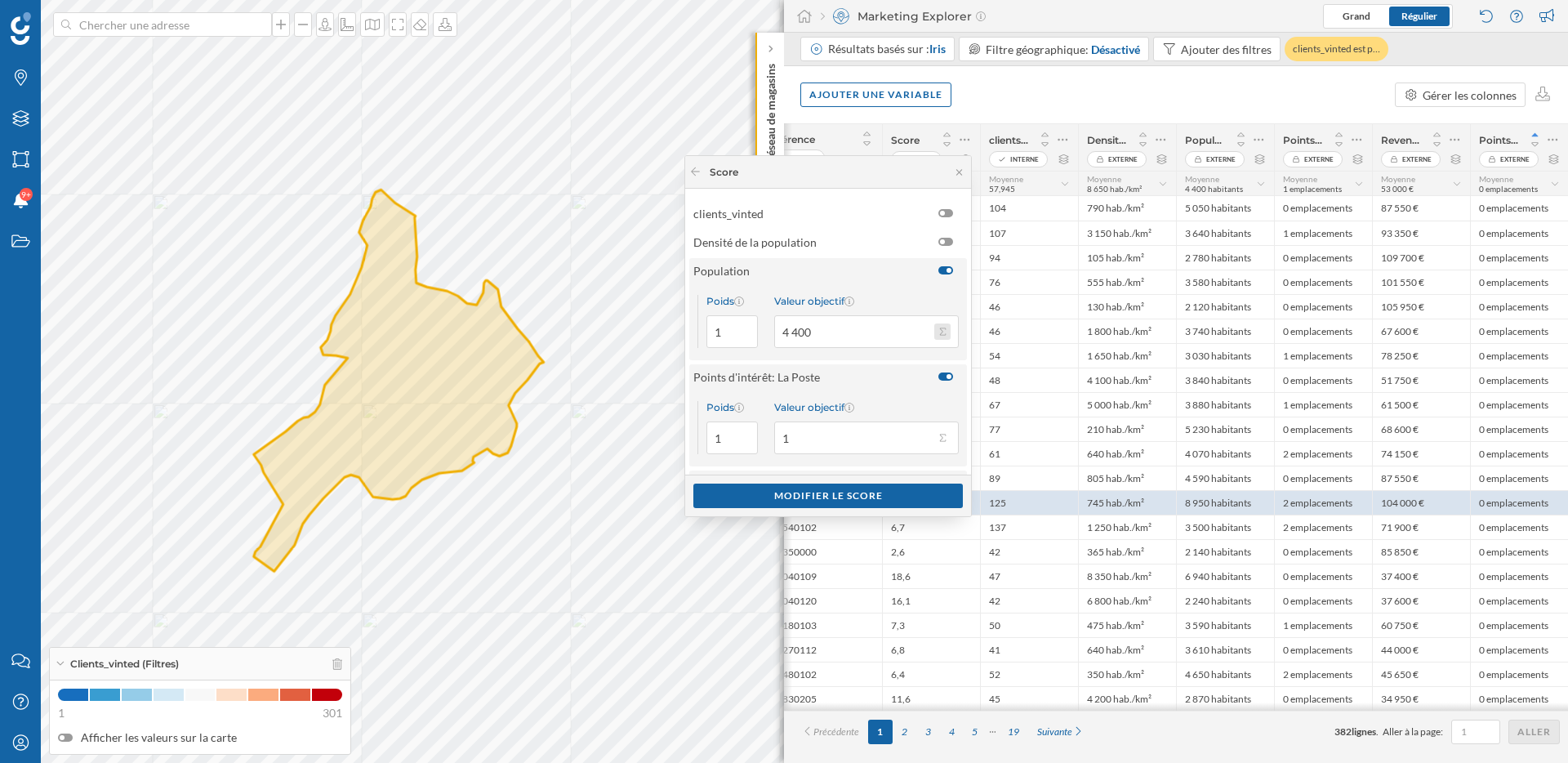
click at [934, 329] on button "Valeur objectif 4 400" at bounding box center [942, 332] width 16 height 16
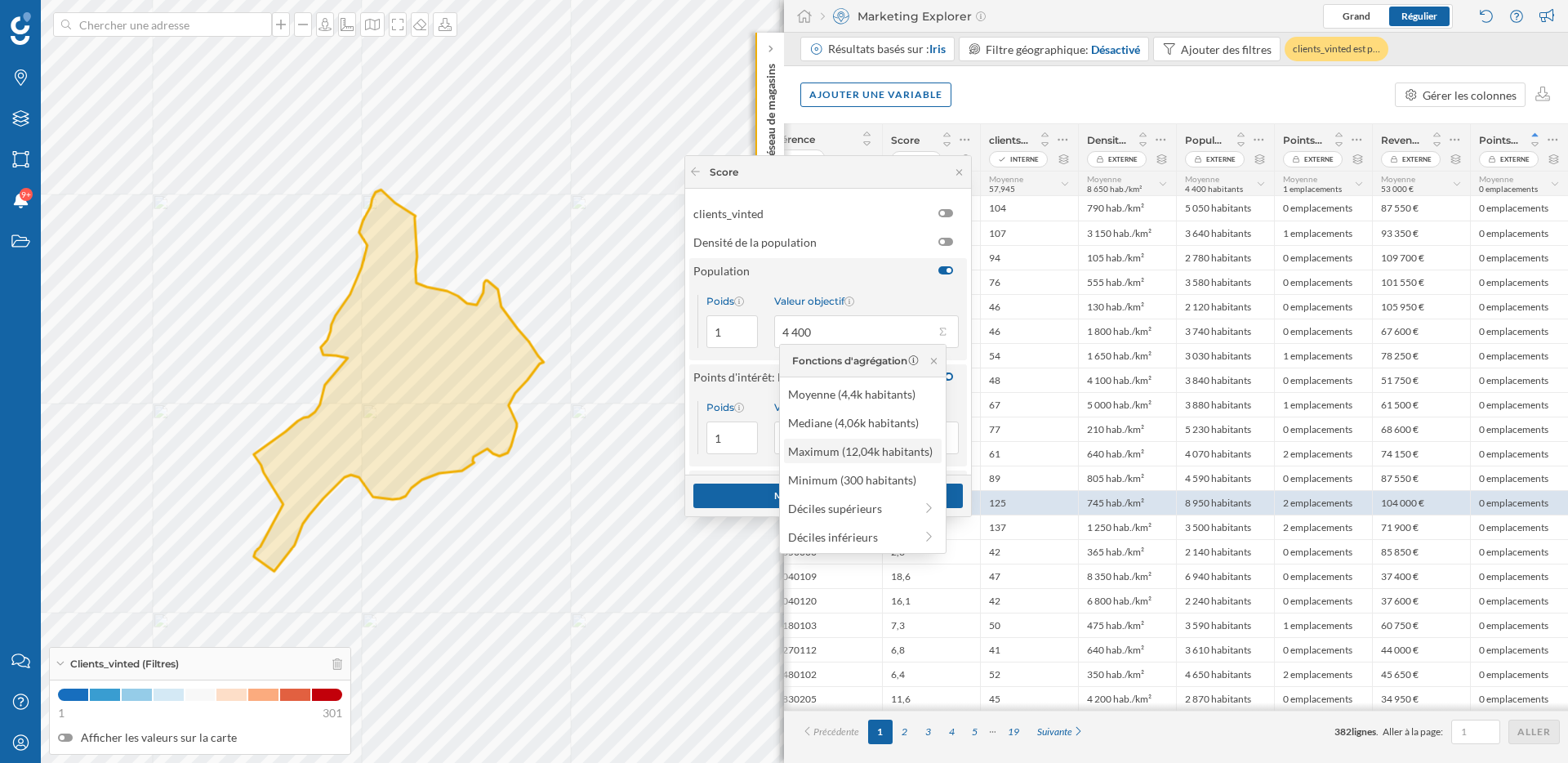
click at [868, 448] on div "Maximum (12,04k habitants)" at bounding box center [862, 450] width 147 height 17
type input "12 040"
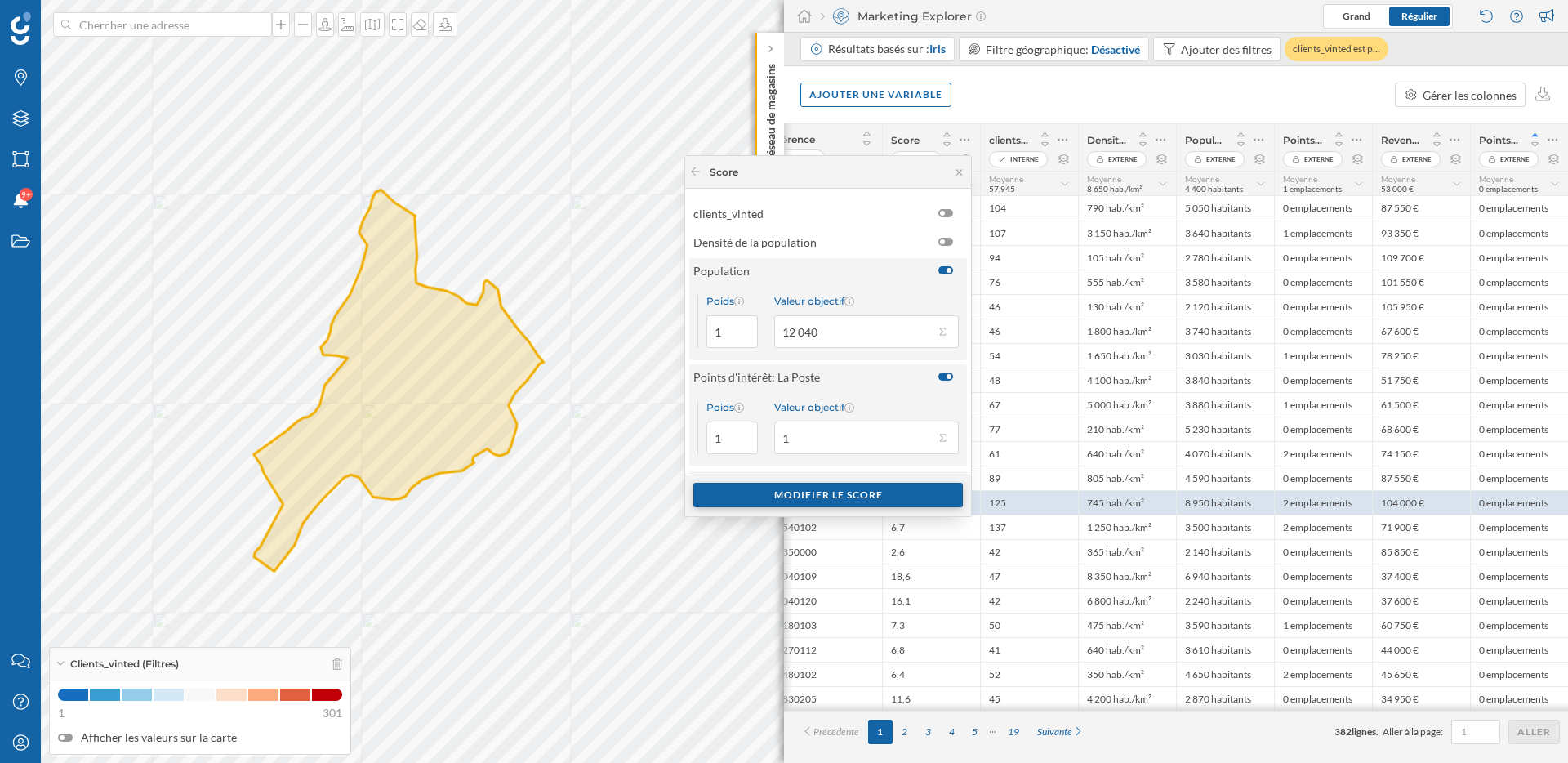
click at [840, 498] on div "Modifier le score" at bounding box center [828, 494] width 270 height 25
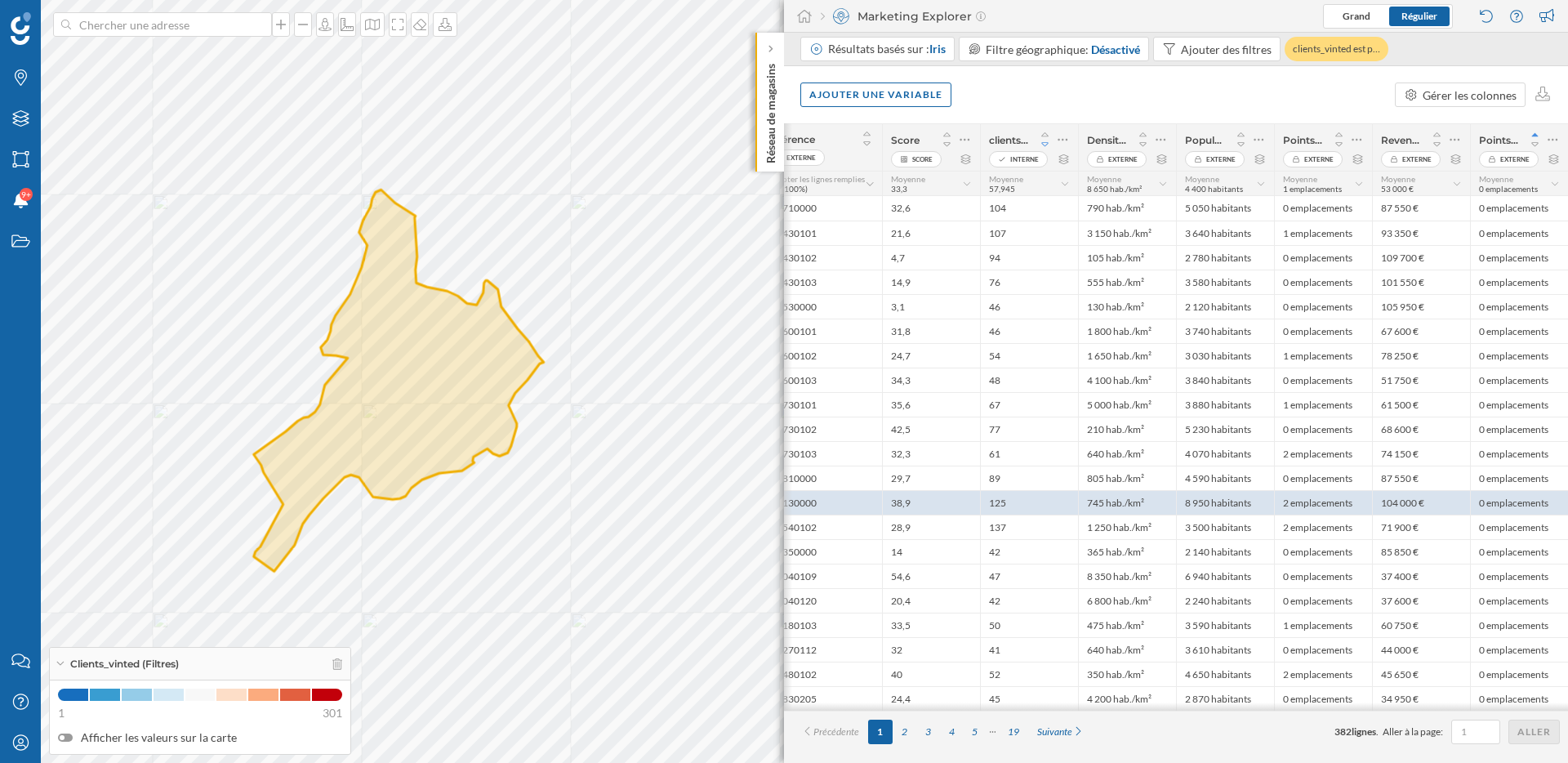
click at [1045, 142] on icon at bounding box center [1044, 144] width 7 height 4
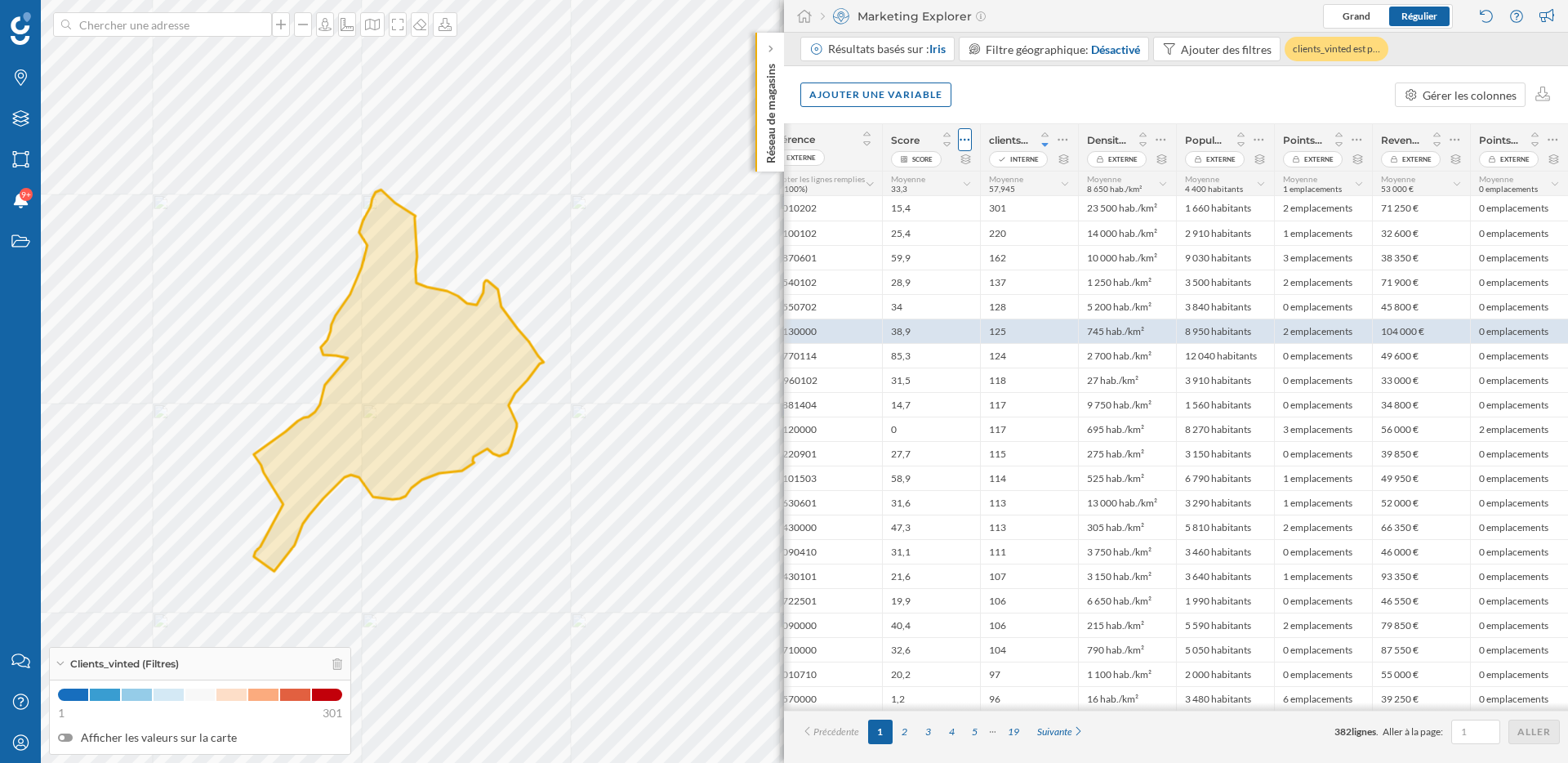
click at [959, 141] on icon at bounding box center [964, 139] width 11 height 16
click at [905, 215] on div "Modifier le score" at bounding box center [851, 204] width 233 height 25
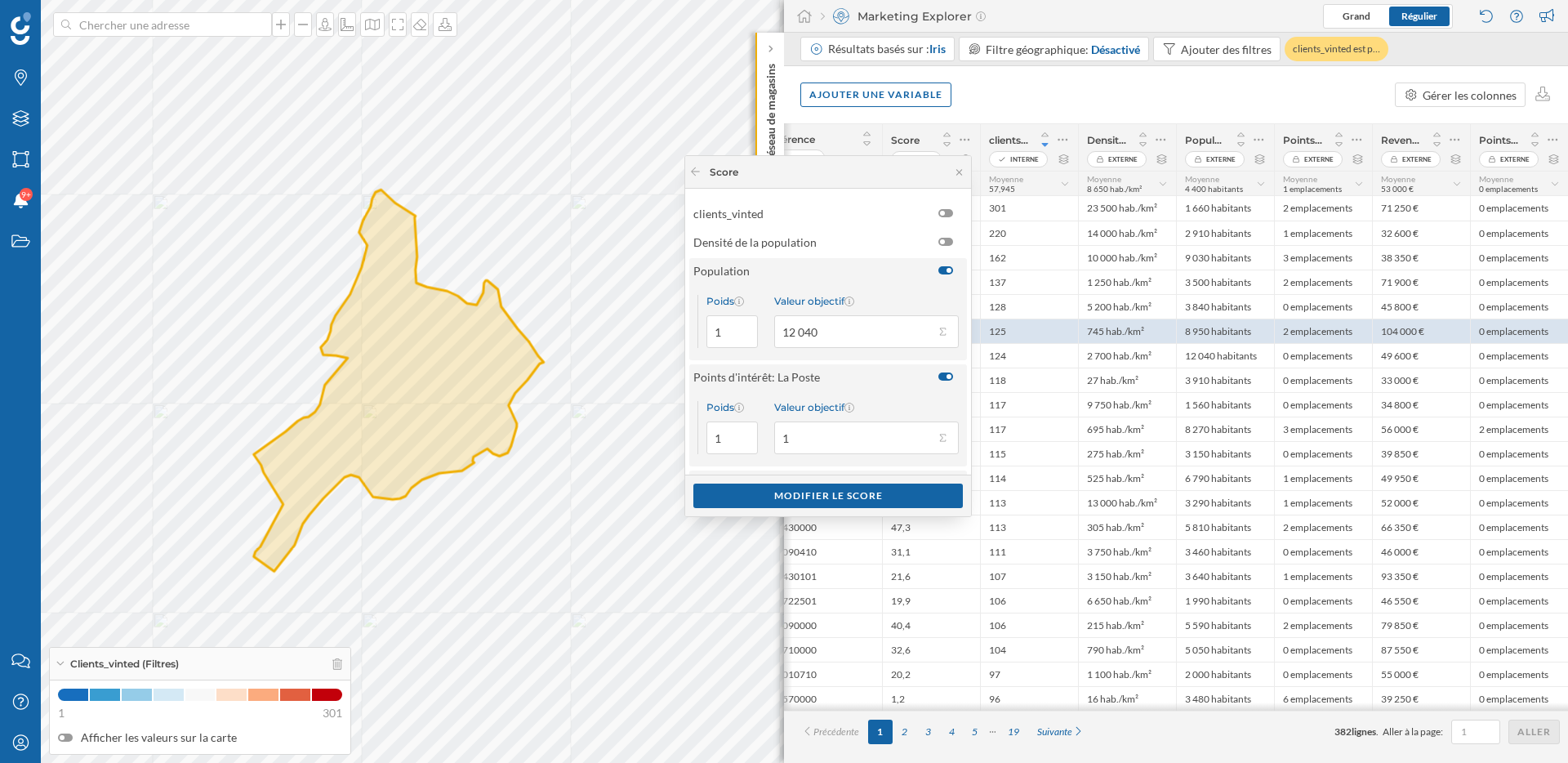
scroll to position [212, 0]
click at [951, 375] on label at bounding box center [949, 377] width 23 height 8
click at [0, 0] on input "checkbox" at bounding box center [0, 0] width 0 height 0
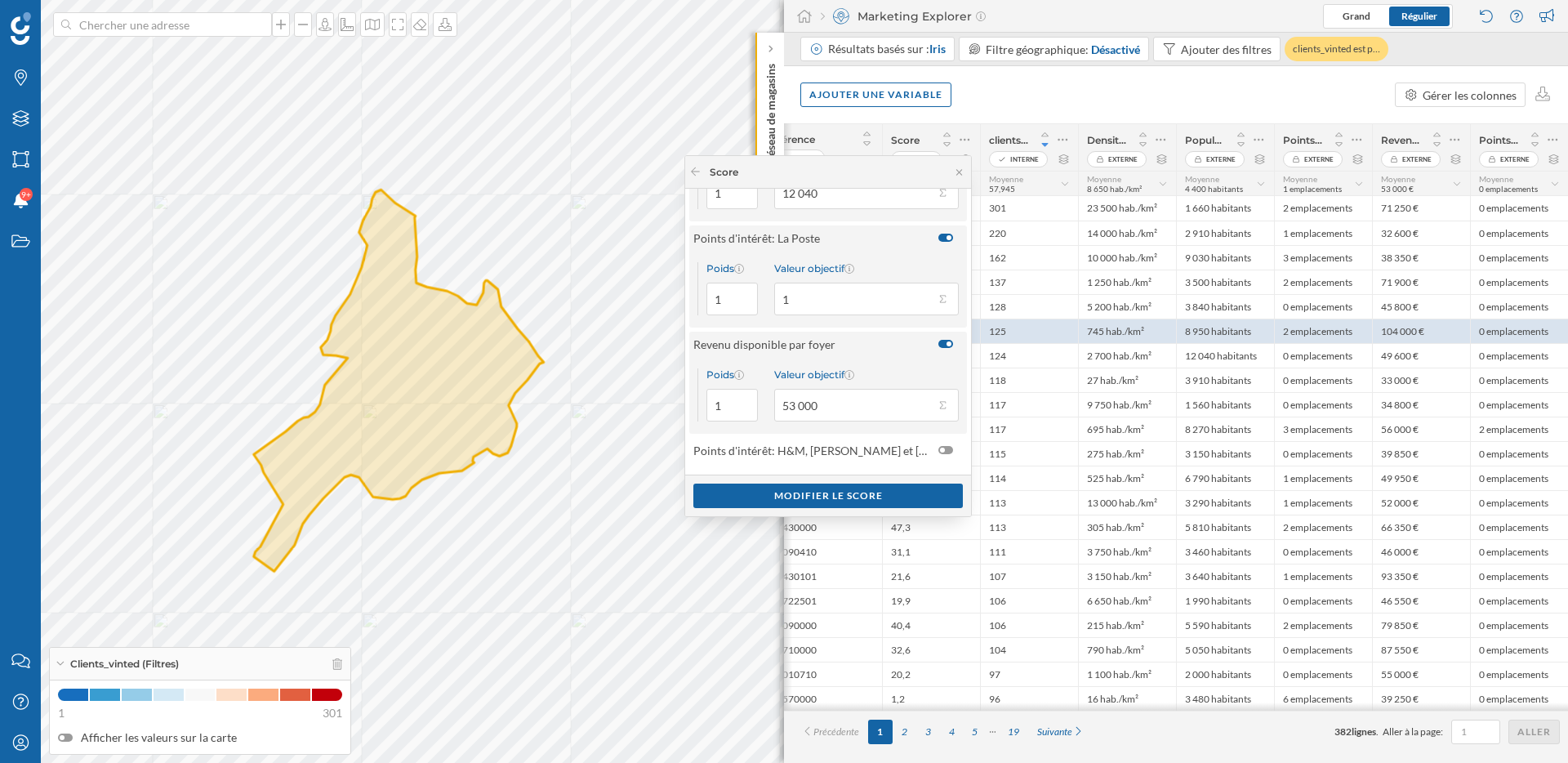
click at [938, 347] on div at bounding box center [945, 344] width 15 height 8
click at [0, 0] on input "checkbox" at bounding box center [0, 0] width 0 height 0
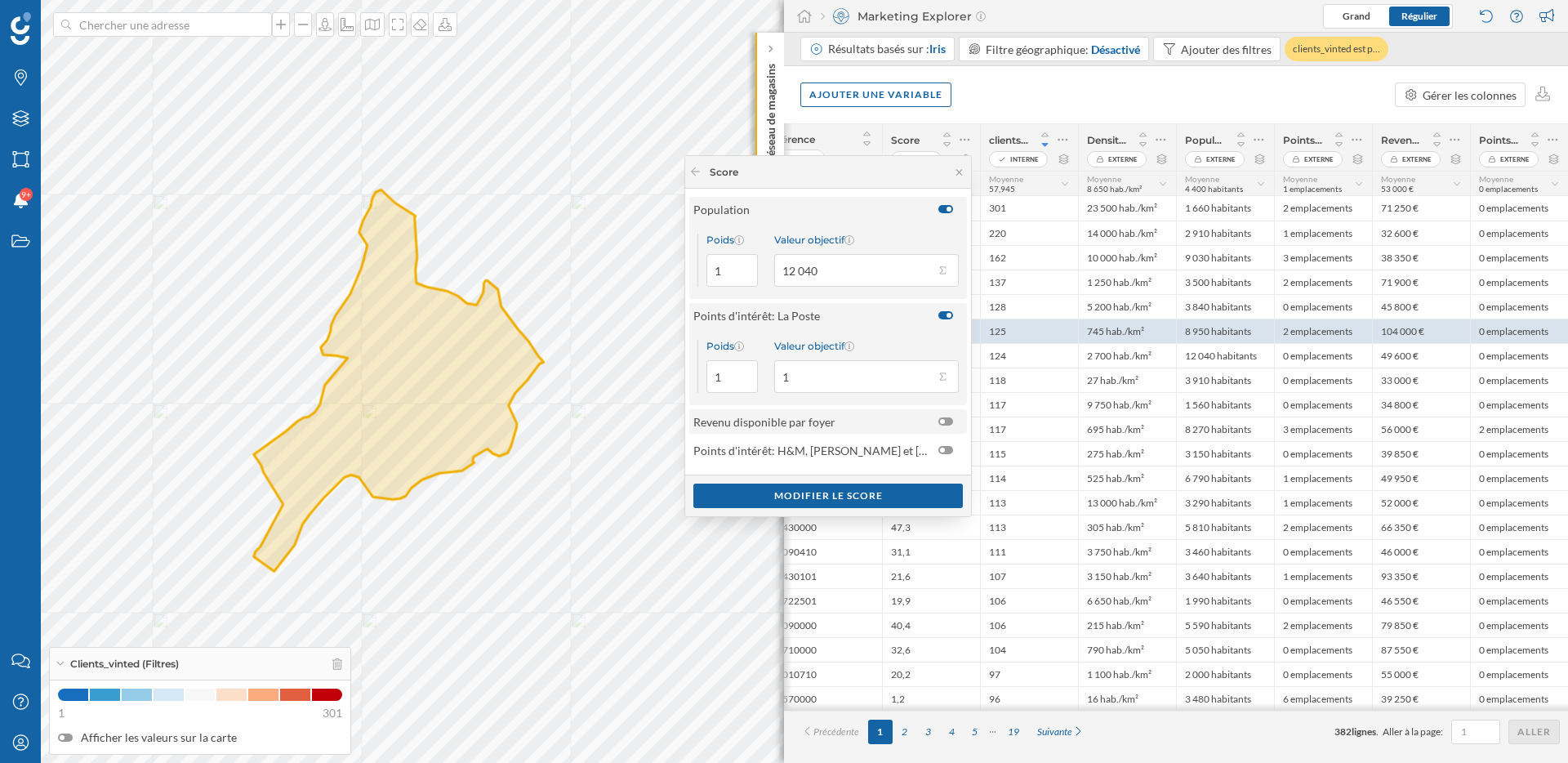
click at [945, 417] on div at bounding box center [945, 421] width 15 height 8
click at [0, 0] on input "checkbox" at bounding box center [0, 0] width 0 height 0
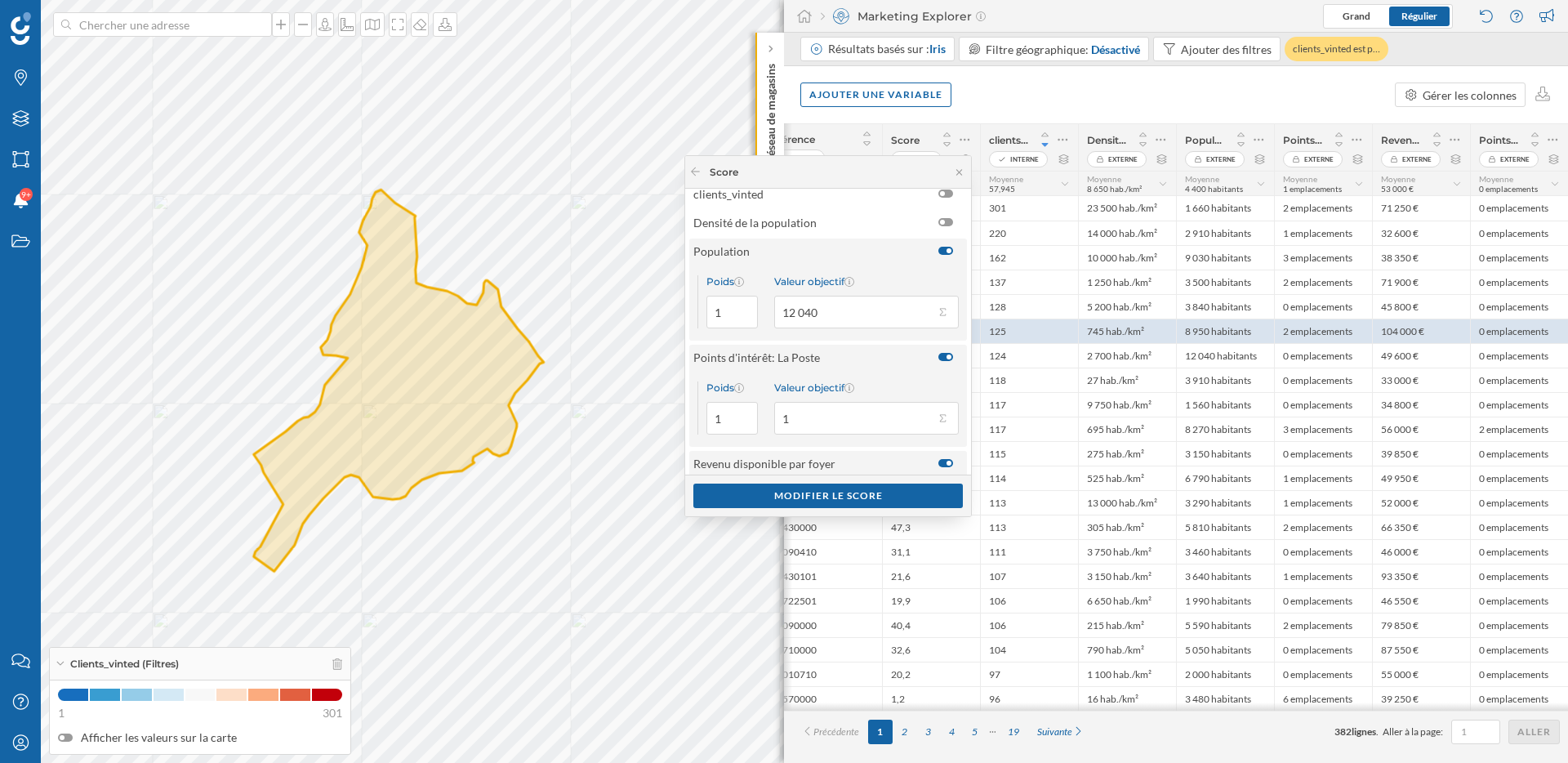
scroll to position [0, 0]
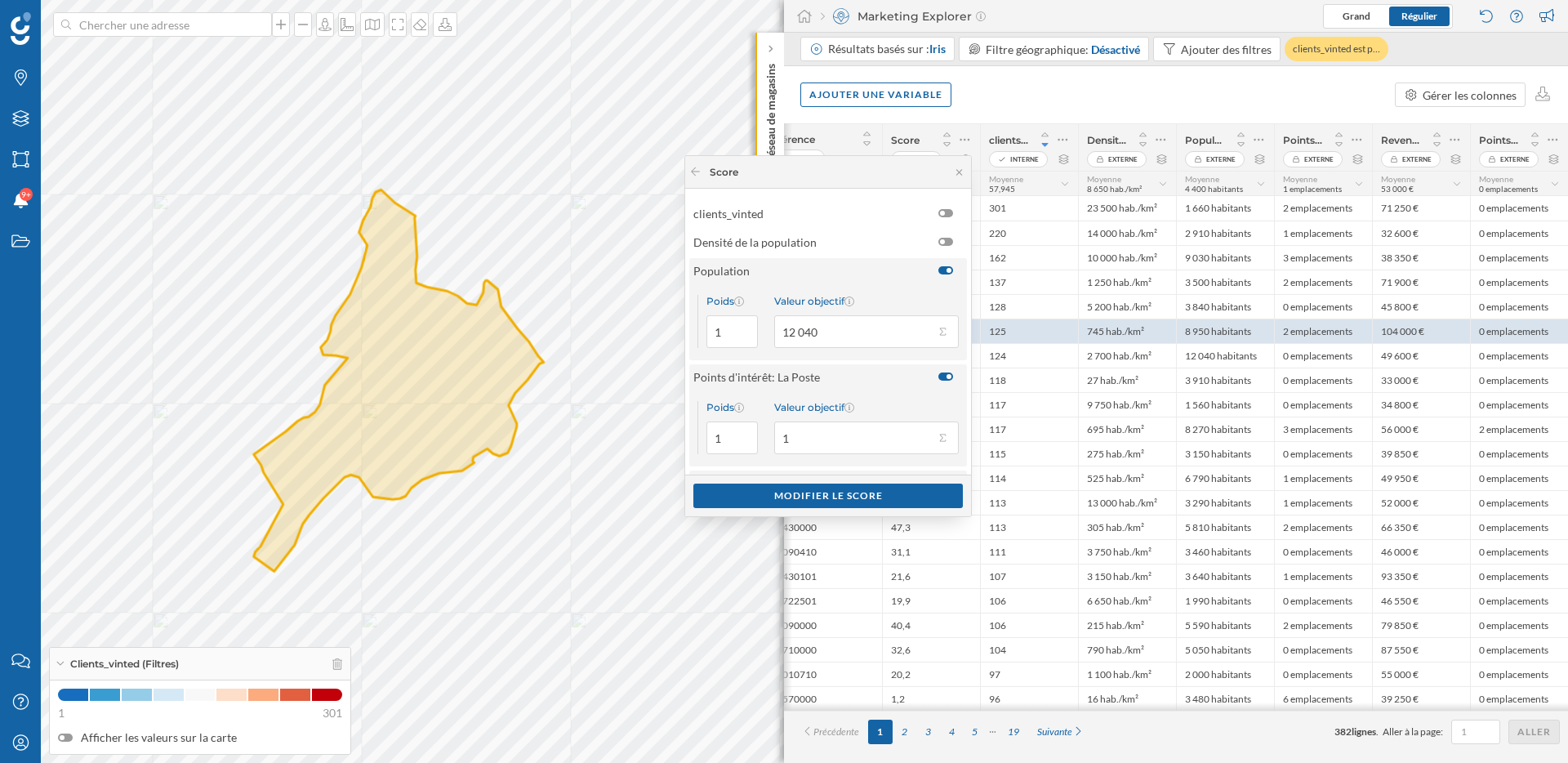
click at [939, 268] on div at bounding box center [945, 270] width 15 height 8
click at [0, 0] on input "checkbox" at bounding box center [0, 0] width 0 height 0
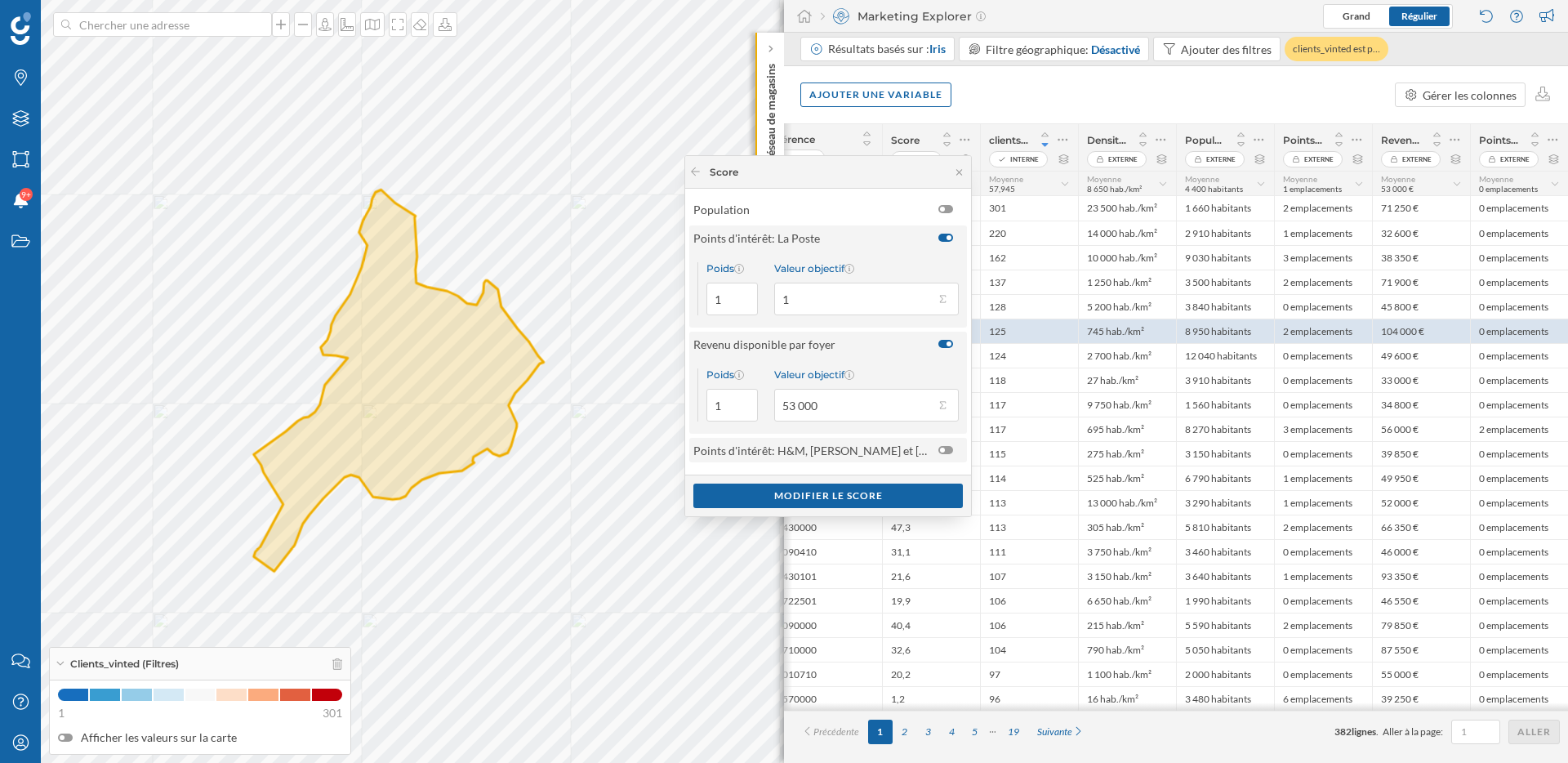
click at [939, 450] on div at bounding box center [941, 449] width 5 height 5
click at [0, 0] on input "checkbox" at bounding box center [0, 0] width 0 height 0
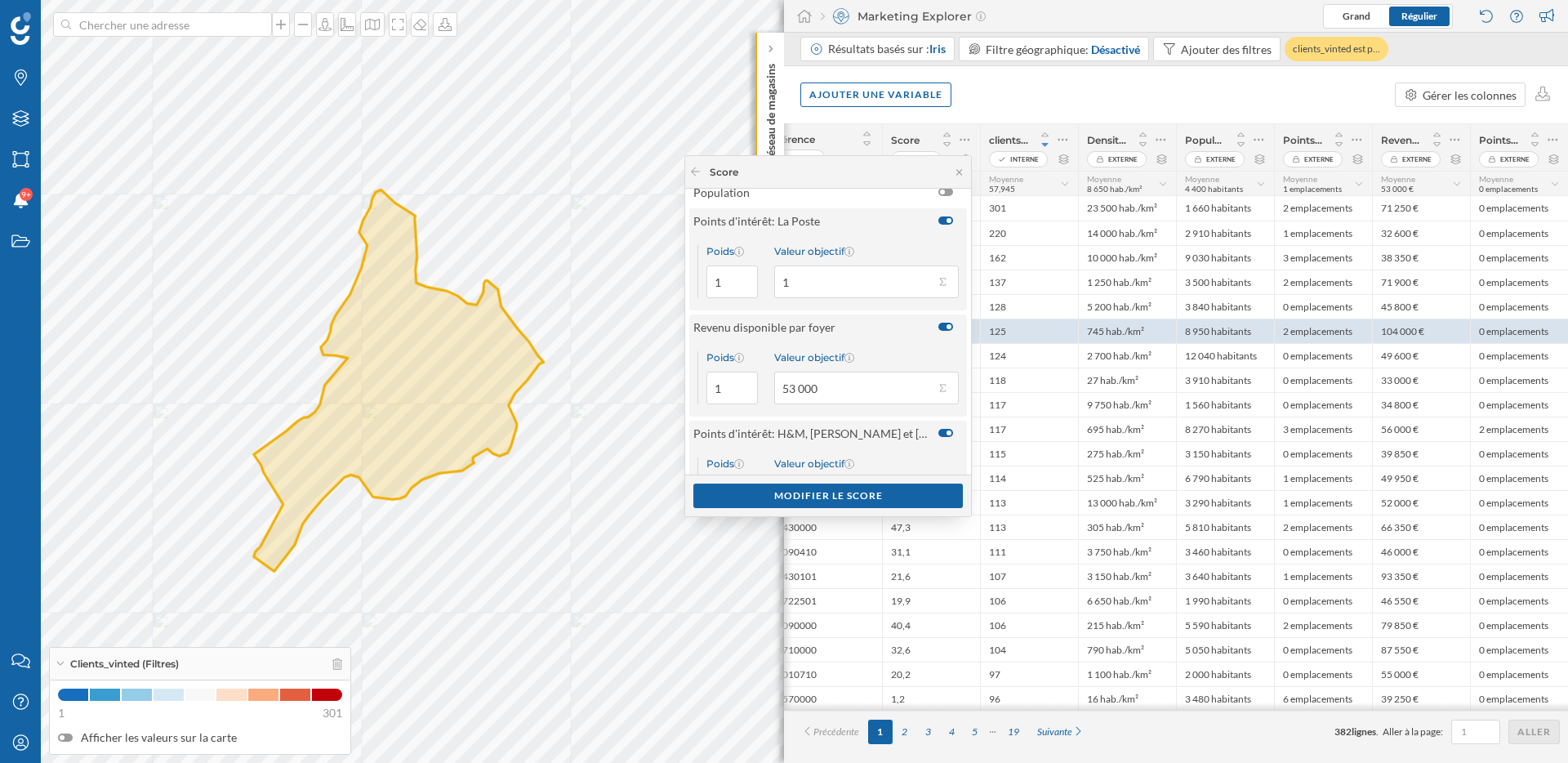
scroll to position [57, 0]
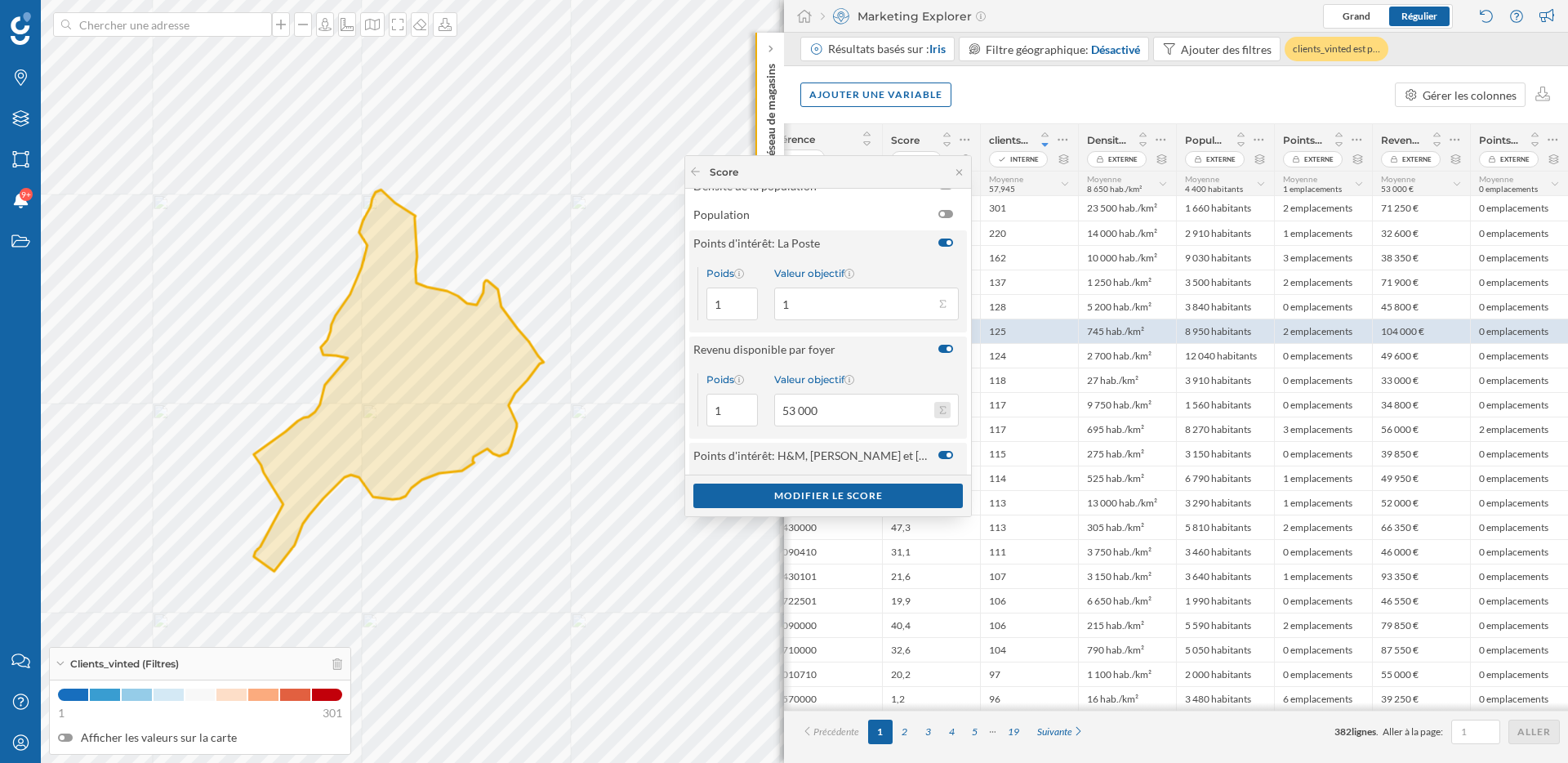
click at [941, 407] on button "Valeur objectif 53 000" at bounding box center [942, 409] width 16 height 16
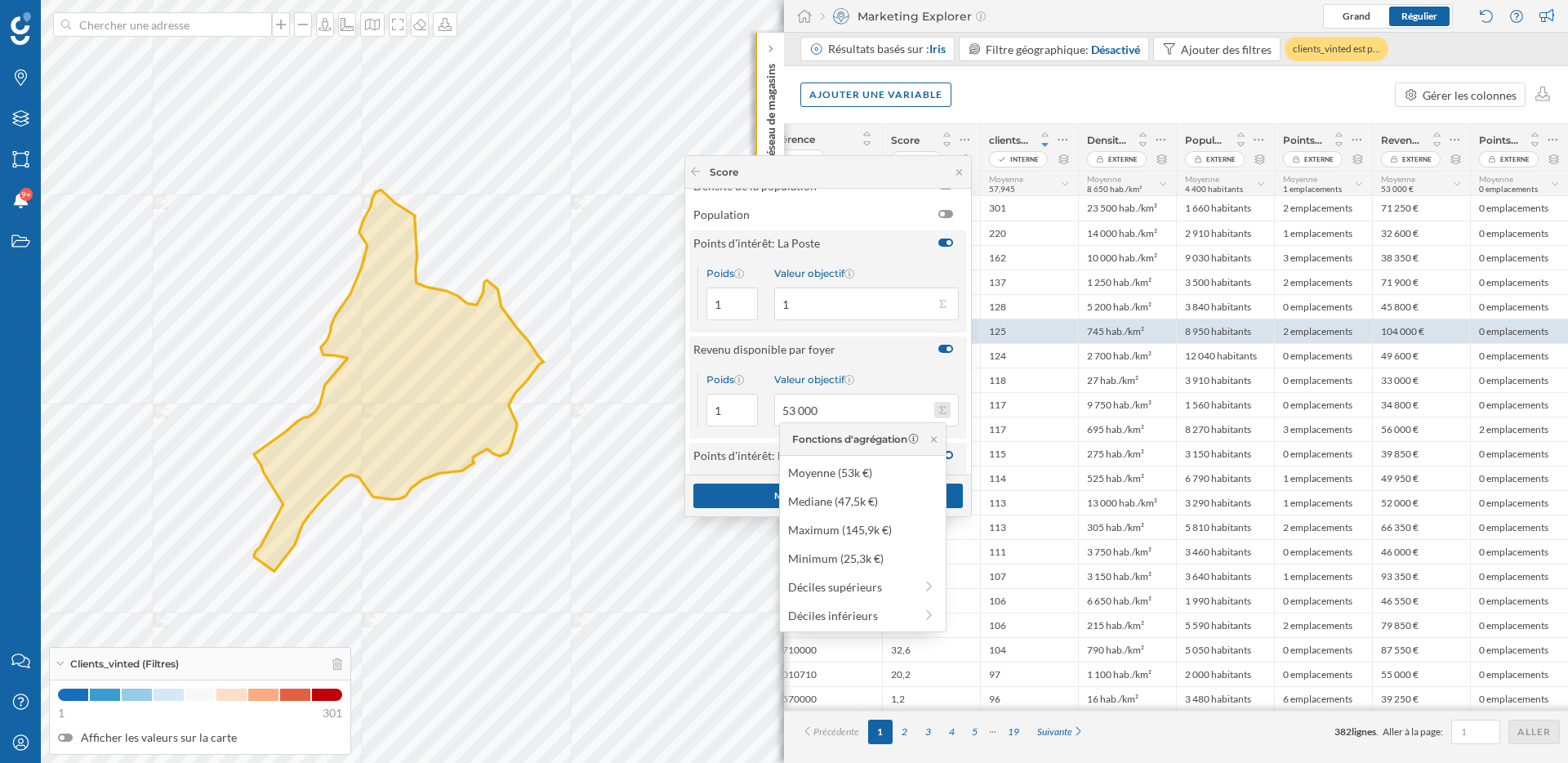
click at [941, 407] on button "Valeur objectif 53 000" at bounding box center [942, 409] width 16 height 16
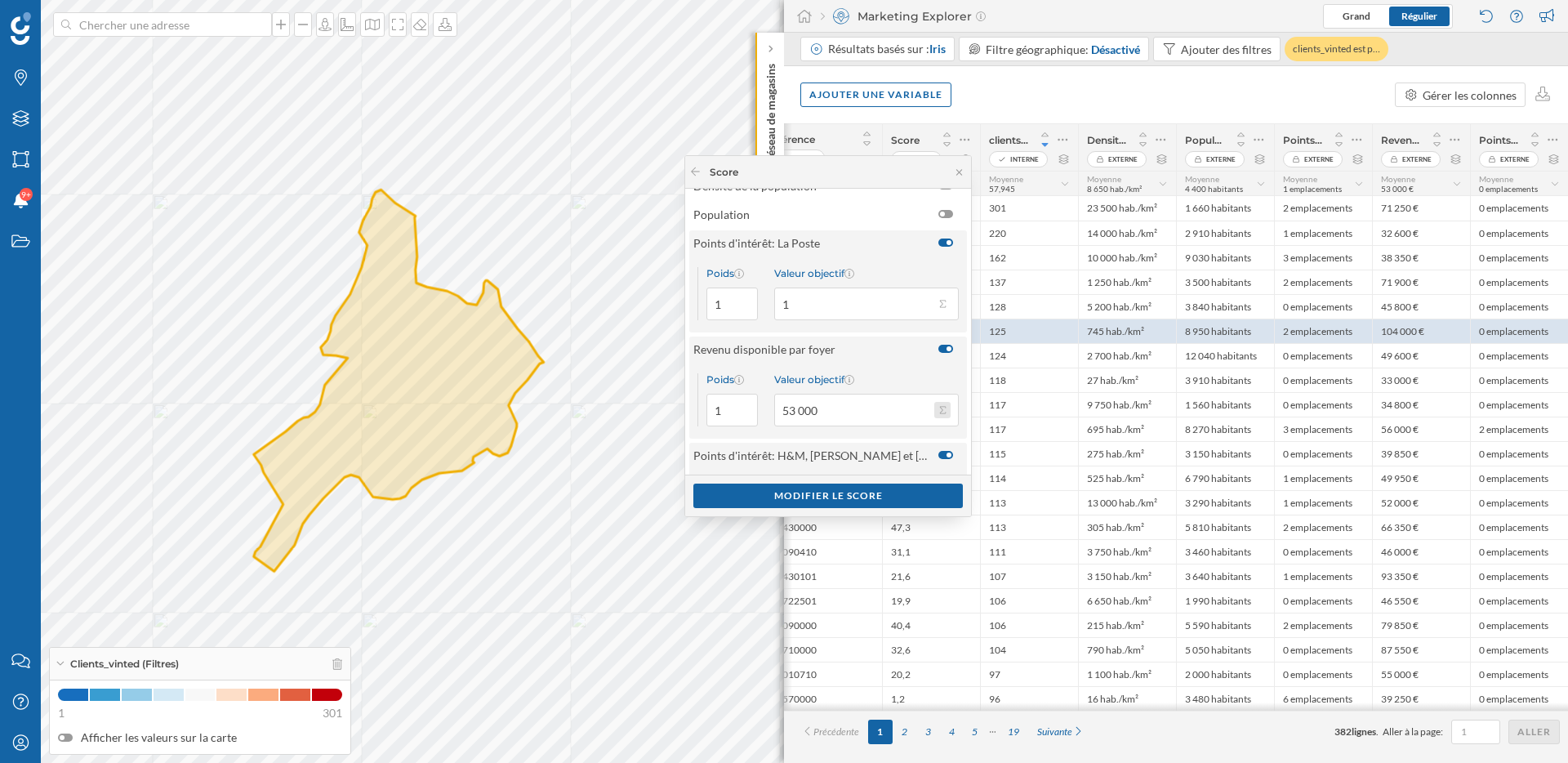
click at [941, 407] on button "Valeur objectif 53 000" at bounding box center [942, 409] width 16 height 16
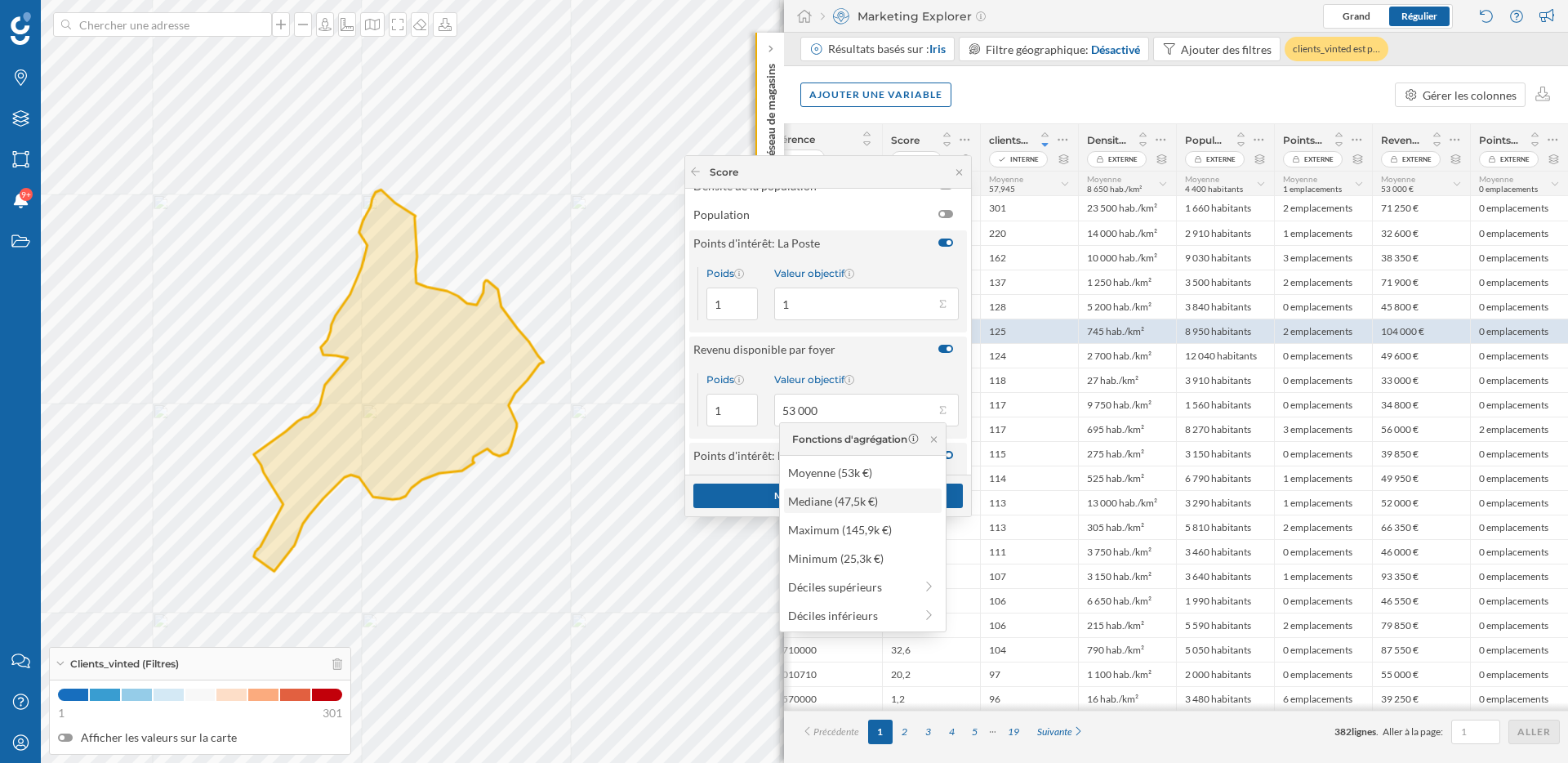
click at [873, 501] on div "Mediane (47,5k €)" at bounding box center [862, 500] width 147 height 17
type input "47 500"
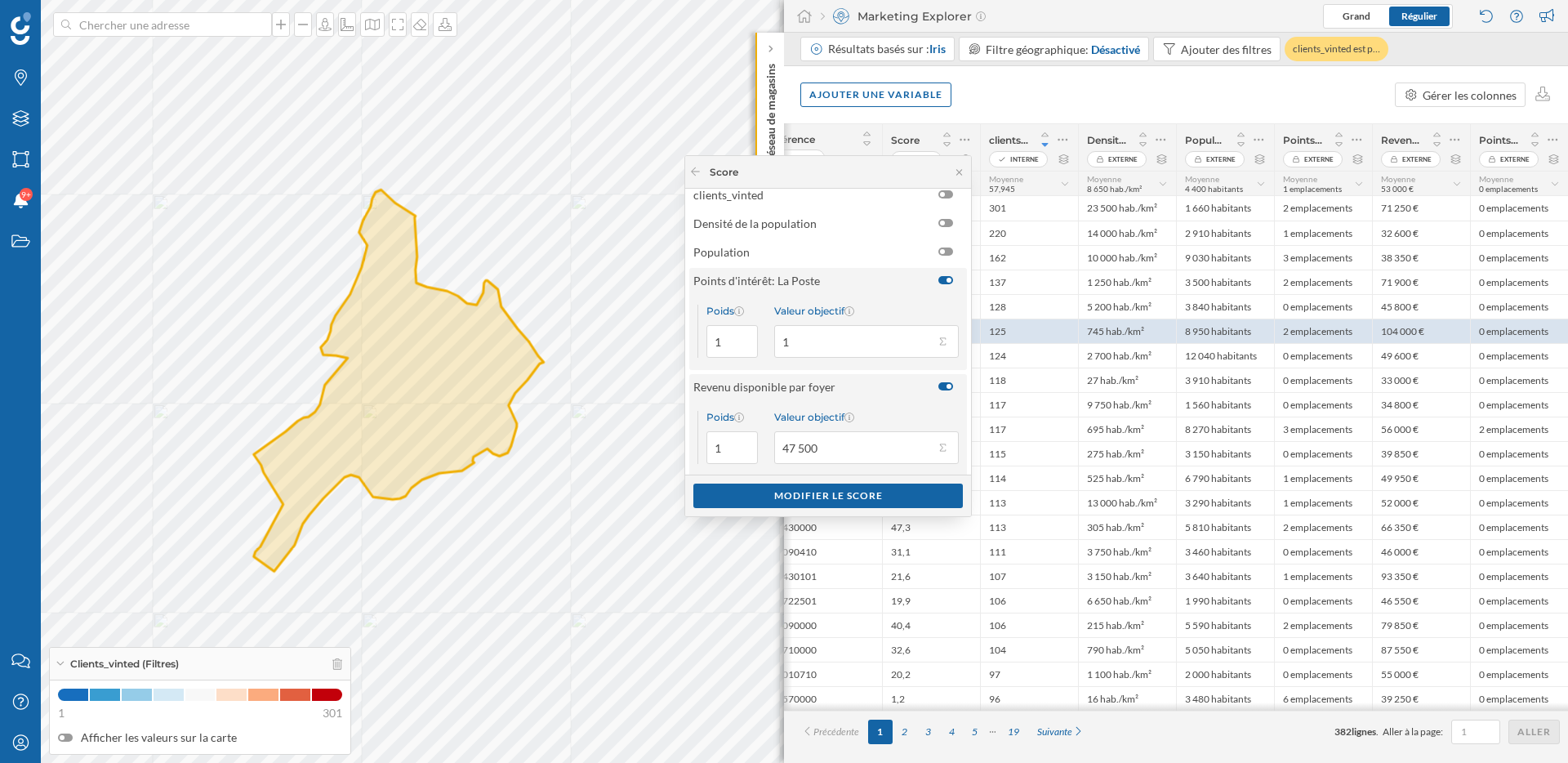
scroll to position [0, 0]
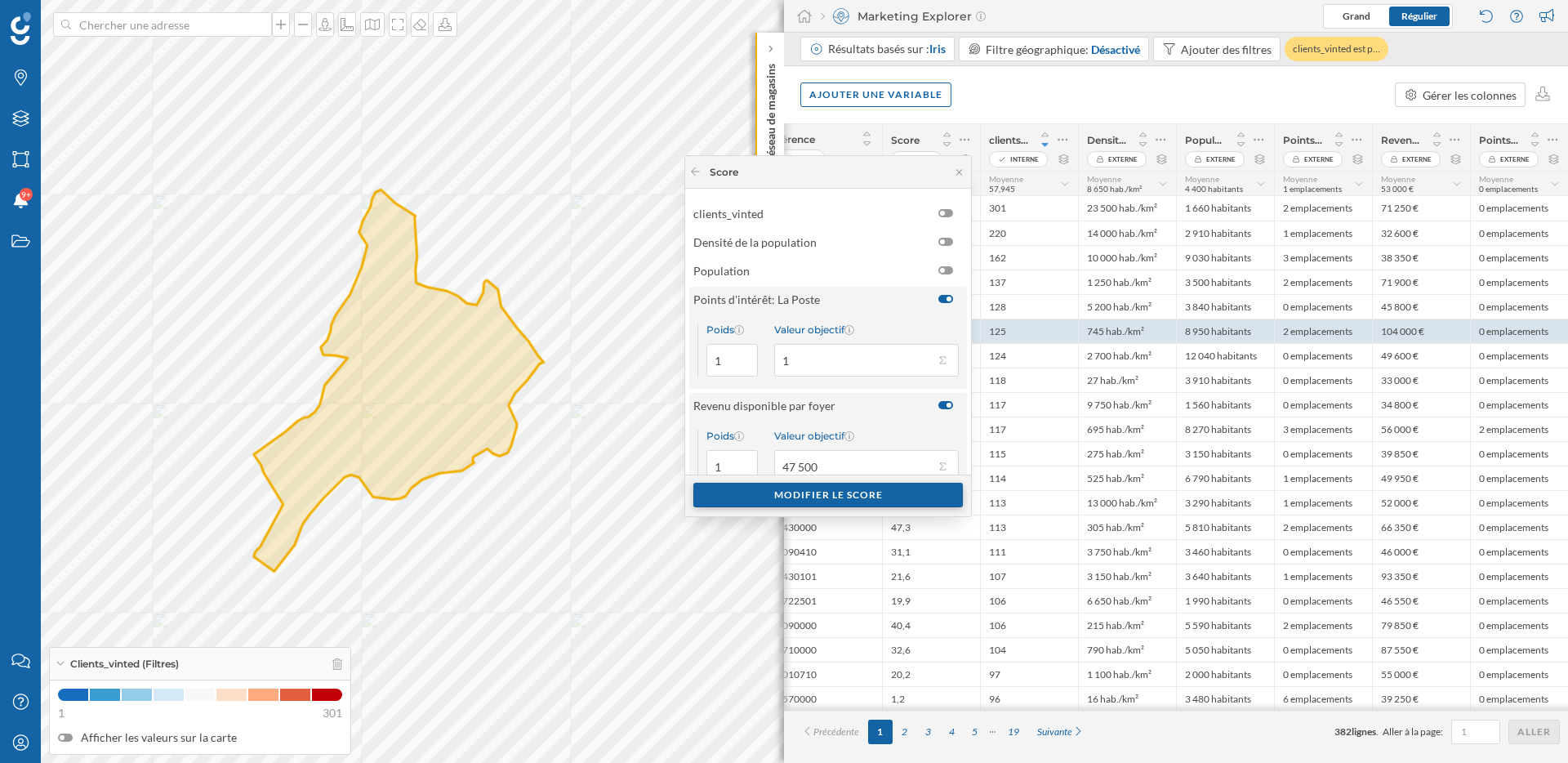
click at [824, 494] on div "Modifier le score" at bounding box center [828, 494] width 270 height 25
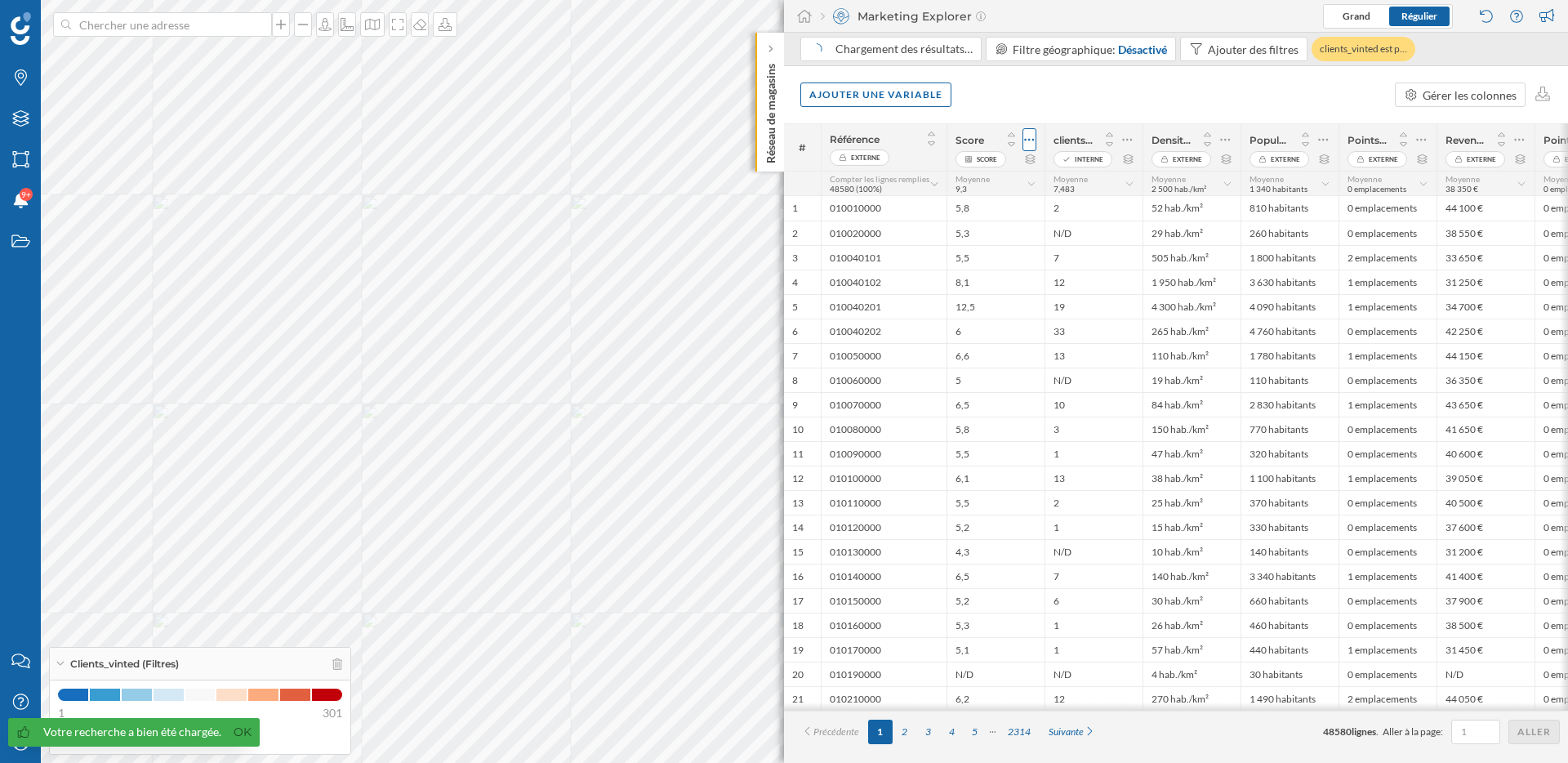
click at [1026, 136] on icon at bounding box center [1029, 139] width 11 height 16
click at [972, 209] on div "Modifier le score" at bounding box center [925, 205] width 200 height 17
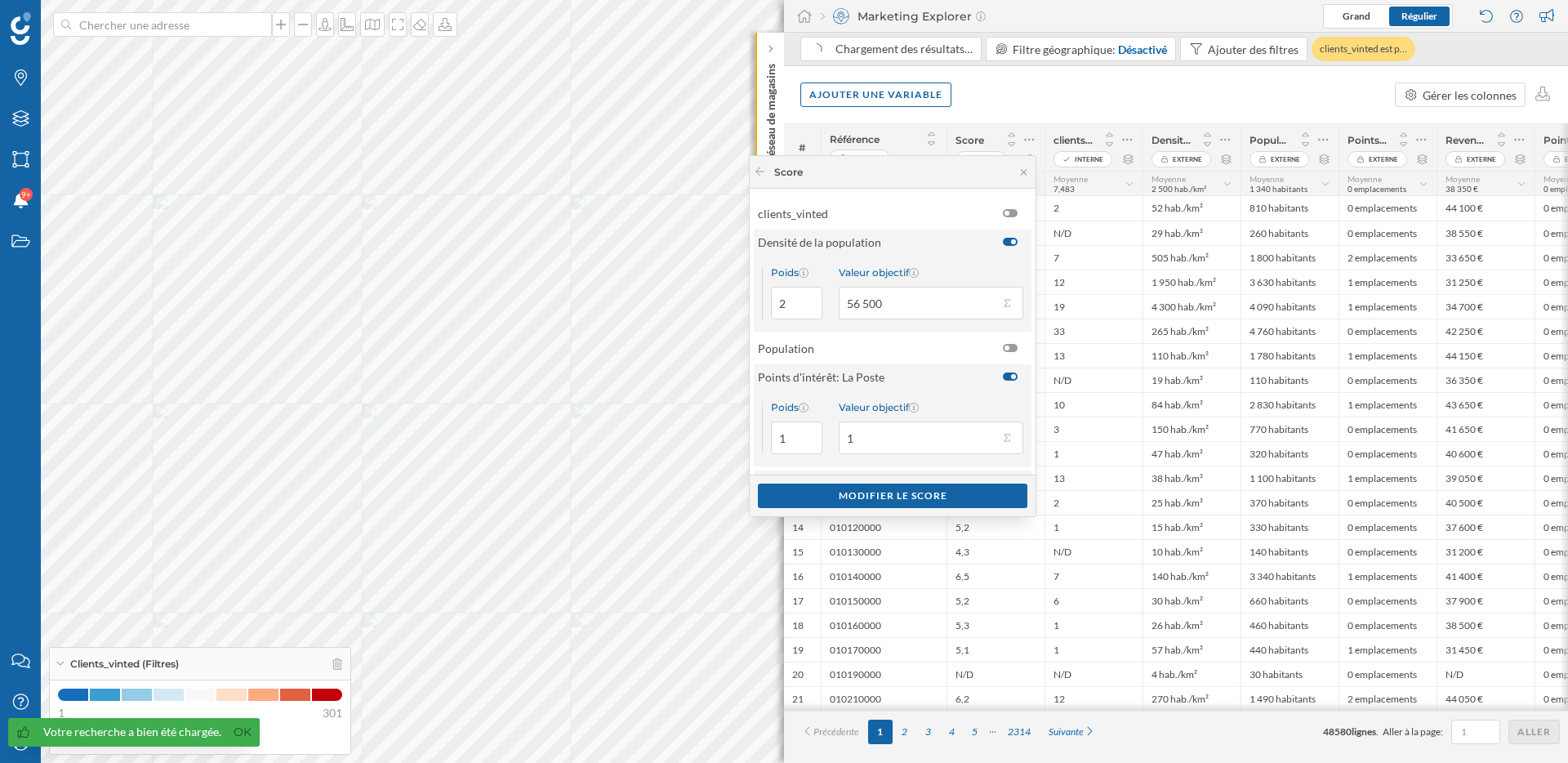
scroll to position [212, 0]
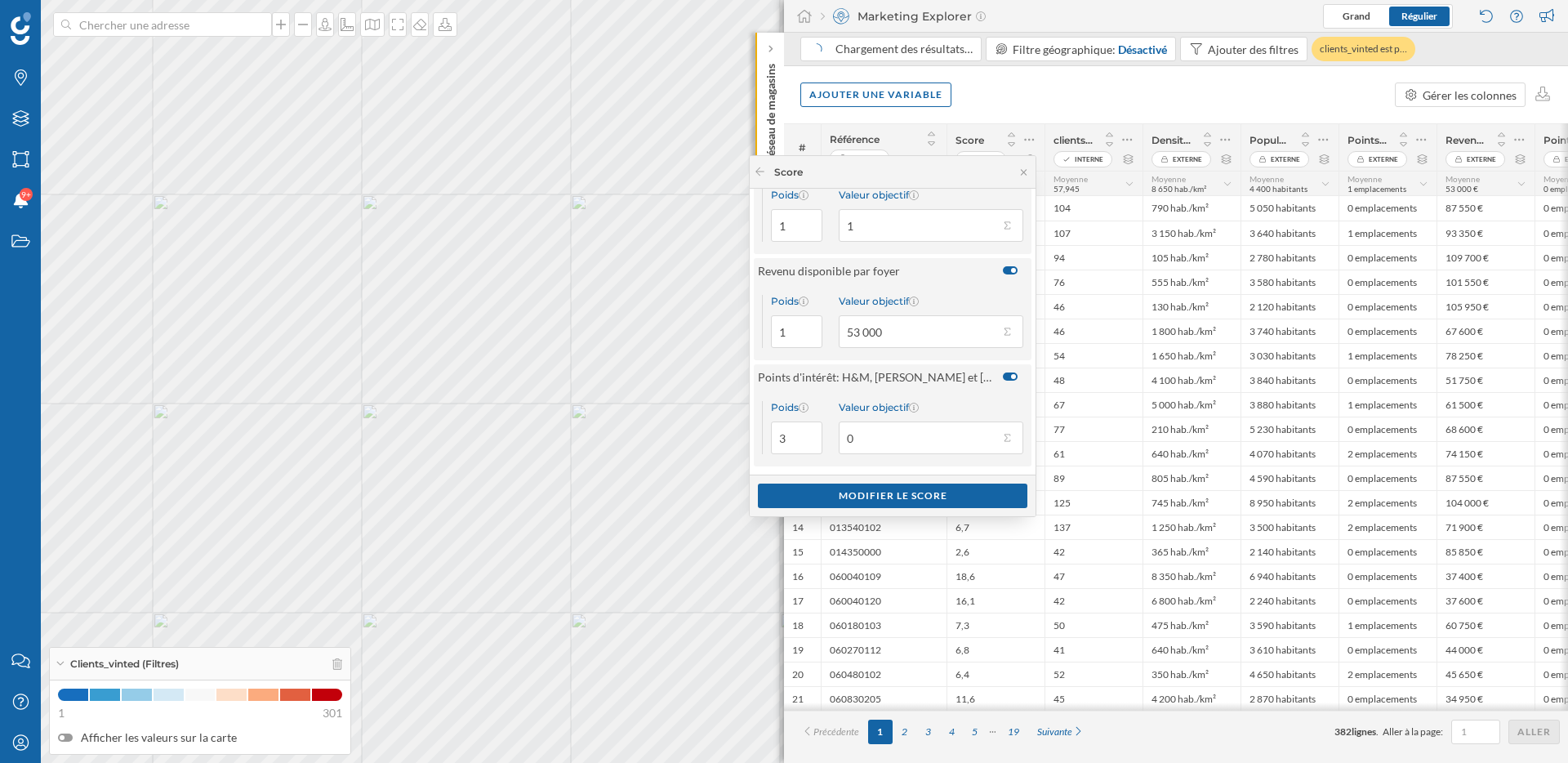
click at [1005, 271] on div at bounding box center [1010, 270] width 15 height 8
click at [0, 0] on input "checkbox" at bounding box center [0, 0] width 0 height 0
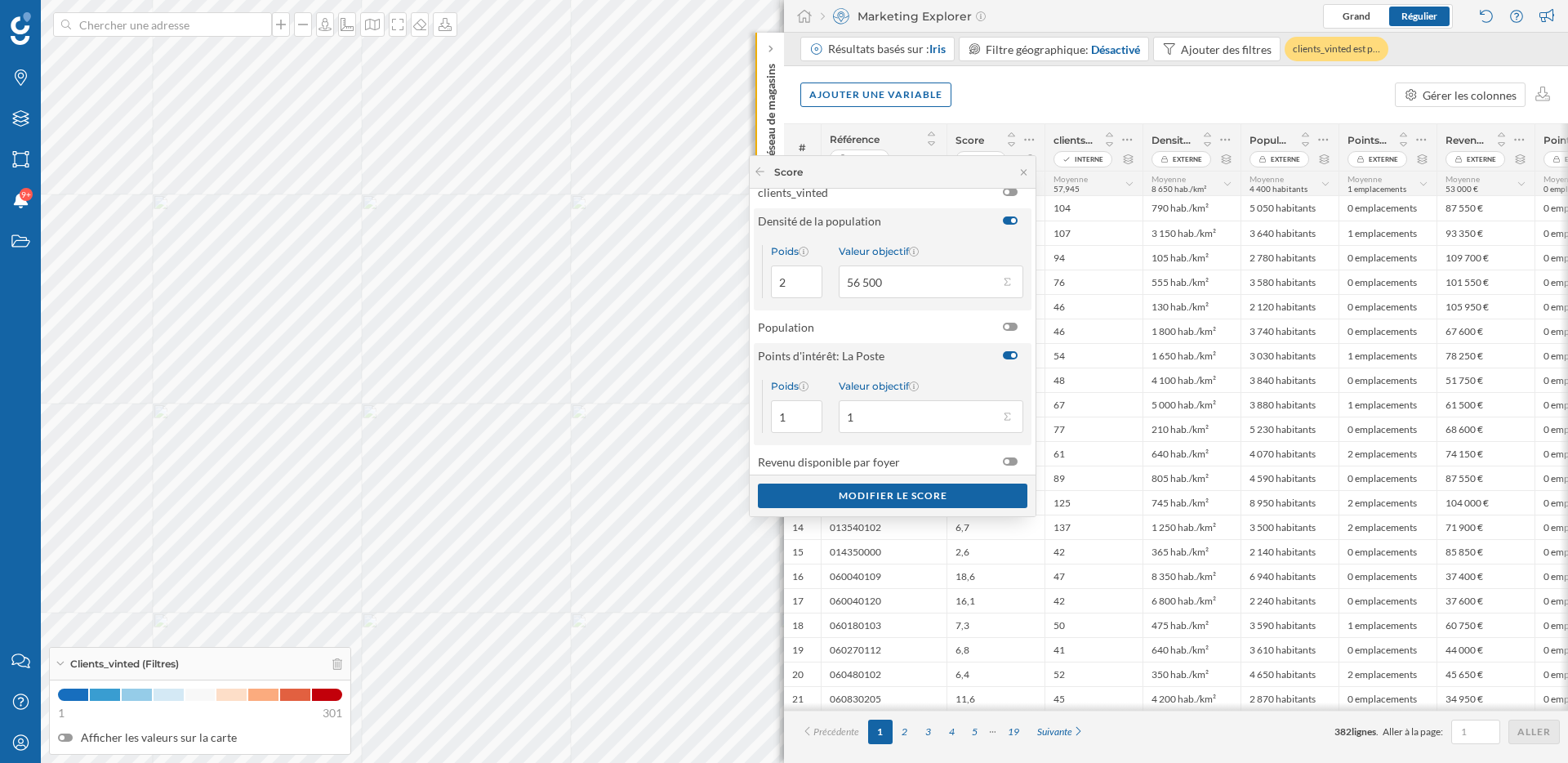
scroll to position [17, 0]
click at [1005, 421] on button "Valeur objectif 1" at bounding box center [1006, 420] width 16 height 16
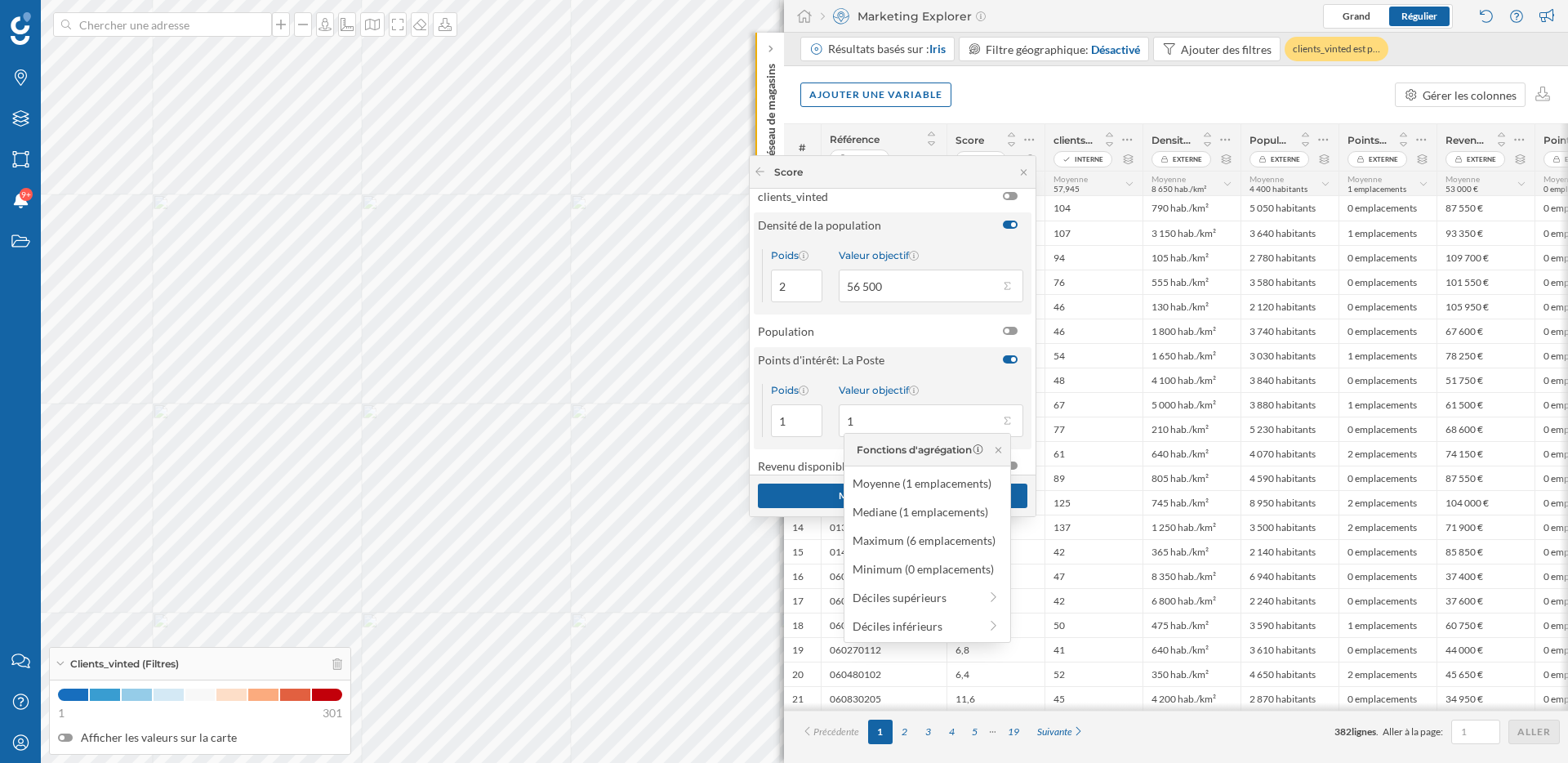
click at [946, 377] on div "Poids 1 Valeur objectif 1" at bounding box center [893, 410] width 278 height 78
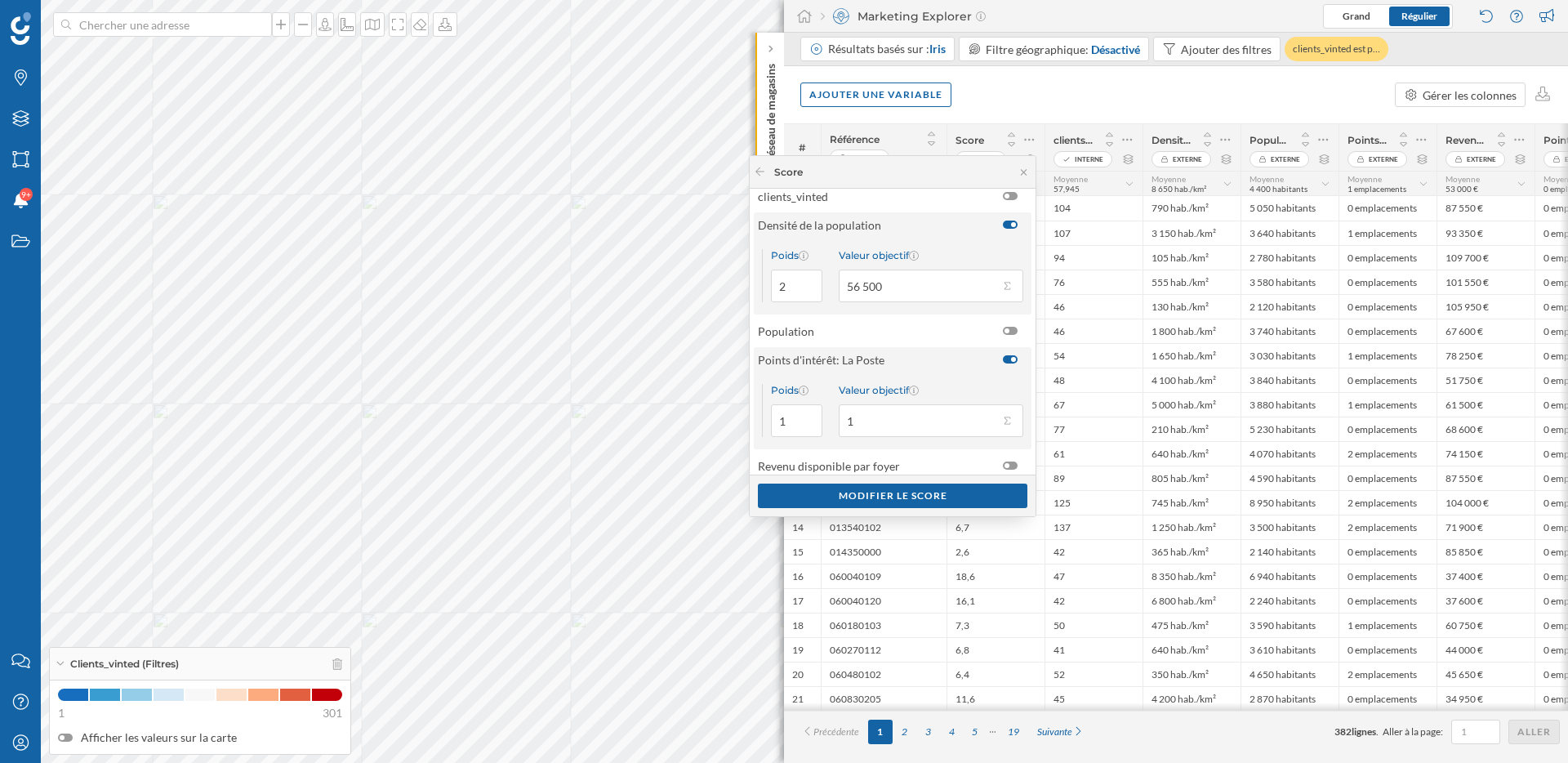
scroll to position [0, 0]
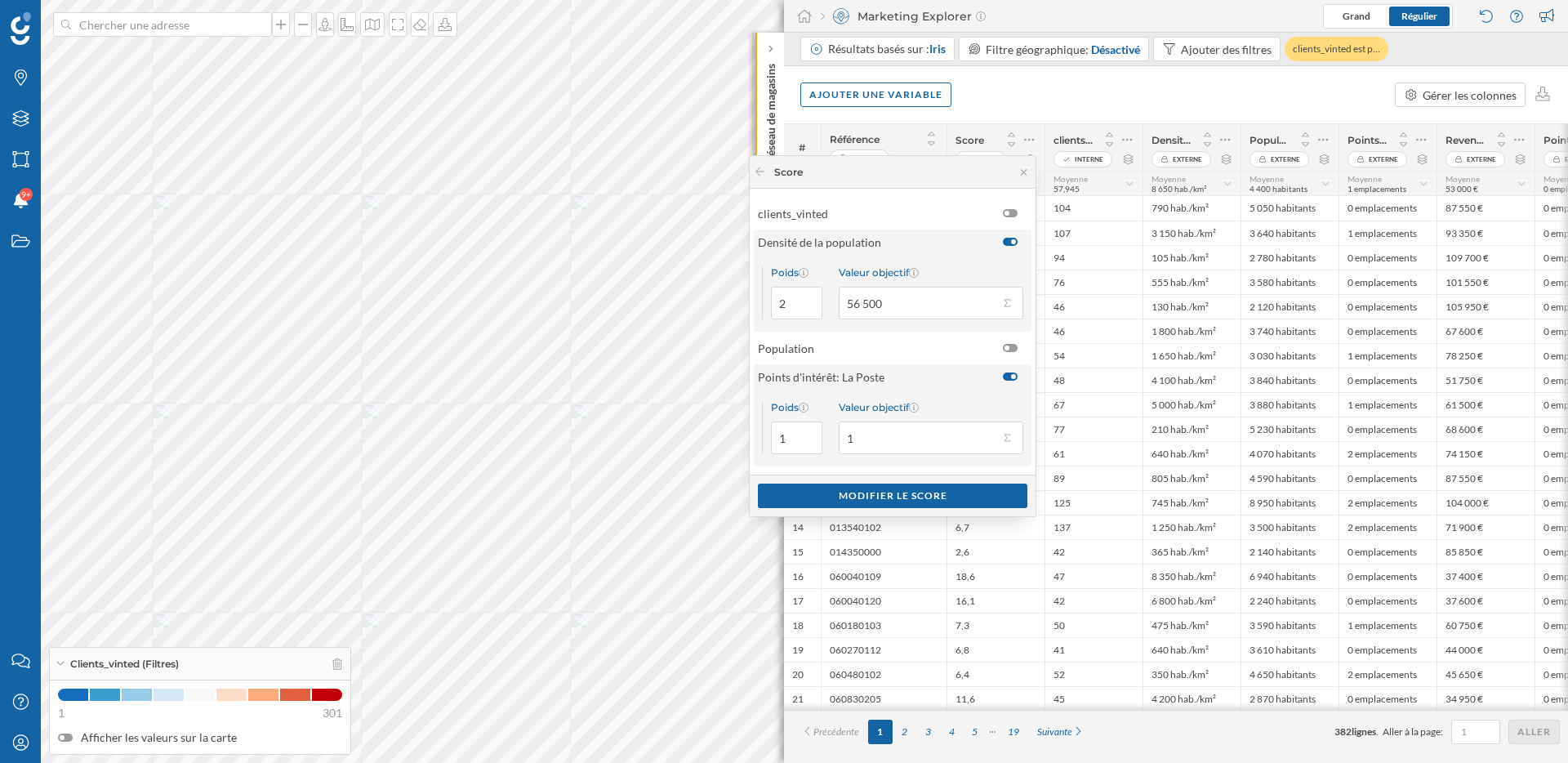
click at [1011, 242] on div at bounding box center [1013, 241] width 5 height 5
click at [0, 0] on input "checkbox" at bounding box center [0, 0] width 0 height 0
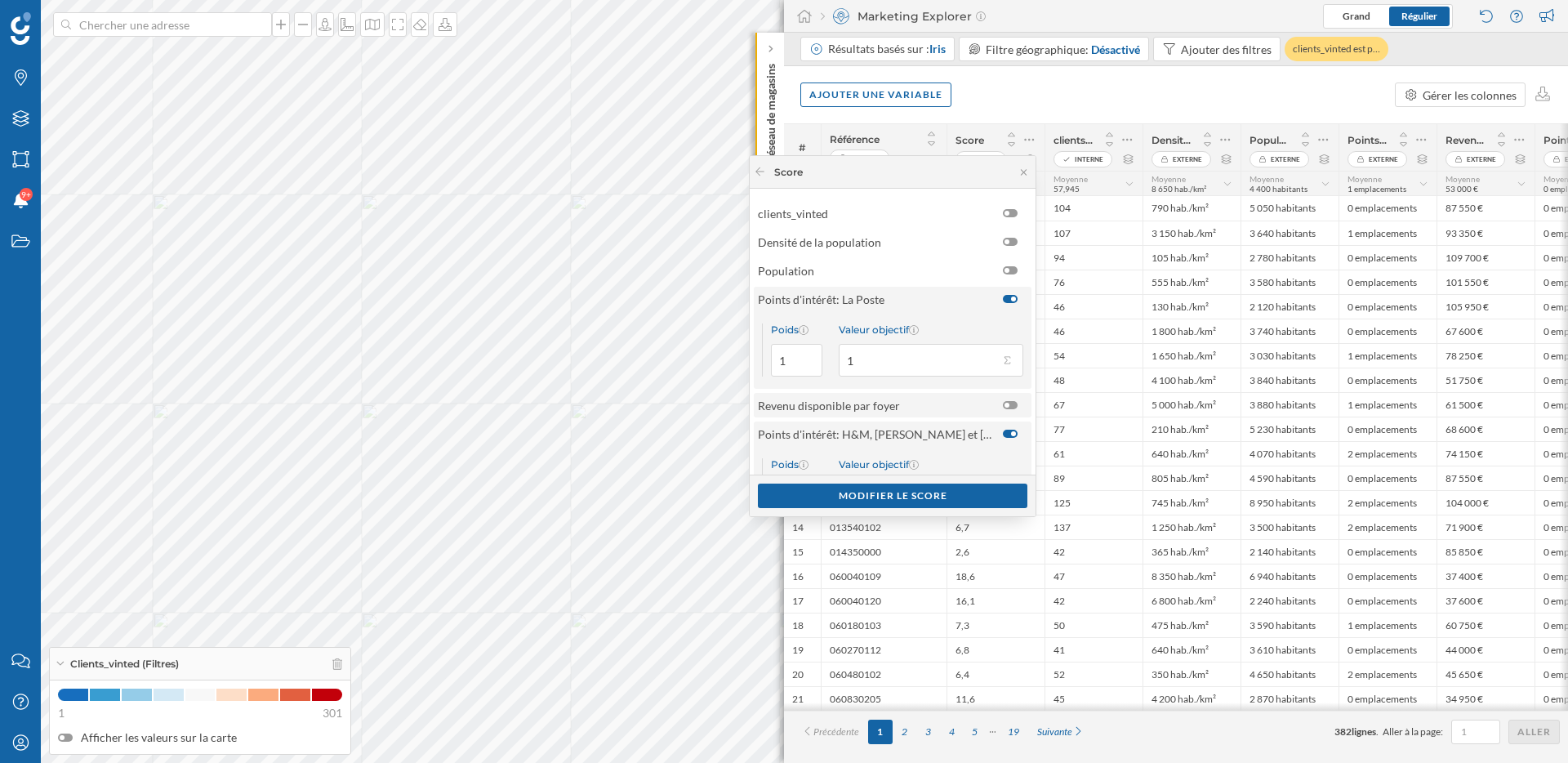
scroll to position [61, 0]
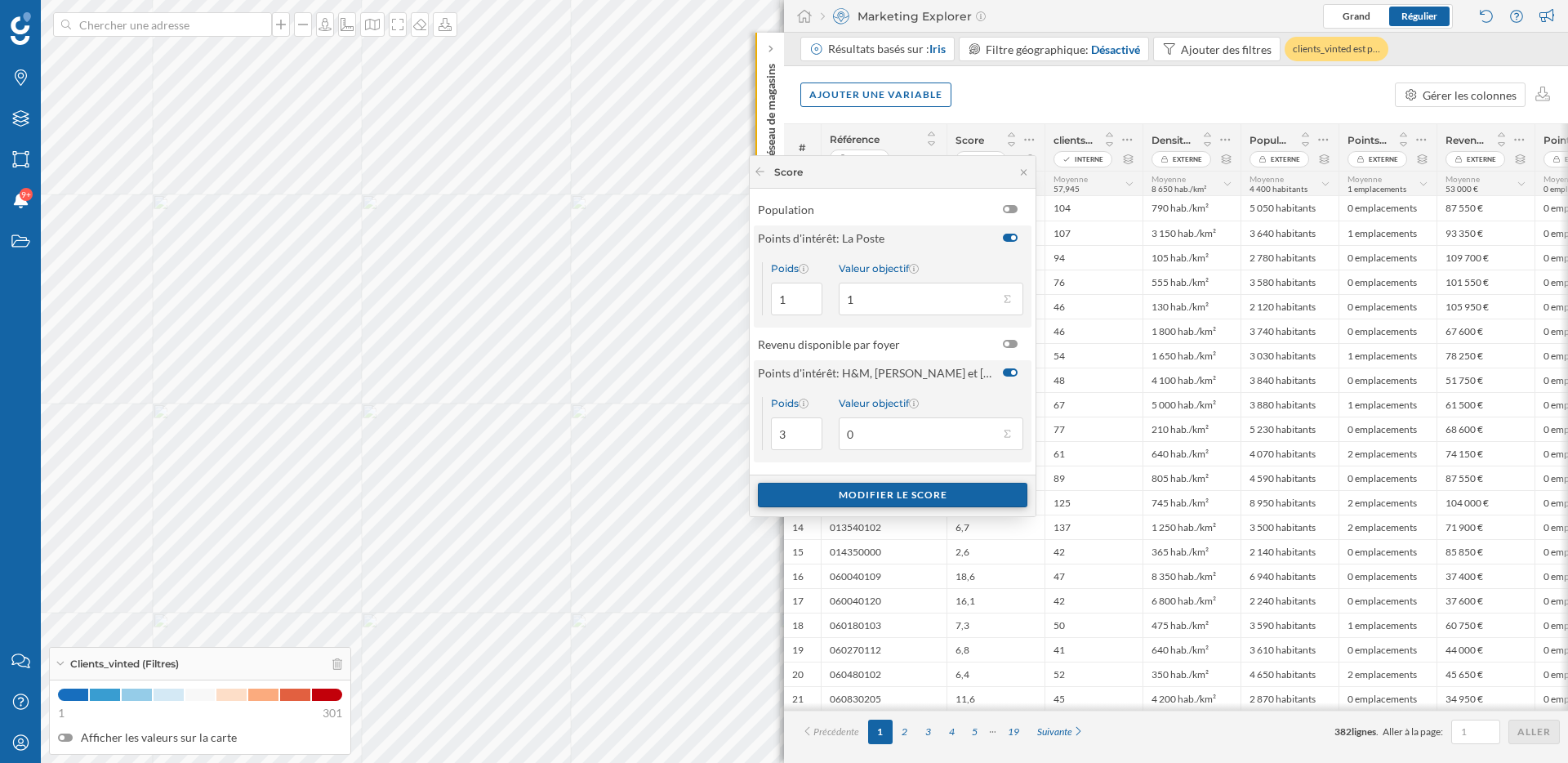
click at [917, 491] on div "Modifier le score" at bounding box center [893, 494] width 270 height 25
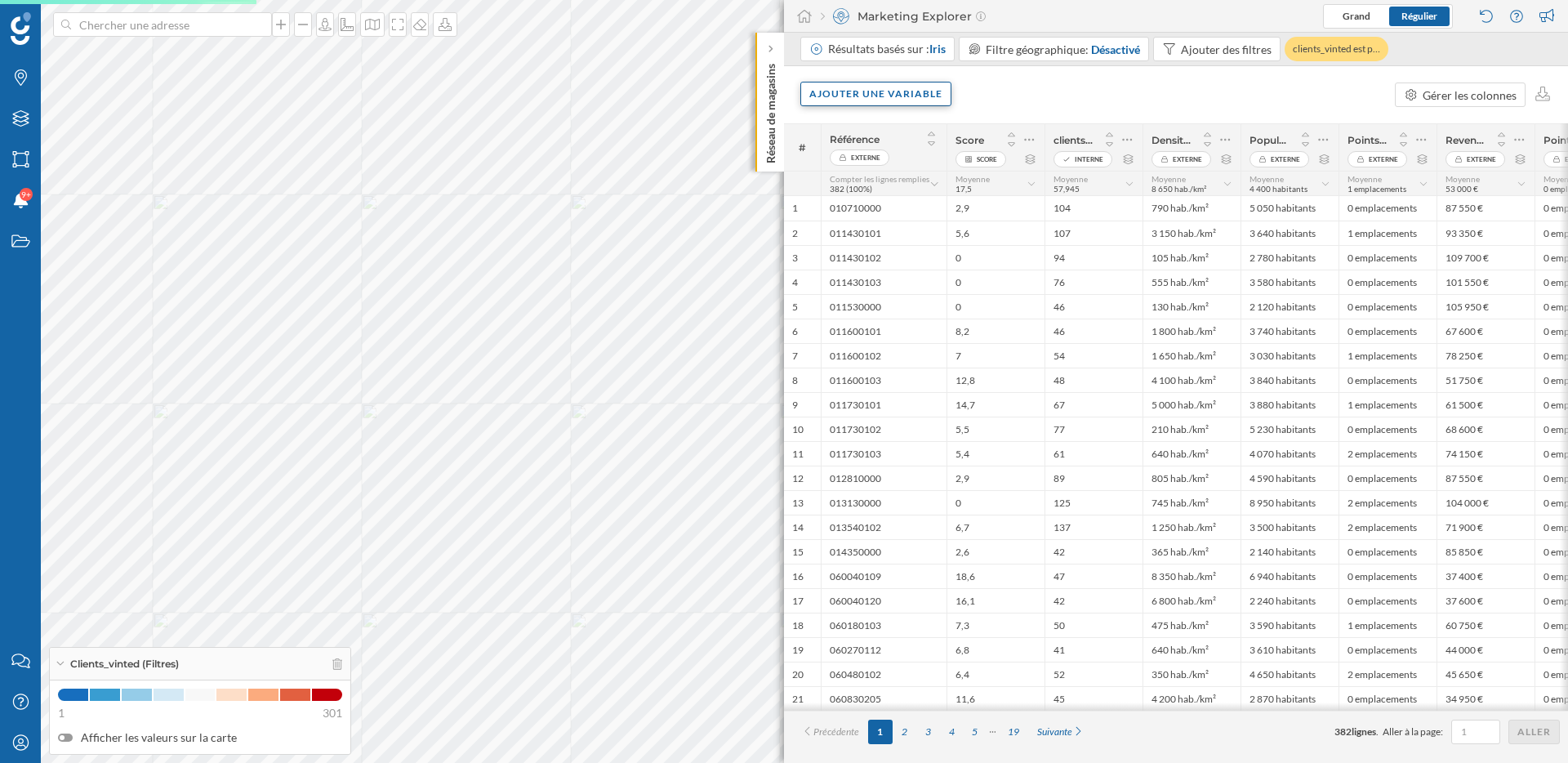
click at [890, 98] on div "Ajouter une variable" at bounding box center [876, 94] width 151 height 25
click at [885, 163] on div "Variable externe" at bounding box center [890, 160] width 162 height 17
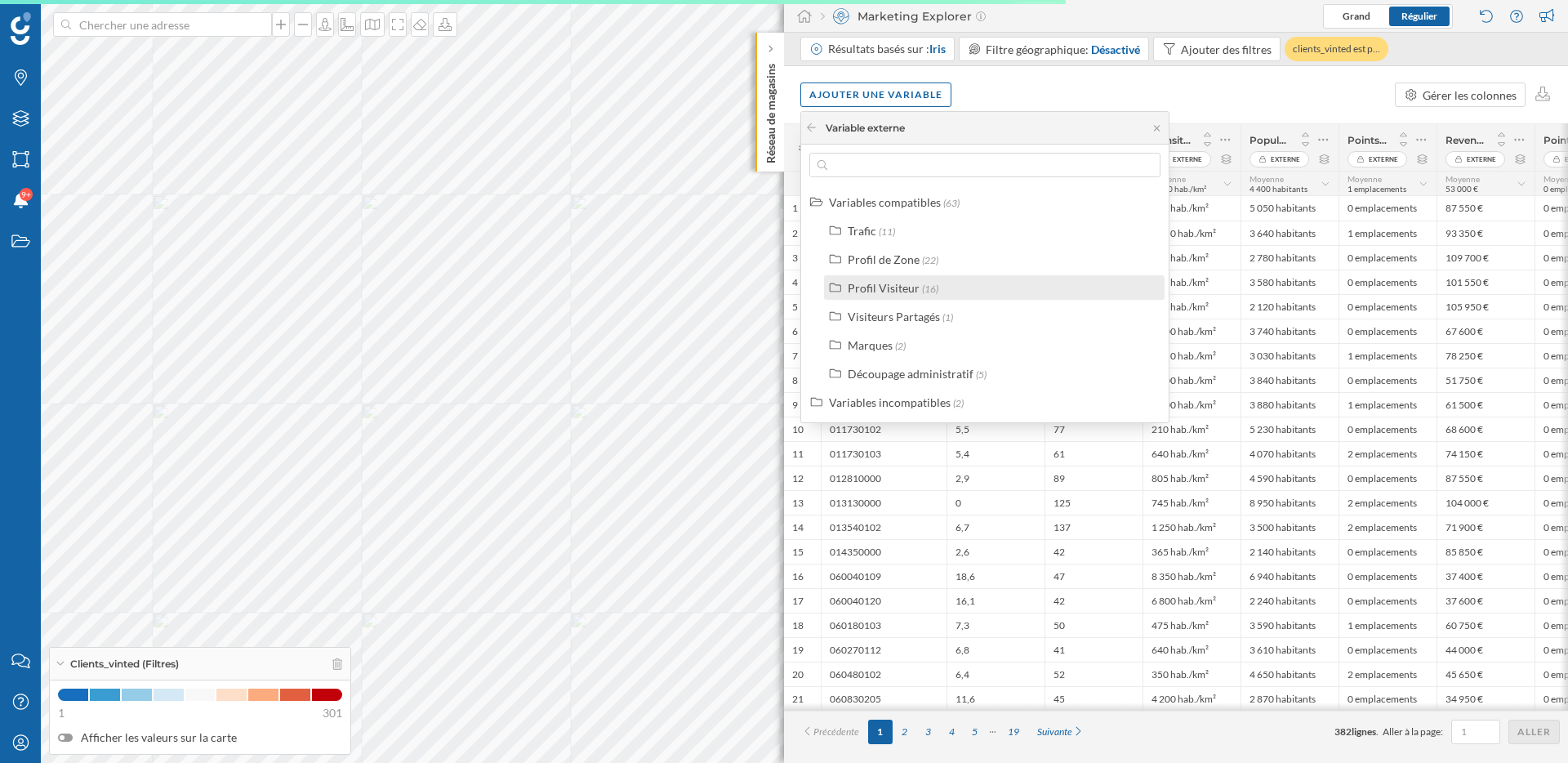
click at [875, 292] on div "Profil Visiteur" at bounding box center [884, 288] width 72 height 14
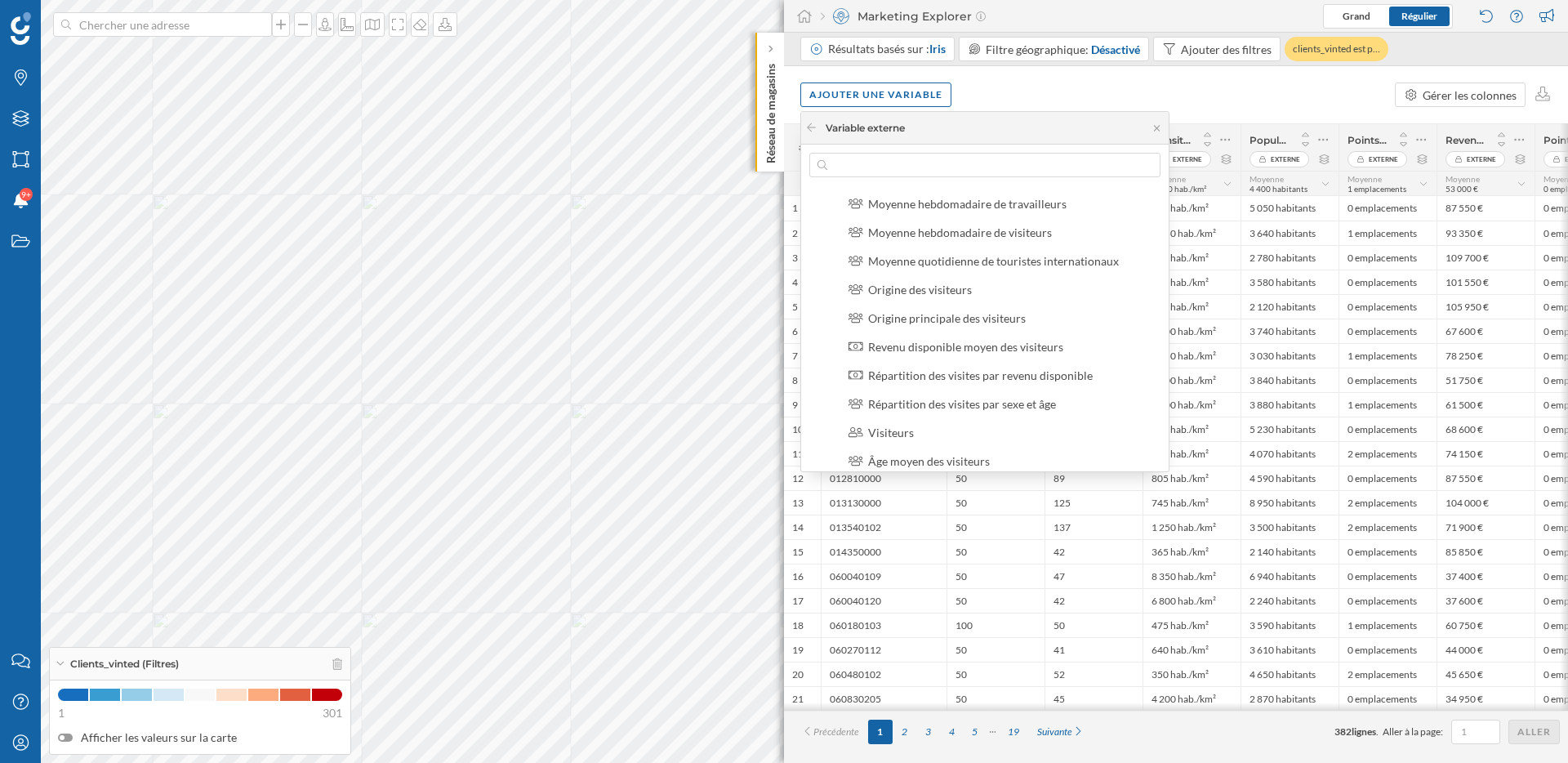
scroll to position [0, 0]
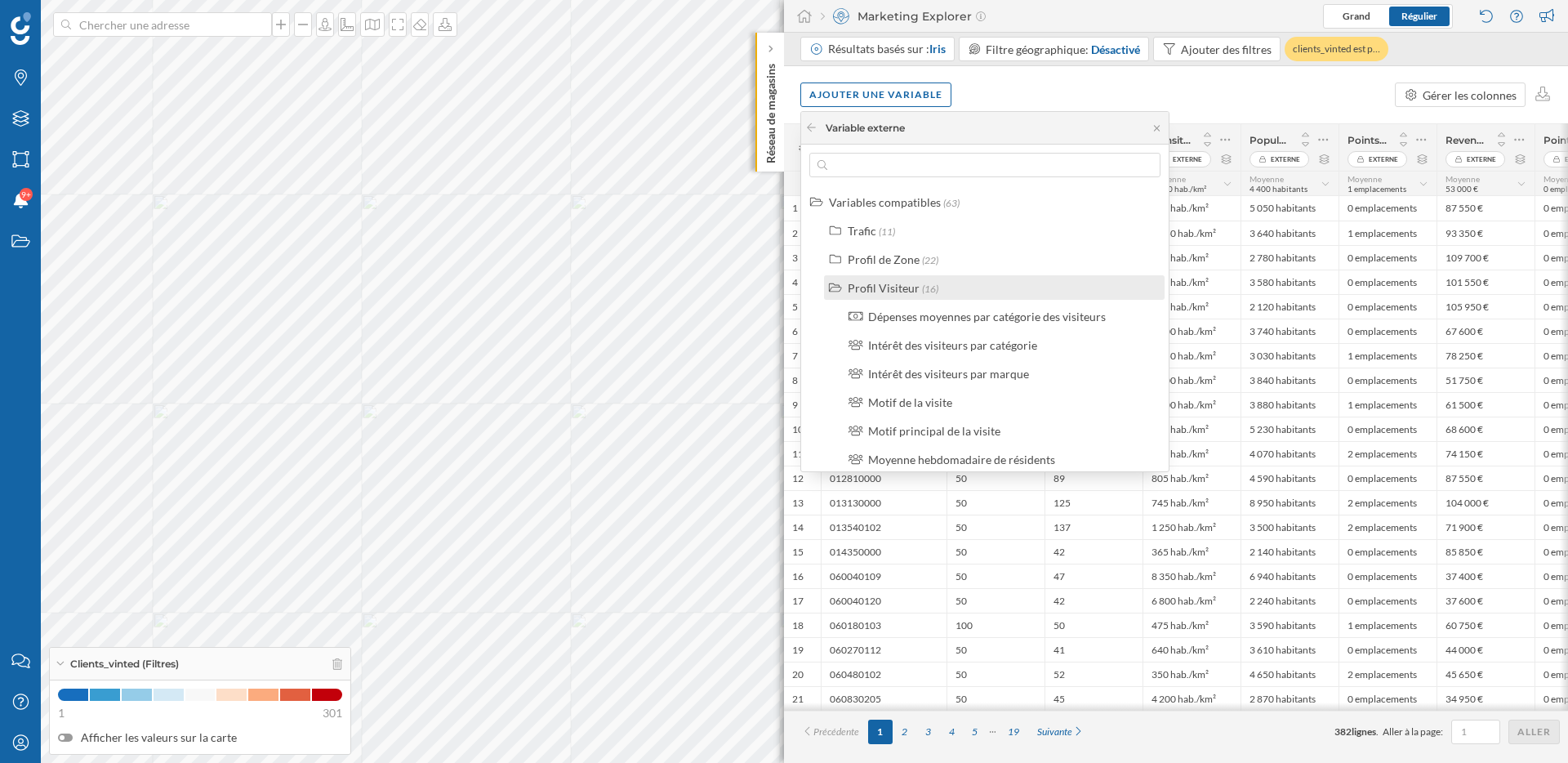
click at [867, 291] on div "Profil Visiteur" at bounding box center [884, 288] width 72 height 14
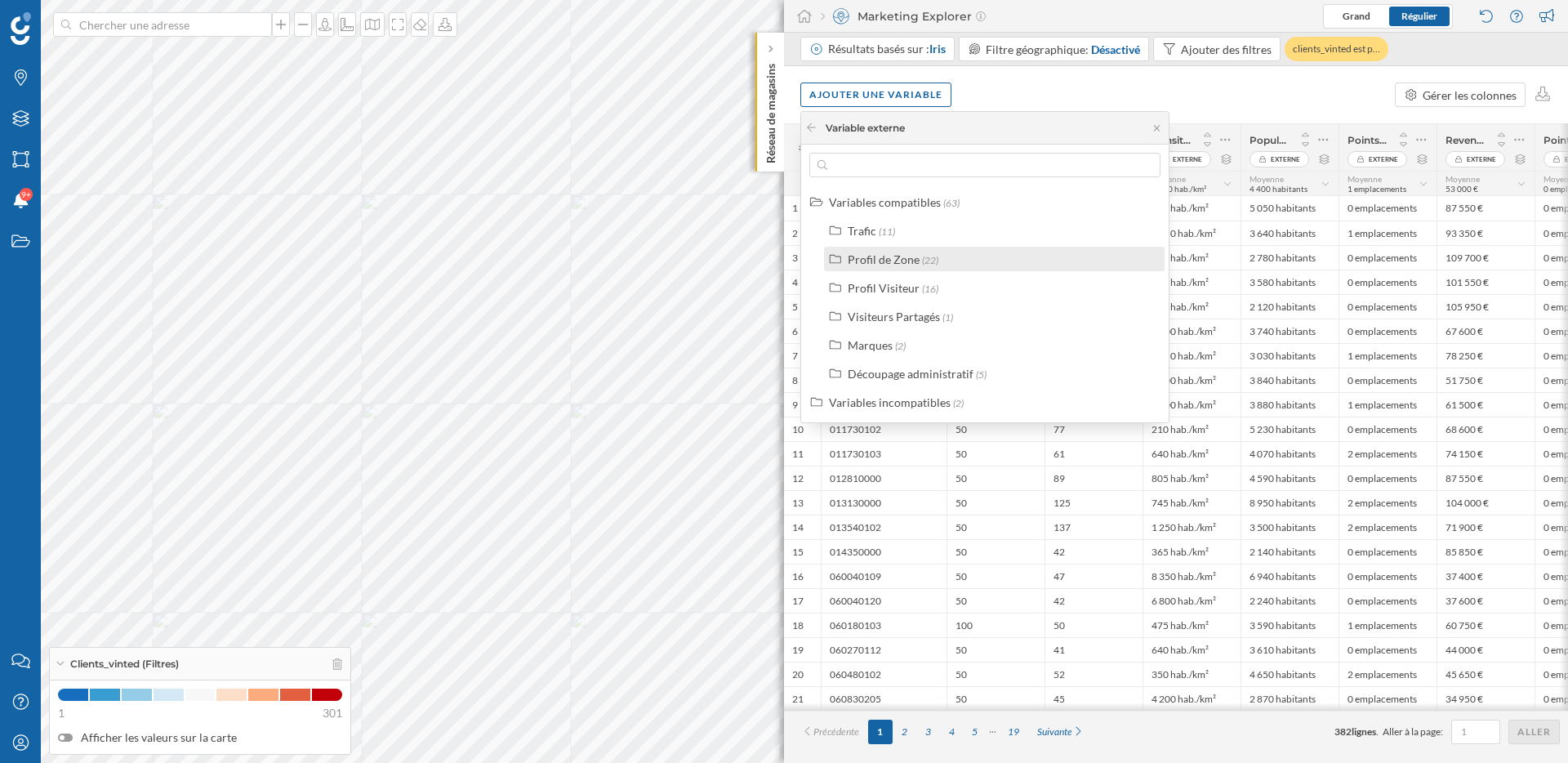
click at [872, 261] on div "Profil de Zone" at bounding box center [884, 259] width 72 height 14
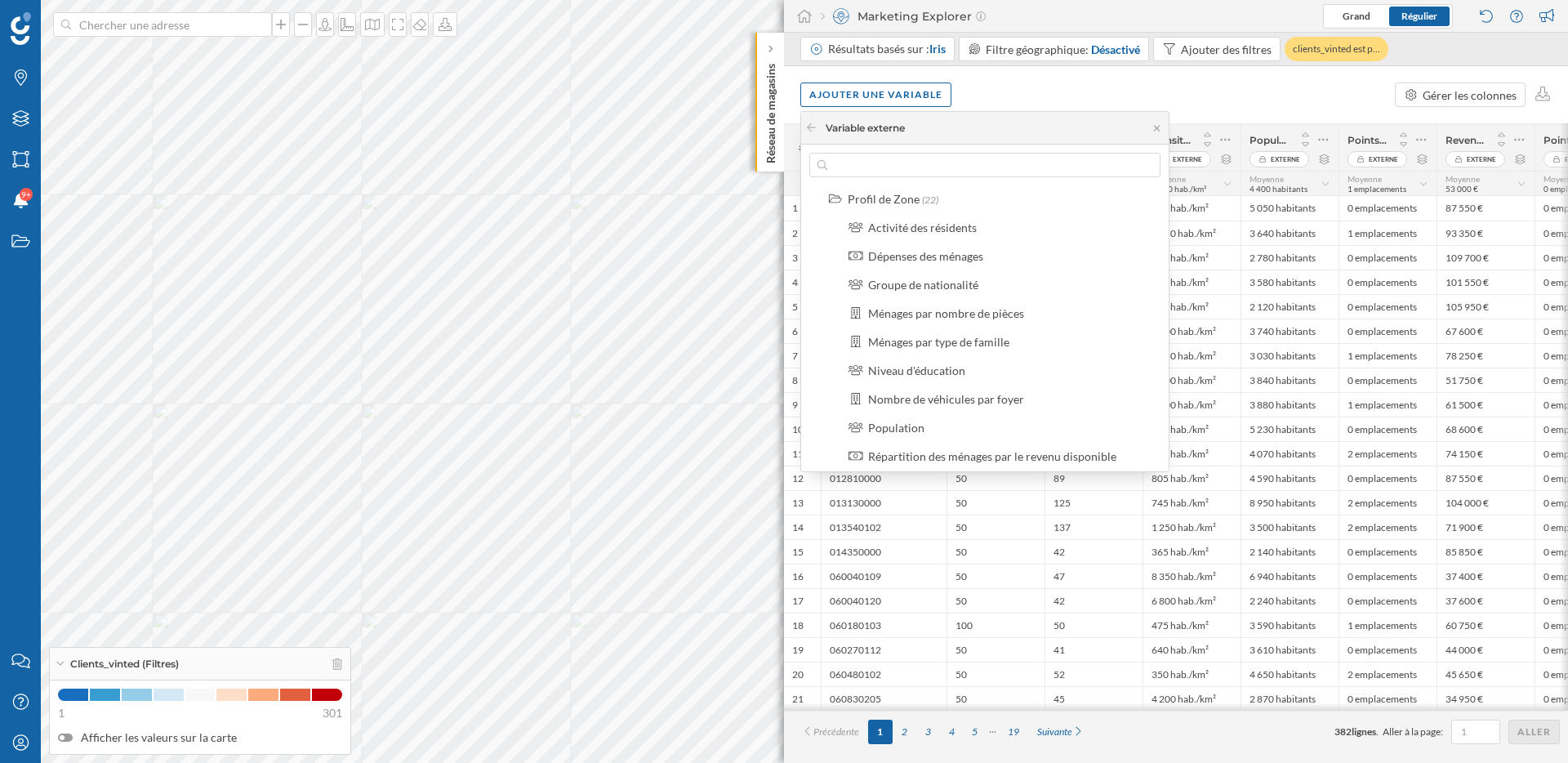
scroll to position [69, 0]
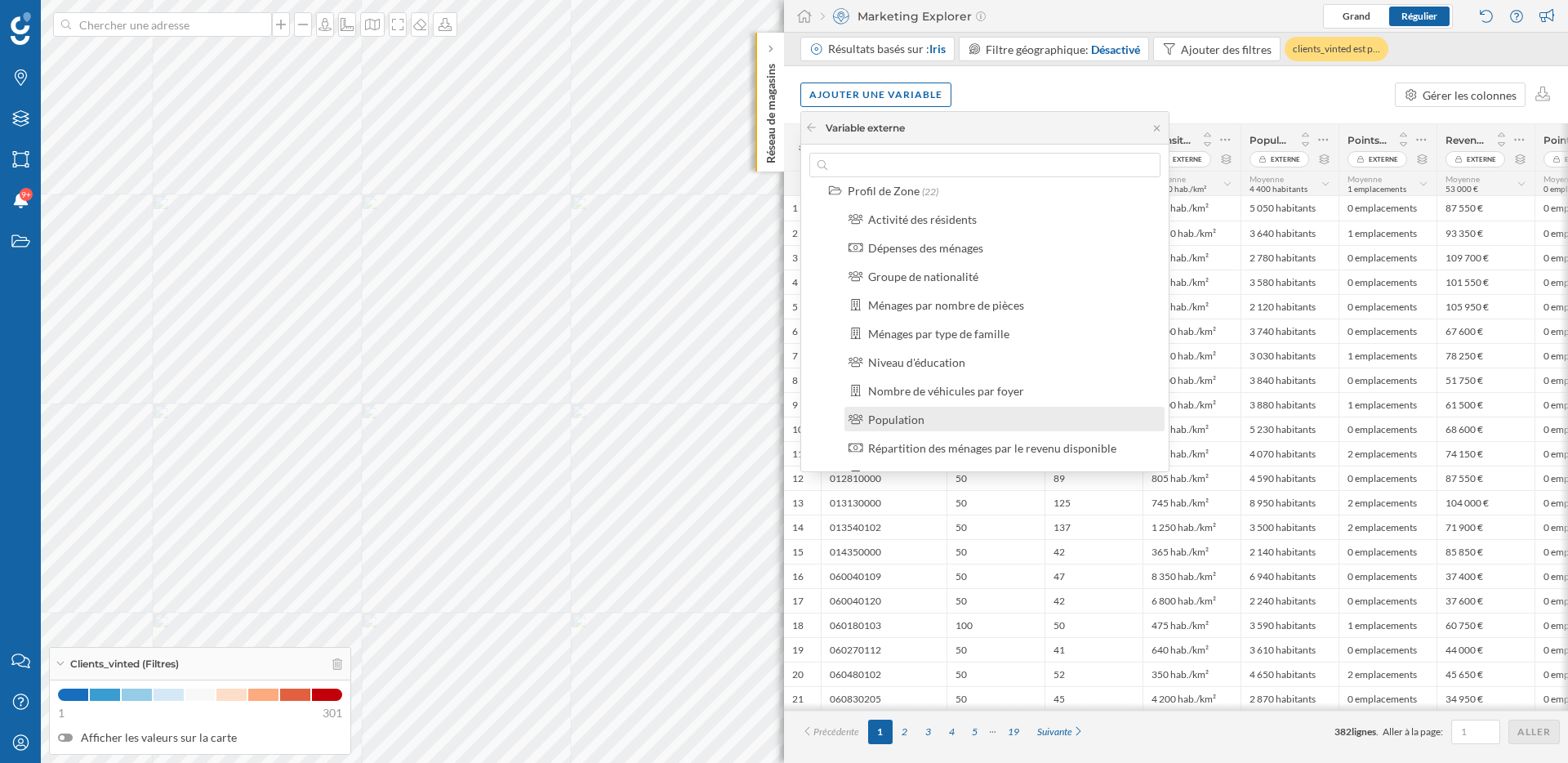
click at [898, 419] on div "Population" at bounding box center [896, 419] width 57 height 14
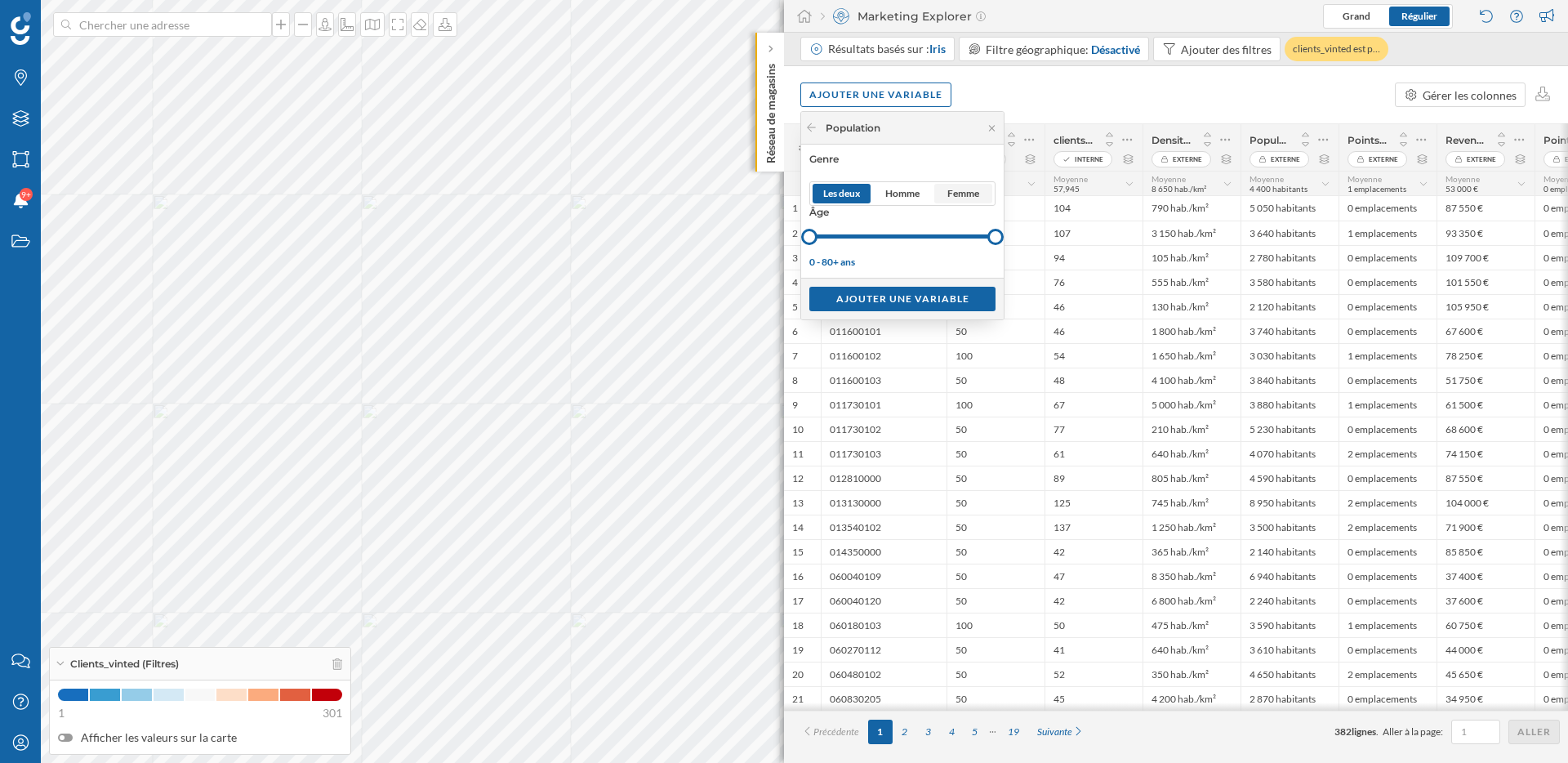
click at [948, 187] on span "Femme" at bounding box center [963, 193] width 32 height 15
drag, startPoint x: 809, startPoint y: 239, endPoint x: 887, endPoint y: 242, distance: 78.1
click at [887, 242] on div at bounding box center [887, 237] width 16 height 16
drag, startPoint x: 989, startPoint y: 236, endPoint x: 930, endPoint y: 236, distance: 59.0
click at [930, 236] on div at bounding box center [929, 237] width 16 height 16
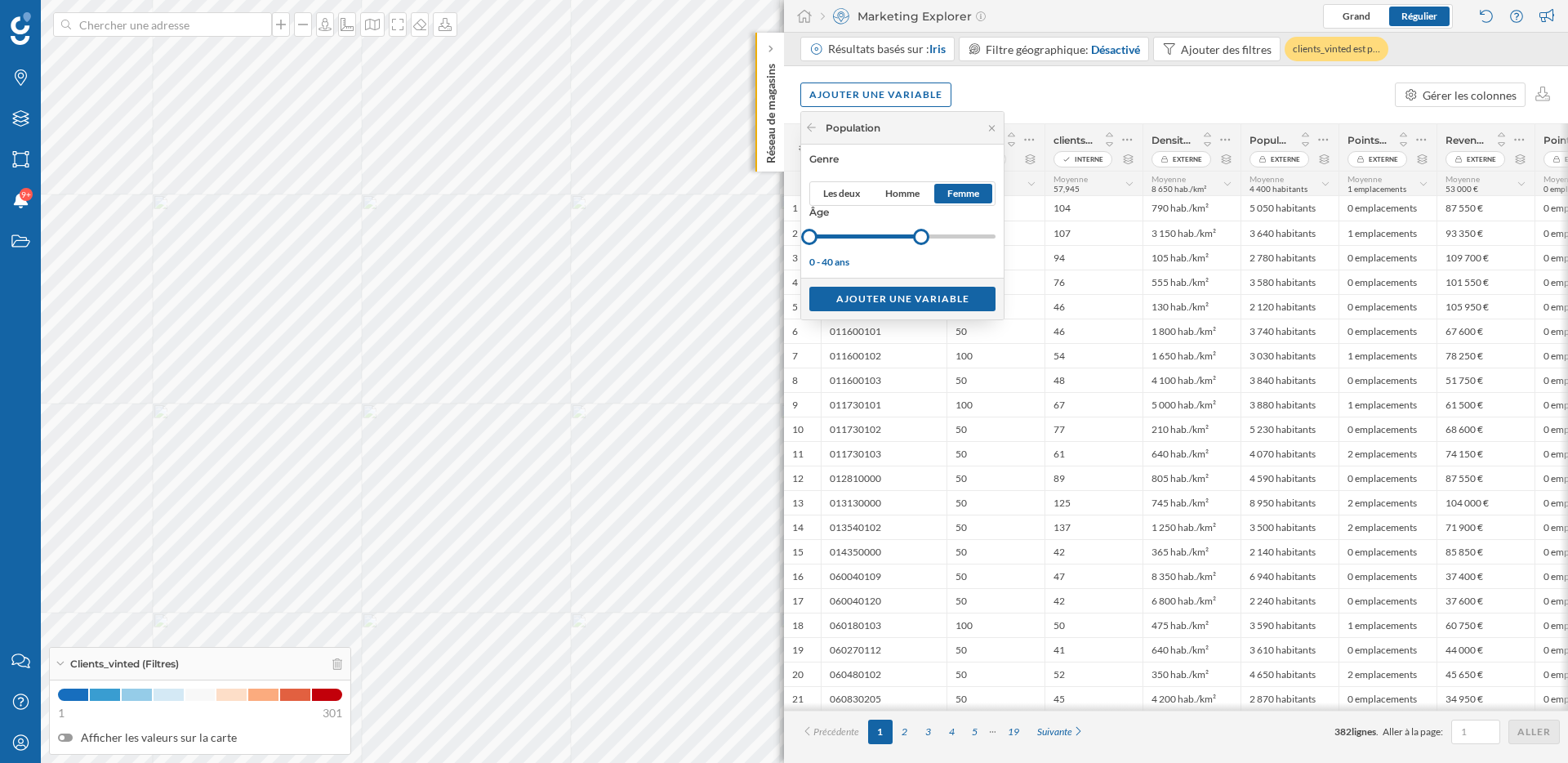
drag, startPoint x: 885, startPoint y: 237, endPoint x: 809, endPoint y: 244, distance: 76.3
click at [809, 244] on div at bounding box center [902, 236] width 186 height 20
drag, startPoint x: 813, startPoint y: 239, endPoint x: 871, endPoint y: 238, distance: 58.0
click at [871, 238] on div at bounding box center [871, 237] width 16 height 16
click at [902, 299] on div "Ajouter une variable" at bounding box center [902, 298] width 186 height 25
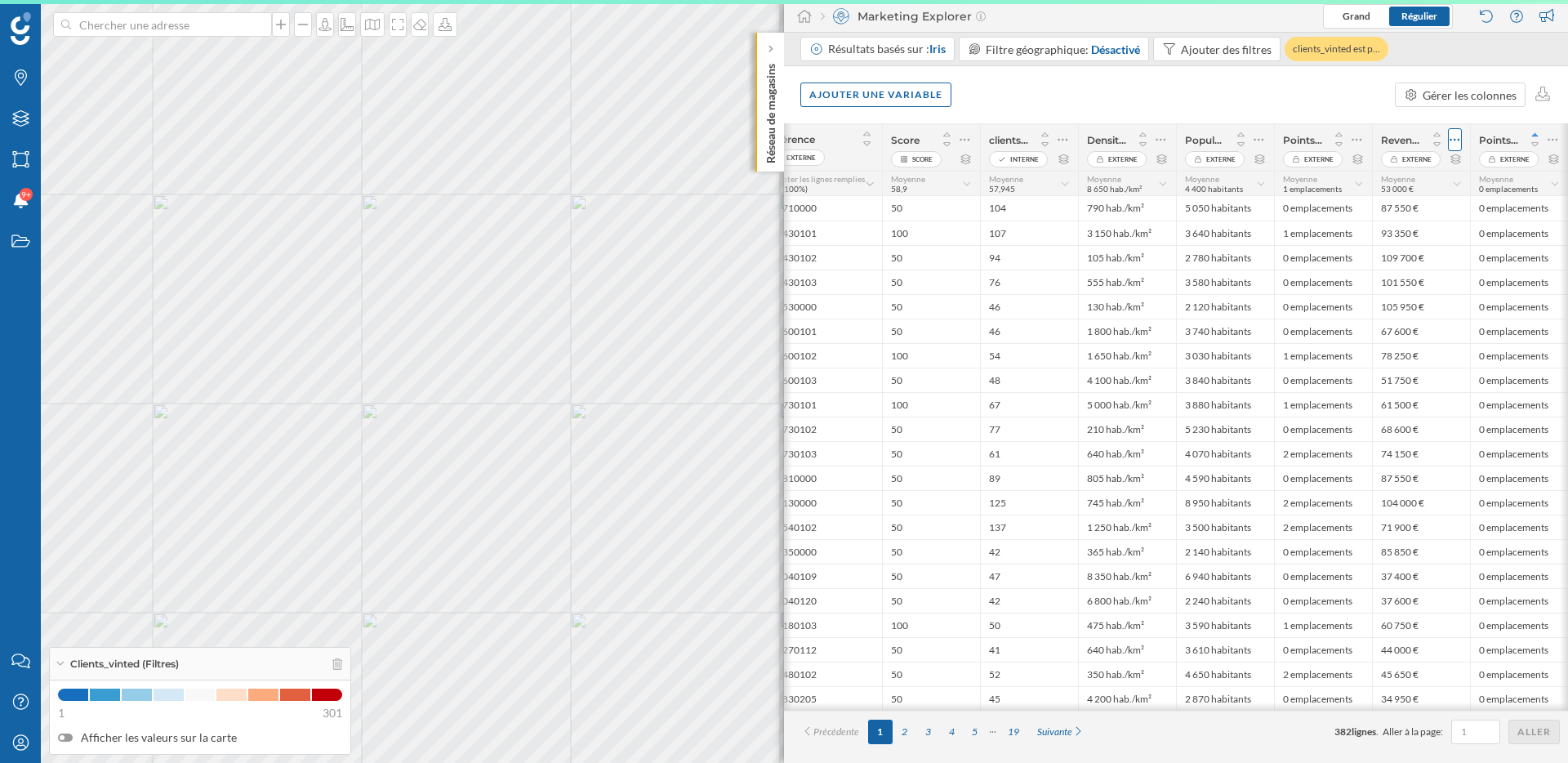
scroll to position [0, 65]
click at [1045, 144] on icon at bounding box center [1045, 143] width 15 height 11
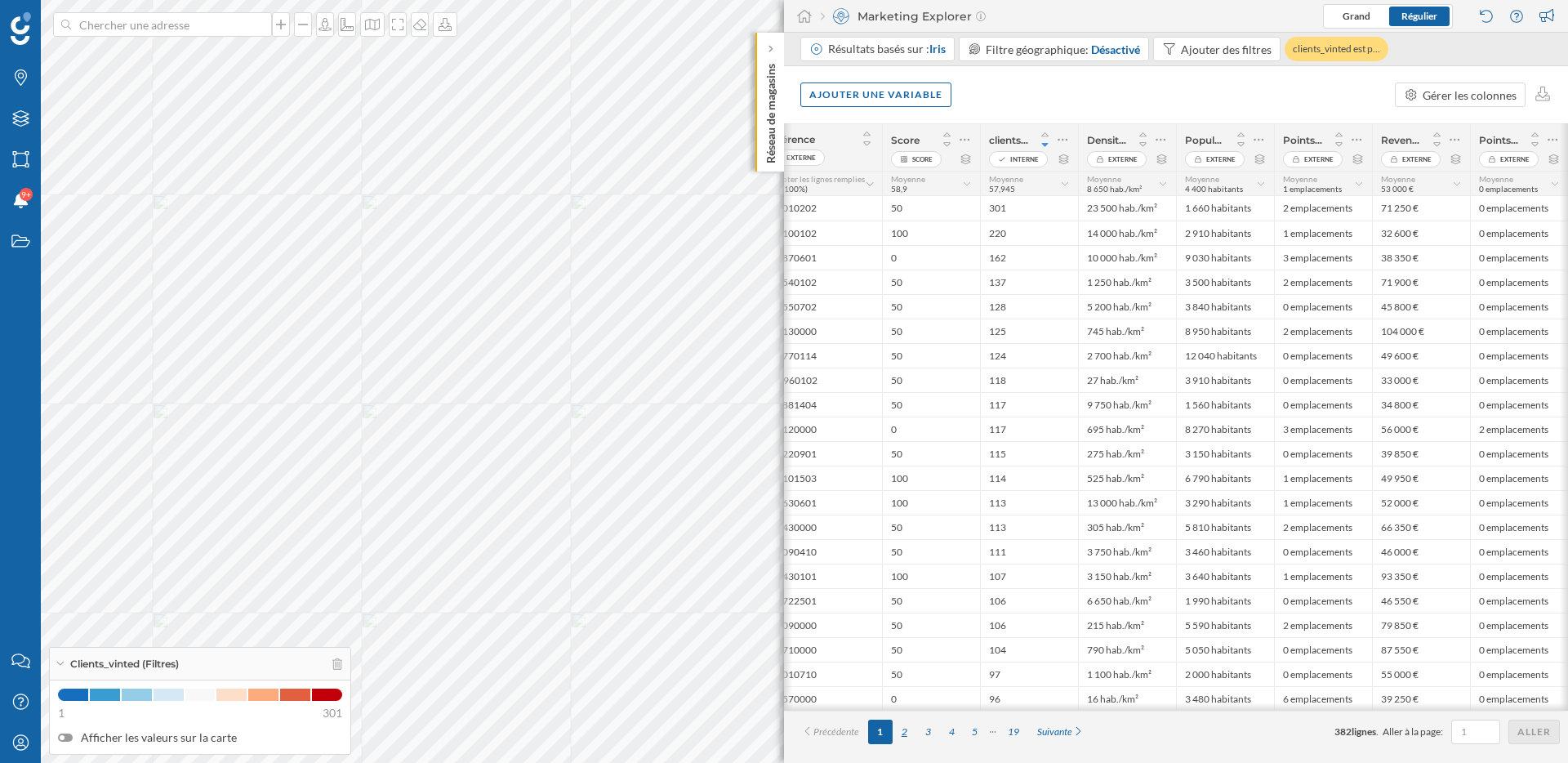
click at [905, 733] on div "2" at bounding box center [905, 731] width 24 height 25
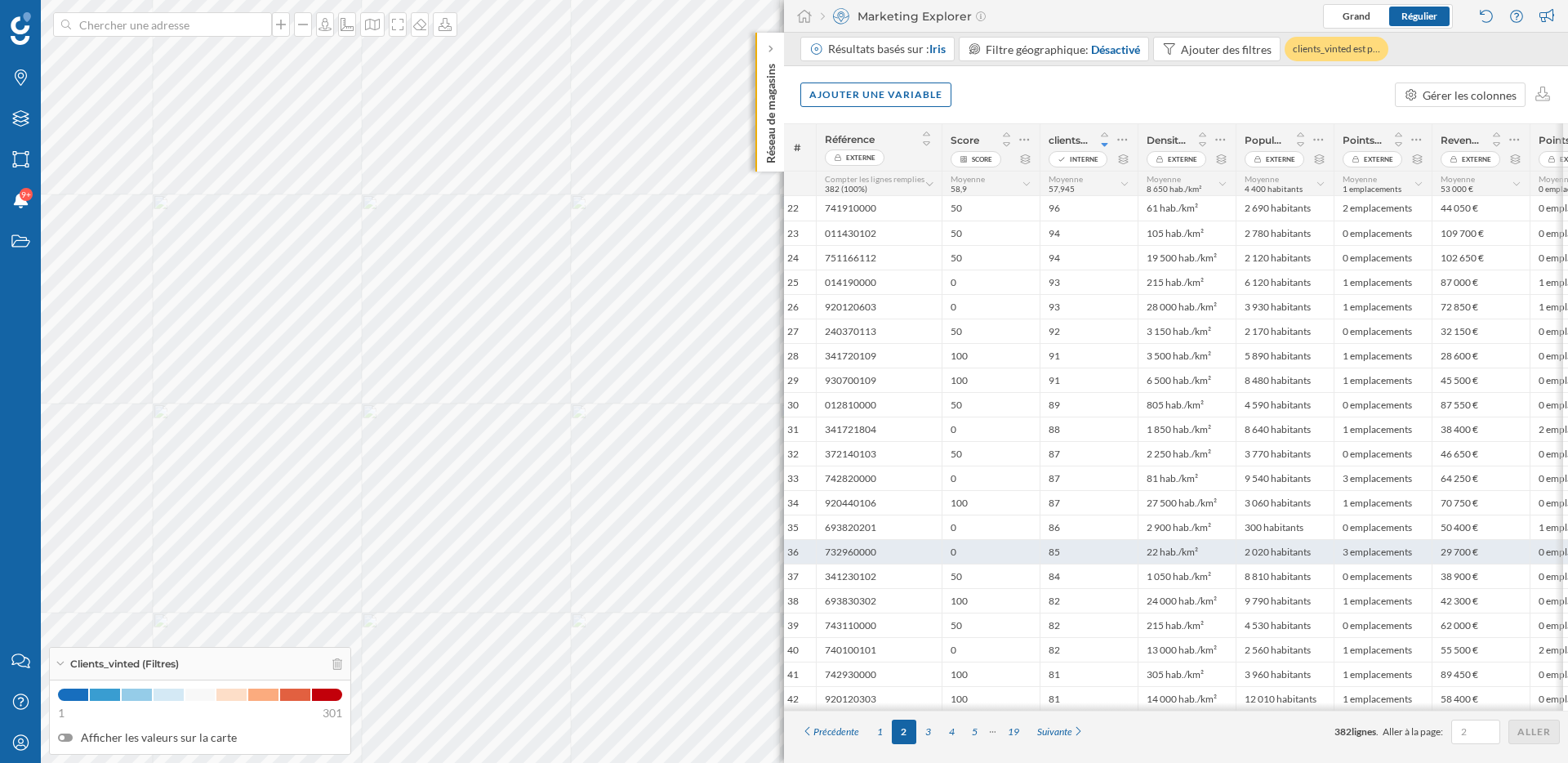
scroll to position [0, 0]
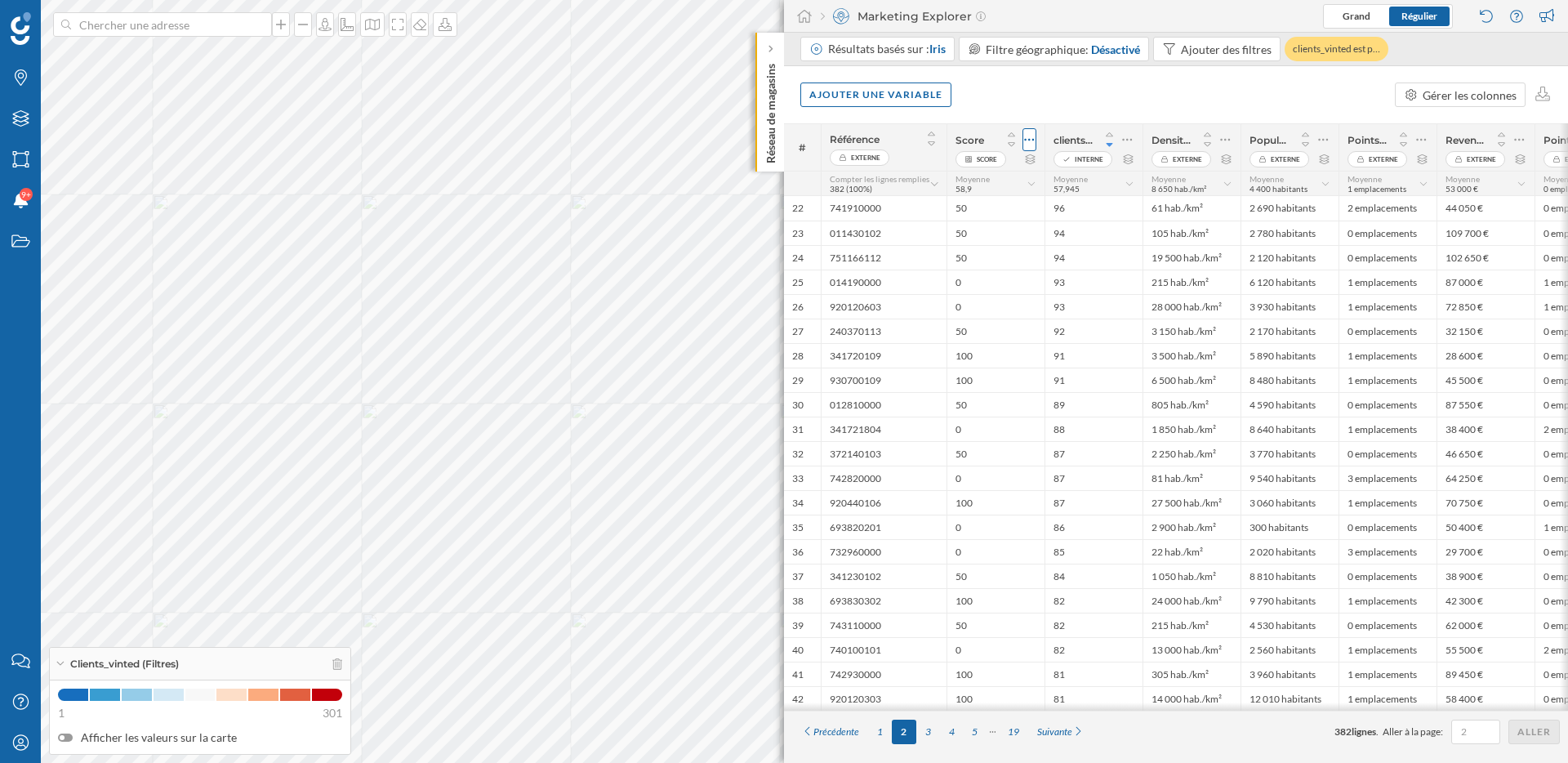
click at [1028, 138] on icon at bounding box center [1029, 139] width 11 height 16
click at [941, 212] on div "Modifier le score" at bounding box center [925, 205] width 200 height 17
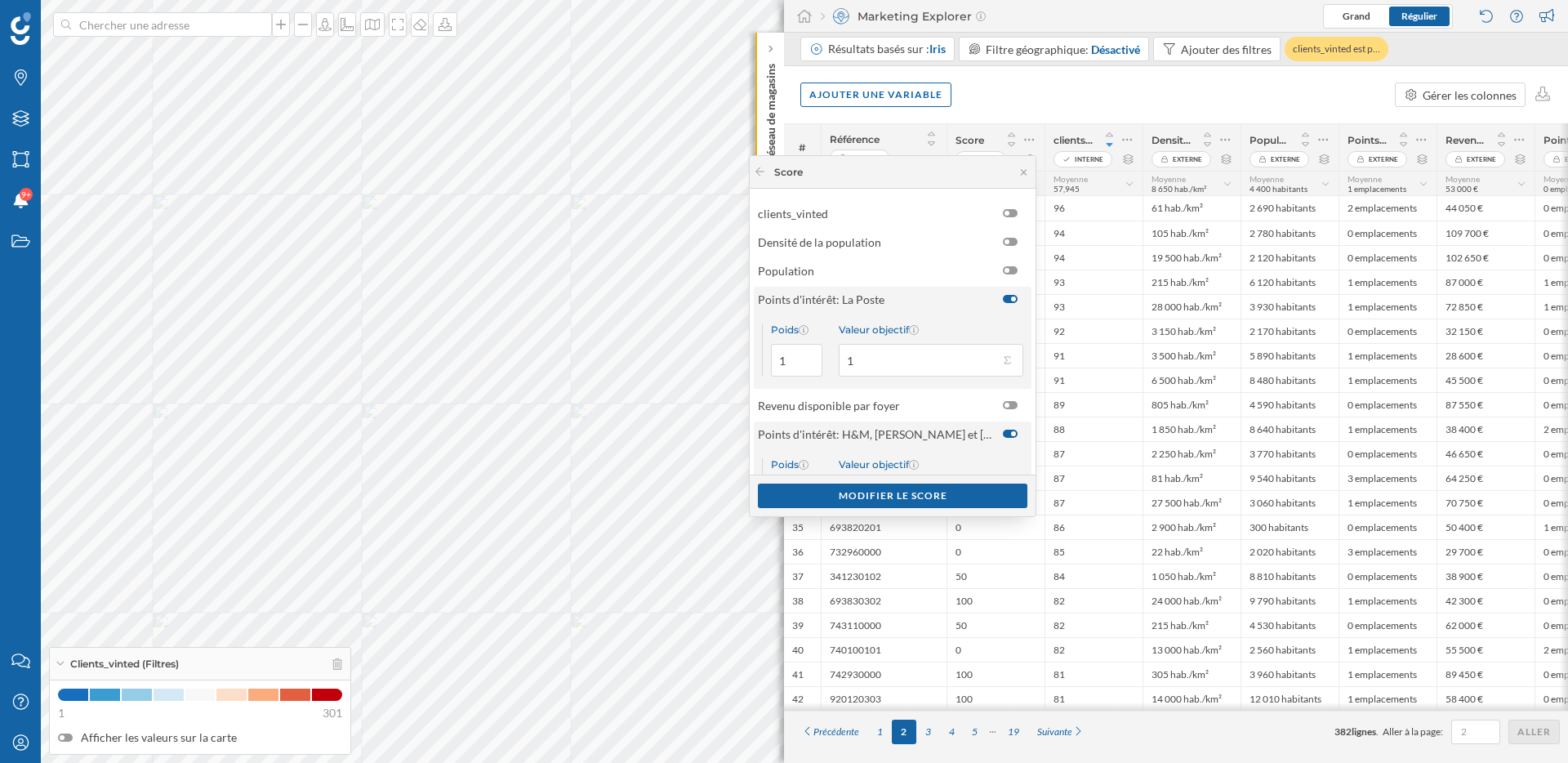
scroll to position [90, 0]
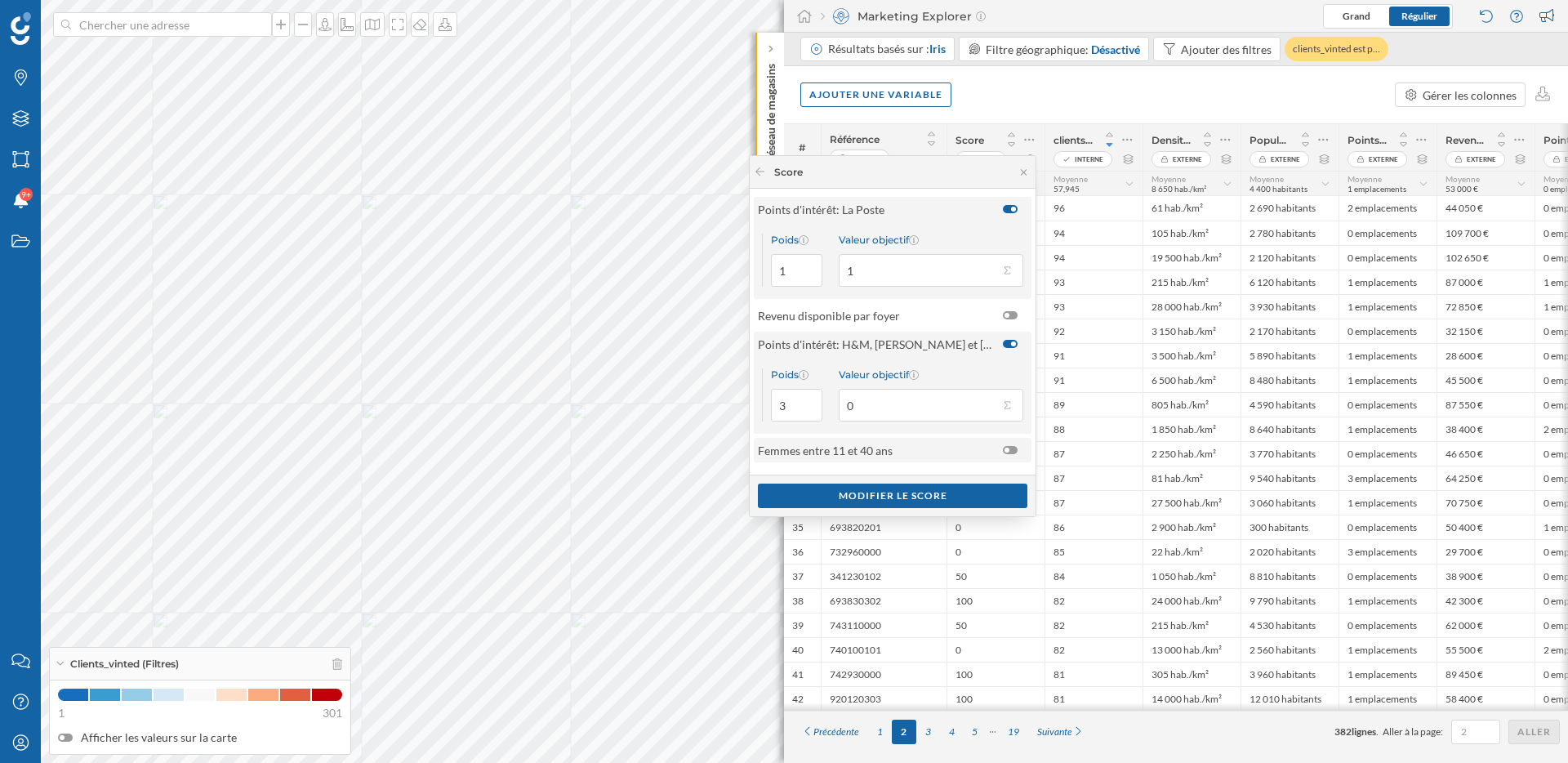
click at [1006, 450] on div at bounding box center [1010, 450] width 15 height 8
click at [0, 0] on input "checkbox" at bounding box center [0, 0] width 0 height 0
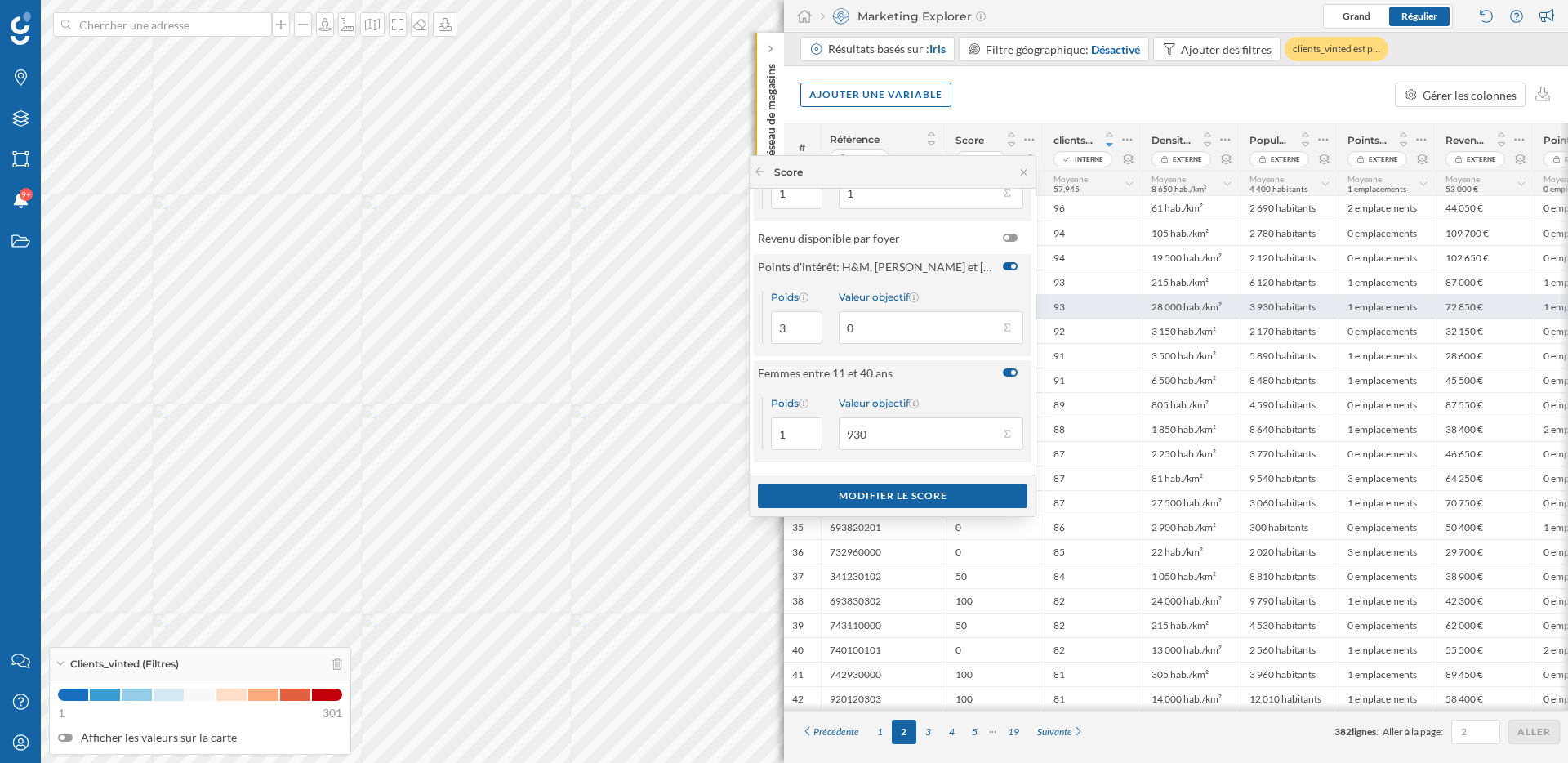
scroll to position [0, 162]
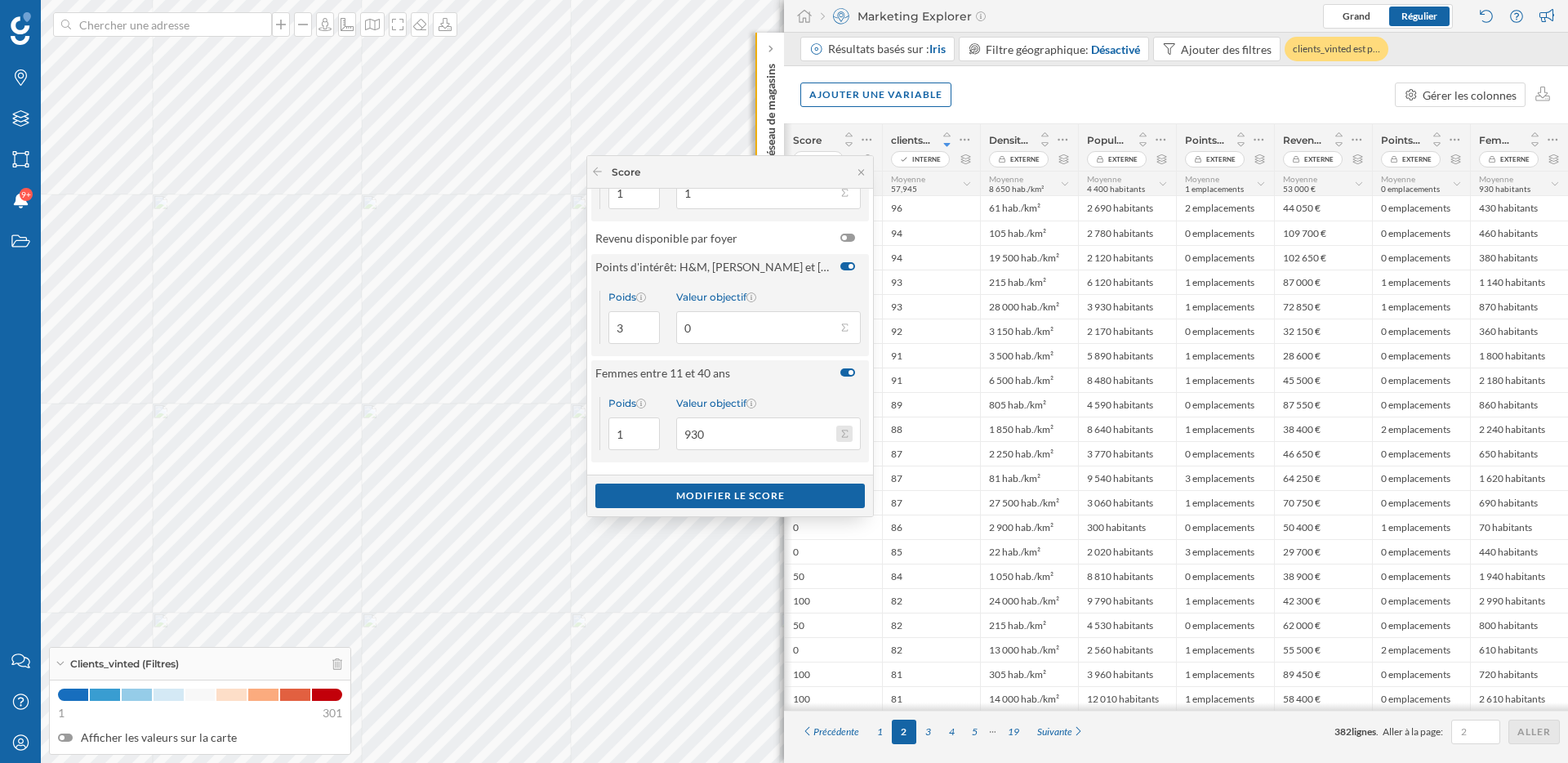
click at [845, 432] on button "Valeur objectif 930" at bounding box center [844, 433] width 16 height 16
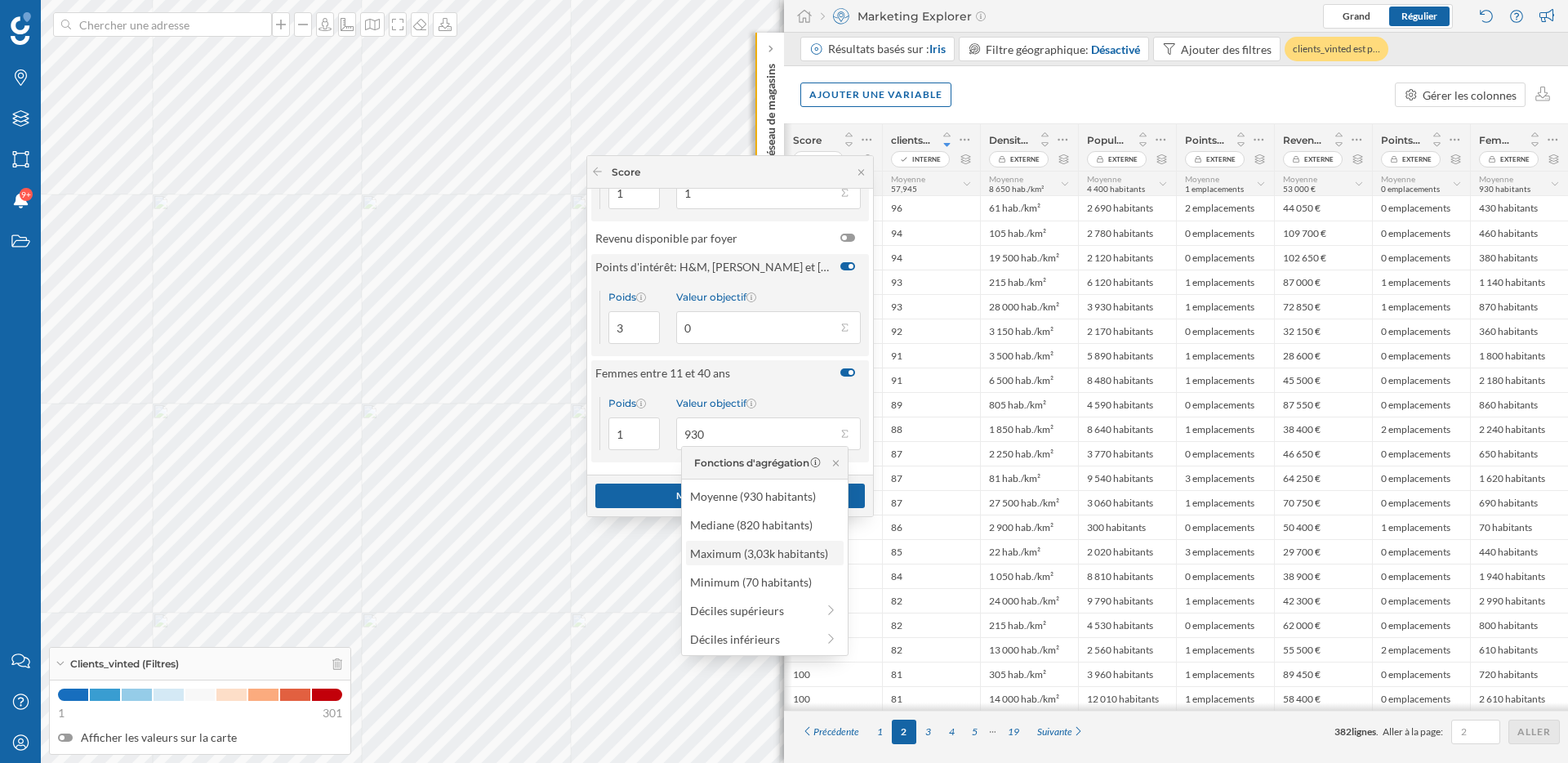
click at [786, 550] on div "Maximum (3,03k habitants)" at bounding box center [764, 553] width 147 height 17
type input "3 030"
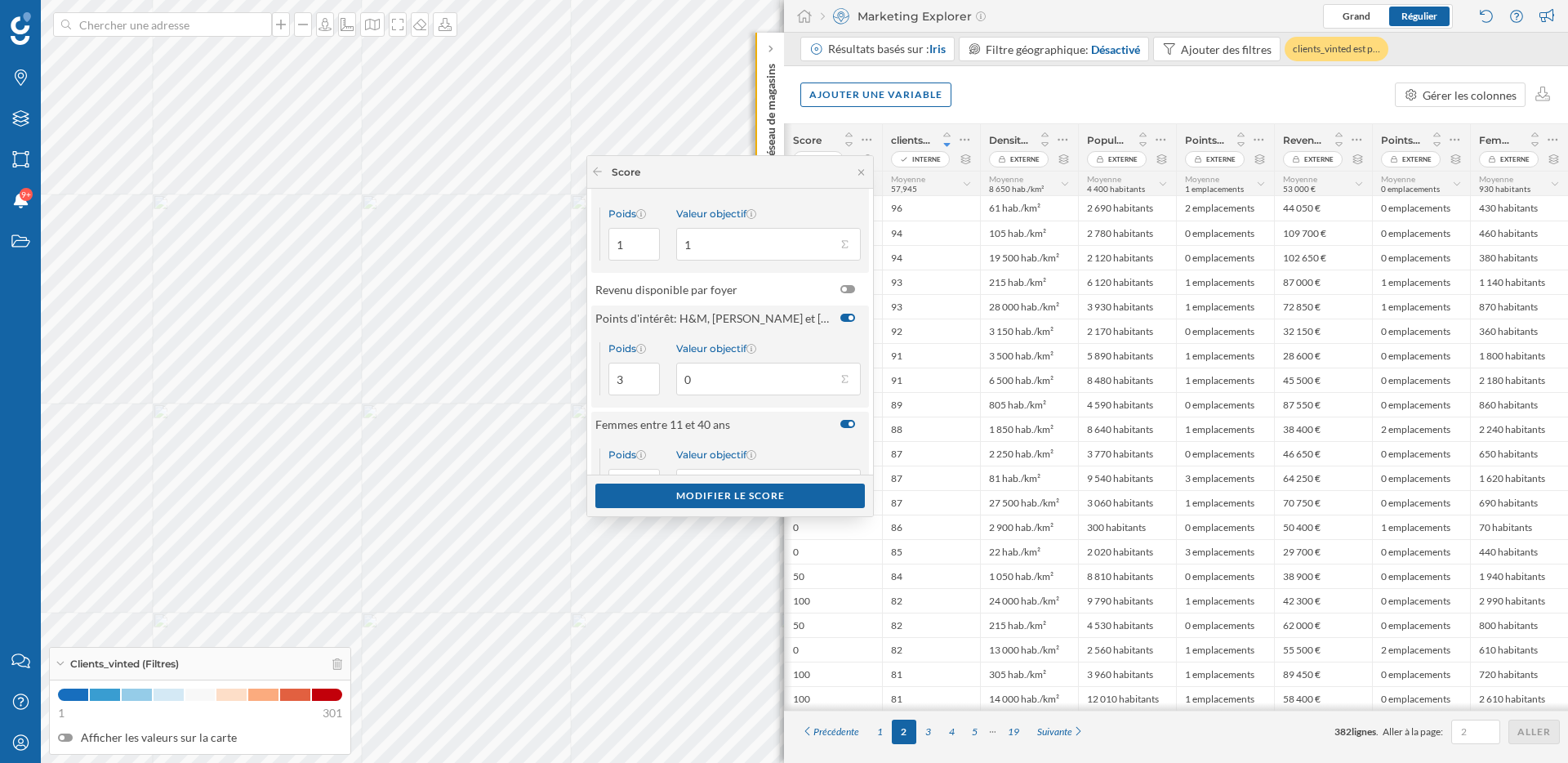
scroll to position [98, 0]
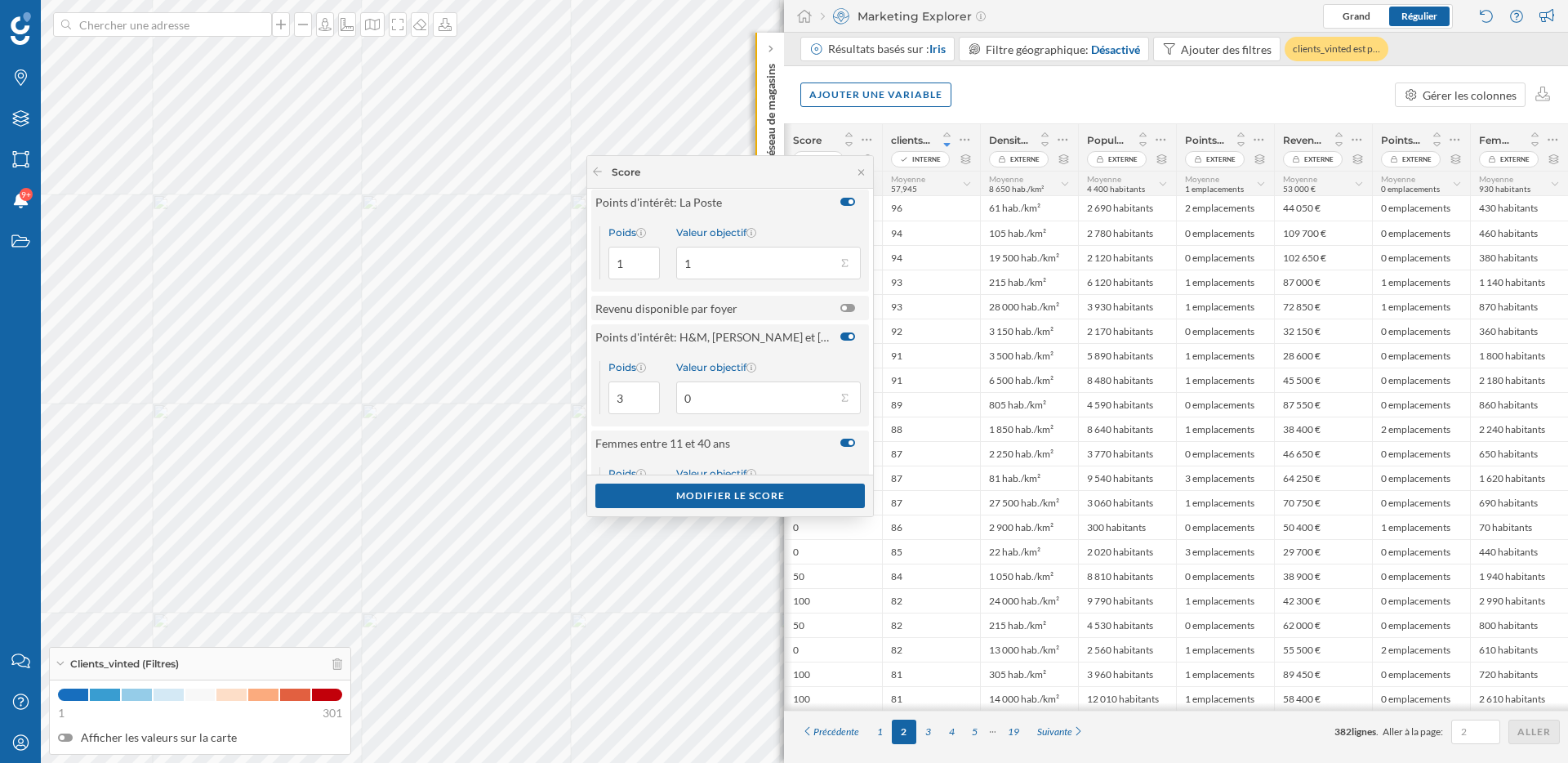
click at [845, 308] on div at bounding box center [847, 308] width 15 height 8
click at [0, 0] on input "checkbox" at bounding box center [0, 0] width 0 height 0
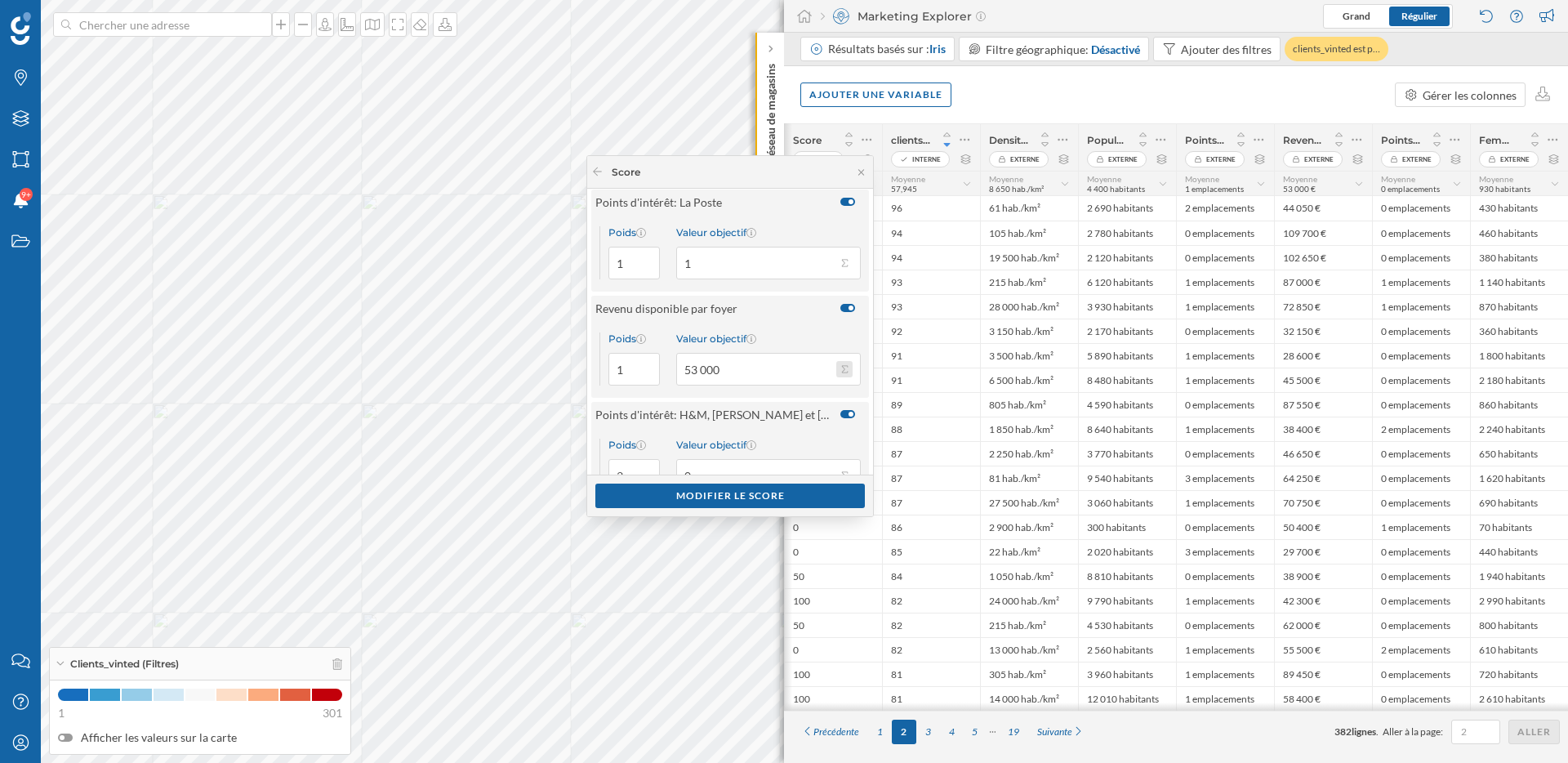
click at [843, 370] on button "Valeur objectif 53 000" at bounding box center [844, 369] width 16 height 16
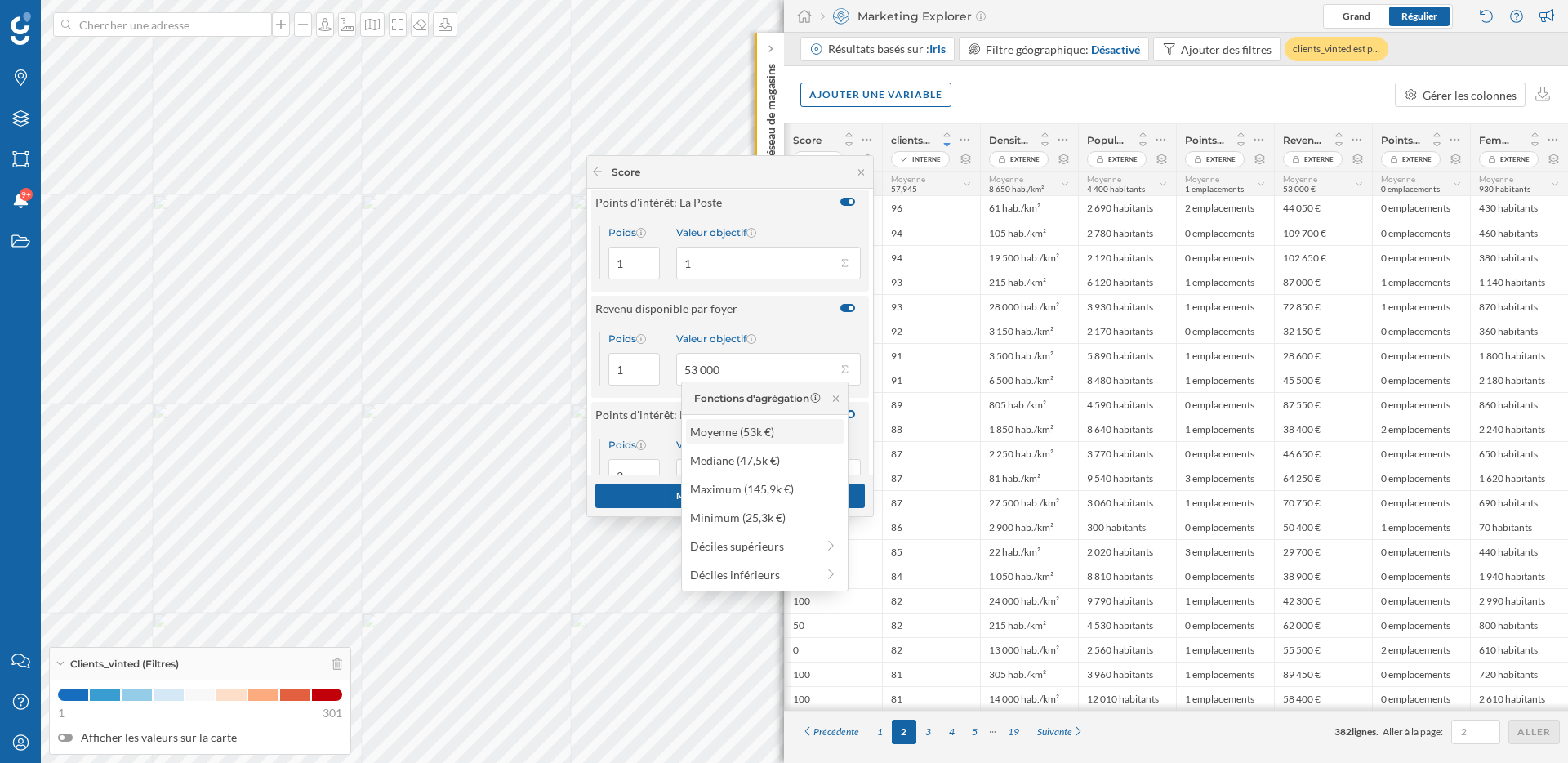
click at [767, 436] on div "Moyenne (53k €)" at bounding box center [764, 431] width 147 height 17
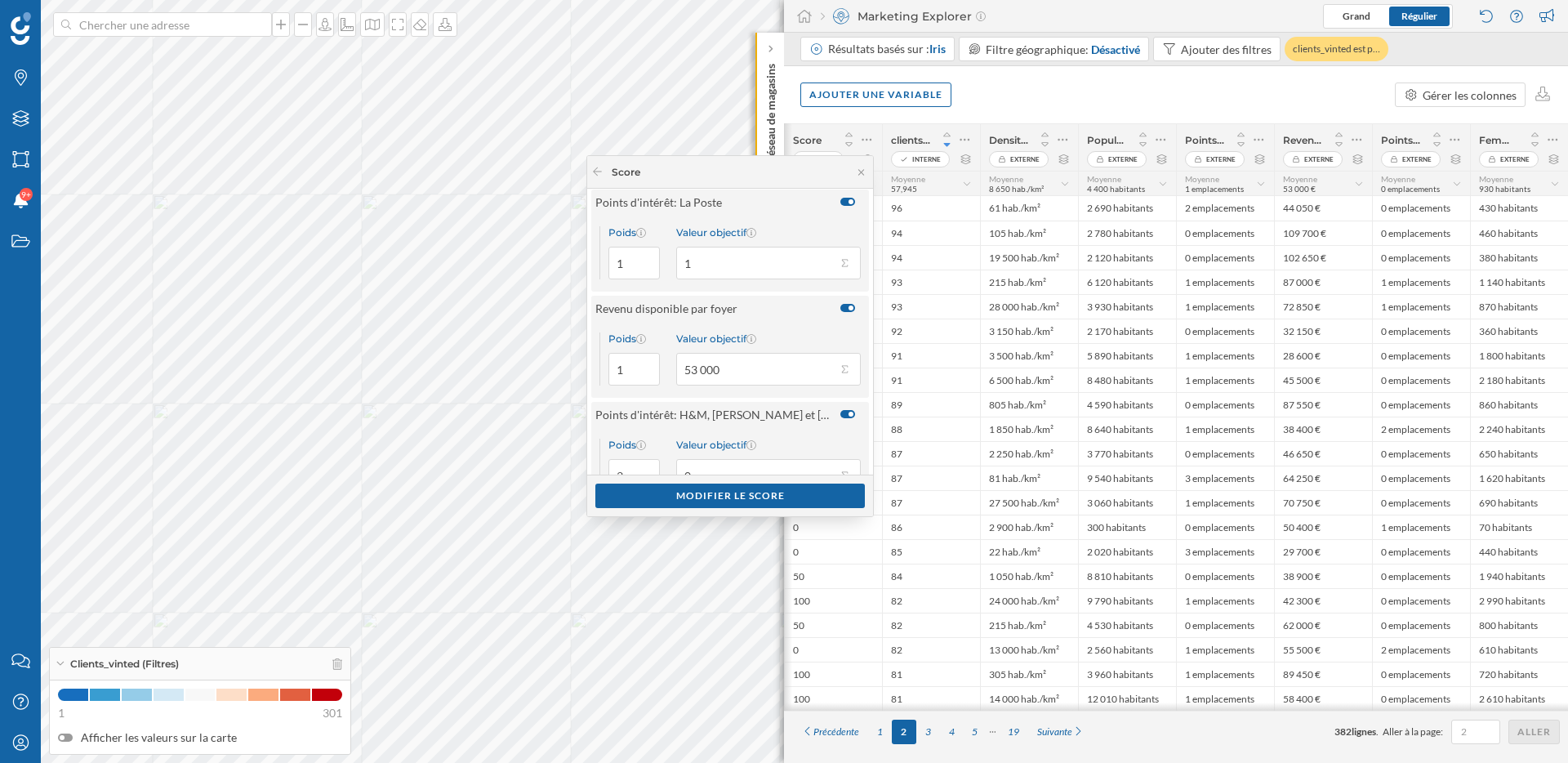
scroll to position [245, 0]
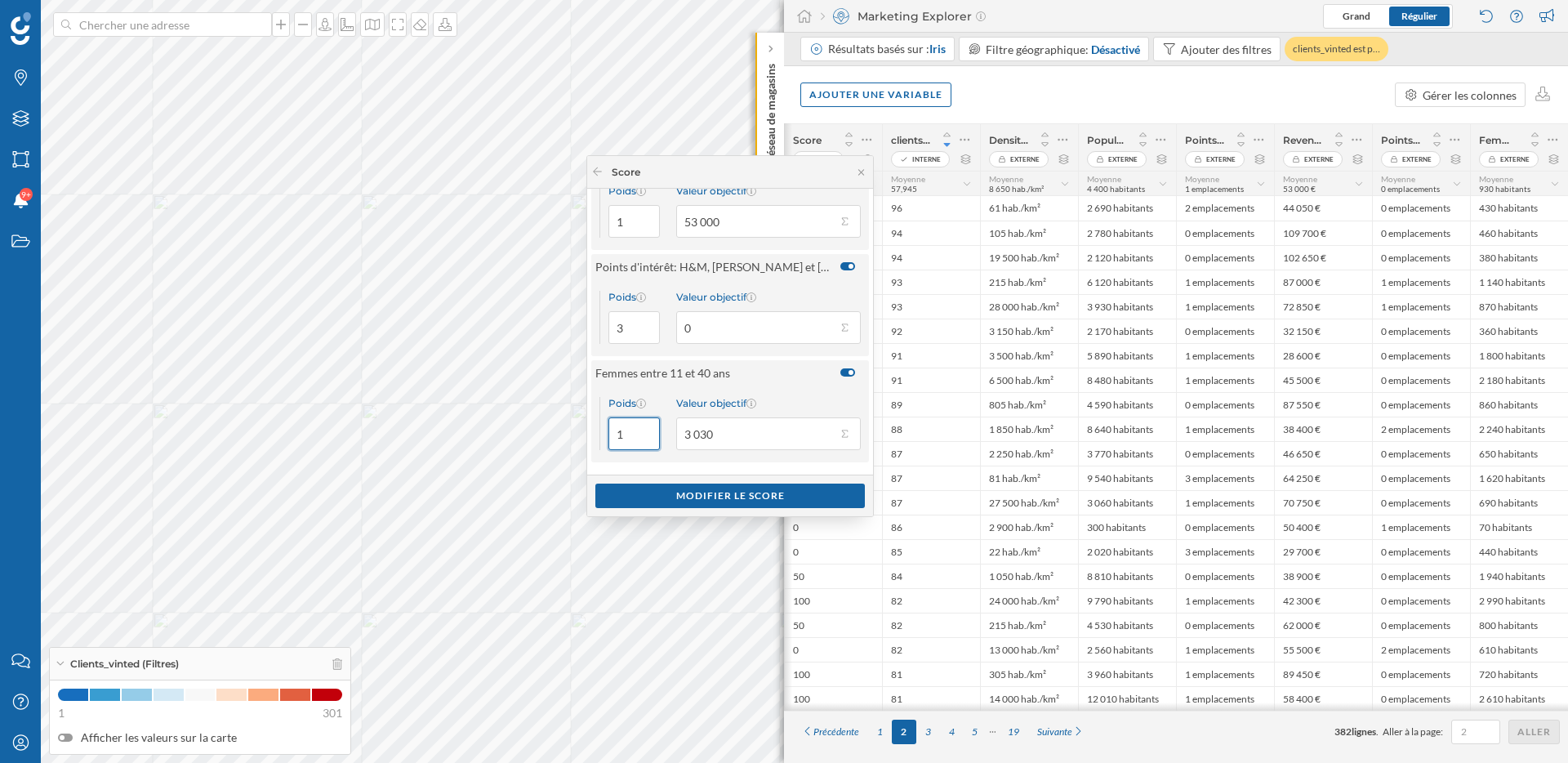
drag, startPoint x: 628, startPoint y: 436, endPoint x: 609, endPoint y: 436, distance: 19.0
click at [609, 436] on input "1" at bounding box center [635, 433] width 52 height 33
type input "2"
click at [696, 497] on div "Modifier le score" at bounding box center [730, 494] width 270 height 25
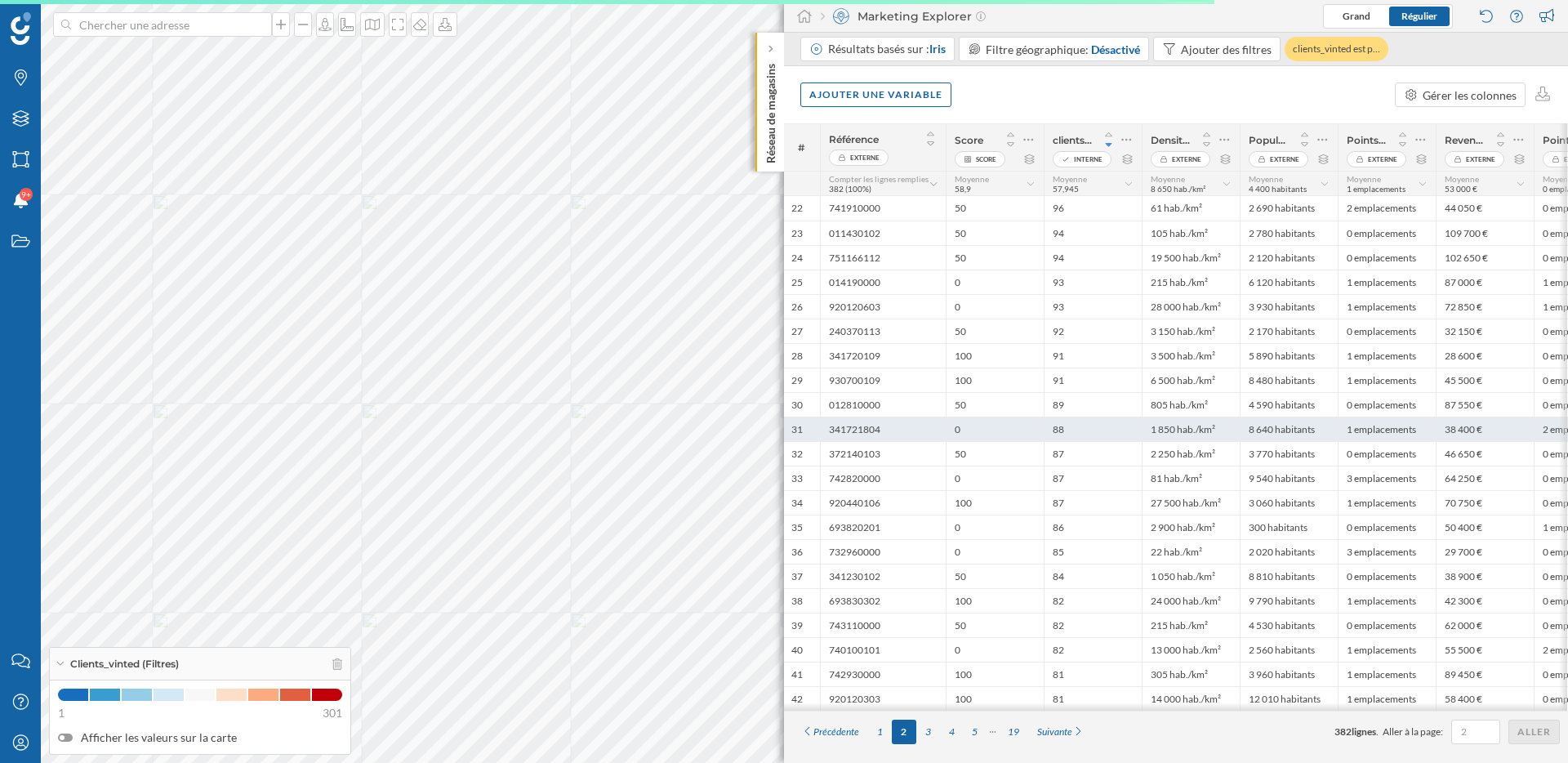
scroll to position [0, 0]
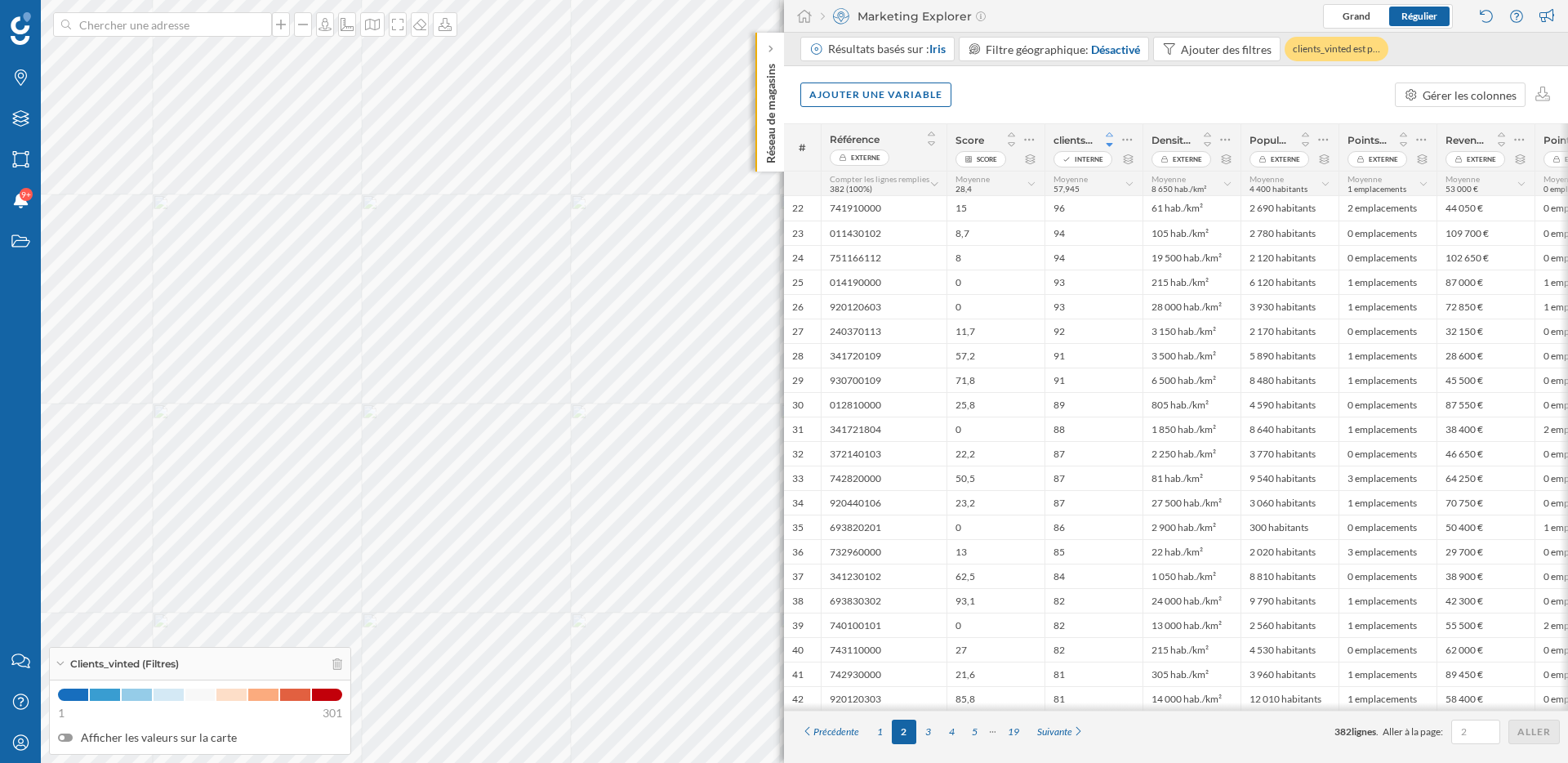
click at [1108, 133] on icon at bounding box center [1110, 134] width 15 height 11
click at [1109, 142] on icon at bounding box center [1109, 144] width 7 height 4
click at [883, 735] on div "1" at bounding box center [880, 731] width 24 height 25
click at [1011, 144] on icon at bounding box center [1011, 143] width 15 height 11
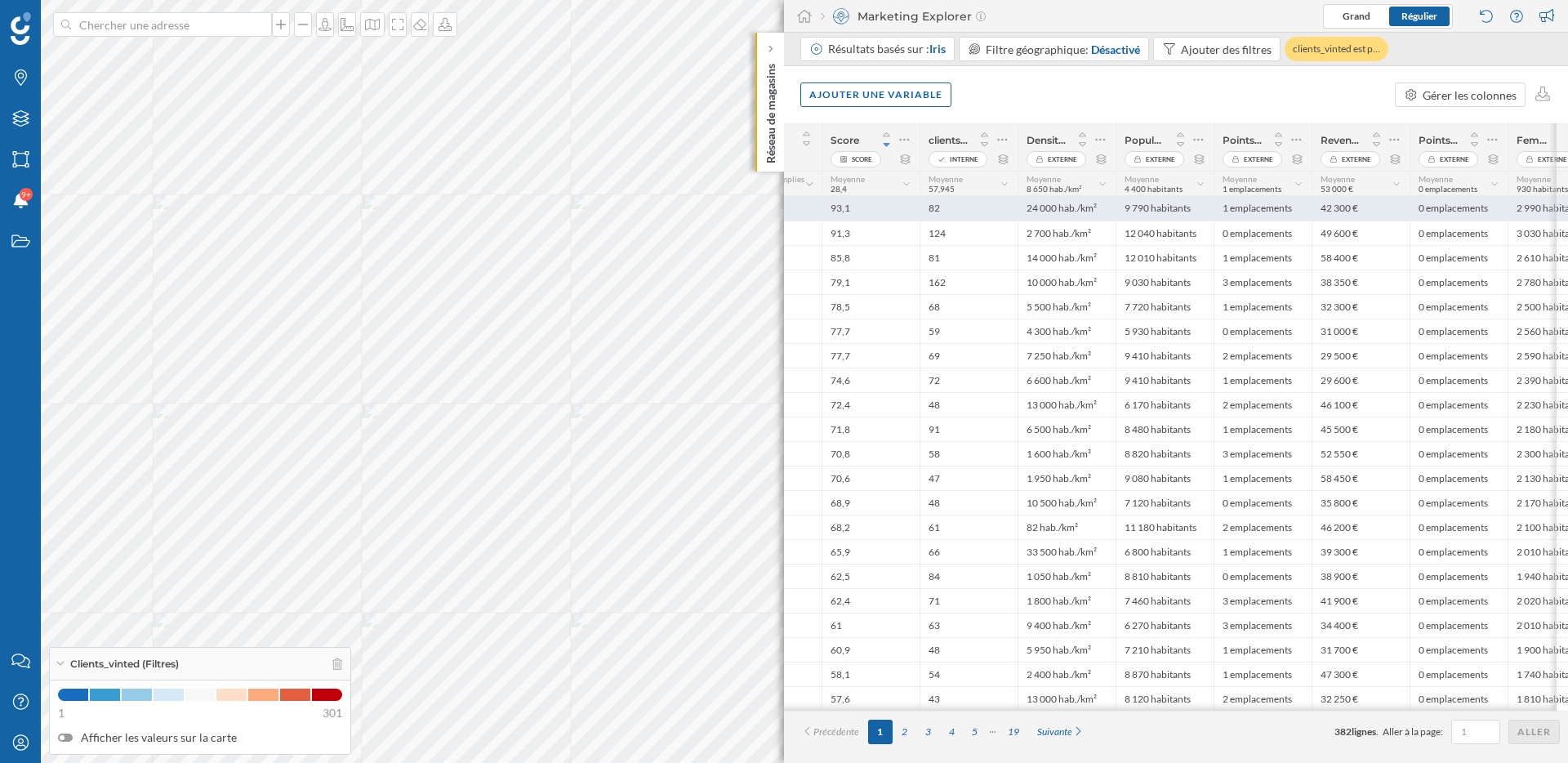
scroll to position [0, 162]
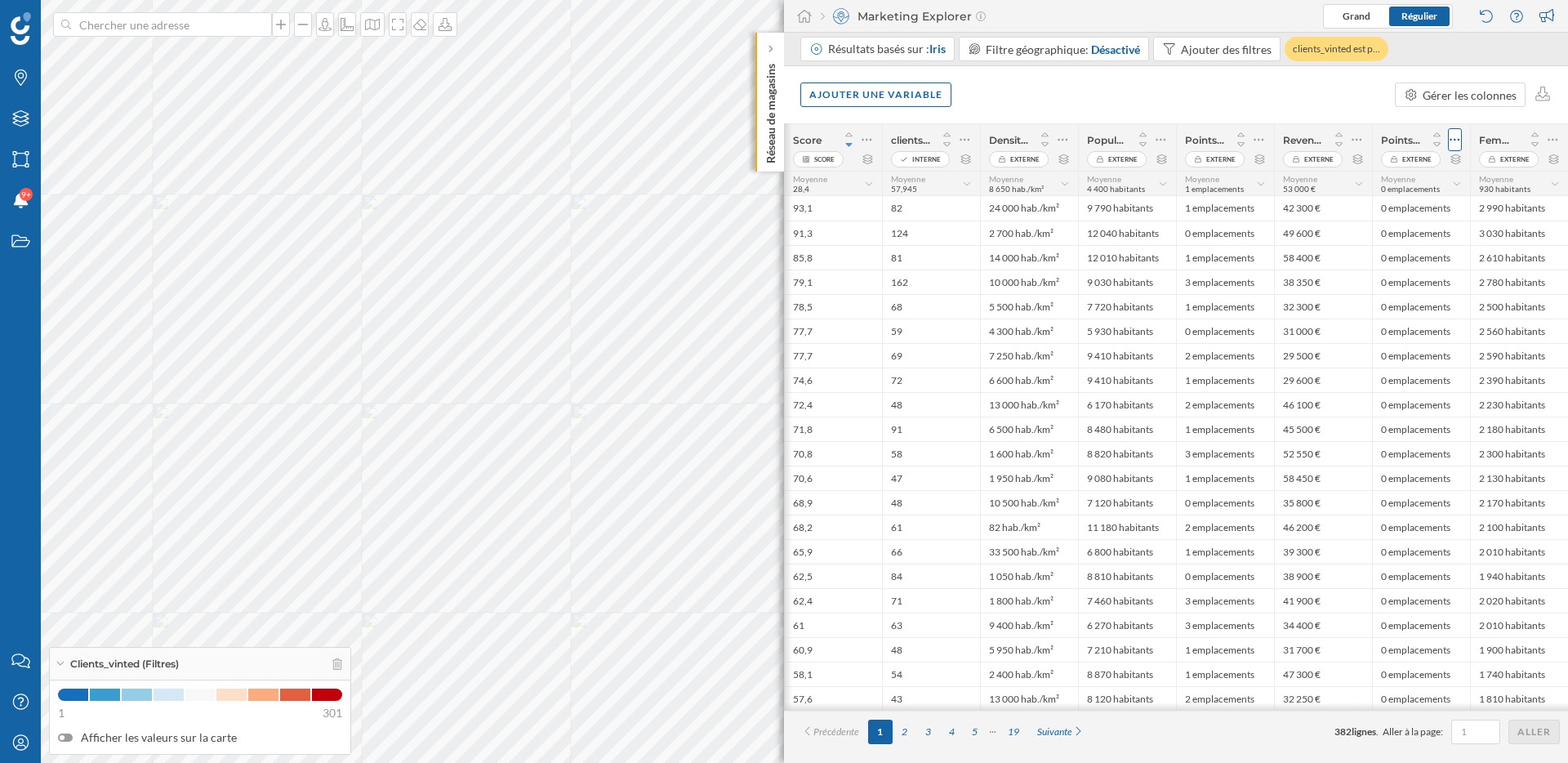
click at [1455, 141] on icon at bounding box center [1454, 139] width 11 height 16
click at [1195, 111] on div "Ajouter une variable Gérer les colonnes" at bounding box center [1176, 94] width 784 height 57
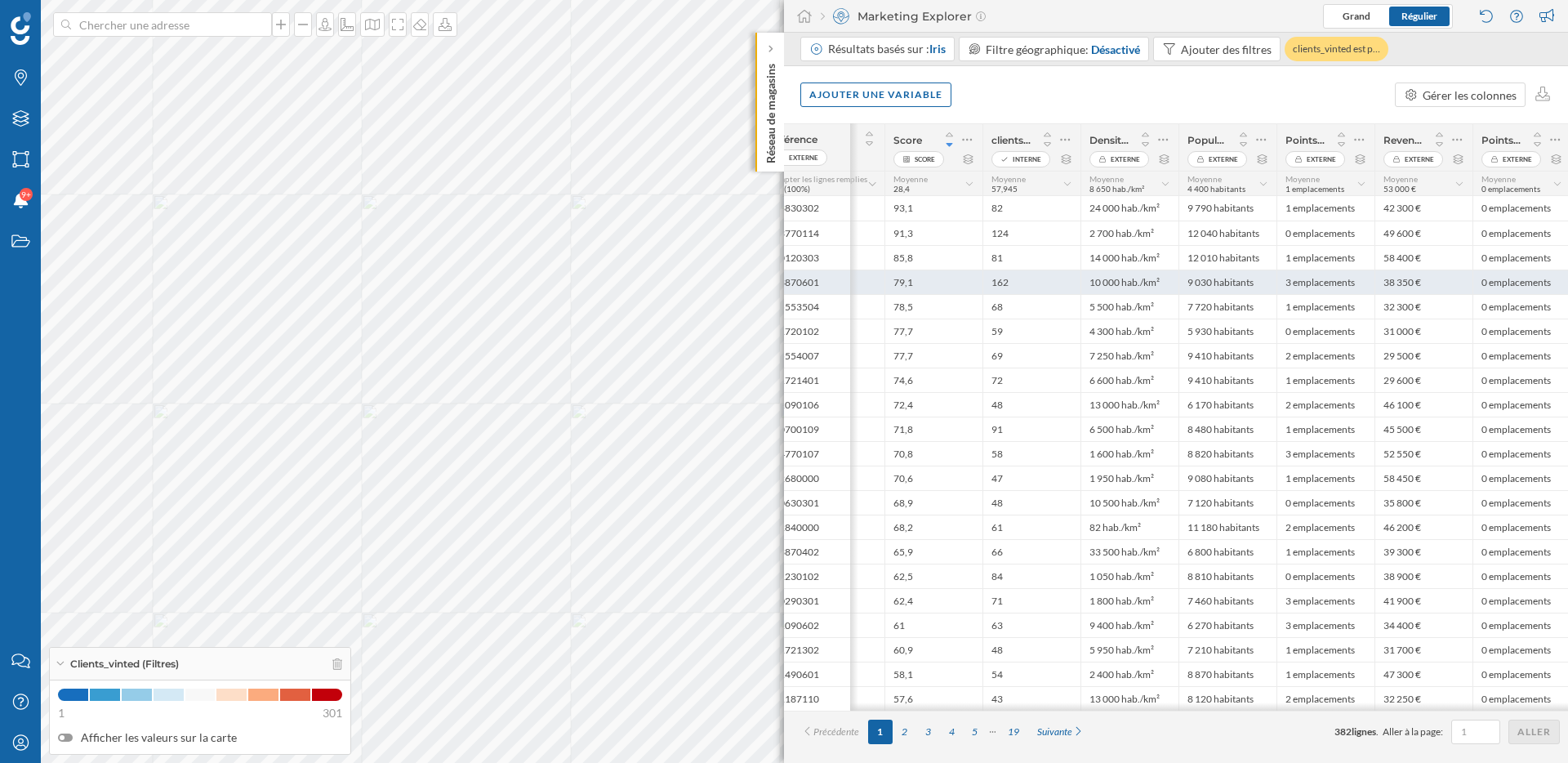
scroll to position [0, 0]
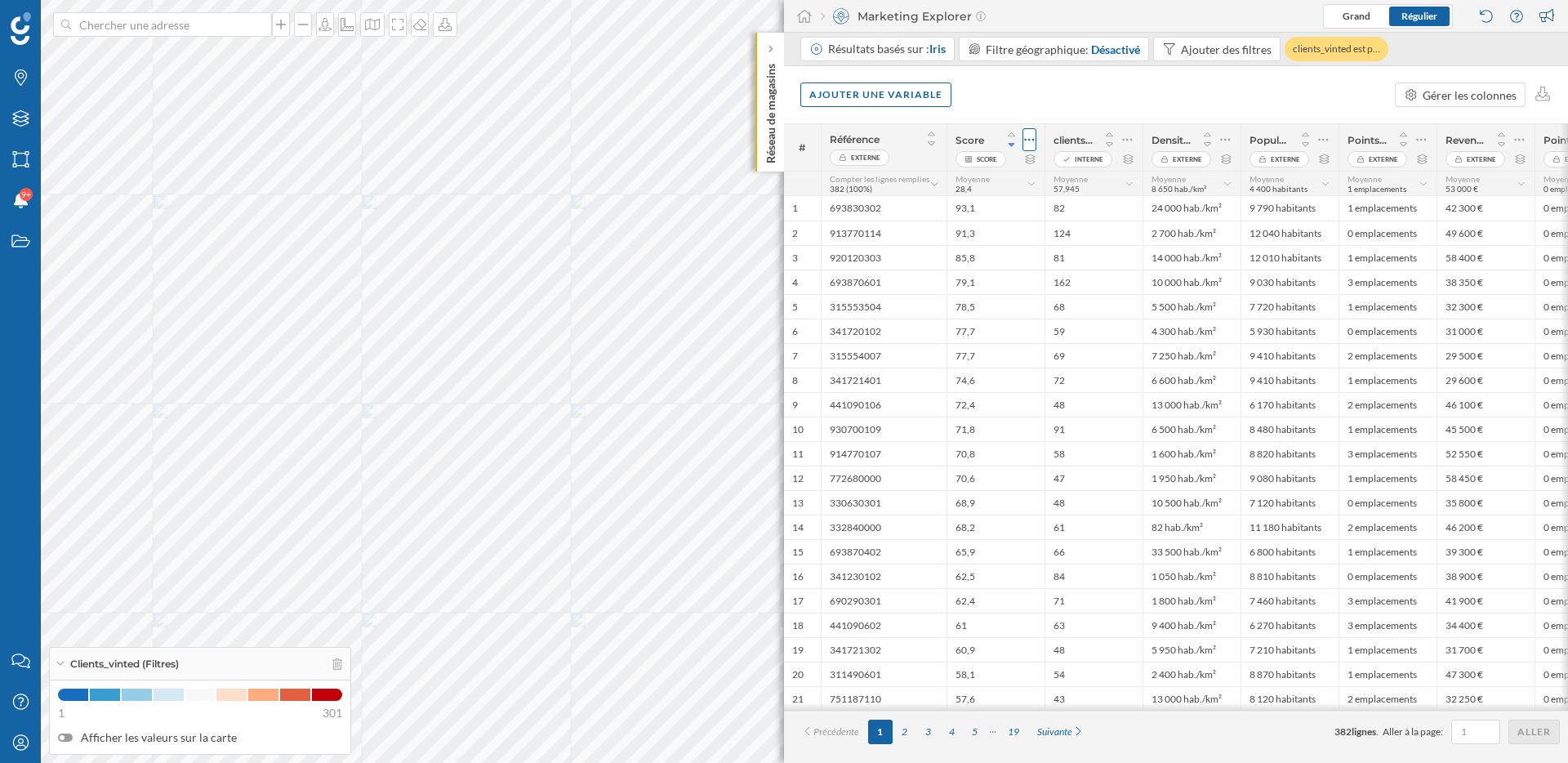
click at [1031, 140] on icon at bounding box center [1029, 139] width 11 height 16
click at [971, 209] on div "Modifier le score" at bounding box center [925, 205] width 200 height 17
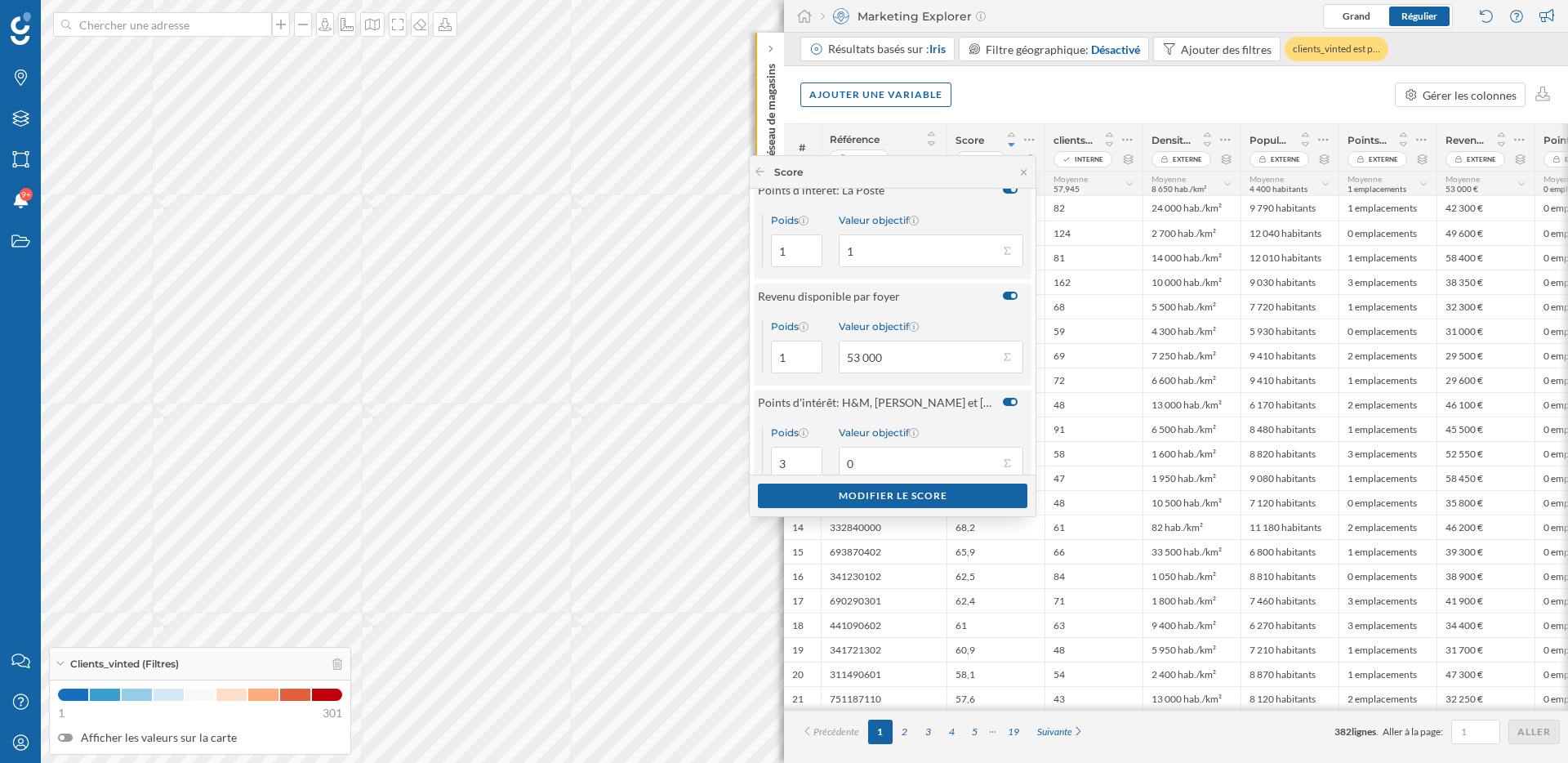
scroll to position [132, 0]
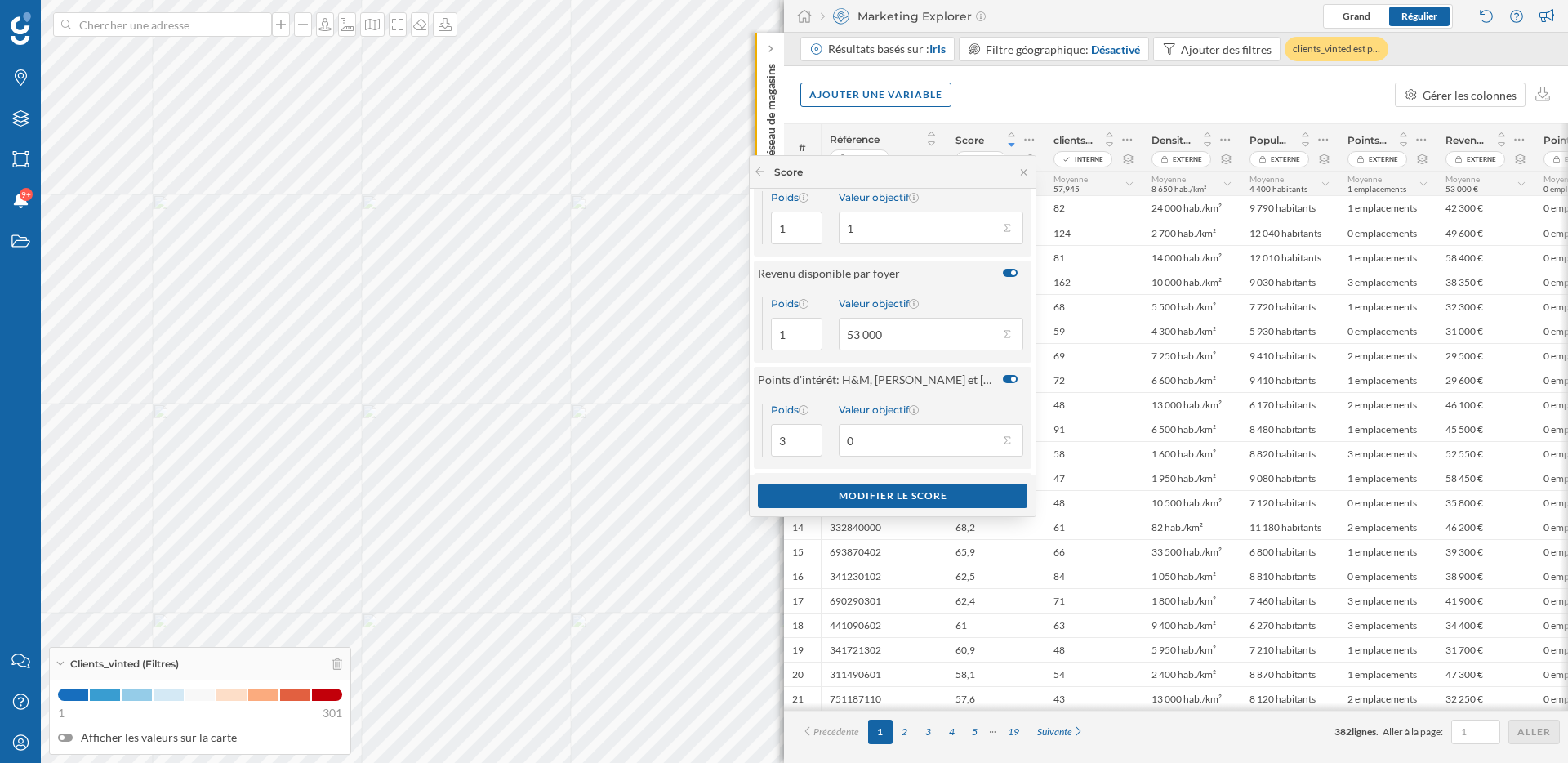
click at [1003, 375] on div at bounding box center [1010, 379] width 15 height 8
click at [0, 0] on input "checkbox" at bounding box center [0, 0] width 0 height 0
click at [925, 495] on div "Modifier le score" at bounding box center [893, 494] width 270 height 25
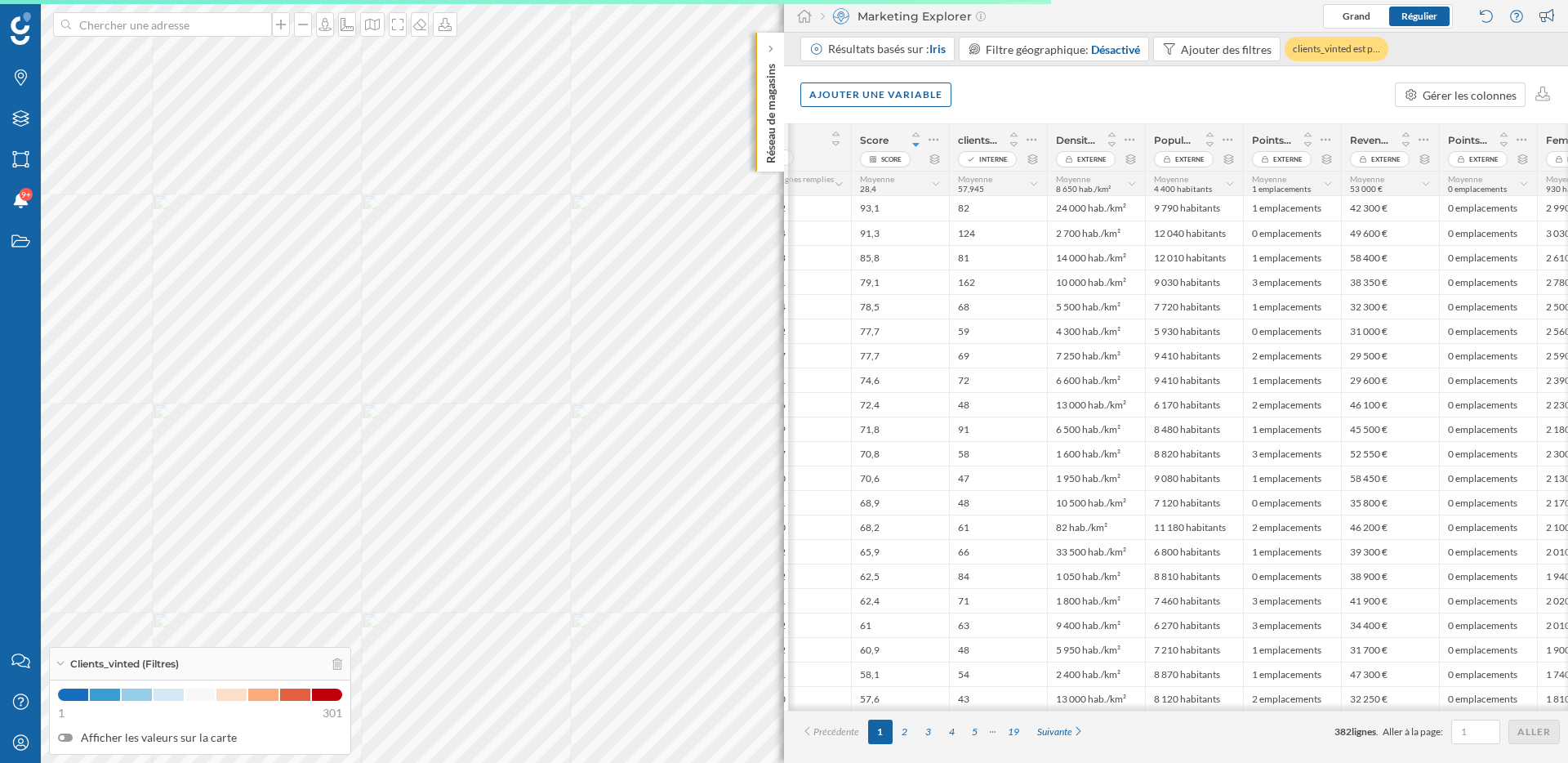
scroll to position [0, 160]
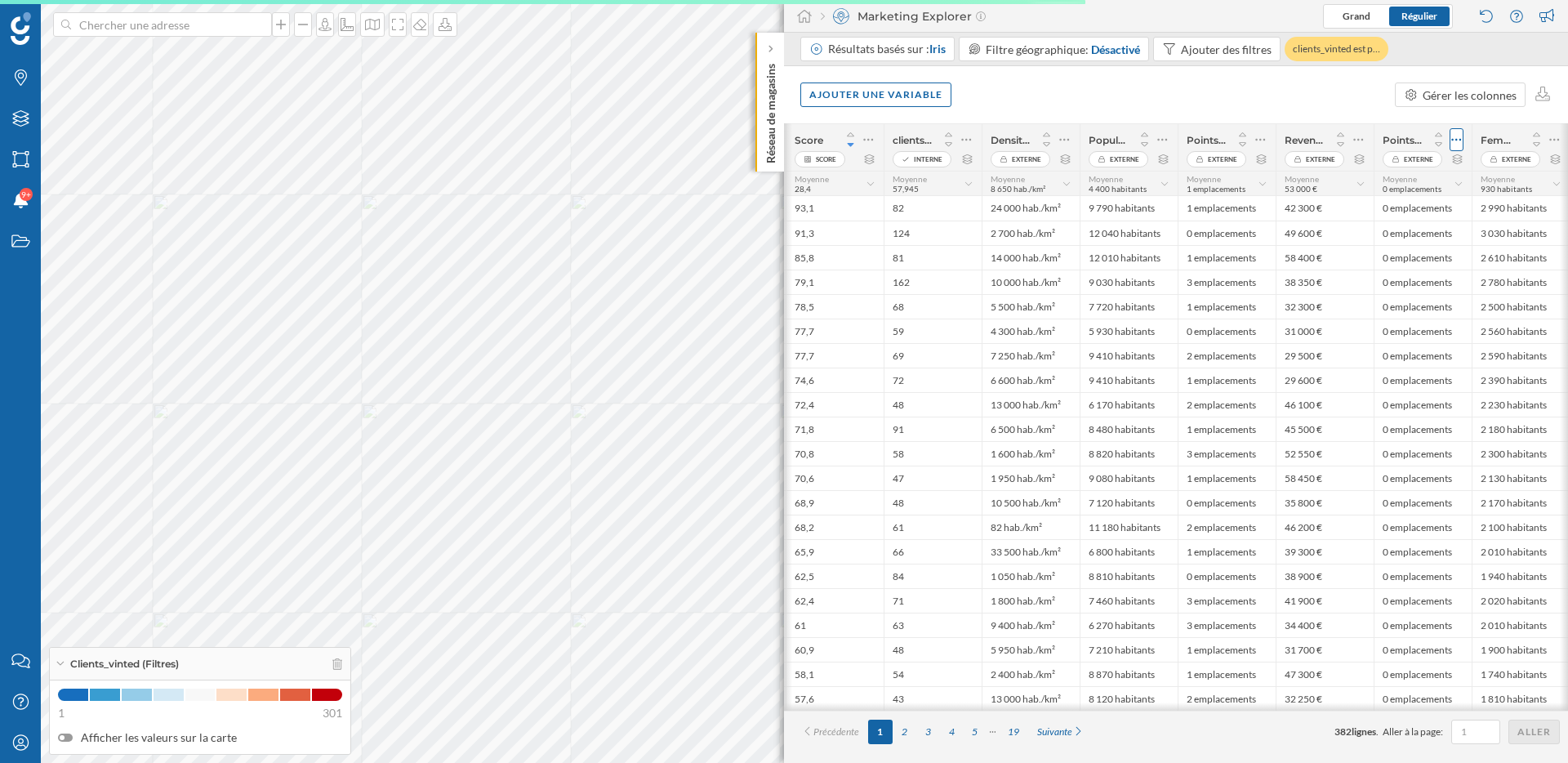
click at [1462, 138] on div at bounding box center [1456, 139] width 14 height 23
click at [1370, 206] on div "Retirer la colonne" at bounding box center [1382, 205] width 143 height 17
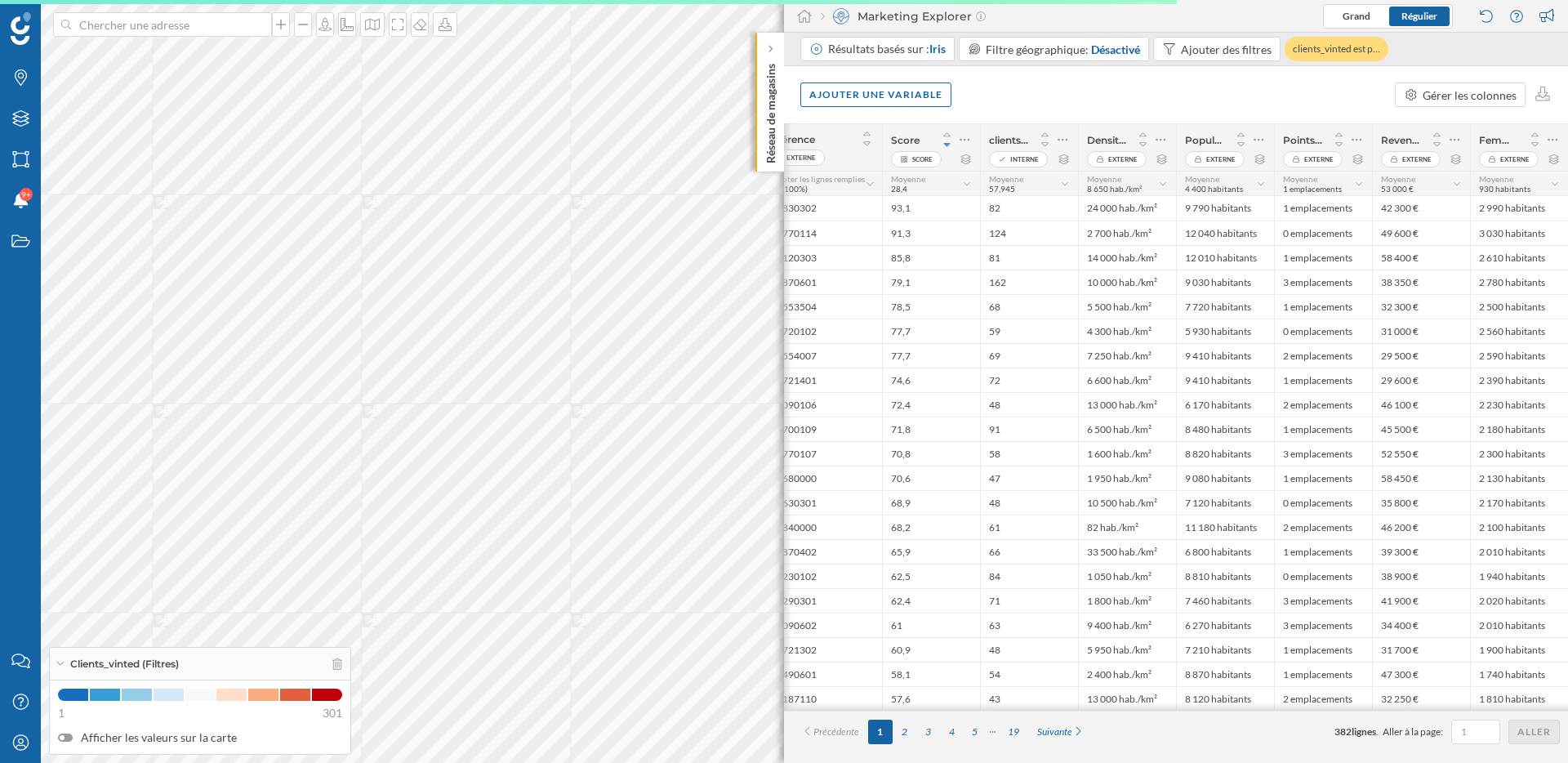
scroll to position [0, 65]
click at [930, 103] on div "Ajouter une variable" at bounding box center [876, 94] width 151 height 25
click at [892, 164] on div "Variable externe" at bounding box center [890, 160] width 162 height 17
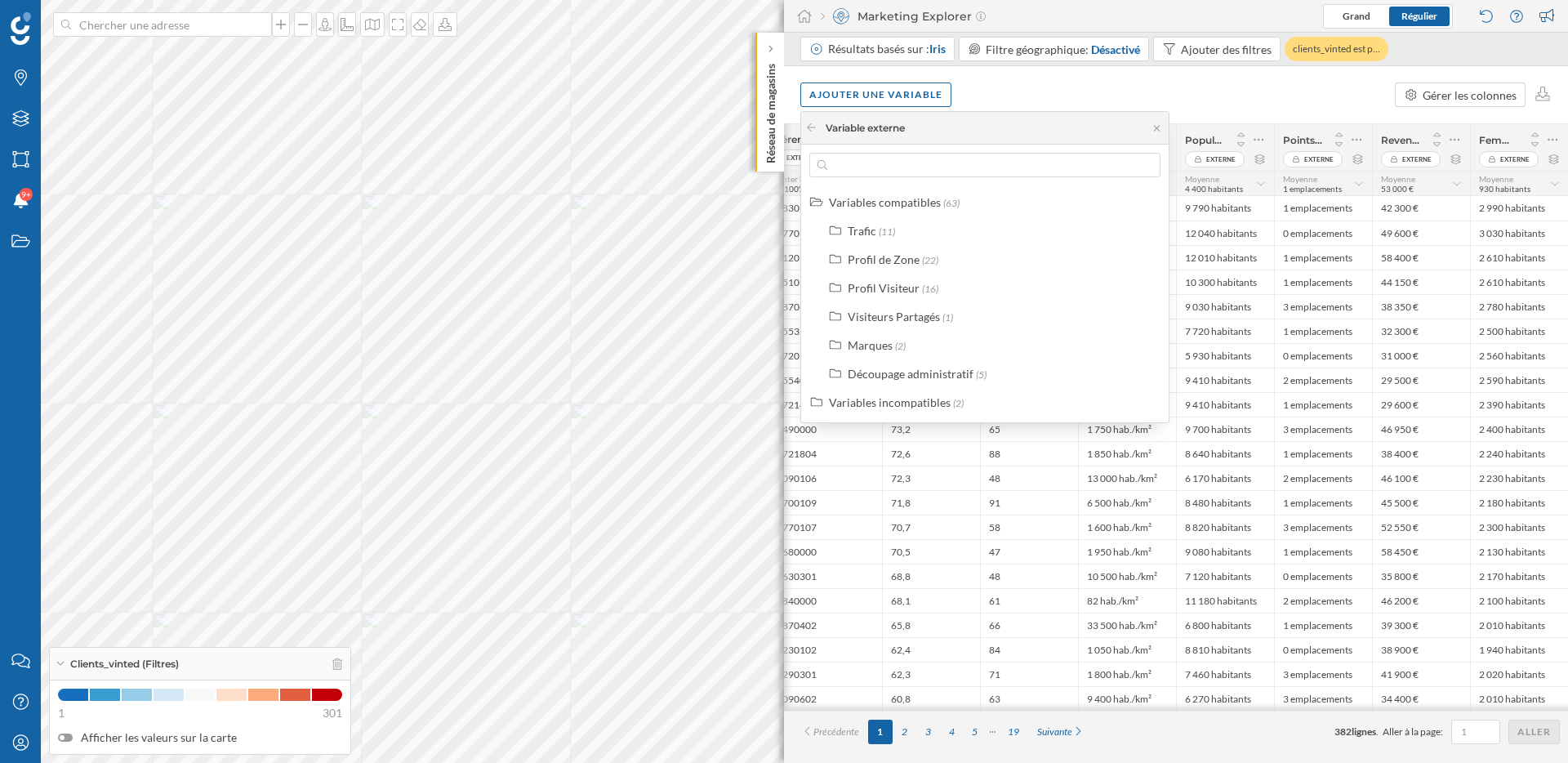
click at [1101, 100] on div "Ajouter une variable Gérer les colonnes" at bounding box center [1176, 94] width 784 height 57
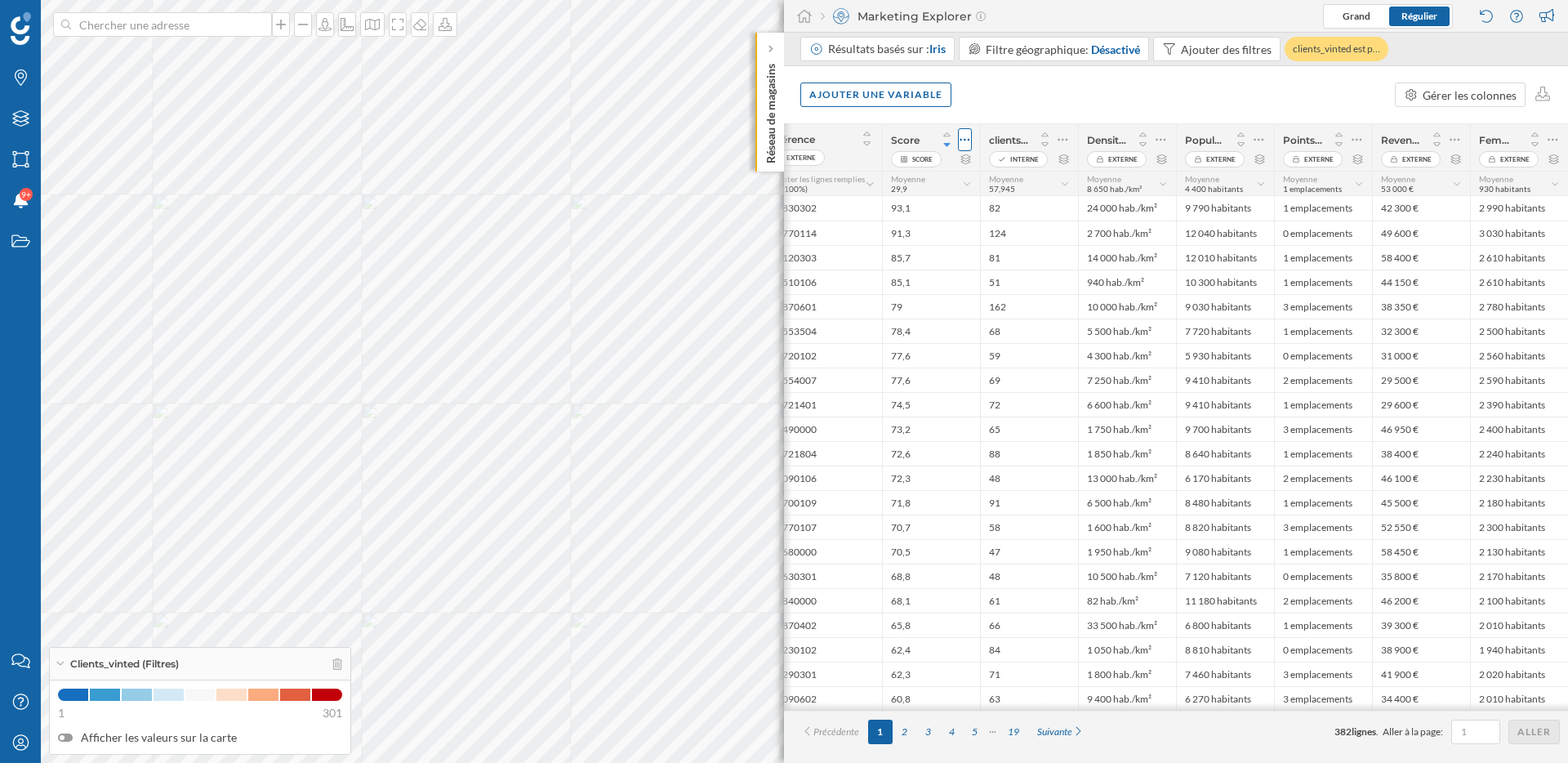
click at [962, 133] on icon at bounding box center [964, 139] width 11 height 16
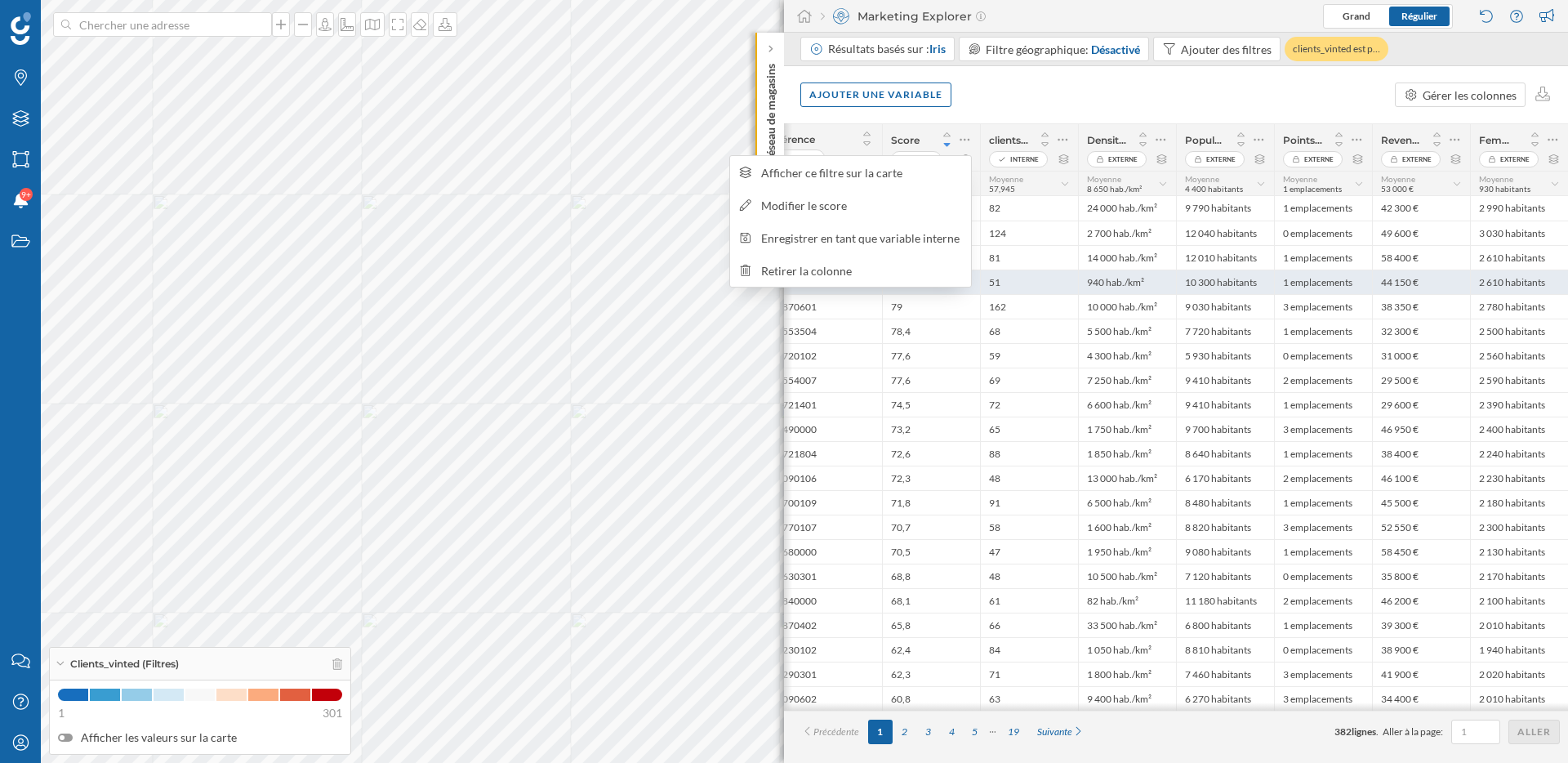
click at [1091, 270] on div "940 hab./km²" at bounding box center [1127, 282] width 98 height 25
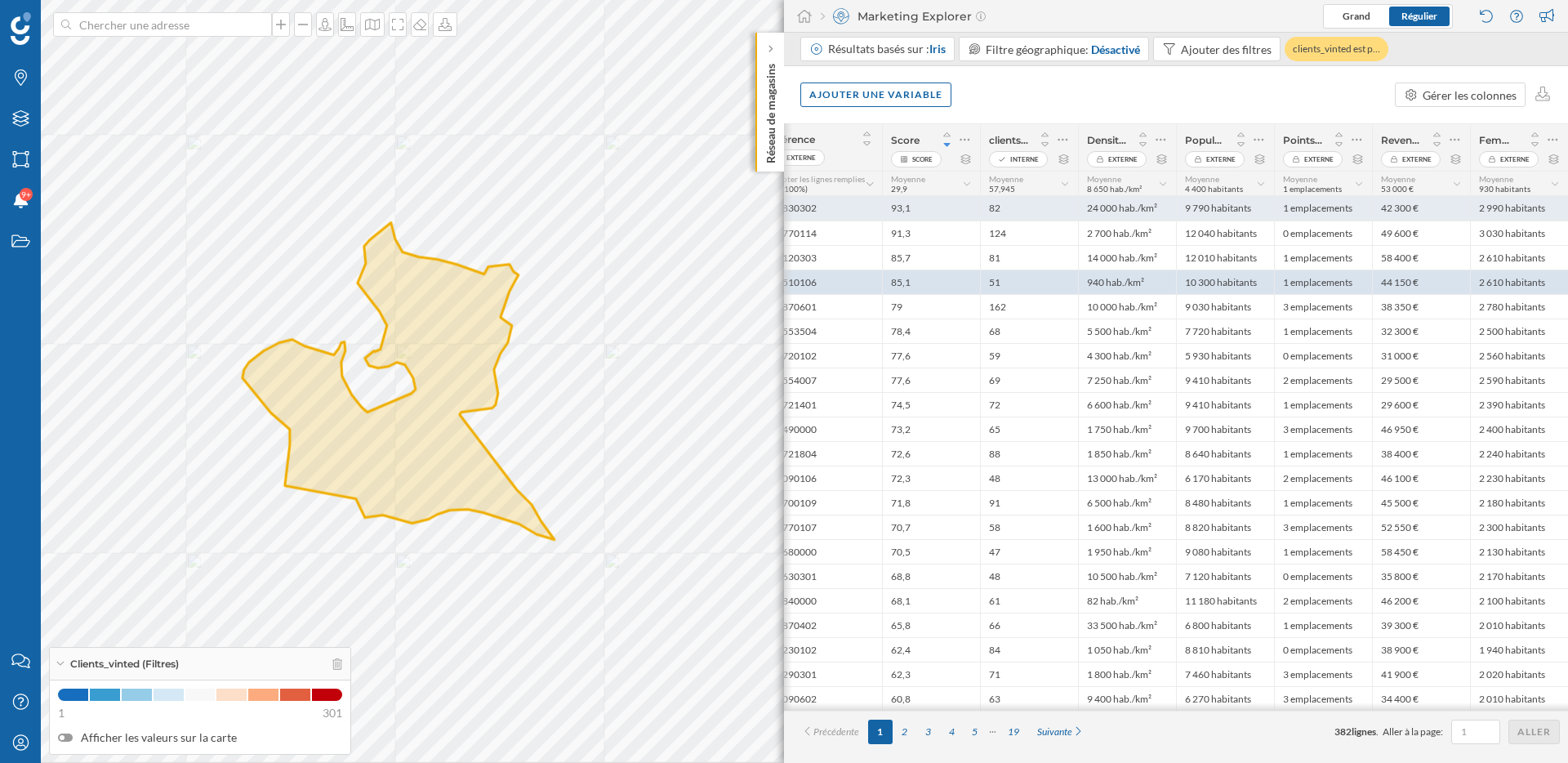
click at [952, 206] on div "93,1" at bounding box center [930, 208] width 98 height 25
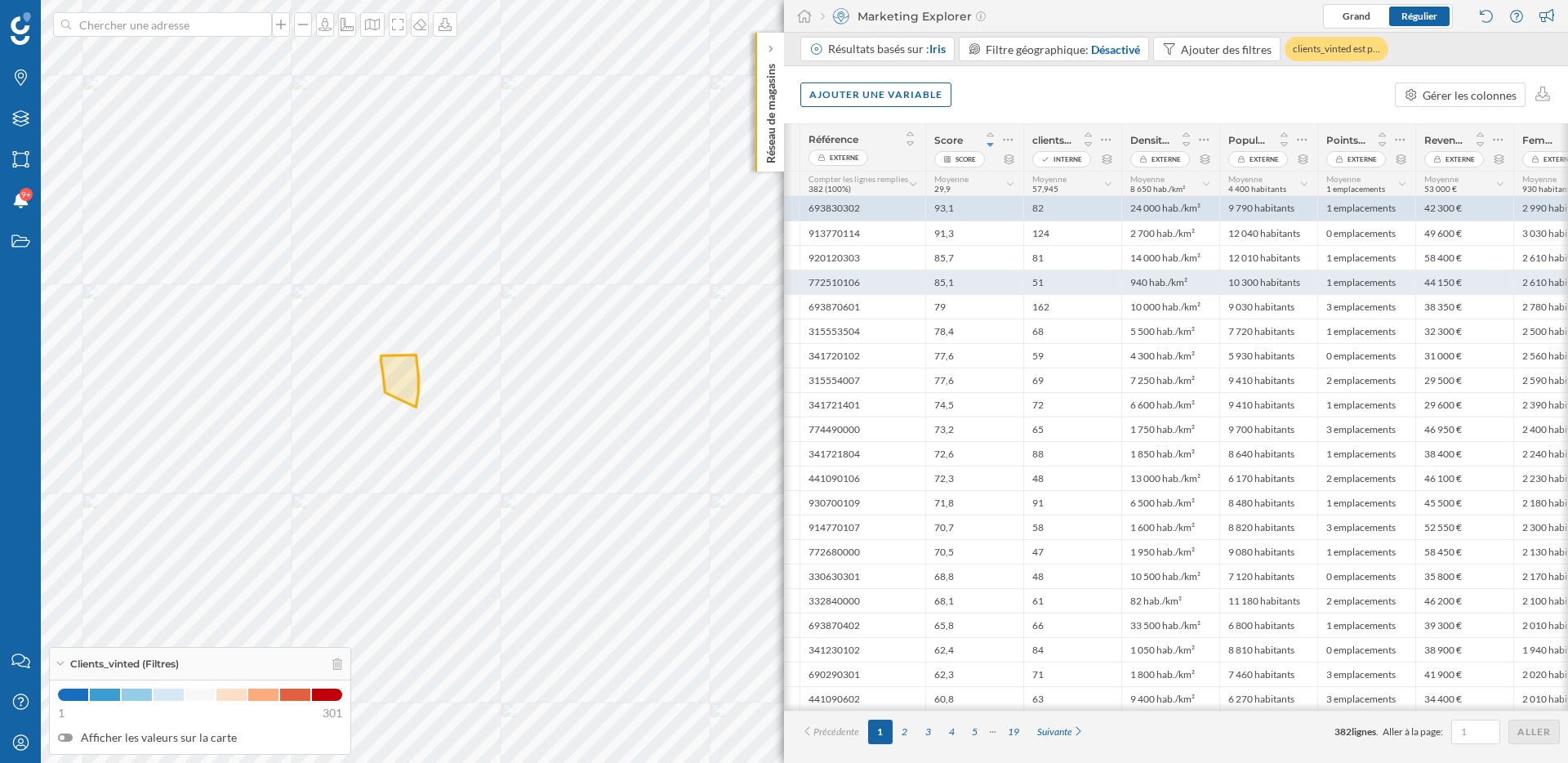
scroll to position [0, 0]
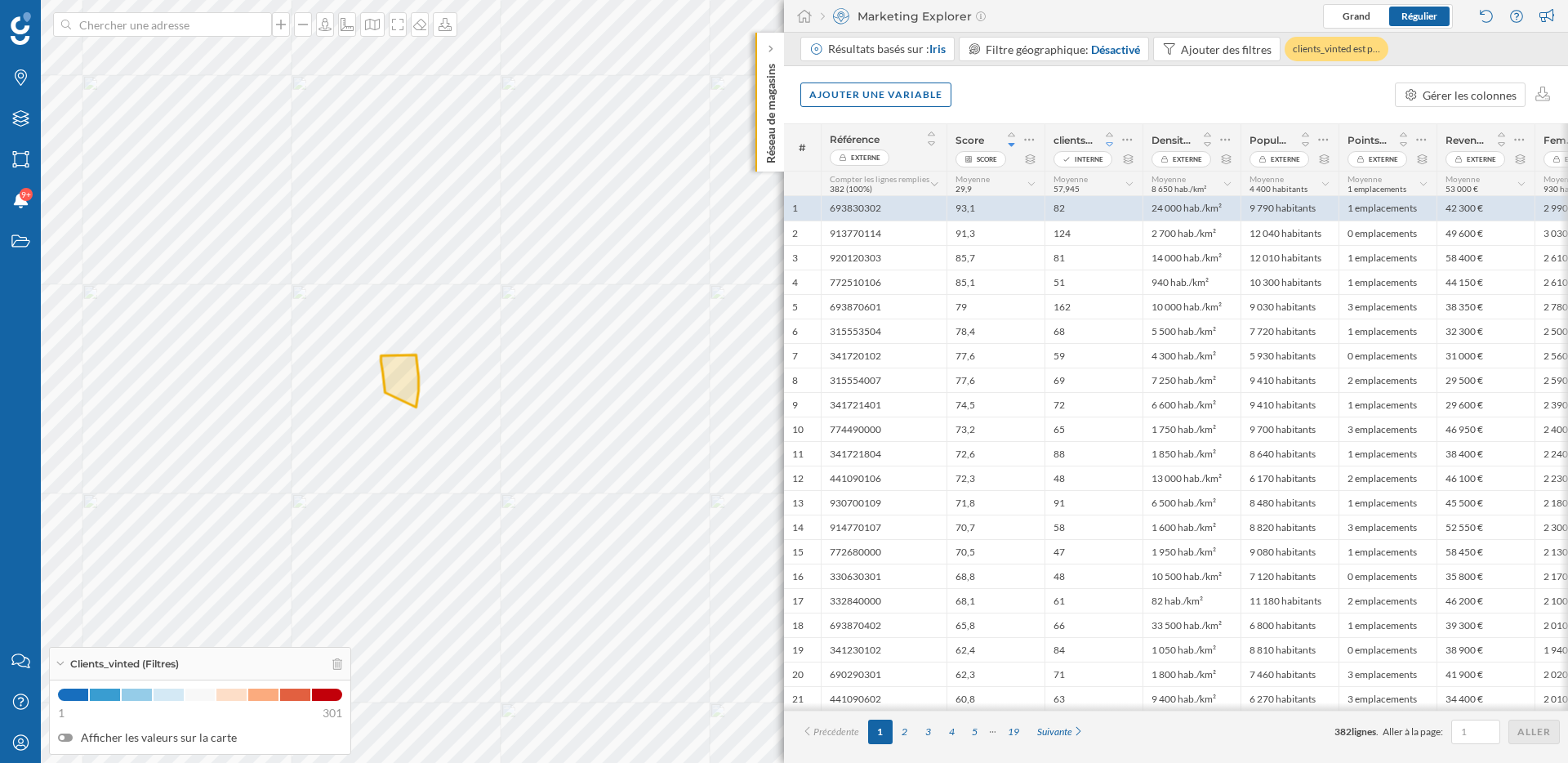
click at [1110, 144] on icon at bounding box center [1110, 143] width 15 height 11
click at [1105, 207] on div "301" at bounding box center [1093, 208] width 98 height 25
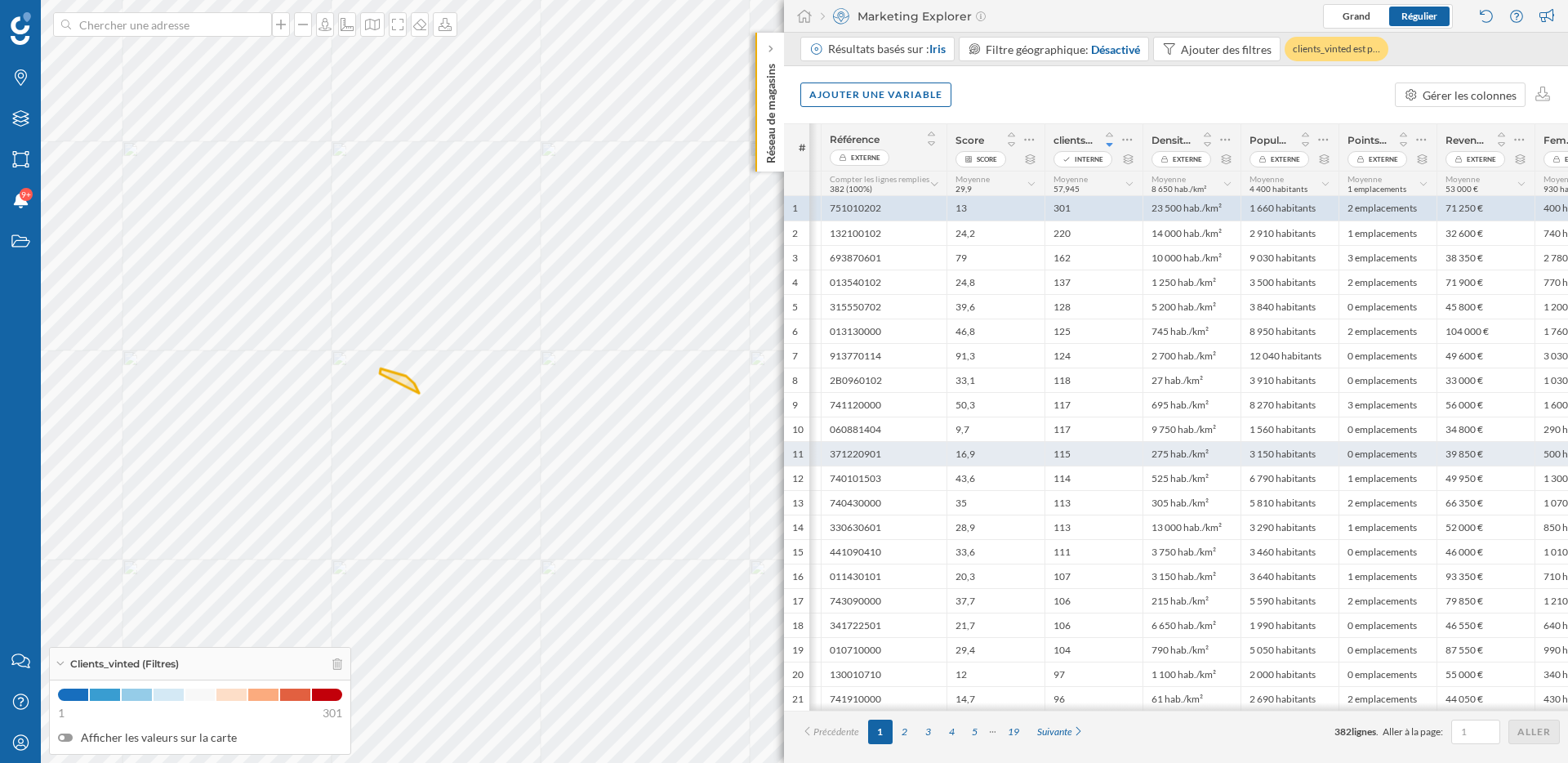
scroll to position [0, 65]
